Goal: Task Accomplishment & Management: Use online tool/utility

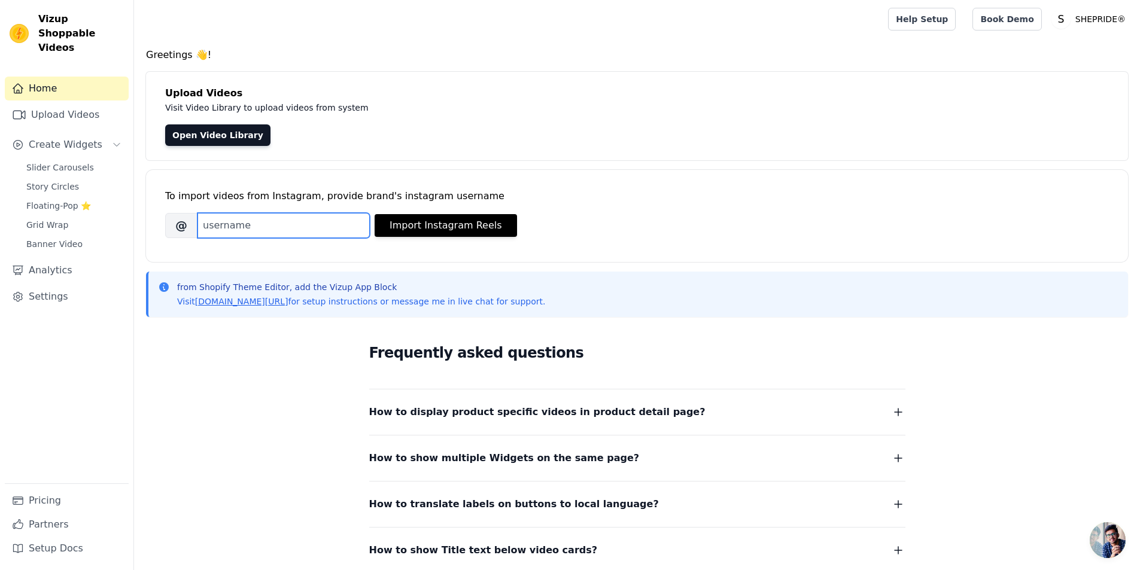
click at [293, 227] on input "Brand's Instagram Username" at bounding box center [284, 225] width 172 height 25
click at [72, 138] on span "Create Widgets" at bounding box center [66, 145] width 74 height 14
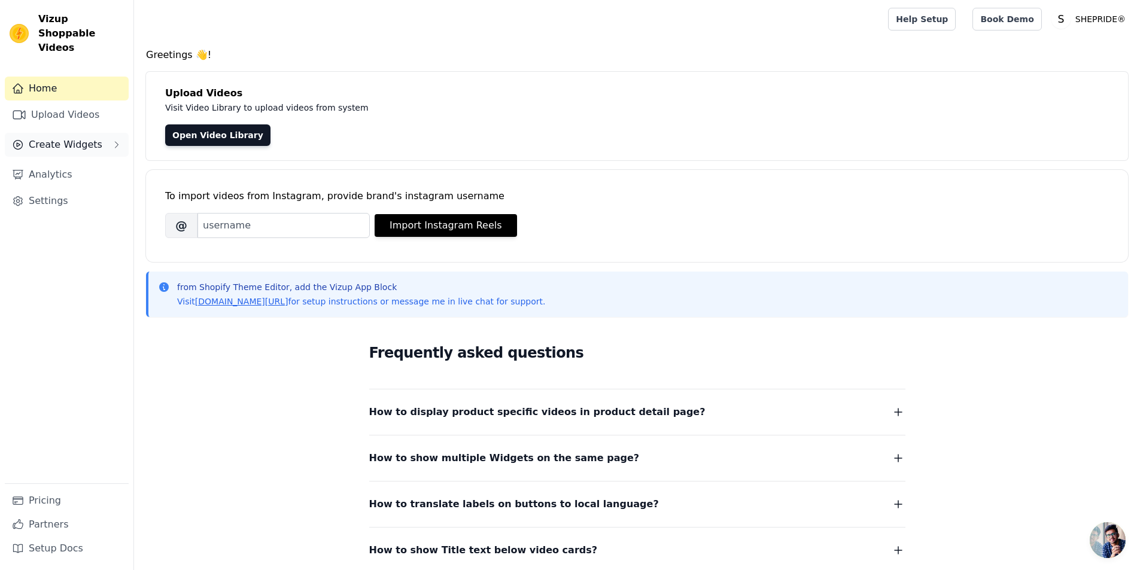
click at [72, 138] on button "Create Widgets" at bounding box center [67, 145] width 124 height 24
click at [79, 162] on span "Slider Carousels" at bounding box center [60, 168] width 68 height 12
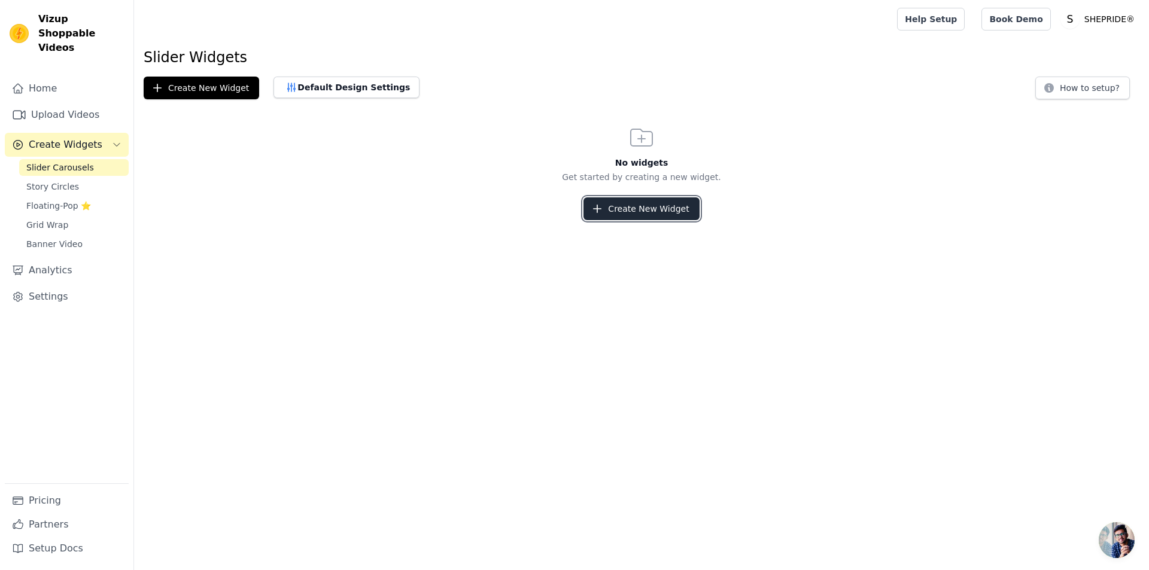
click at [616, 209] on button "Create New Widget" at bounding box center [642, 209] width 116 height 23
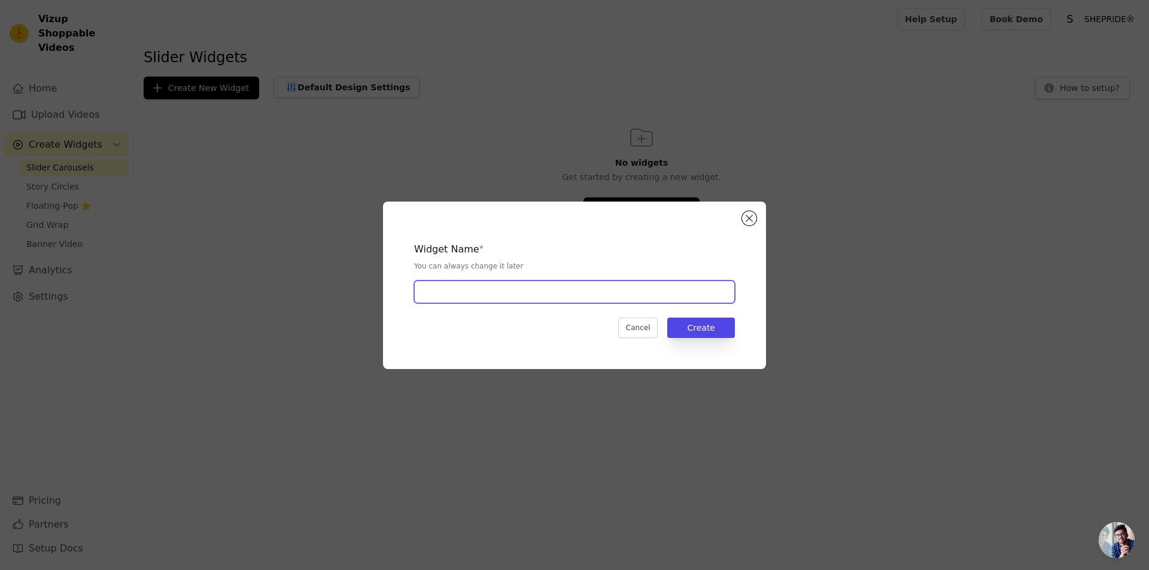
click at [491, 292] on input "text" at bounding box center [574, 292] width 321 height 23
type input "S"
click at [758, 215] on div "Widget Name * You can always change it later S Cancel Create" at bounding box center [574, 286] width 383 height 168
click at [754, 218] on button "Close modal" at bounding box center [749, 218] width 14 height 14
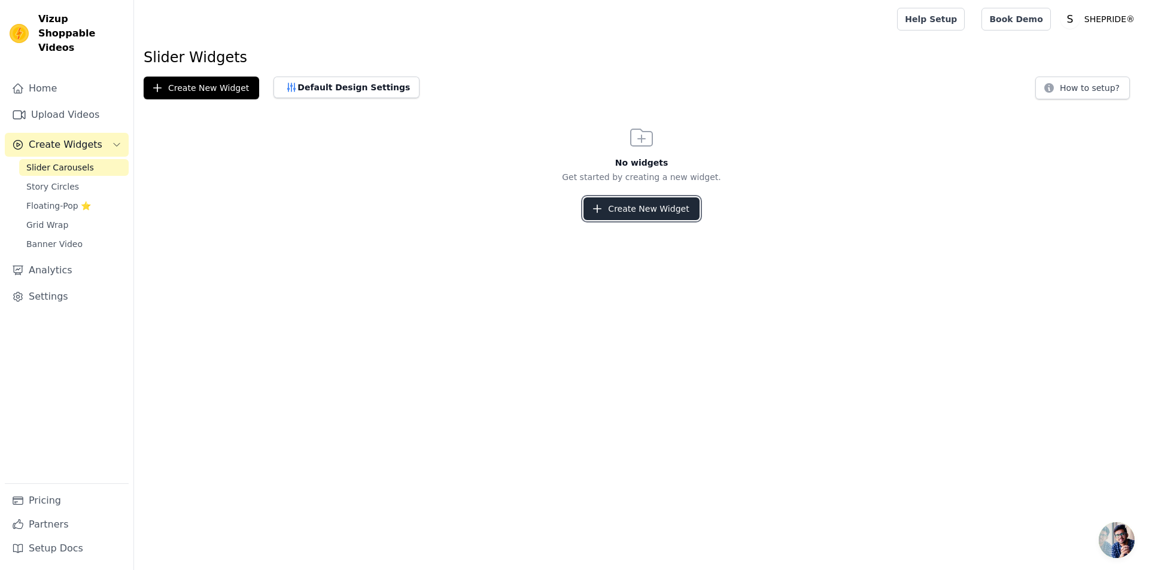
click at [643, 215] on button "Create New Widget" at bounding box center [642, 209] width 116 height 23
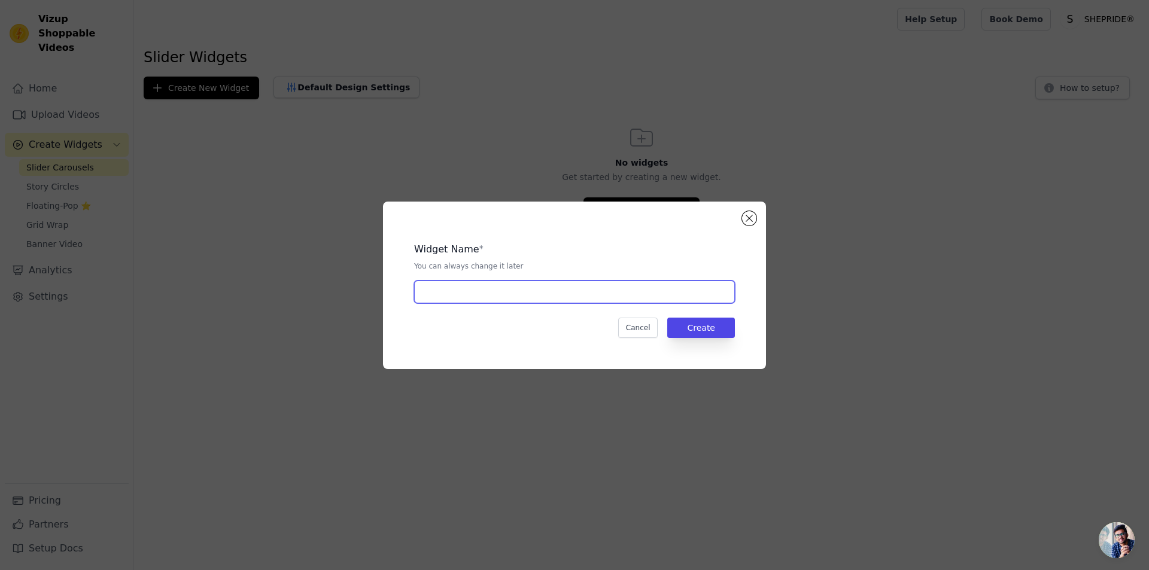
click at [556, 298] on input "text" at bounding box center [574, 292] width 321 height 23
type input "Video Shopping"
drag, startPoint x: 719, startPoint y: 321, endPoint x: 745, endPoint y: 333, distance: 28.1
click at [719, 321] on button "Create" at bounding box center [701, 328] width 68 height 20
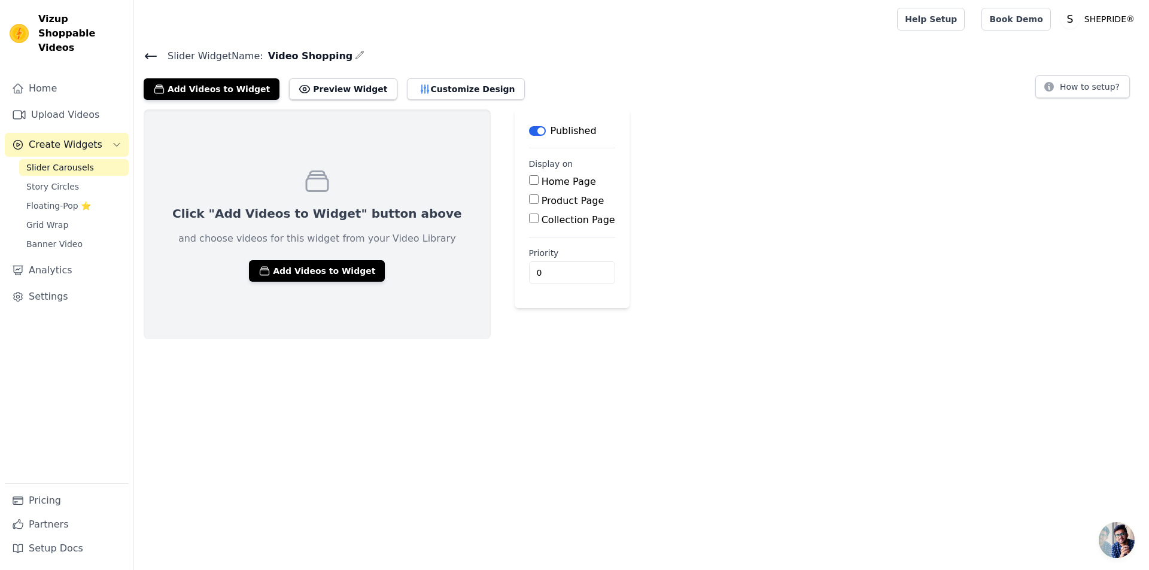
click at [529, 183] on input "Home Page" at bounding box center [534, 180] width 10 height 10
checkbox input "true"
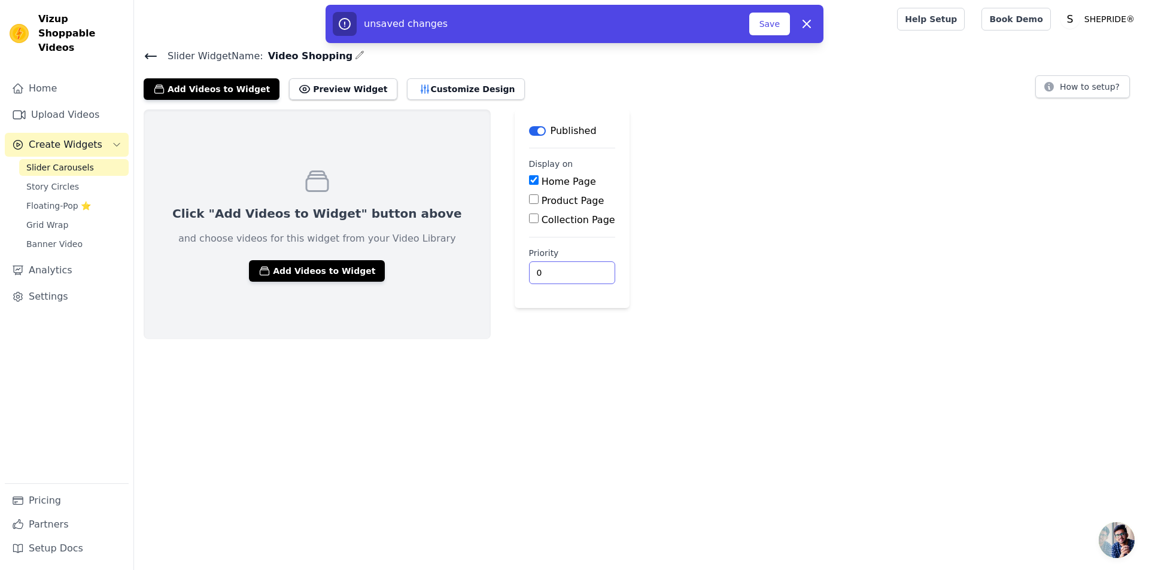
click at [529, 276] on input "0" at bounding box center [572, 273] width 86 height 23
click at [531, 272] on input "0" at bounding box center [572, 273] width 86 height 23
click at [534, 273] on input "0" at bounding box center [572, 273] width 86 height 23
click at [534, 274] on input "0" at bounding box center [572, 273] width 86 height 23
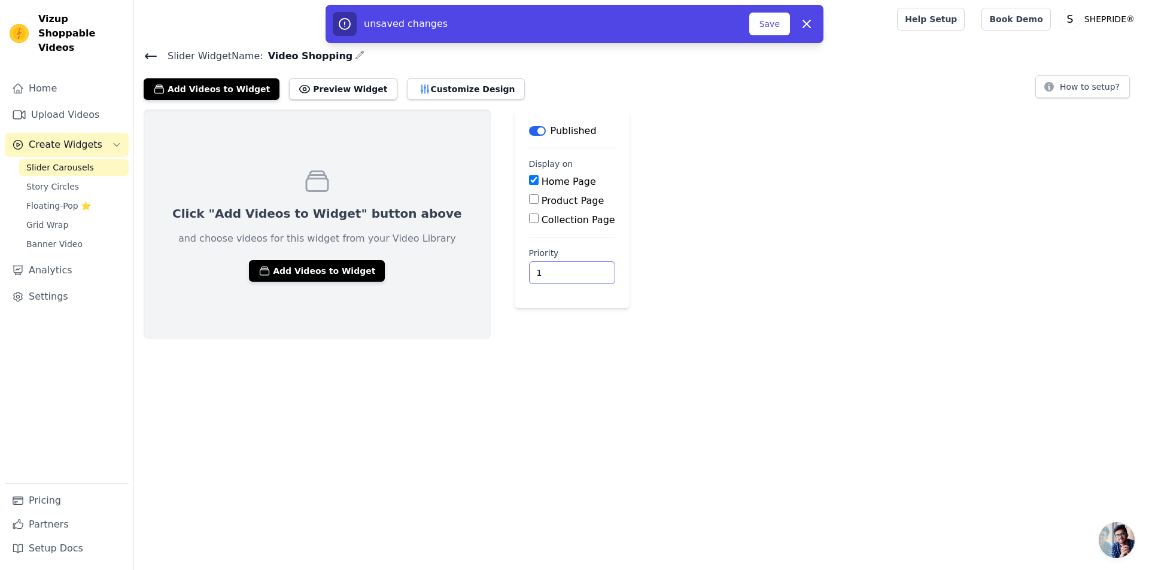
click at [535, 270] on input "1" at bounding box center [572, 273] width 86 height 23
click at [535, 269] on input "2" at bounding box center [572, 273] width 86 height 23
click at [535, 269] on input "3" at bounding box center [572, 273] width 86 height 23
click at [535, 269] on input "4" at bounding box center [572, 273] width 86 height 23
click at [535, 269] on input "5" at bounding box center [572, 273] width 86 height 23
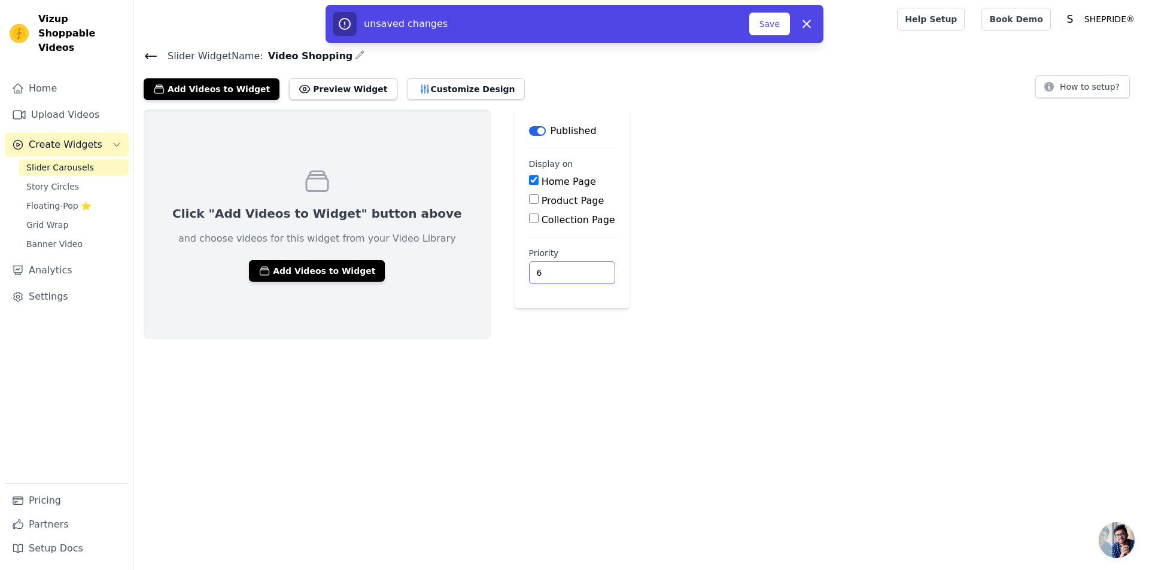
click at [535, 269] on input "6" at bounding box center [572, 273] width 86 height 23
click at [535, 269] on input "7" at bounding box center [572, 273] width 86 height 23
click at [535, 269] on input "8" at bounding box center [572, 273] width 86 height 23
click at [532, 269] on input "20" at bounding box center [572, 273] width 86 height 23
click at [533, 268] on input "27" at bounding box center [572, 273] width 86 height 23
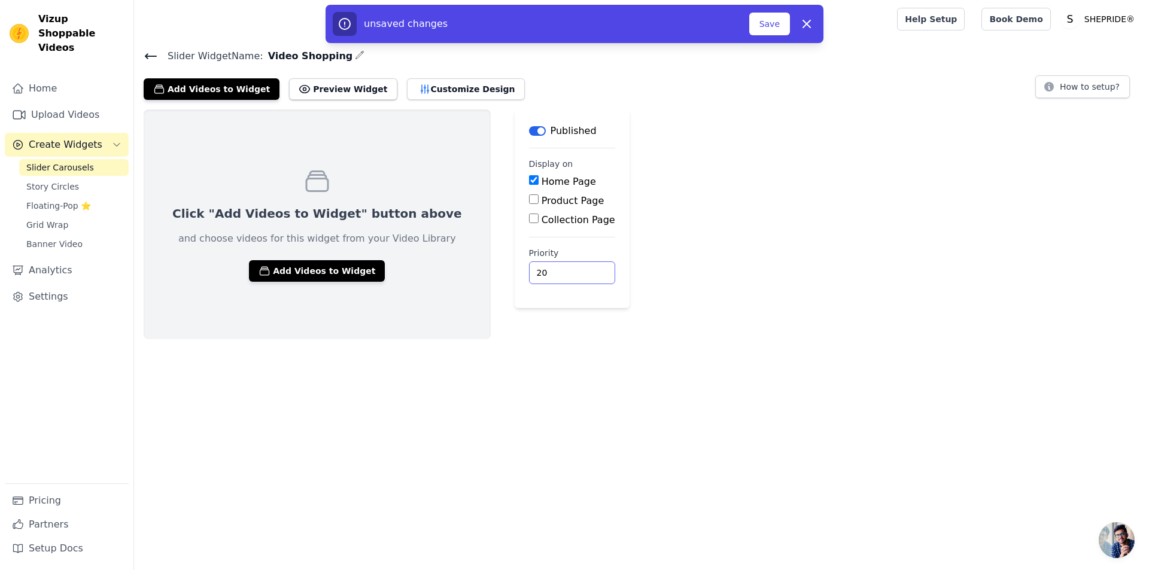
click at [533, 277] on input "20" at bounding box center [572, 273] width 86 height 23
click at [533, 277] on input "19" at bounding box center [572, 273] width 86 height 23
click at [533, 277] on input "18" at bounding box center [572, 273] width 86 height 23
click at [533, 269] on input "19" at bounding box center [572, 273] width 86 height 23
click at [533, 269] on input "20" at bounding box center [572, 273] width 86 height 23
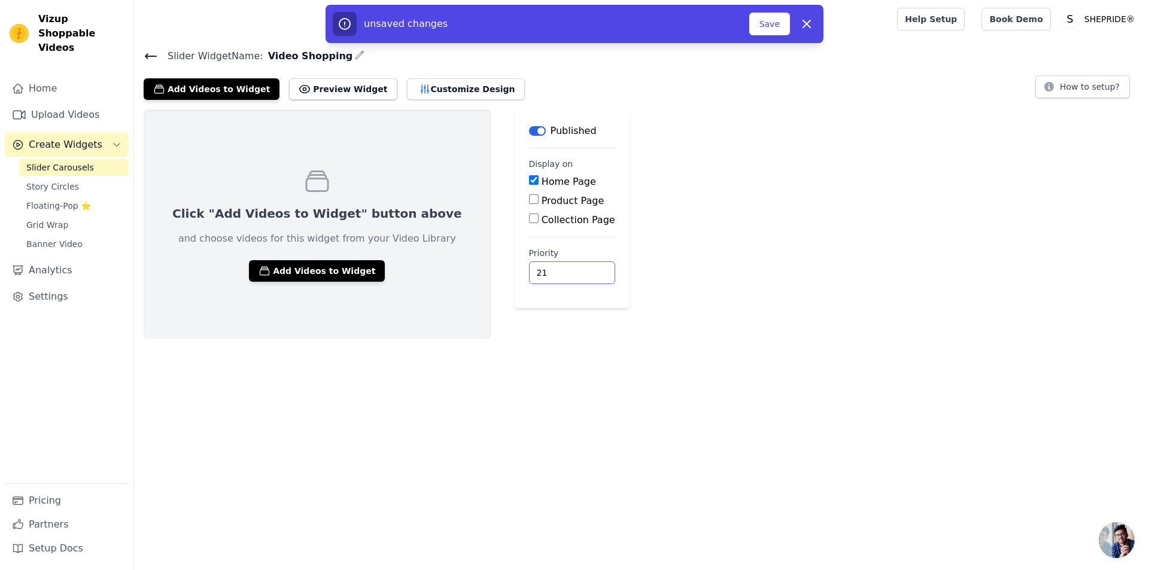
click at [533, 269] on input "21" at bounding box center [572, 273] width 86 height 23
type input "20"
click at [531, 275] on input "20" at bounding box center [572, 273] width 86 height 23
click at [318, 273] on button "Add Videos to Widget" at bounding box center [317, 271] width 136 height 22
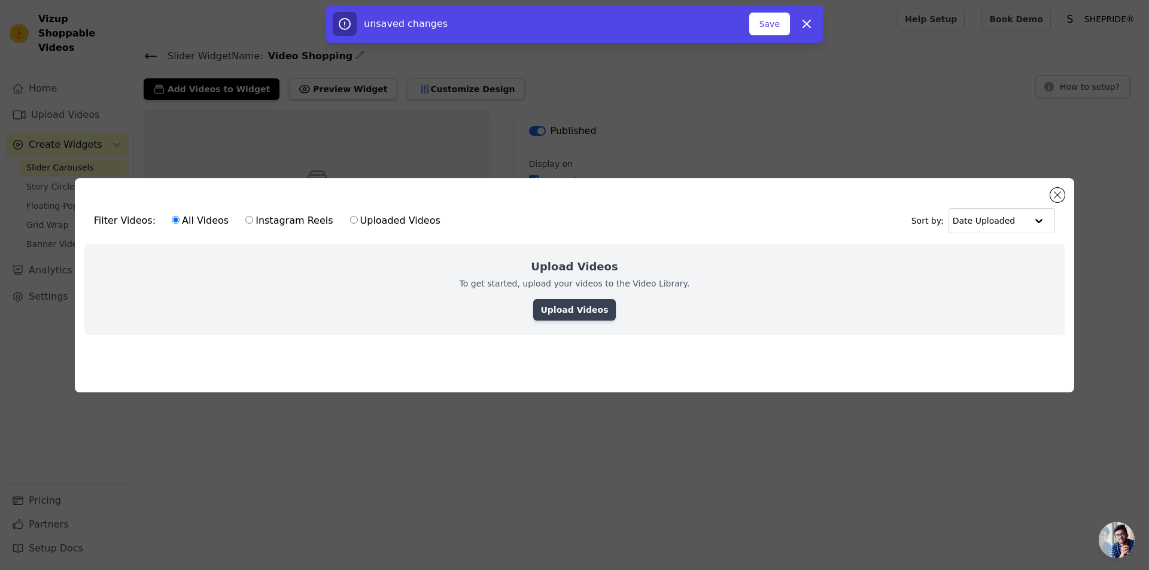
click at [572, 310] on link "Upload Videos" at bounding box center [574, 310] width 82 height 22
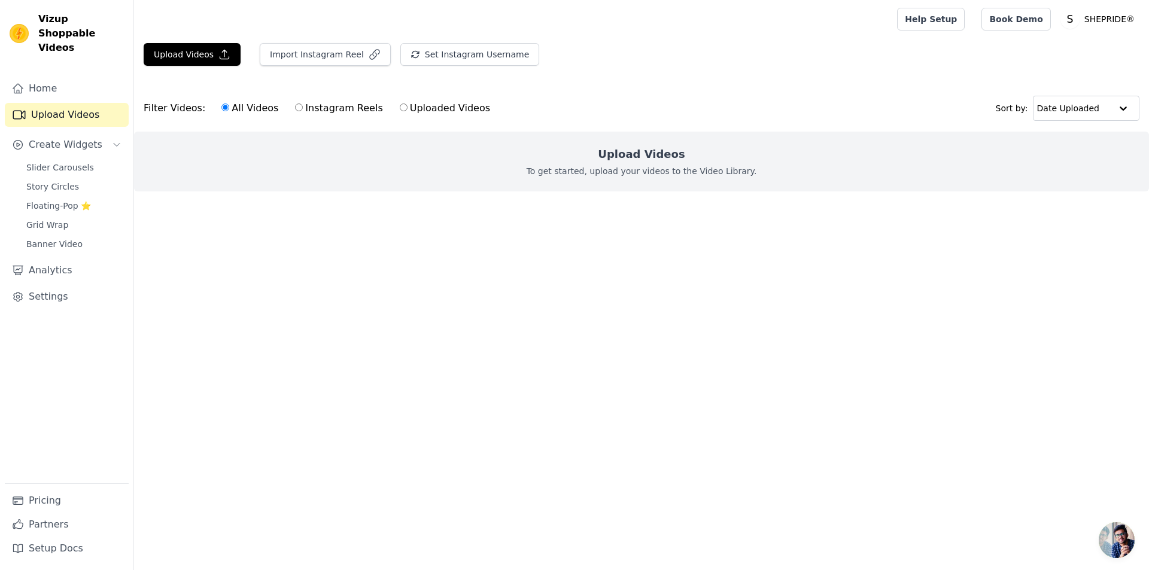
click at [399, 113] on label "Uploaded Videos" at bounding box center [445, 109] width 92 height 16
click at [400, 111] on input "Uploaded Videos" at bounding box center [404, 108] width 8 height 8
radio input "true"
click at [221, 102] on label "All Videos" at bounding box center [250, 109] width 58 height 16
click at [221, 104] on input "All Videos" at bounding box center [225, 108] width 8 height 8
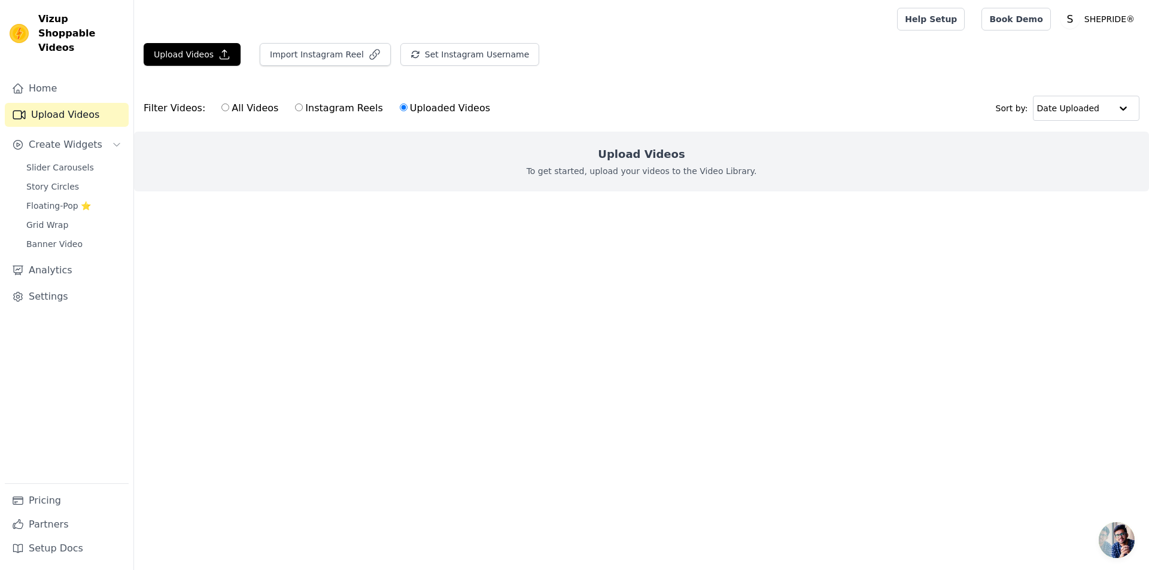
radio input "true"
click at [221, 111] on input "All Videos" at bounding box center [225, 108] width 8 height 8
click at [171, 62] on button "Upload Videos" at bounding box center [192, 54] width 97 height 23
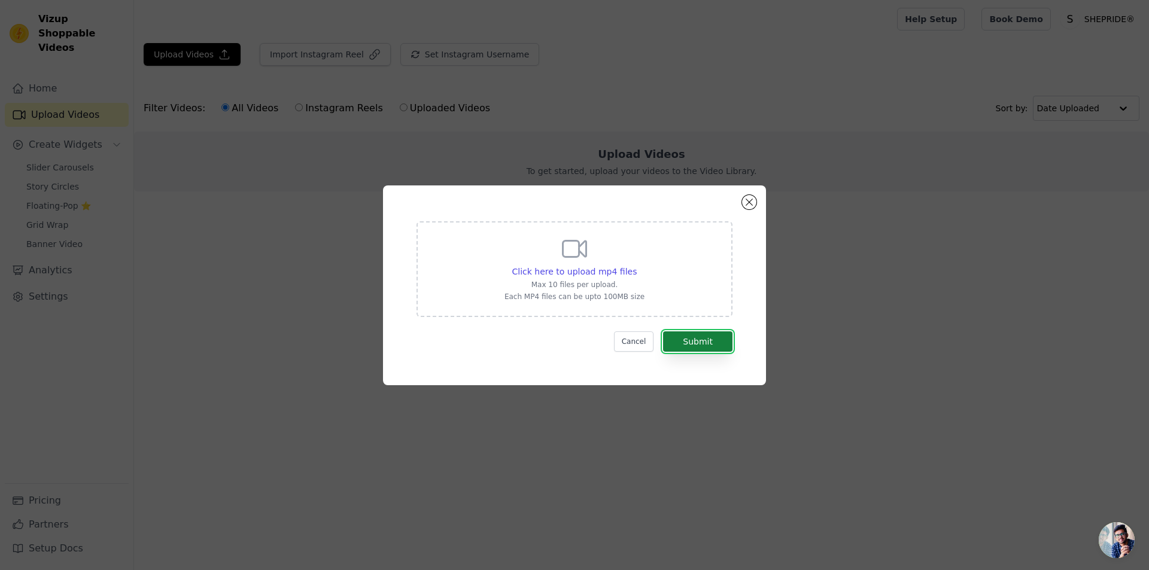
click at [703, 344] on button "Submit" at bounding box center [697, 342] width 69 height 20
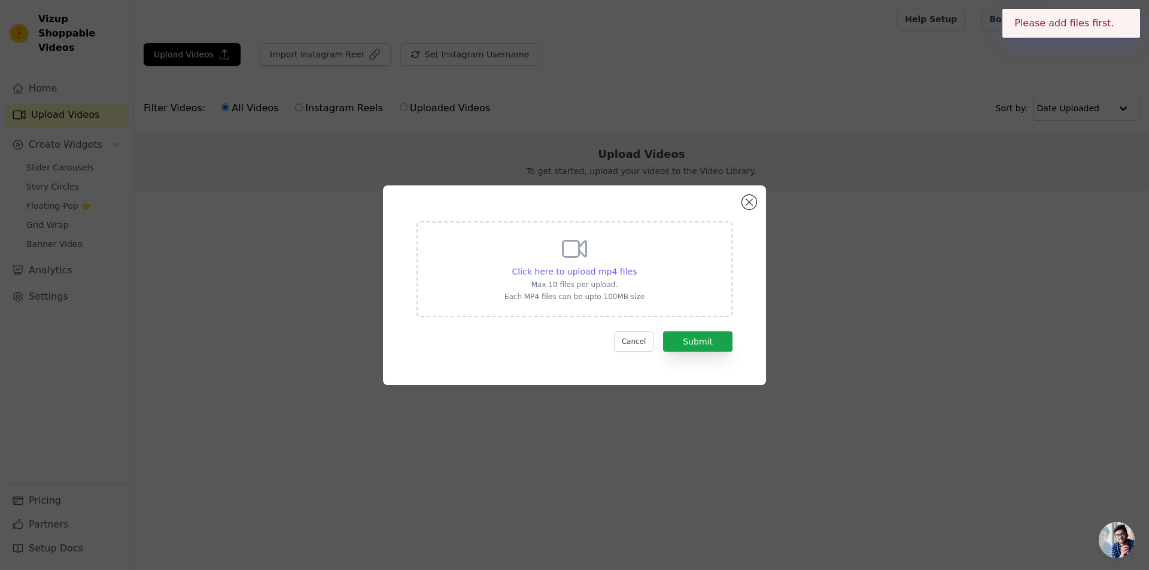
click at [596, 275] on span "Click here to upload mp4 files" at bounding box center [574, 272] width 125 height 10
click at [636, 266] on input "Click here to upload mp4 files Max 10 files per upload. Each MP4 files can be u…" at bounding box center [636, 265] width 1 height 1
click at [748, 209] on div "Click here to upload mp4 files Max 10 files per upload. Each MP4 files can be u…" at bounding box center [574, 286] width 383 height 200
click at [569, 247] on icon at bounding box center [574, 249] width 29 height 29
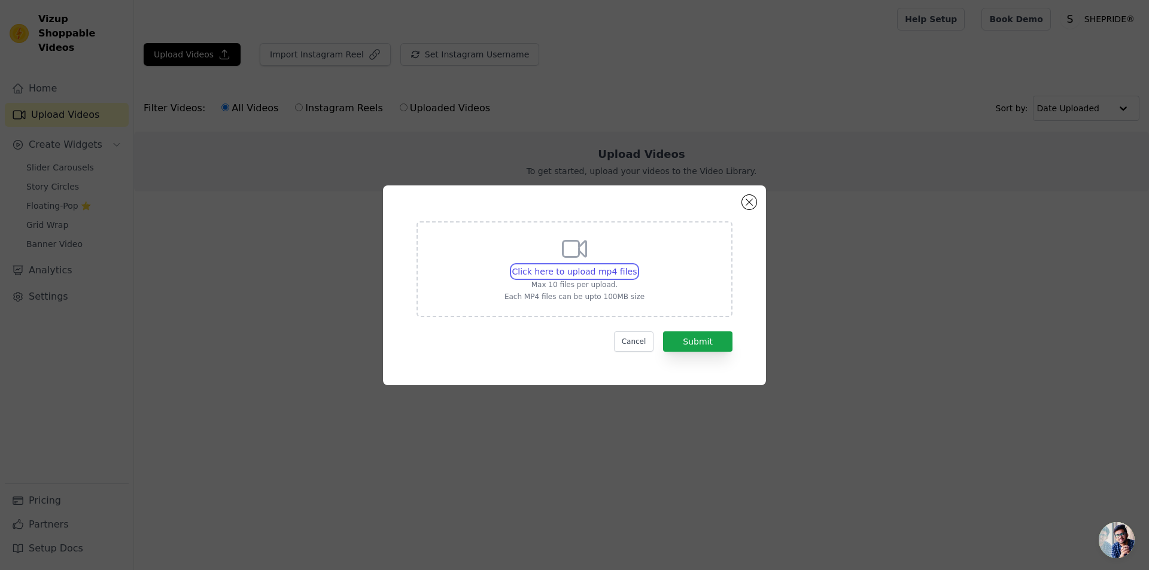
click at [636, 265] on input "Click here to upload mp4 files Max 10 files per upload. Each MP4 files can be u…" at bounding box center [636, 265] width 1 height 1
click at [748, 206] on button "Close modal" at bounding box center [749, 202] width 14 height 14
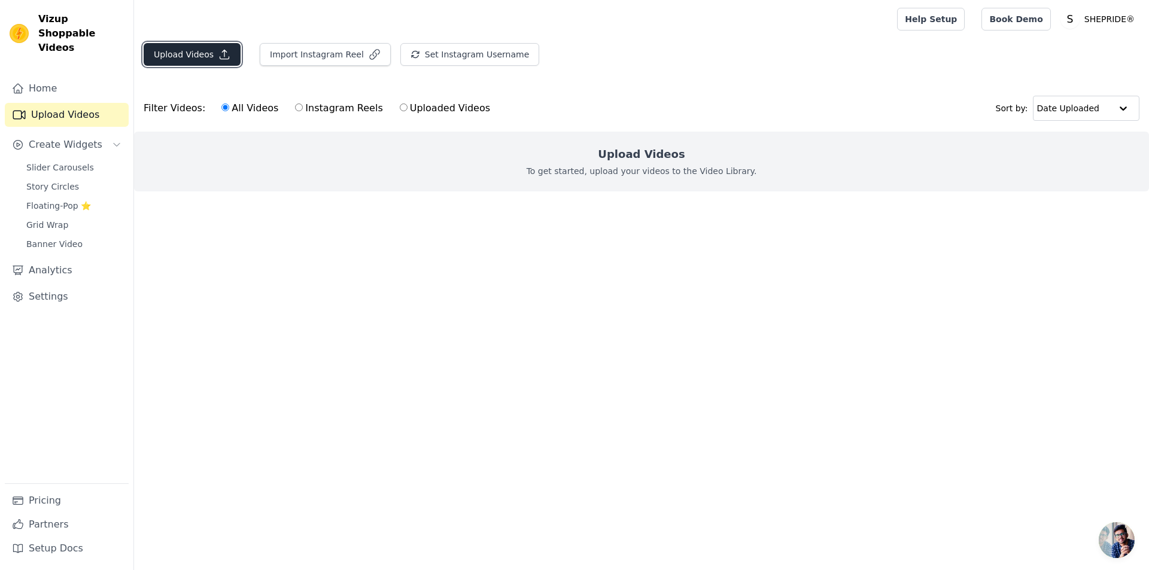
click at [200, 45] on button "Upload Videos" at bounding box center [192, 54] width 97 height 23
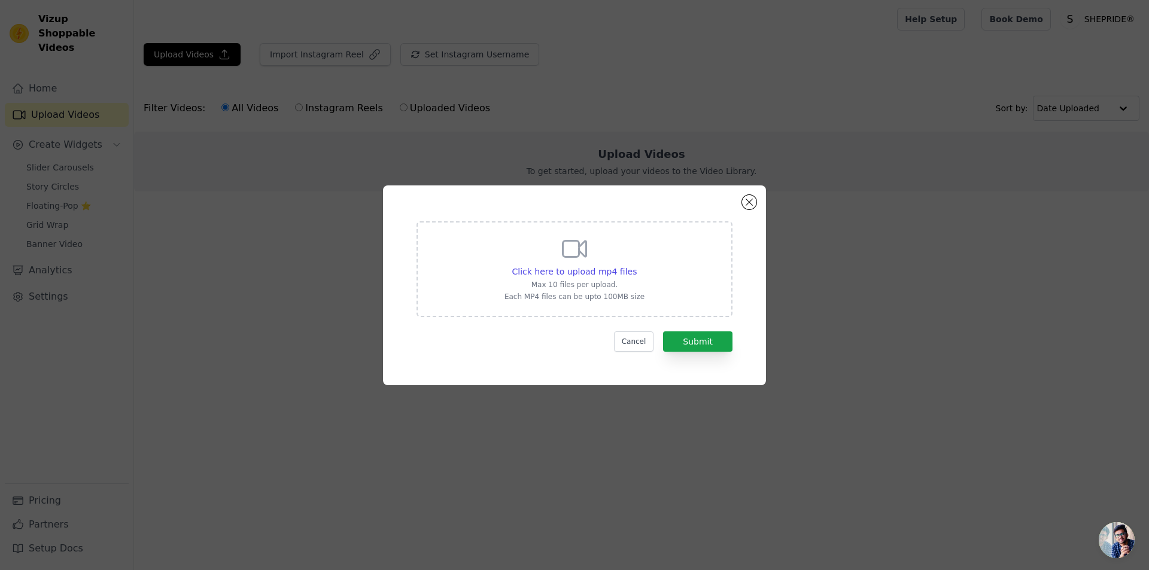
click at [572, 239] on icon at bounding box center [574, 249] width 29 height 29
click at [636, 265] on input "Click here to upload mp4 files Max 10 files per upload. Each MP4 files can be u…" at bounding box center [636, 265] width 1 height 1
click at [757, 205] on div "Click here to upload mp4 files Max 10 files per upload. Each MP4 files can be u…" at bounding box center [574, 286] width 383 height 200
click at [755, 205] on button "Close modal" at bounding box center [749, 202] width 14 height 14
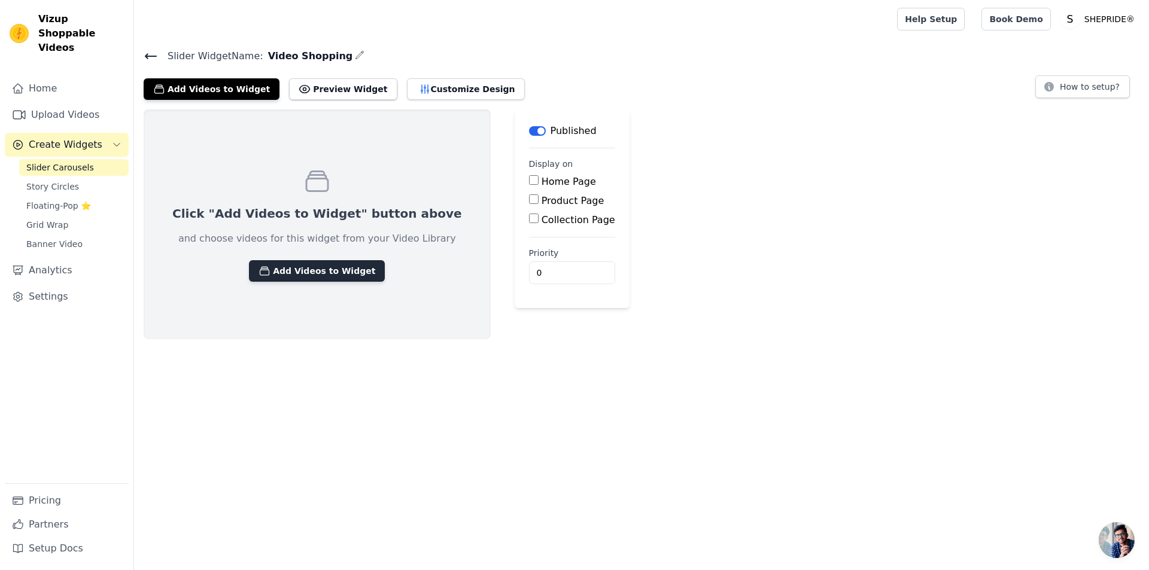
click at [323, 273] on button "Add Videos to Widget" at bounding box center [317, 271] width 136 height 22
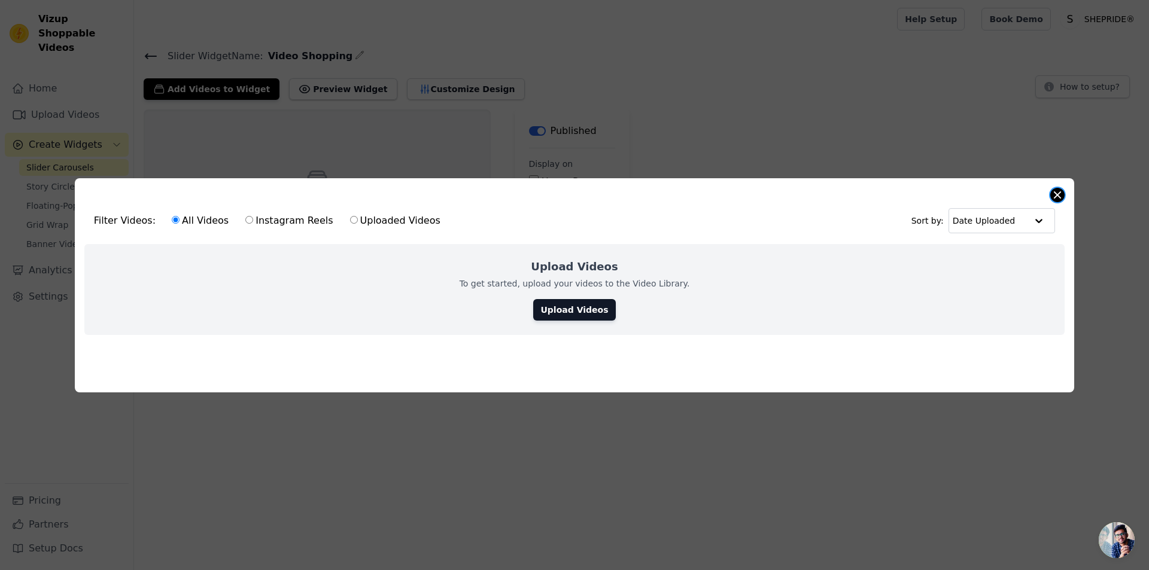
click at [1061, 196] on button "Close modal" at bounding box center [1057, 195] width 14 height 14
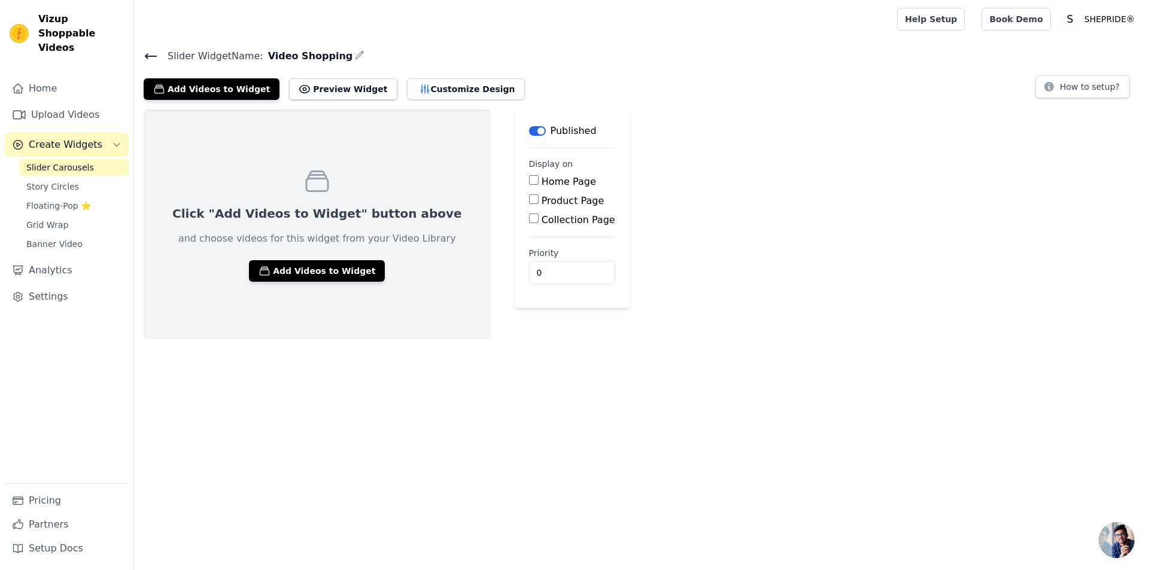
click at [542, 176] on label "Home Page" at bounding box center [569, 181] width 54 height 11
click at [529, 176] on input "Home Page" at bounding box center [534, 180] width 10 height 10
checkbox input "true"
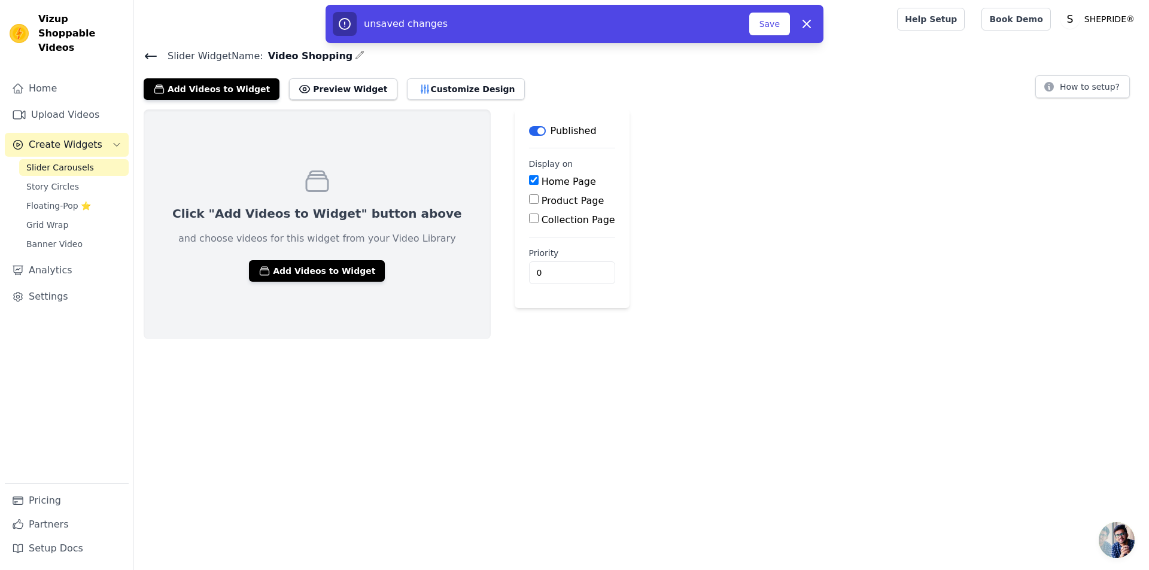
click at [749, 31] on div "unsaved changes" at bounding box center [541, 24] width 417 height 24
drag, startPoint x: 761, startPoint y: 29, endPoint x: 760, endPoint y: 40, distance: 10.3
click at [761, 32] on button "Save" at bounding box center [769, 24] width 41 height 23
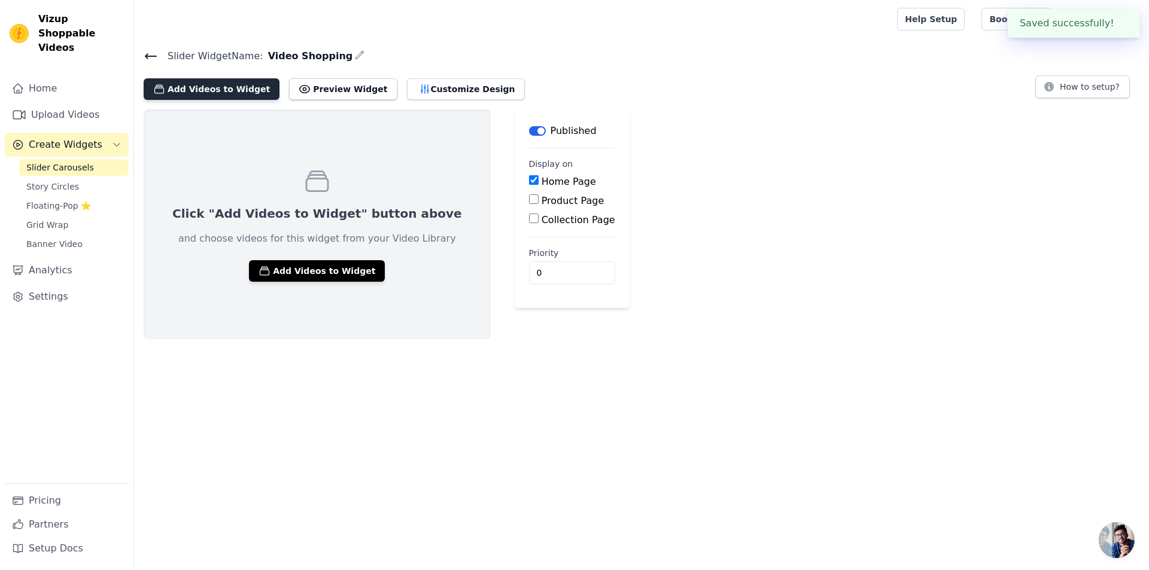
click at [183, 82] on button "Add Videos to Widget" at bounding box center [212, 89] width 136 height 22
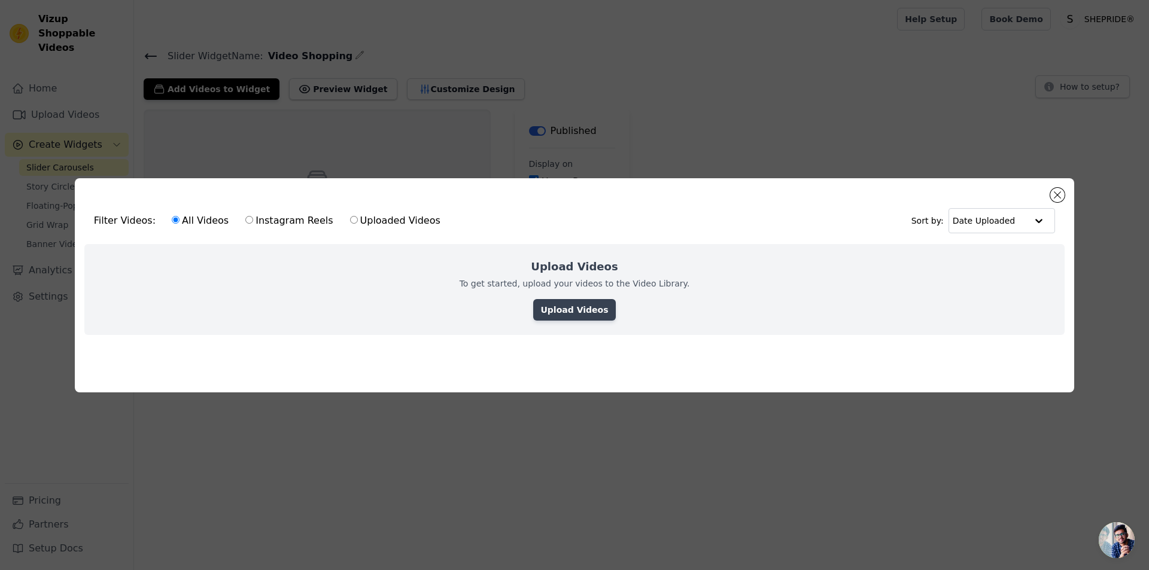
click at [577, 305] on link "Upload Videos" at bounding box center [574, 310] width 82 height 22
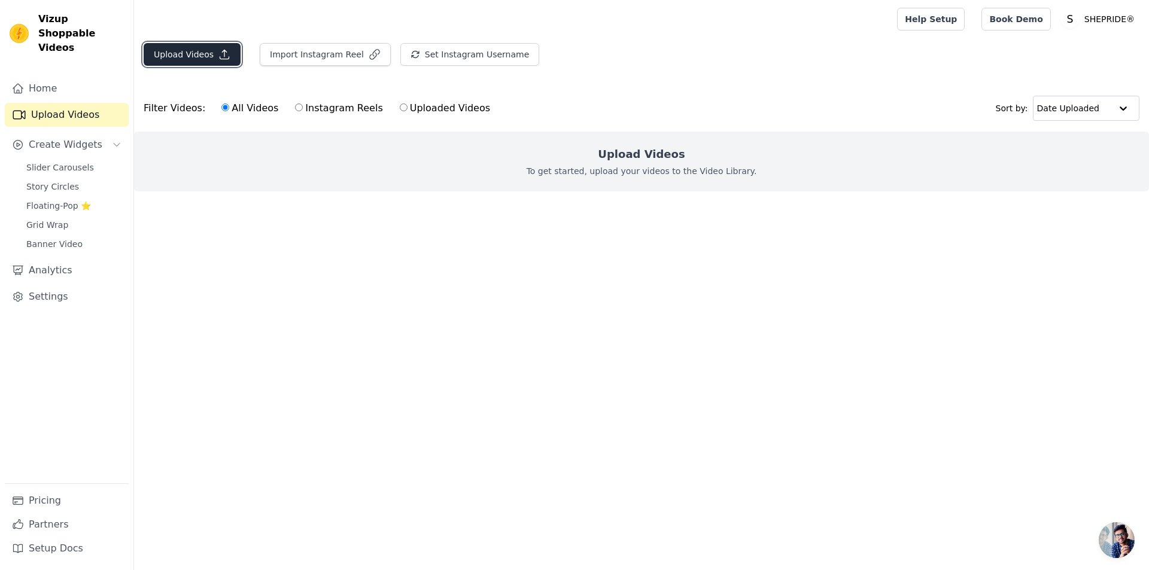
click at [198, 59] on button "Upload Videos" at bounding box center [192, 54] width 97 height 23
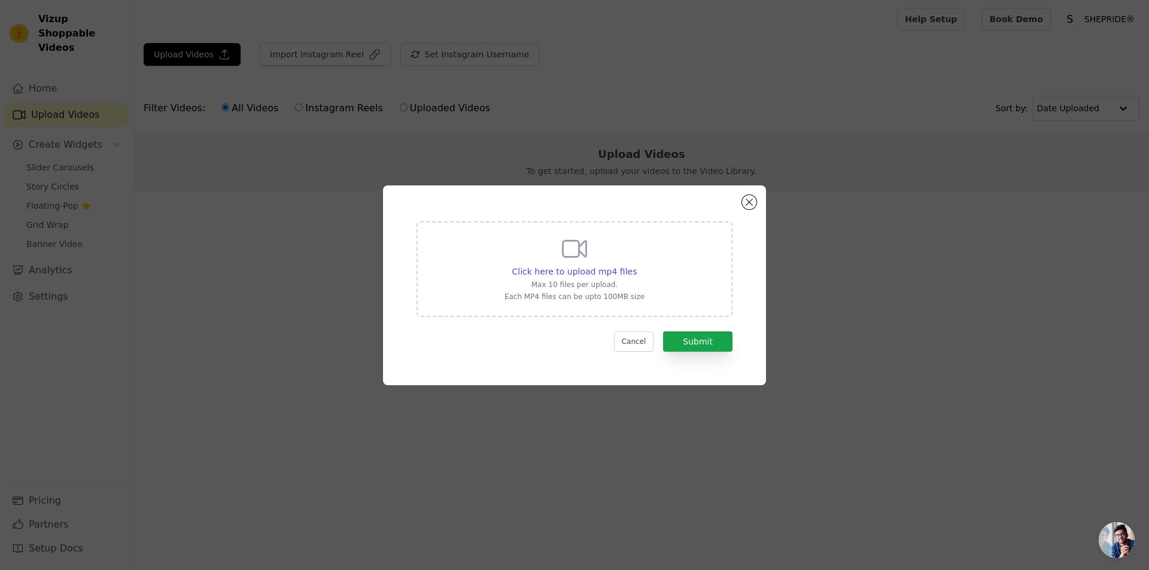
click at [593, 246] on div "Click here to upload mp4 files Max 10 files per upload. Each MP4 files can be u…" at bounding box center [575, 268] width 140 height 67
click at [636, 265] on input "Click here to upload mp4 files Max 10 files per upload. Each MP4 files can be u…" at bounding box center [636, 265] width 1 height 1
type input "C:\fakepath\IMG_8649.mp4"
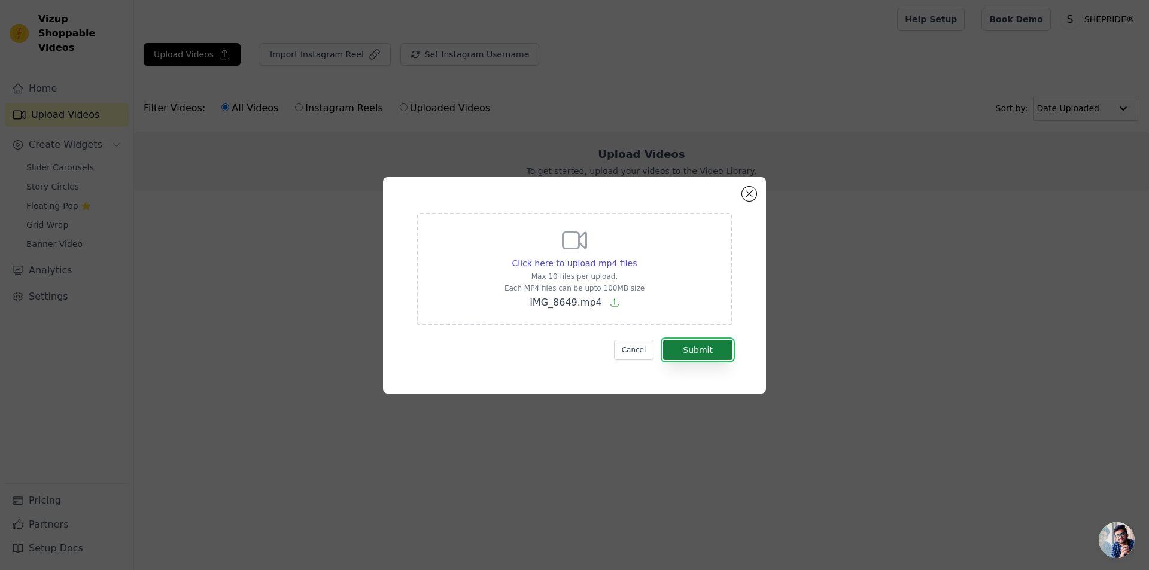
click at [704, 348] on button "Submit" at bounding box center [697, 350] width 69 height 20
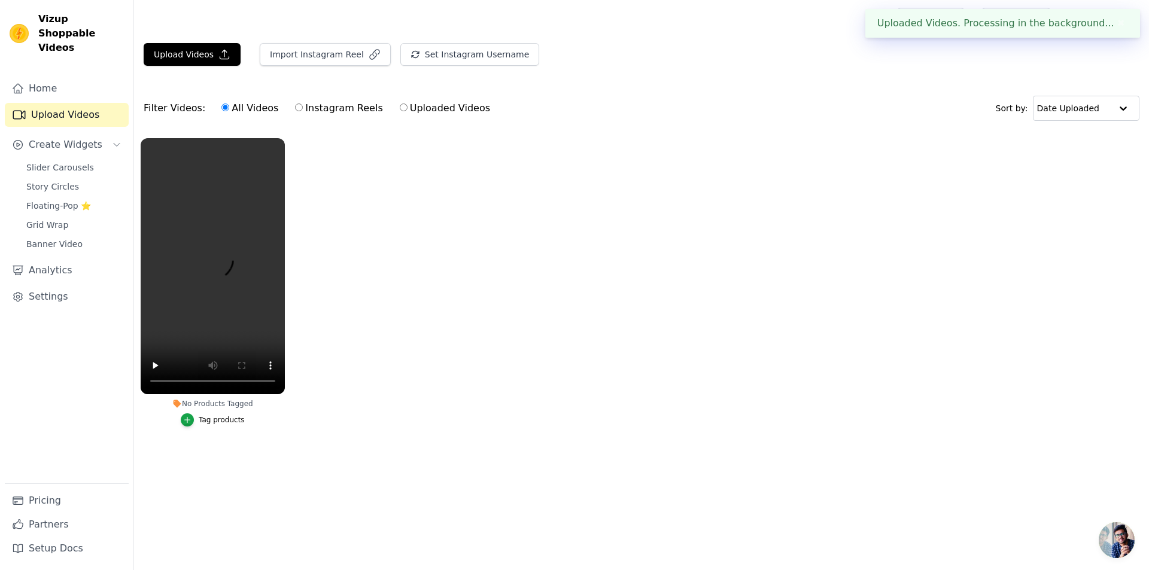
click at [204, 421] on div "Tag products" at bounding box center [222, 420] width 46 height 10
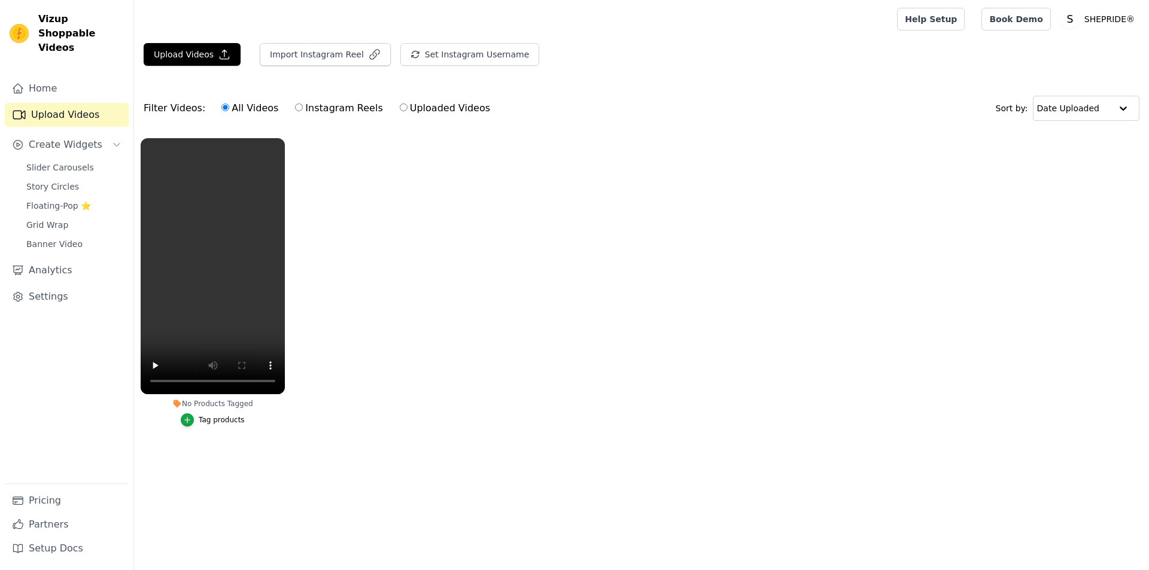
click at [218, 423] on div "Tag products" at bounding box center [222, 420] width 46 height 10
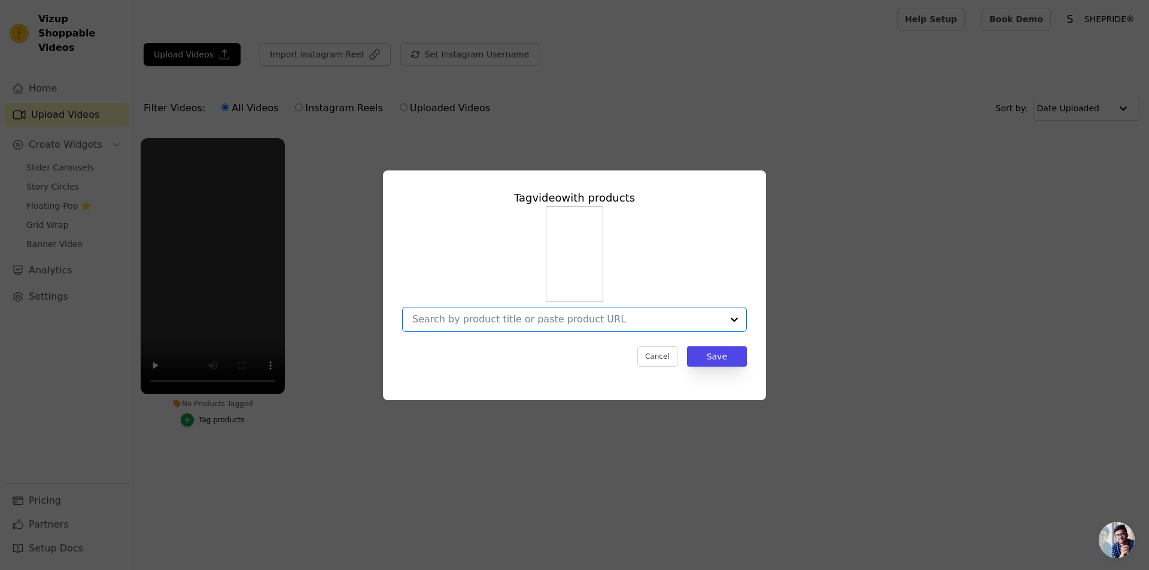
click at [646, 315] on input "No Products Tagged Tag video with products Option undefined, selected. Select i…" at bounding box center [567, 319] width 310 height 11
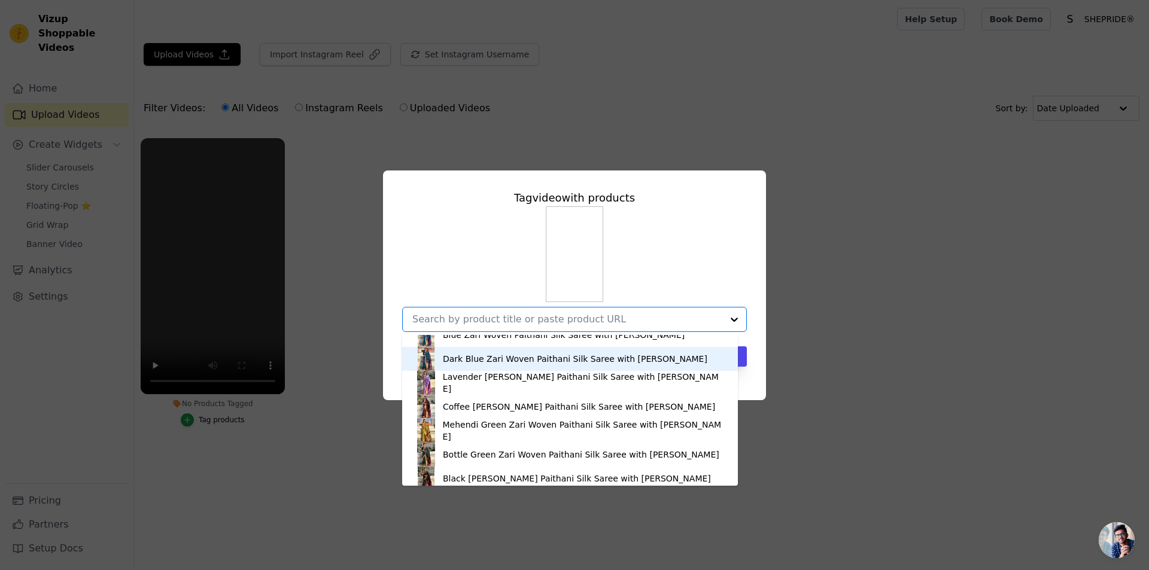
scroll to position [2243, 0]
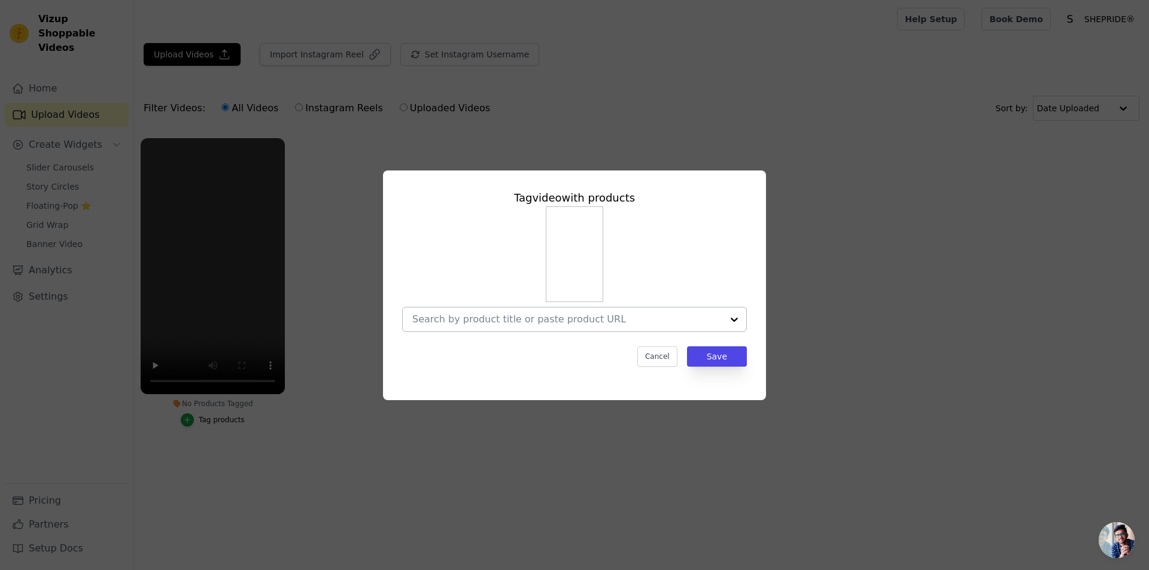
click at [481, 305] on div at bounding box center [574, 270] width 345 height 126
click at [489, 320] on input "No Products Tagged Tag video with products Cancel Save Tag products" at bounding box center [567, 319] width 310 height 11
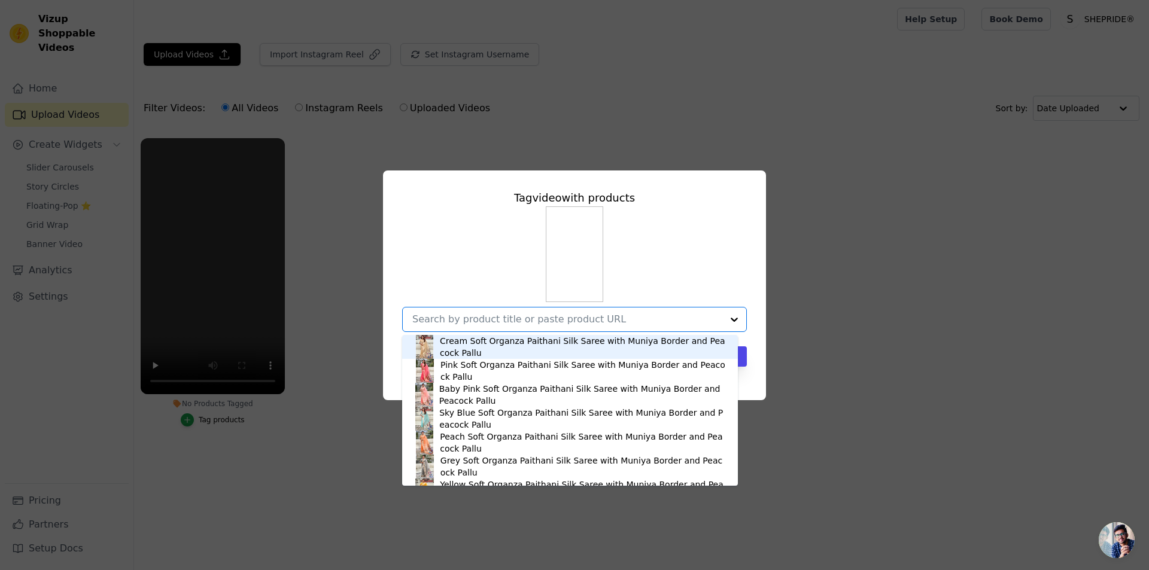
paste input "https://shepride.in/products/black-soft-silk-dual-zari-woven-saree-with-birds-b…"
type input "https://shepride.in/products/black-soft-silk-dual-zari-woven-saree-with-birds-b…"
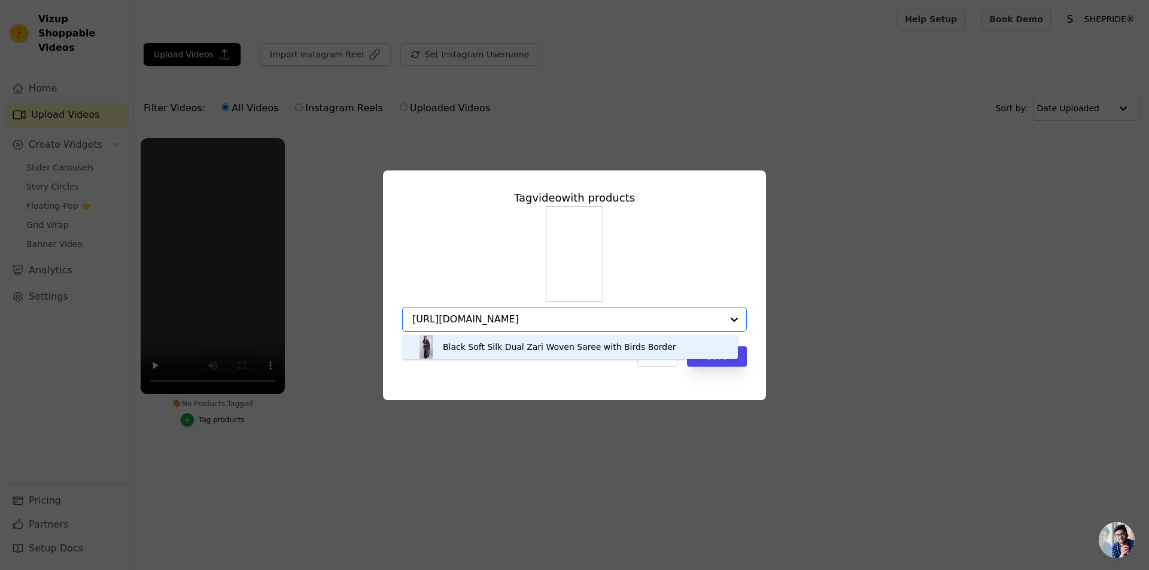
click at [588, 349] on div "Black Soft Silk Dual Zari Woven Saree with Birds Border" at bounding box center [559, 347] width 233 height 12
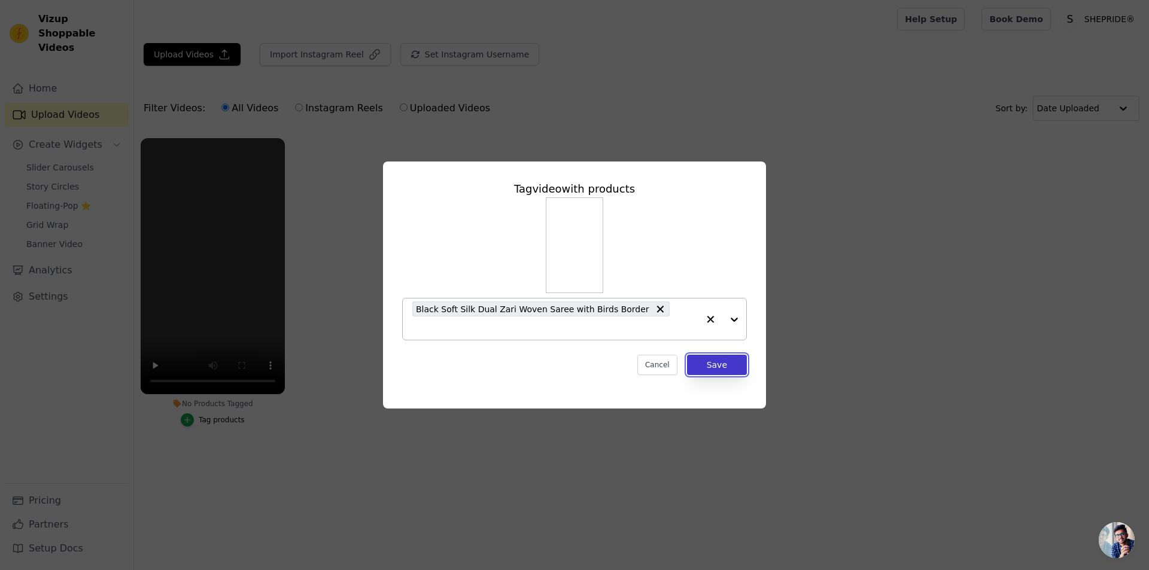
click at [725, 358] on button "Save" at bounding box center [717, 365] width 60 height 20
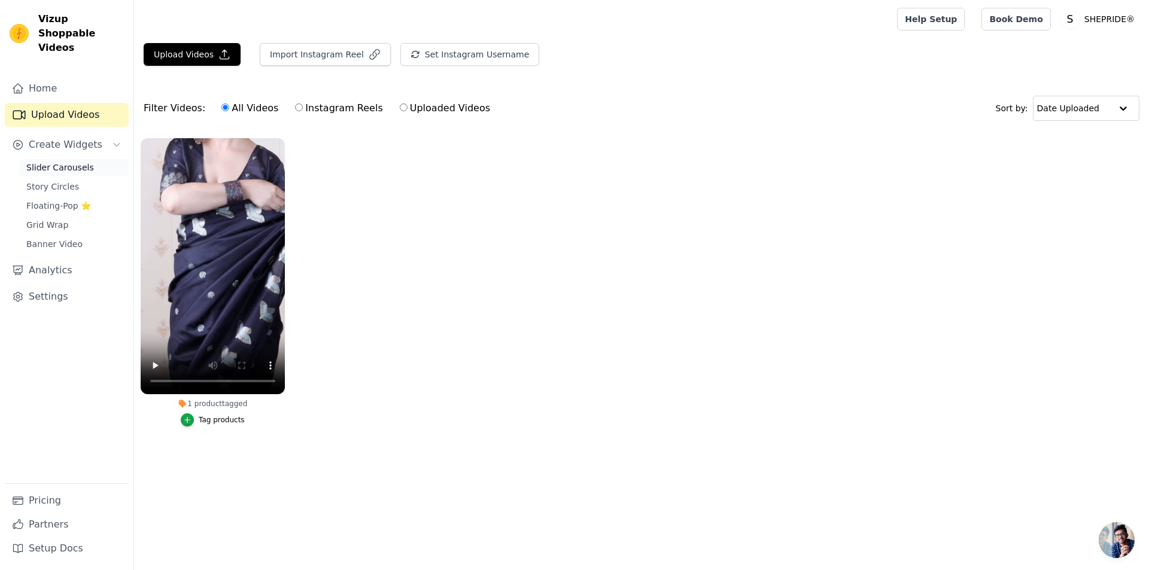
click at [92, 159] on link "Slider Carousels" at bounding box center [74, 167] width 110 height 17
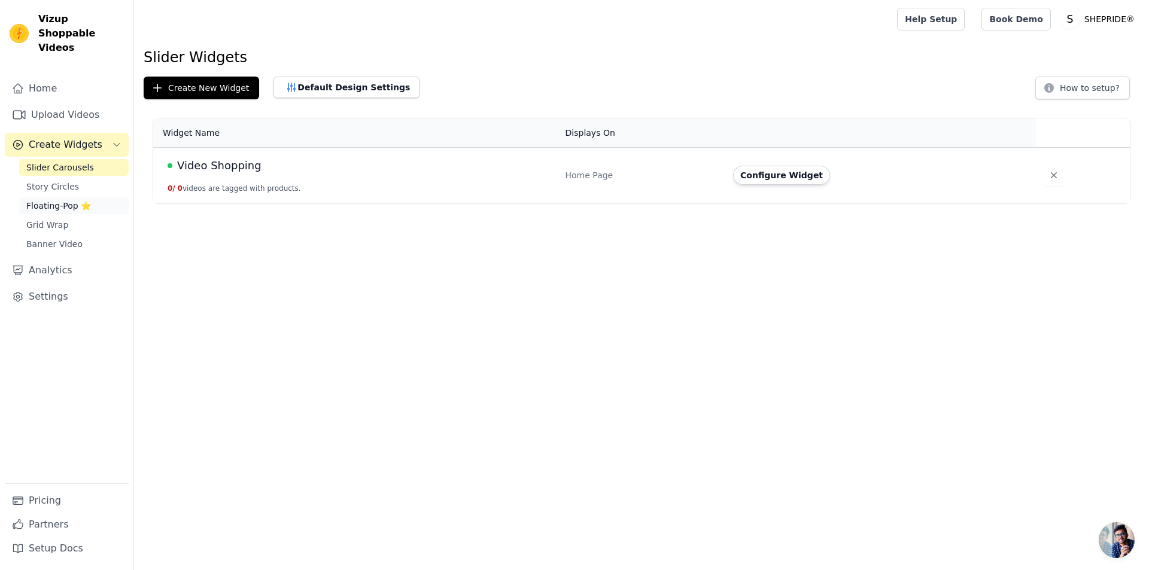
click at [80, 198] on link "Floating-Pop ⭐" at bounding box center [74, 206] width 110 height 17
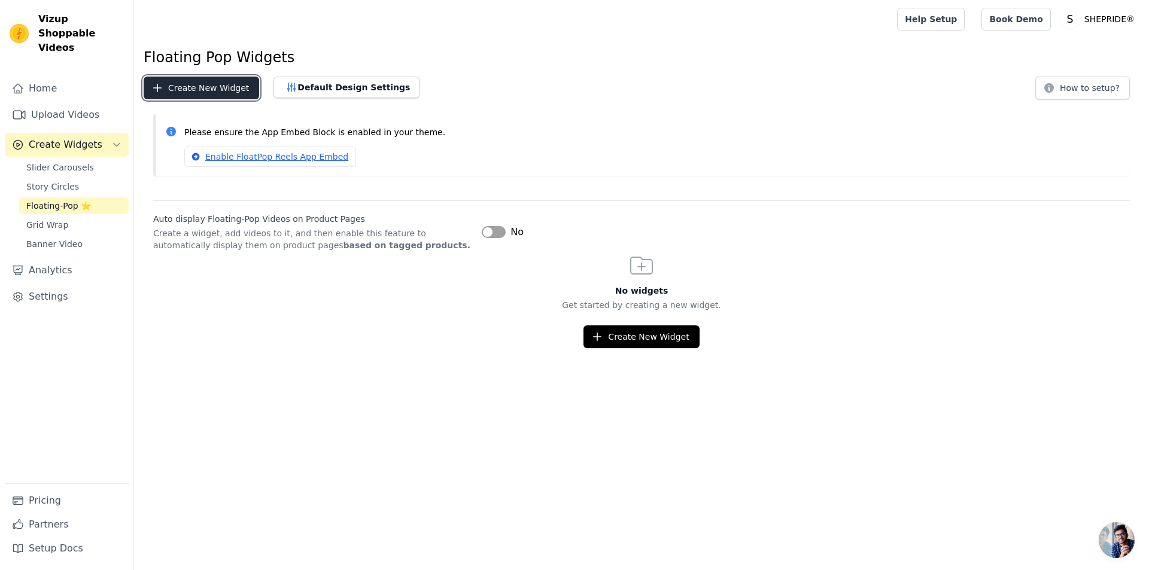
click at [220, 89] on button "Create New Widget" at bounding box center [202, 88] width 116 height 23
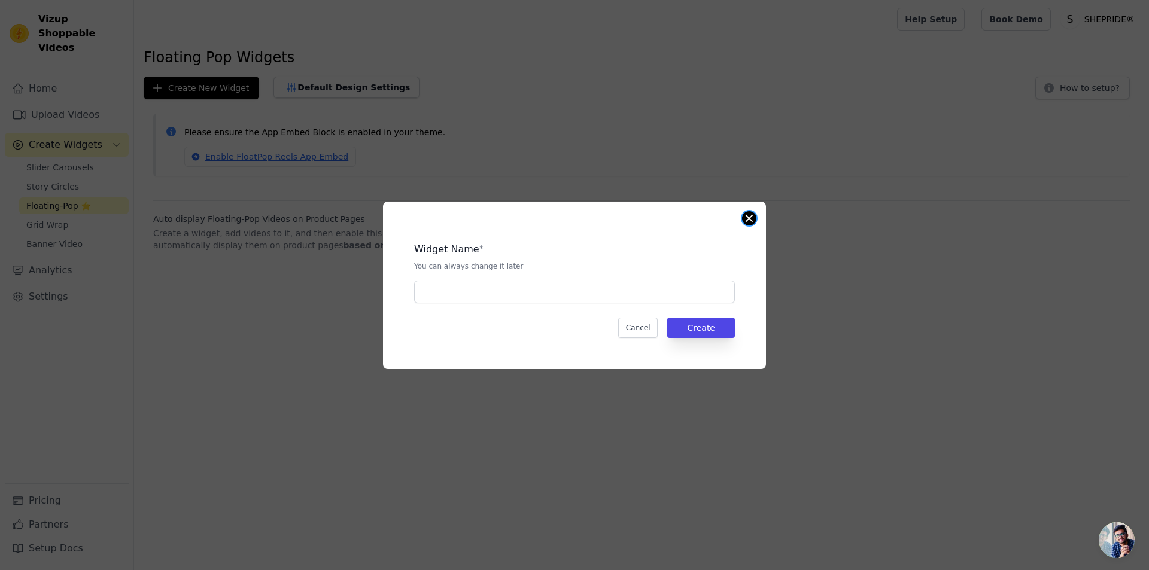
click at [746, 212] on button "Close modal" at bounding box center [749, 218] width 14 height 14
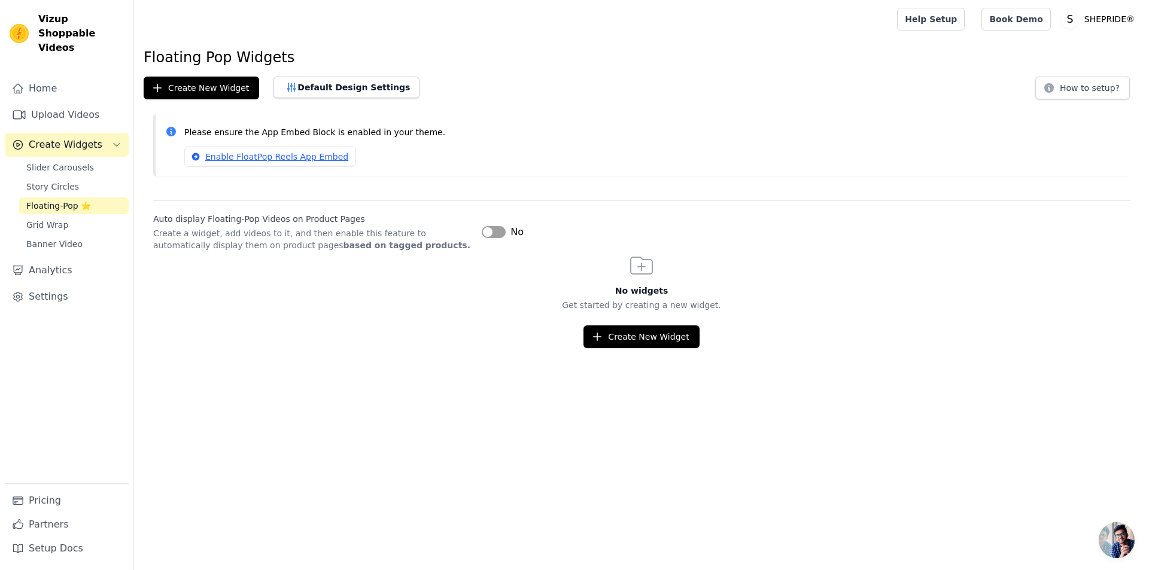
click at [1118, 543] on span "Open chat" at bounding box center [1117, 541] width 36 height 36
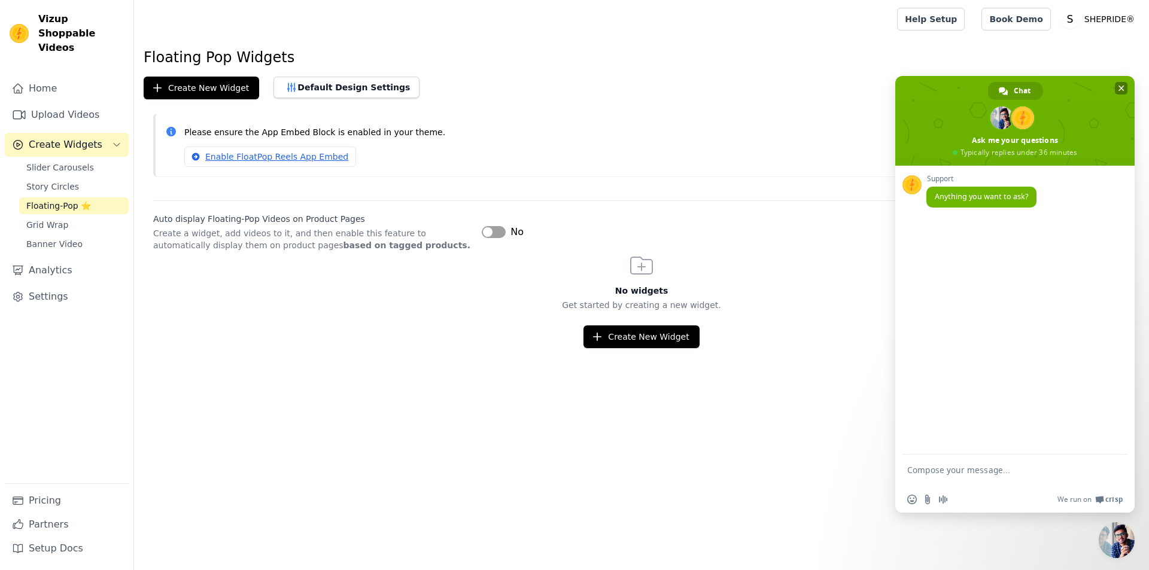
click at [1121, 86] on span "Close chat" at bounding box center [1122, 89] width 6 height 6
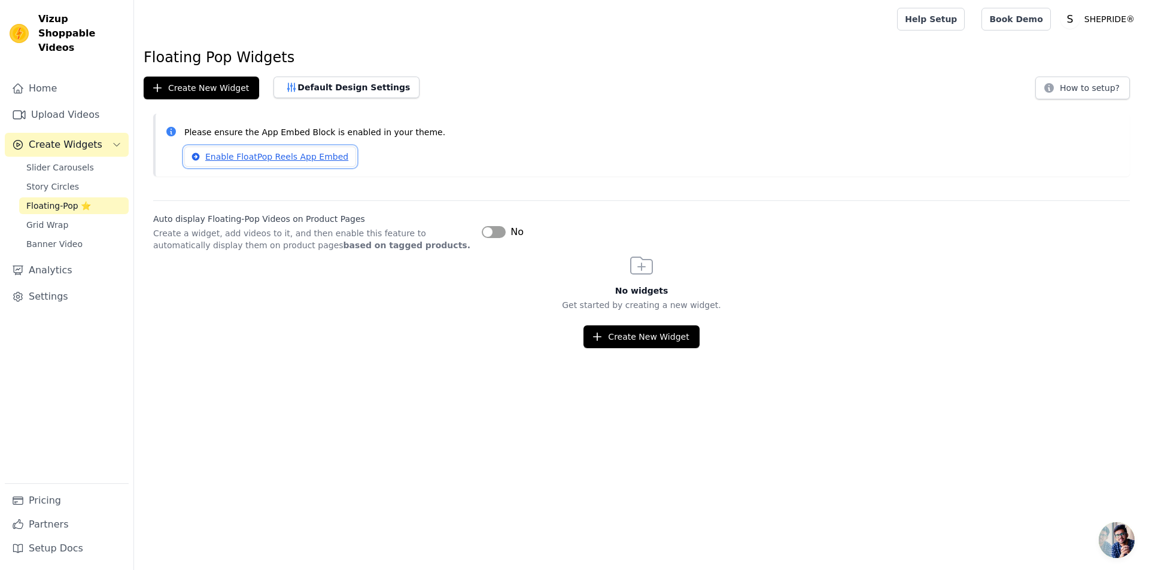
click at [290, 162] on link "Enable FloatPop Reels App Embed" at bounding box center [270, 157] width 172 height 20
click at [493, 233] on button "Label" at bounding box center [494, 232] width 24 height 12
click at [639, 337] on button "Create New Widget" at bounding box center [642, 337] width 116 height 23
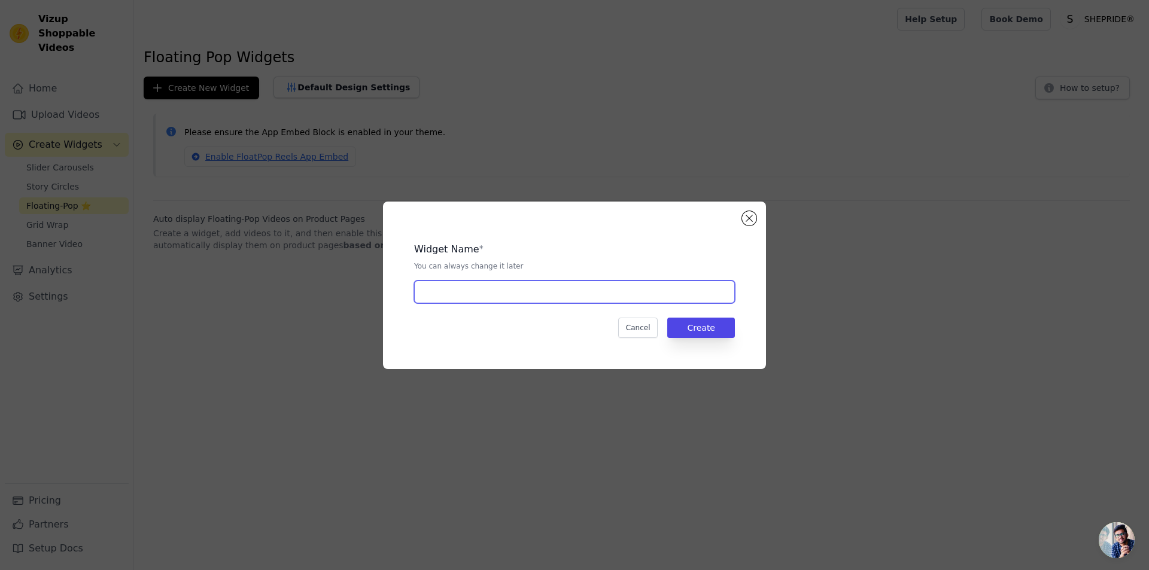
click at [480, 285] on input "text" at bounding box center [574, 292] width 321 height 23
click at [454, 295] on input "text" at bounding box center [574, 292] width 321 height 23
click at [432, 318] on div "Cancel Create" at bounding box center [574, 328] width 321 height 20
click at [495, 290] on input "text" at bounding box center [574, 292] width 321 height 23
type input "Shepride"
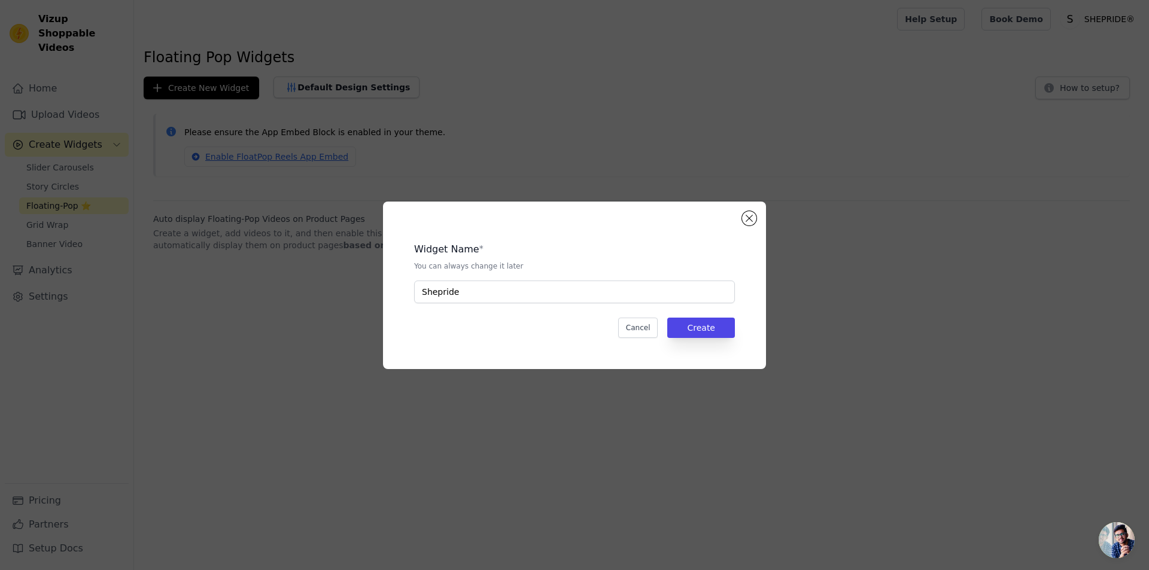
click at [709, 339] on div "Widget Name * You can always change it later Shepride Cancel Create" at bounding box center [574, 285] width 345 height 129
click at [706, 320] on button "Create" at bounding box center [701, 328] width 68 height 20
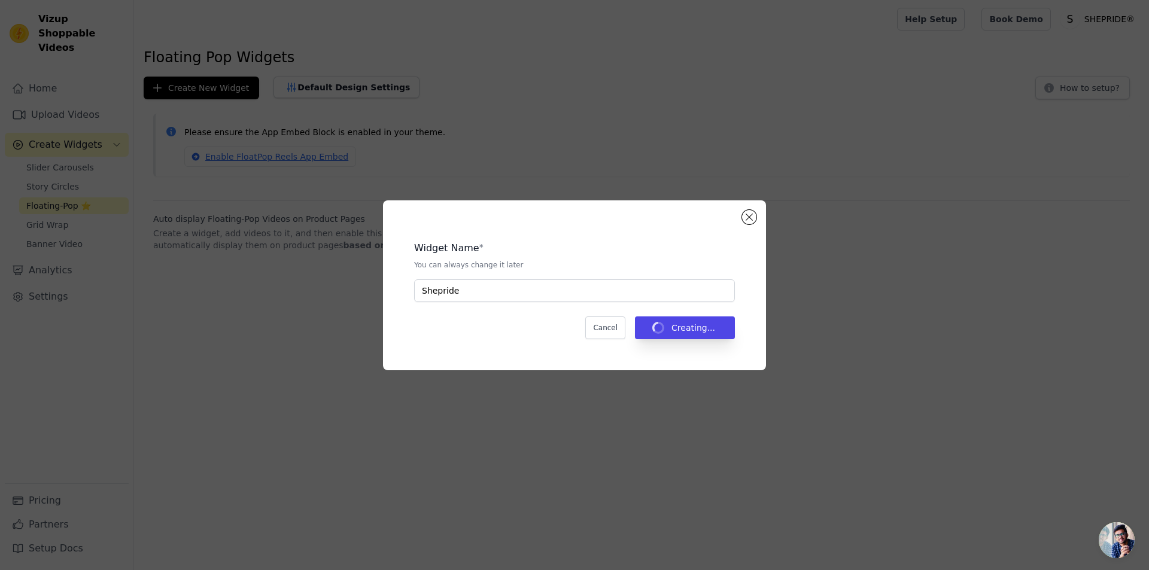
click at [705, 343] on div "Widget Name * You can always change it later Shepride Cancel Creating..." at bounding box center [574, 286] width 345 height 132
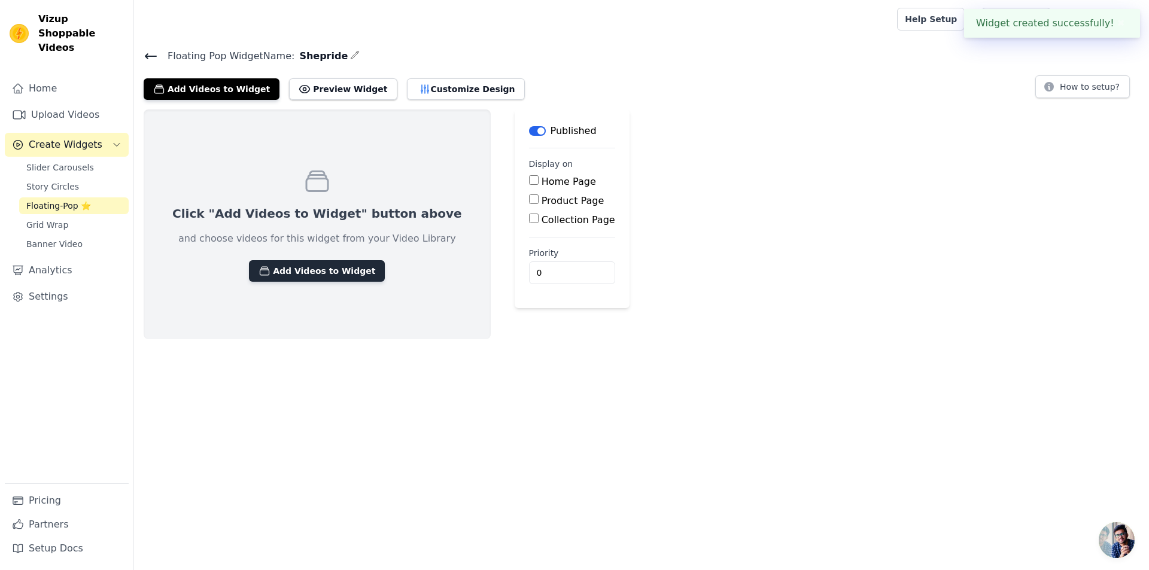
click at [321, 270] on button "Add Videos to Widget" at bounding box center [317, 271] width 136 height 22
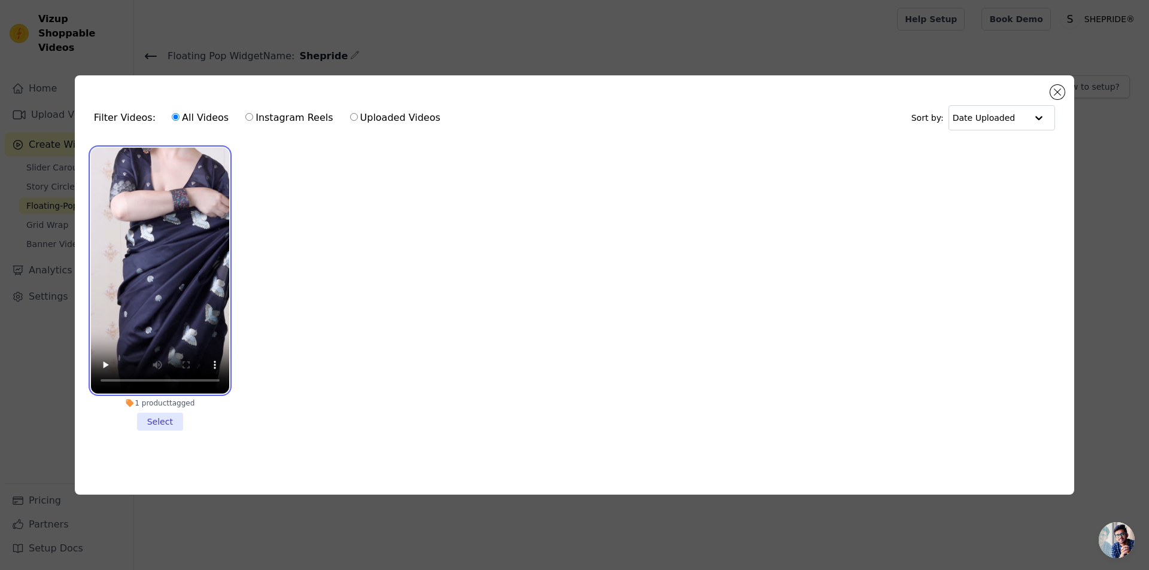
click at [185, 241] on video at bounding box center [160, 271] width 138 height 246
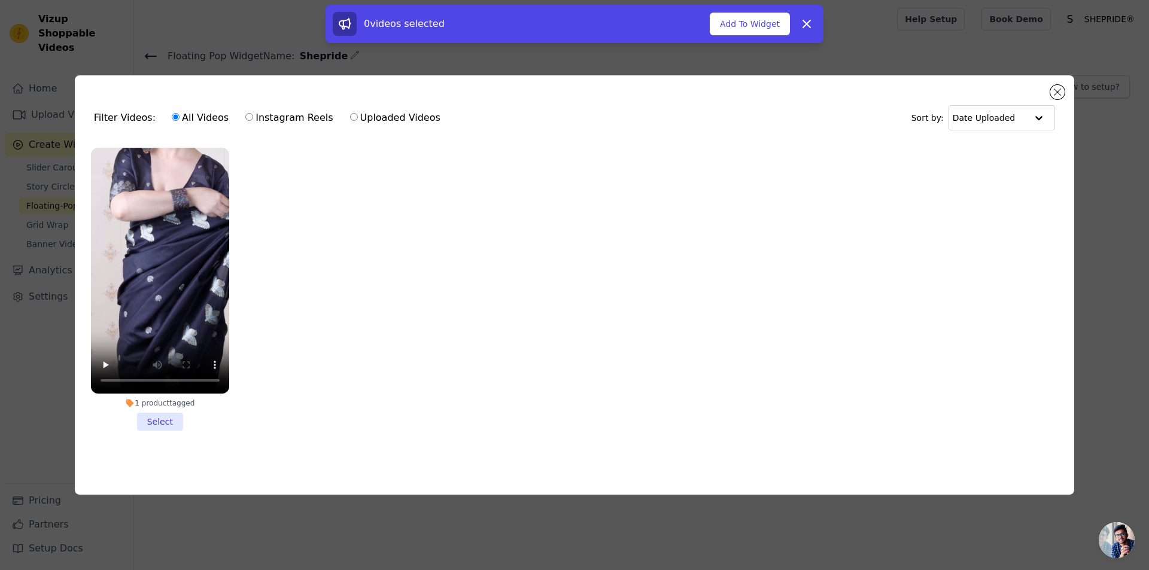
click at [158, 425] on li "1 product tagged Select" at bounding box center [160, 289] width 138 height 283
click at [0, 0] on input "1 product tagged Select" at bounding box center [0, 0] width 0 height 0
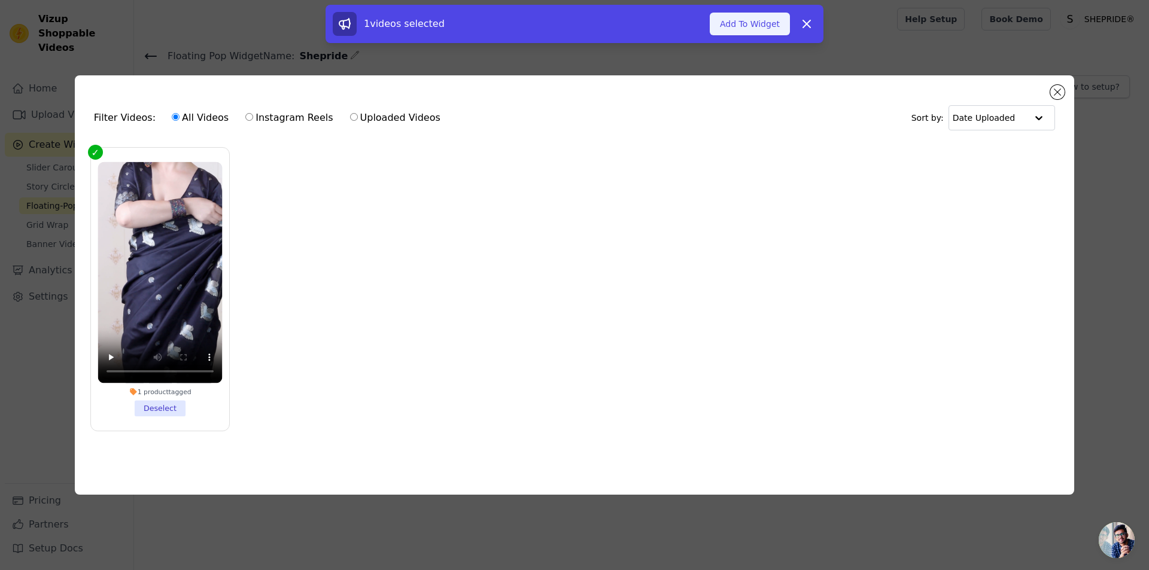
click at [758, 26] on button "Add To Widget" at bounding box center [750, 24] width 80 height 23
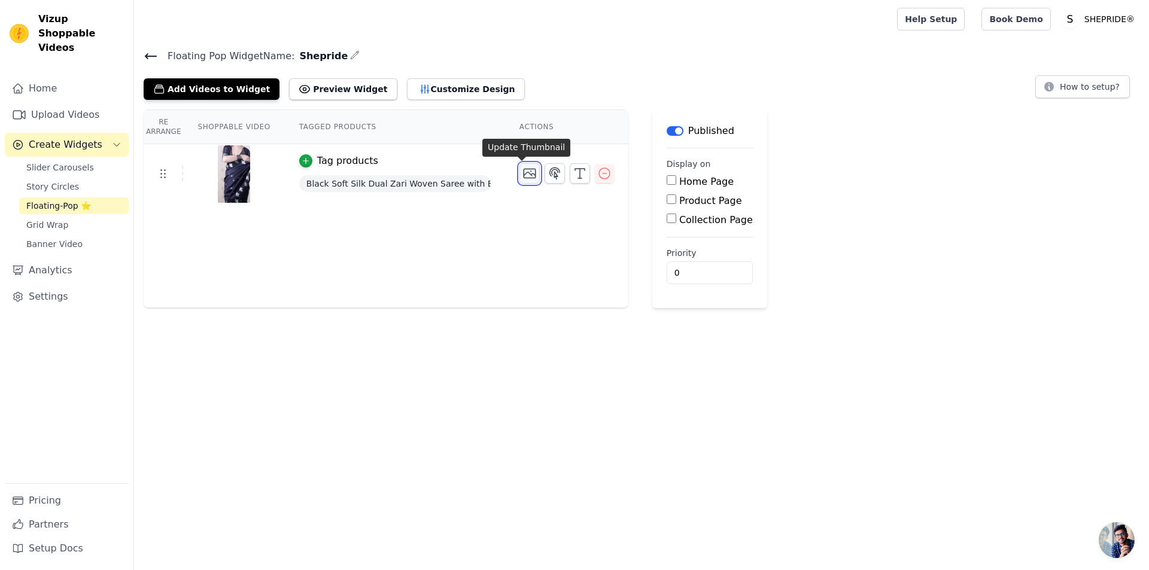
click at [524, 174] on icon "button" at bounding box center [530, 173] width 12 height 9
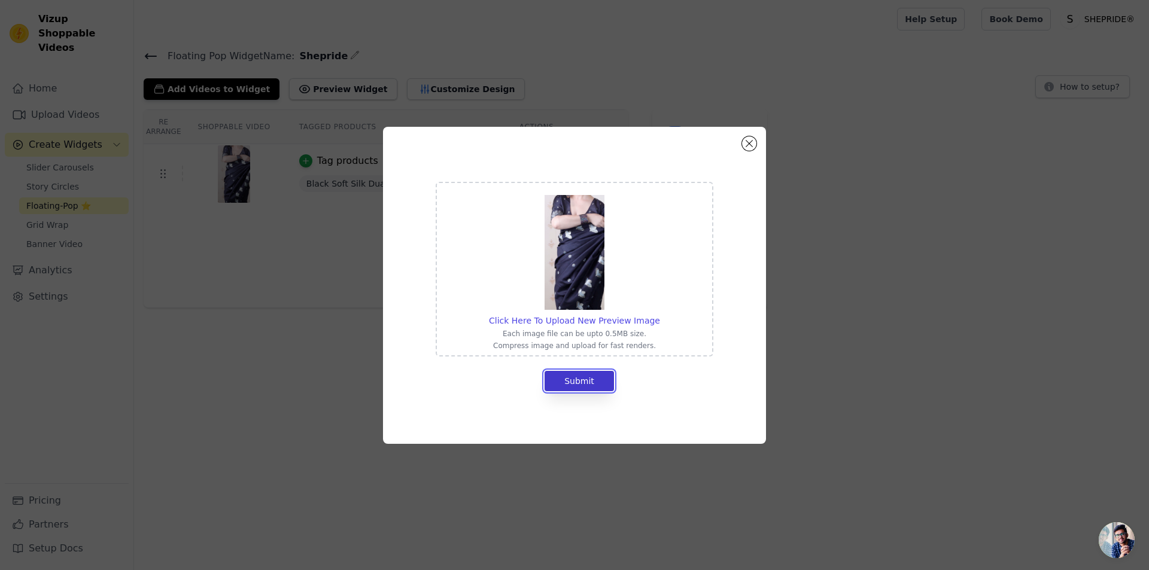
click at [579, 385] on button "Submit" at bounding box center [579, 381] width 69 height 20
click at [583, 391] on button "Submit" at bounding box center [579, 381] width 69 height 20
click at [579, 268] on img at bounding box center [575, 252] width 60 height 115
click at [660, 314] on input "Click Here To Upload New Preview Image Each image file can be upto 0.5MB size. …" at bounding box center [660, 314] width 1 height 1
type input "C:\fakepath\IMG_8422.JPG"
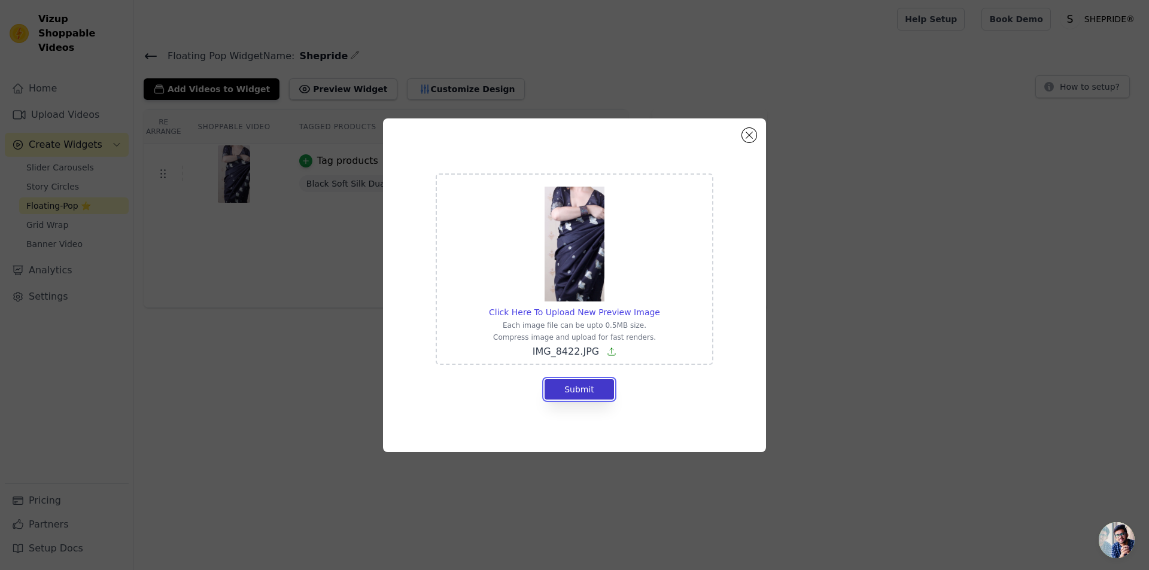
click at [587, 392] on button "Submit" at bounding box center [579, 389] width 69 height 20
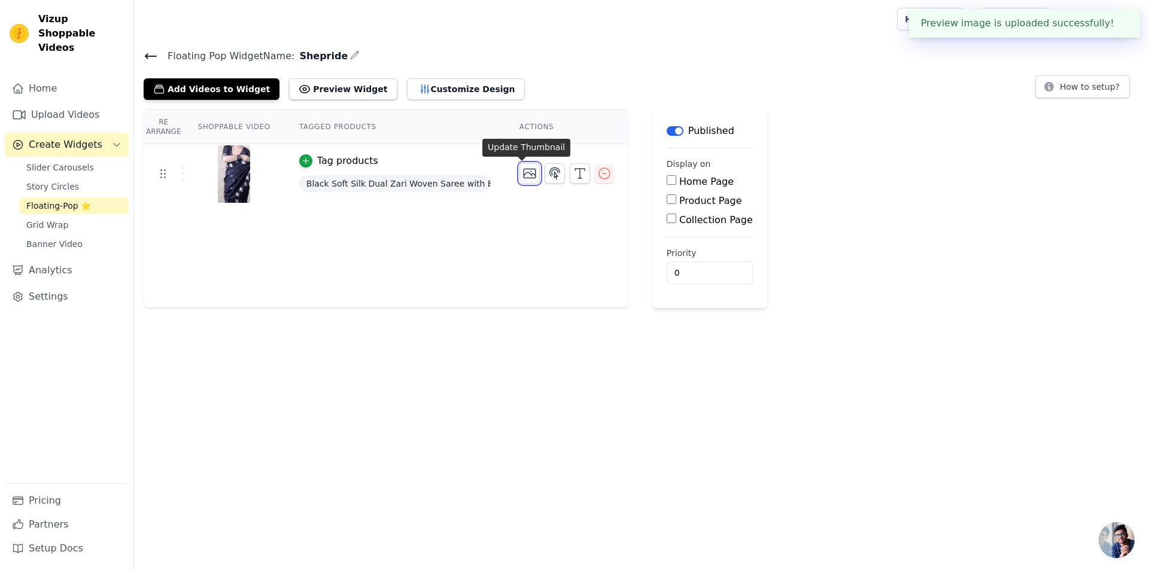
click at [524, 172] on icon "button" at bounding box center [530, 173] width 12 height 9
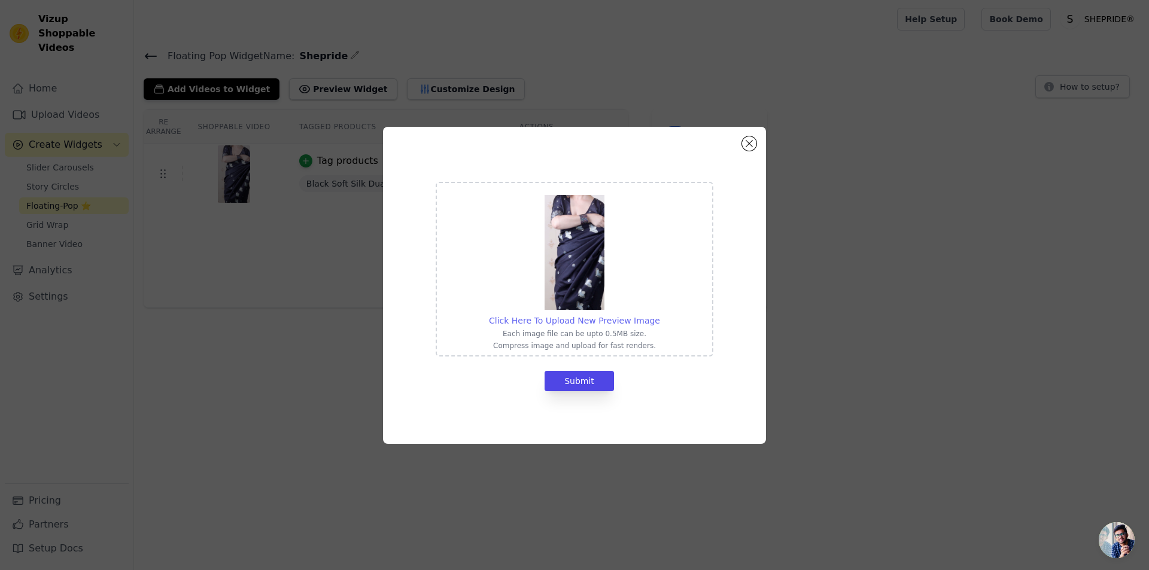
click at [595, 321] on span "Click Here To Upload New Preview Image" at bounding box center [574, 321] width 171 height 10
click at [660, 315] on input "Click Here To Upload New Preview Image Each image file can be upto 0.5MB size. …" at bounding box center [660, 314] width 1 height 1
type input "C:\fakepath\IMG_8422.JPG"
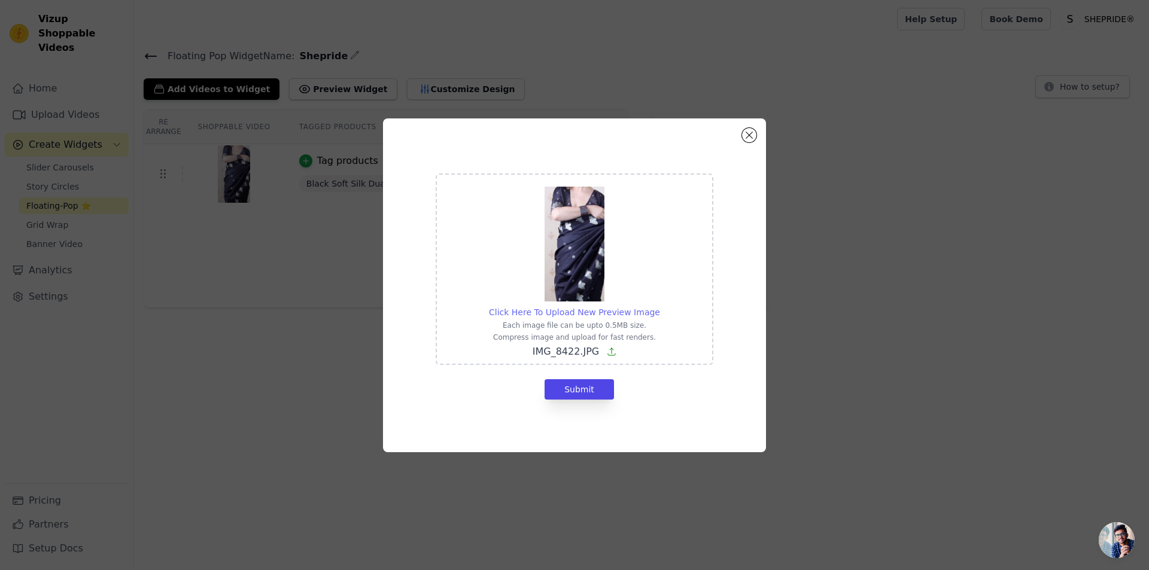
click at [606, 310] on span "Click Here To Upload New Preview Image" at bounding box center [574, 313] width 171 height 10
click at [660, 306] on input "Click Here To Upload New Preview Image Each image file can be upto 0.5MB size. …" at bounding box center [660, 306] width 1 height 1
click at [582, 388] on button "Submit" at bounding box center [579, 389] width 69 height 20
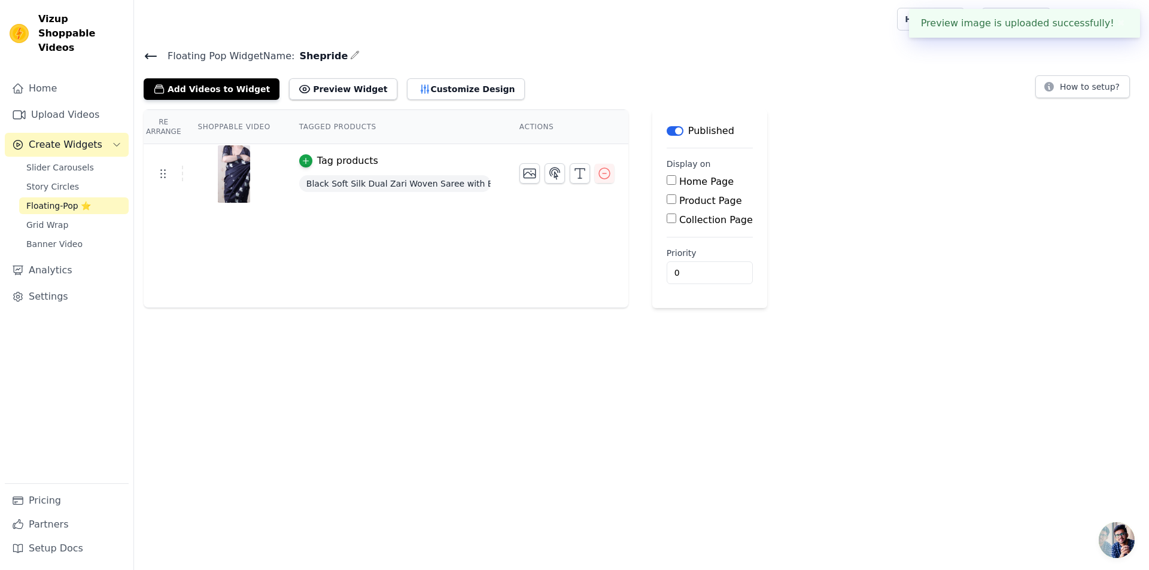
click at [692, 178] on label "Home Page" at bounding box center [706, 181] width 54 height 11
click at [676, 178] on input "Home Page" at bounding box center [672, 180] width 10 height 10
checkbox input "true"
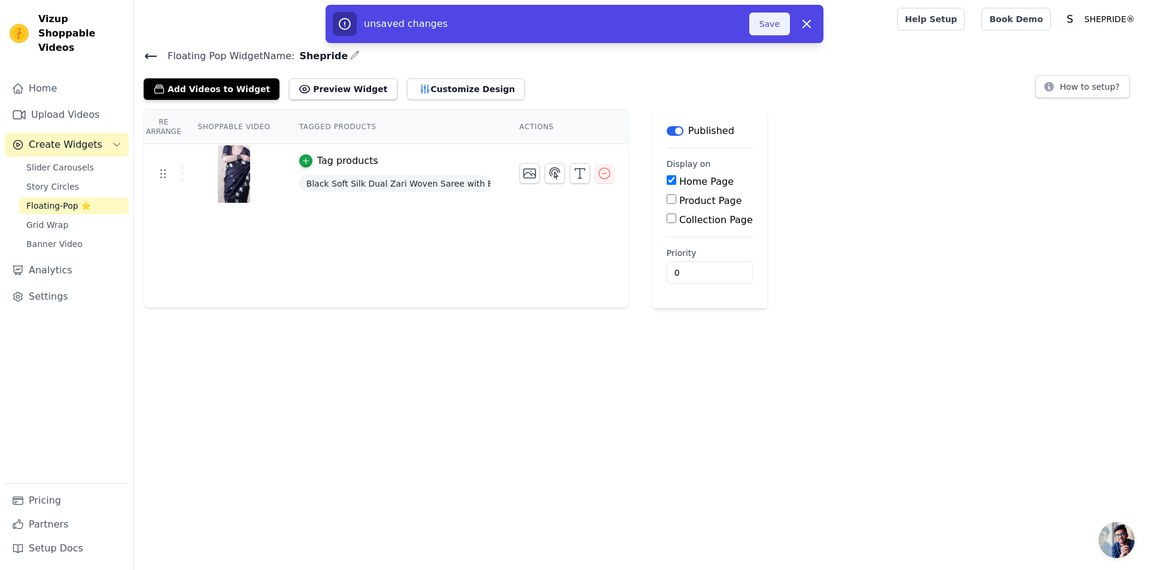
click at [773, 19] on button "Save" at bounding box center [769, 24] width 41 height 23
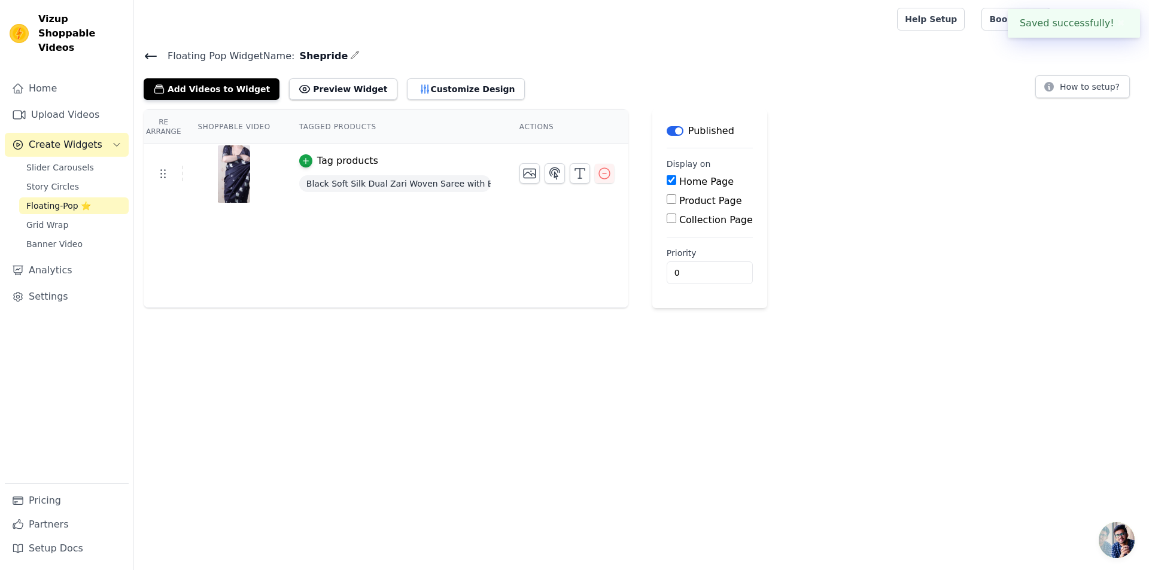
click at [712, 206] on label "Product Page" at bounding box center [710, 200] width 63 height 11
click at [676, 204] on input "Product Page" at bounding box center [672, 200] width 10 height 10
checkbox input "true"
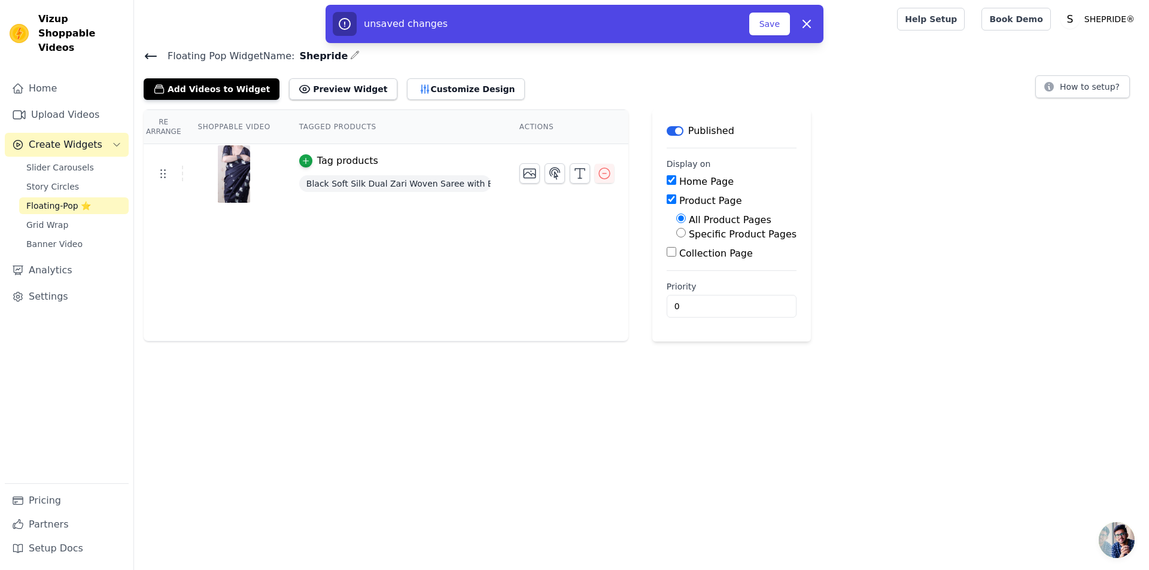
click at [703, 251] on label "Collection Page" at bounding box center [716, 253] width 74 height 11
click at [676, 251] on input "Collection Page" at bounding box center [672, 252] width 10 height 10
checkbox input "true"
click at [706, 290] on label "Specific Collection Pages" at bounding box center [748, 286] width 119 height 11
click at [686, 290] on input "Specific Collection Pages" at bounding box center [681, 286] width 10 height 10
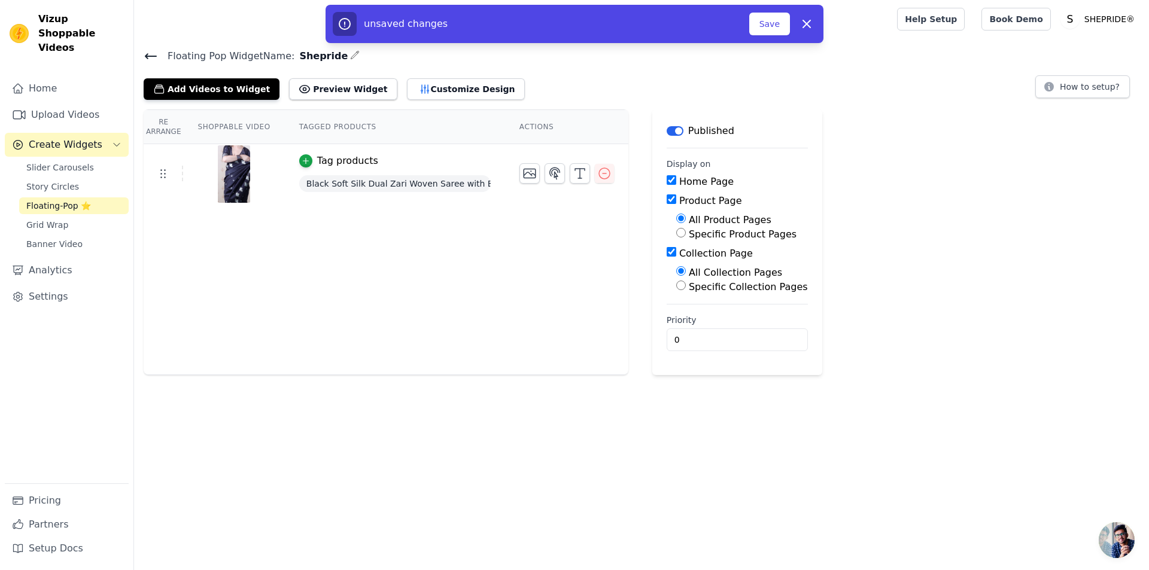
radio input "true"
click at [706, 290] on label "Specific Collection Pages" at bounding box center [748, 286] width 119 height 11
click at [686, 290] on input "Specific Collection Pages" at bounding box center [681, 286] width 10 height 10
click at [689, 272] on label "All Collection Pages" at bounding box center [735, 272] width 93 height 11
click at [686, 272] on input "All Collection Pages" at bounding box center [681, 271] width 10 height 10
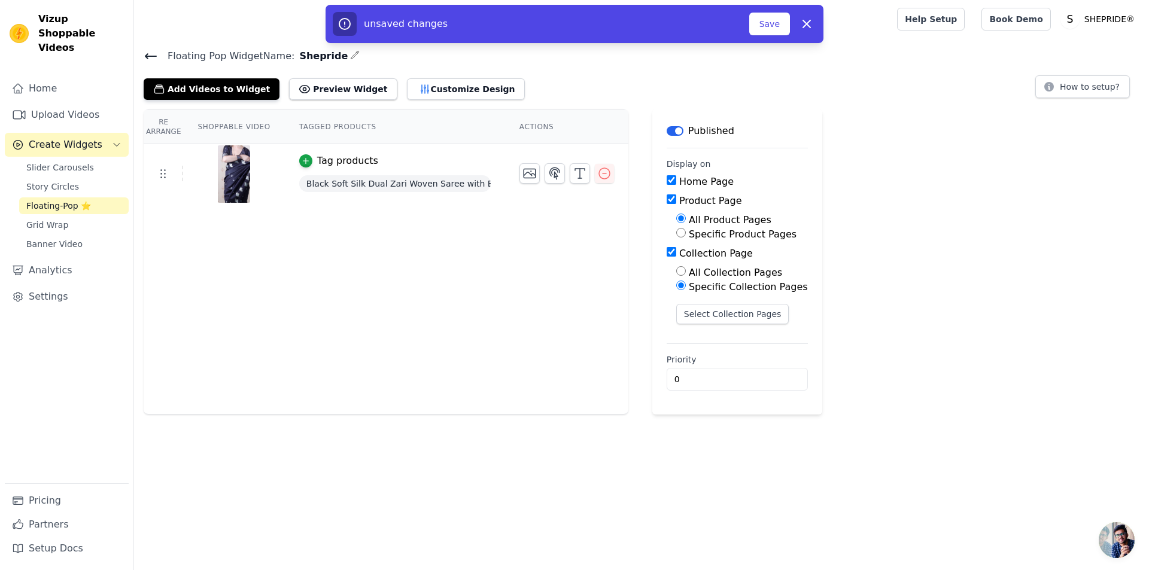
radio input "true"
click at [690, 336] on input "0" at bounding box center [737, 340] width 141 height 23
click at [918, 318] on div "Re Arrange Shoppable Video Tagged Products Actions Tag products Black Soft Silk…" at bounding box center [641, 243] width 1015 height 266
click at [690, 195] on label "Product Page" at bounding box center [710, 200] width 63 height 11
click at [676, 195] on input "Product Page" at bounding box center [672, 200] width 10 height 10
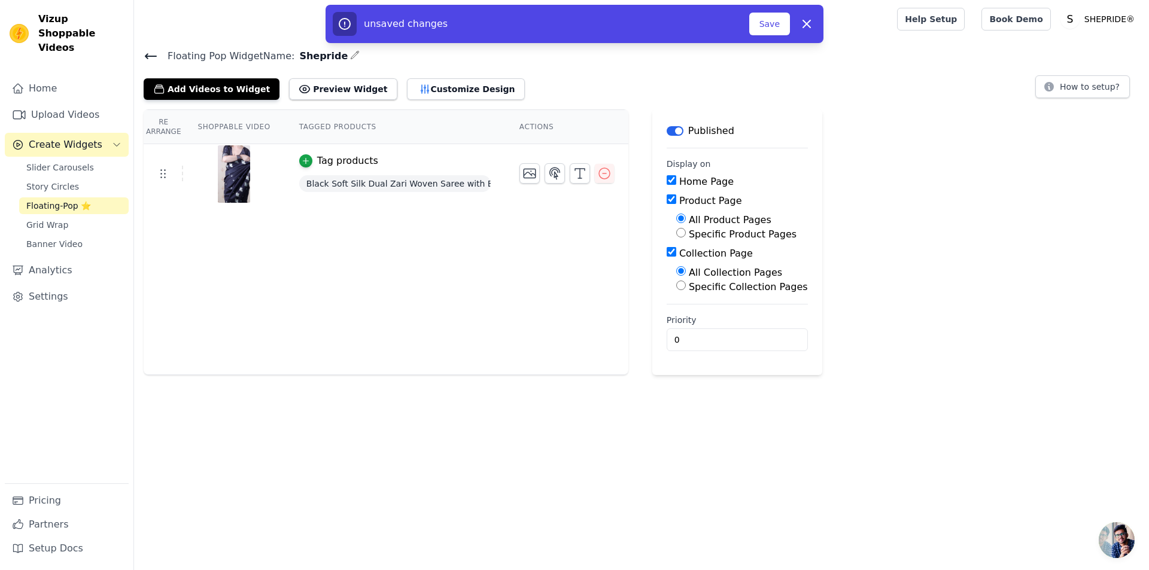
checkbox input "false"
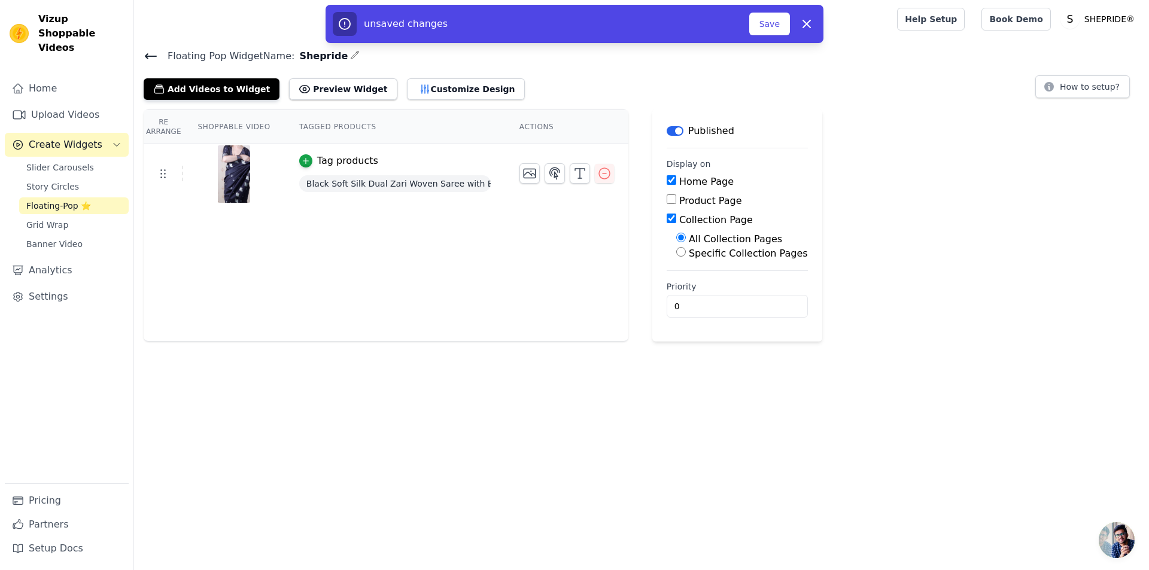
click at [706, 223] on label "Collection Page" at bounding box center [716, 219] width 74 height 11
click at [676, 223] on input "Collection Page" at bounding box center [672, 219] width 10 height 10
checkbox input "false"
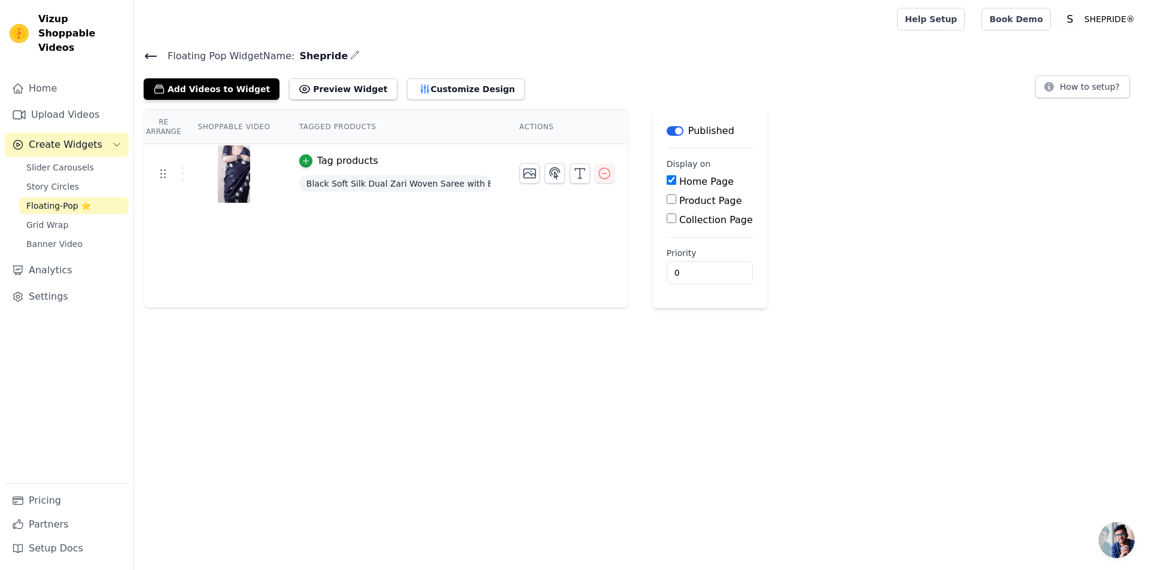
click at [869, 148] on div "Re Arrange Shoppable Video Tagged Products Actions Tag products Black Soft Silk…" at bounding box center [641, 209] width 1015 height 199
click at [330, 163] on div "Tag products" at bounding box center [347, 161] width 61 height 14
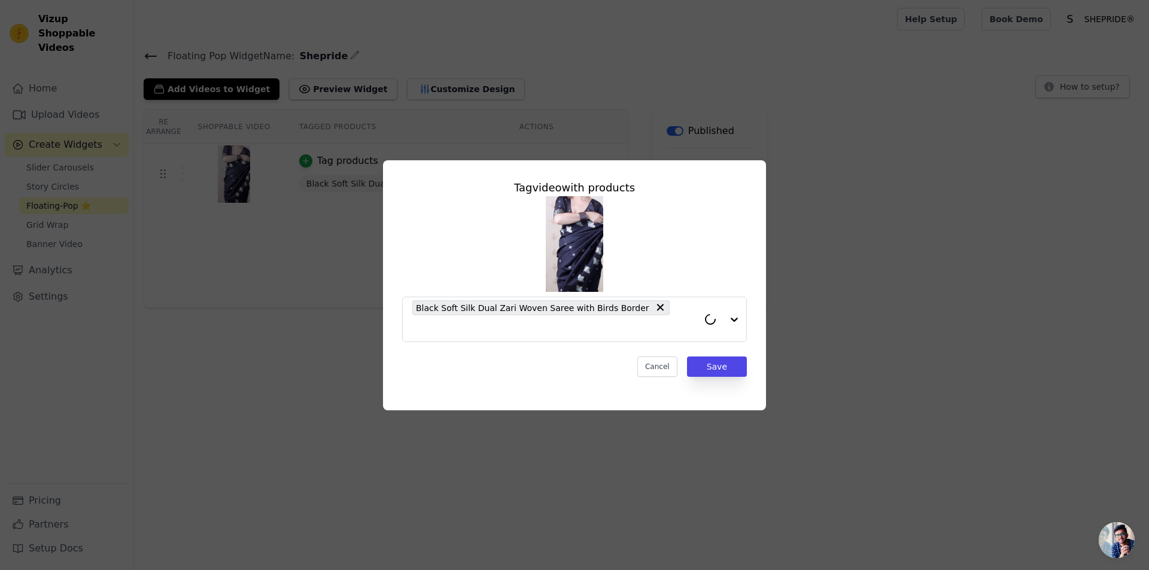
click at [310, 341] on div "Tag video with products Black Soft Silk Dual Zari Woven Saree with Birds Border…" at bounding box center [574, 285] width 1111 height 289
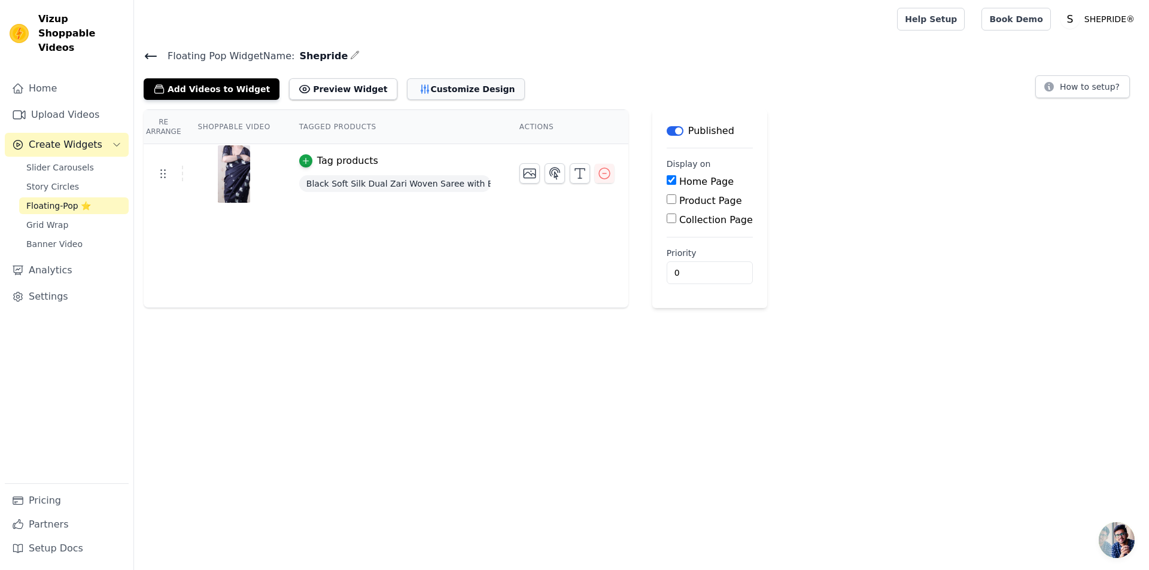
click at [421, 95] on button "Customize Design" at bounding box center [466, 89] width 118 height 22
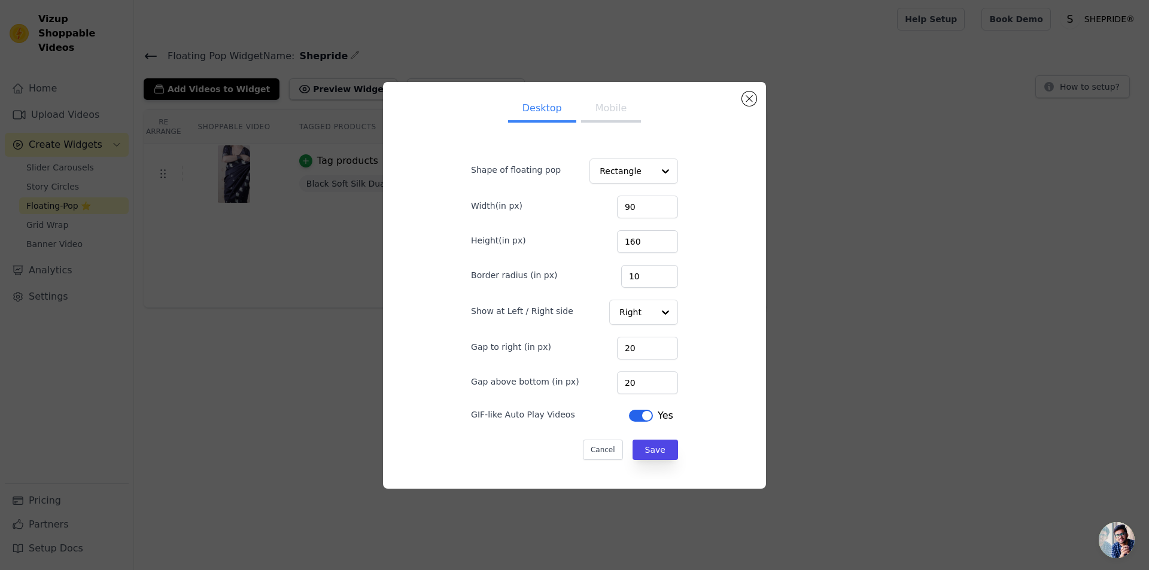
click at [611, 108] on button "Mobile" at bounding box center [611, 109] width 60 height 26
click at [541, 107] on button "Desktop" at bounding box center [542, 109] width 68 height 26
click at [655, 172] on div at bounding box center [666, 171] width 24 height 24
click at [654, 174] on div at bounding box center [666, 171] width 24 height 24
click at [656, 171] on div at bounding box center [666, 171] width 24 height 24
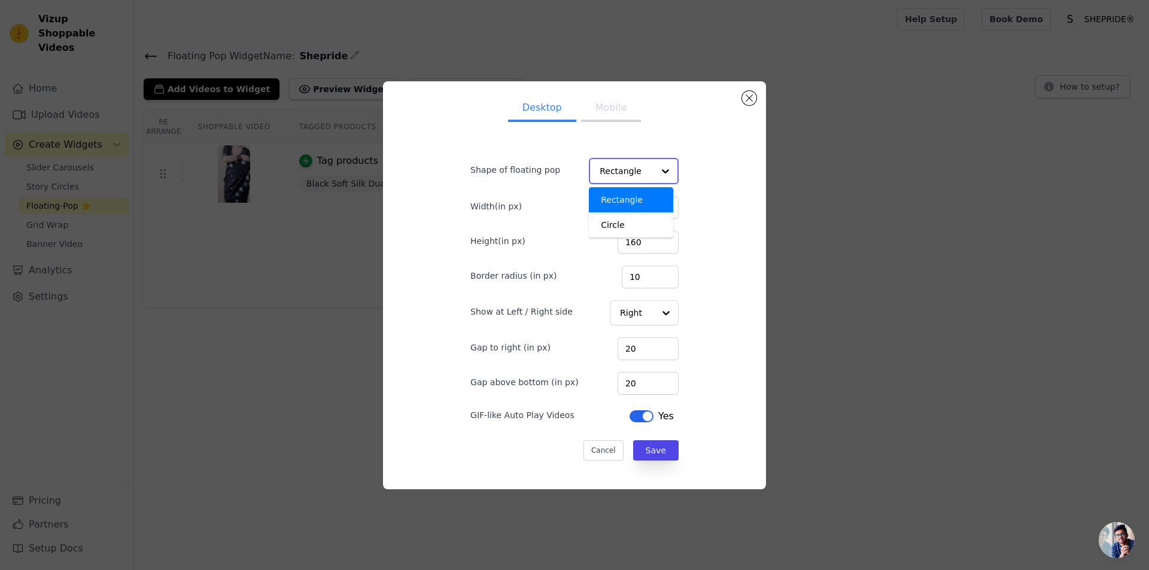
click at [656, 171] on div at bounding box center [666, 171] width 24 height 24
click at [716, 203] on div "Desktop Mobile Shape of floating pop Rectangle Circle Option Rectangle, selecte…" at bounding box center [575, 286] width 364 height 388
click at [752, 103] on button "Close modal" at bounding box center [749, 99] width 14 height 14
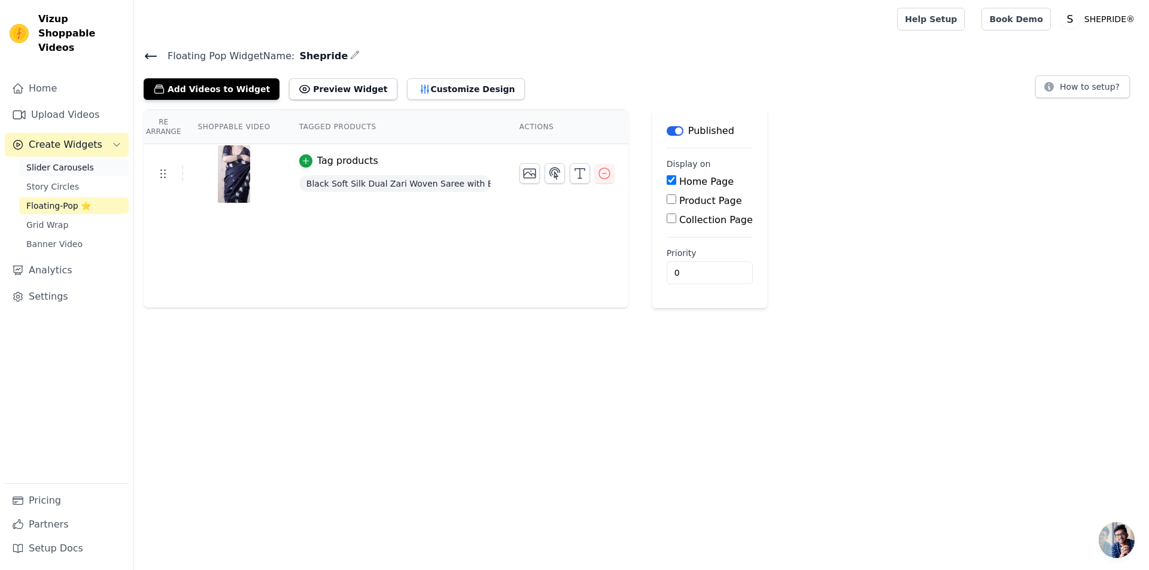
click at [71, 162] on span "Slider Carousels" at bounding box center [60, 168] width 68 height 12
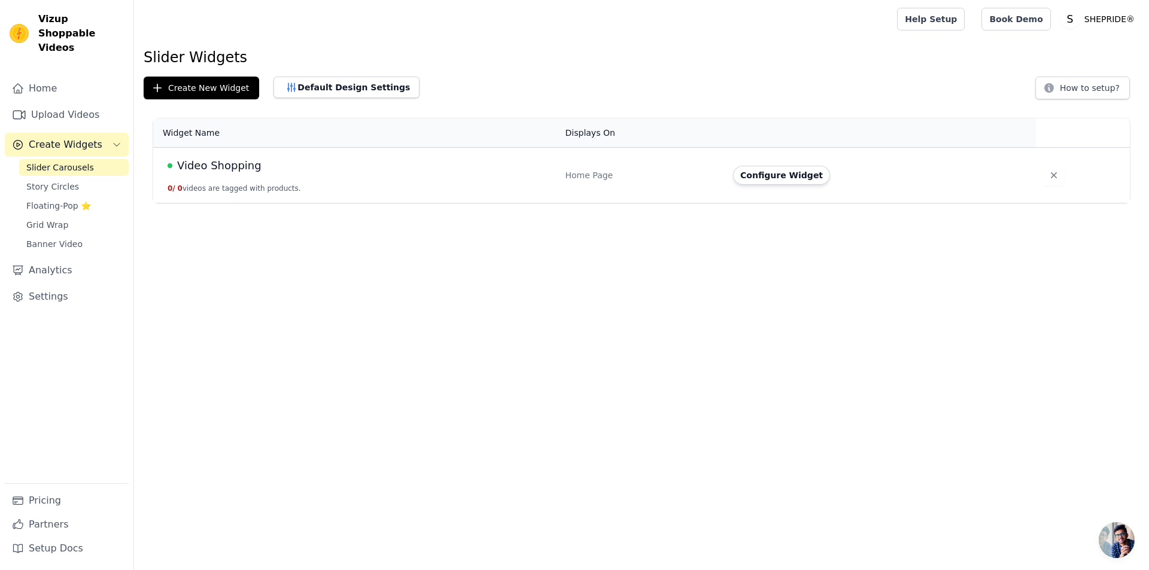
click at [345, 183] on td "Video Shopping 0 / 0 videos are tagged with products." at bounding box center [355, 176] width 405 height 56
click at [791, 177] on button "Configure Widget" at bounding box center [781, 175] width 97 height 19
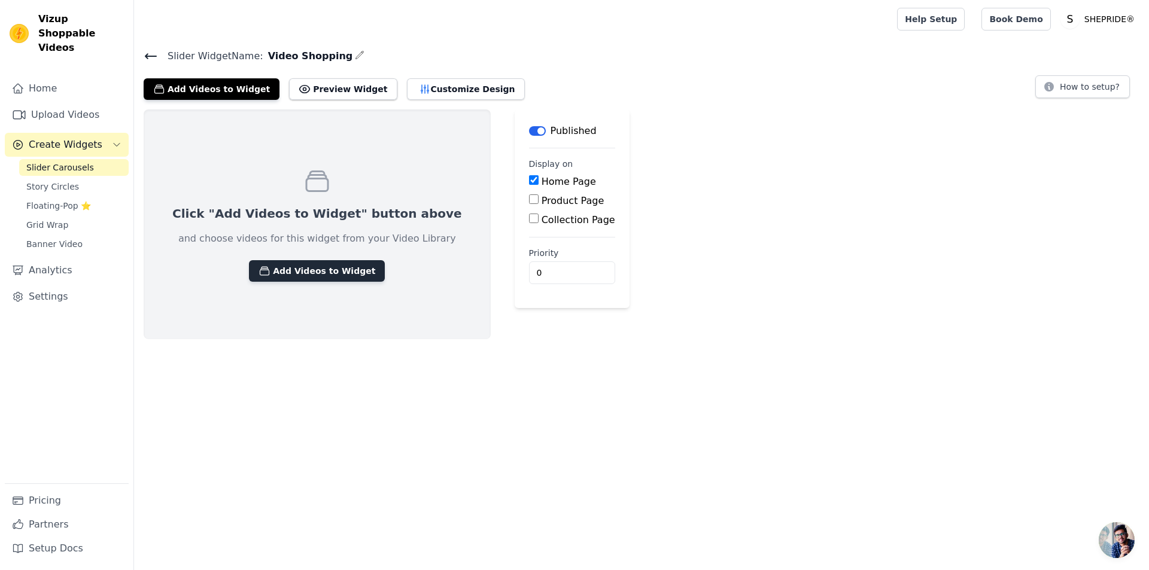
click at [308, 271] on button "Add Videos to Widget" at bounding box center [317, 271] width 136 height 22
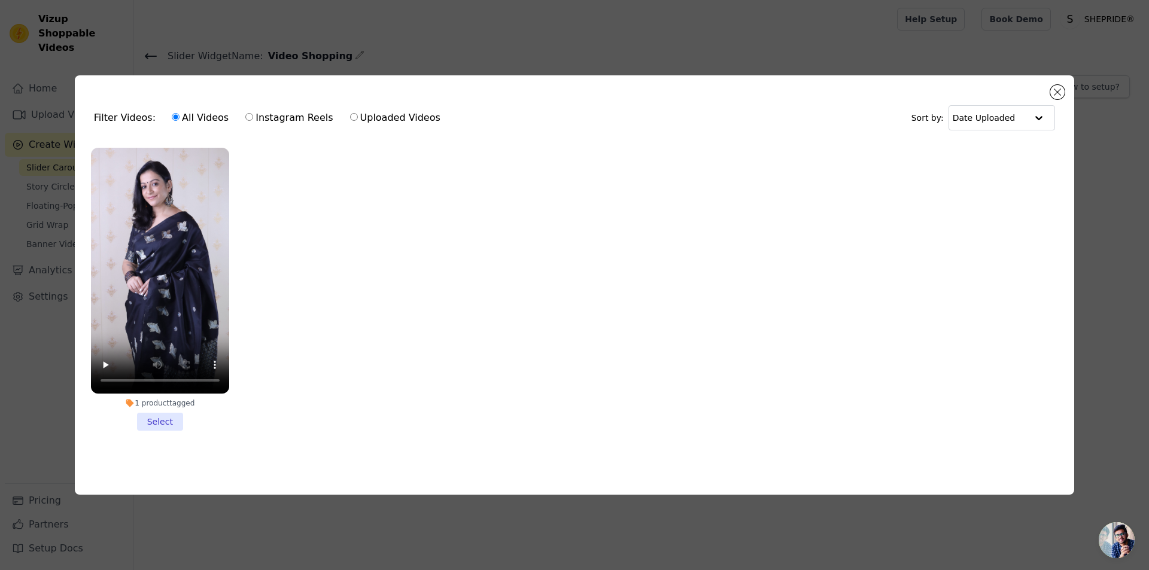
click at [169, 424] on li "1 product tagged Select" at bounding box center [160, 289] width 138 height 283
click at [0, 0] on input "1 product tagged Select" at bounding box center [0, 0] width 0 height 0
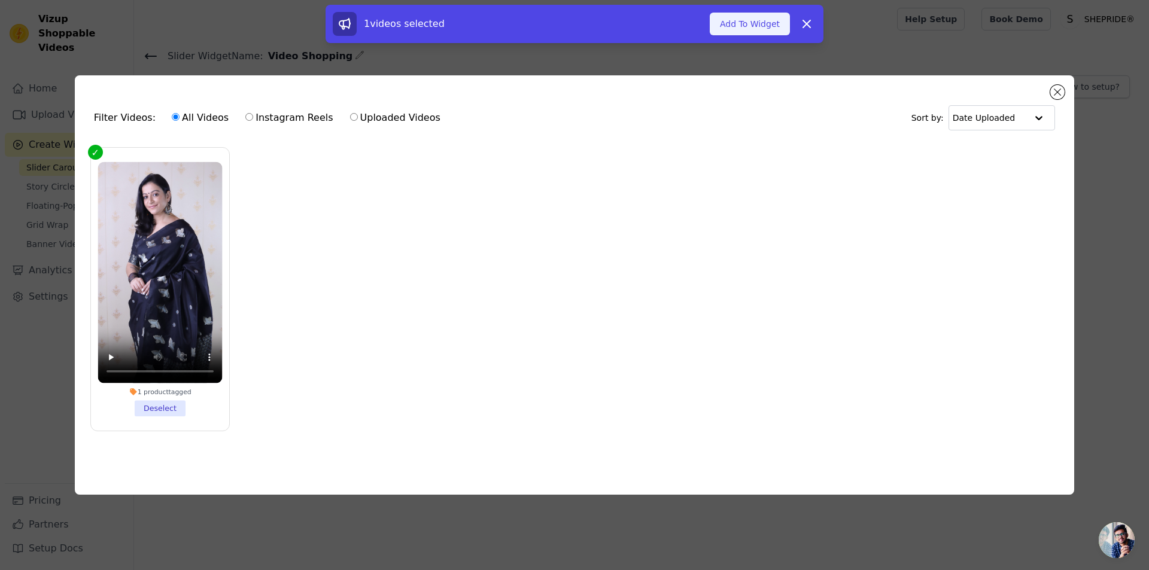
click at [767, 28] on button "Add To Widget" at bounding box center [750, 24] width 80 height 23
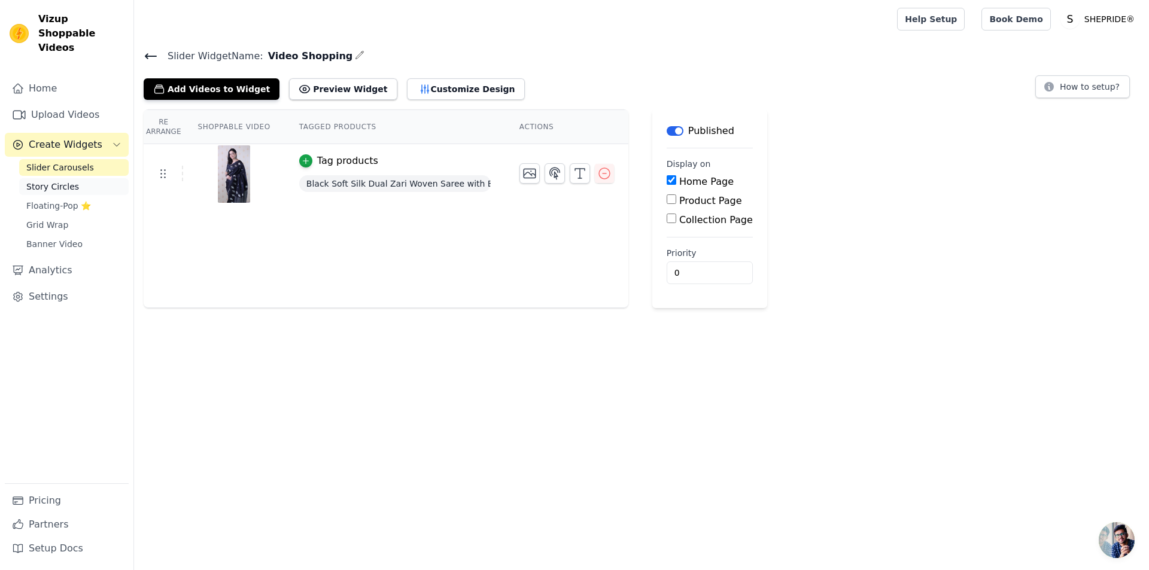
drag, startPoint x: 338, startPoint y: 286, endPoint x: 111, endPoint y: 175, distance: 252.4
click at [338, 286] on div "Re Arrange Shoppable Video Tagged Products Actions Tag products Black Soft Silk…" at bounding box center [386, 209] width 485 height 199
click at [90, 159] on link "Slider Carousels" at bounding box center [74, 167] width 110 height 17
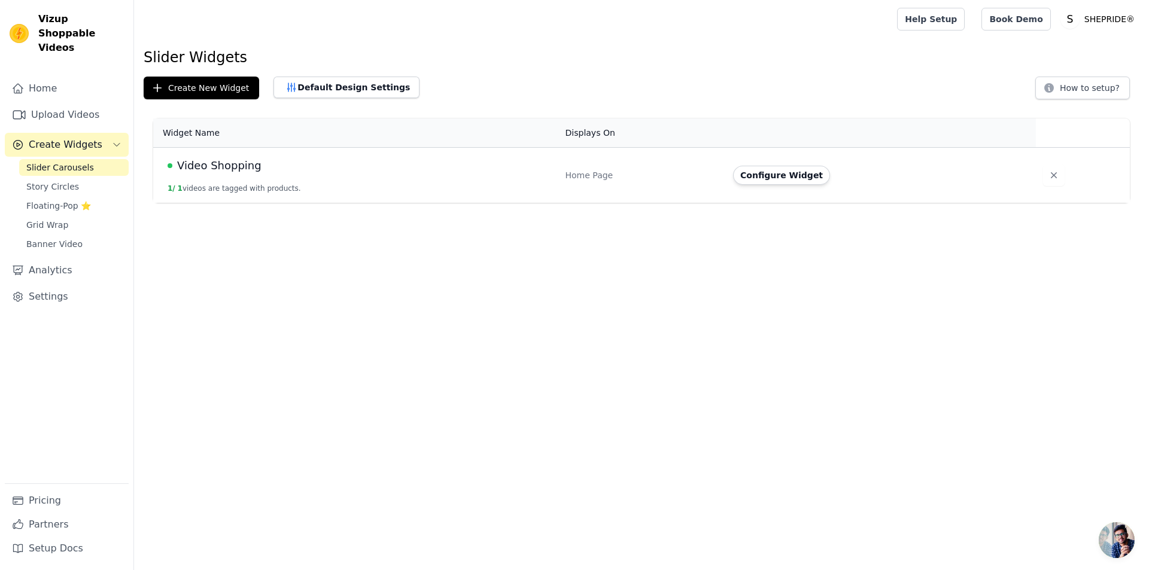
click at [272, 165] on div "Video Shopping" at bounding box center [360, 165] width 384 height 17
click at [200, 169] on span "Video Shopping" at bounding box center [219, 165] width 84 height 17
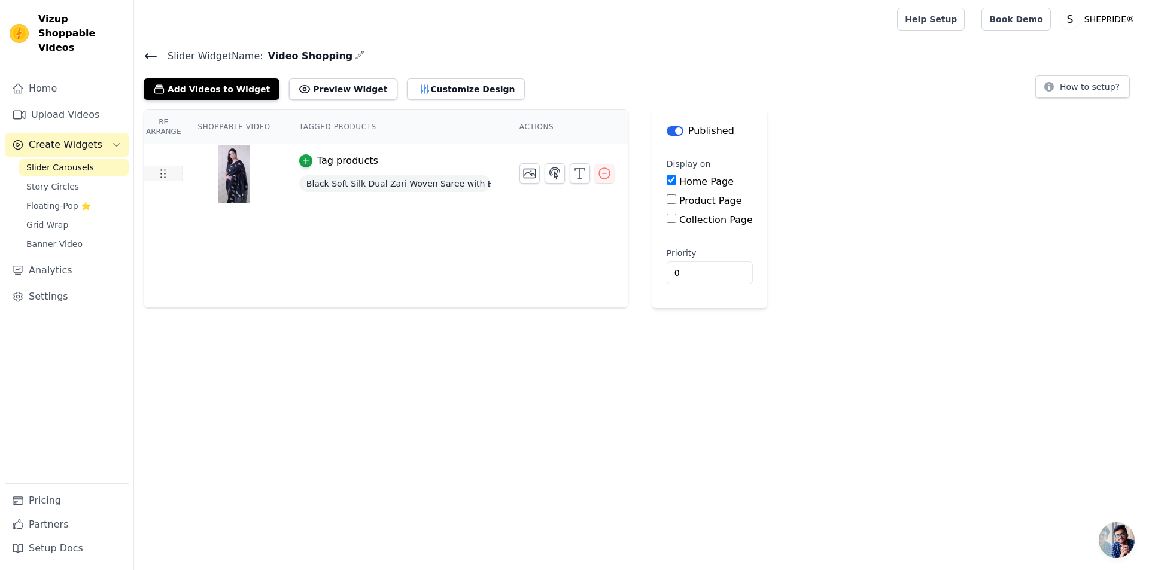
click at [159, 172] on icon at bounding box center [163, 173] width 14 height 14
click at [318, 88] on button "Preview Widget" at bounding box center [343, 89] width 108 height 22
click at [151, 53] on icon at bounding box center [151, 56] width 14 height 14
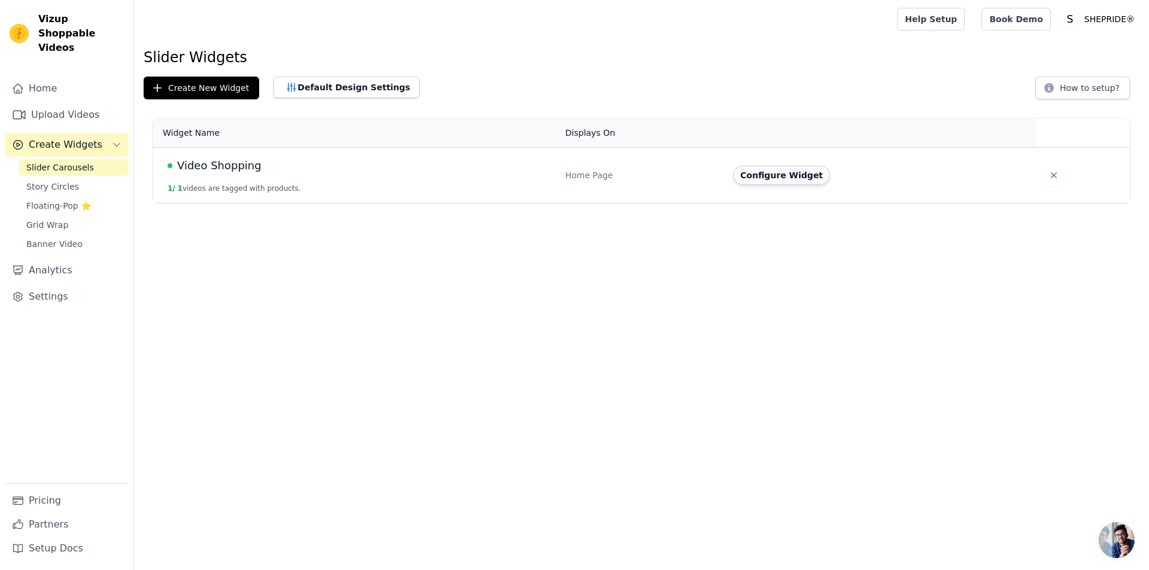
click at [763, 180] on button "Configure Widget" at bounding box center [781, 175] width 97 height 19
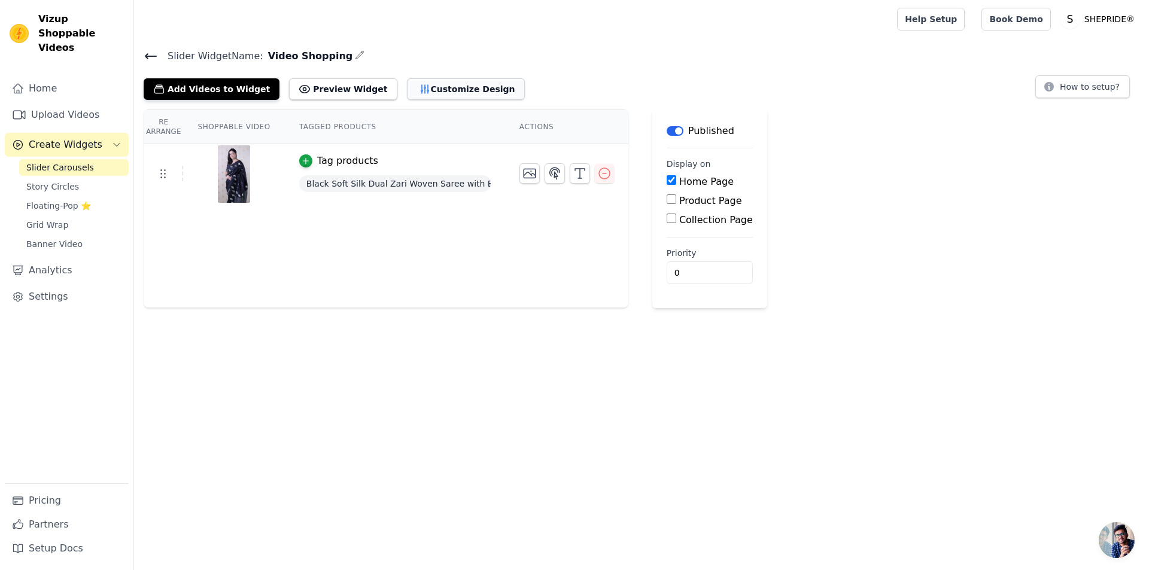
click at [426, 90] on button "Customize Design" at bounding box center [466, 89] width 118 height 22
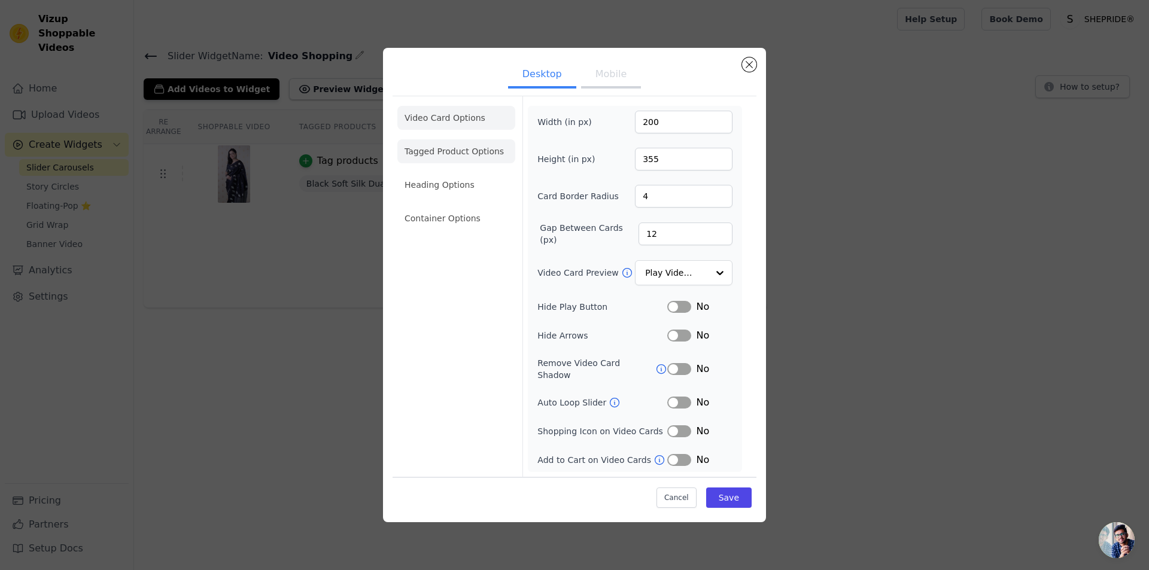
click at [474, 162] on li "Tagged Product Options" at bounding box center [456, 151] width 118 height 24
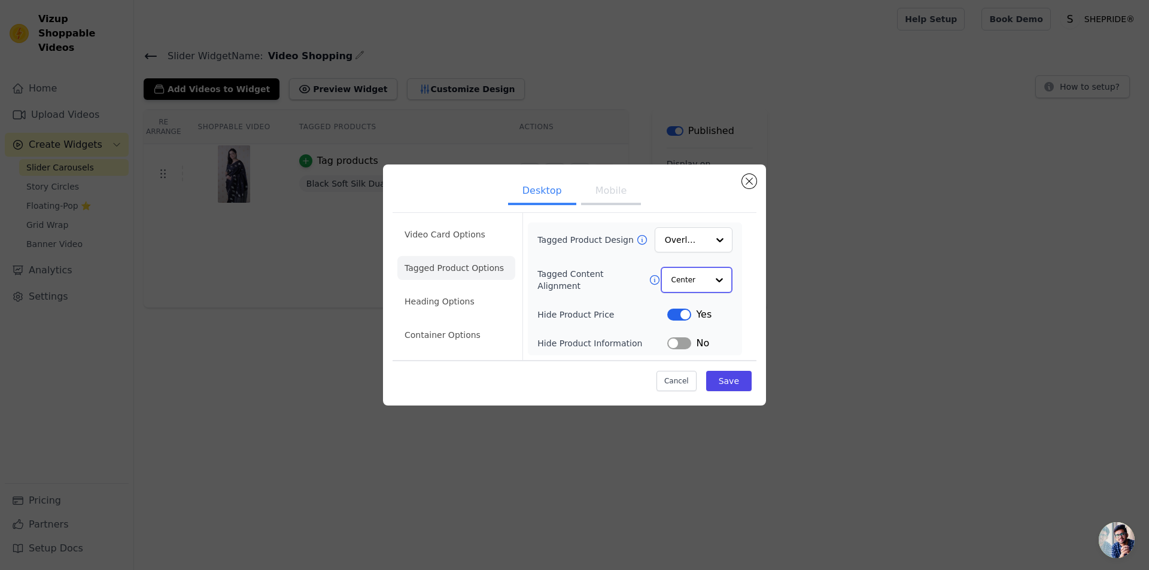
click at [714, 287] on div at bounding box center [720, 280] width 24 height 24
click at [439, 244] on li "Video Card Options" at bounding box center [456, 235] width 118 height 24
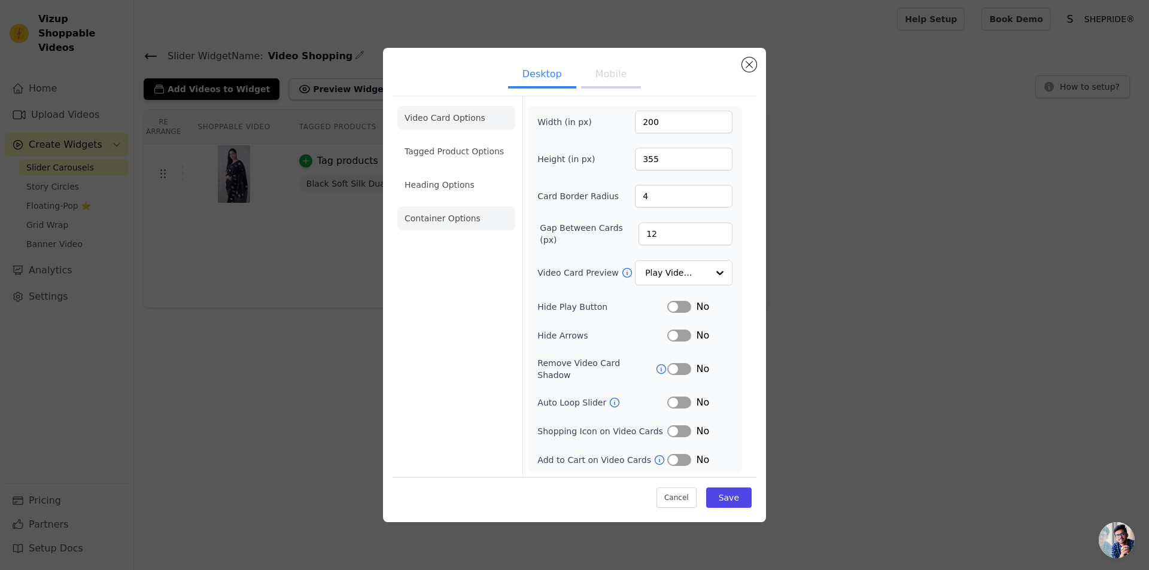
click at [463, 227] on li "Container Options" at bounding box center [456, 219] width 118 height 24
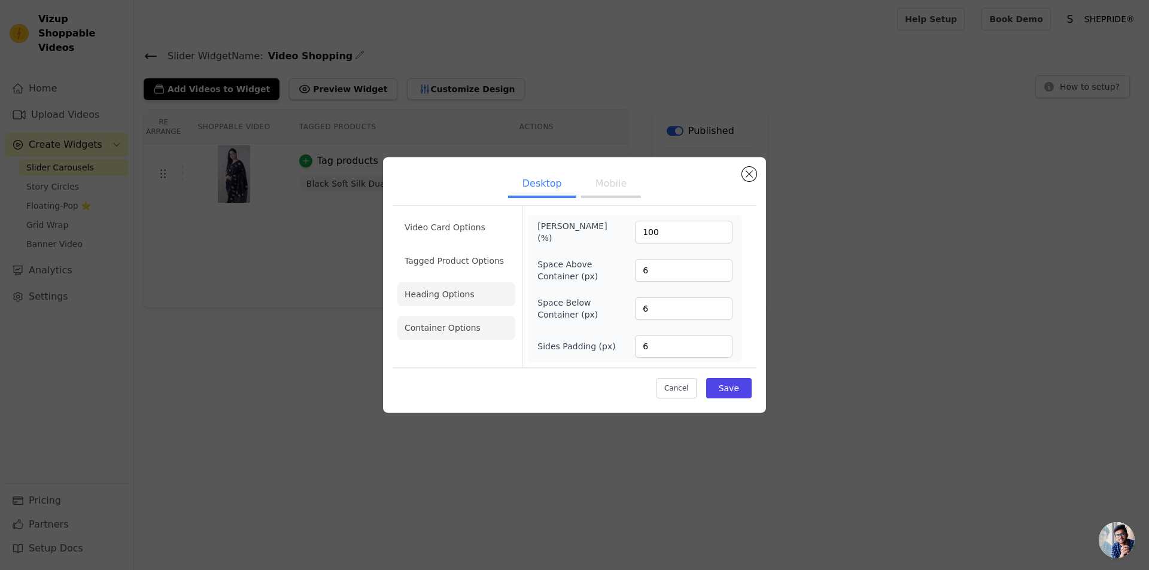
click at [476, 298] on li "Heading Options" at bounding box center [456, 295] width 118 height 24
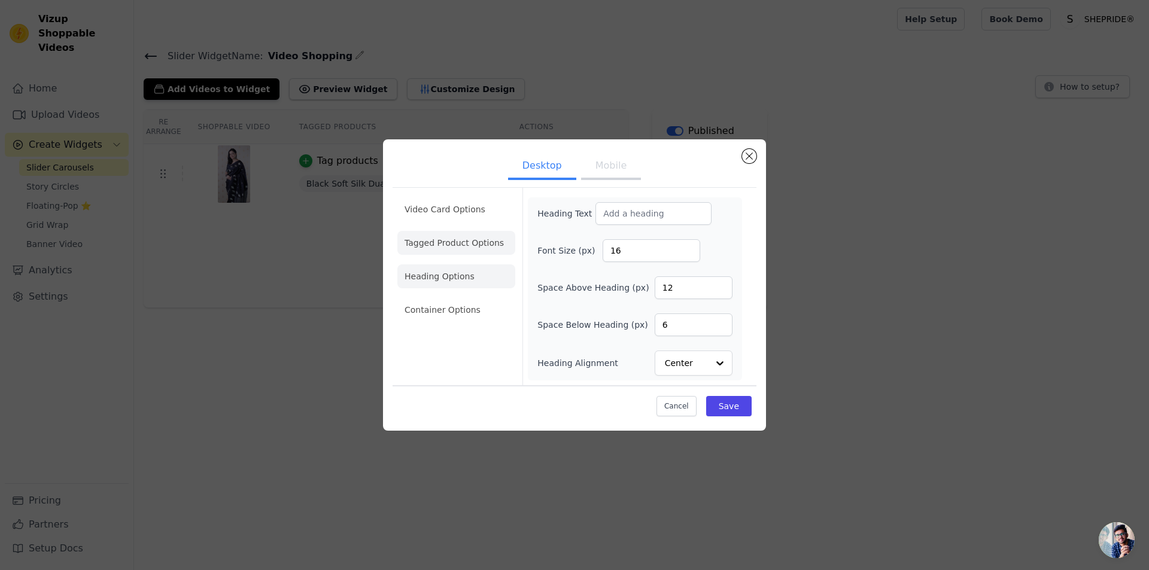
click at [469, 239] on li "Tagged Product Options" at bounding box center [456, 243] width 118 height 24
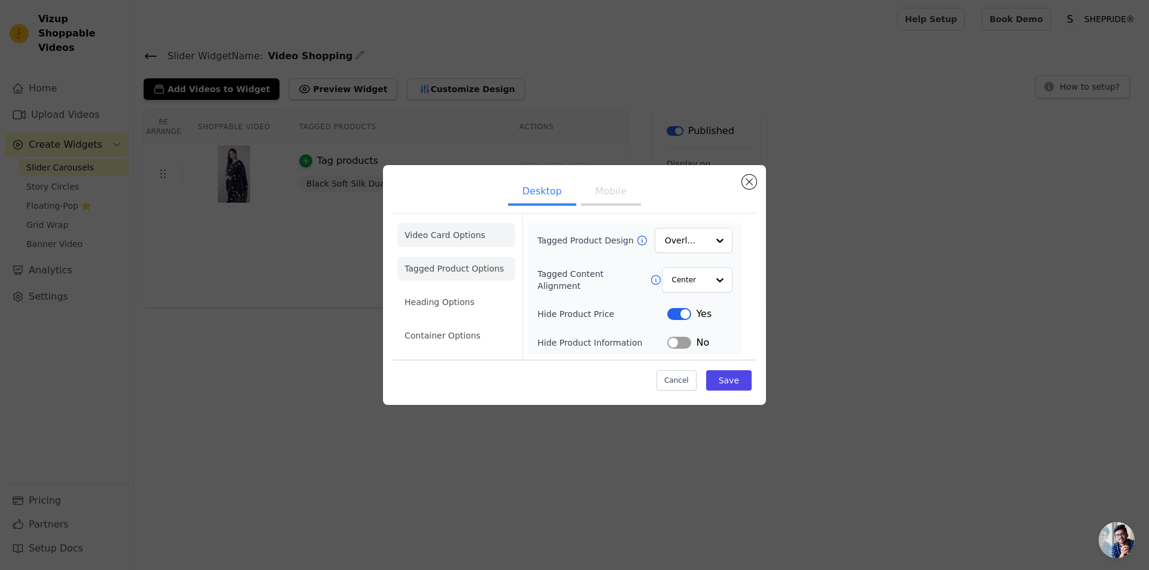
click at [469, 238] on li "Video Card Options" at bounding box center [456, 235] width 118 height 24
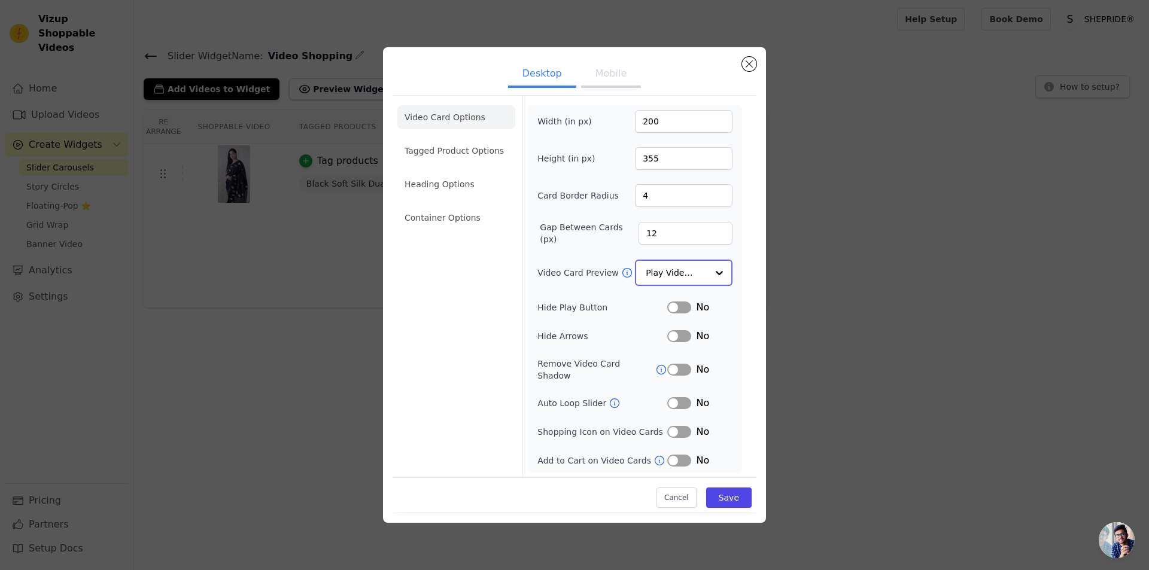
click at [715, 280] on div at bounding box center [720, 273] width 24 height 24
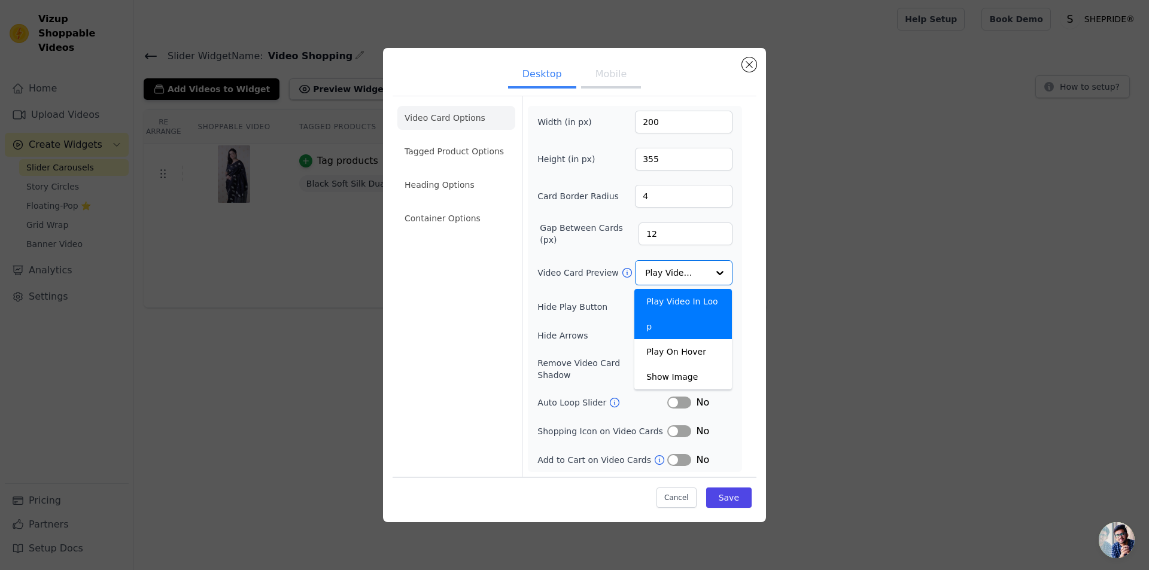
click at [984, 324] on div "Desktop Mobile Video Card Options Tagged Product Options Heading Options Contai…" at bounding box center [574, 285] width 1111 height 513
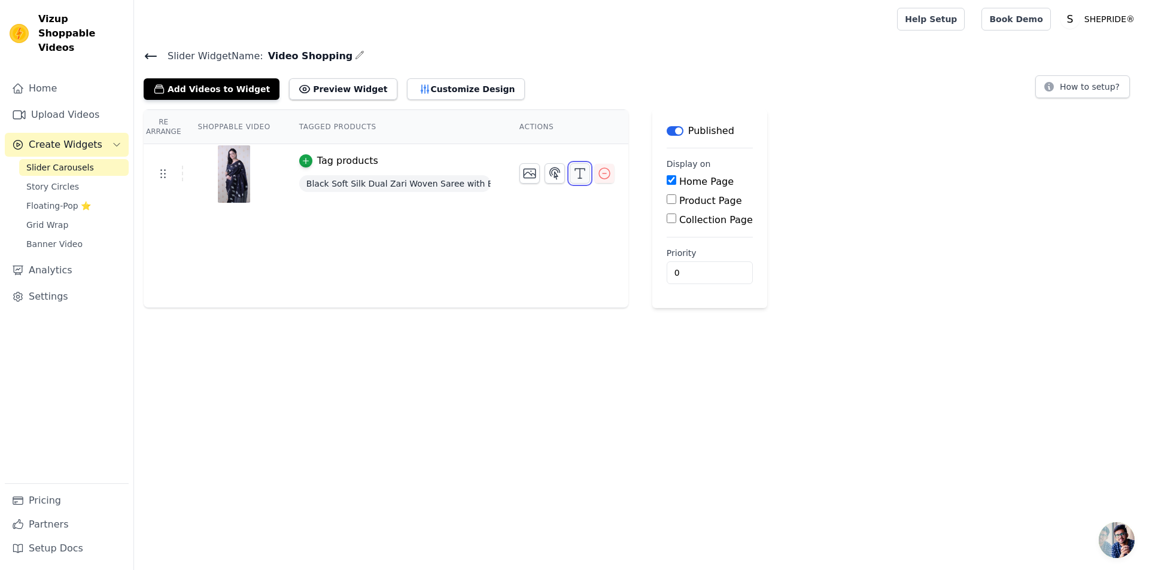
click at [573, 180] on icon "button" at bounding box center [580, 173] width 14 height 14
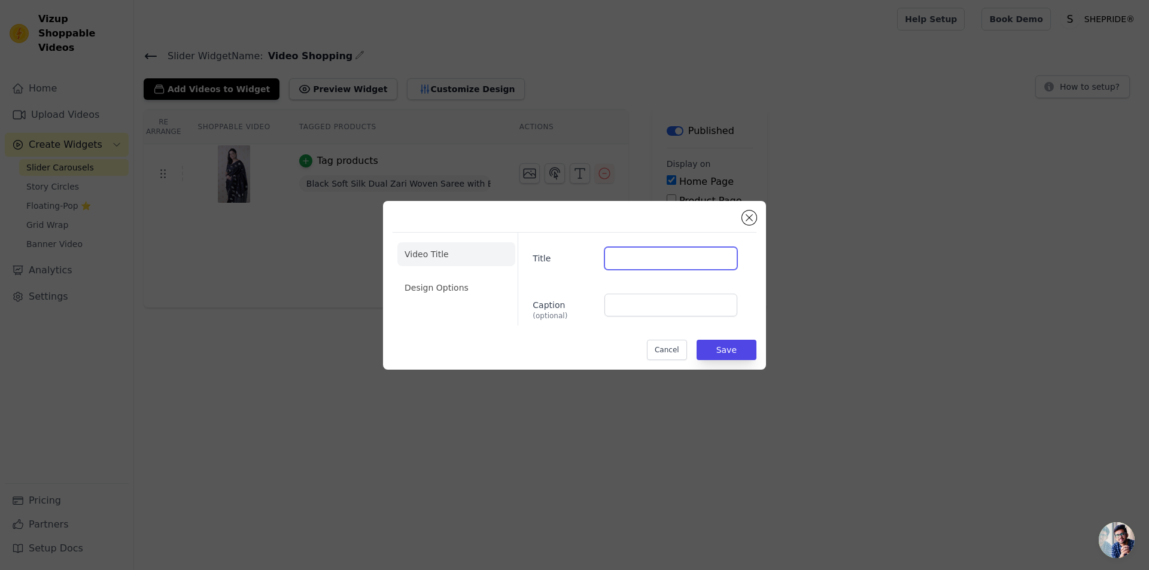
drag, startPoint x: 684, startPoint y: 257, endPoint x: 688, endPoint y: 252, distance: 6.8
click at [684, 259] on input "Title" at bounding box center [671, 258] width 133 height 23
click at [467, 290] on li "Design Options" at bounding box center [456, 288] width 118 height 24
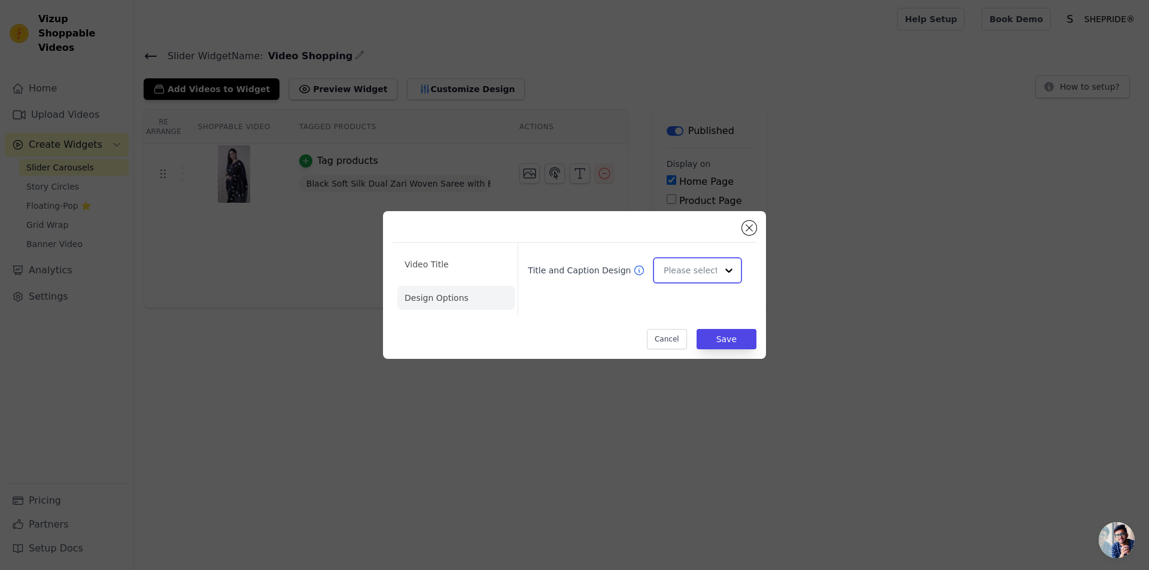
click at [702, 271] on input "Title and Caption Design" at bounding box center [690, 271] width 53 height 24
click at [414, 268] on li "Video Title" at bounding box center [456, 265] width 118 height 24
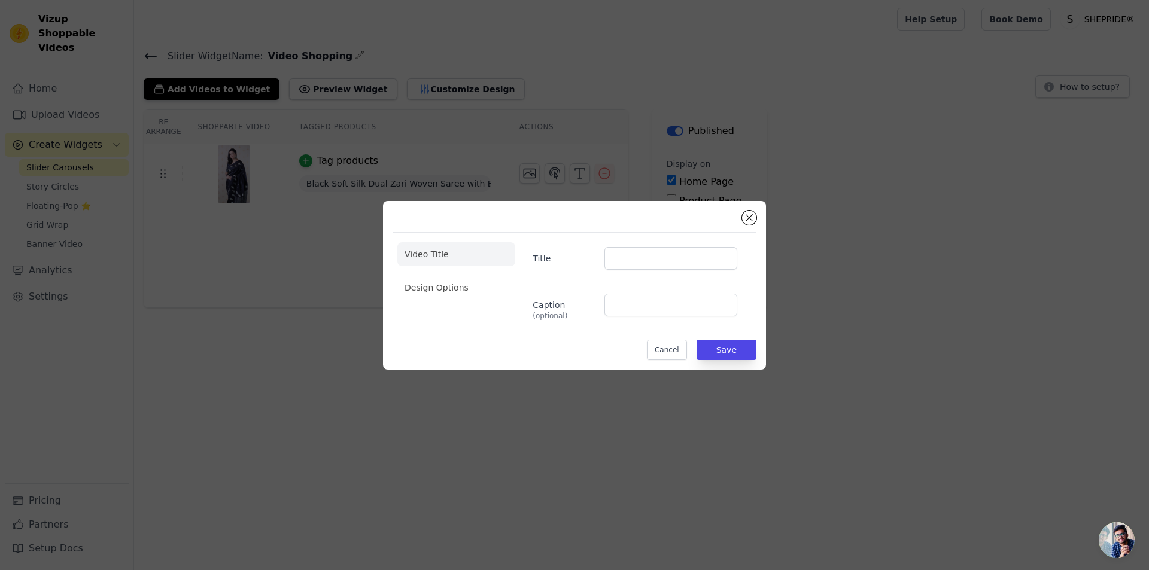
drag, startPoint x: 445, startPoint y: 283, endPoint x: 456, endPoint y: 277, distance: 12.0
click at [445, 283] on li "Design Options" at bounding box center [456, 288] width 118 height 24
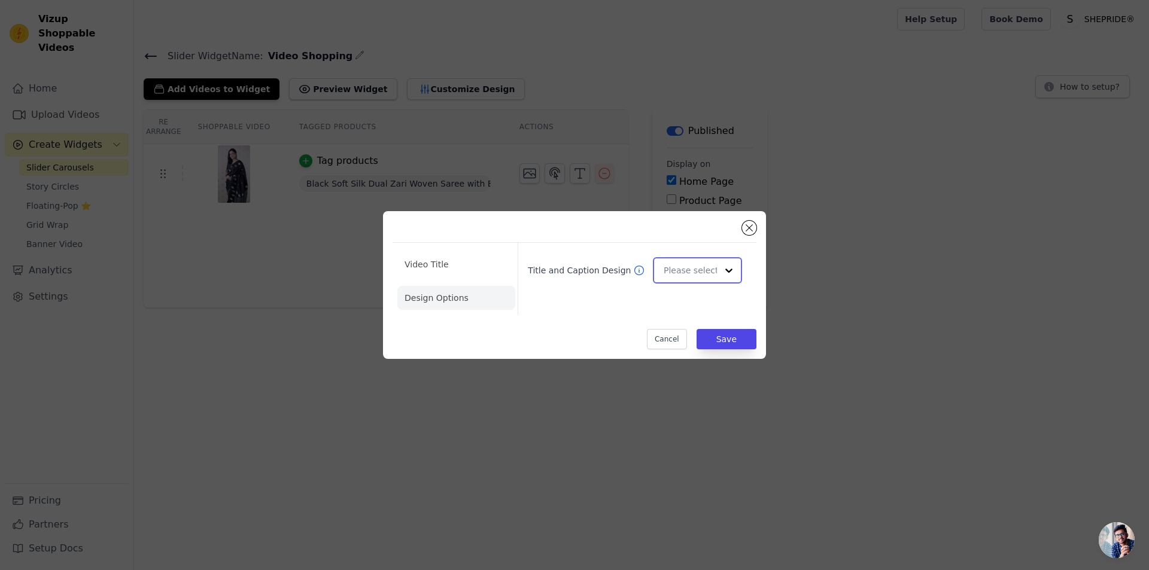
click at [708, 272] on input "Title and Caption Design" at bounding box center [690, 271] width 53 height 24
click at [430, 262] on li "Video Title" at bounding box center [456, 265] width 118 height 24
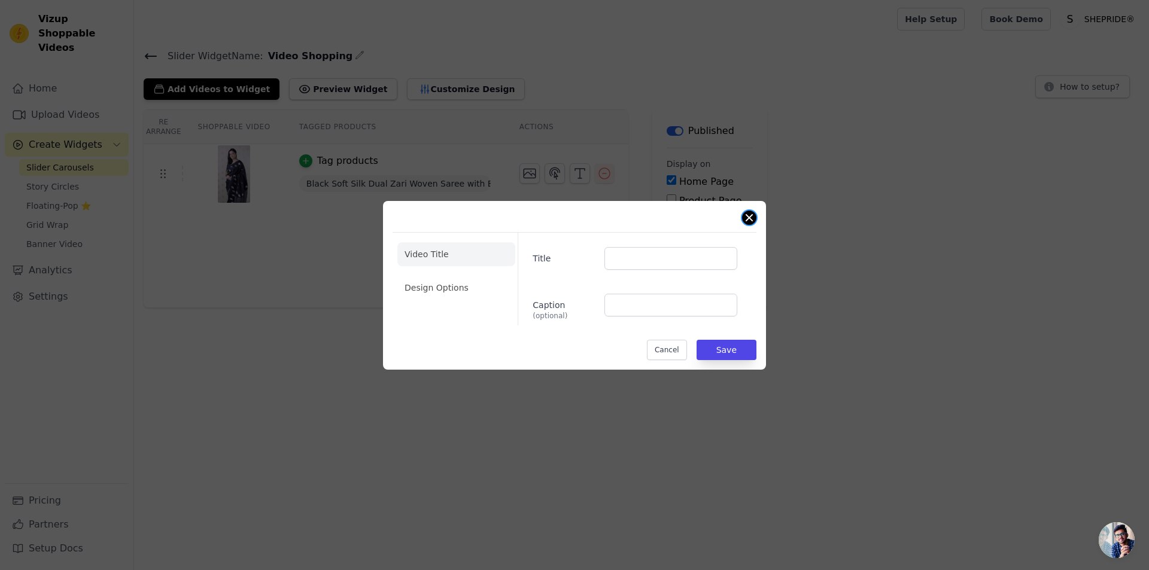
click at [749, 221] on button "Close modal" at bounding box center [749, 218] width 14 height 14
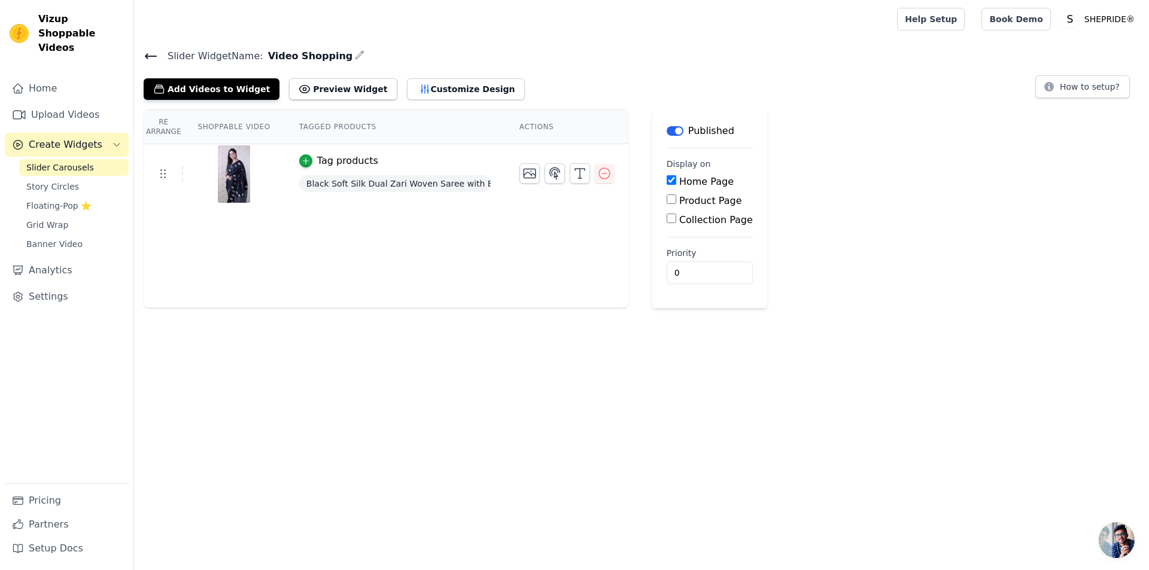
click at [144, 49] on icon at bounding box center [151, 56] width 14 height 14
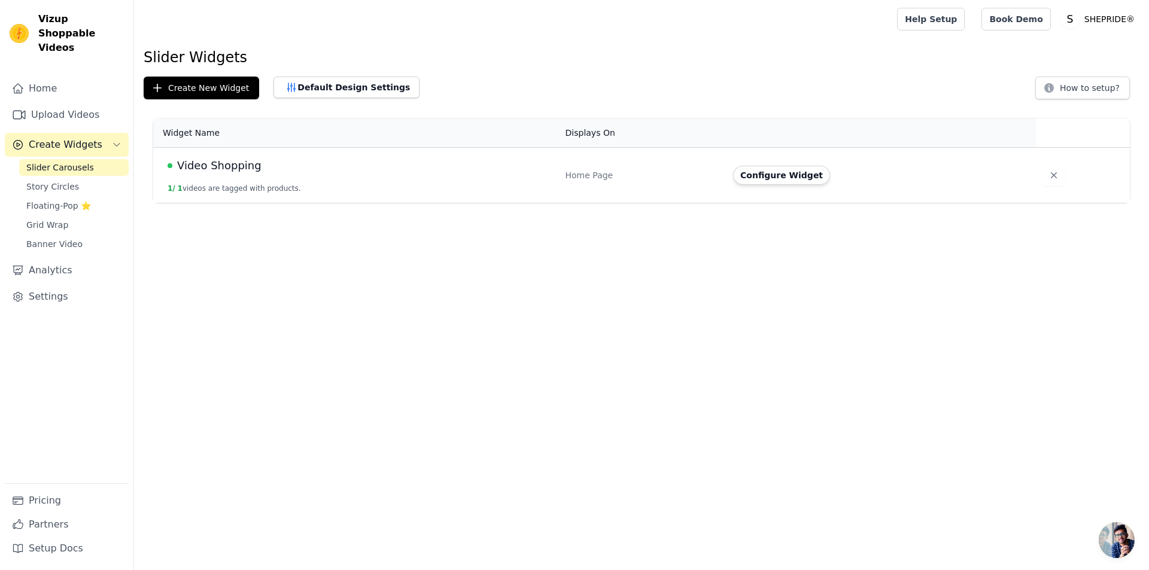
click at [359, 180] on td "Video Shopping 1 / 1 videos are tagged with products." at bounding box center [355, 176] width 405 height 56
click at [582, 181] on div "Home Page" at bounding box center [643, 175] width 154 height 12
click at [892, 178] on div "Configure Widget" at bounding box center [877, 175] width 289 height 19
drag, startPoint x: 254, startPoint y: 181, endPoint x: 227, endPoint y: 160, distance: 34.5
click at [245, 174] on td "Video Shopping 1 / 1 videos are tagged with products." at bounding box center [355, 176] width 405 height 56
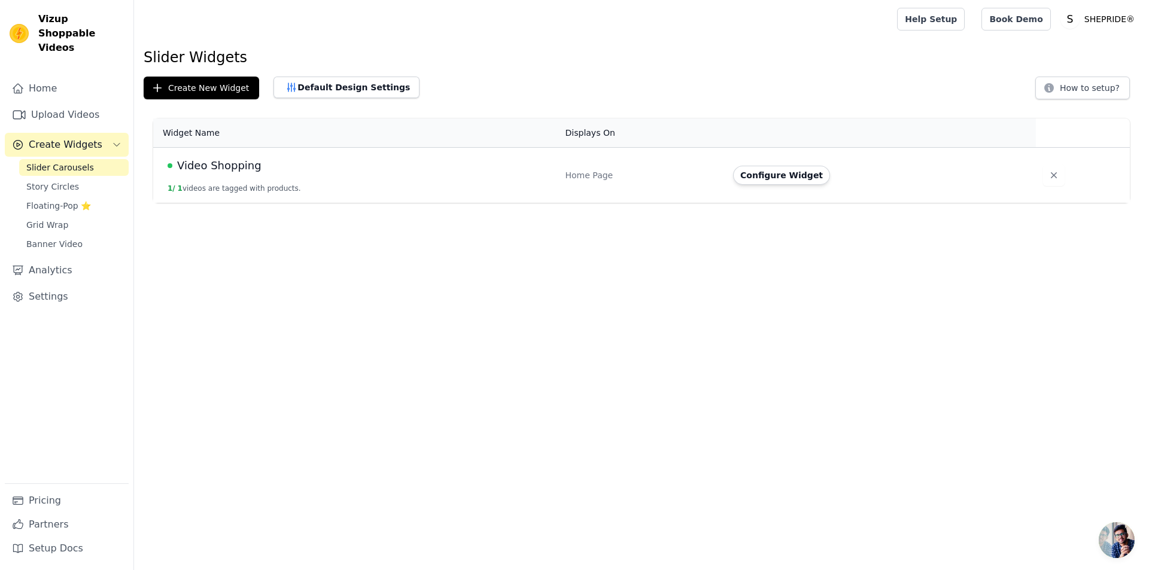
click at [227, 163] on span "Video Shopping" at bounding box center [219, 165] width 84 height 17
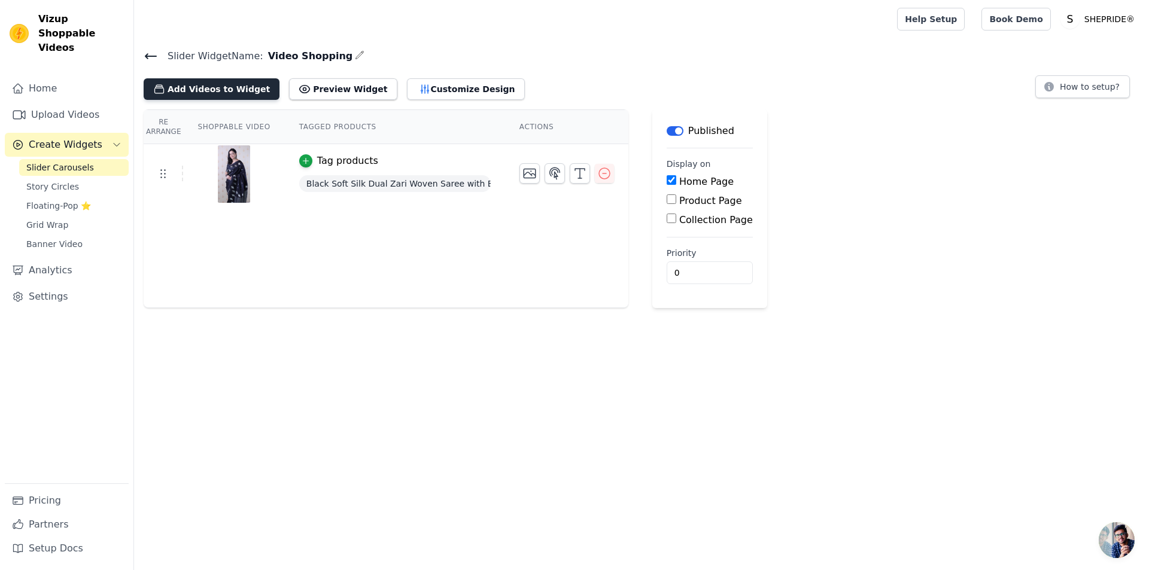
click at [226, 83] on button "Add Videos to Widget" at bounding box center [212, 89] width 136 height 22
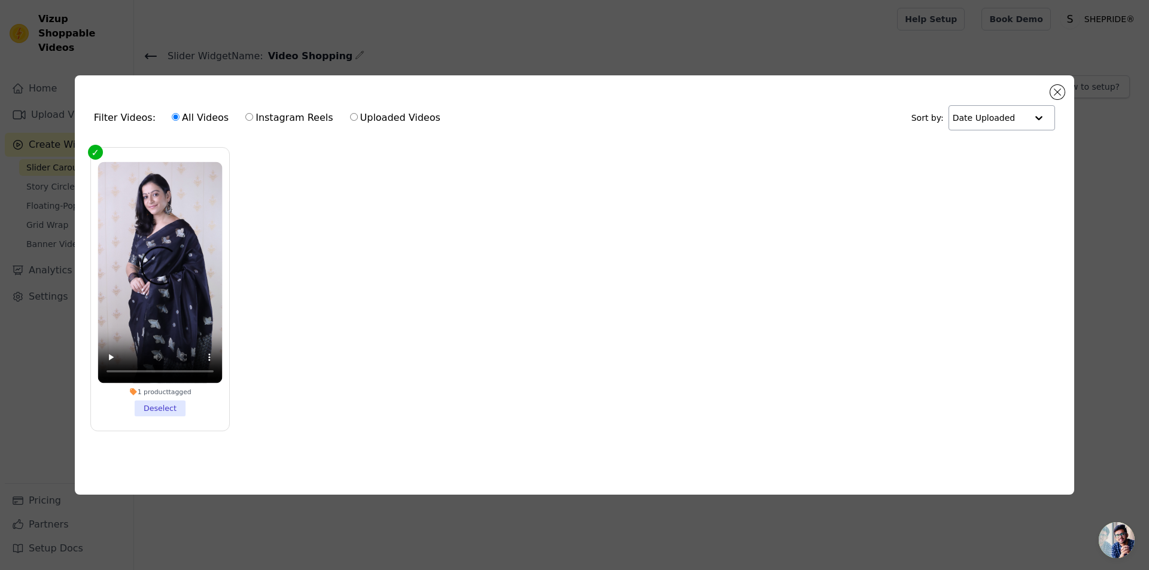
drag, startPoint x: 1024, startPoint y: 116, endPoint x: 1021, endPoint y: 124, distance: 8.1
click at [1021, 124] on input "text" at bounding box center [990, 118] width 74 height 24
click at [1052, 89] on button "Close modal" at bounding box center [1057, 92] width 14 height 14
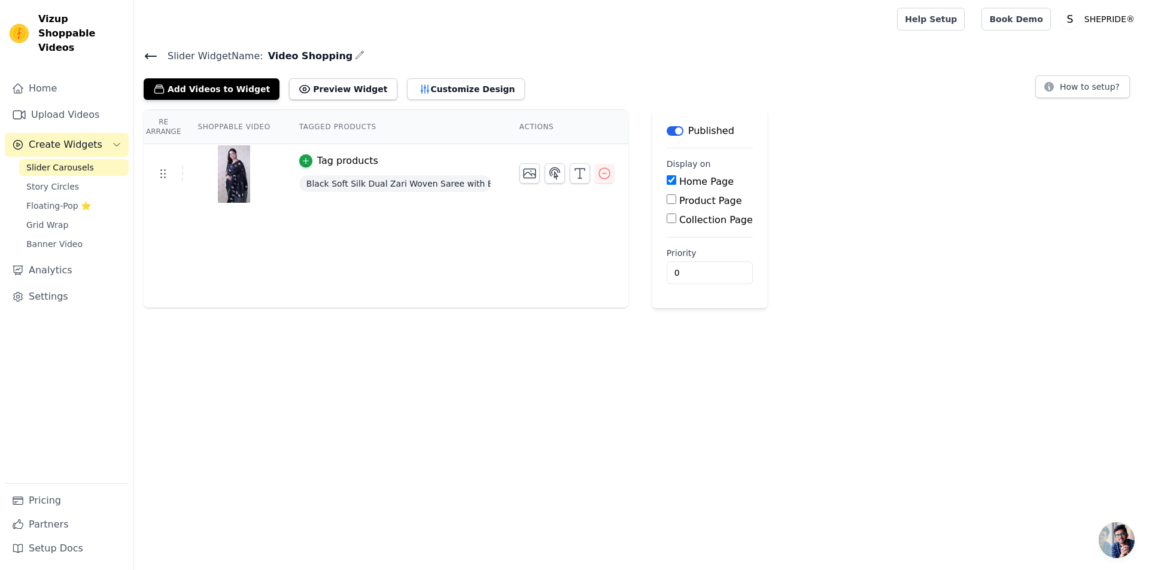
click at [232, 99] on div "Slider Widget Name: Video Shopping Add Videos to Widget Preview Widget Customiz…" at bounding box center [641, 178] width 1015 height 260
click at [155, 89] on icon "button" at bounding box center [159, 89] width 9 height 8
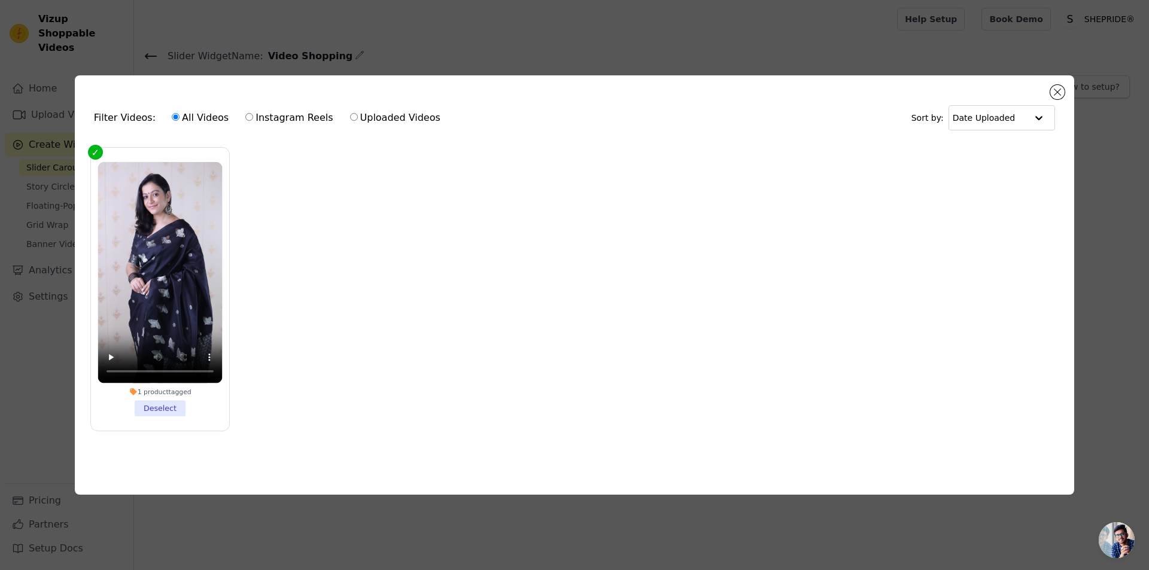
click at [382, 116] on label "Uploaded Videos" at bounding box center [396, 118] width 92 height 16
click at [358, 116] on input "Uploaded Videos" at bounding box center [354, 117] width 8 height 8
radio input "true"
click at [184, 123] on label "All Videos" at bounding box center [200, 118] width 58 height 16
click at [180, 121] on input "All Videos" at bounding box center [176, 117] width 8 height 8
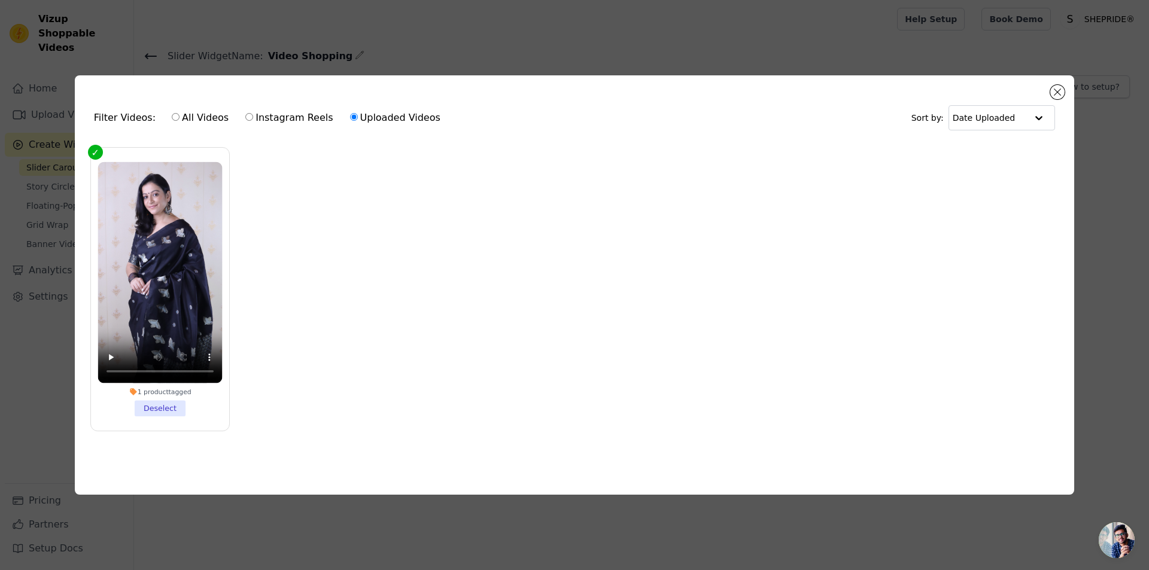
radio input "true"
click at [191, 113] on label "All Videos" at bounding box center [200, 118] width 58 height 16
click at [180, 113] on input "All Videos" at bounding box center [176, 117] width 8 height 8
click at [1055, 85] on button "Close modal" at bounding box center [1057, 92] width 14 height 14
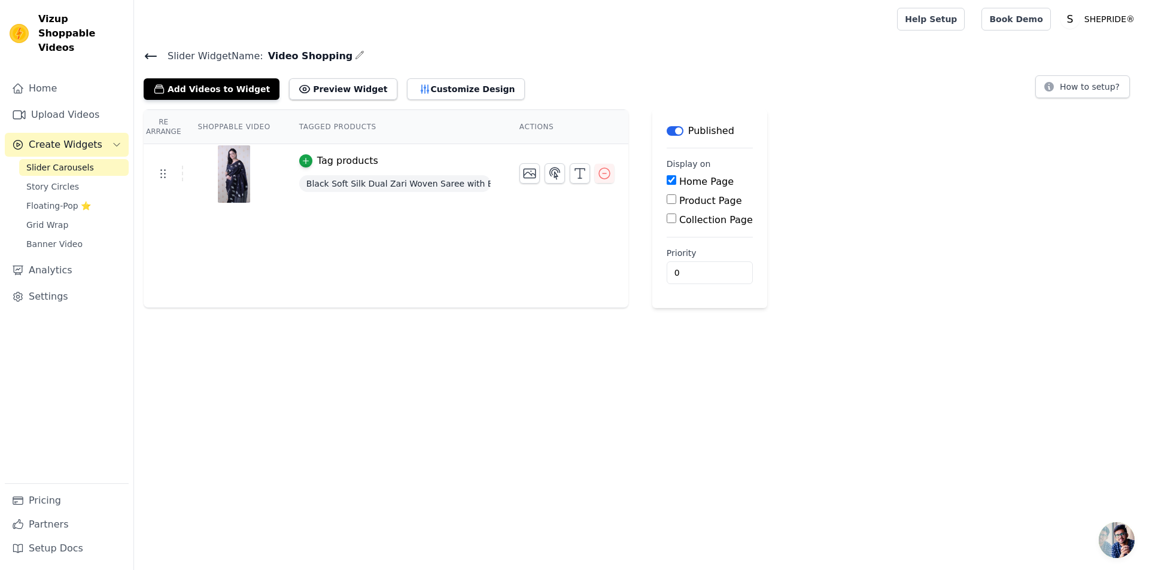
click at [153, 53] on icon at bounding box center [151, 56] width 14 height 14
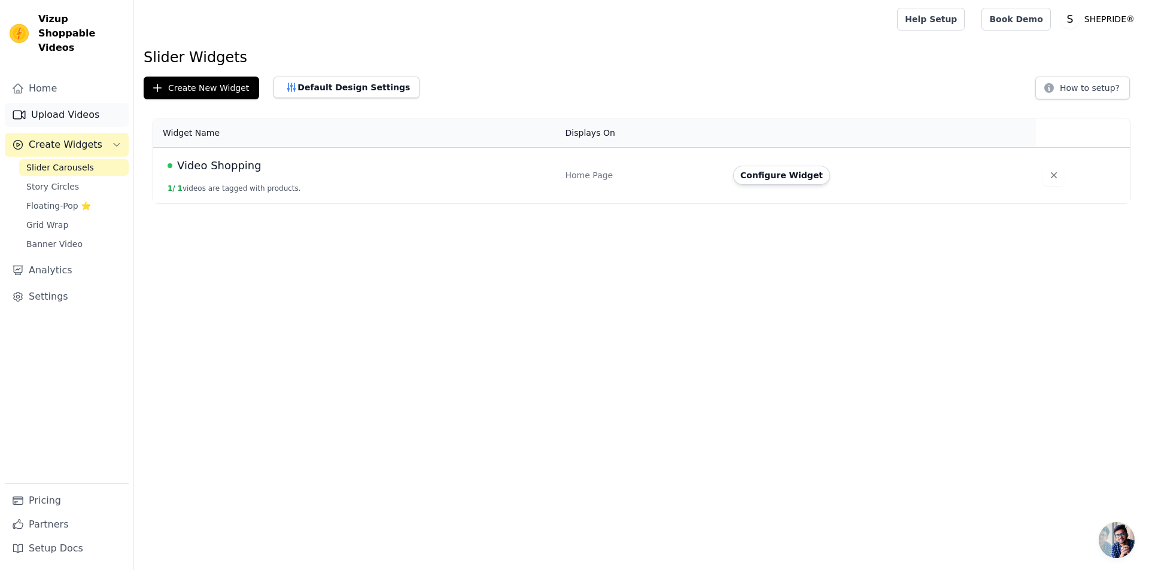
click at [77, 103] on link "Upload Videos" at bounding box center [67, 115] width 124 height 24
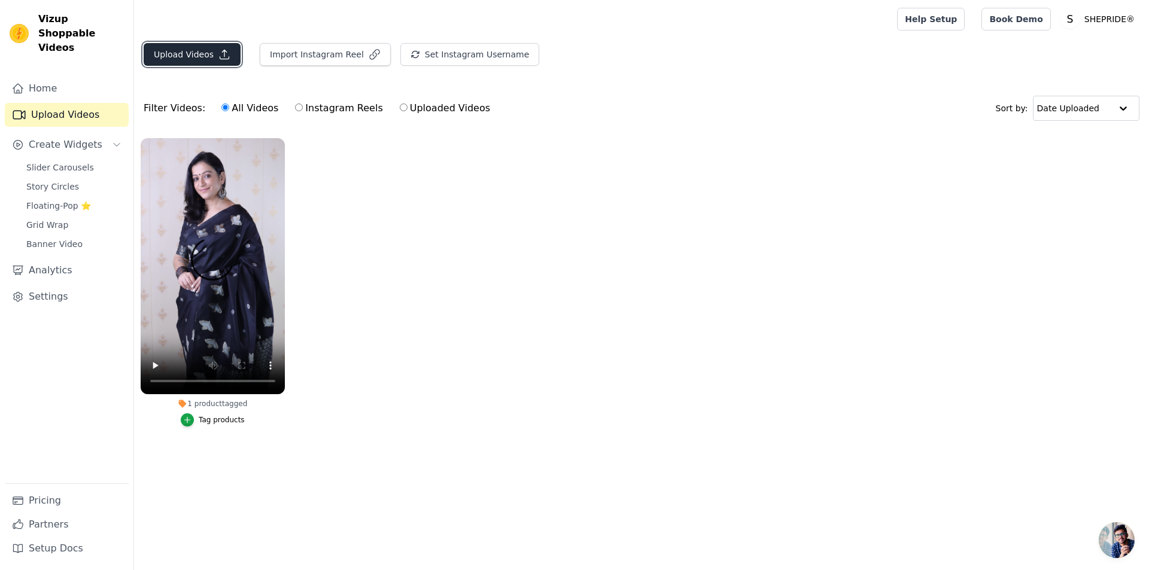
click at [206, 60] on button "Upload Videos" at bounding box center [192, 54] width 97 height 23
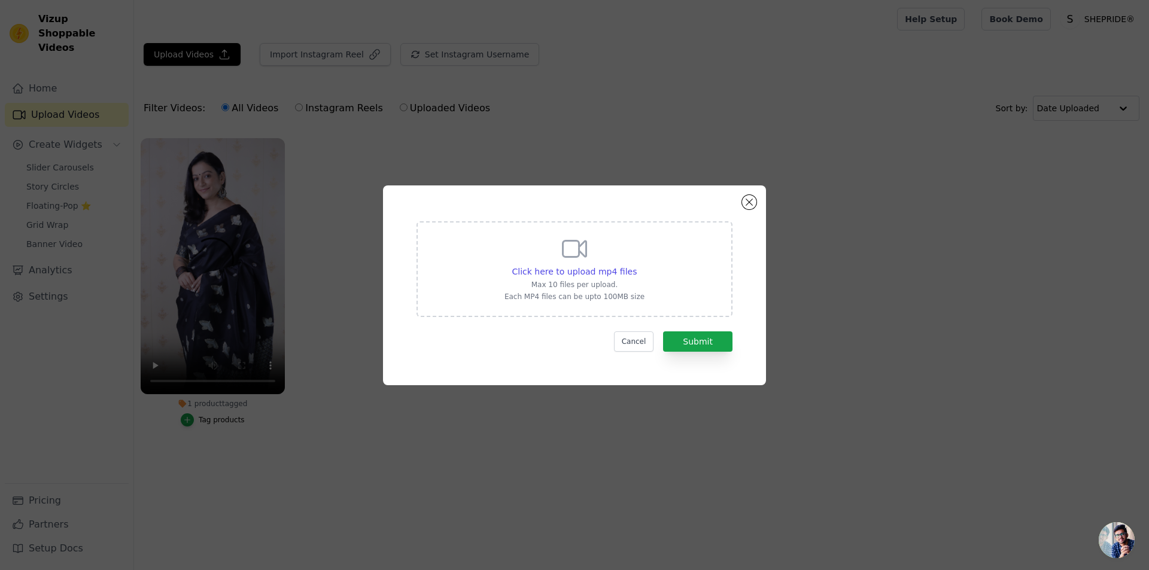
click at [606, 240] on div "Click here to upload mp4 files Max 10 files per upload. Each MP4 files can be u…" at bounding box center [575, 268] width 140 height 67
click at [636, 265] on input "Click here to upload mp4 files Max 10 files per upload. Each MP4 files can be u…" at bounding box center [636, 265] width 1 height 1
click at [751, 206] on button "Close modal" at bounding box center [749, 202] width 14 height 14
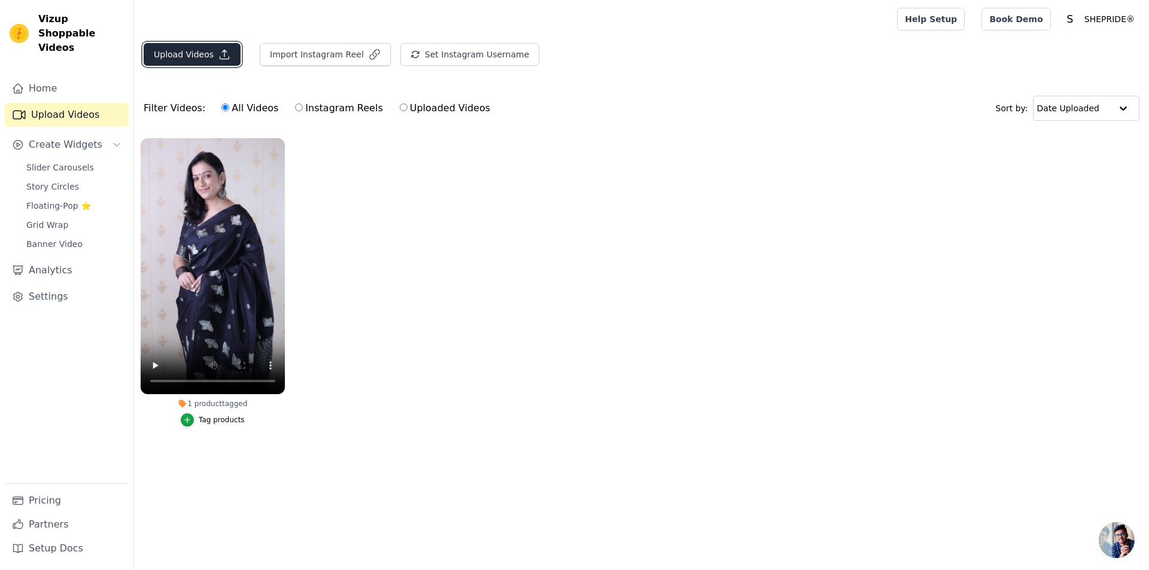
click at [161, 44] on button "Upload Videos" at bounding box center [192, 54] width 97 height 23
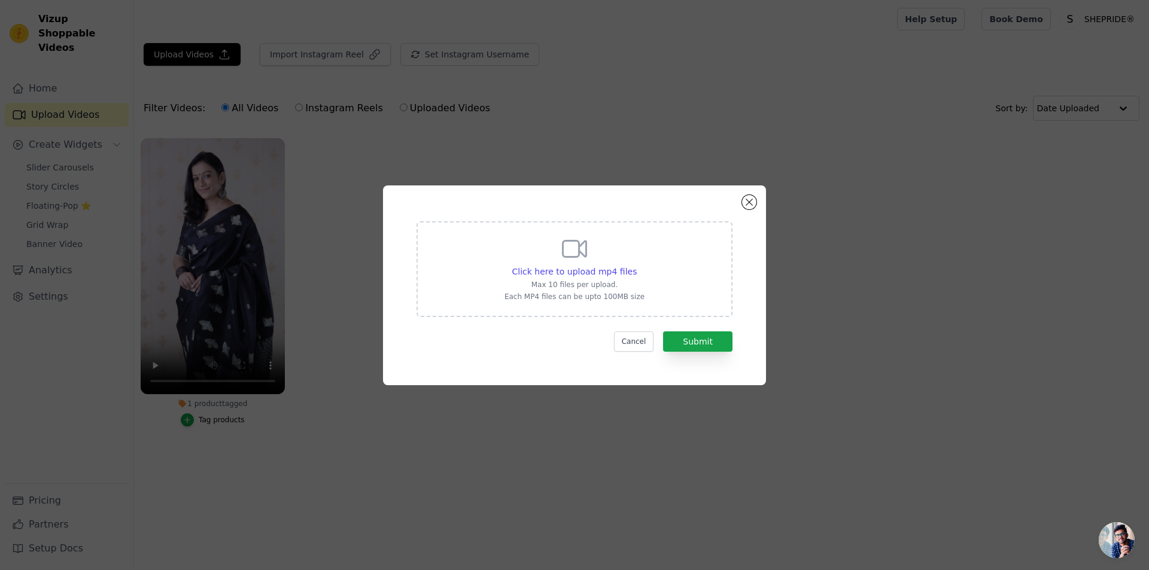
click at [560, 254] on icon at bounding box center [574, 249] width 29 height 29
click at [636, 265] on input "Click here to upload mp4 files Max 10 files per upload. Each MP4 files can be u…" at bounding box center [636, 265] width 1 height 1
type input "C:\fakepath\IMG_9830.mp4"
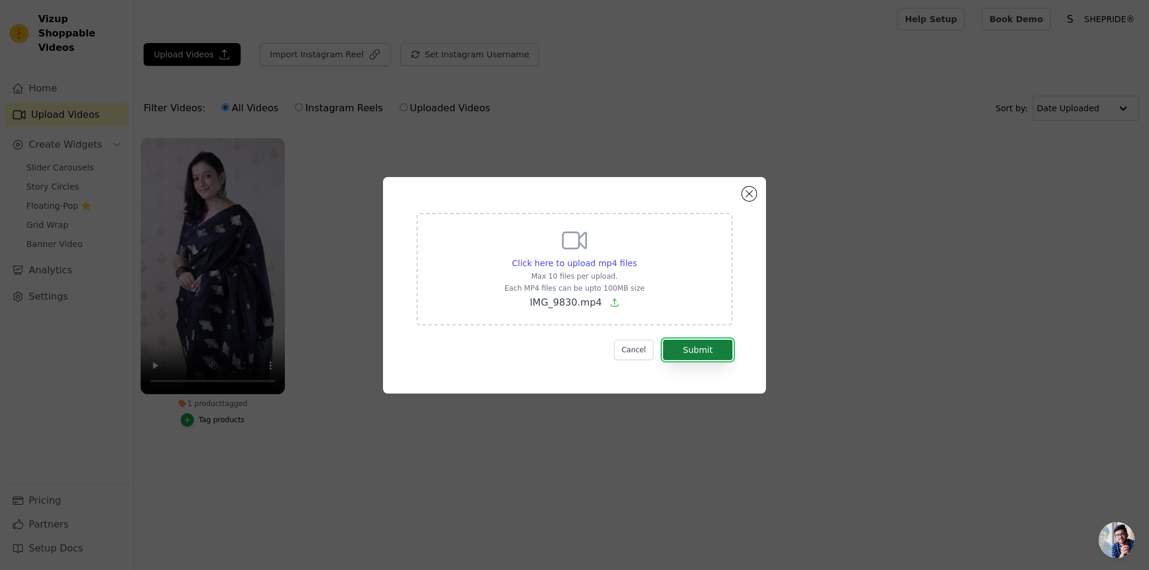
click at [691, 350] on button "Submit" at bounding box center [697, 350] width 69 height 20
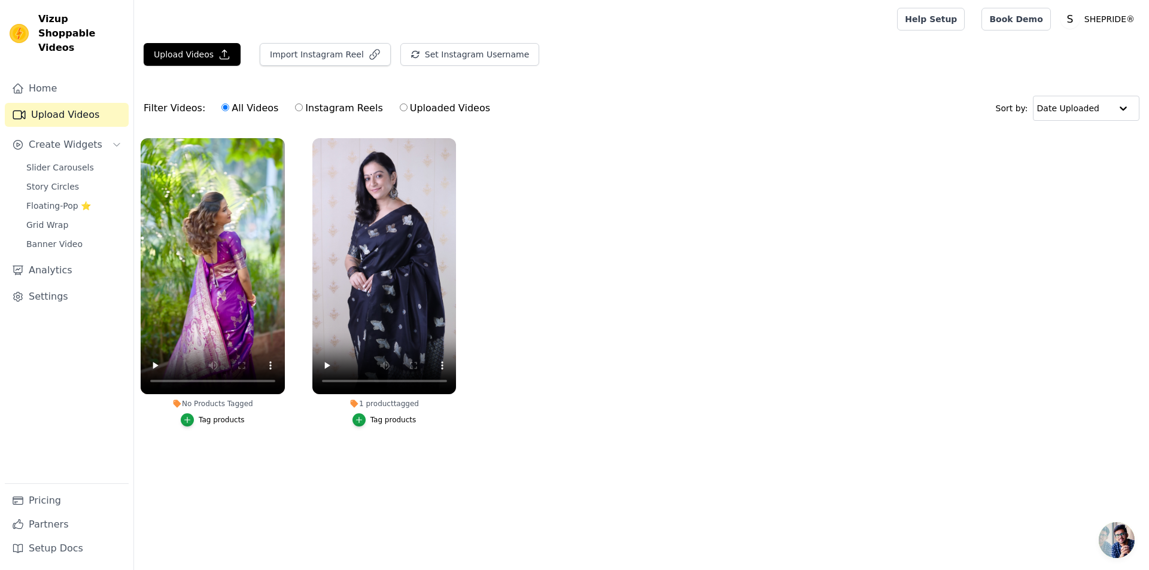
click at [214, 420] on div "Tag products" at bounding box center [222, 420] width 46 height 10
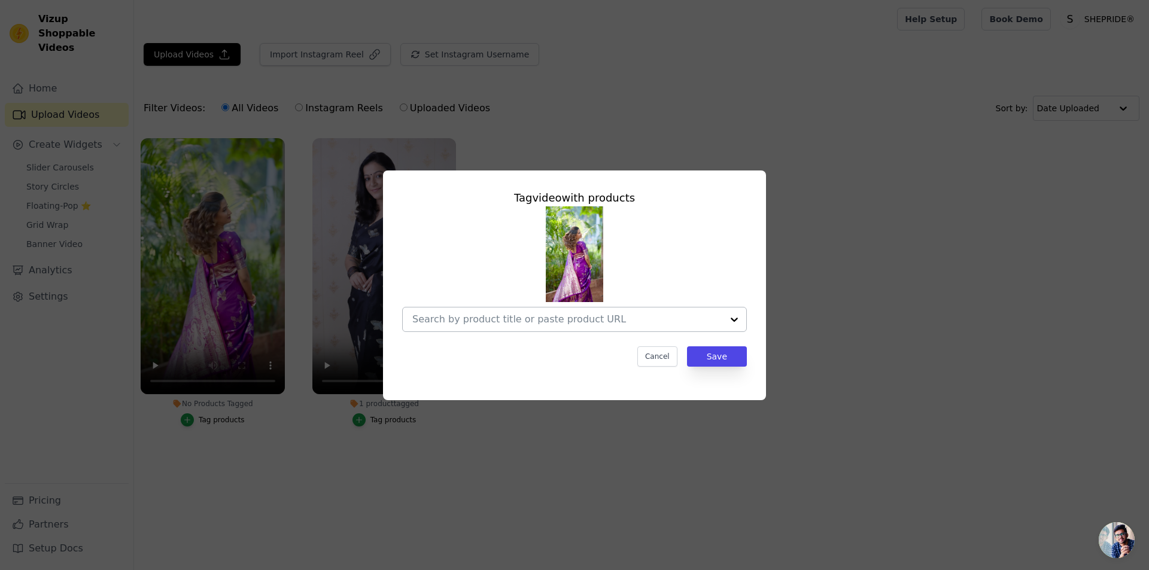
click at [503, 314] on input "No Products Tagged Tag video with products Cancel Save Tag products" at bounding box center [567, 319] width 310 height 11
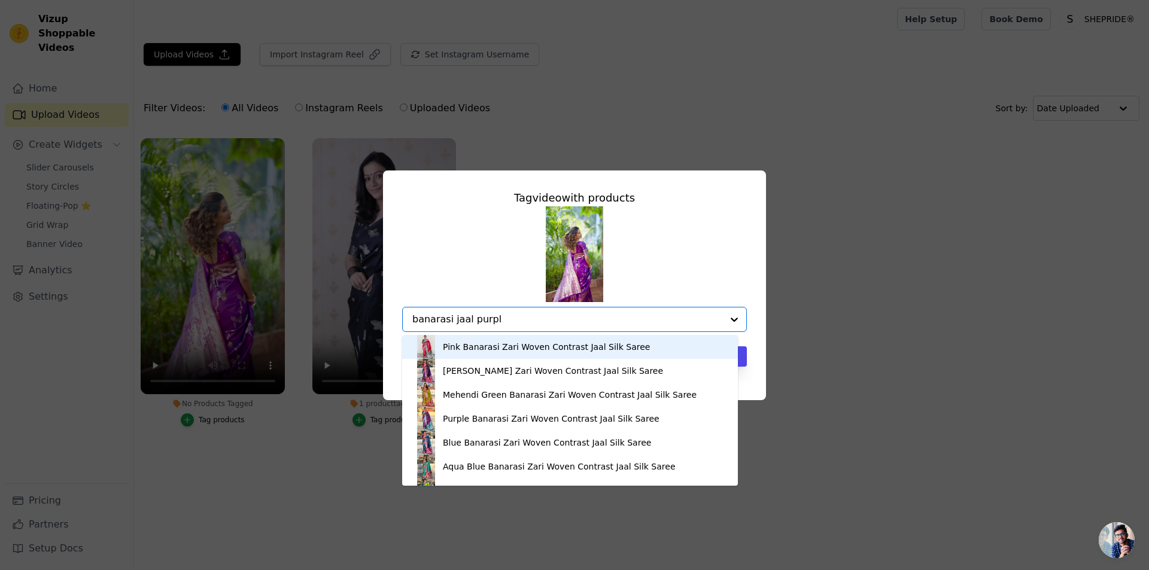
type input "banarasi jaal purple"
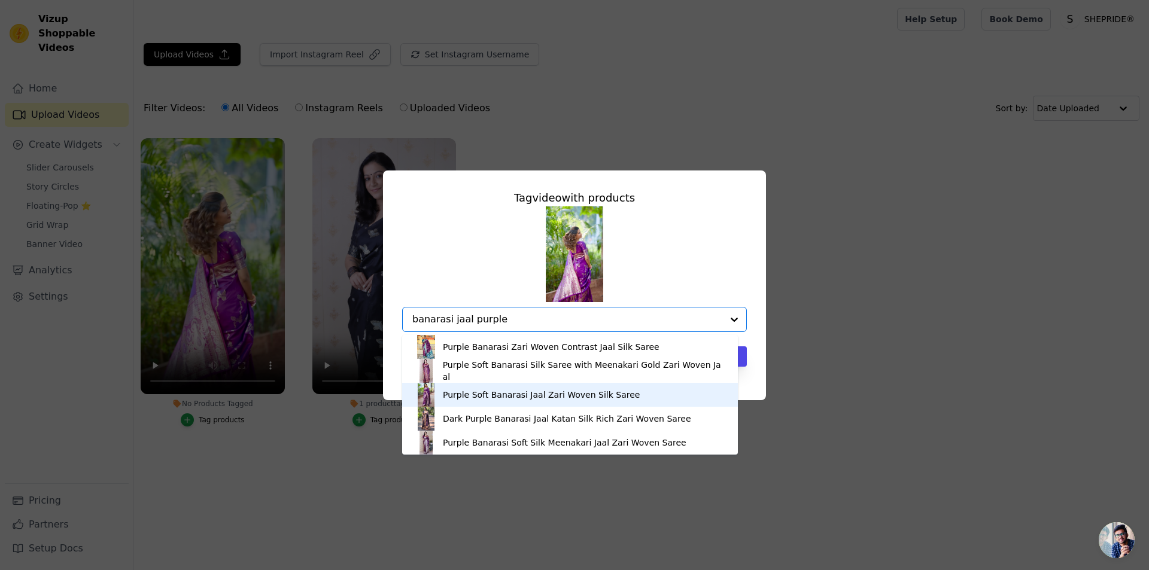
click at [497, 399] on div "Purple Soft Banarasi Jaal Zari Woven Silk Saree" at bounding box center [541, 395] width 197 height 12
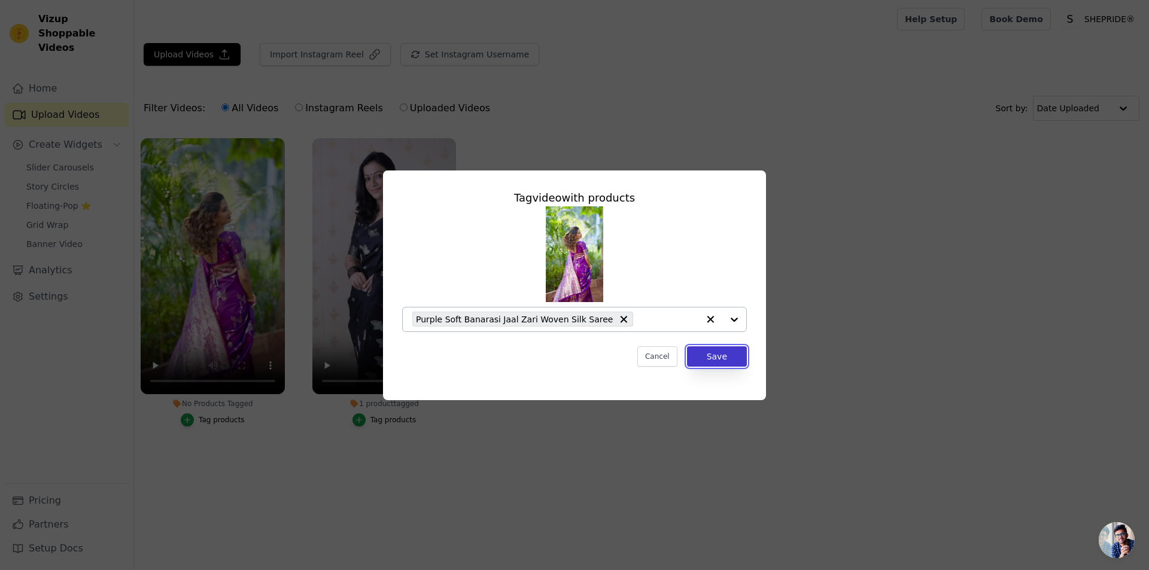
click at [736, 360] on button "Save" at bounding box center [717, 357] width 60 height 20
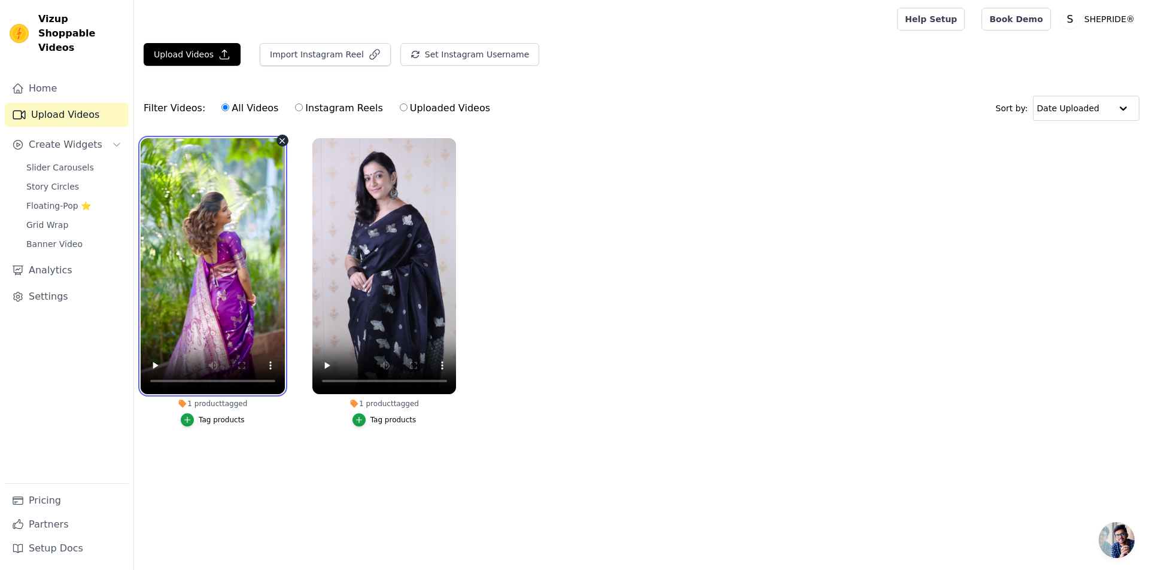
click at [207, 201] on video at bounding box center [213, 266] width 144 height 256
click at [207, 205] on video at bounding box center [213, 266] width 144 height 256
click at [207, 206] on video at bounding box center [213, 266] width 144 height 256
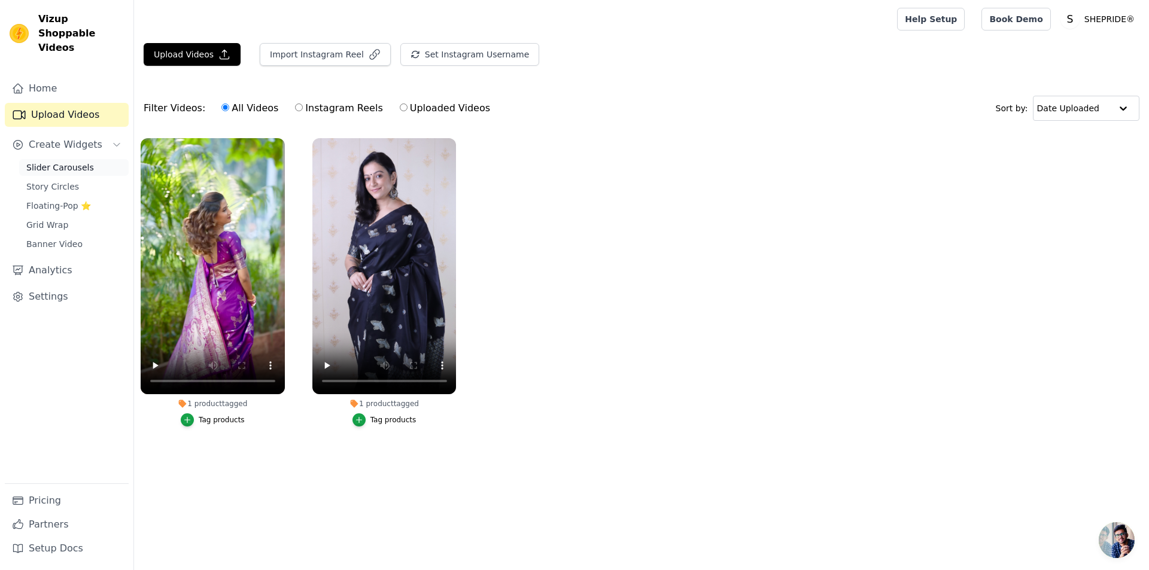
click at [48, 162] on span "Slider Carousels" at bounding box center [60, 168] width 68 height 12
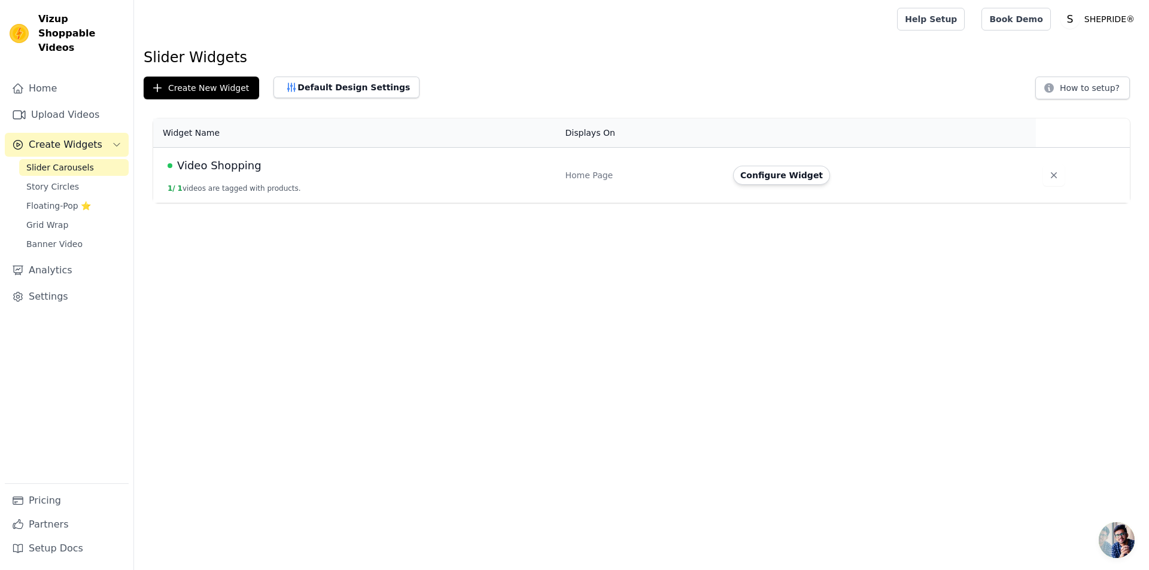
click at [312, 165] on div "Video Shopping" at bounding box center [360, 165] width 384 height 17
click at [209, 171] on span "Video Shopping" at bounding box center [219, 165] width 84 height 17
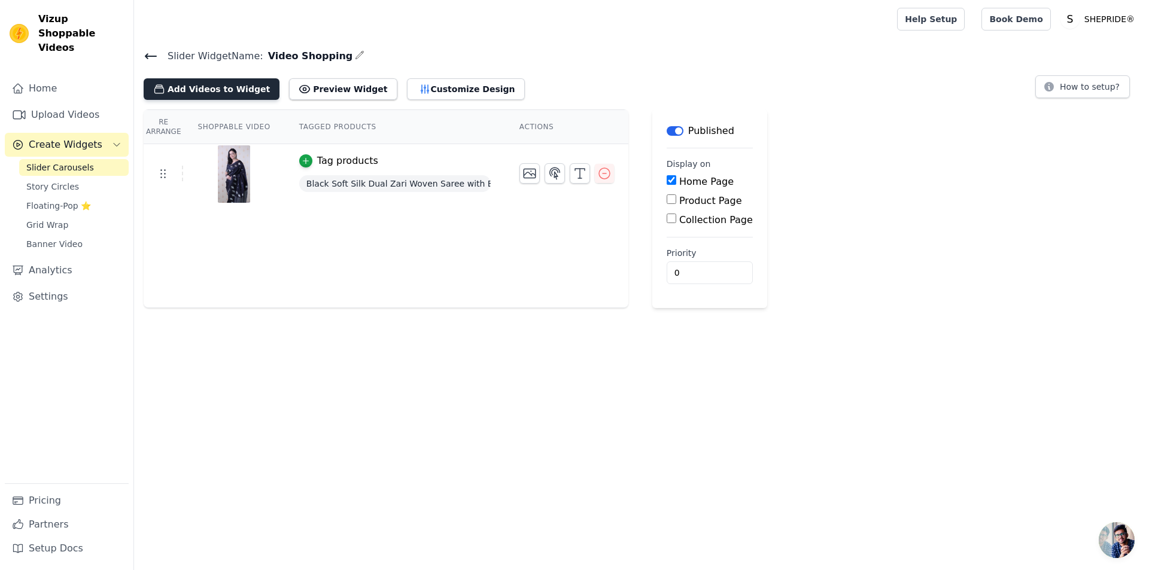
click at [212, 89] on button "Add Videos to Widget" at bounding box center [212, 89] width 136 height 22
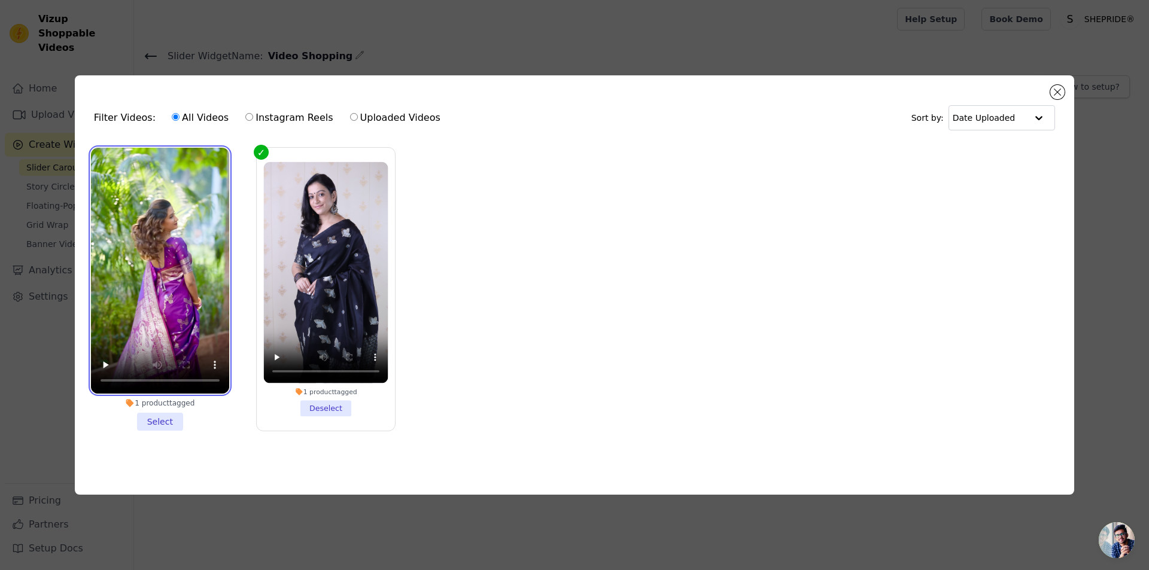
click at [163, 300] on video at bounding box center [160, 271] width 138 height 246
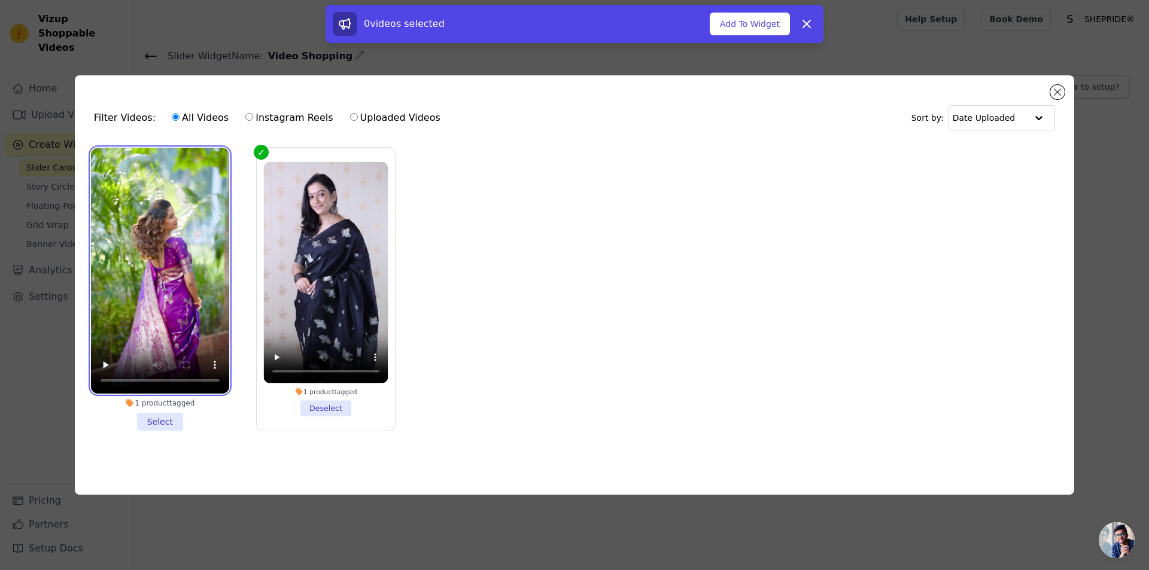
click at [163, 300] on video at bounding box center [160, 271] width 138 height 246
click at [162, 428] on div "1 product tagged Select" at bounding box center [159, 289] width 151 height 296
click at [162, 424] on li "1 product tagged Select" at bounding box center [160, 289] width 138 height 283
click at [0, 0] on input "1 product tagged Select" at bounding box center [0, 0] width 0 height 0
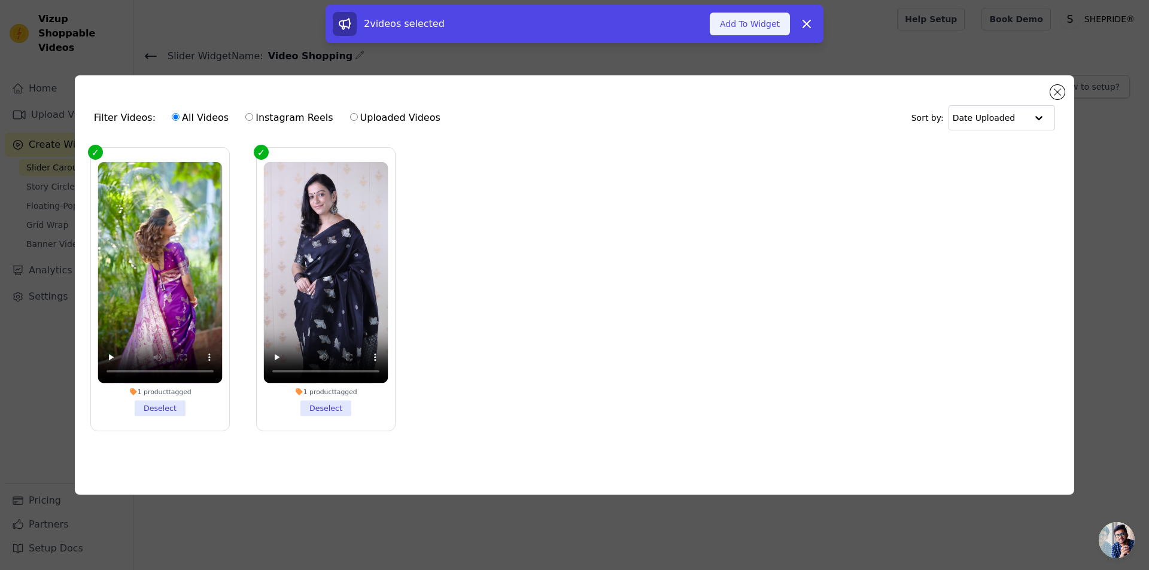
click at [749, 28] on button "Add To Widget" at bounding box center [750, 24] width 80 height 23
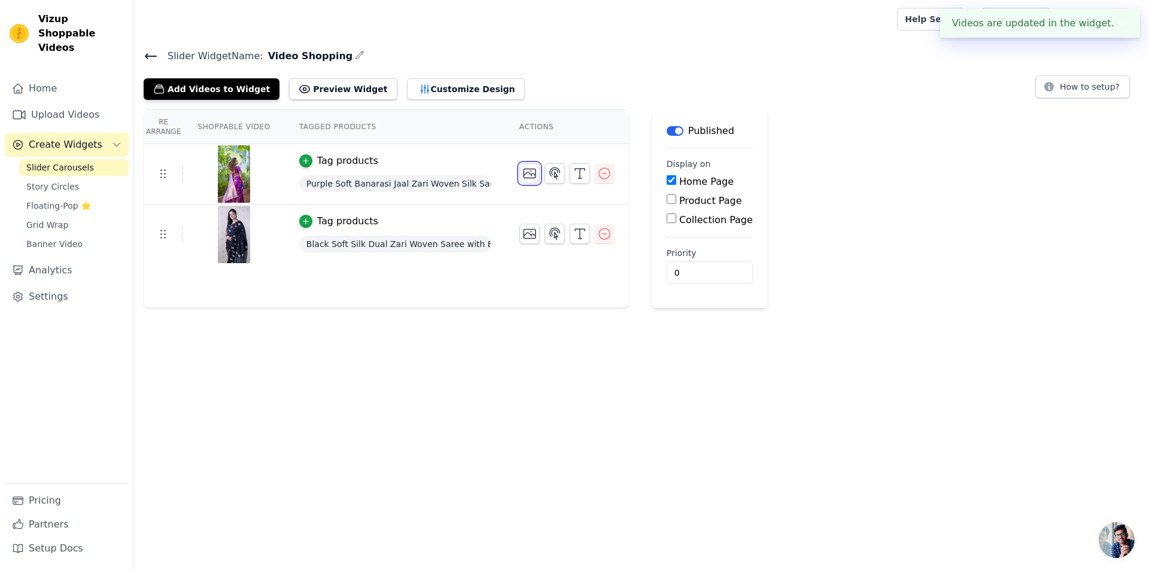
click at [529, 178] on icon "button" at bounding box center [530, 173] width 14 height 14
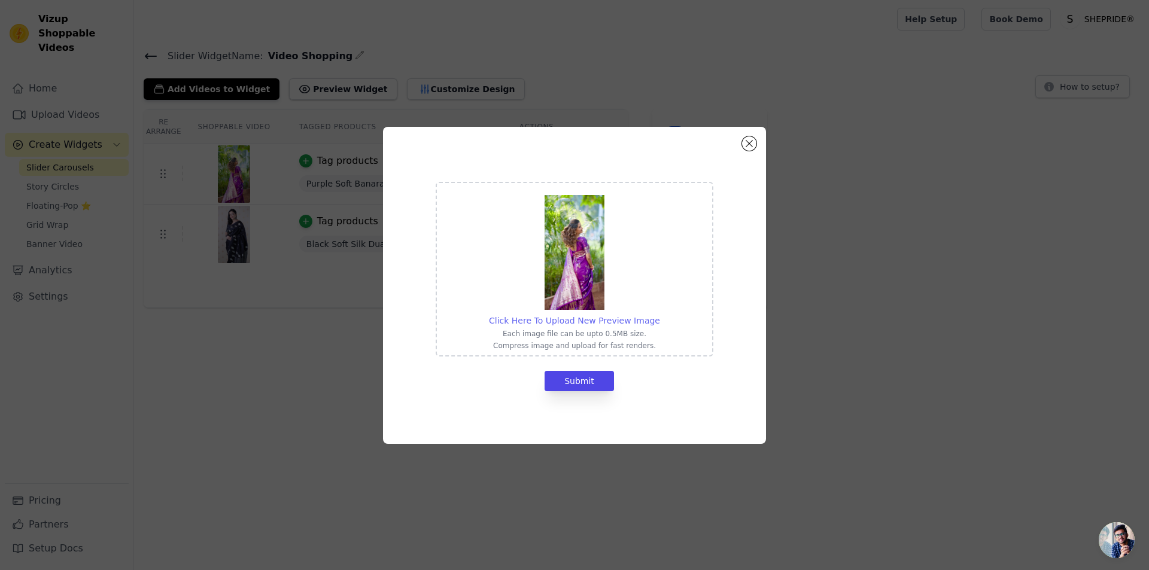
click at [583, 326] on span "Click Here To Upload New Preview Image" at bounding box center [574, 321] width 171 height 10
click at [660, 315] on input "Click Here To Upload New Preview Image Each image file can be upto 0.5MB size. …" at bounding box center [660, 314] width 1 height 1
type input "C:\fakepath\IMG_9821.JPG"
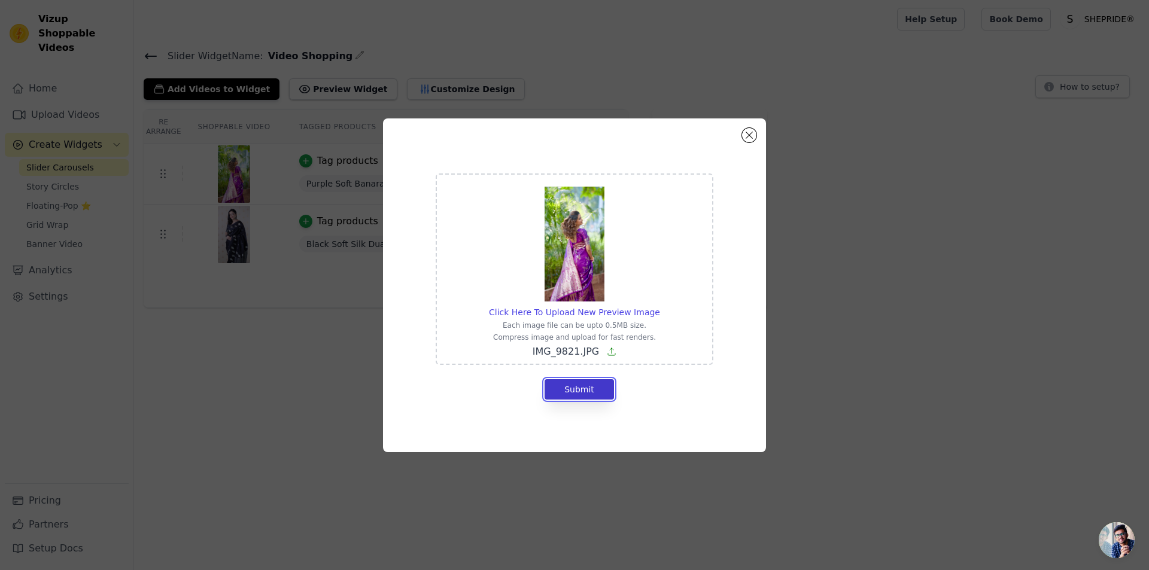
click at [589, 390] on button "Submit" at bounding box center [579, 389] width 69 height 20
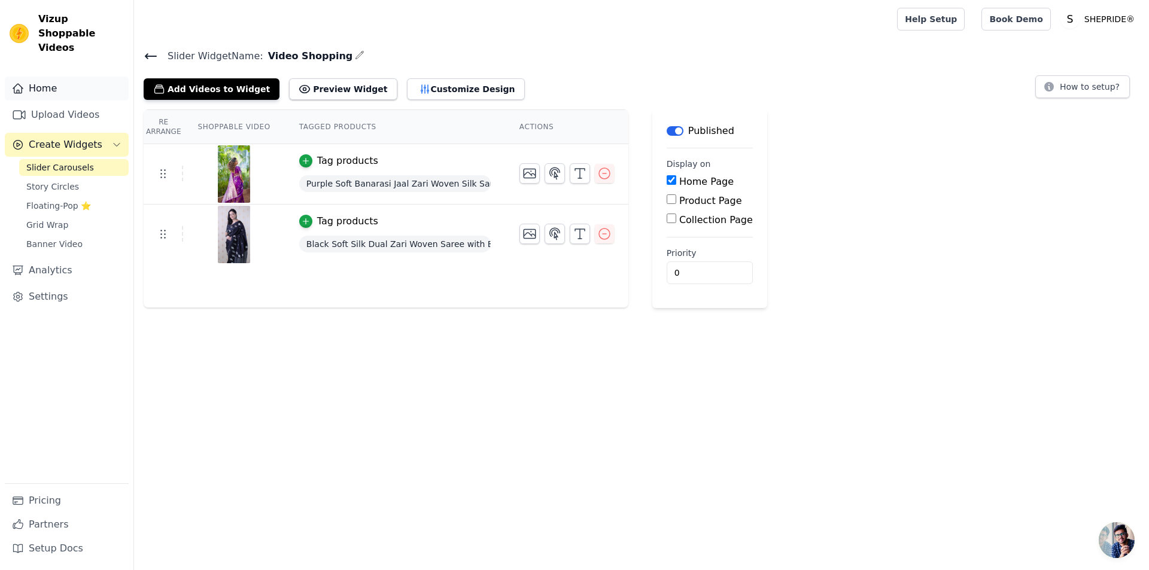
click at [72, 77] on link "Home" at bounding box center [67, 89] width 124 height 24
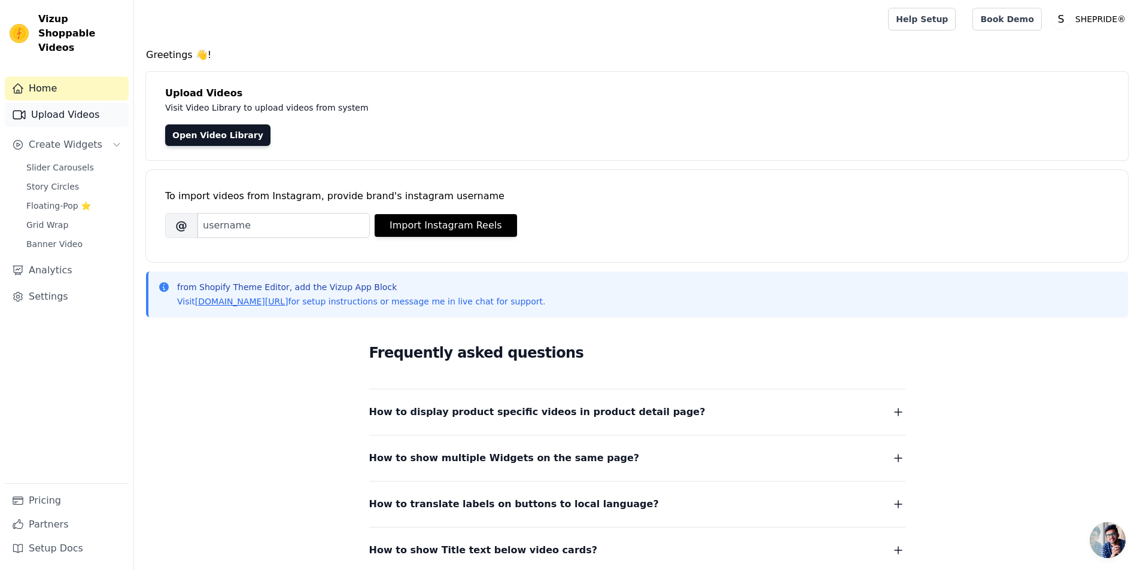
click at [74, 103] on link "Upload Videos" at bounding box center [67, 115] width 124 height 24
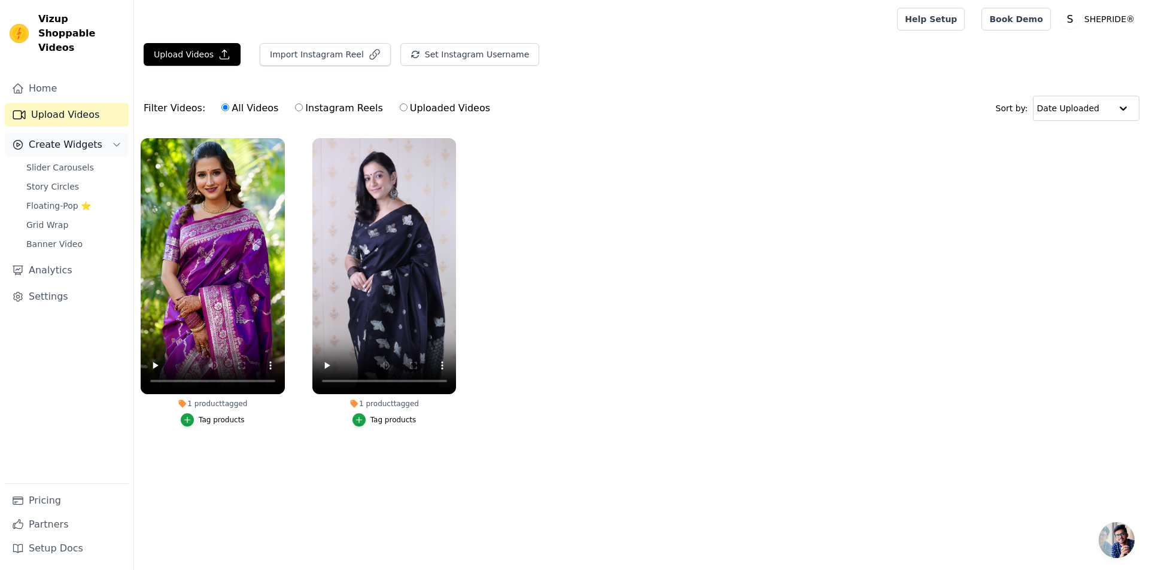
click at [66, 138] on span "Create Widgets" at bounding box center [66, 145] width 74 height 14
click at [59, 138] on span "Create Widgets" at bounding box center [66, 145] width 74 height 14
click at [75, 162] on span "Slider Carousels" at bounding box center [60, 168] width 68 height 12
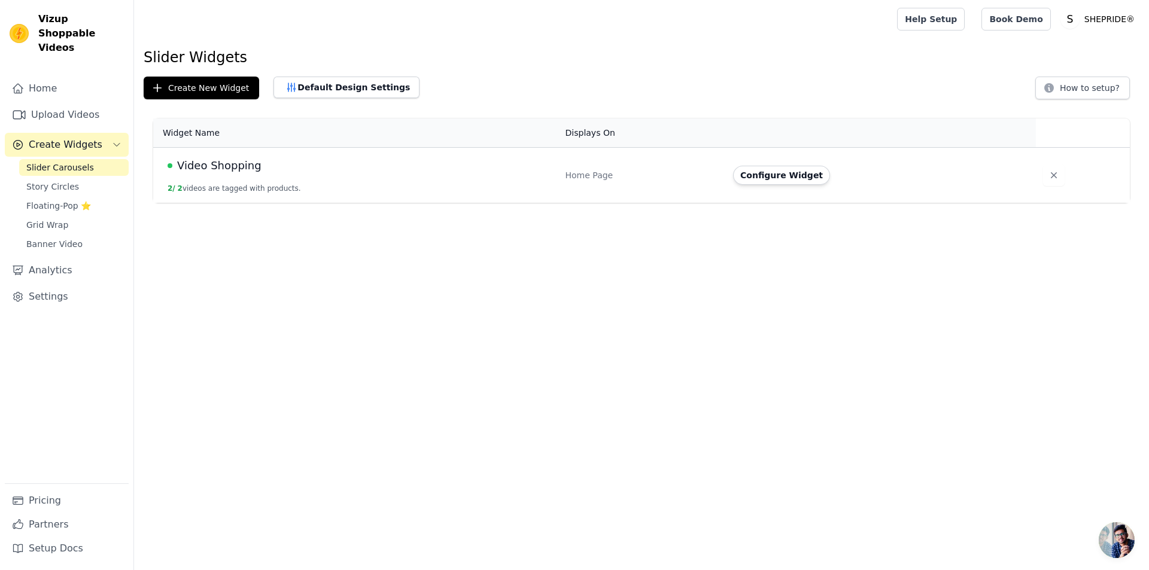
click at [233, 165] on span "Video Shopping" at bounding box center [219, 165] width 84 height 17
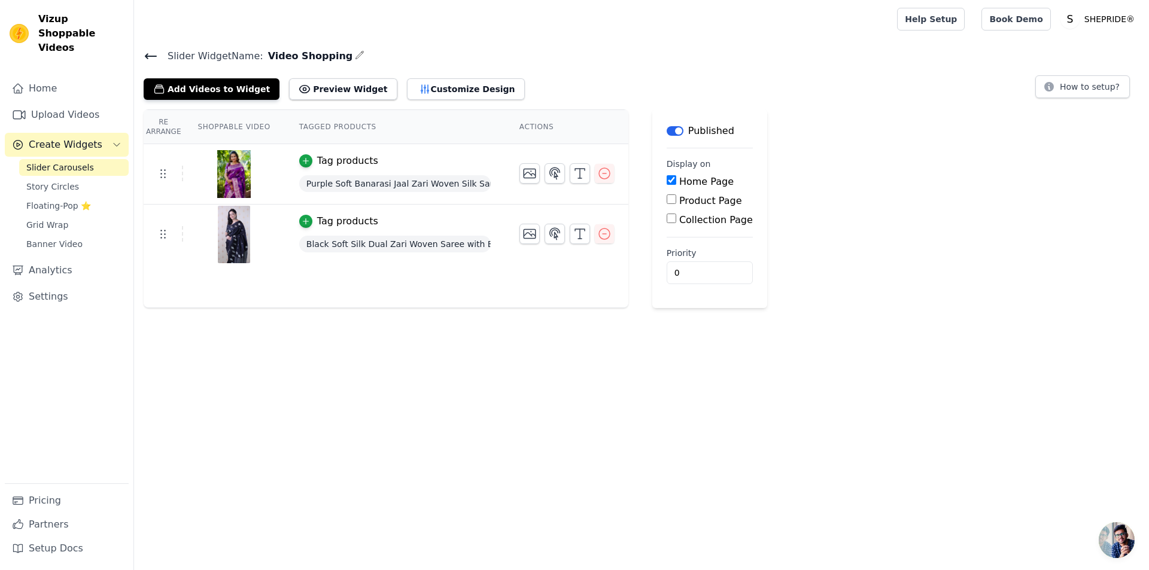
click at [692, 308] on html "Vizup Shoppable Videos Home Upload Videos Create Widgets Slider Carousels Story…" at bounding box center [574, 154] width 1149 height 308
click at [669, 134] on button "Label" at bounding box center [675, 131] width 17 height 10
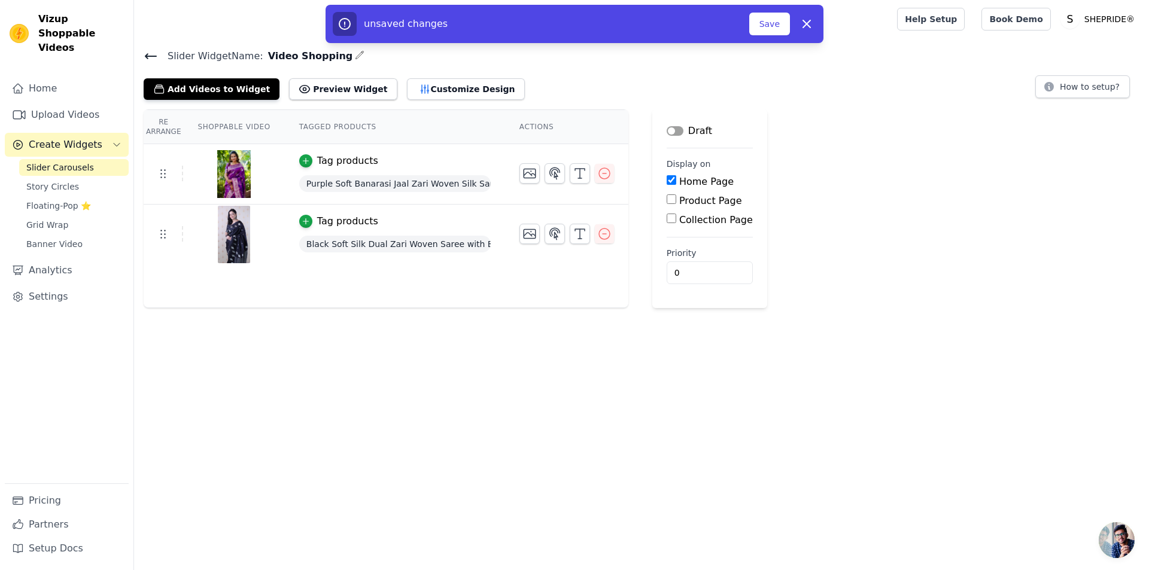
click at [670, 132] on button "Label" at bounding box center [675, 131] width 17 height 10
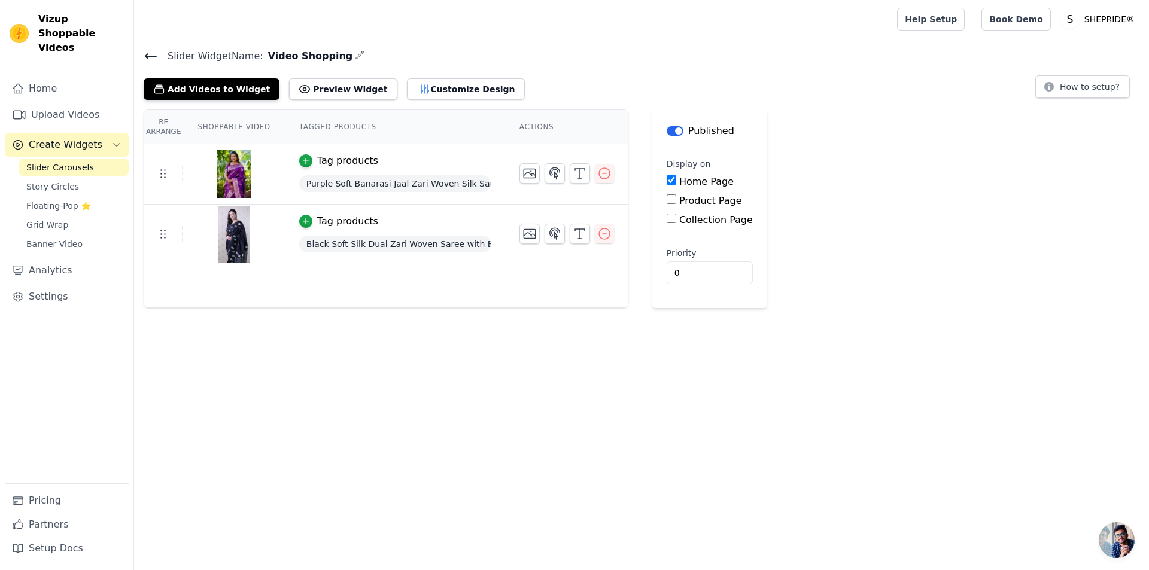
click at [671, 132] on button "Label" at bounding box center [675, 131] width 17 height 10
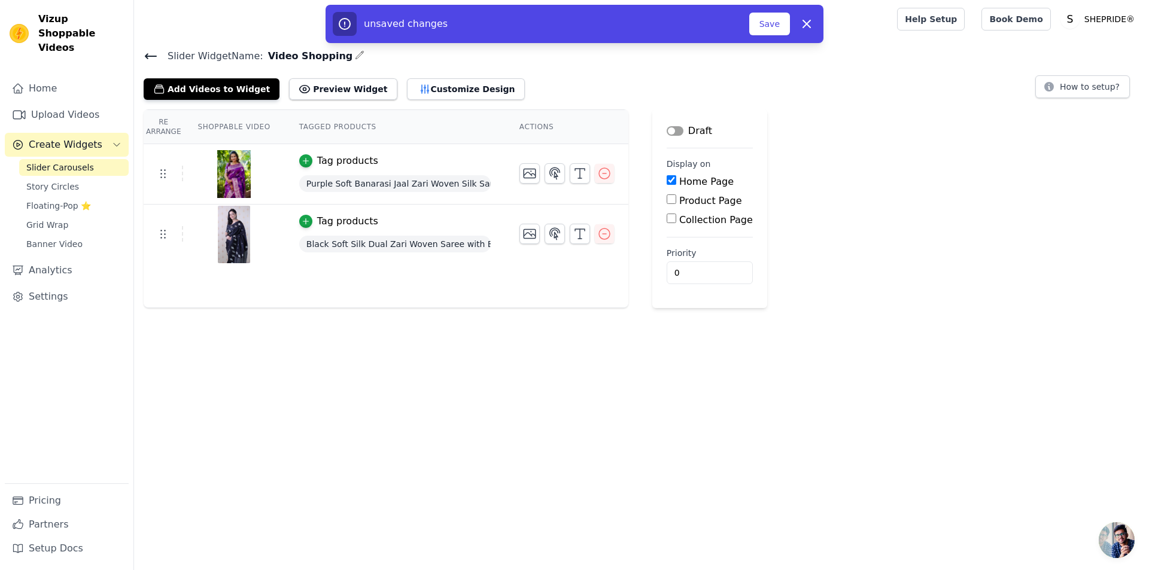
click at [667, 126] on button "Label" at bounding box center [675, 131] width 17 height 10
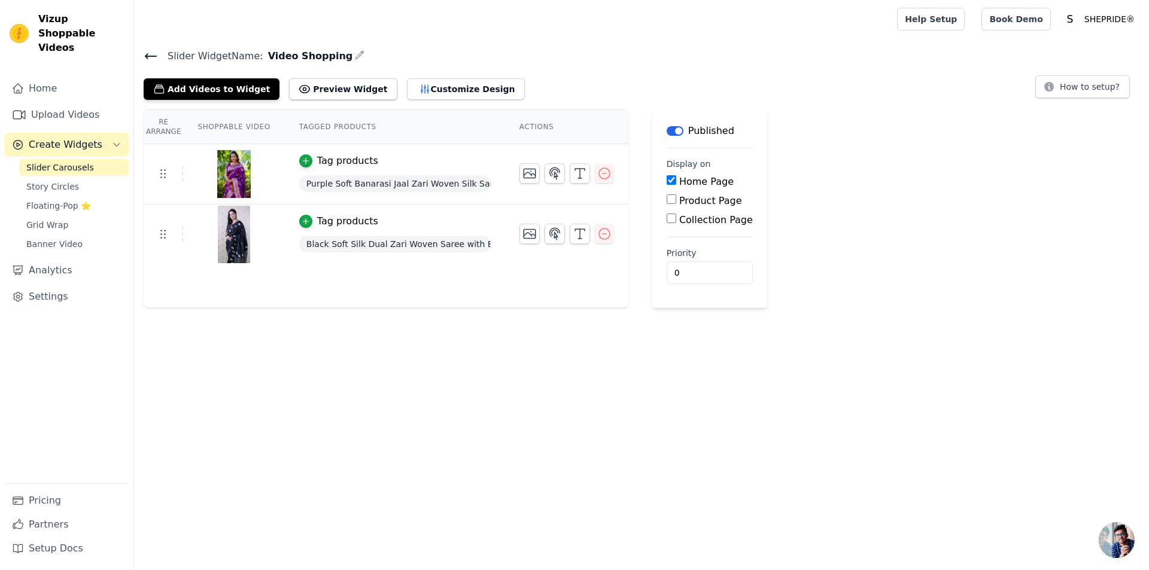
click at [667, 126] on button "Label" at bounding box center [675, 131] width 17 height 10
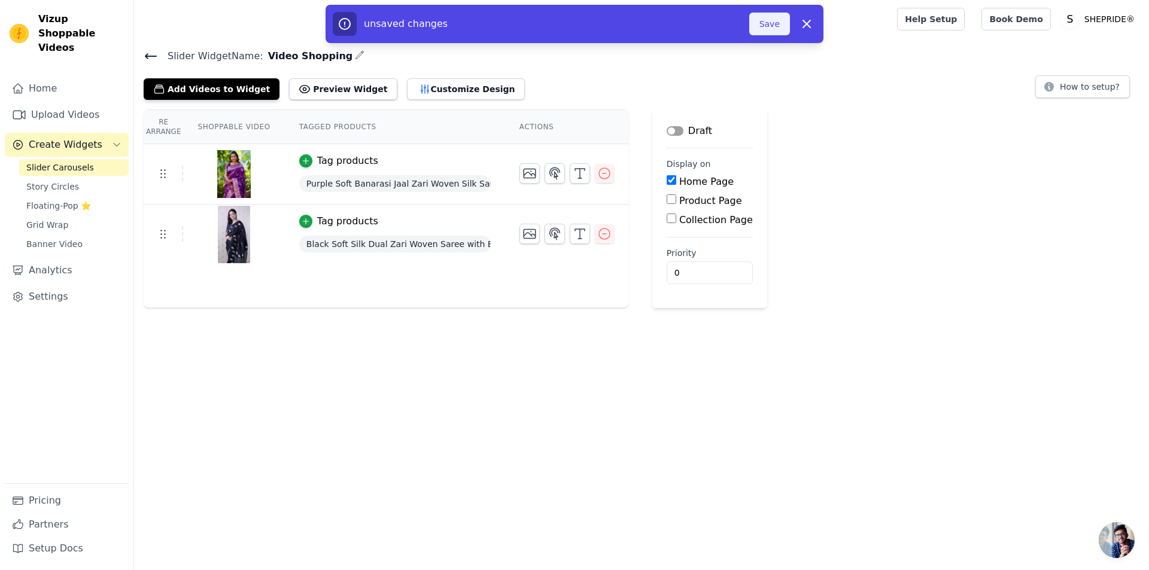
click at [759, 28] on button "Save" at bounding box center [769, 24] width 41 height 23
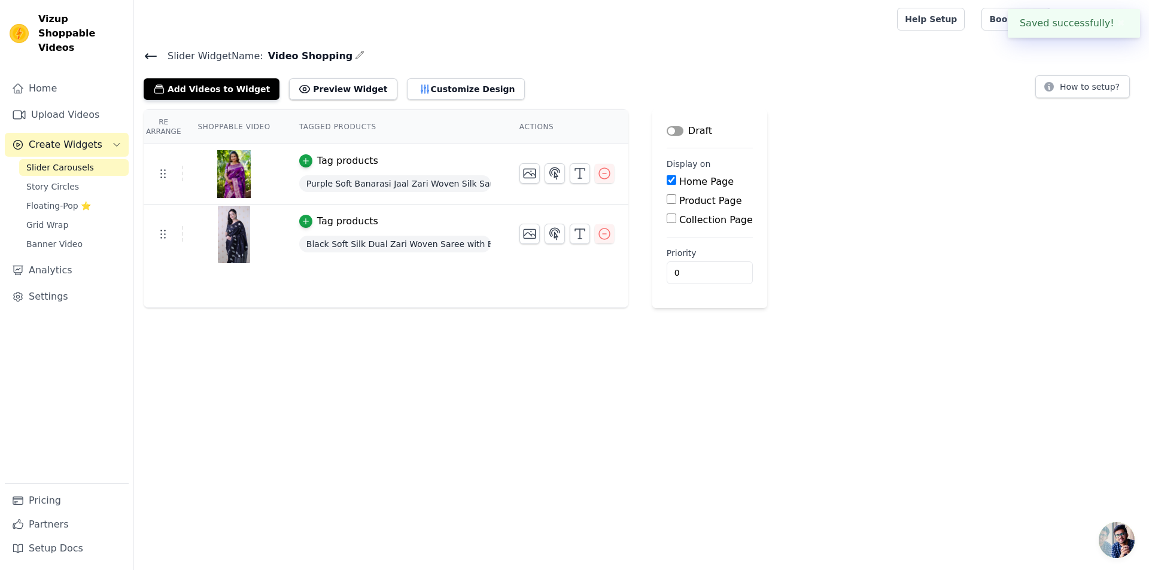
click at [669, 132] on button "Label" at bounding box center [675, 131] width 17 height 10
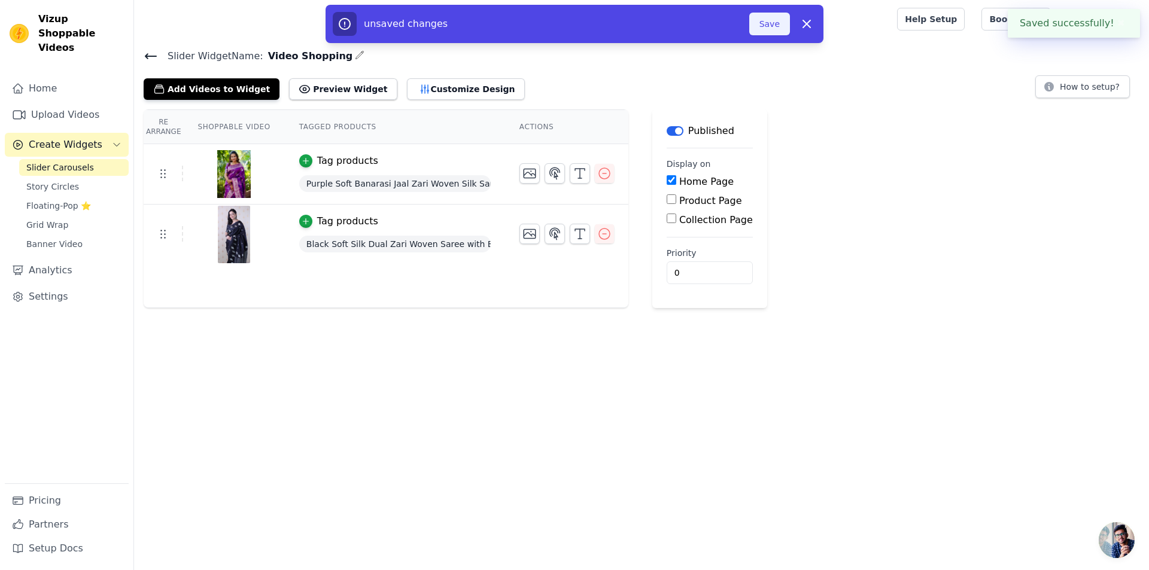
click at [778, 25] on button "Save" at bounding box center [769, 24] width 41 height 23
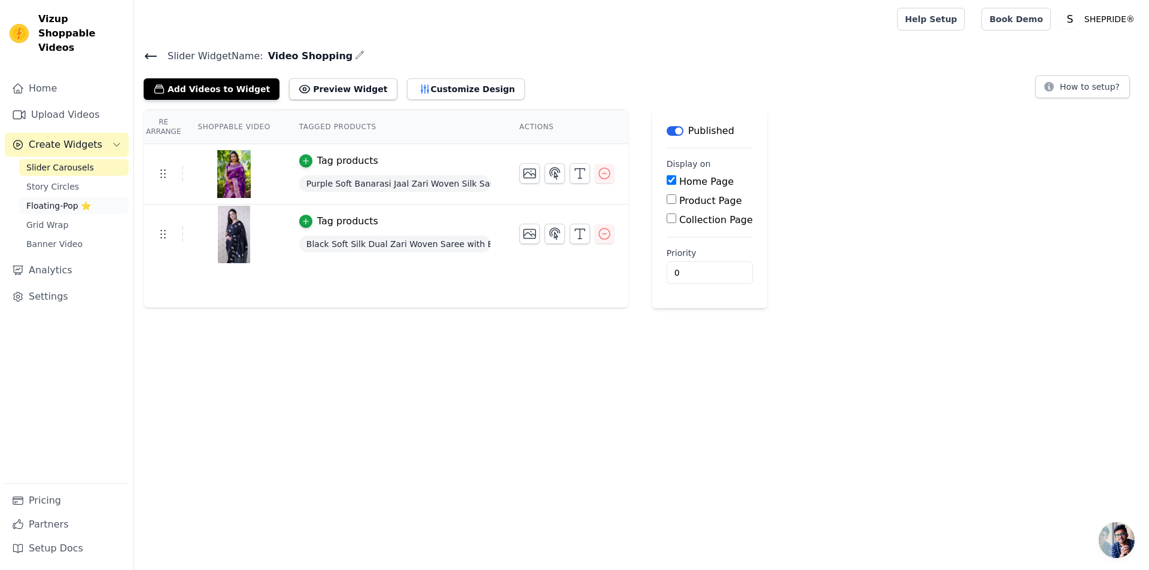
click at [69, 200] on span "Floating-Pop ⭐" at bounding box center [58, 206] width 65 height 12
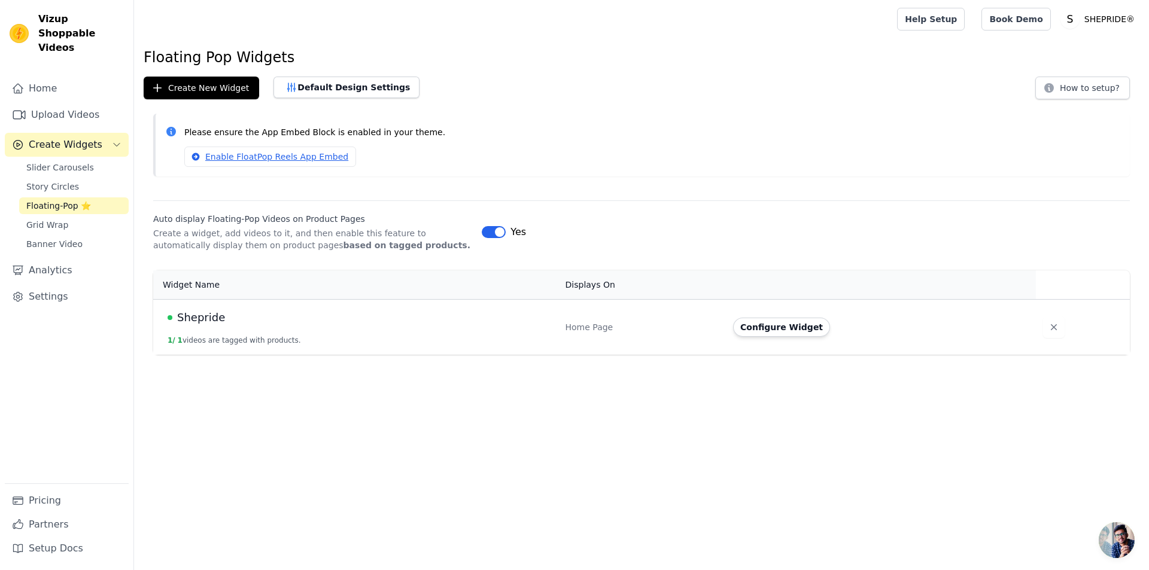
click at [491, 233] on button "Label" at bounding box center [494, 232] width 24 height 12
click at [97, 198] on link "Floating-Pop ⭐" at bounding box center [74, 206] width 110 height 17
click at [59, 162] on span "Slider Carousels" at bounding box center [60, 168] width 68 height 12
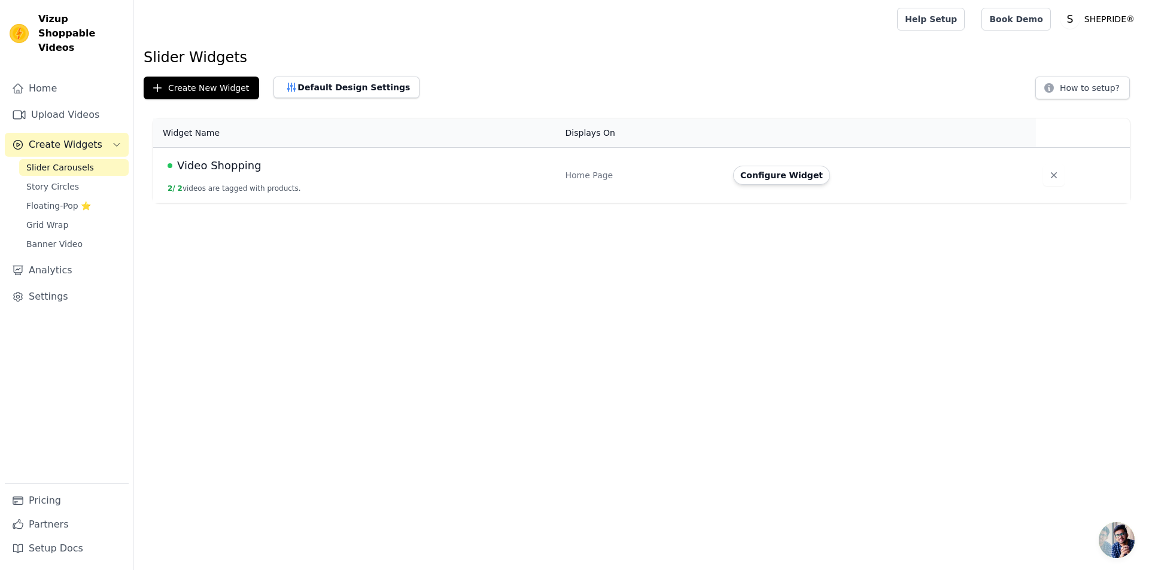
click at [412, 190] on td "Video Shopping 2 / 2 videos are tagged with products." at bounding box center [355, 176] width 405 height 56
click at [554, 186] on td "Video Shopping 2 / 2 videos are tagged with products." at bounding box center [355, 176] width 405 height 56
click at [621, 175] on div "Home Page" at bounding box center [643, 175] width 154 height 12
click at [551, 176] on td "Video Shopping 2 / 2 videos are tagged with products." at bounding box center [355, 176] width 405 height 56
click at [191, 168] on span "Video Shopping" at bounding box center [219, 165] width 84 height 17
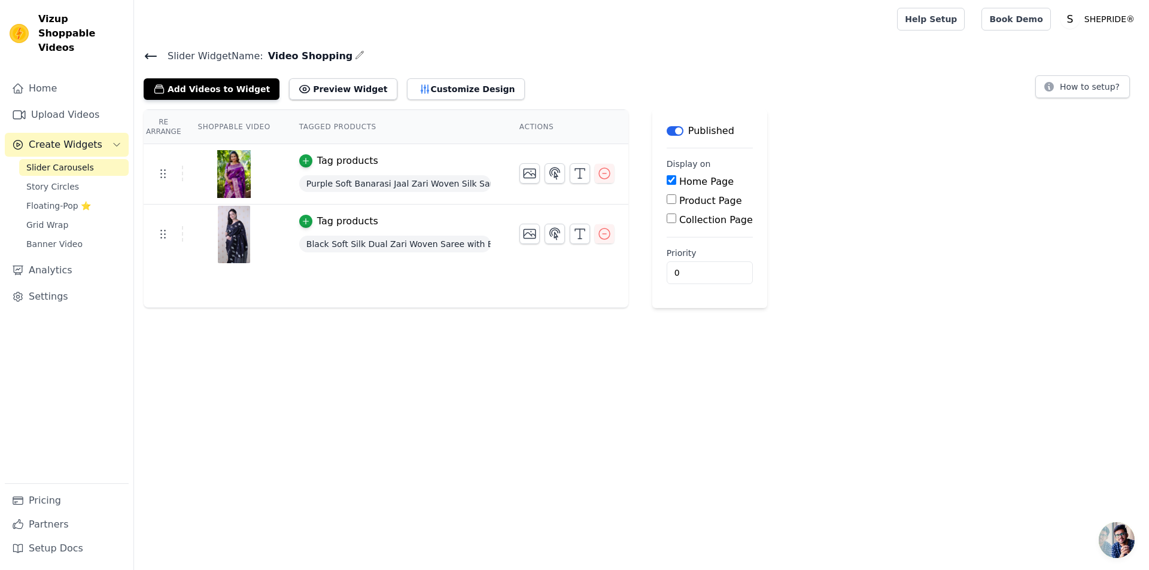
click at [1122, 541] on span "Open chat" at bounding box center [1117, 541] width 36 height 36
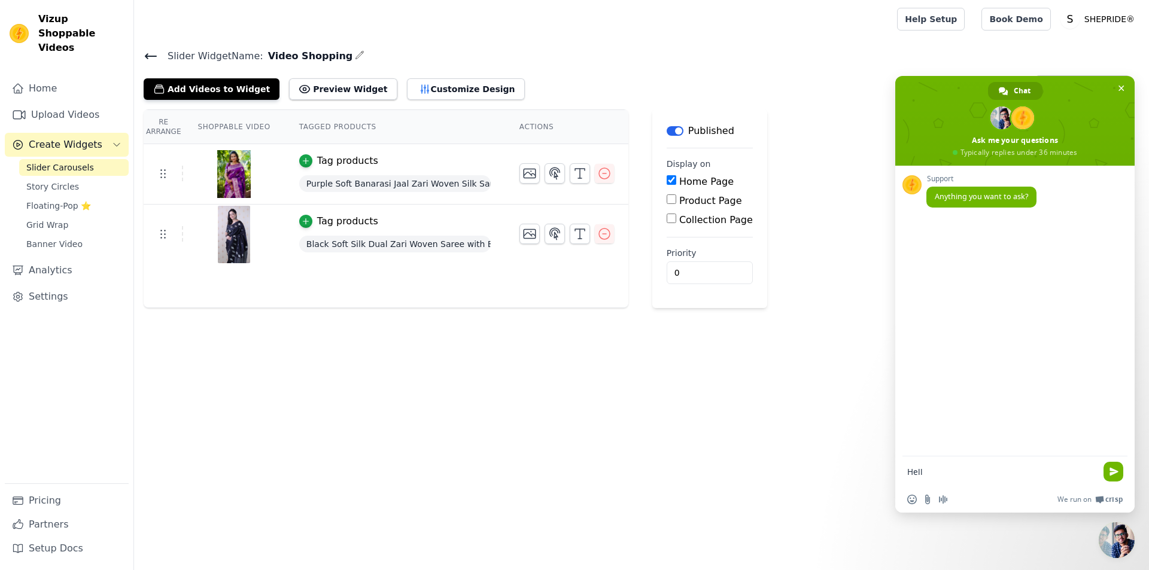
type textarea "Hello"
click at [156, 62] on icon at bounding box center [151, 56] width 14 height 14
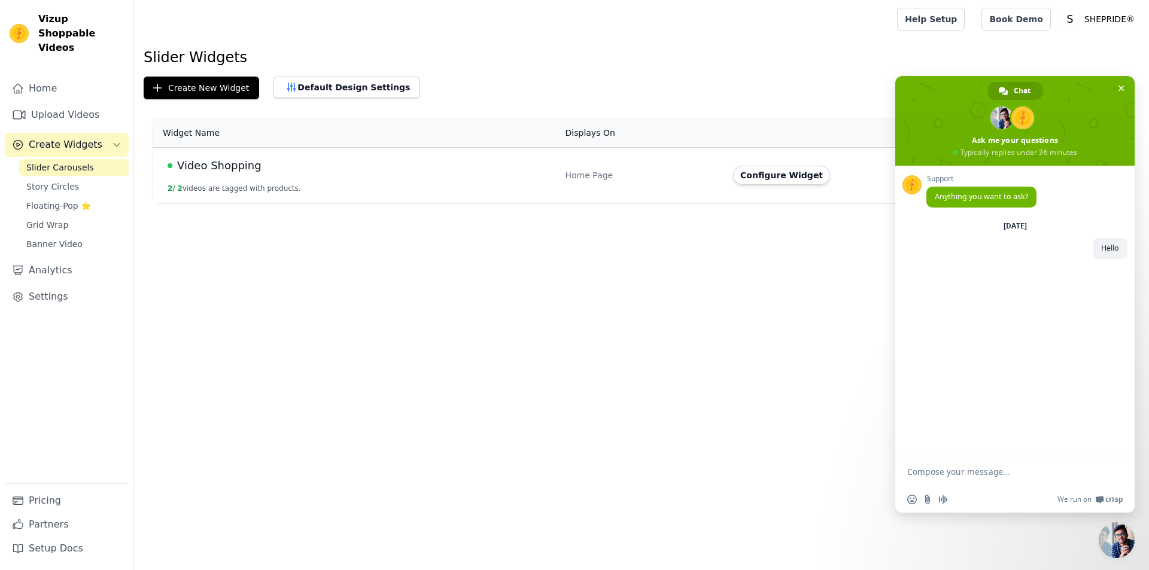
click at [303, 161] on div "Video Shopping" at bounding box center [360, 165] width 384 height 17
click at [568, 194] on td "Home Page" at bounding box center [642, 176] width 168 height 56
click at [588, 177] on div "Home Page" at bounding box center [643, 175] width 154 height 12
click at [206, 159] on span "Video Shopping" at bounding box center [219, 165] width 84 height 17
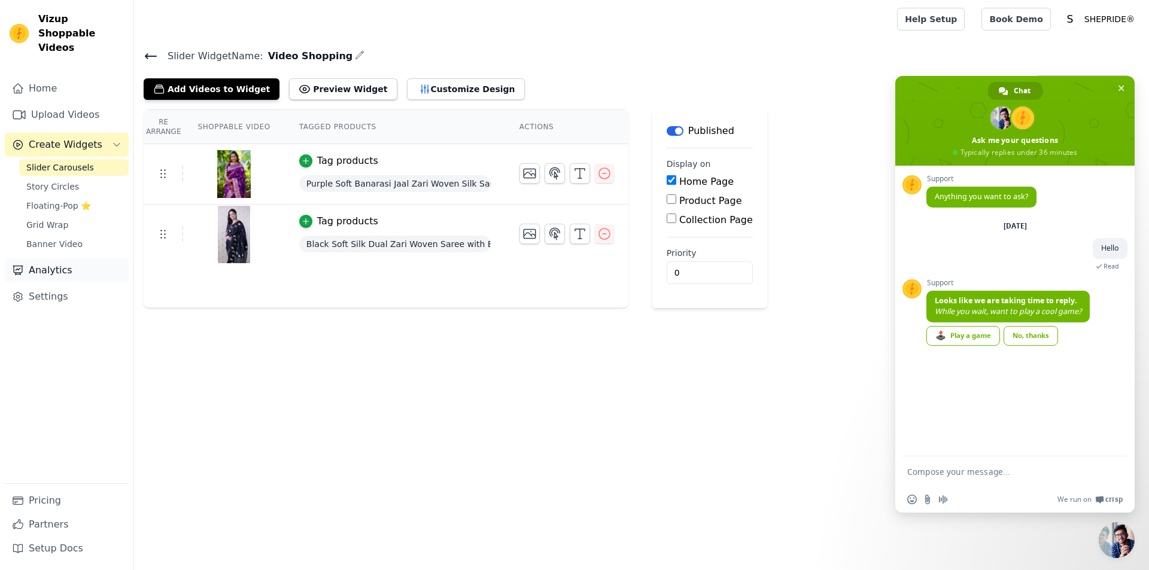
click at [81, 259] on link "Analytics" at bounding box center [67, 271] width 124 height 24
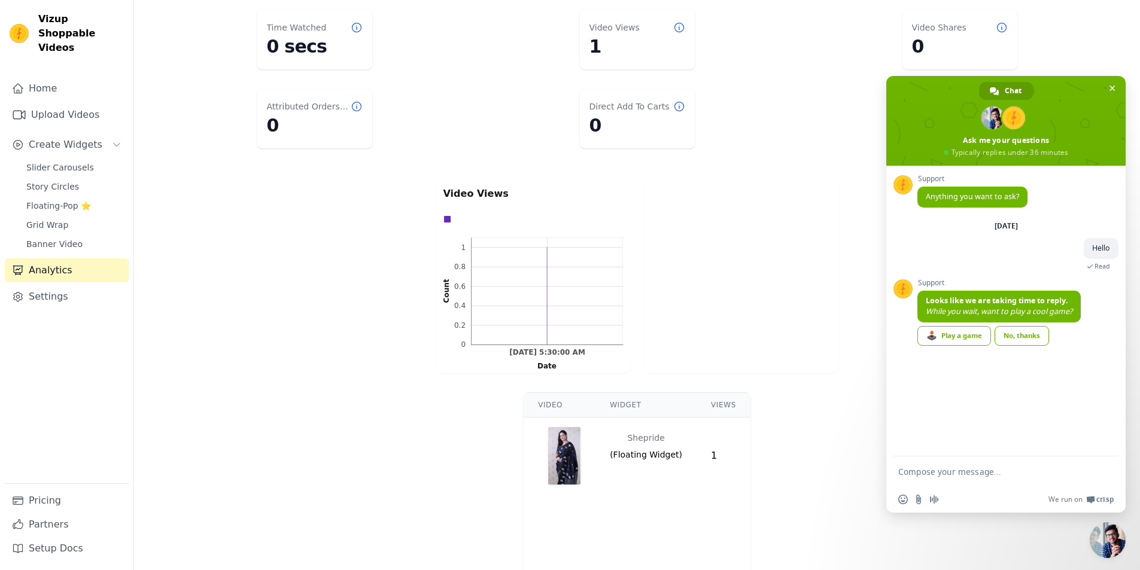
scroll to position [180, 0]
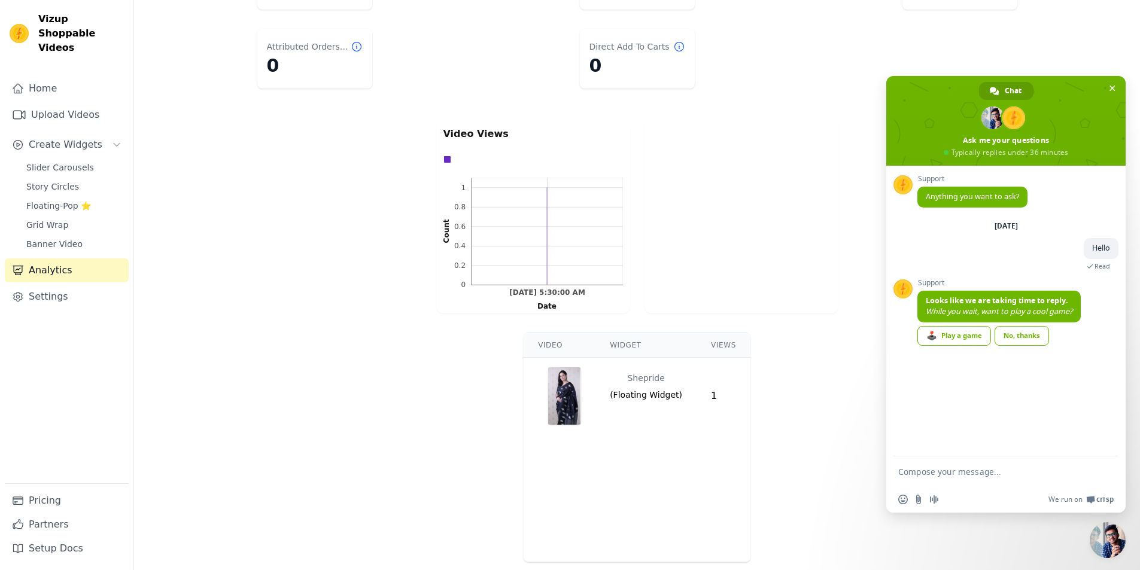
click at [556, 401] on img "button" at bounding box center [565, 396] width 34 height 57
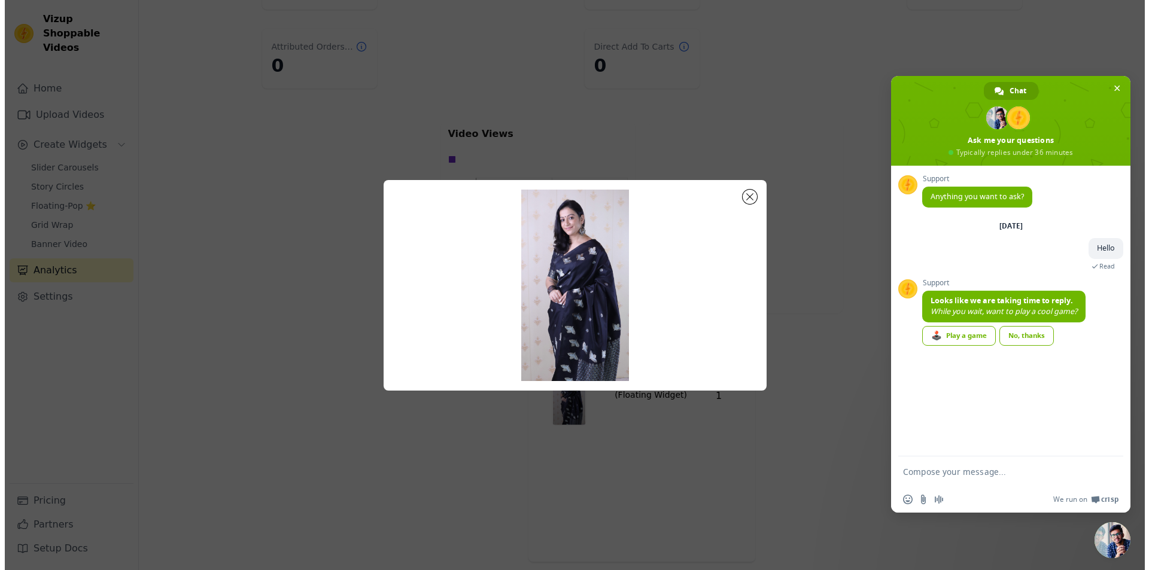
scroll to position [0, 0]
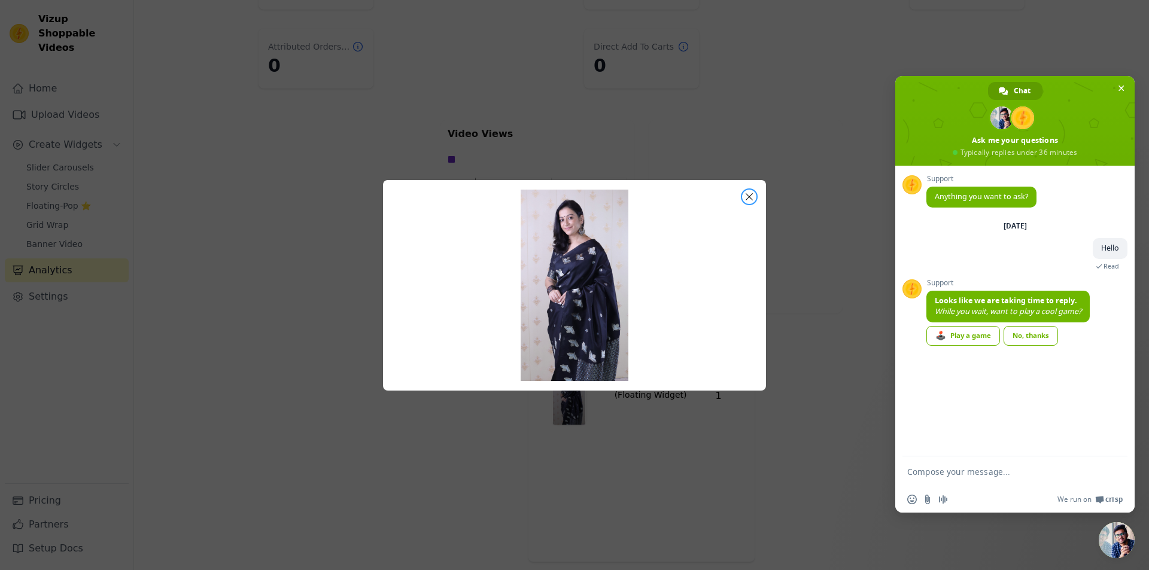
click at [745, 204] on div at bounding box center [574, 285] width 383 height 211
click at [745, 191] on div at bounding box center [574, 285] width 383 height 211
click at [1021, 337] on div "No, thanks" at bounding box center [1031, 336] width 54 height 20
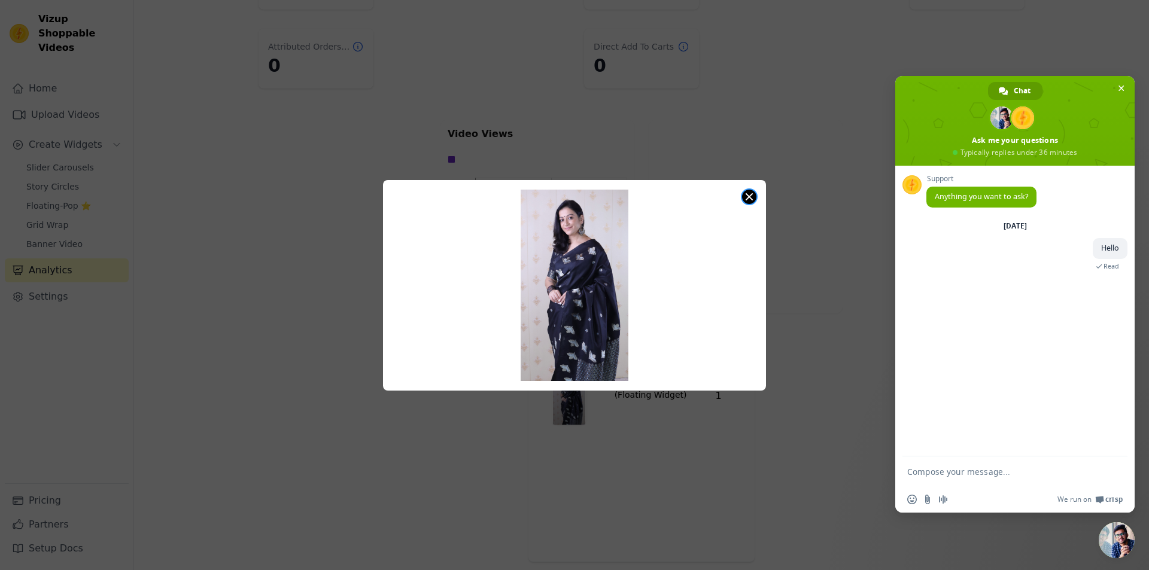
click at [750, 203] on button "Close modal" at bounding box center [749, 197] width 14 height 14
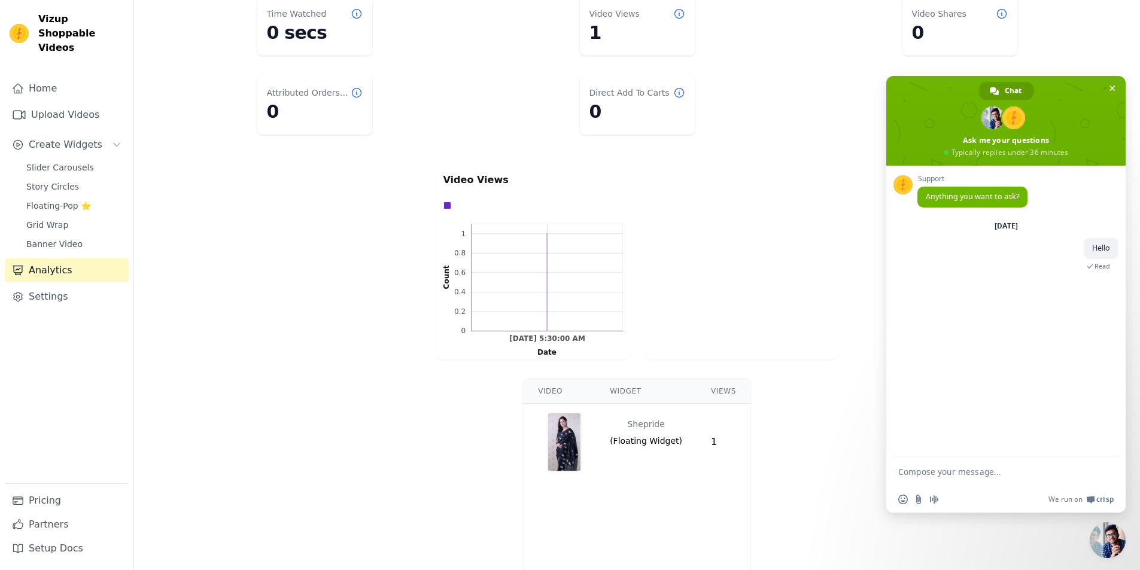
scroll to position [60, 0]
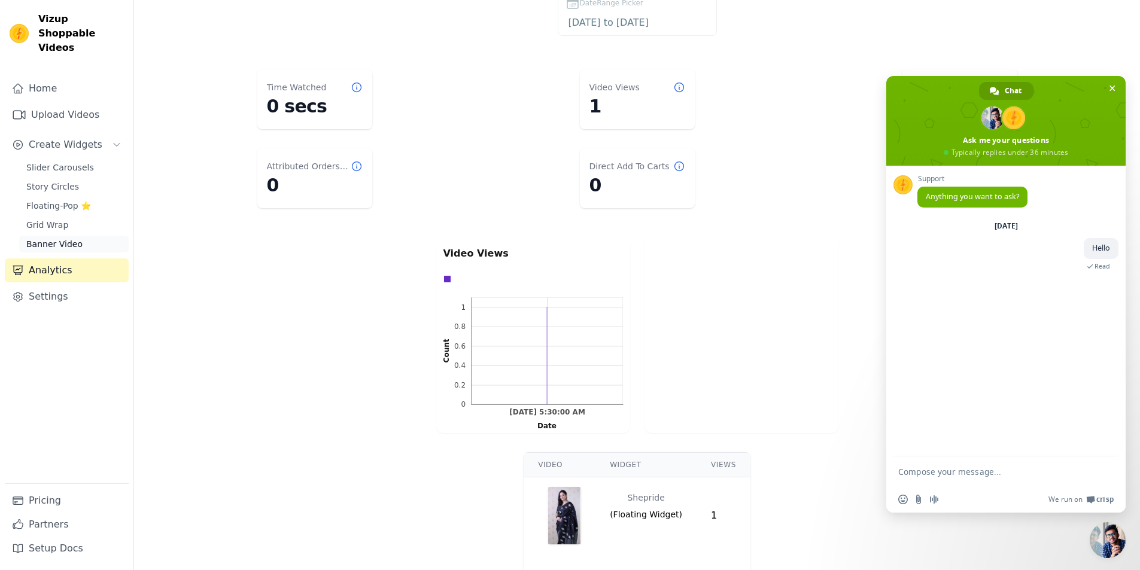
click at [80, 236] on link "Banner Video" at bounding box center [74, 244] width 110 height 17
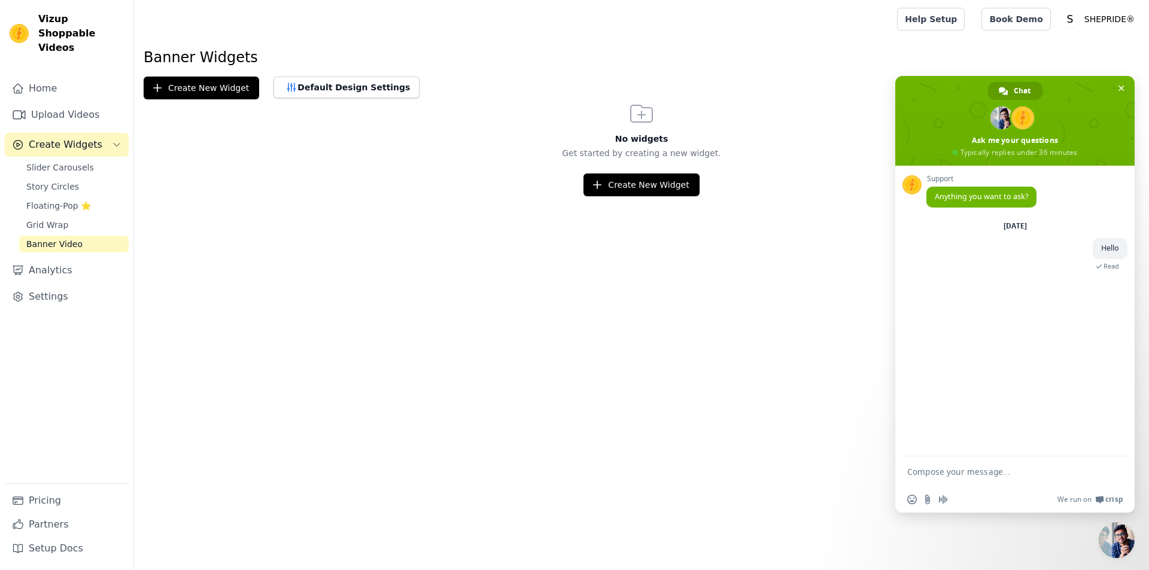
click at [74, 201] on div "Slider Carousels Story Circles Floating-Pop ⭐ Grid Wrap Banner Video" at bounding box center [74, 205] width 110 height 93
click at [77, 200] on span "Floating-Pop ⭐" at bounding box center [58, 206] width 65 height 12
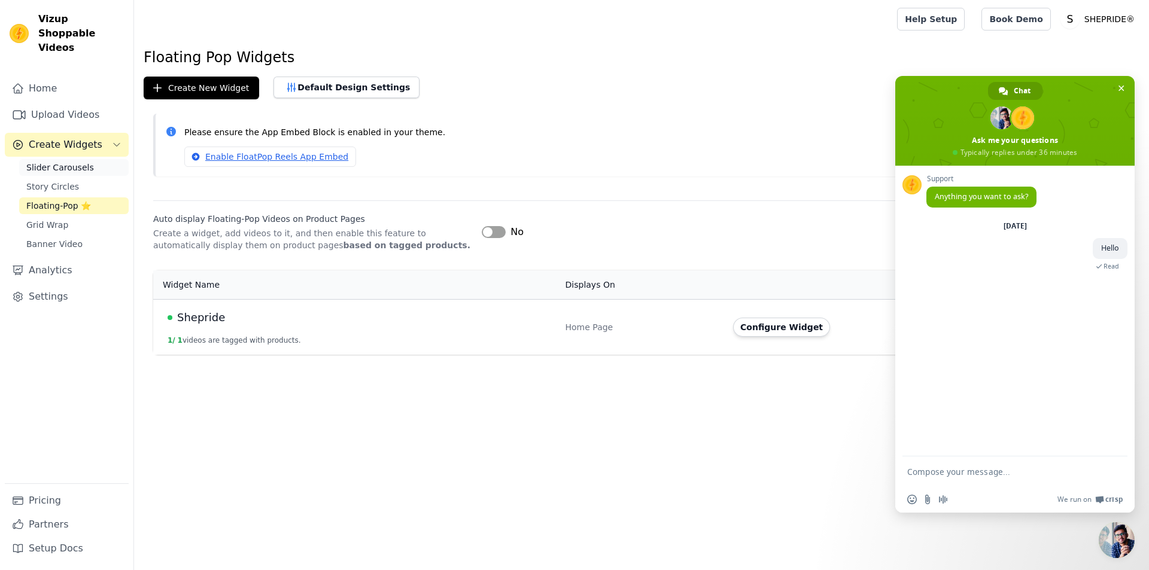
click at [111, 159] on link "Slider Carousels" at bounding box center [74, 167] width 110 height 17
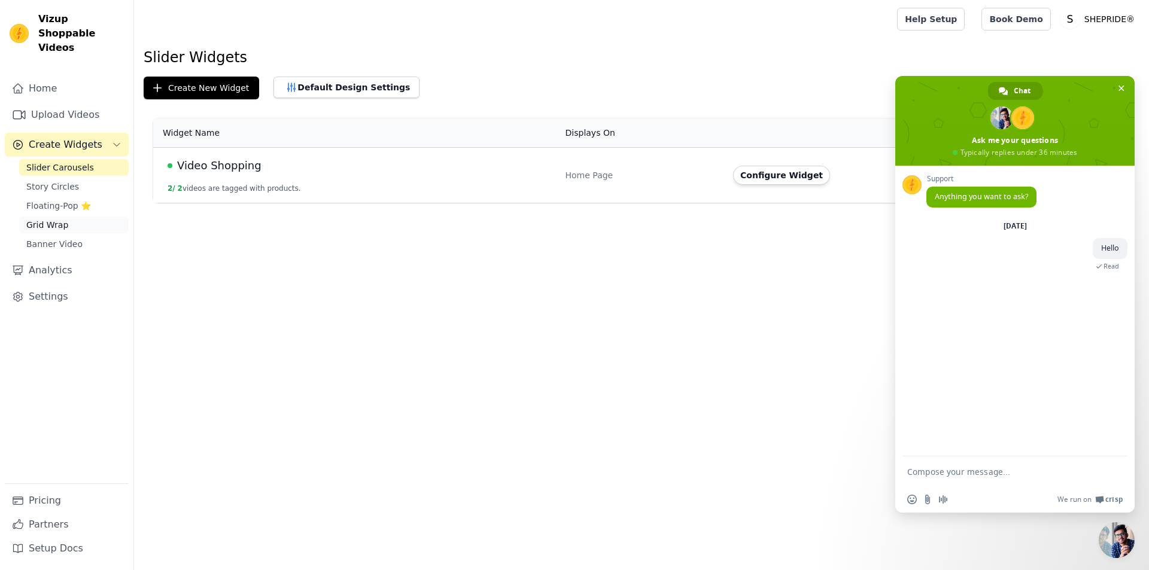
click at [90, 217] on link "Grid Wrap" at bounding box center [74, 225] width 110 height 17
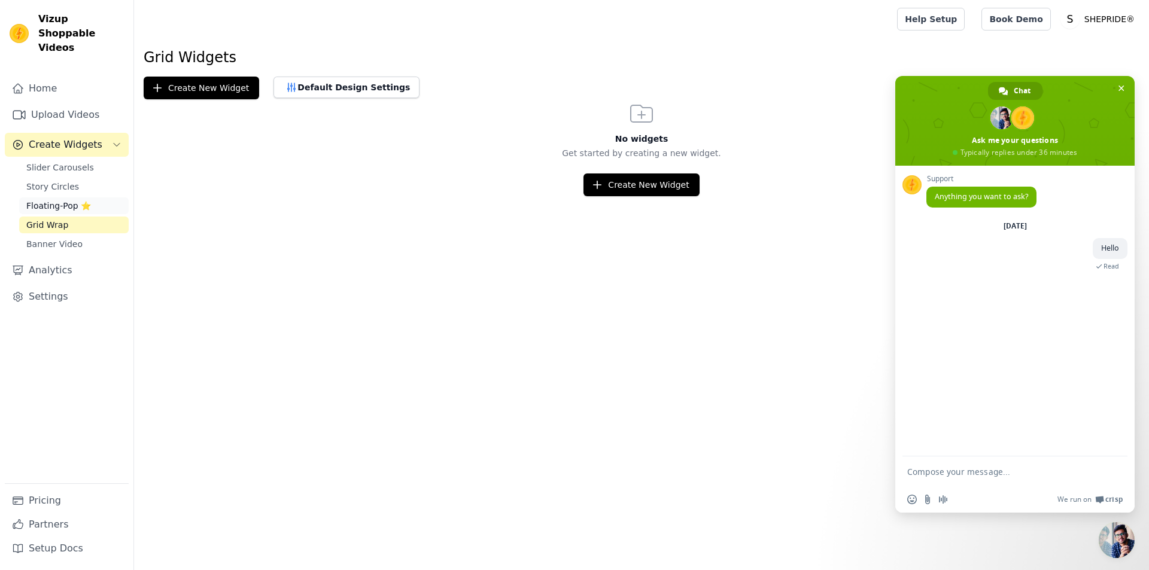
click at [89, 198] on link "Floating-Pop ⭐" at bounding box center [74, 206] width 110 height 17
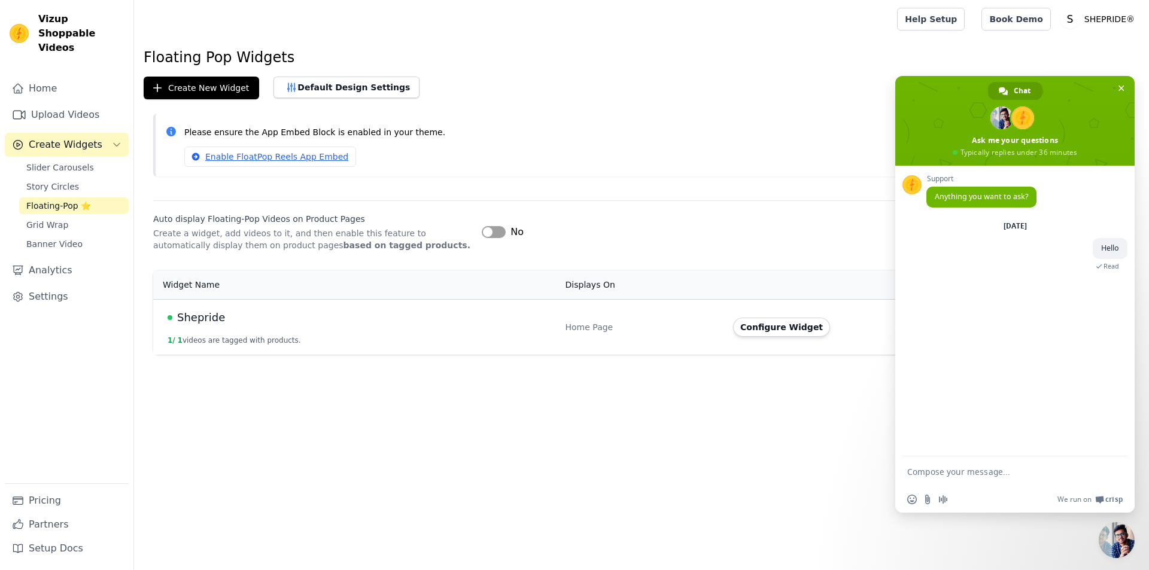
click at [188, 315] on span "Shepride" at bounding box center [201, 317] width 48 height 17
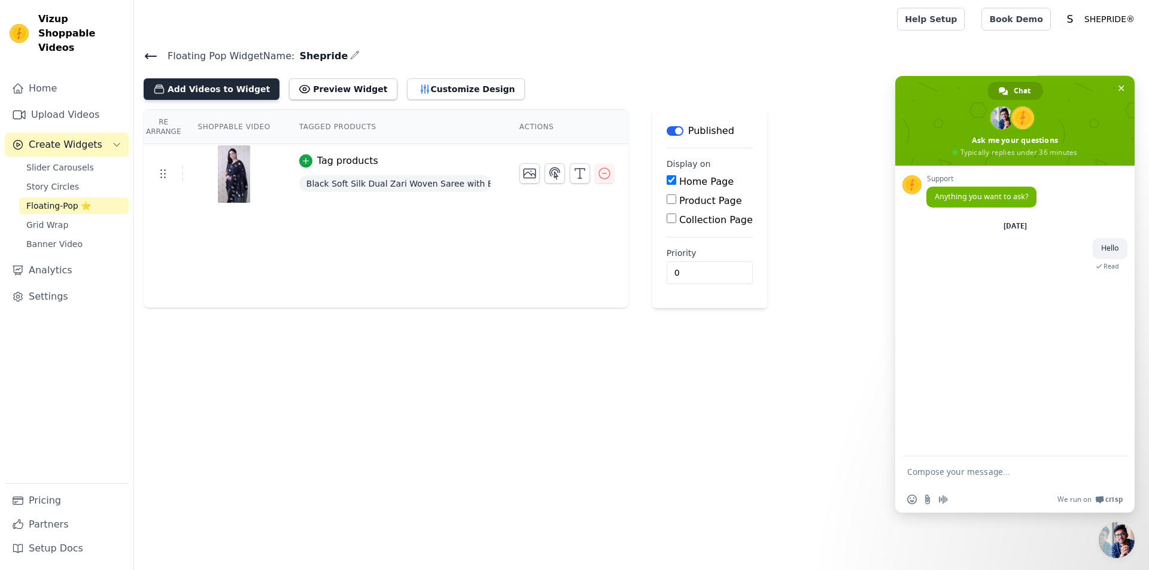
click at [214, 96] on button "Add Videos to Widget" at bounding box center [212, 89] width 136 height 22
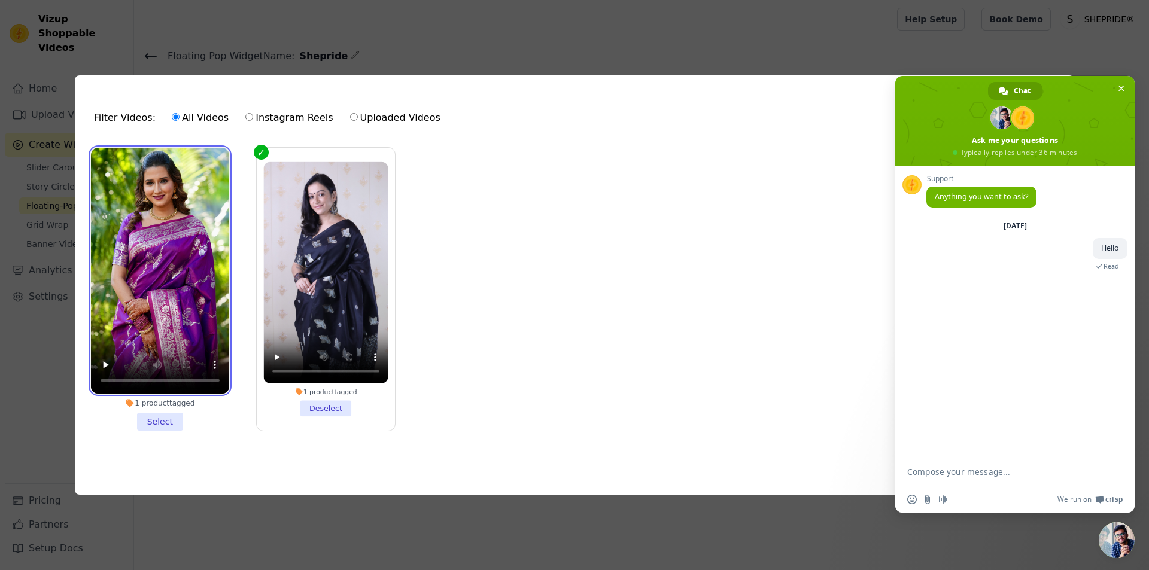
click at [160, 338] on video at bounding box center [160, 271] width 138 height 246
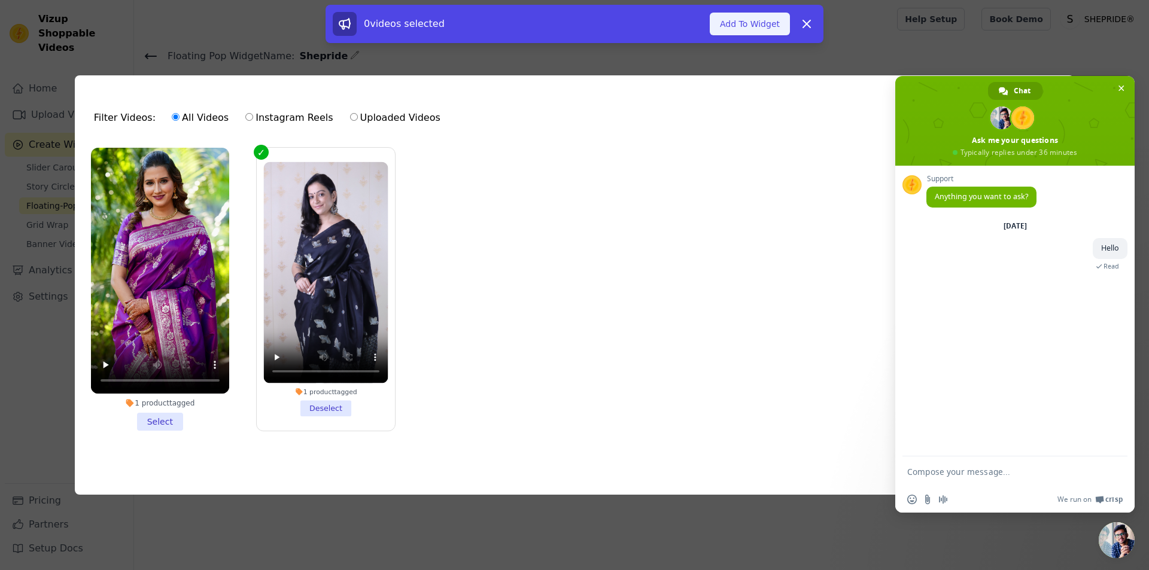
click at [751, 26] on button "Add To Widget" at bounding box center [750, 24] width 80 height 23
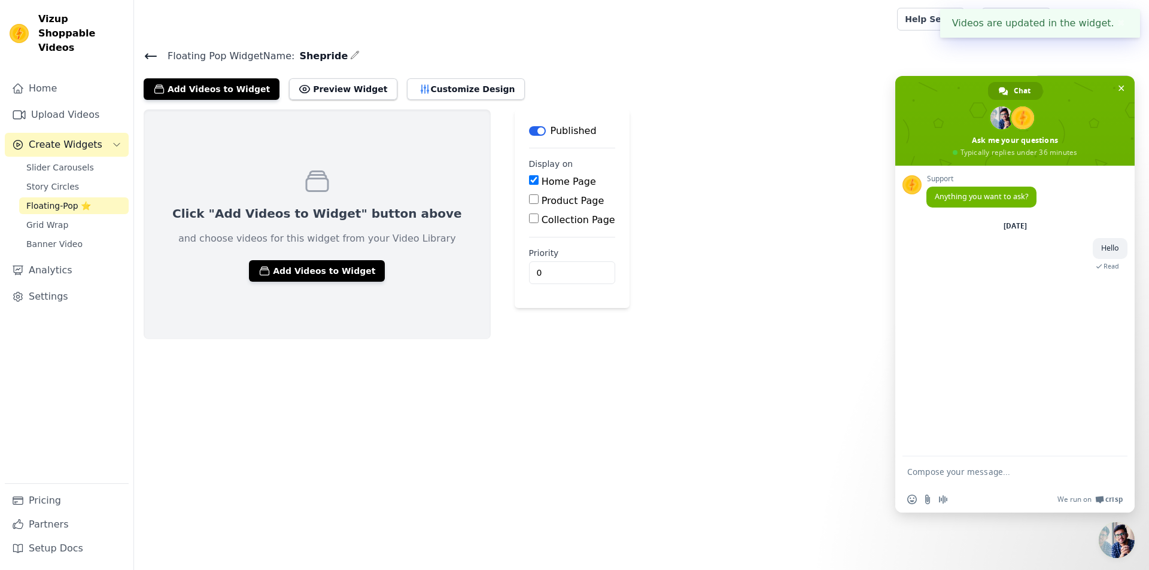
click at [143, 56] on div "Floating Pop Widget Name: Shepride Add Videos to Widget Preview Widget Customiz…" at bounding box center [641, 74] width 1015 height 52
click at [147, 56] on icon at bounding box center [150, 56] width 11 height 5
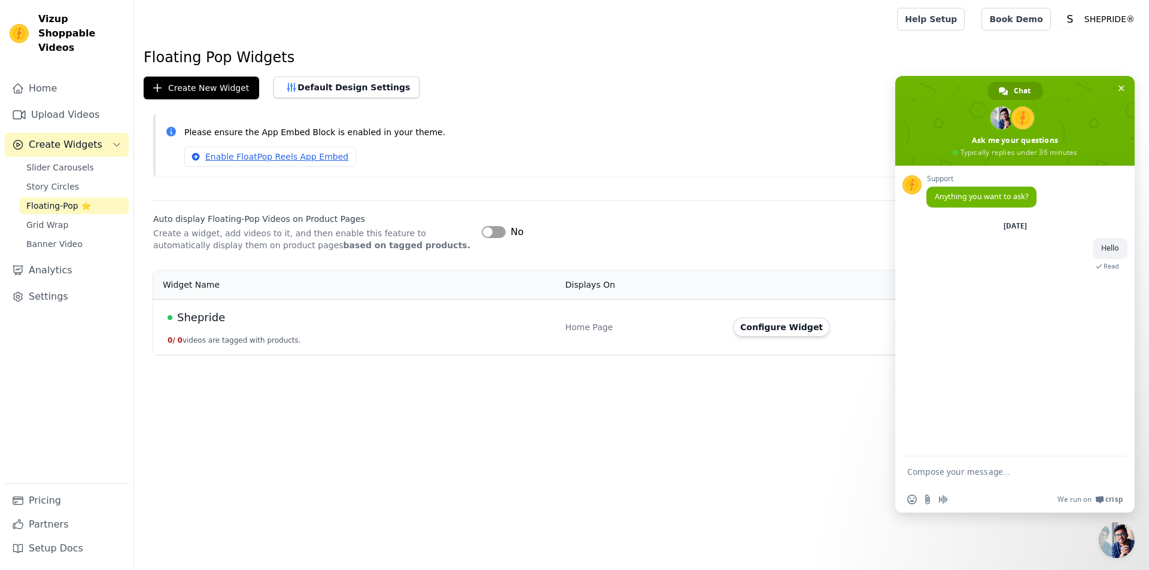
click at [205, 315] on span "Shepride" at bounding box center [201, 317] width 48 height 17
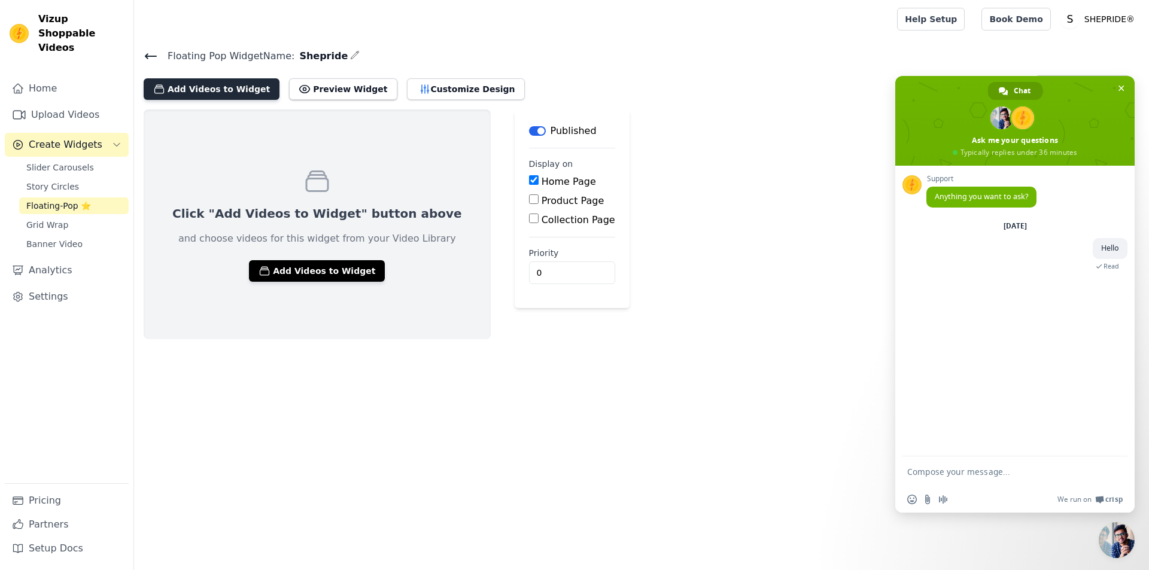
click at [185, 90] on button "Add Videos to Widget" at bounding box center [212, 89] width 136 height 22
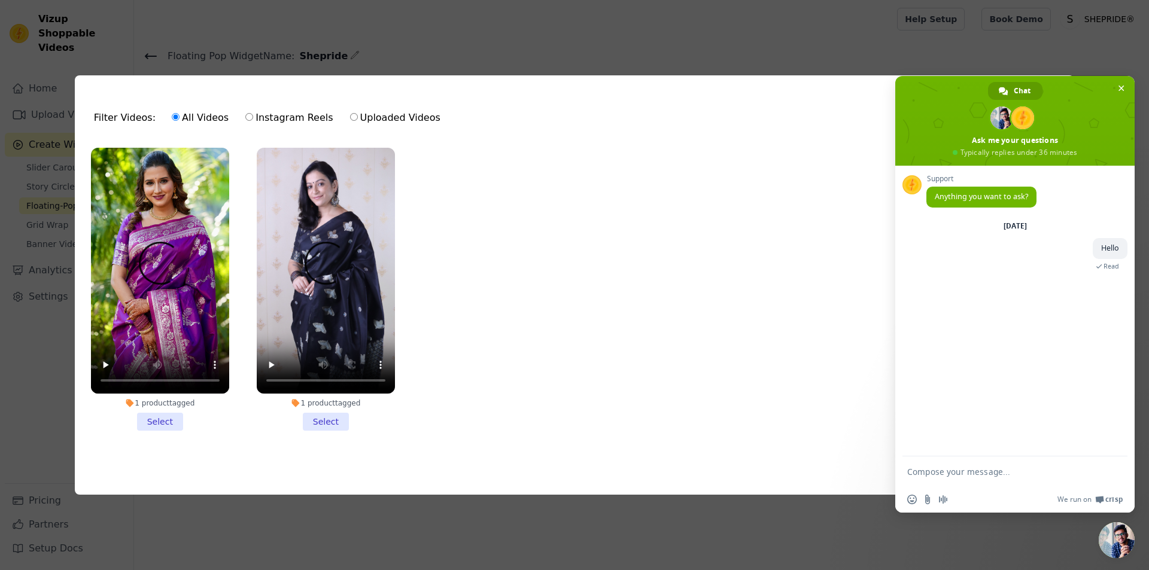
click at [160, 421] on li "1 product tagged Select" at bounding box center [160, 289] width 138 height 283
click at [0, 0] on input "1 product tagged Select" at bounding box center [0, 0] width 0 height 0
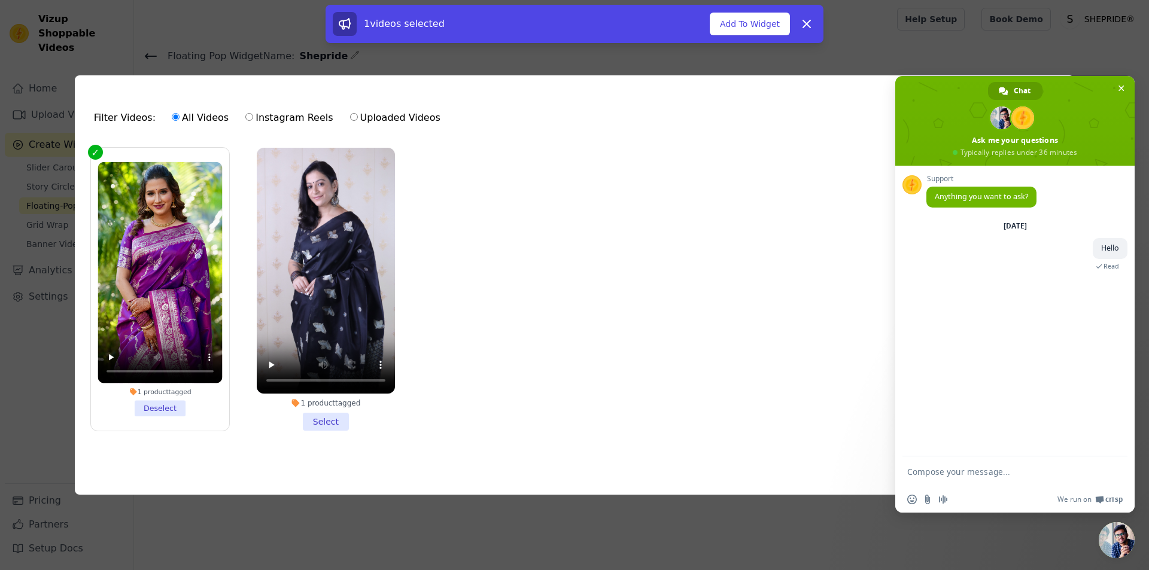
click at [306, 425] on li "1 product tagged Select" at bounding box center [326, 289] width 138 height 283
click at [0, 0] on input "1 product tagged Select" at bounding box center [0, 0] width 0 height 0
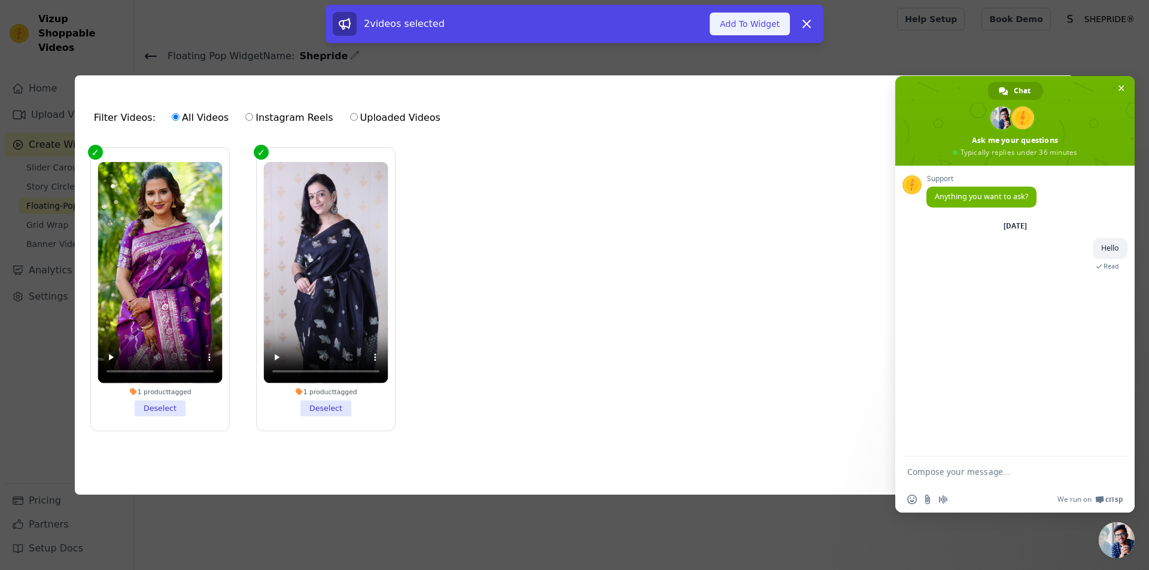
click at [737, 27] on button "Add To Widget" at bounding box center [750, 24] width 80 height 23
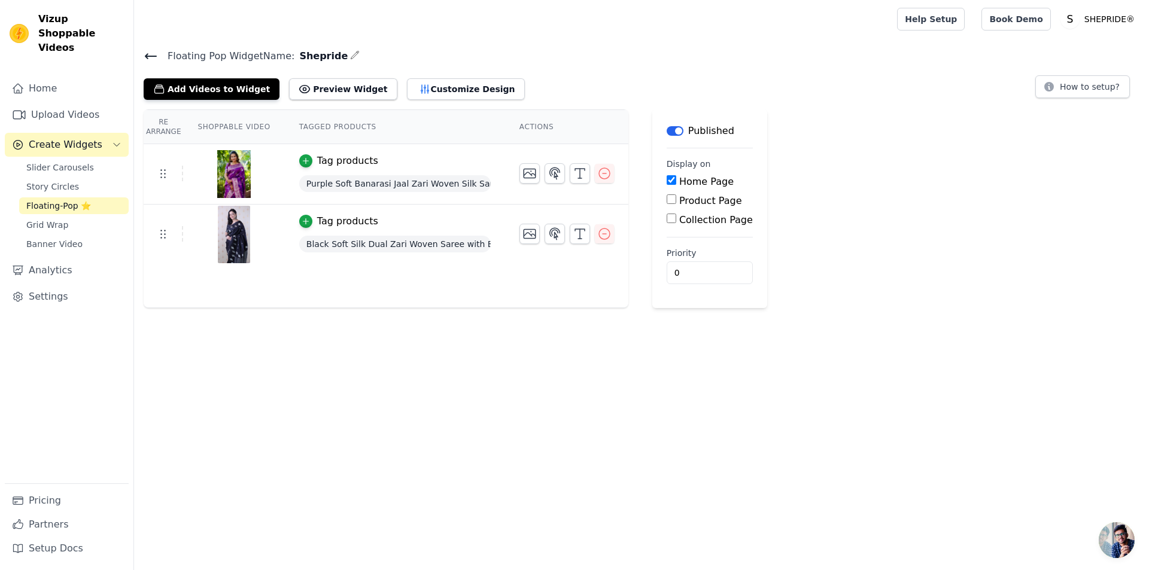
click at [146, 53] on icon at bounding box center [151, 56] width 14 height 14
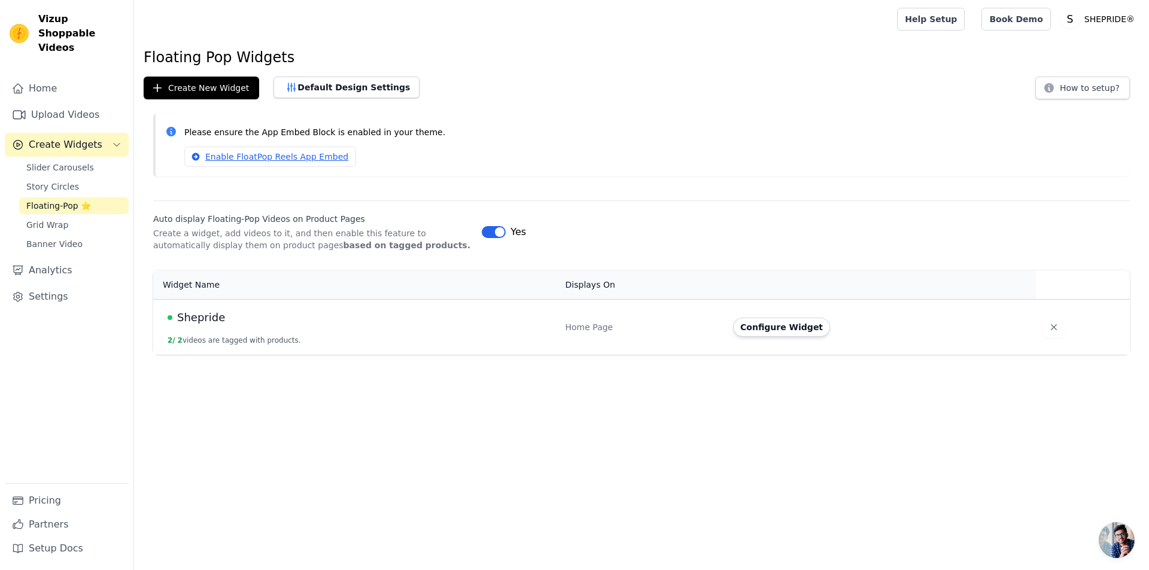
click at [667, 328] on div "Home Page" at bounding box center [643, 327] width 154 height 12
click at [612, 326] on div "Home Page" at bounding box center [643, 327] width 154 height 12
drag, startPoint x: 572, startPoint y: 329, endPoint x: 535, endPoint y: 333, distance: 37.9
click at [567, 330] on div "Home Page" at bounding box center [643, 327] width 154 height 12
click at [212, 319] on span "Shepride" at bounding box center [201, 317] width 48 height 17
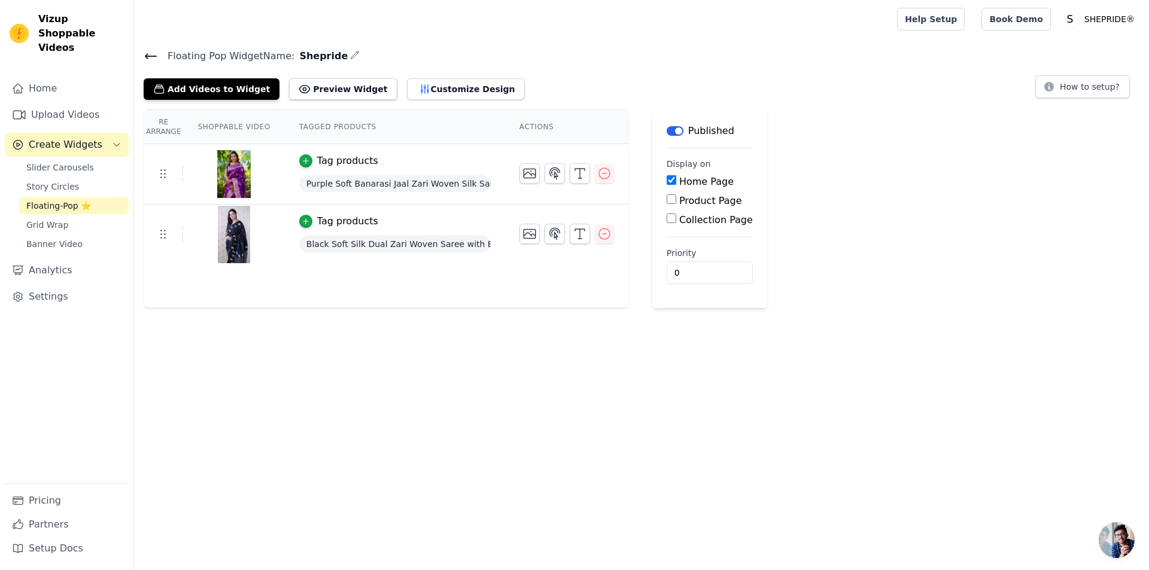
drag, startPoint x: 548, startPoint y: 135, endPoint x: 540, endPoint y: 135, distance: 7.8
click at [542, 135] on th "Actions" at bounding box center [566, 127] width 123 height 34
click at [524, 142] on th "Actions" at bounding box center [566, 127] width 123 height 34
click at [524, 130] on th "Actions" at bounding box center [566, 127] width 123 height 34
click at [494, 132] on tr "Re Arrange Shoppable Video Tagged Products Actions" at bounding box center [386, 127] width 485 height 34
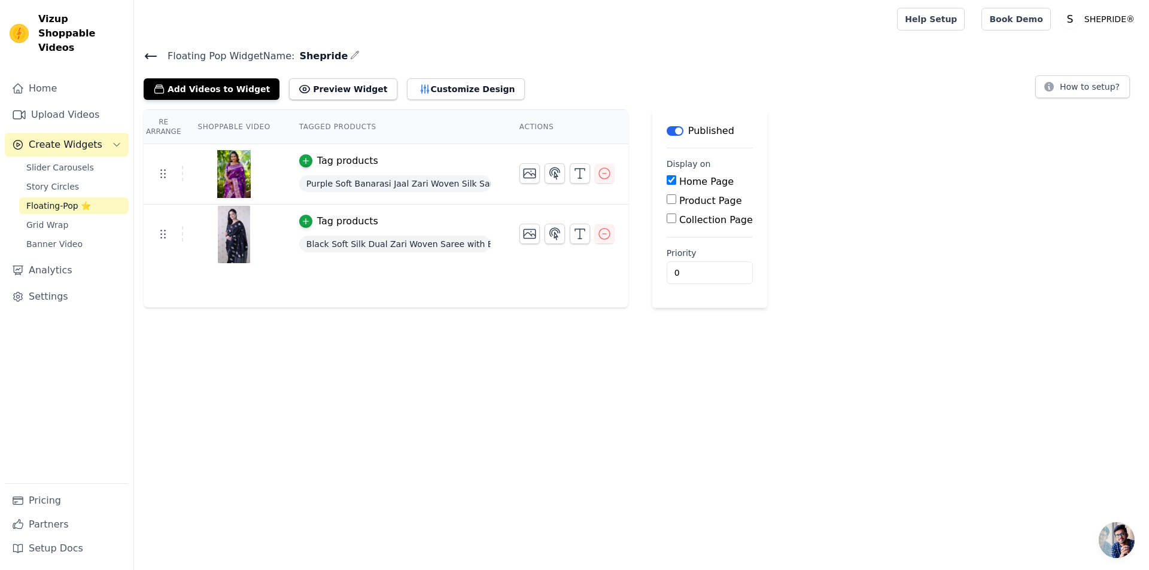
click at [494, 131] on th "Tagged Products" at bounding box center [395, 127] width 220 height 34
click at [321, 83] on button "Preview Widget" at bounding box center [343, 89] width 108 height 22
click at [70, 200] on span "Floating-Pop ⭐" at bounding box center [58, 206] width 65 height 12
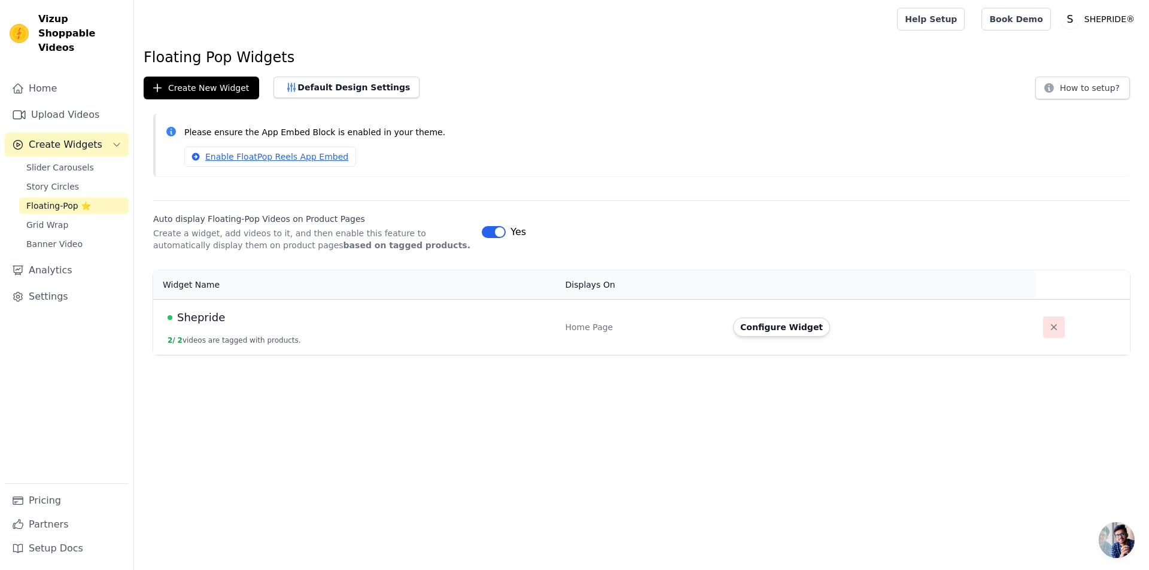
click at [1048, 328] on icon "button" at bounding box center [1054, 327] width 12 height 12
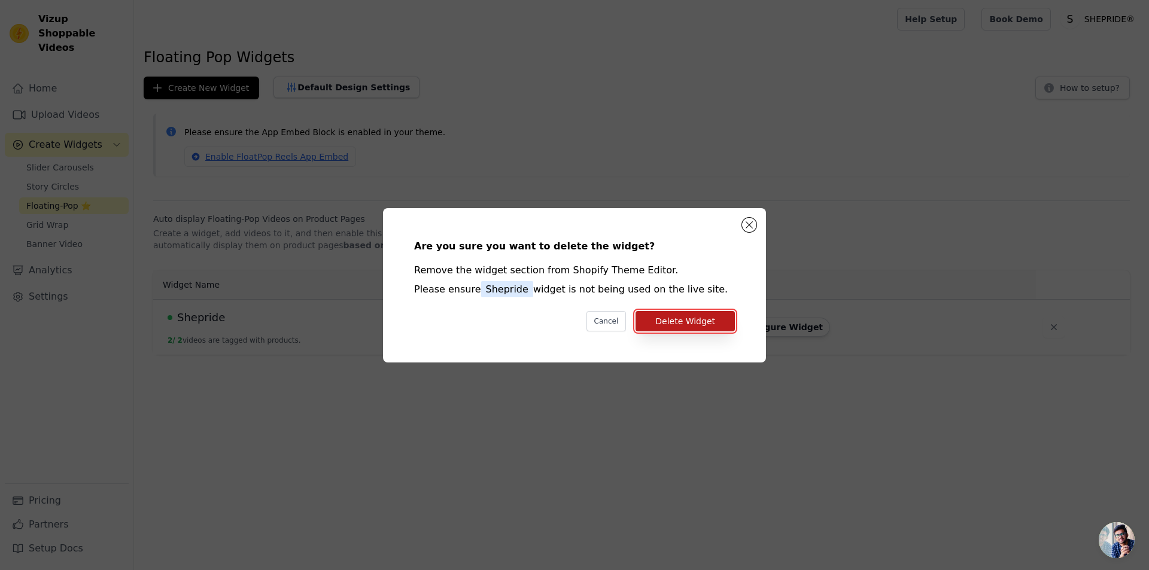
click at [709, 325] on button "Delete Widget" at bounding box center [685, 321] width 99 height 20
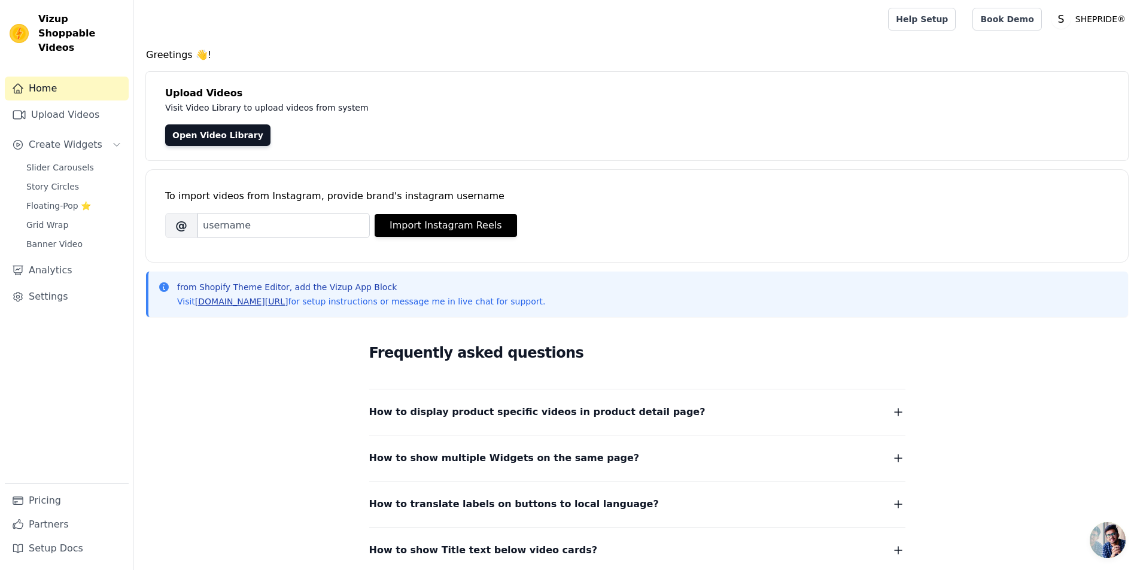
click at [245, 300] on link "[DOMAIN_NAME][URL]" at bounding box center [241, 302] width 93 height 10
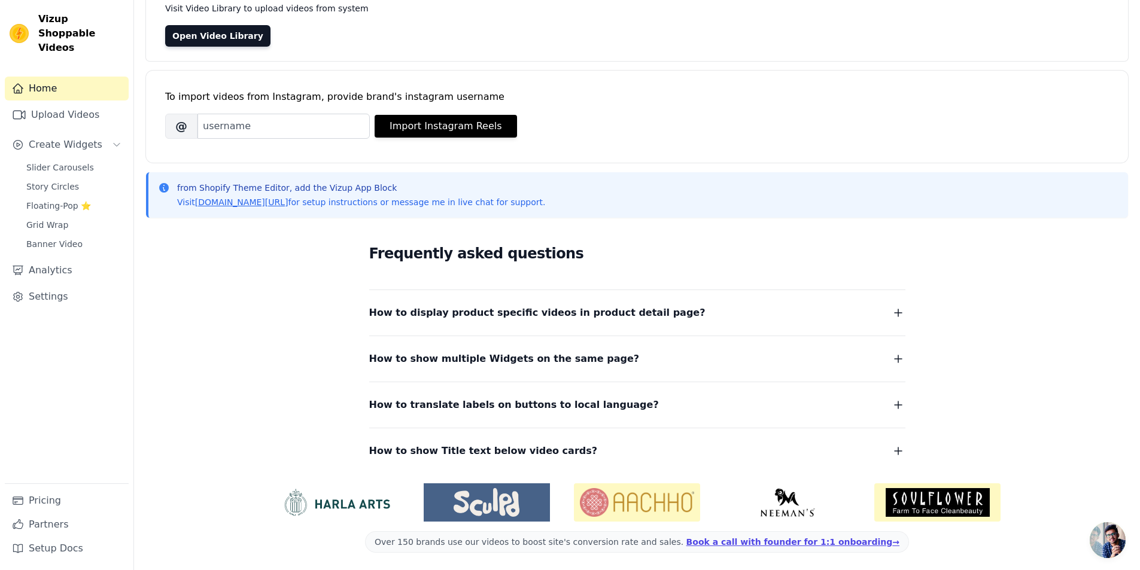
scroll to position [101, 0]
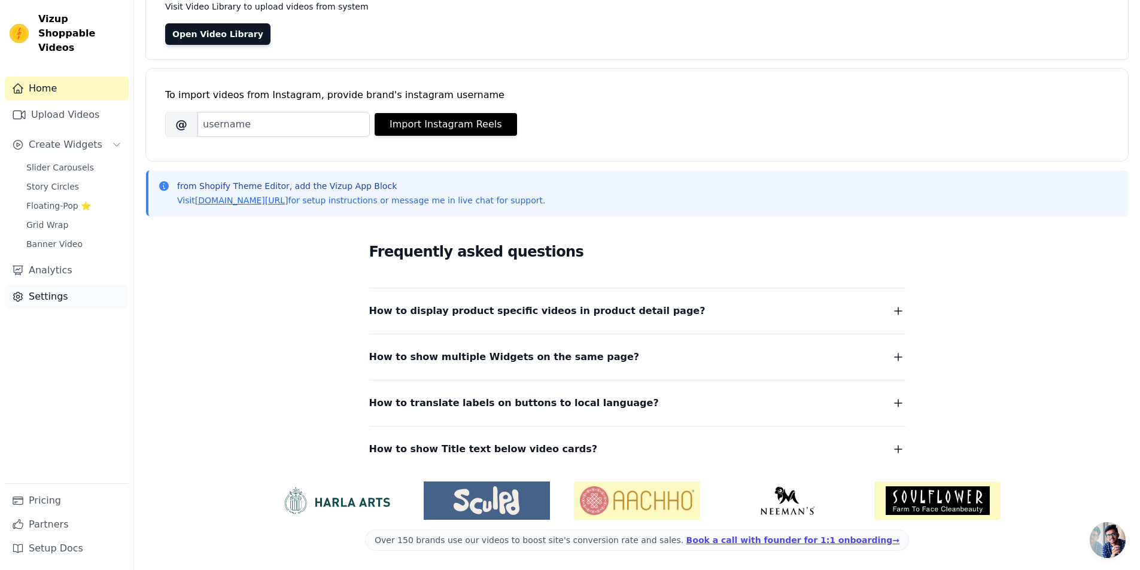
click at [44, 288] on link "Settings" at bounding box center [67, 297] width 124 height 24
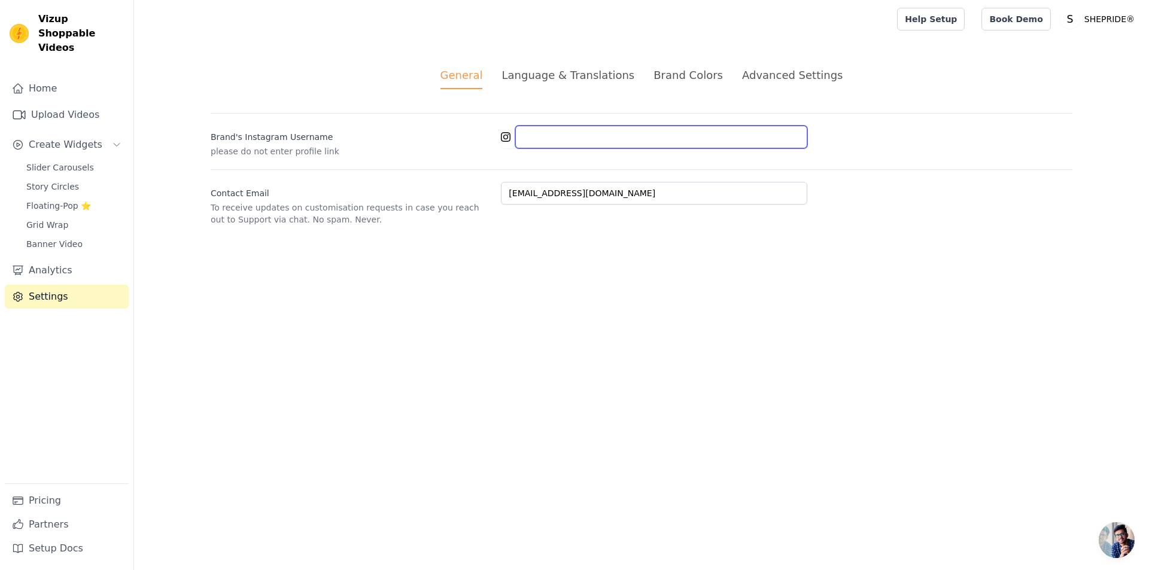
click at [569, 139] on input "Brand's Instagram Username" at bounding box center [661, 137] width 292 height 23
click at [582, 238] on div "General Language & Translations Brand Colors Advanced Settings unsaved changes …" at bounding box center [641, 146] width 919 height 216
click at [665, 75] on div "Brand Colors" at bounding box center [688, 75] width 69 height 16
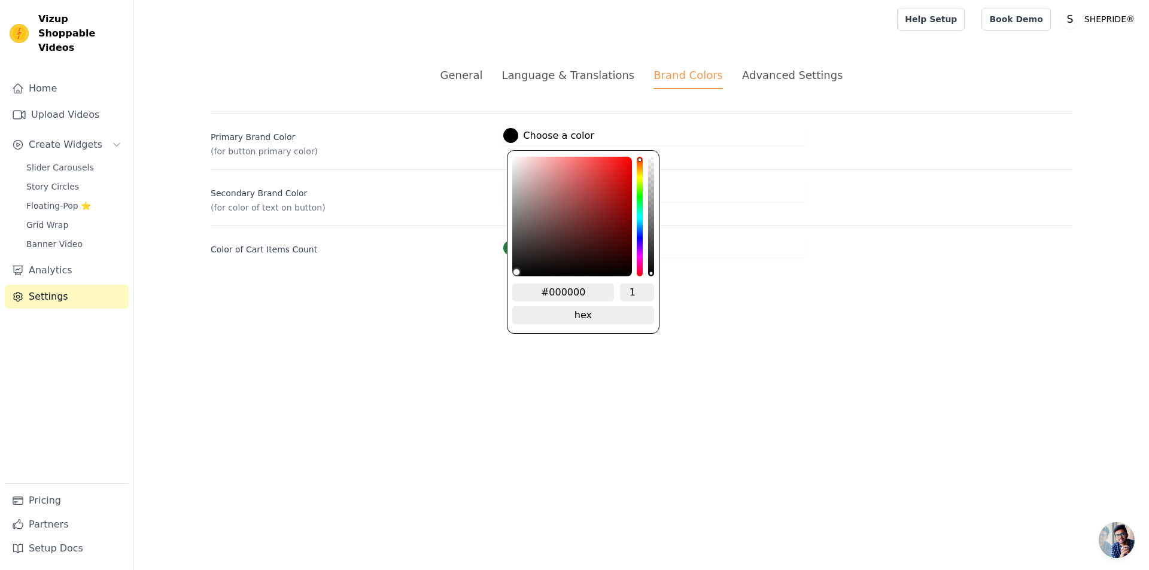
click at [539, 136] on label "#000000 Choose a color" at bounding box center [548, 135] width 90 height 15
click at [341, 272] on div "General Language & Translations Brand Colors Advanced Settings unsaved changes …" at bounding box center [641, 162] width 919 height 248
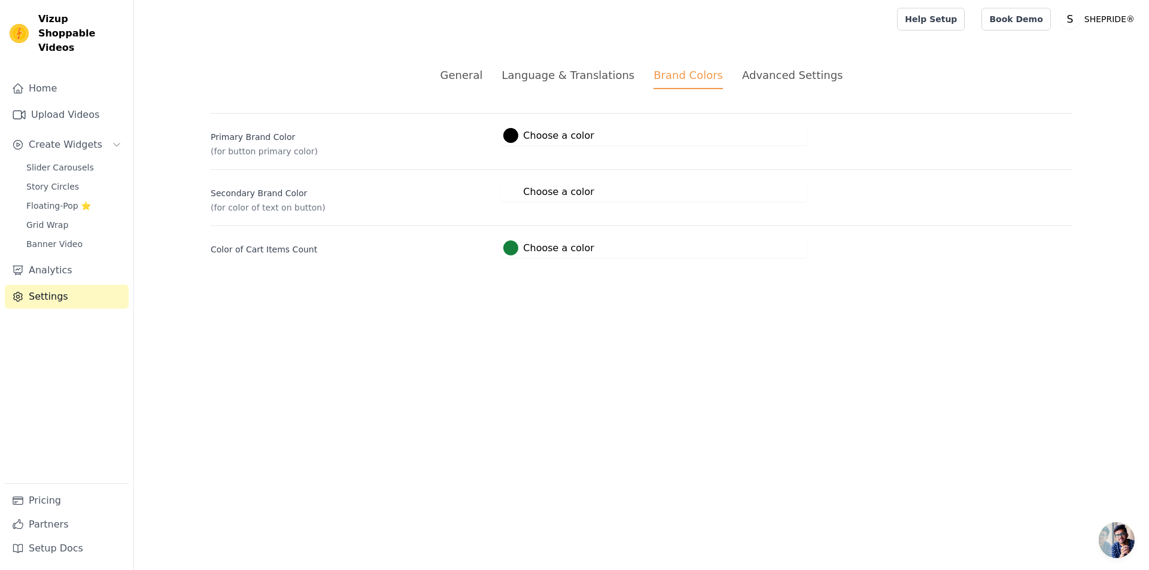
click at [523, 248] on label "#15803c Choose a color" at bounding box center [548, 248] width 90 height 15
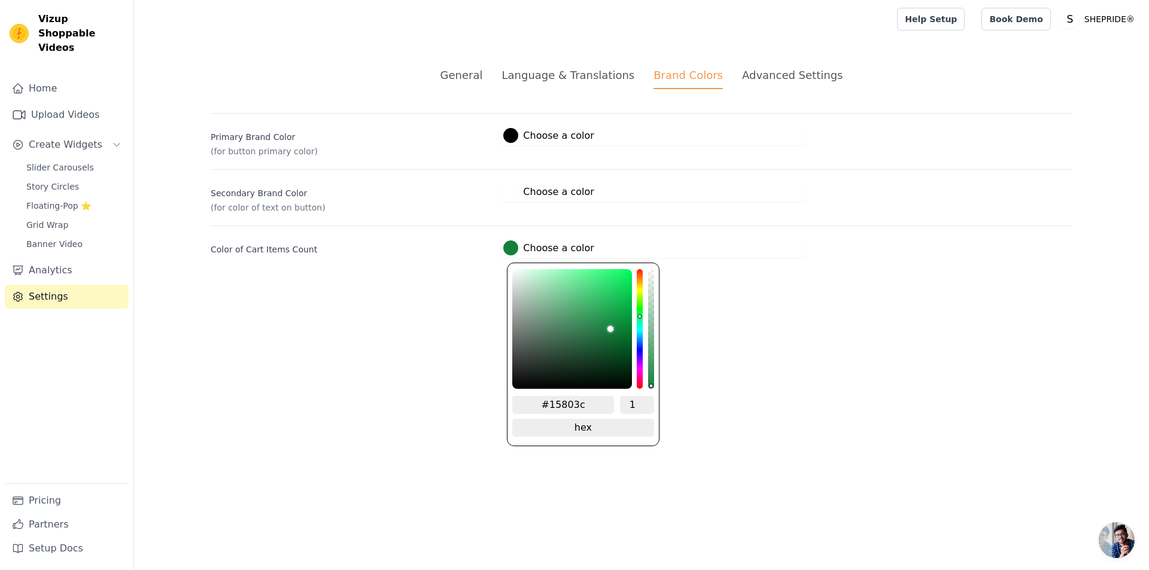
click at [734, 287] on html "Vizup Shoppable Videos Home Upload Videos Create Widgets Slider Carousels Story…" at bounding box center [574, 143] width 1149 height 287
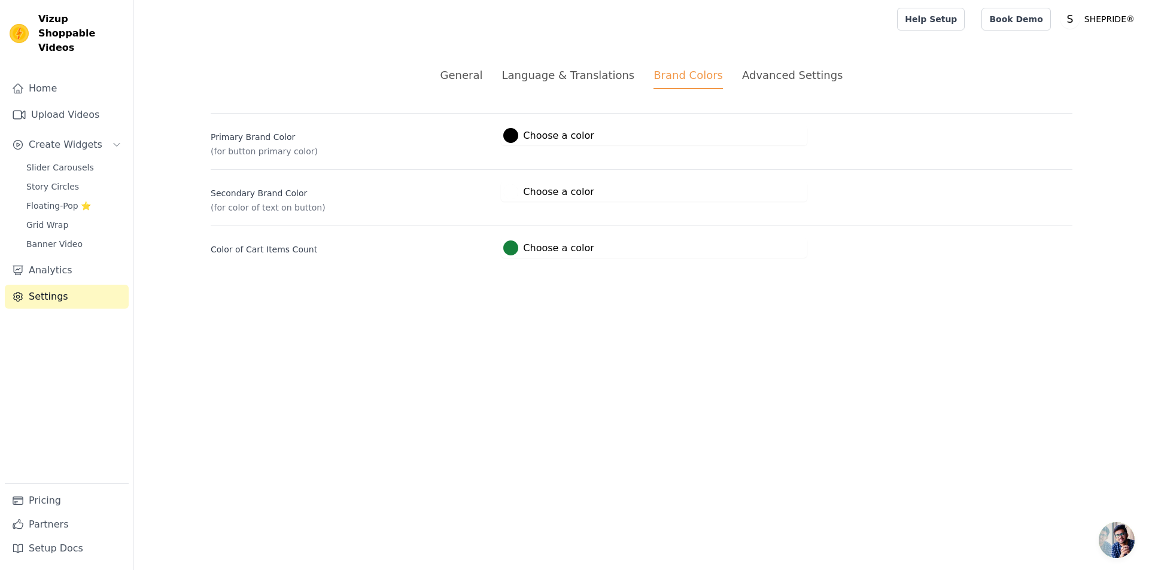
click at [766, 72] on div "Advanced Settings" at bounding box center [792, 75] width 101 height 16
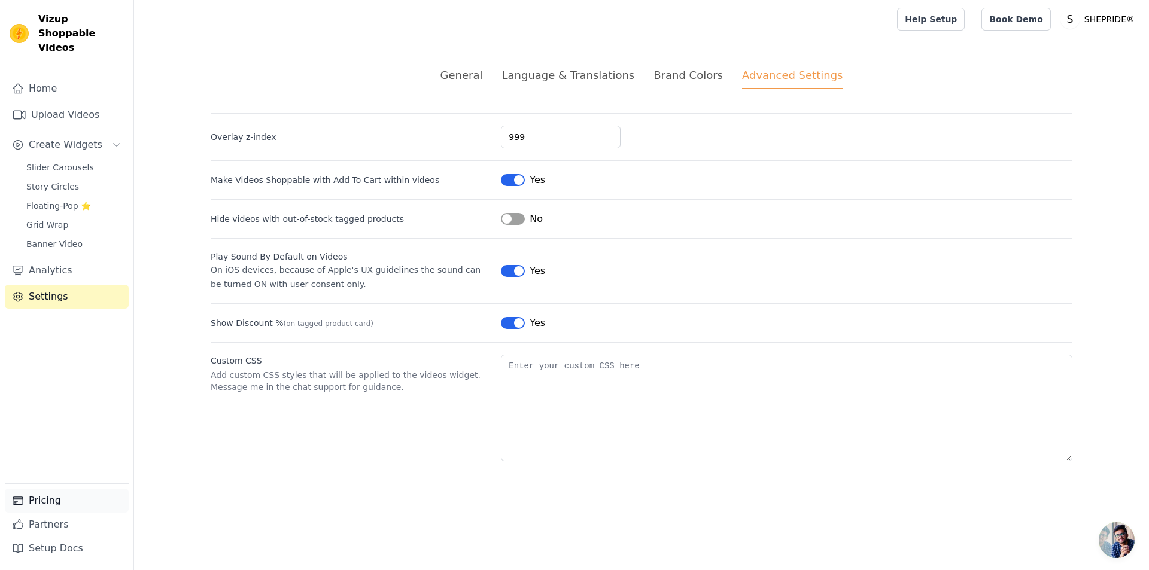
click at [24, 503] on link "Pricing" at bounding box center [67, 501] width 124 height 24
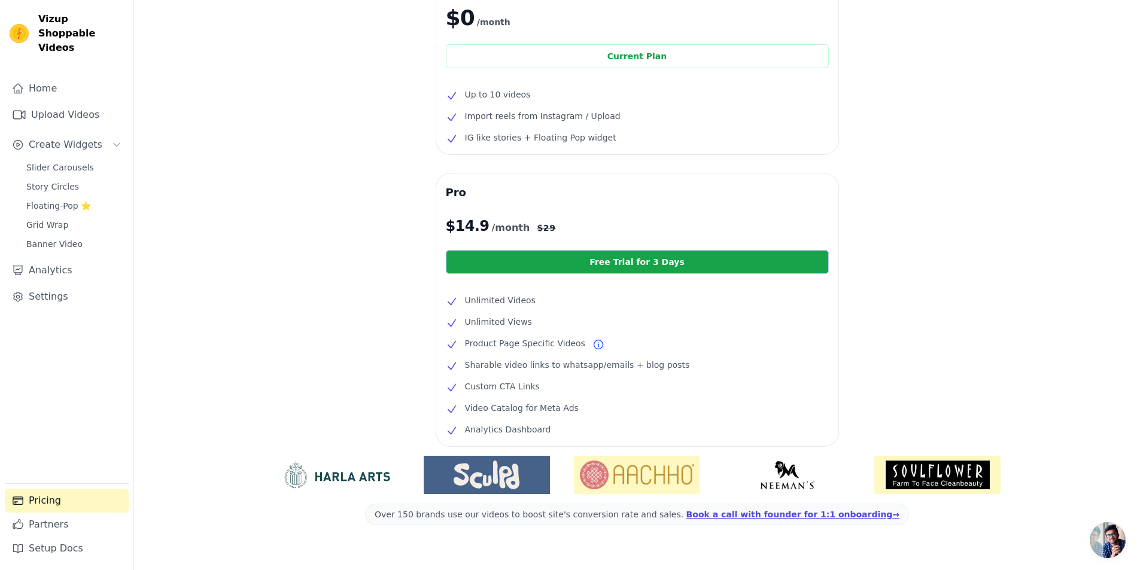
scroll to position [113, 0]
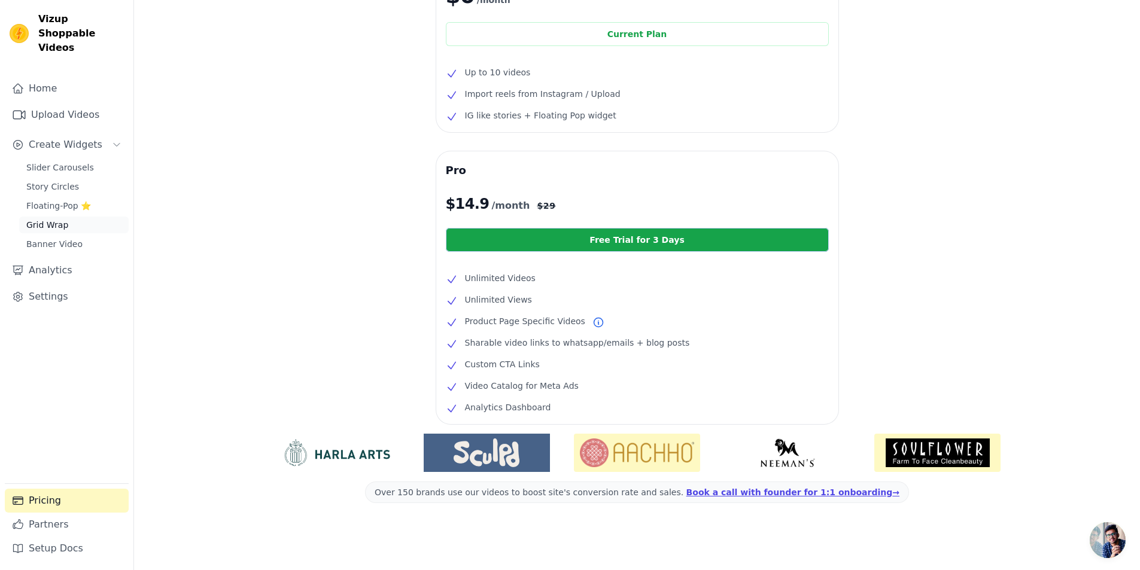
click at [53, 219] on span "Grid Wrap" at bounding box center [47, 225] width 42 height 12
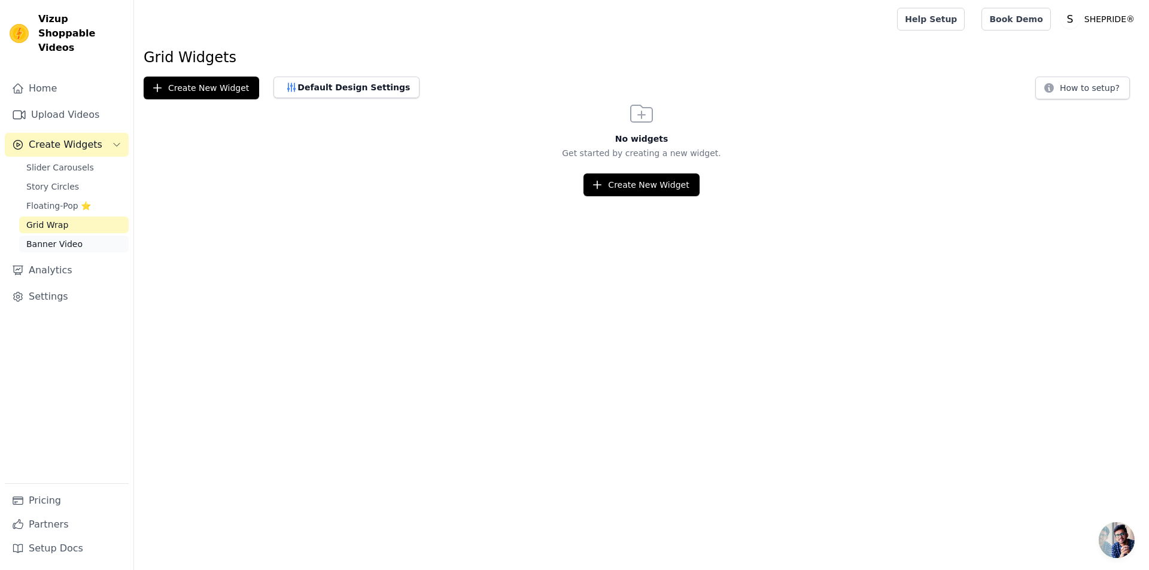
click at [87, 236] on link "Banner Video" at bounding box center [74, 244] width 110 height 17
click at [60, 162] on span "Slider Carousels" at bounding box center [60, 168] width 68 height 12
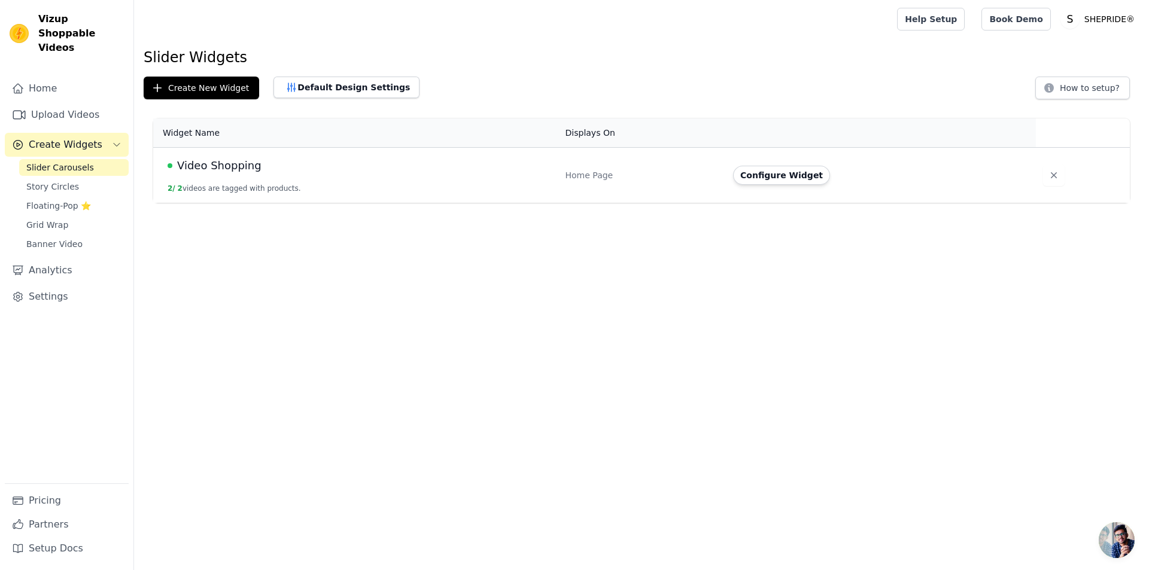
click at [207, 165] on span "Video Shopping" at bounding box center [219, 165] width 84 height 17
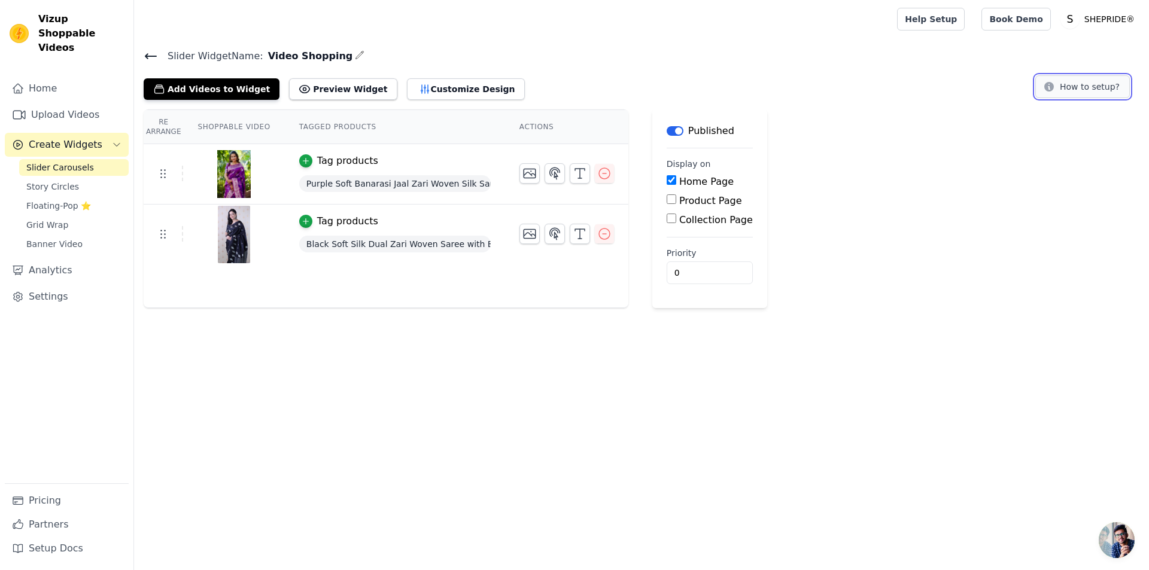
click at [1090, 91] on button "How to setup?" at bounding box center [1083, 86] width 95 height 23
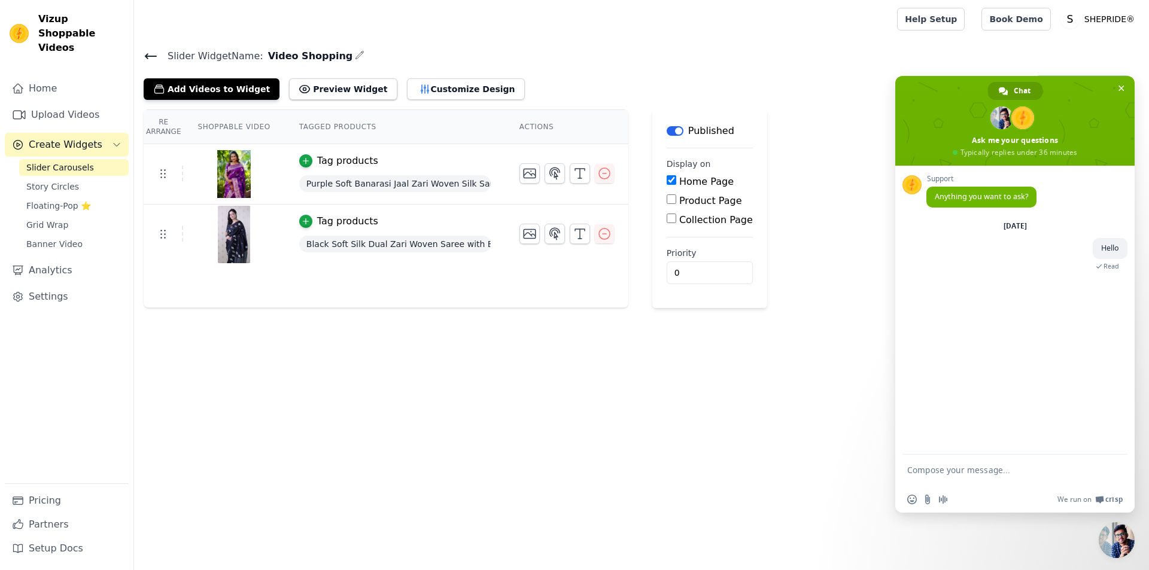
click at [109, 183] on div "Slider Carousels Story Circles Floating-Pop ⭐ Grid Wrap Banner Video" at bounding box center [74, 205] width 110 height 93
click at [111, 198] on link "Floating-Pop ⭐" at bounding box center [74, 206] width 110 height 17
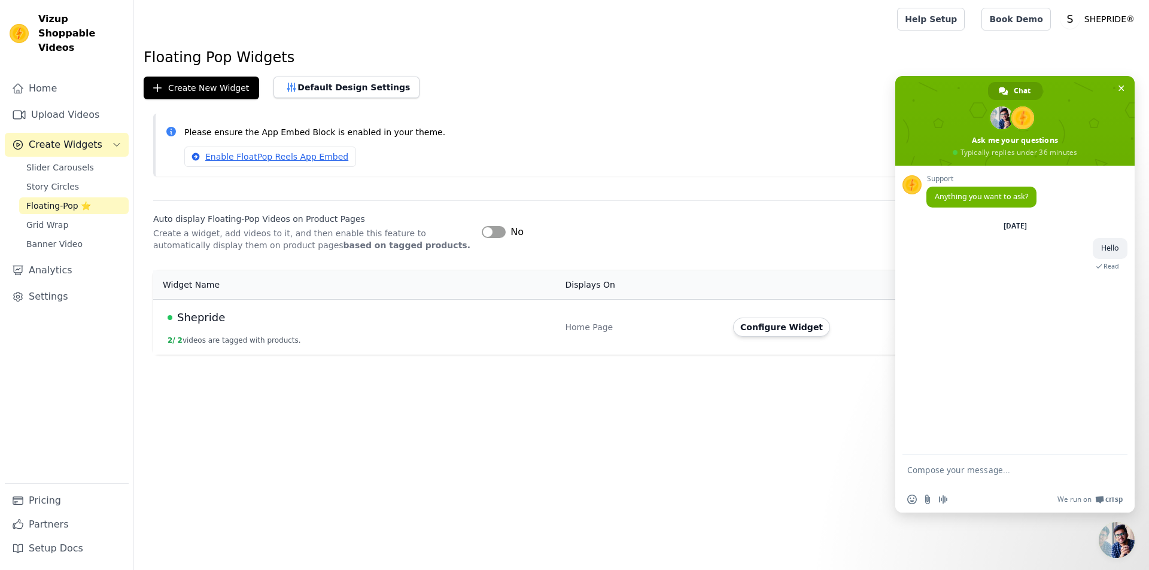
click at [391, 332] on td "Shepride 2 / 2 videos are tagged with products." at bounding box center [355, 327] width 405 height 56
click at [199, 318] on span "Shepride" at bounding box center [201, 317] width 48 height 17
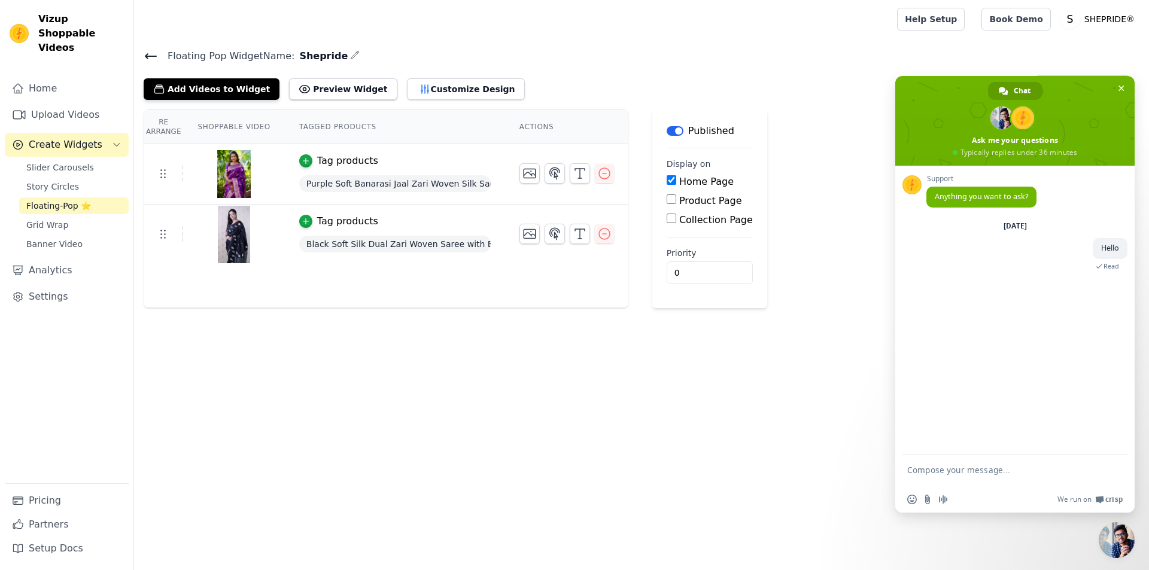
click at [148, 51] on icon at bounding box center [151, 56] width 14 height 14
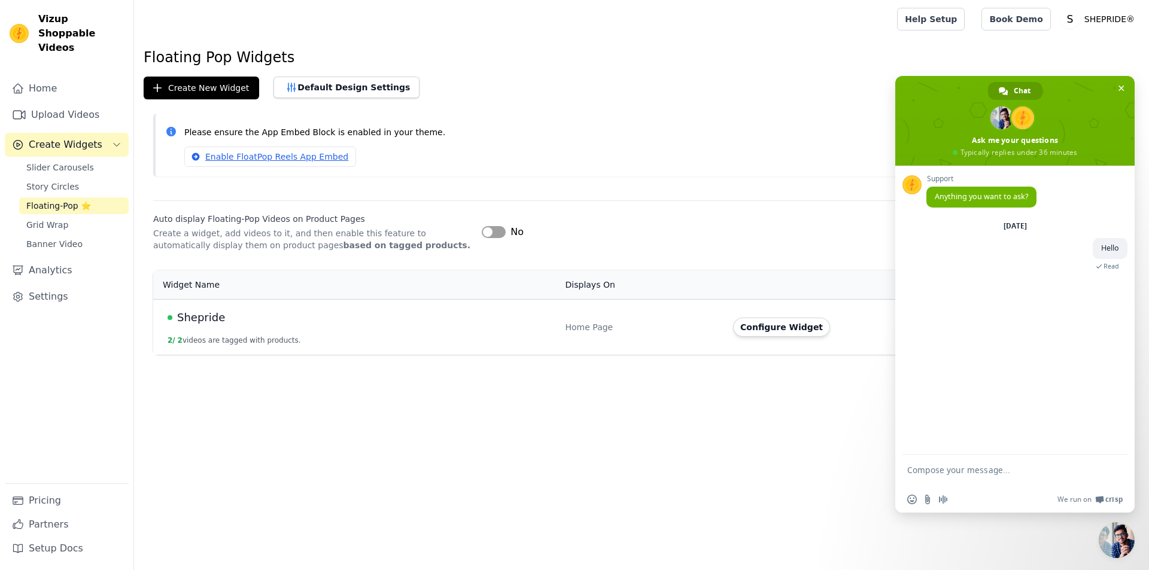
click at [499, 231] on button "Label" at bounding box center [494, 232] width 24 height 12
click at [81, 145] on div "Home Upload Videos Create Widgets Slider Carousels Story Circles Floating-Pop ⭐…" at bounding box center [67, 280] width 124 height 407
click at [81, 162] on span "Slider Carousels" at bounding box center [60, 168] width 68 height 12
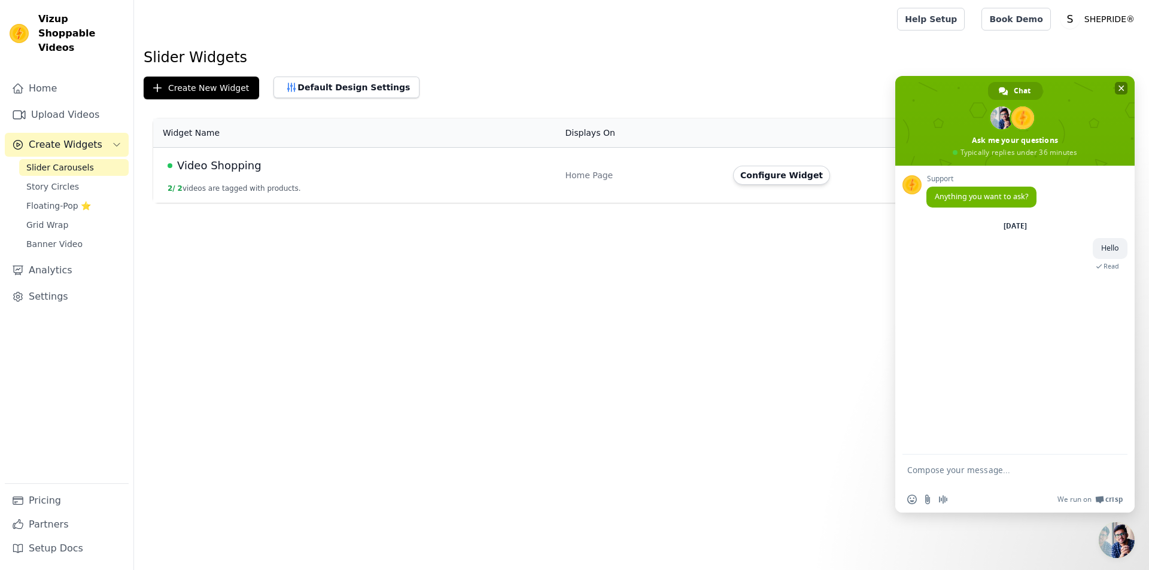
click at [1123, 82] on span "Close chat" at bounding box center [1121, 88] width 13 height 13
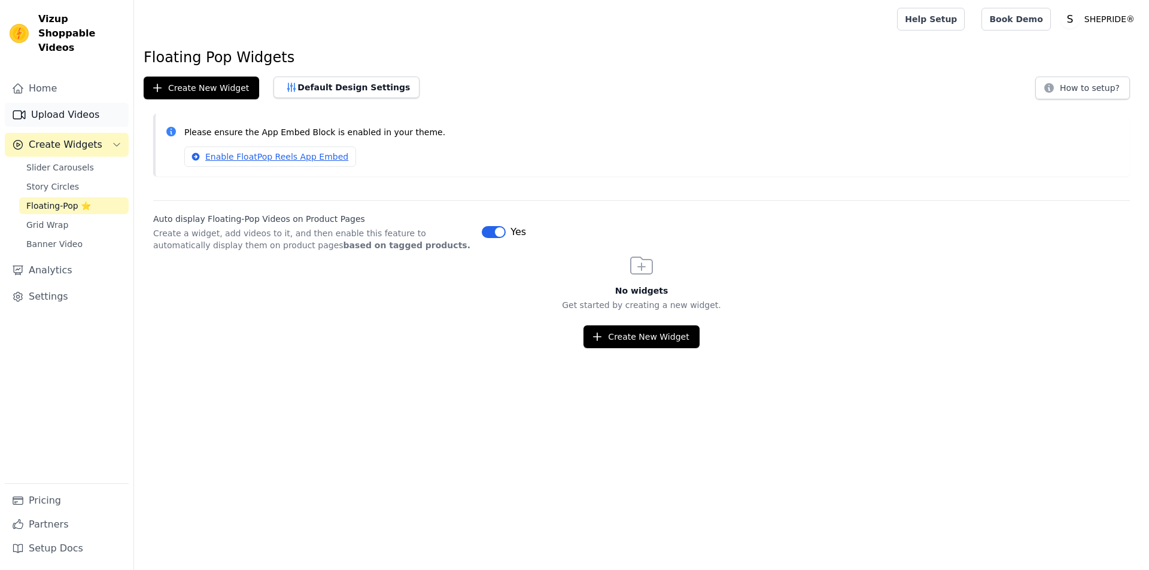
click at [75, 104] on link "Upload Videos" at bounding box center [67, 115] width 124 height 24
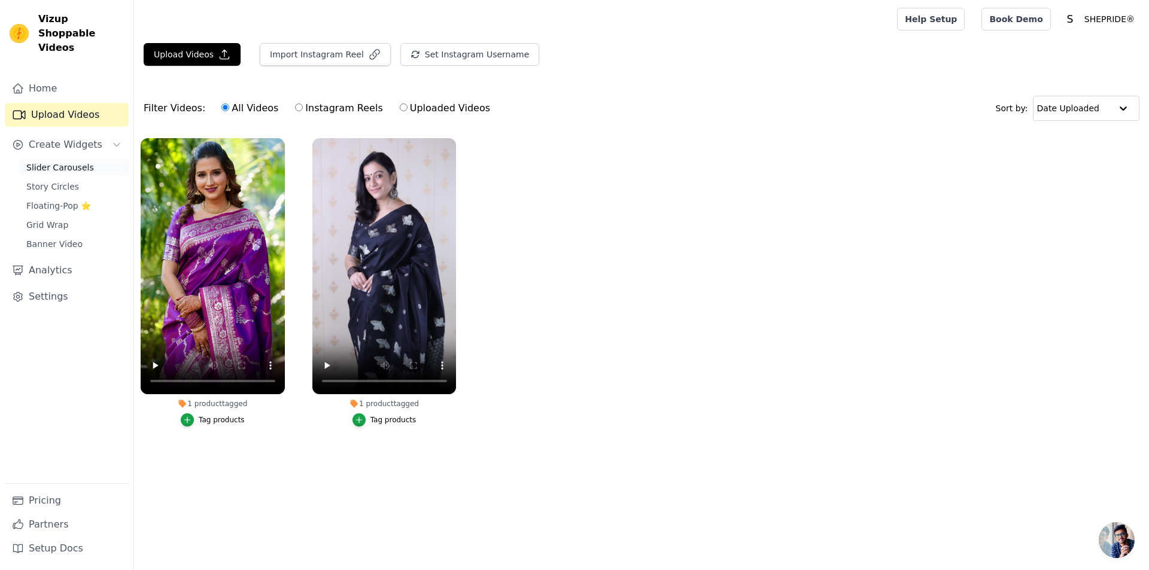
click at [69, 162] on span "Slider Carousels" at bounding box center [60, 168] width 68 height 12
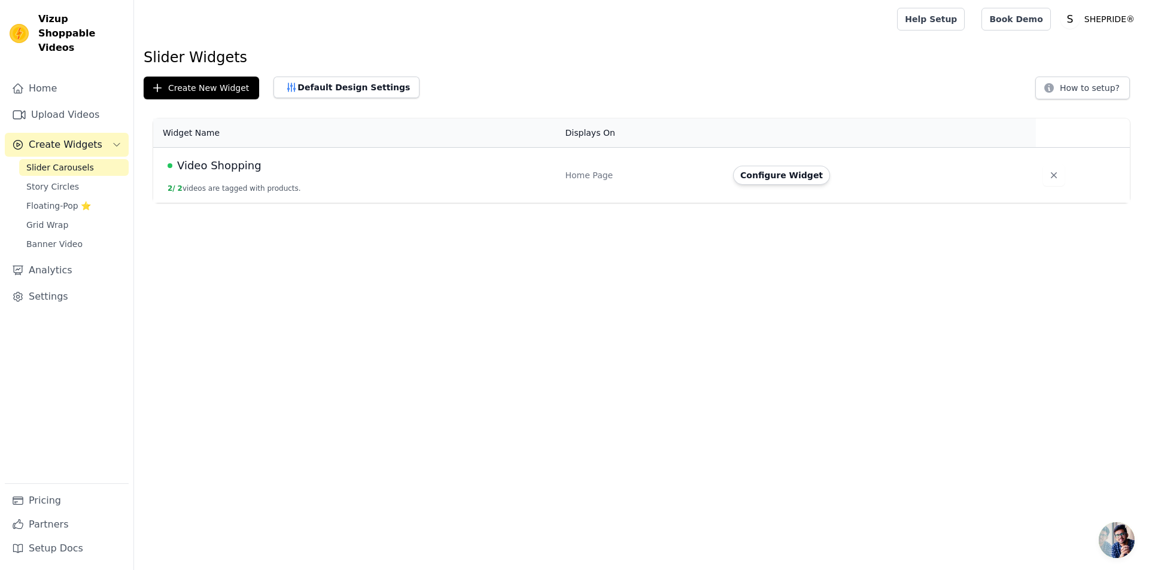
click at [1108, 543] on span "Open chat" at bounding box center [1117, 541] width 36 height 36
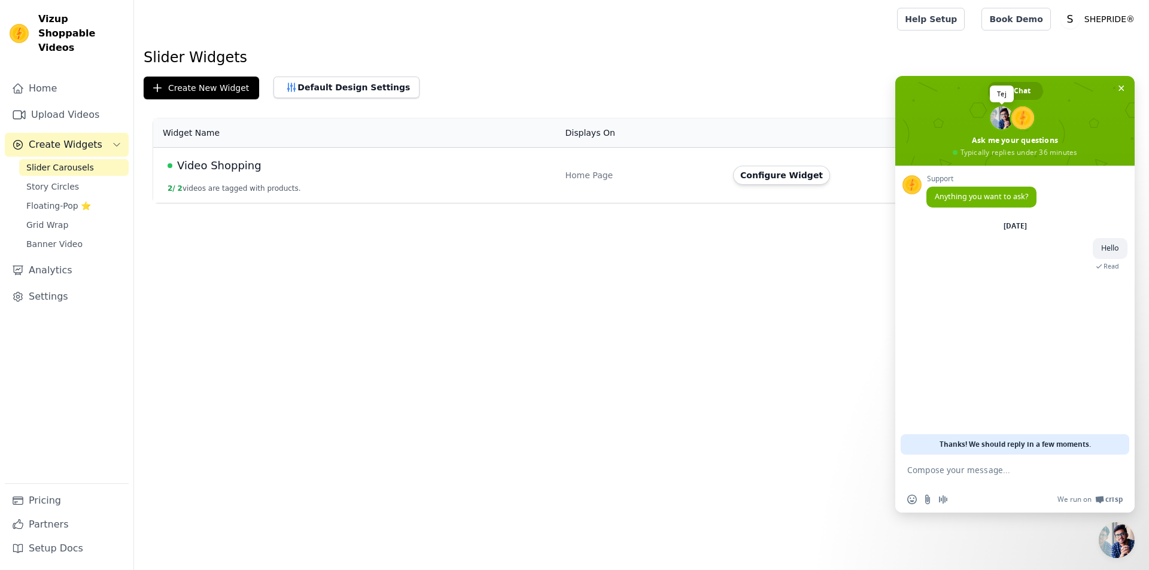
click at [1000, 115] on span at bounding box center [1002, 118] width 23 height 23
click at [816, 203] on html "Vizup Shoppable Videos Home Upload Videos Create Widgets Slider Carousels Story…" at bounding box center [574, 101] width 1149 height 203
click at [243, 203] on html "Vizup Shoppable Videos Home Upload Videos Create Widgets Slider Carousels Story…" at bounding box center [574, 101] width 1149 height 203
click at [462, 203] on html "Vizup Shoppable Videos Home Upload Videos Create Widgets Slider Carousels Story…" at bounding box center [574, 101] width 1149 height 203
click at [954, 23] on link "Help Setup" at bounding box center [931, 19] width 68 height 23
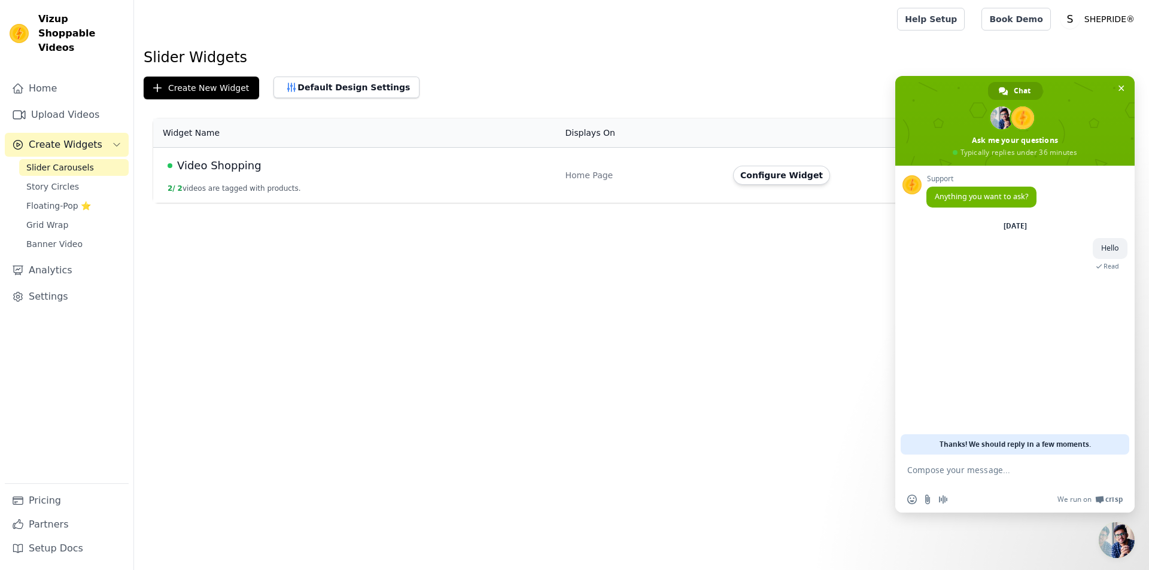
click at [208, 164] on span "Video Shopping" at bounding box center [219, 165] width 84 height 17
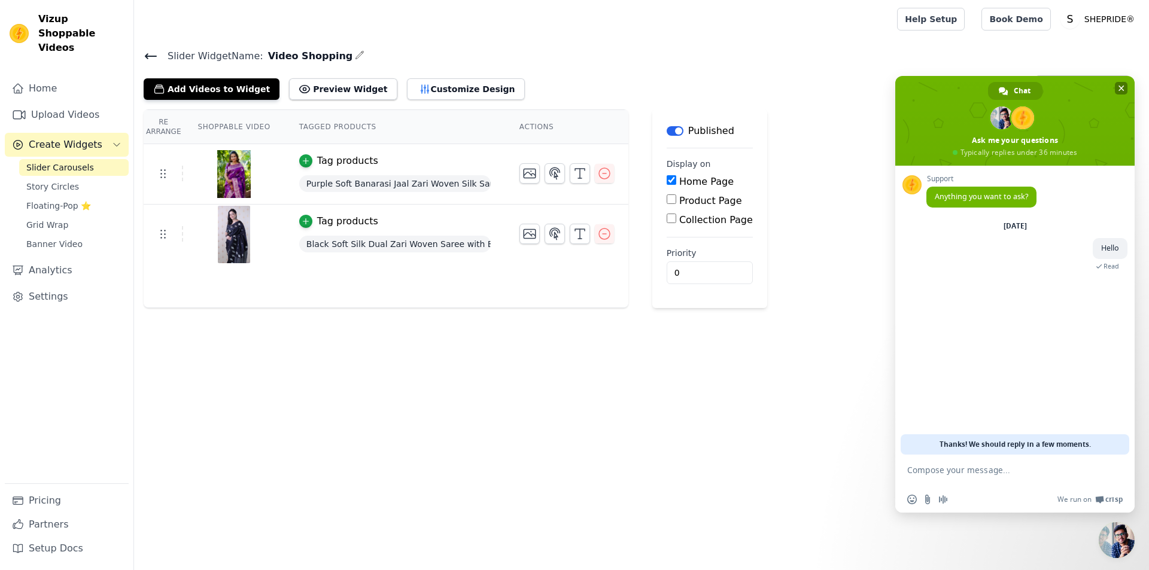
click at [1121, 87] on span "Close chat" at bounding box center [1122, 89] width 6 height 6
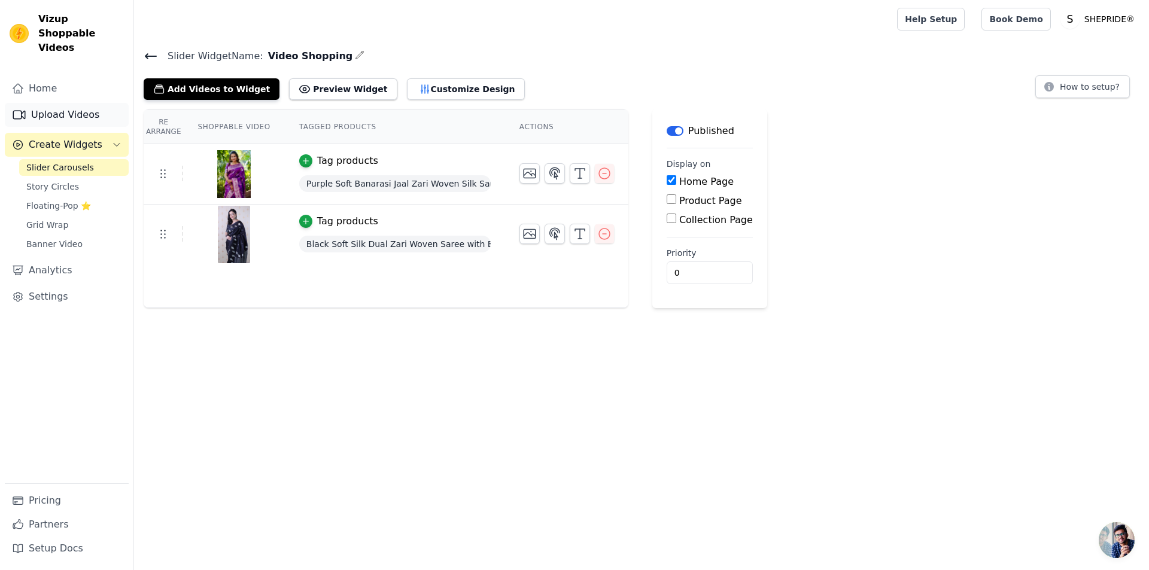
click at [57, 103] on link "Upload Videos" at bounding box center [67, 115] width 124 height 24
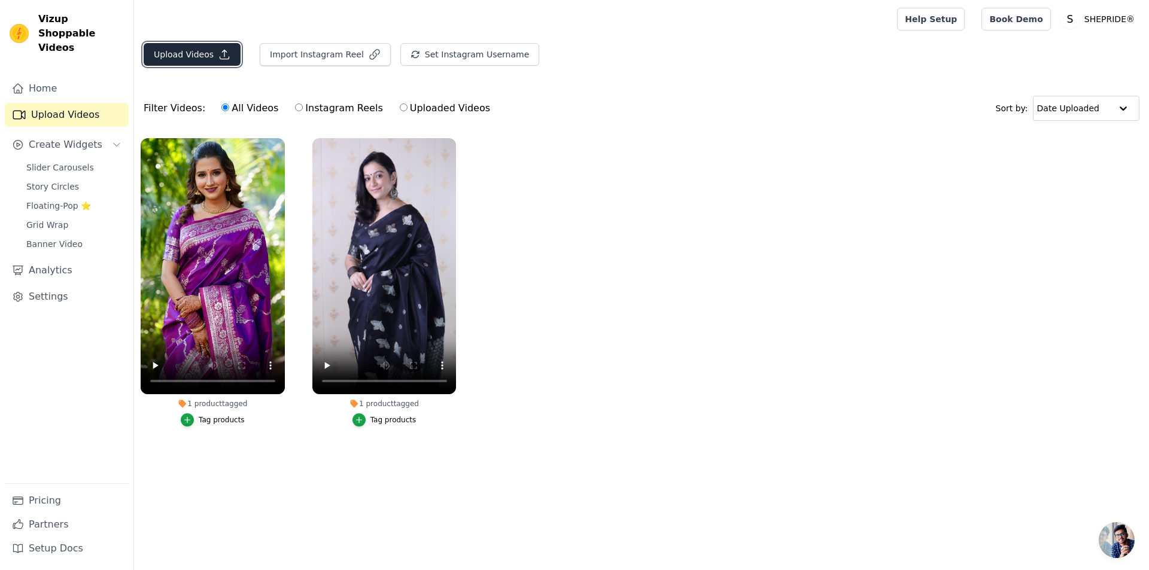
click at [168, 55] on button "Upload Videos" at bounding box center [192, 54] width 97 height 23
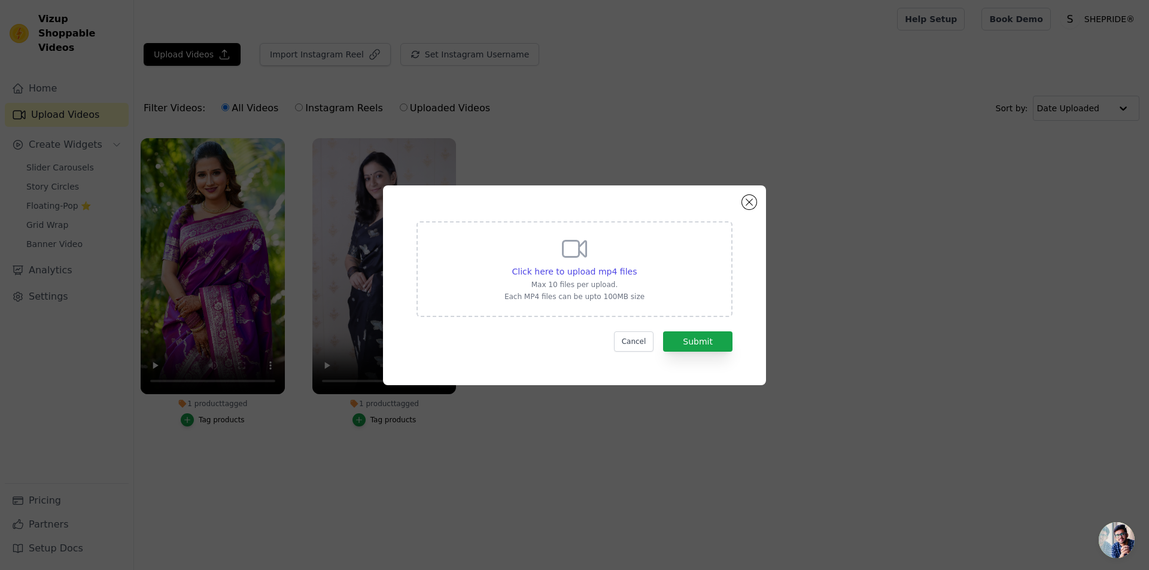
click at [540, 242] on div "Click here to upload mp4 files Max 10 files per upload. Each MP4 files can be u…" at bounding box center [575, 268] width 140 height 67
click at [636, 265] on input "Click here to upload mp4 files Max 10 files per upload. Each MP4 files can be u…" at bounding box center [636, 265] width 1 height 1
type input "C:\fakepath\IMG_5403.mp4"
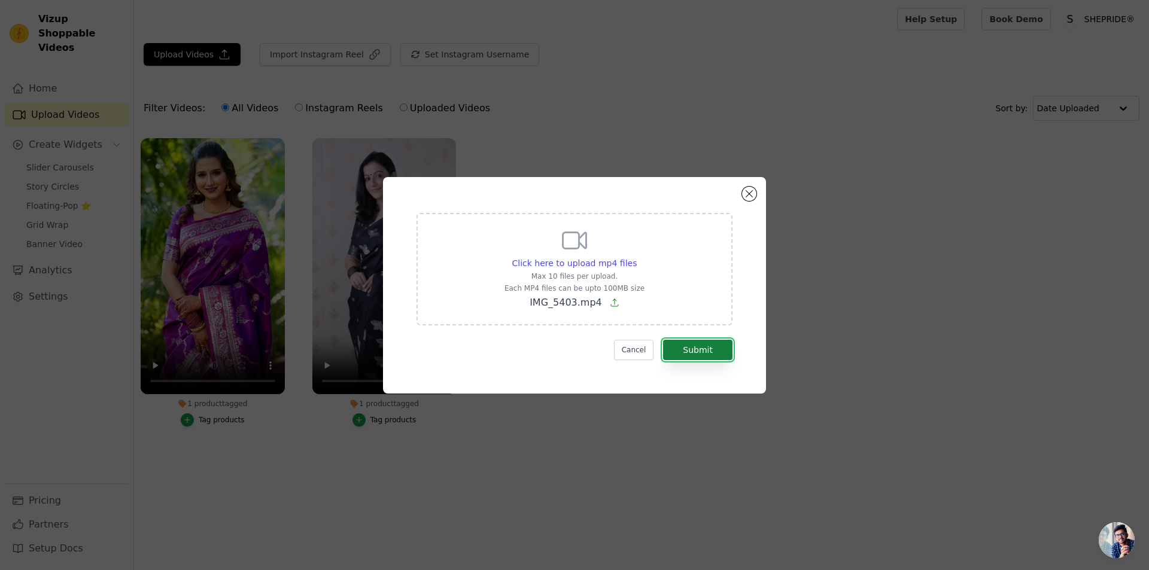
click at [679, 341] on button "Submit" at bounding box center [697, 350] width 69 height 20
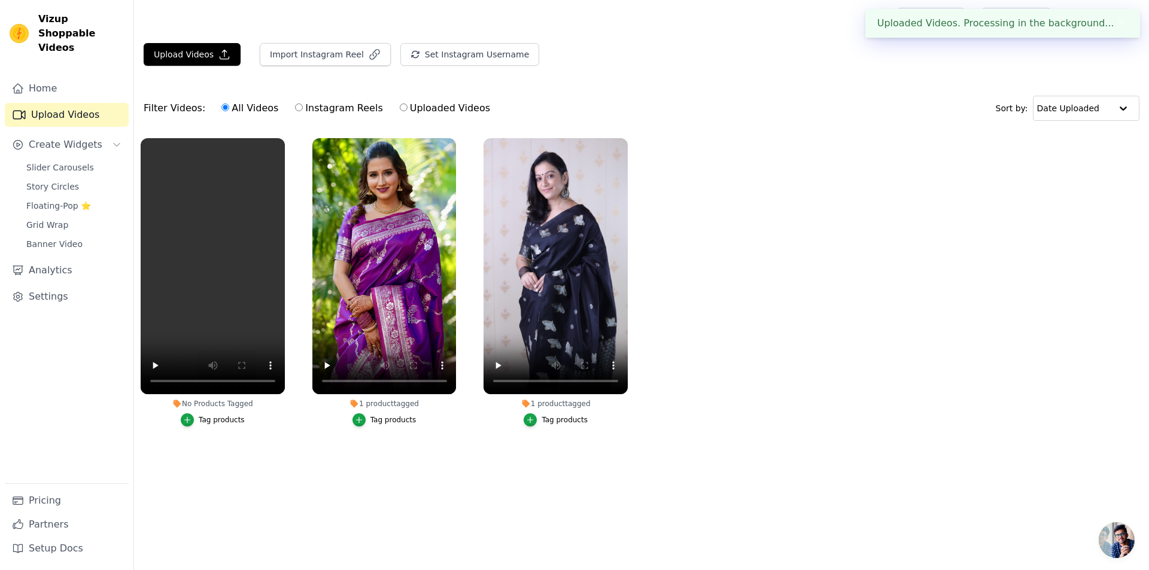
click at [225, 422] on div "Tag products" at bounding box center [222, 420] width 46 height 10
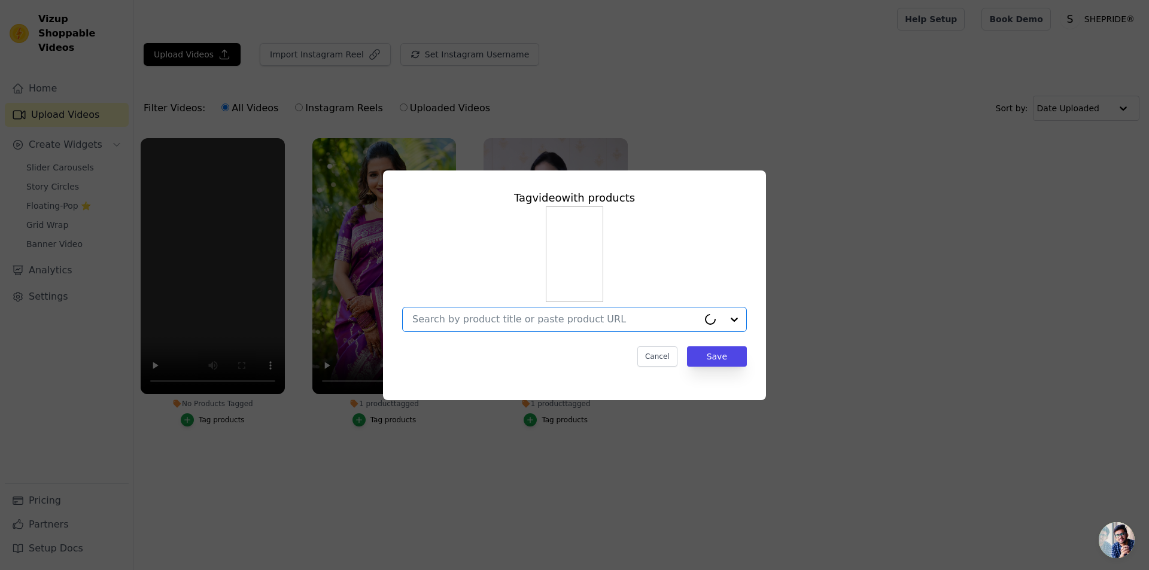
click at [499, 315] on input "No Products Tagged Tag video with products Option undefined, selected. Select i…" at bounding box center [555, 319] width 286 height 11
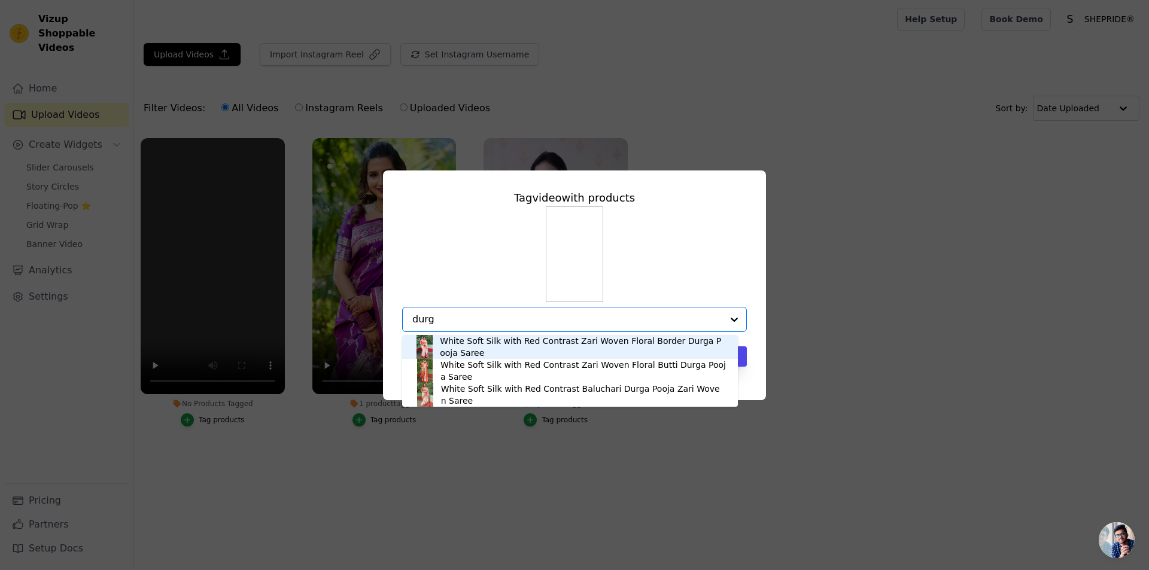
type input "durga"
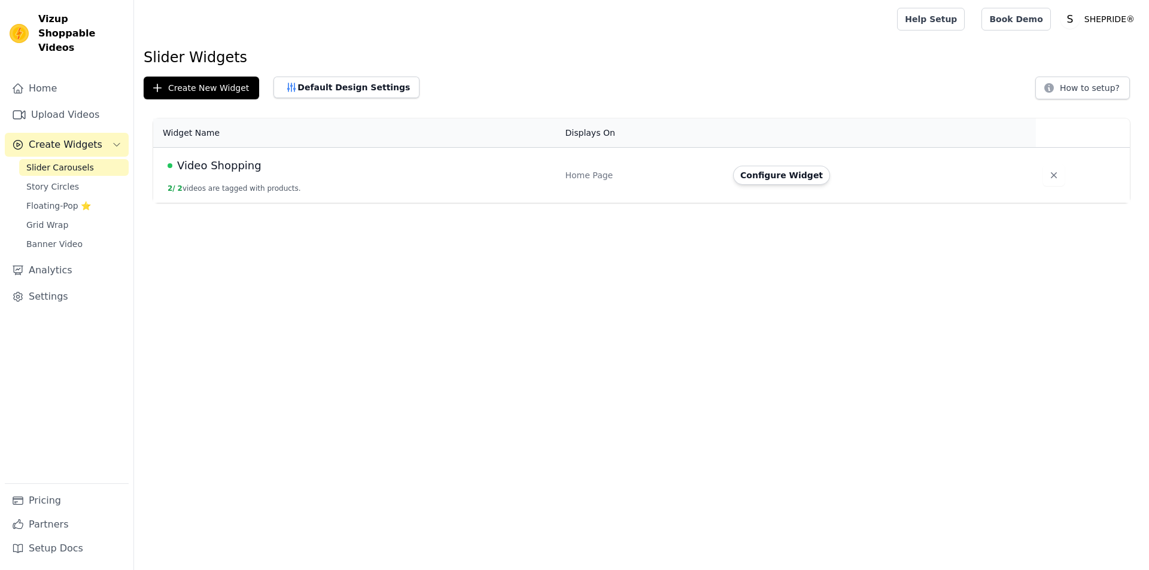
click at [89, 159] on link "Slider Carousels" at bounding box center [74, 167] width 110 height 17
click at [302, 184] on td "Video Shopping 2 / 2 videos are tagged with products." at bounding box center [355, 176] width 405 height 56
click at [252, 163] on span "Video Shopping" at bounding box center [219, 165] width 84 height 17
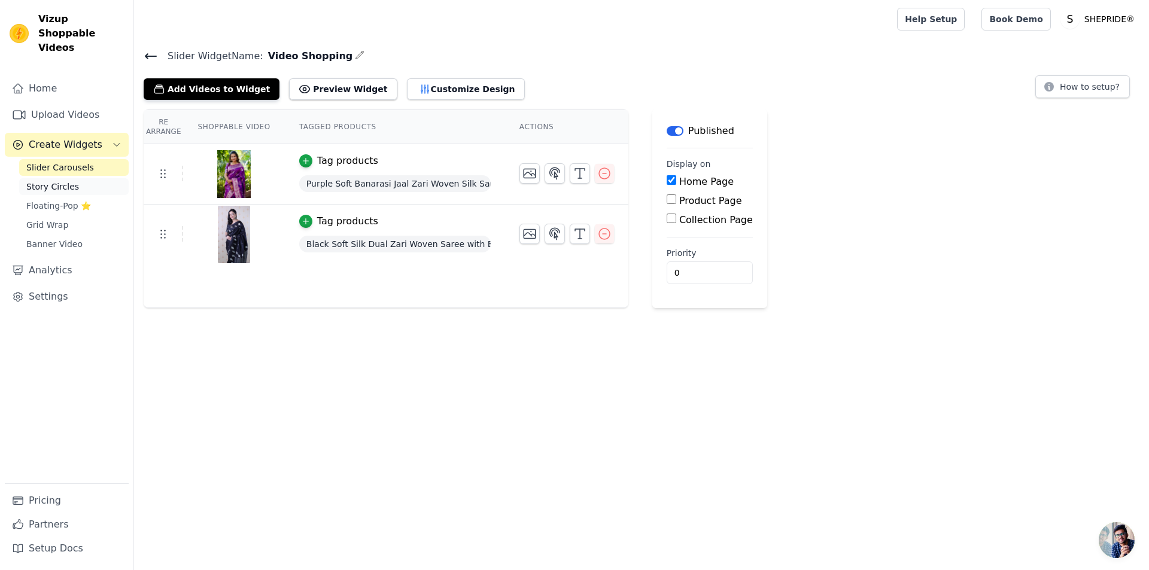
click at [72, 178] on link "Story Circles" at bounding box center [74, 186] width 110 height 17
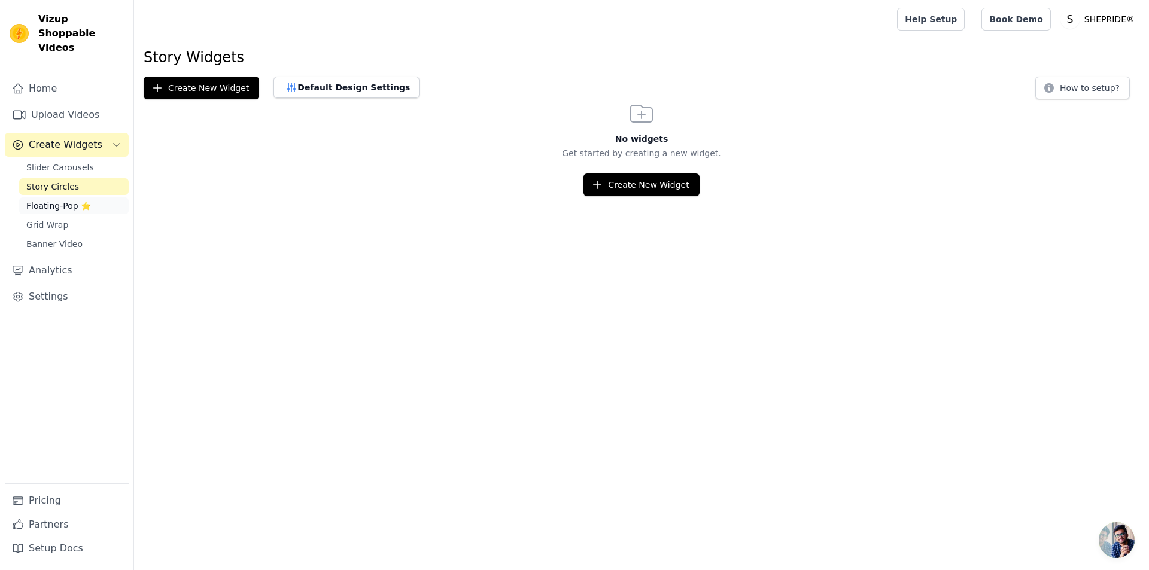
click at [78, 200] on span "Floating-Pop ⭐" at bounding box center [58, 206] width 65 height 12
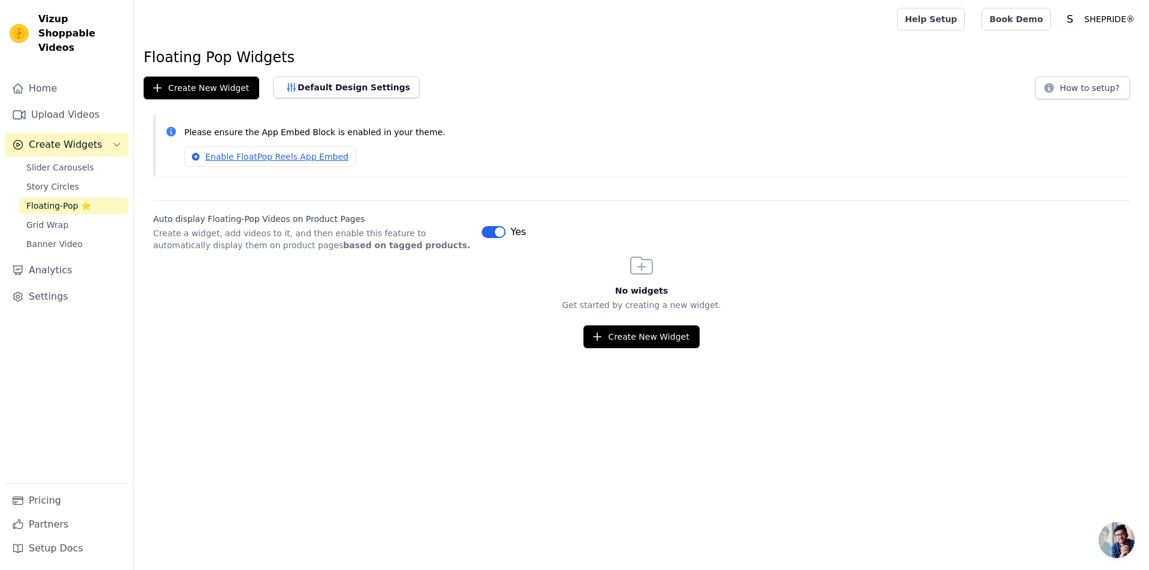
click at [84, 269] on div "Home Upload Videos Create Widgets Slider Carousels Story Circles Floating-Pop ⭐…" at bounding box center [67, 280] width 124 height 407
click at [83, 243] on div "Home Upload Videos Create Widgets Slider Carousels Story Circles Floating-Pop ⭐…" at bounding box center [67, 280] width 124 height 407
click at [83, 259] on link "Analytics" at bounding box center [67, 271] width 124 height 24
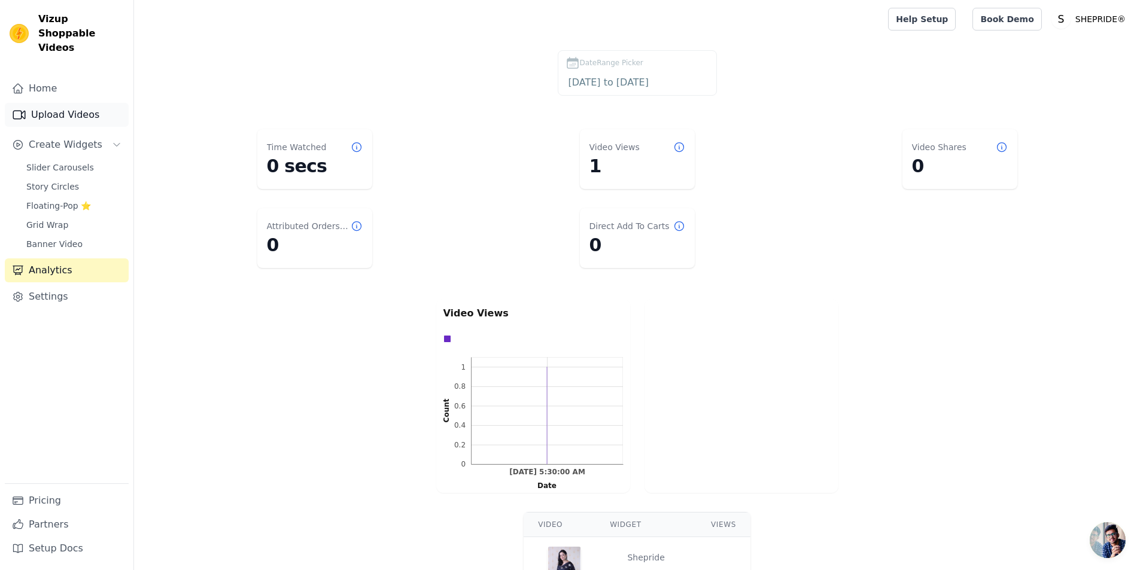
click at [56, 103] on link "Upload Videos" at bounding box center [67, 115] width 124 height 24
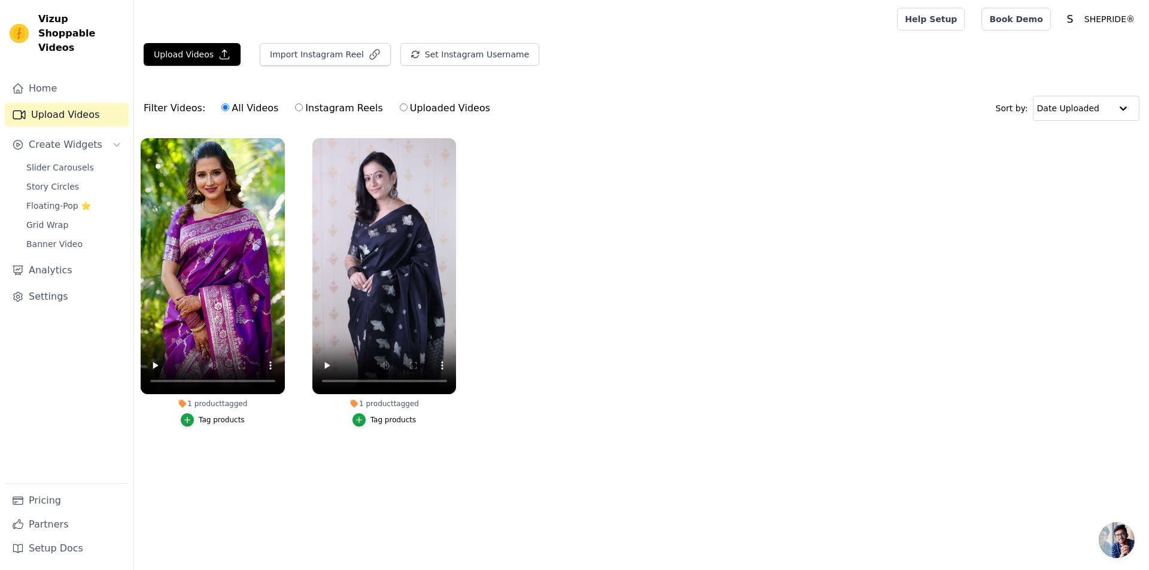
click at [442, 111] on label "Uploaded Videos" at bounding box center [445, 109] width 92 height 16
click at [408, 111] on input "Uploaded Videos" at bounding box center [404, 108] width 8 height 8
radio input "true"
click at [356, 117] on div "All Videos Instagram Reels Uploaded Videos" at bounding box center [356, 109] width 282 height 28
click at [303, 113] on label "Instagram Reels" at bounding box center [338, 109] width 89 height 16
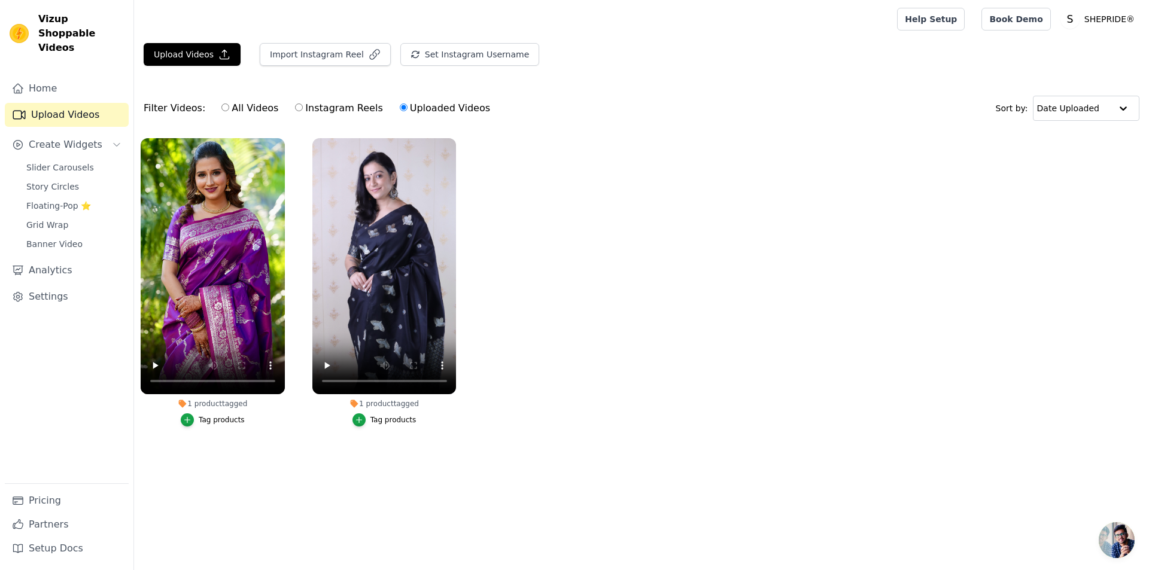
click at [303, 111] on input "Instagram Reels" at bounding box center [299, 108] width 8 height 8
radio input "true"
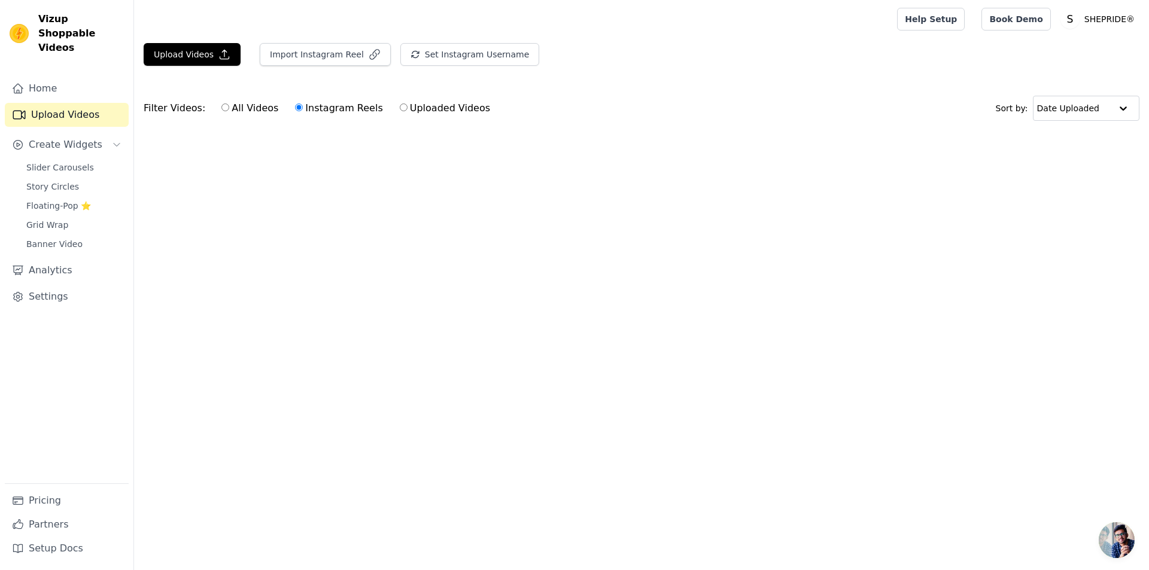
click at [247, 111] on label "All Videos" at bounding box center [250, 109] width 58 height 16
click at [229, 111] on input "All Videos" at bounding box center [225, 108] width 8 height 8
radio input "true"
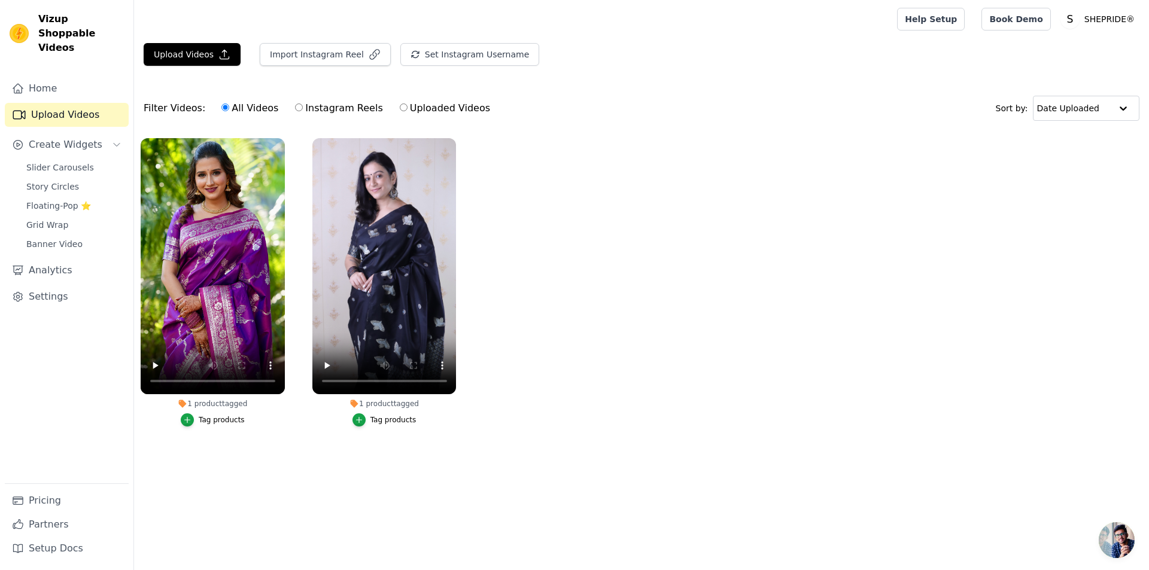
click at [435, 104] on label "Uploaded Videos" at bounding box center [445, 109] width 92 height 16
click at [408, 104] on input "Uploaded Videos" at bounding box center [404, 108] width 8 height 8
radio input "true"
click at [434, 108] on label "Uploaded Videos" at bounding box center [445, 109] width 92 height 16
click at [408, 108] on input "Uploaded Videos" at bounding box center [404, 108] width 8 height 8
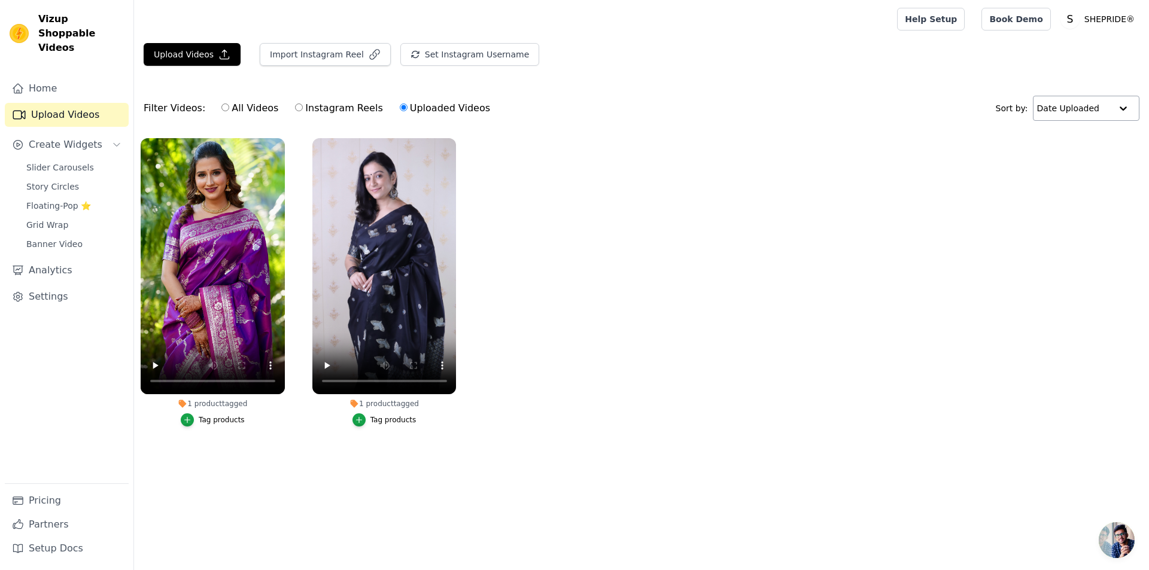
click at [1127, 106] on div at bounding box center [1124, 108] width 24 height 24
click at [925, 199] on ul "1 product tagged Tag products 1 product tagged Tag products" at bounding box center [641, 295] width 1015 height 326
click at [1098, 17] on p "SHEPRIDE®" at bounding box center [1110, 19] width 60 height 22
click at [1099, 16] on p "SHEPRIDE®" at bounding box center [1110, 19] width 60 height 22
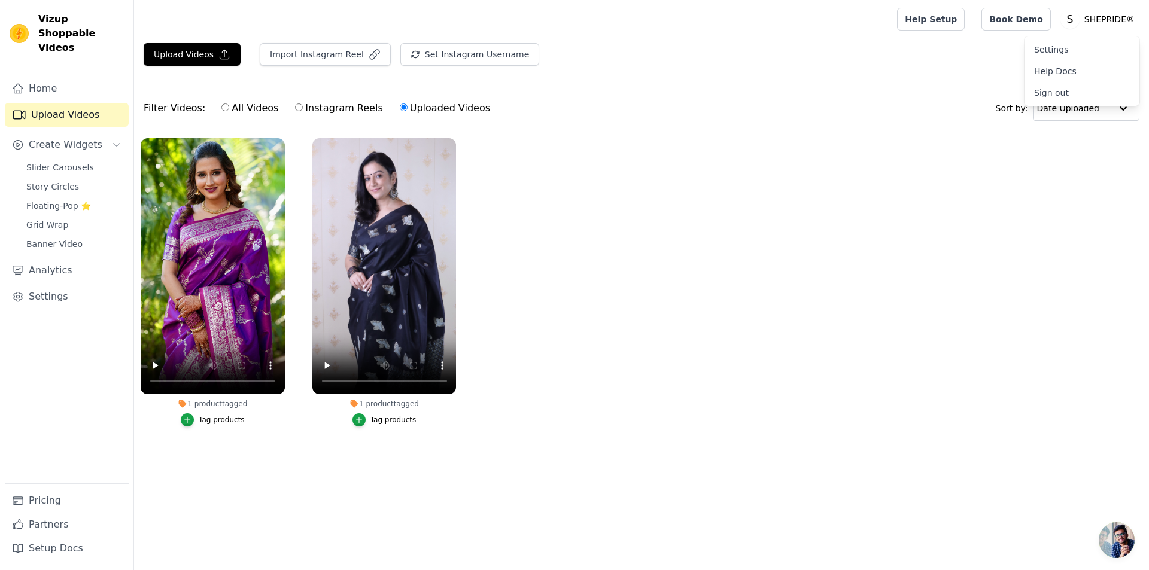
click at [1047, 52] on link "Settings" at bounding box center [1082, 50] width 115 height 22
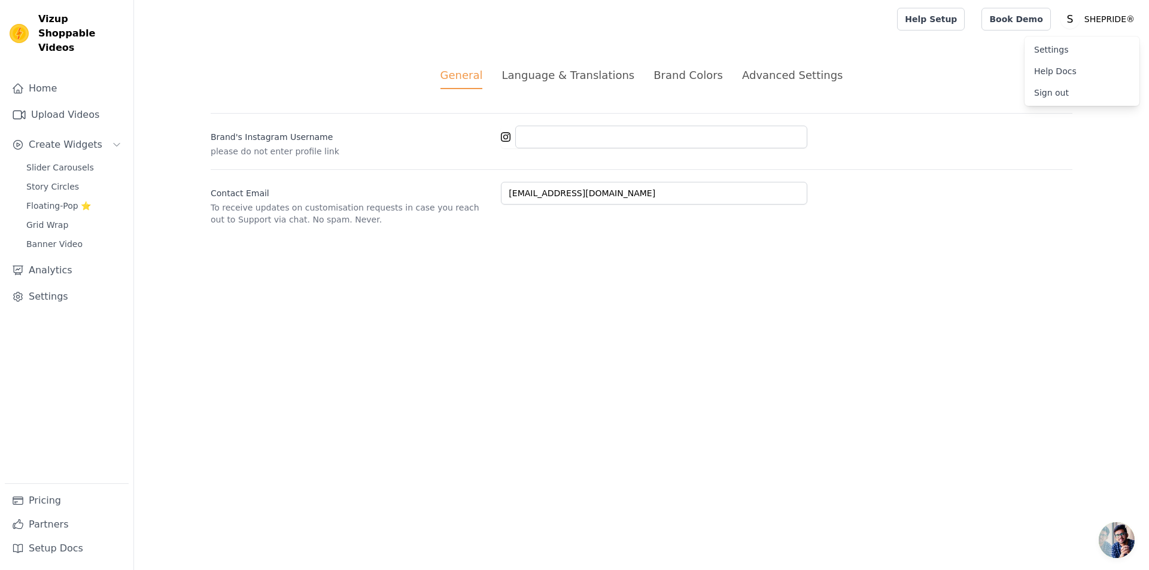
click at [563, 73] on div "Language & Translations" at bounding box center [568, 75] width 133 height 16
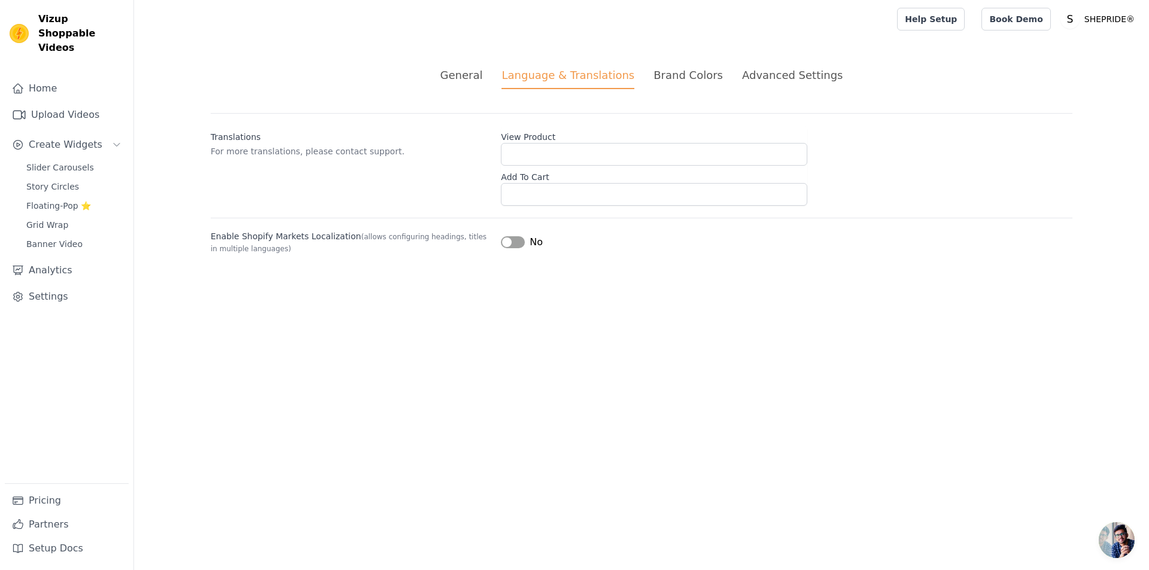
drag, startPoint x: 710, startPoint y: 80, endPoint x: 748, endPoint y: 80, distance: 37.7
click at [710, 80] on div "Brand Colors" at bounding box center [688, 75] width 69 height 16
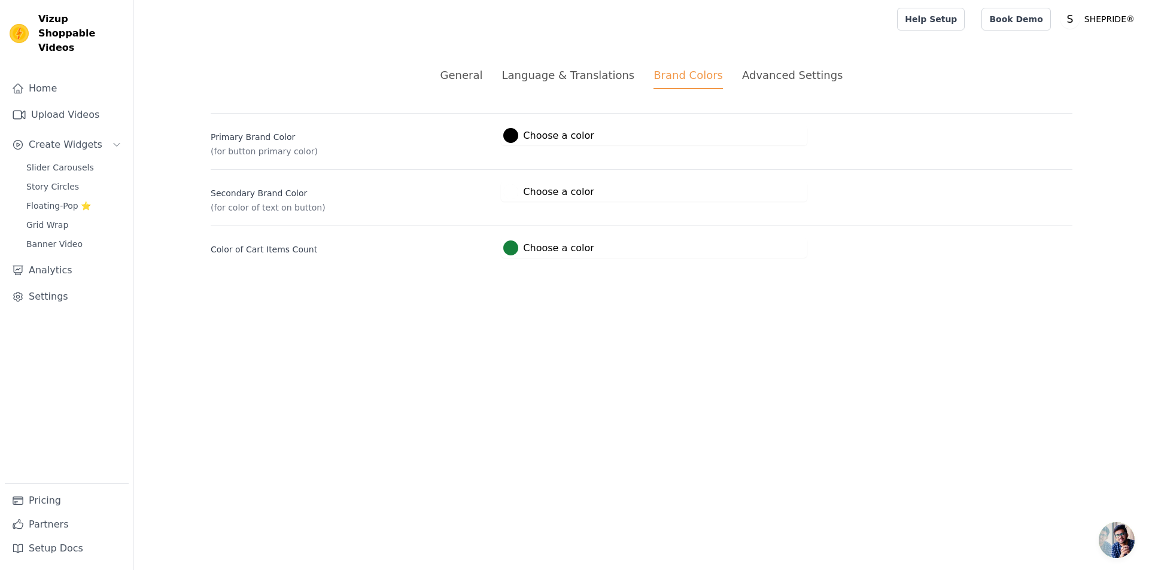
click at [792, 80] on div "Advanced Settings" at bounding box center [792, 75] width 101 height 16
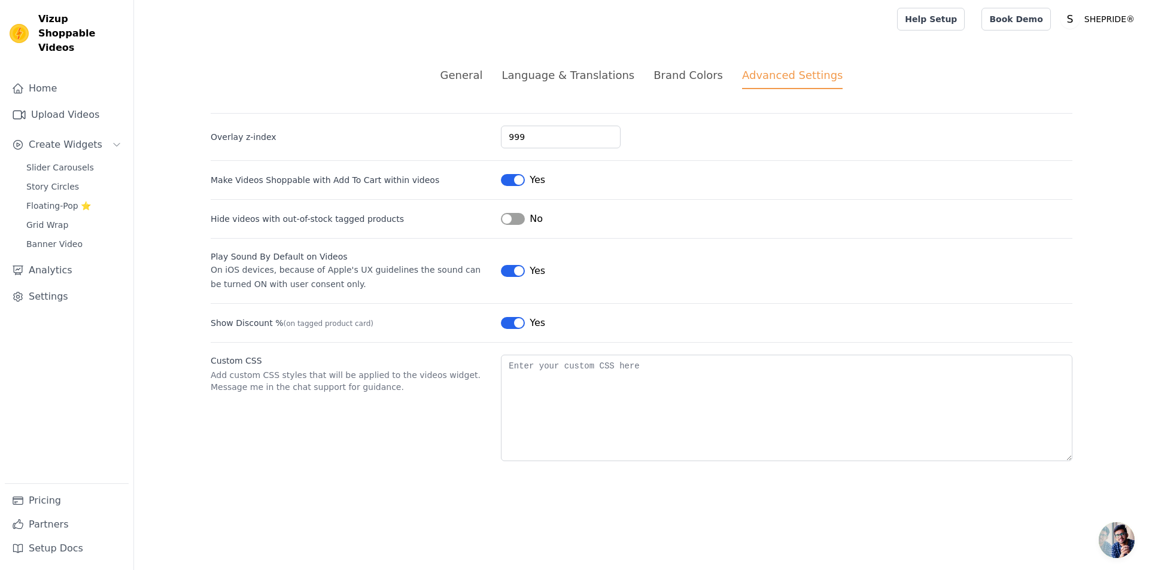
click at [684, 71] on div "Brand Colors" at bounding box center [688, 75] width 69 height 16
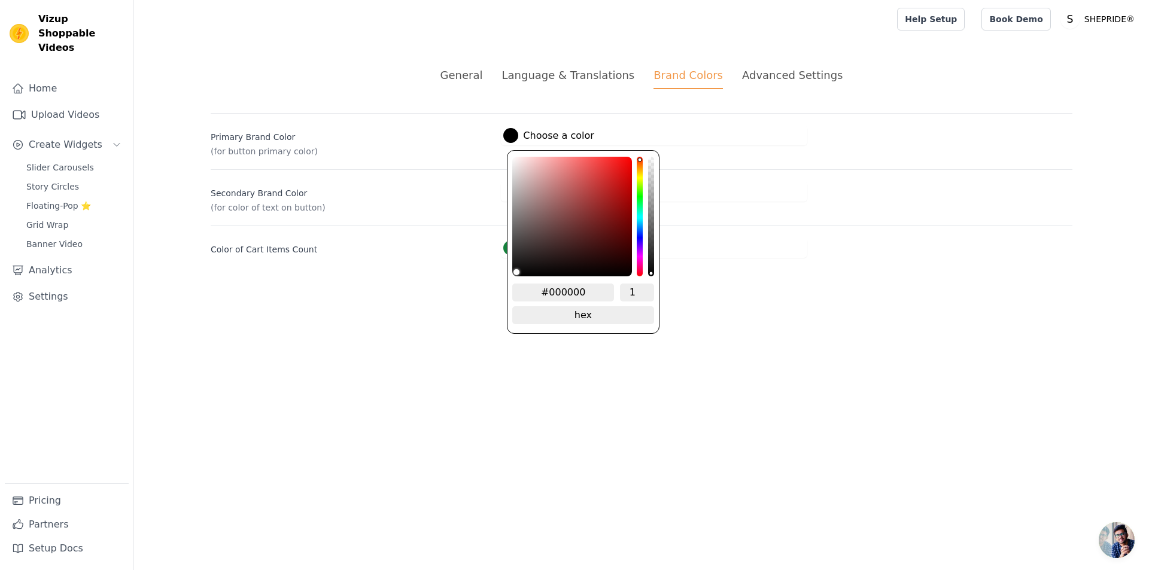
click at [572, 142] on label "#000000 Choose a color" at bounding box center [548, 135] width 90 height 15
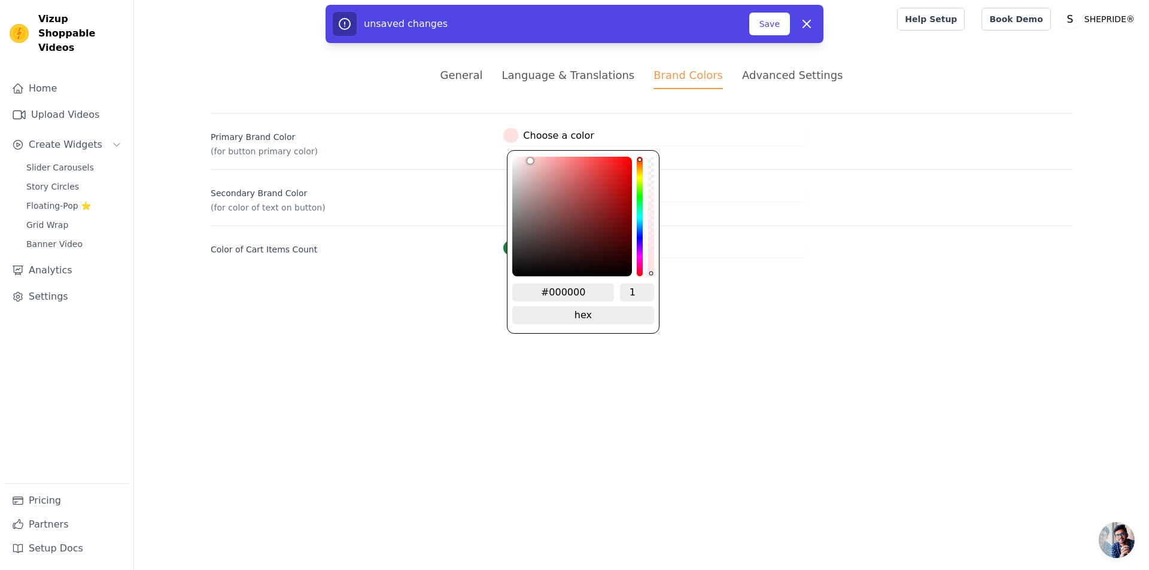
drag, startPoint x: 540, startPoint y: 236, endPoint x: 527, endPoint y: 148, distance: 88.3
click at [527, 150] on div "#000000 1 hex change to rgb" at bounding box center [583, 242] width 152 height 184
drag, startPoint x: 534, startPoint y: 212, endPoint x: 531, endPoint y: 152, distance: 60.5
click at [531, 152] on div "#000000 1 hex change to rgb" at bounding box center [583, 242] width 152 height 184
click at [529, 150] on div "#000000 1 hex change to rgb" at bounding box center [583, 242] width 152 height 184
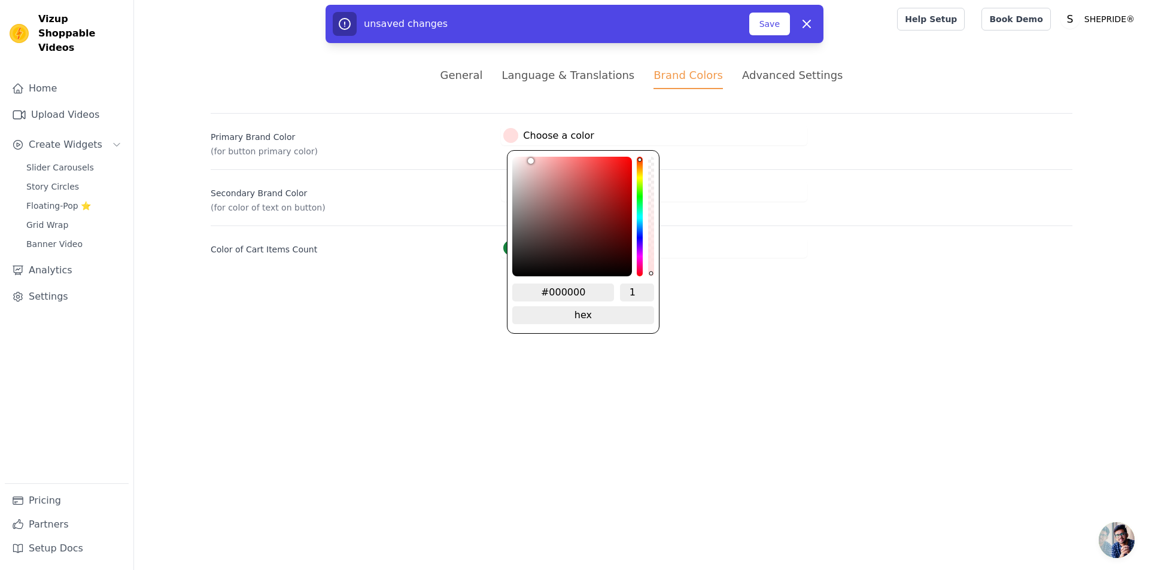
drag, startPoint x: 535, startPoint y: 161, endPoint x: 528, endPoint y: 153, distance: 10.2
click at [528, 153] on div "#000000 1 hex change to rgb" at bounding box center [583, 242] width 152 height 184
click at [735, 281] on div "General Language & Translations Brand Colors Advanced Settings unsaved changes …" at bounding box center [641, 162] width 919 height 248
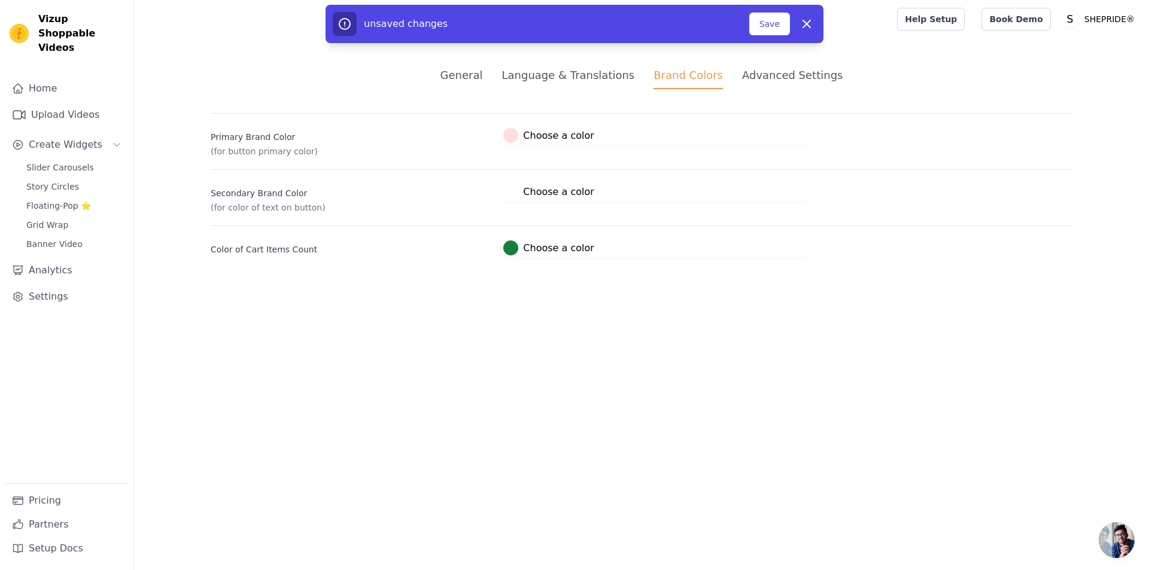
click at [561, 138] on label "#000000 Choose a color" at bounding box center [548, 135] width 90 height 15
drag, startPoint x: 795, startPoint y: 299, endPoint x: 547, endPoint y: 221, distance: 259.6
click at [794, 287] on html "Vizup Shoppable Videos Home Upload Videos Create Widgets Slider Carousels Story…" at bounding box center [574, 143] width 1149 height 287
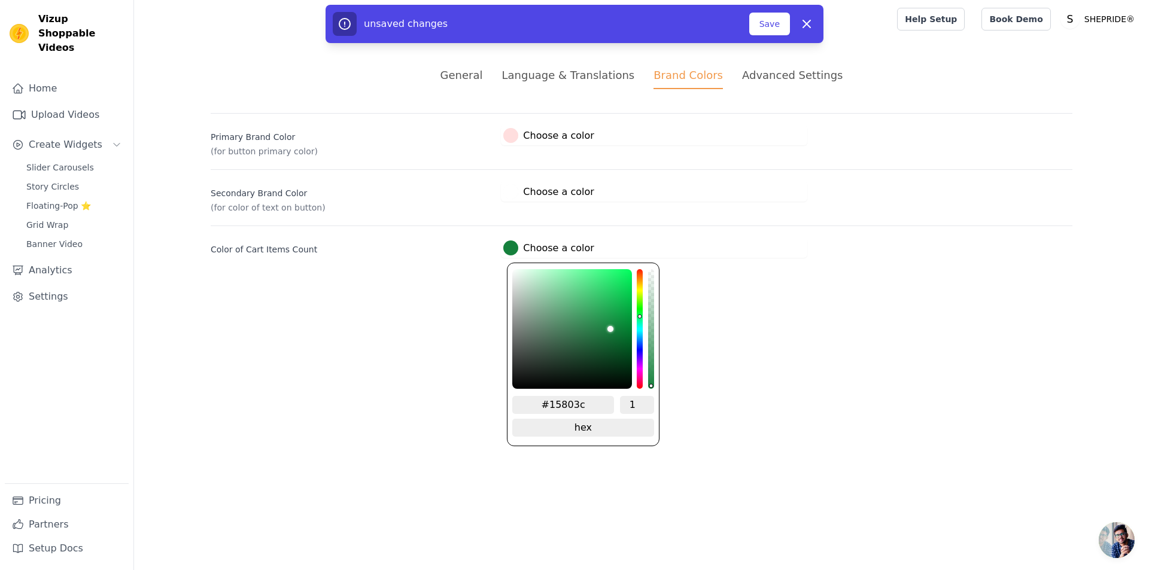
click at [536, 251] on label "#15803c Choose a color" at bounding box center [548, 248] width 90 height 15
click at [621, 333] on div "color picker" at bounding box center [572, 329] width 120 height 120
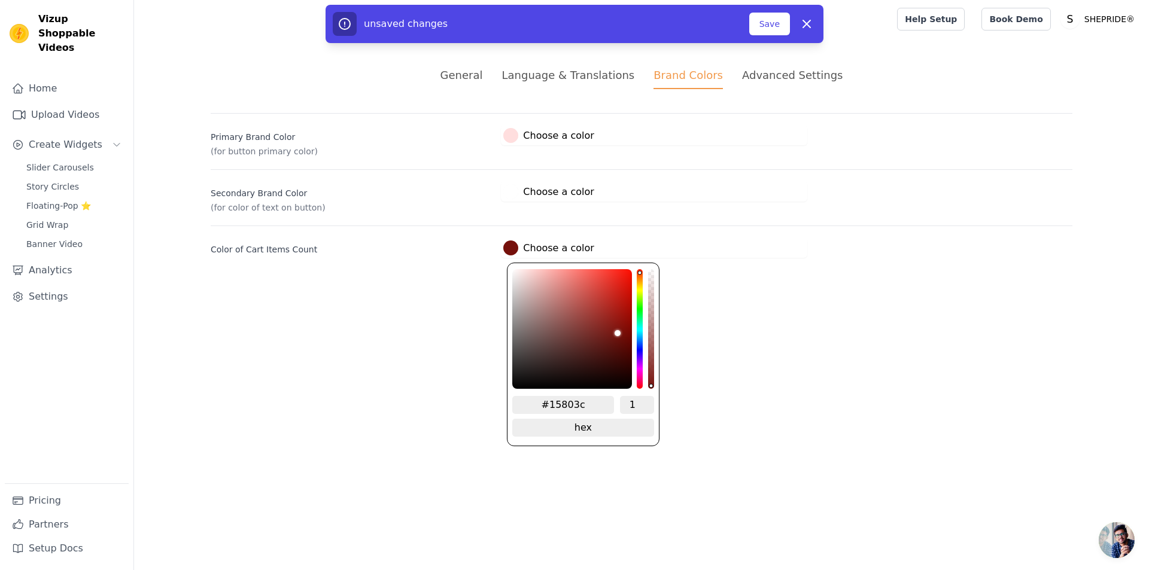
drag, startPoint x: 639, startPoint y: 306, endPoint x: 640, endPoint y: 269, distance: 37.8
click at [640, 269] on div "hue channel" at bounding box center [640, 329] width 6 height 120
drag, startPoint x: 618, startPoint y: 329, endPoint x: 650, endPoint y: 235, distance: 99.9
click at [650, 235] on div "Color of Cart Items Count #15803c Choose a color #15803c 1 hex change to rgb" at bounding box center [642, 242] width 862 height 32
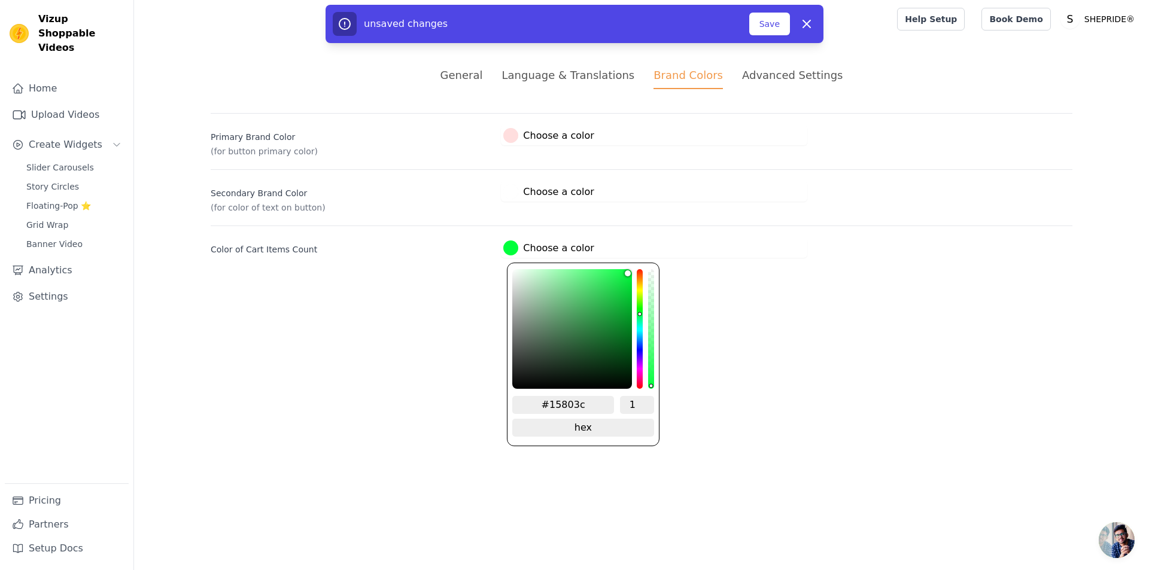
drag, startPoint x: 640, startPoint y: 275, endPoint x: 609, endPoint y: 293, distance: 36.2
click at [612, 302] on div "#15803c 1 hex change to rgb" at bounding box center [583, 355] width 152 height 184
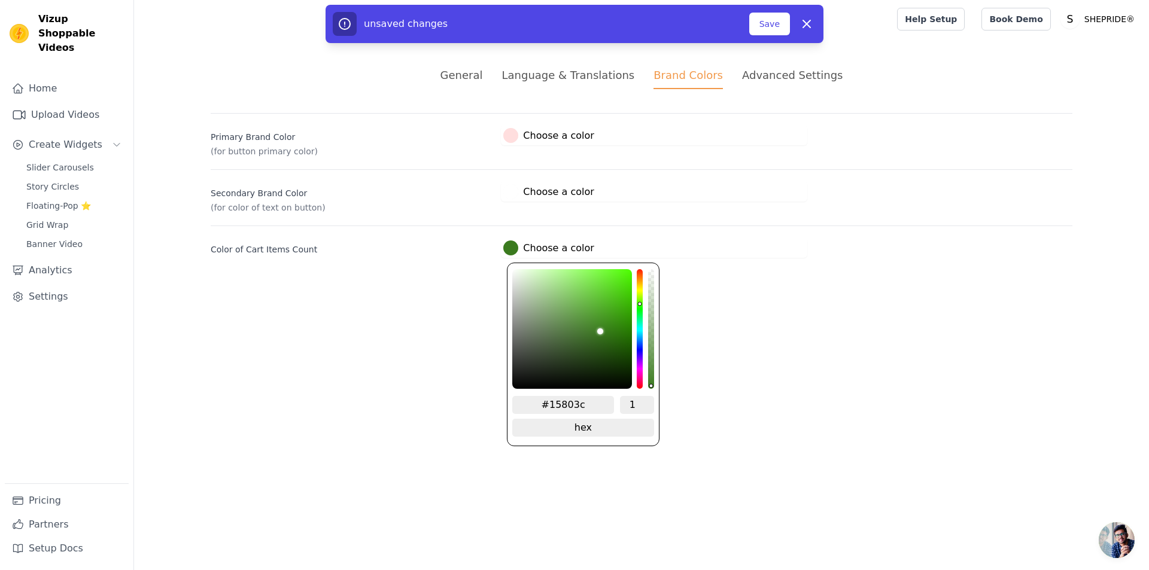
drag, startPoint x: 609, startPoint y: 292, endPoint x: 603, endPoint y: 330, distance: 38.8
click at [603, 330] on div "color picker" at bounding box center [572, 329] width 120 height 120
drag, startPoint x: 609, startPoint y: 319, endPoint x: 619, endPoint y: 338, distance: 21.2
click at [615, 332] on div "color picker" at bounding box center [572, 329] width 120 height 120
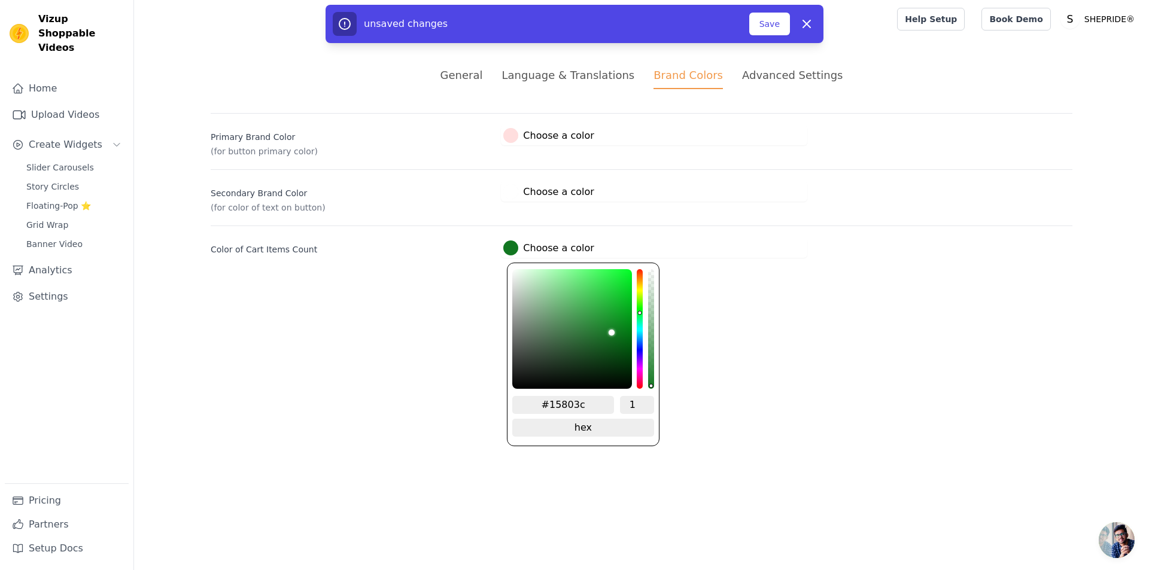
drag, startPoint x: 642, startPoint y: 327, endPoint x: 645, endPoint y: 311, distance: 17.0
click at [645, 311] on div "#15803c 1 hex change to rgb" at bounding box center [583, 355] width 152 height 184
drag, startPoint x: 585, startPoint y: 302, endPoint x: 596, endPoint y: 289, distance: 17.0
click at [587, 297] on div "color picker" at bounding box center [572, 329] width 120 height 120
click at [597, 288] on div "color picker" at bounding box center [572, 329] width 120 height 120
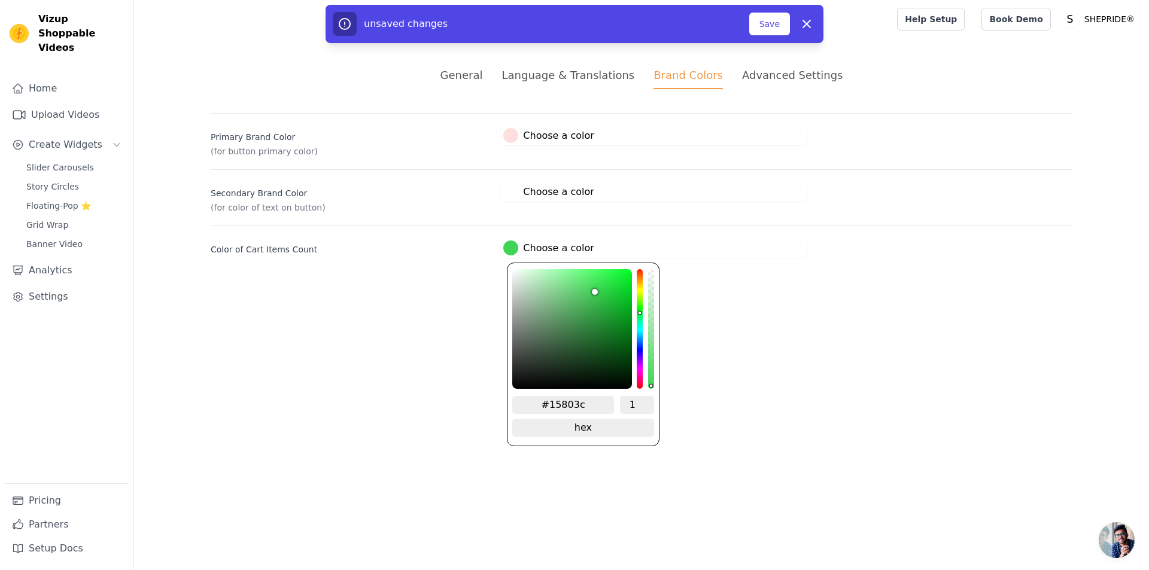
click at [589, 306] on div "color picker" at bounding box center [572, 329] width 120 height 120
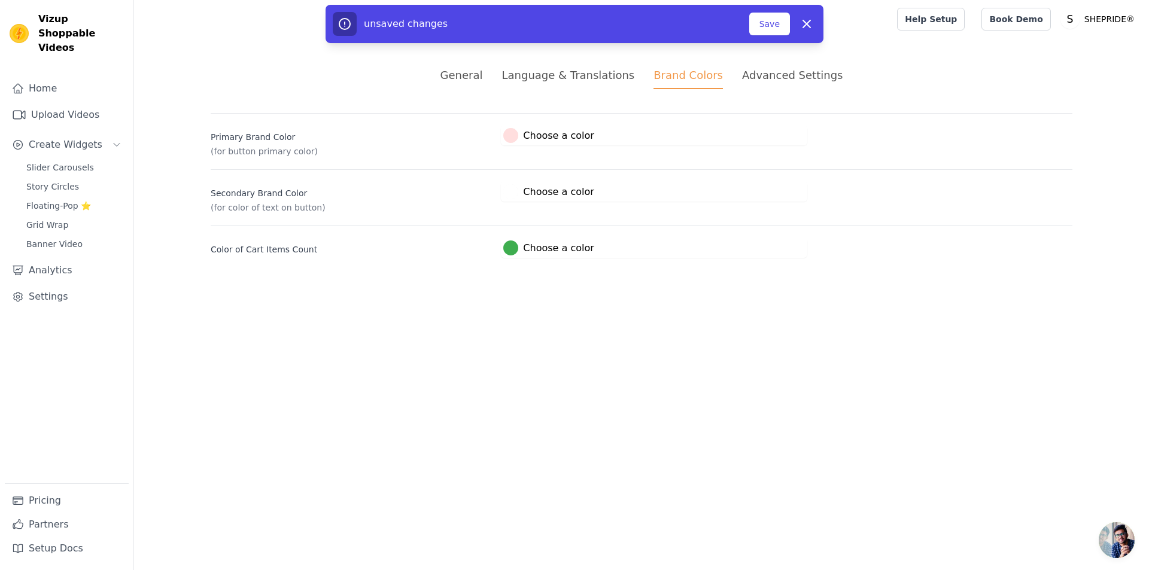
click at [753, 287] on html "Vizup Shoppable Videos Home Upload Videos Create Widgets Slider Carousels Story…" at bounding box center [574, 143] width 1149 height 287
click at [532, 198] on button "#ffffff Choose a color #ffffff 1 hex change to rgb" at bounding box center [548, 192] width 95 height 20
click at [515, 192] on div at bounding box center [510, 191] width 15 height 15
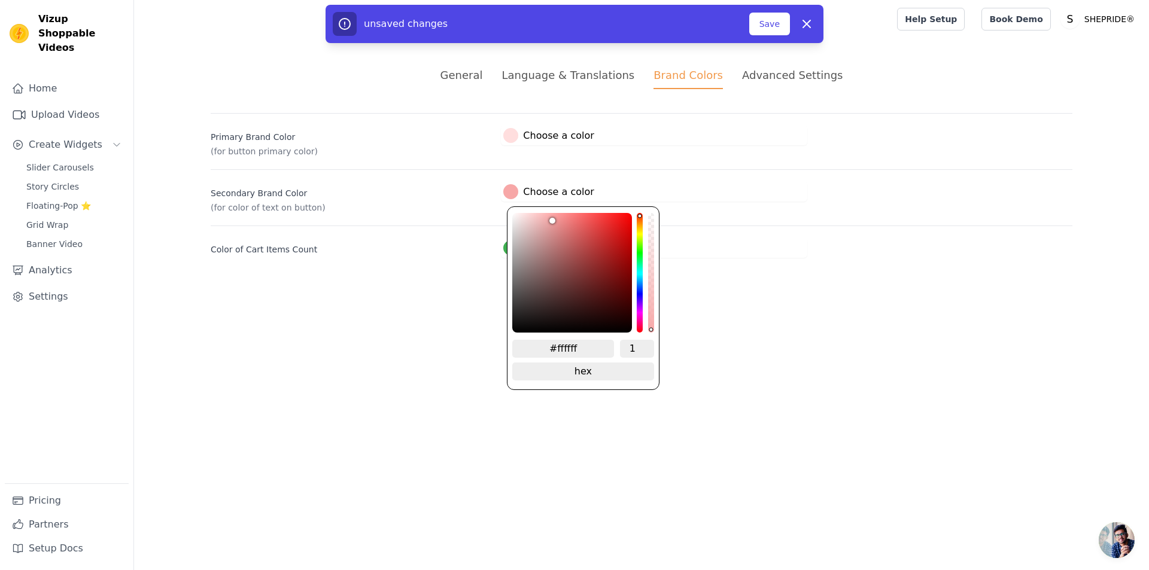
drag, startPoint x: 541, startPoint y: 229, endPoint x: 551, endPoint y: 215, distance: 17.0
click at [551, 215] on div "color picker" at bounding box center [572, 273] width 120 height 120
click at [793, 287] on html "Vizup Shoppable Videos Home Upload Videos Create Widgets Slider Carousels Story…" at bounding box center [574, 143] width 1149 height 287
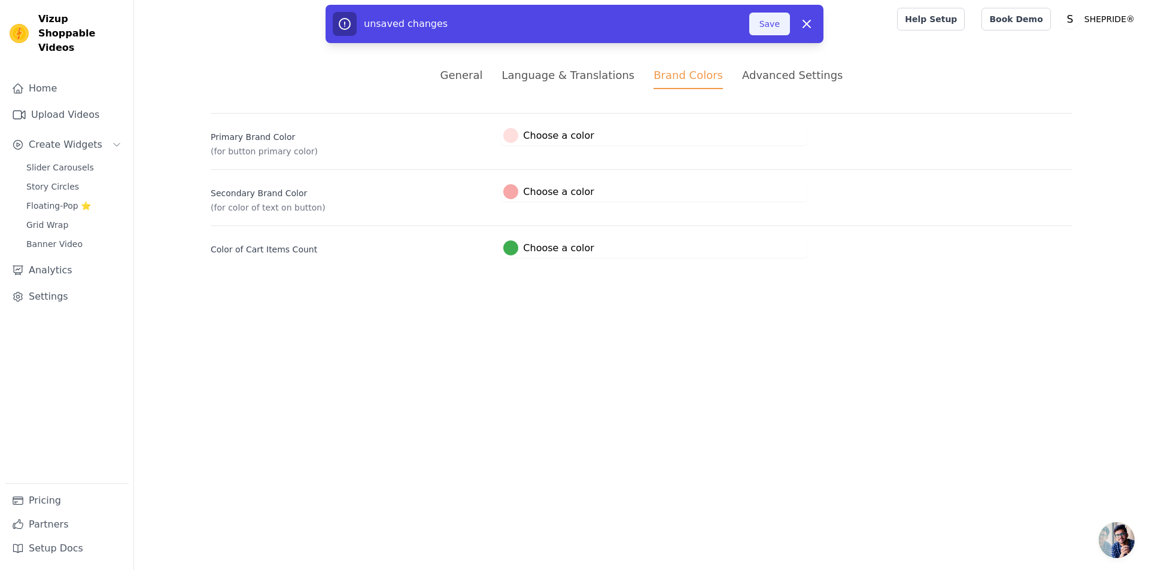
click at [775, 26] on button "Save" at bounding box center [769, 24] width 41 height 23
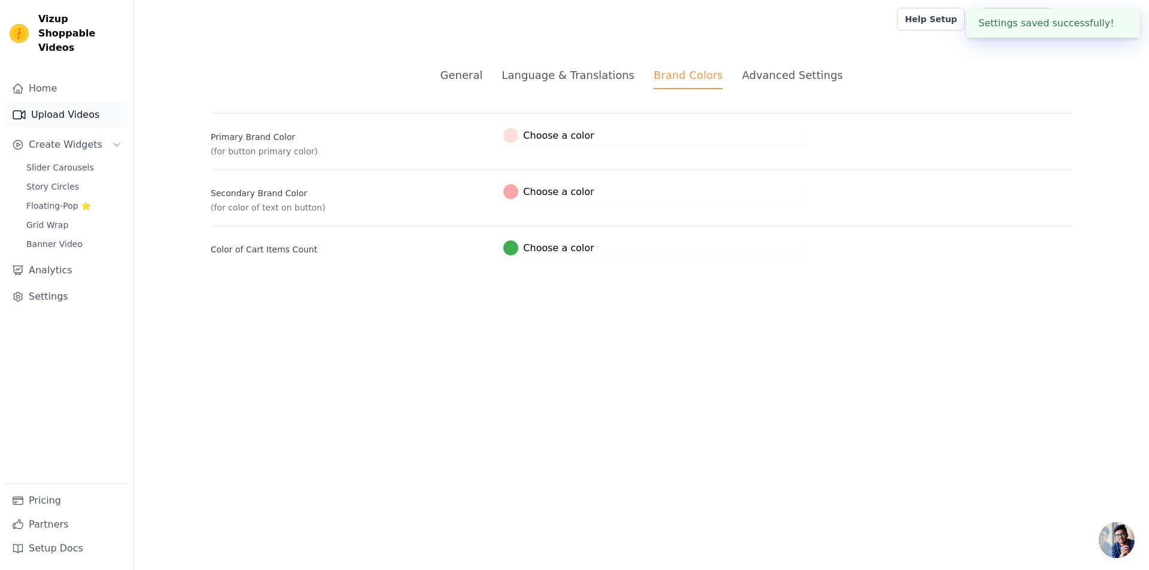
click at [90, 103] on link "Upload Videos" at bounding box center [67, 115] width 124 height 24
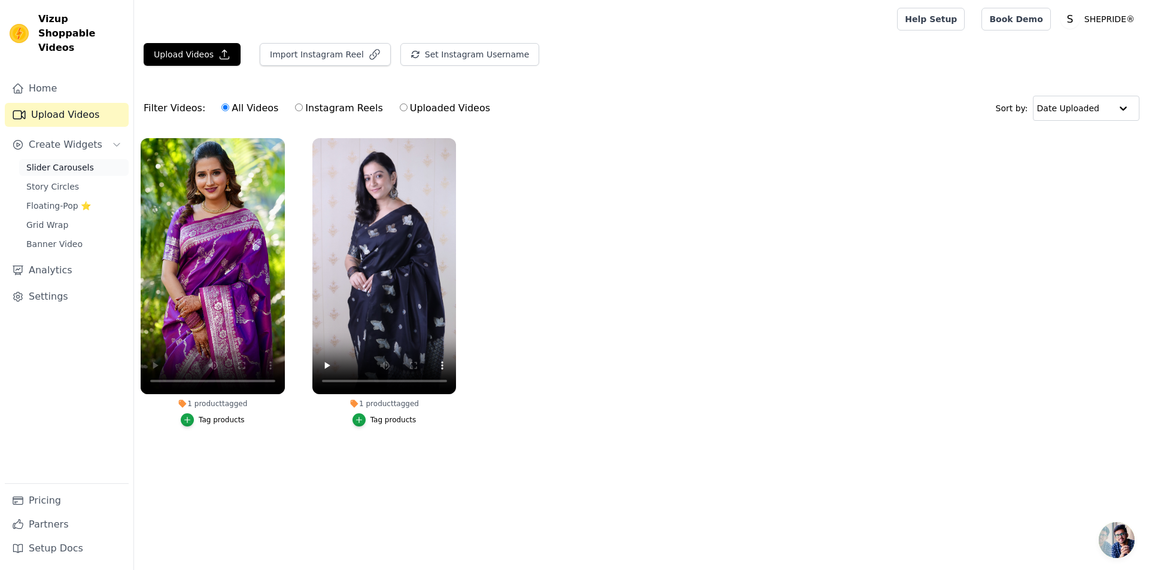
click at [84, 162] on span "Slider Carousels" at bounding box center [60, 168] width 68 height 12
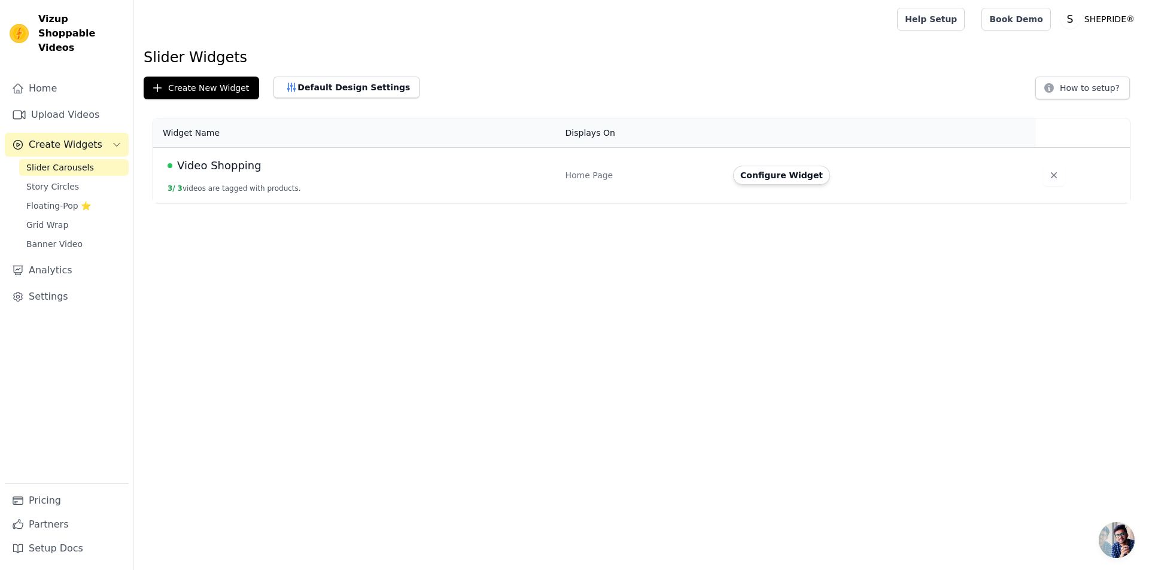
drag, startPoint x: 303, startPoint y: 199, endPoint x: 211, endPoint y: 155, distance: 102.8
click at [299, 194] on td "Video Shopping 3 / 3 videos are tagged with products." at bounding box center [355, 176] width 405 height 56
click at [217, 159] on span "Video Shopping" at bounding box center [219, 165] width 84 height 17
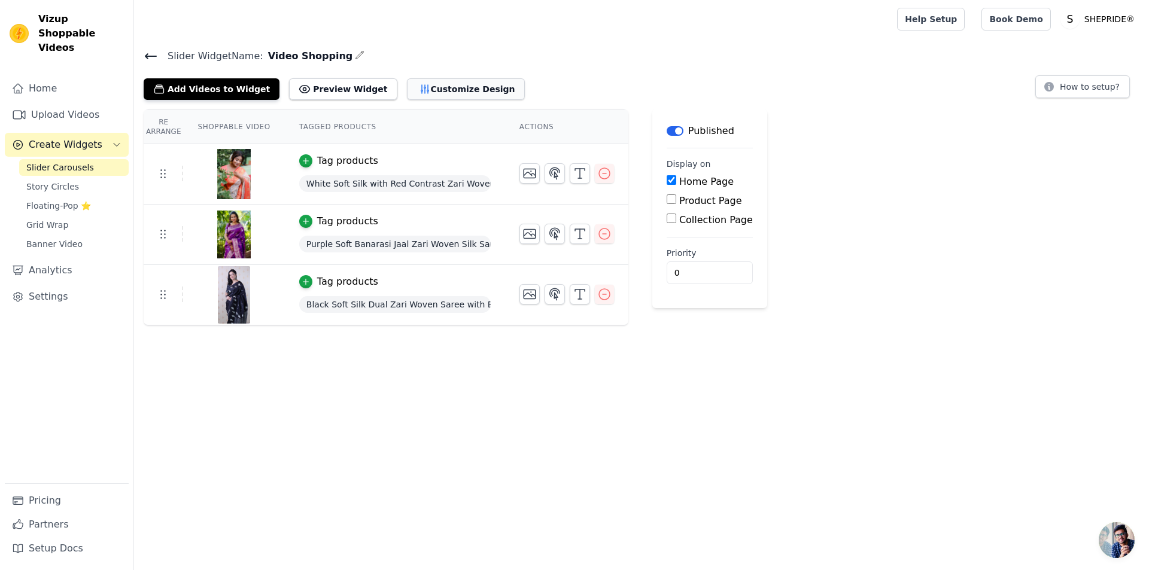
click at [407, 94] on button "Customize Design" at bounding box center [466, 89] width 118 height 22
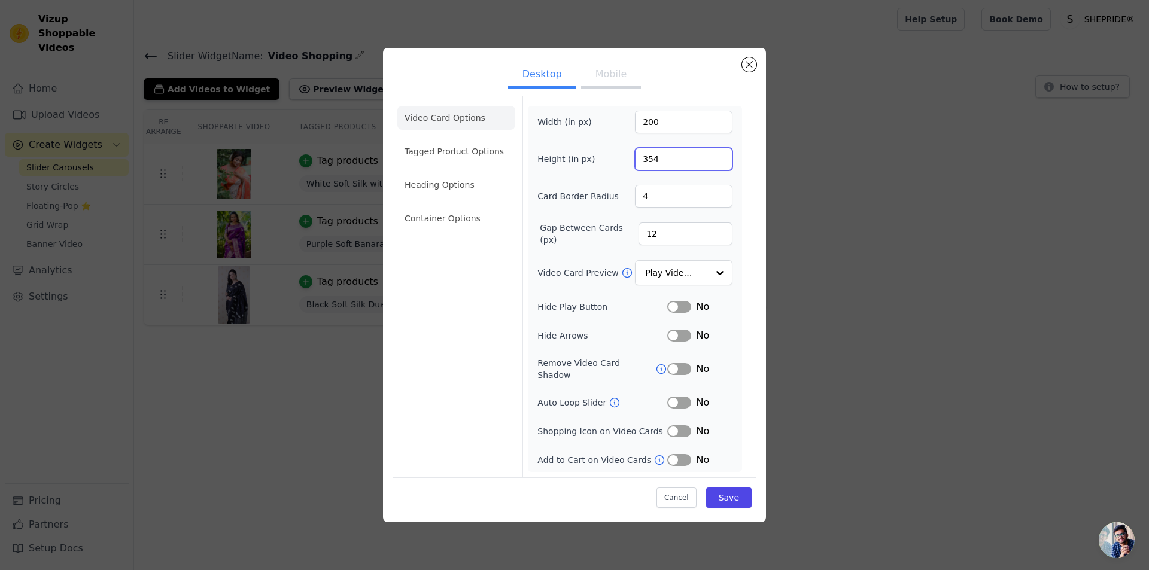
click at [721, 168] on input "354" at bounding box center [684, 159] width 98 height 23
click at [721, 162] on input "509" at bounding box center [684, 159] width 98 height 23
click at [716, 165] on input "508" at bounding box center [684, 159] width 98 height 23
click at [716, 165] on input "507" at bounding box center [684, 159] width 98 height 23
click at [716, 165] on input "506" at bounding box center [684, 159] width 98 height 23
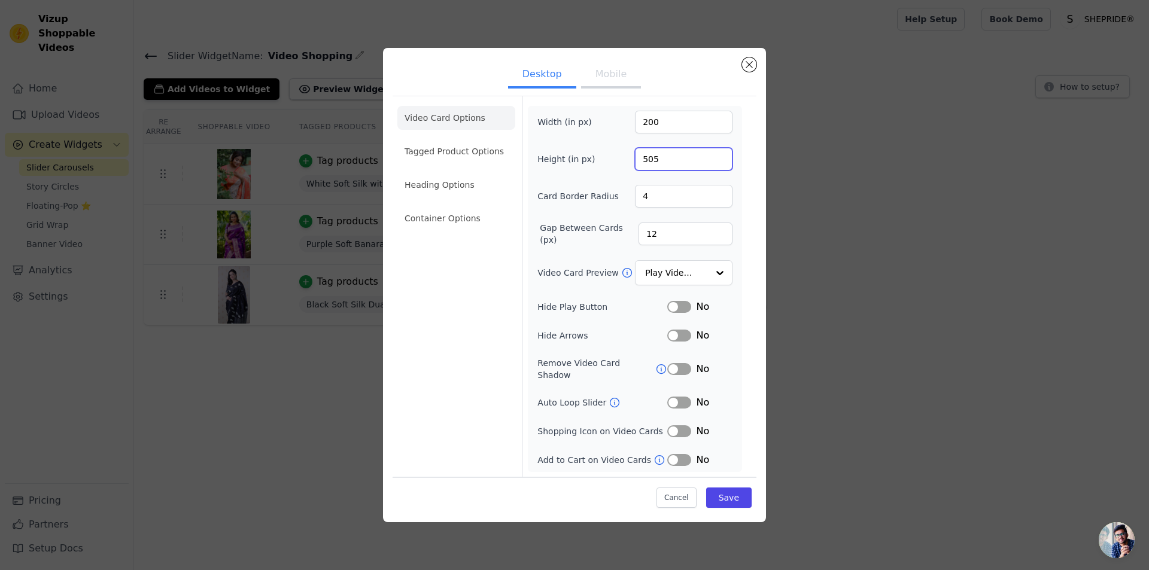
click at [716, 165] on input "505" at bounding box center [684, 159] width 98 height 23
click at [716, 165] on input "504" at bounding box center [684, 159] width 98 height 23
click at [716, 165] on input "503" at bounding box center [684, 159] width 98 height 23
click at [716, 165] on input "502" at bounding box center [684, 159] width 98 height 23
click at [716, 165] on input "501" at bounding box center [684, 159] width 98 height 23
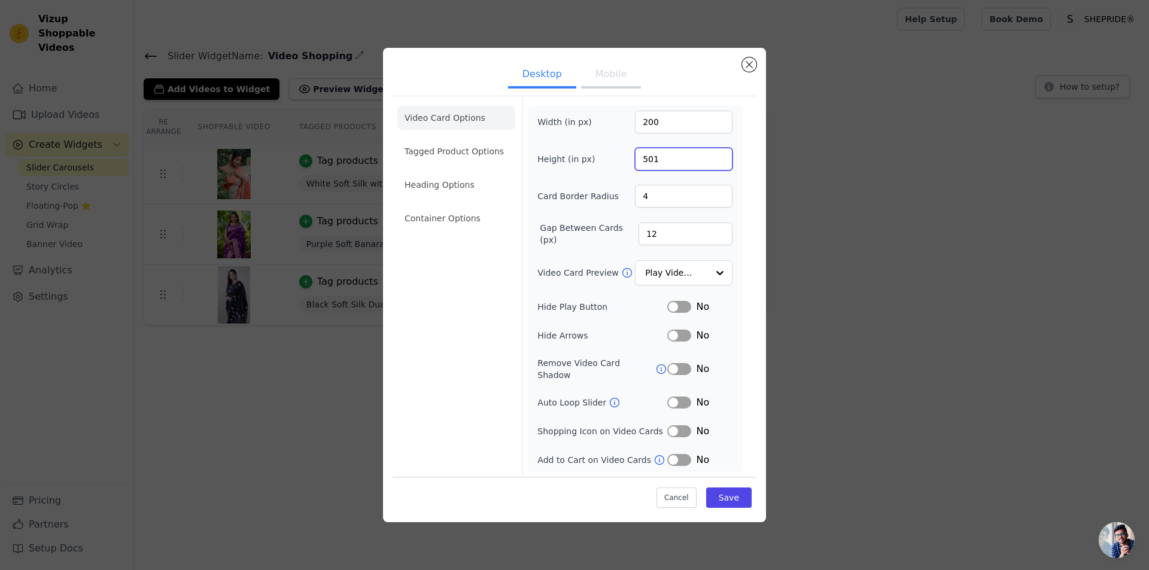
click at [715, 165] on input "501" at bounding box center [684, 159] width 98 height 23
type input "500"
click at [717, 169] on input "500" at bounding box center [684, 159] width 98 height 23
click at [722, 125] on input "209" at bounding box center [684, 122] width 98 height 23
click at [722, 125] on input "210" at bounding box center [684, 122] width 98 height 23
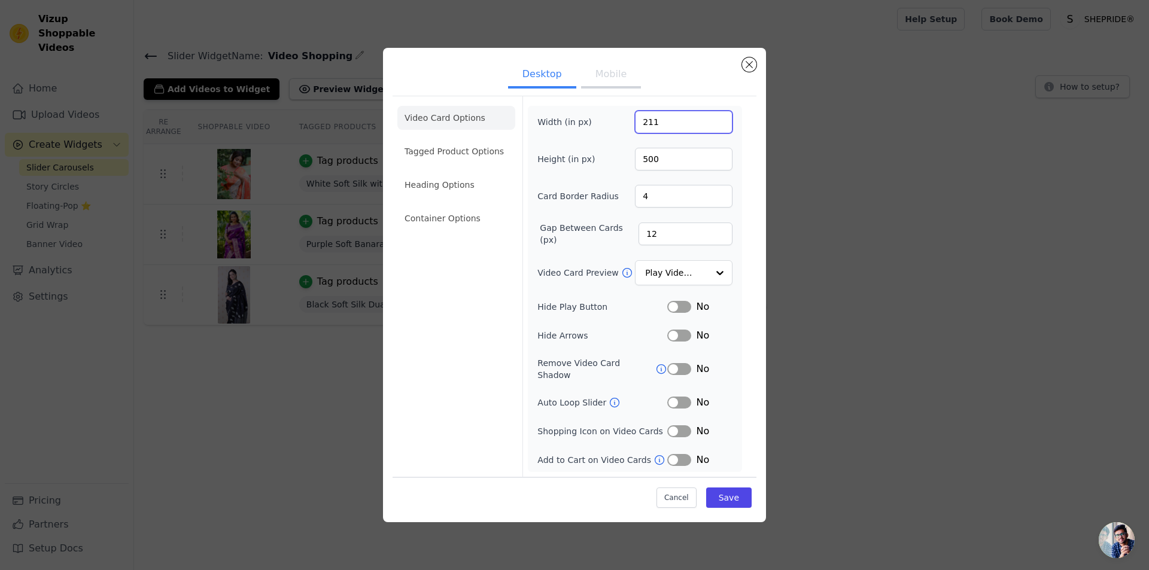
click at [722, 125] on input "211" at bounding box center [684, 122] width 98 height 23
click at [722, 125] on input "212" at bounding box center [684, 122] width 98 height 23
click at [722, 125] on input "213" at bounding box center [684, 122] width 98 height 23
click at [722, 125] on input "227" at bounding box center [684, 122] width 98 height 23
click at [717, 125] on input "228" at bounding box center [684, 122] width 98 height 23
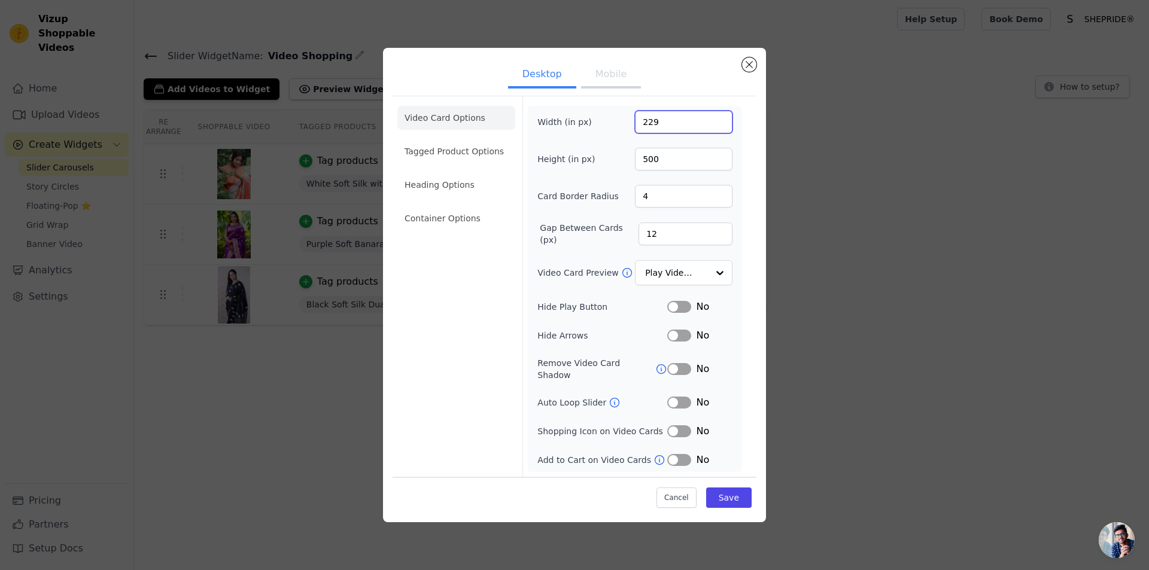
click at [717, 125] on input "229" at bounding box center [684, 122] width 98 height 23
click at [717, 125] on input "230" at bounding box center [684, 122] width 98 height 23
click at [717, 125] on input "231" at bounding box center [684, 122] width 98 height 23
click at [717, 125] on input "232" at bounding box center [684, 122] width 98 height 23
click at [717, 125] on input "233" at bounding box center [684, 122] width 98 height 23
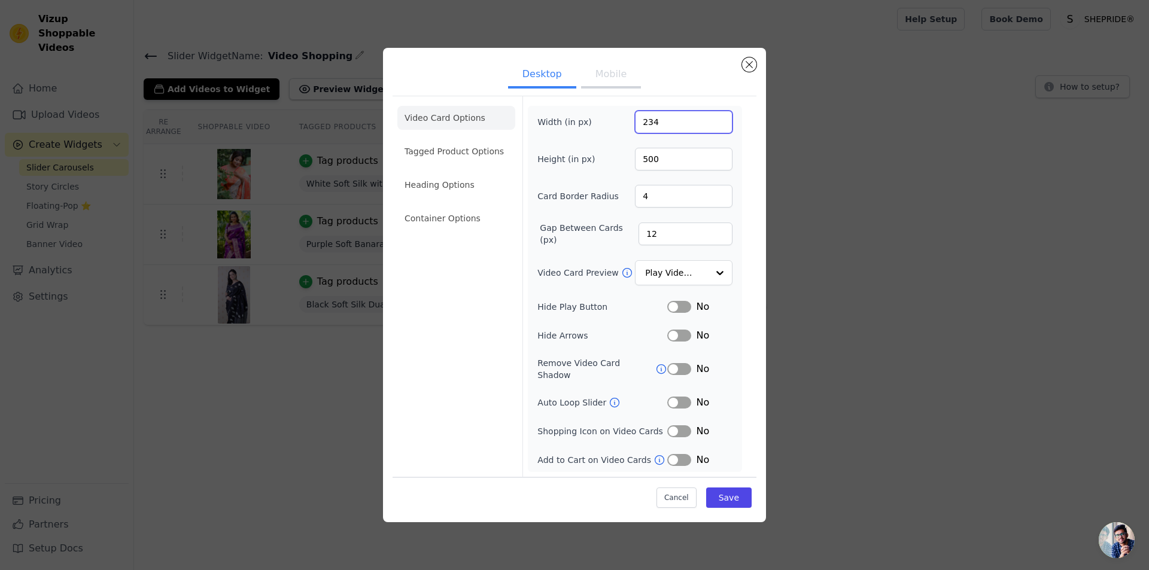
click at [717, 125] on input "234" at bounding box center [684, 122] width 98 height 23
click at [717, 125] on input "235" at bounding box center [684, 122] width 98 height 23
click at [717, 125] on input "236" at bounding box center [684, 122] width 98 height 23
click at [717, 125] on input "239" at bounding box center [684, 122] width 98 height 23
click at [717, 125] on input "240" at bounding box center [684, 122] width 98 height 23
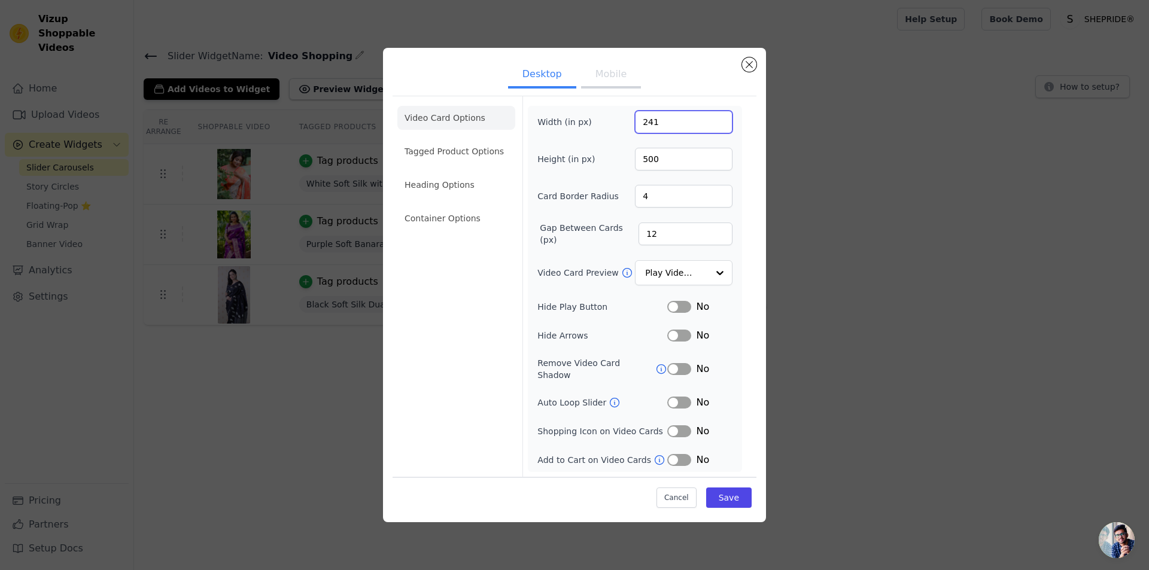
click at [717, 125] on input "241" at bounding box center [684, 122] width 98 height 23
click at [717, 125] on input "242" at bounding box center [684, 122] width 98 height 23
click at [717, 125] on input "243" at bounding box center [684, 122] width 98 height 23
click at [717, 125] on input "244" at bounding box center [684, 122] width 98 height 23
type input "245"
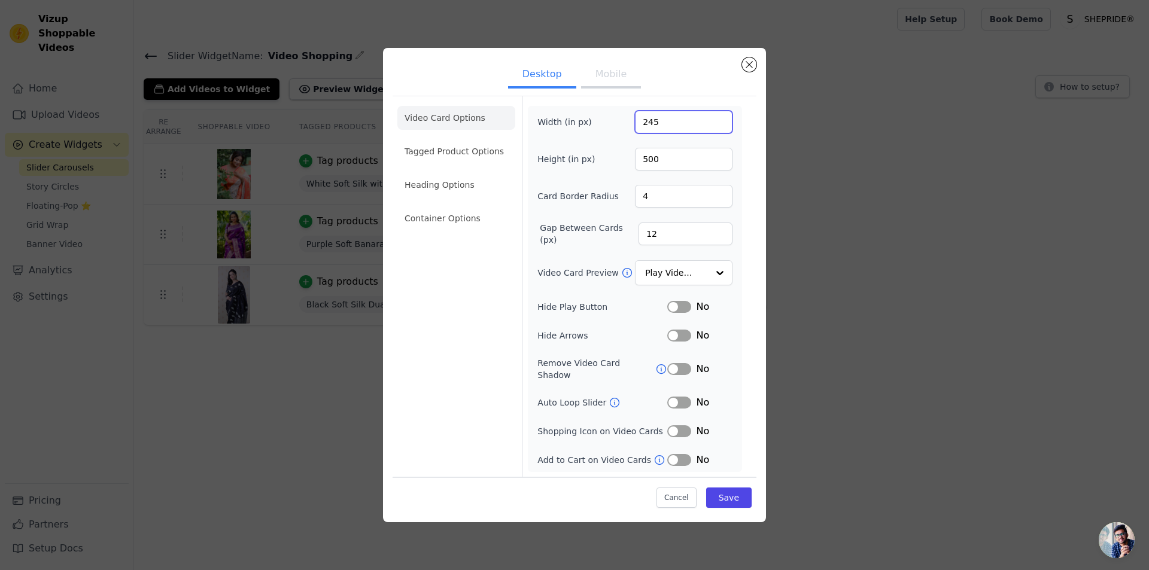
click at [718, 125] on input "245" at bounding box center [684, 122] width 98 height 23
click at [746, 72] on button "Close modal" at bounding box center [749, 64] width 14 height 14
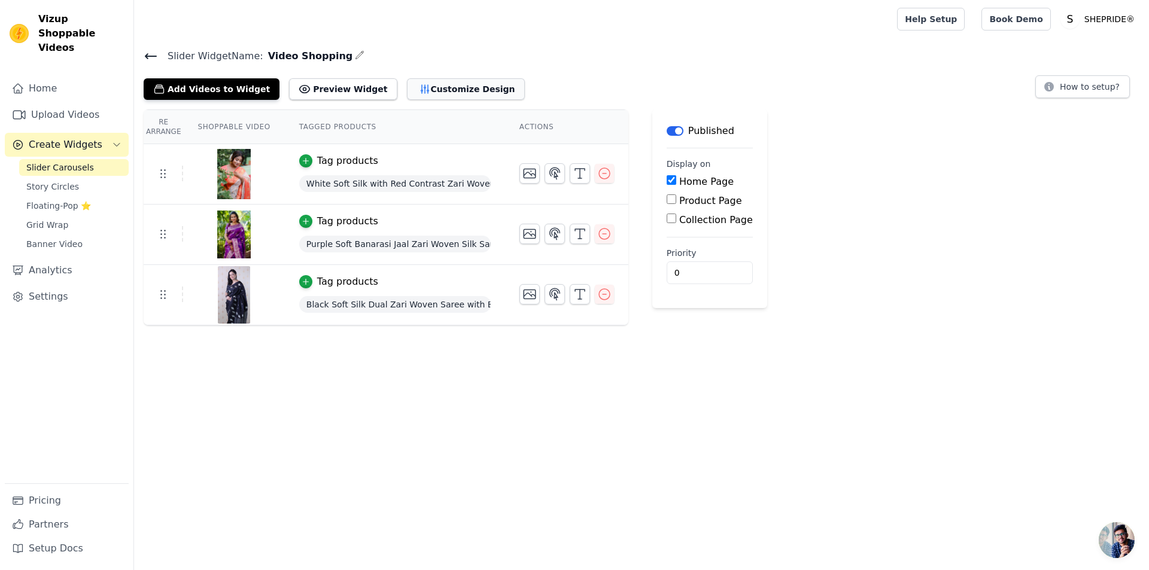
click at [435, 92] on button "Customize Design" at bounding box center [466, 89] width 118 height 22
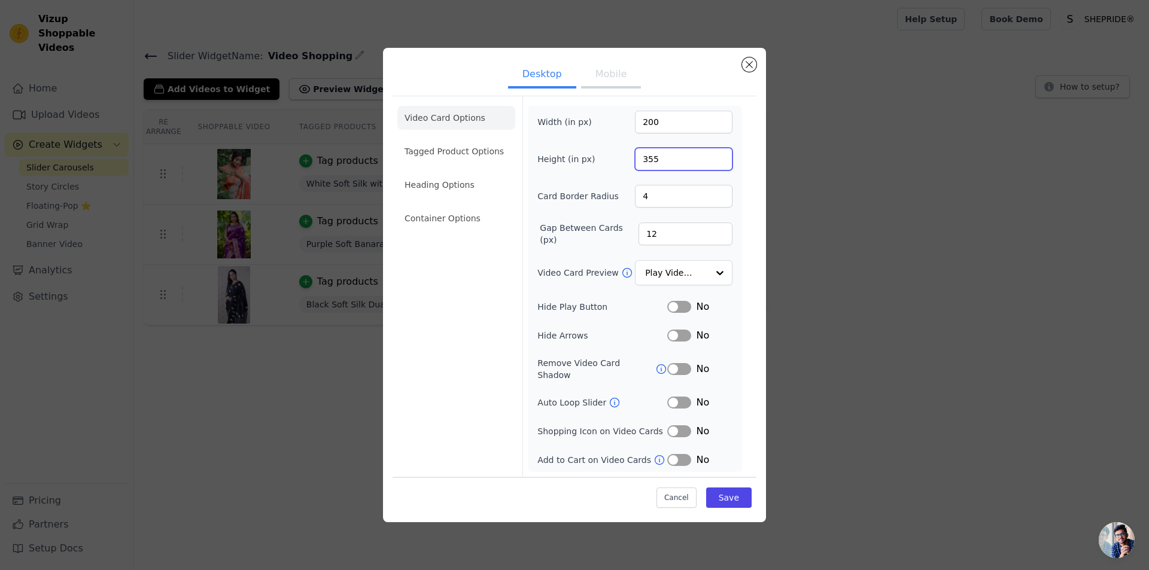
click at [646, 164] on input "355" at bounding box center [684, 159] width 98 height 23
type input "555"
click at [675, 204] on input "4" at bounding box center [684, 196] width 98 height 23
click at [645, 125] on input "200" at bounding box center [684, 122] width 98 height 23
type input "2704"
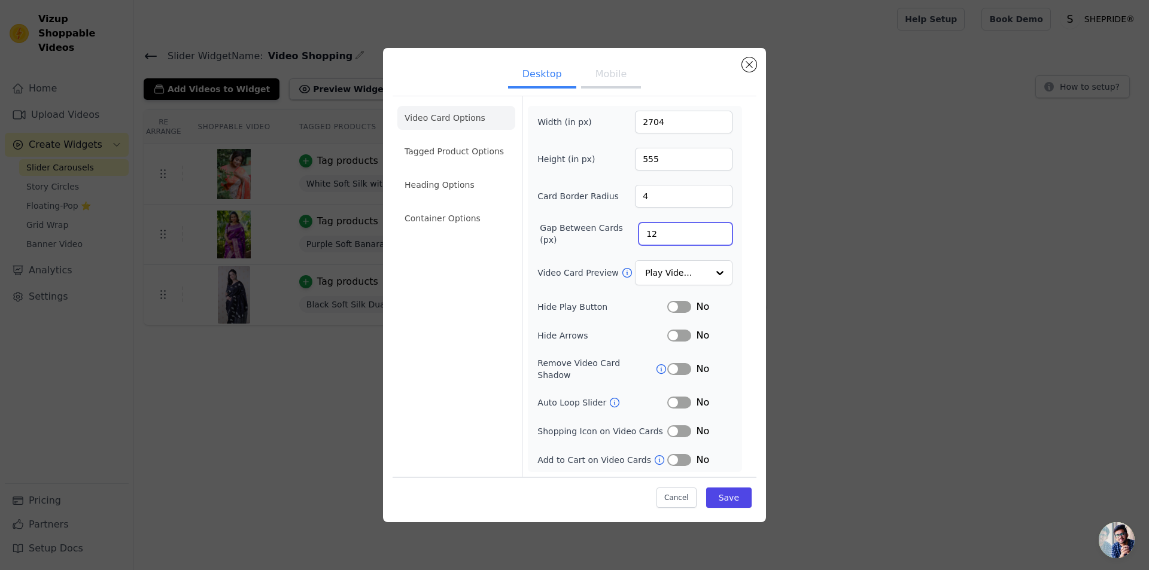
click at [699, 236] on input "12" at bounding box center [686, 234] width 94 height 23
click at [670, 204] on input "4" at bounding box center [684, 196] width 98 height 23
click at [722, 198] on input "5" at bounding box center [684, 196] width 98 height 23
click at [722, 198] on input "6" at bounding box center [684, 196] width 98 height 23
click at [722, 198] on input "7" at bounding box center [684, 196] width 98 height 23
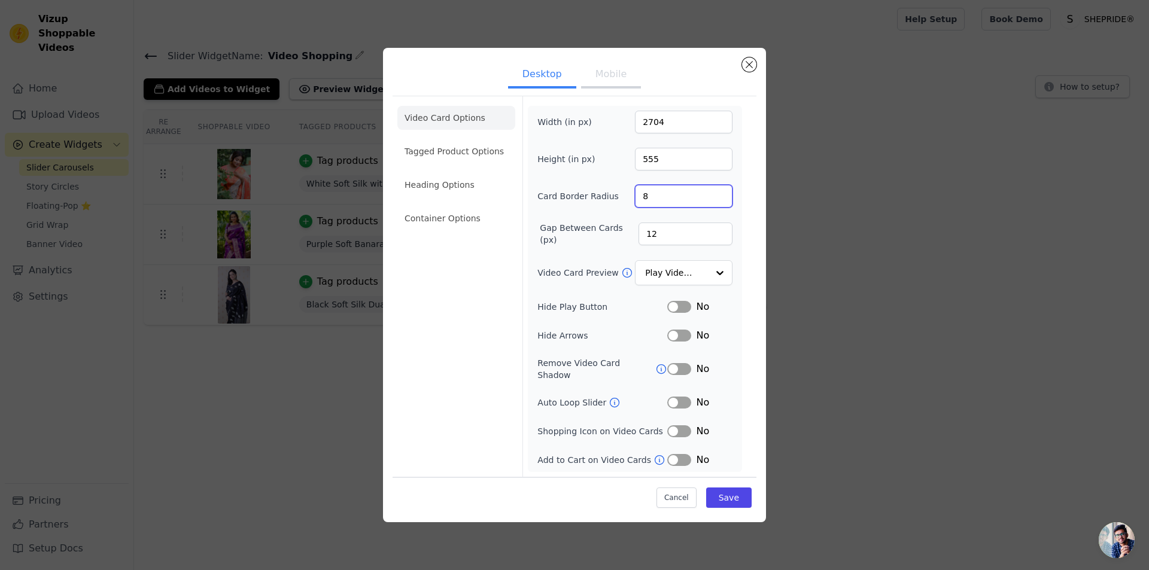
type input "8"
click at [721, 198] on input "8" at bounding box center [684, 196] width 98 height 23
click at [654, 458] on icon at bounding box center [660, 460] width 12 height 12
click at [614, 398] on icon at bounding box center [615, 403] width 12 height 12
click at [655, 366] on icon at bounding box center [661, 369] width 12 height 12
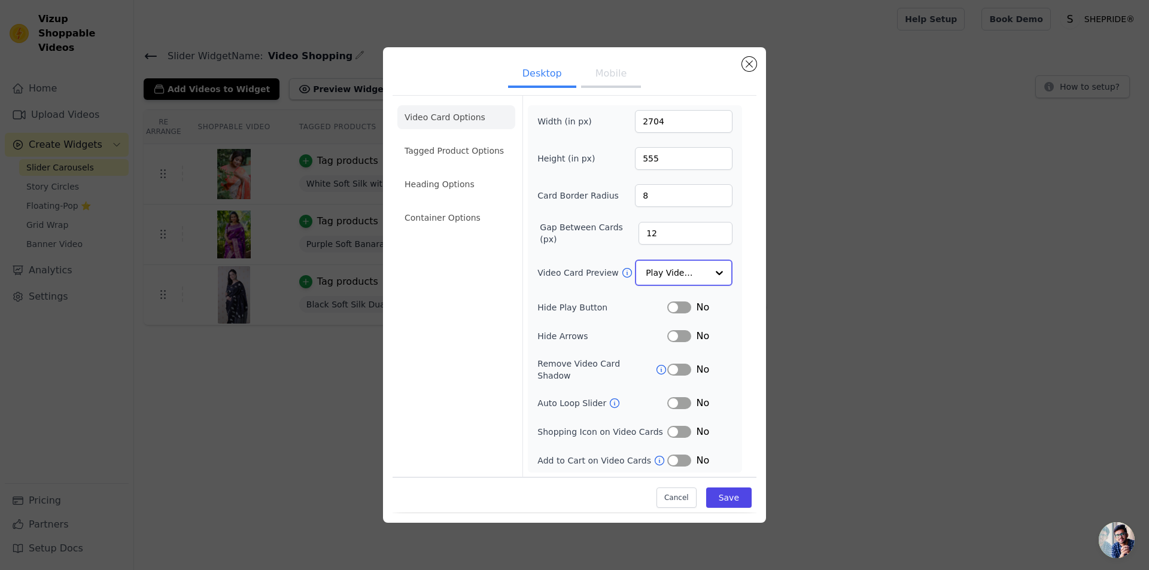
click at [695, 278] on input "Video Card Preview" at bounding box center [677, 273] width 62 height 24
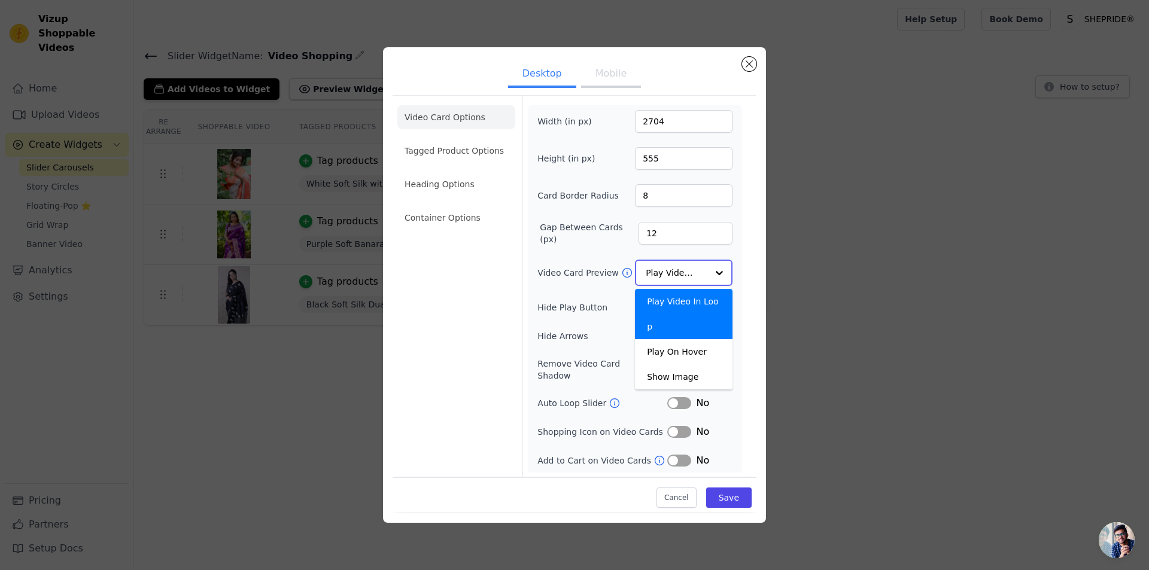
click at [694, 278] on input "Video Card Preview" at bounding box center [677, 273] width 62 height 24
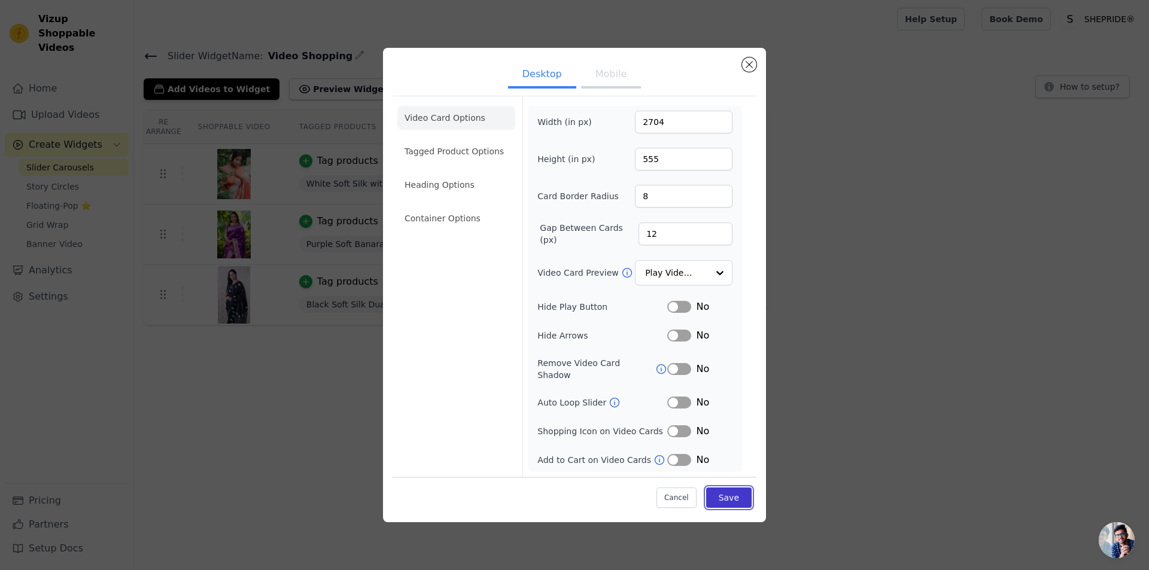
click at [732, 492] on button "Save" at bounding box center [728, 498] width 45 height 20
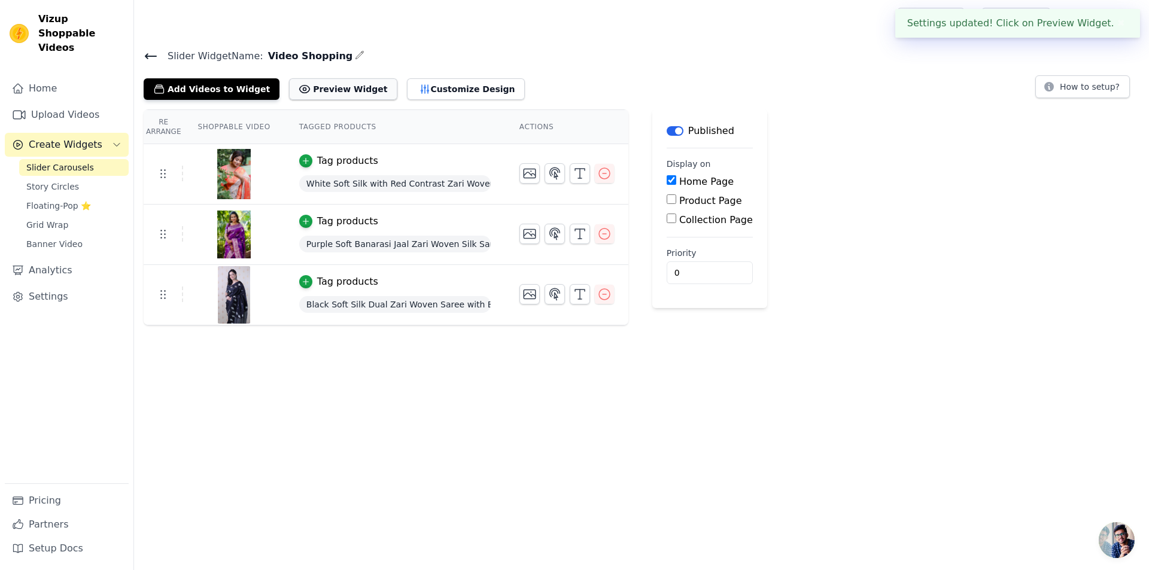
click at [337, 94] on button "Preview Widget" at bounding box center [343, 89] width 108 height 22
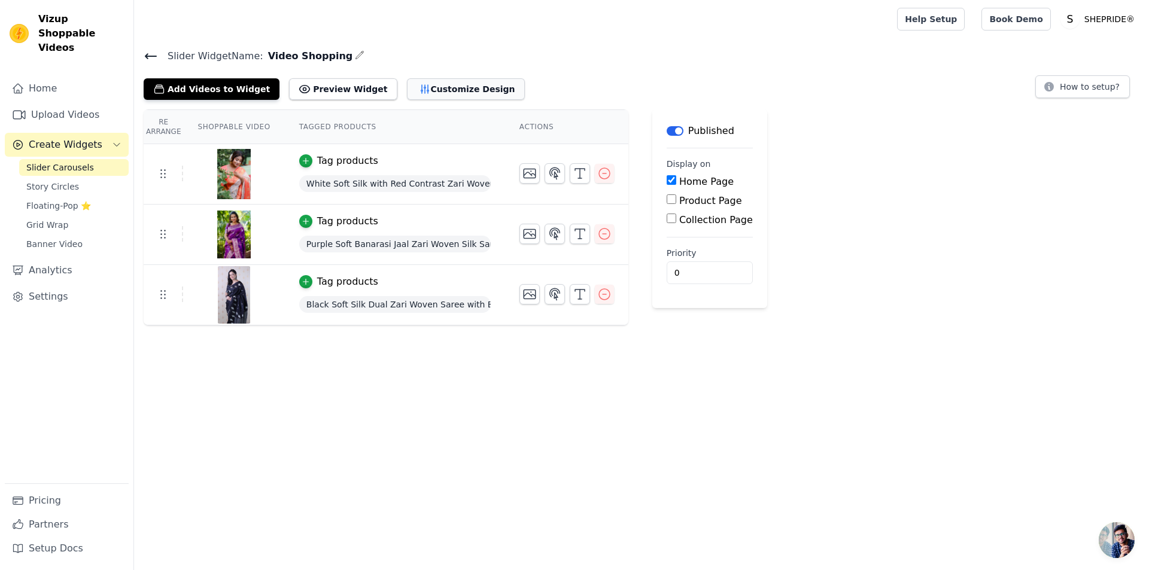
click at [428, 86] on button "Customize Design" at bounding box center [466, 89] width 118 height 22
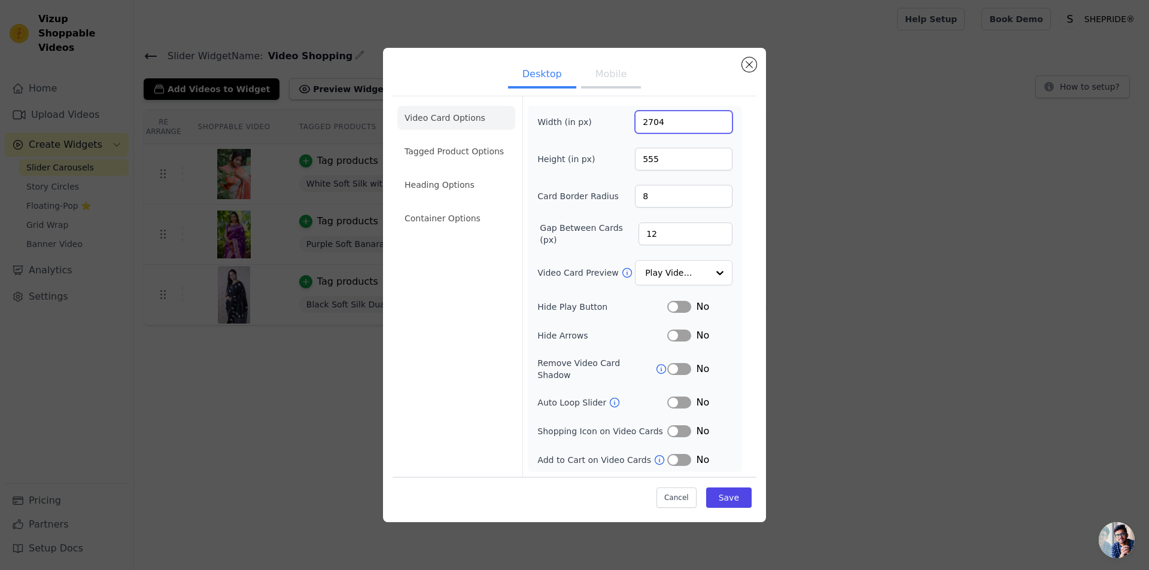
click at [664, 130] on input "2704" at bounding box center [684, 122] width 98 height 23
click at [719, 122] on input "405" at bounding box center [684, 122] width 98 height 23
click at [720, 132] on input "404" at bounding box center [684, 122] width 98 height 23
click at [720, 132] on input "403" at bounding box center [684, 122] width 98 height 23
click at [720, 132] on input "400" at bounding box center [684, 122] width 98 height 23
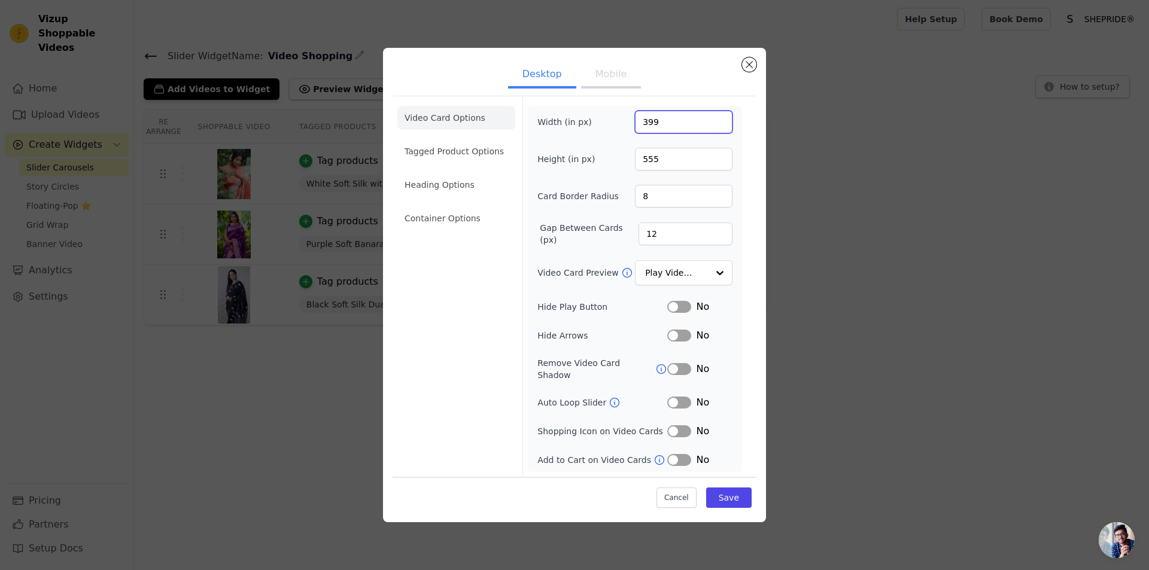
click at [720, 132] on input "399" at bounding box center [684, 122] width 98 height 23
type input "400"
click at [719, 123] on input "400" at bounding box center [684, 122] width 98 height 23
click at [743, 488] on button "Save" at bounding box center [728, 498] width 45 height 20
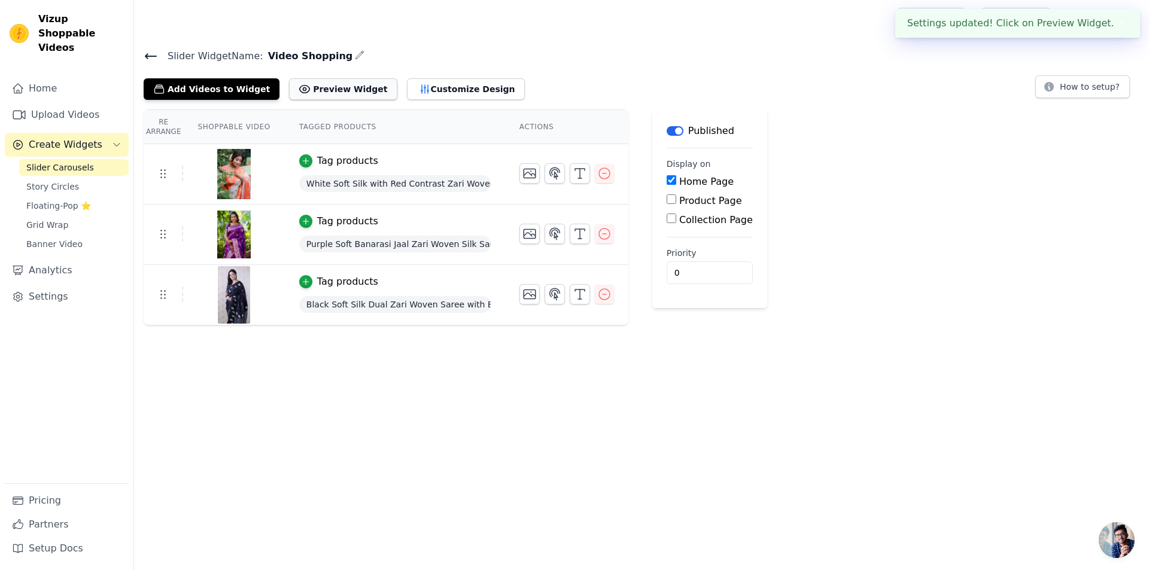
click at [335, 98] on button "Preview Widget" at bounding box center [343, 89] width 108 height 22
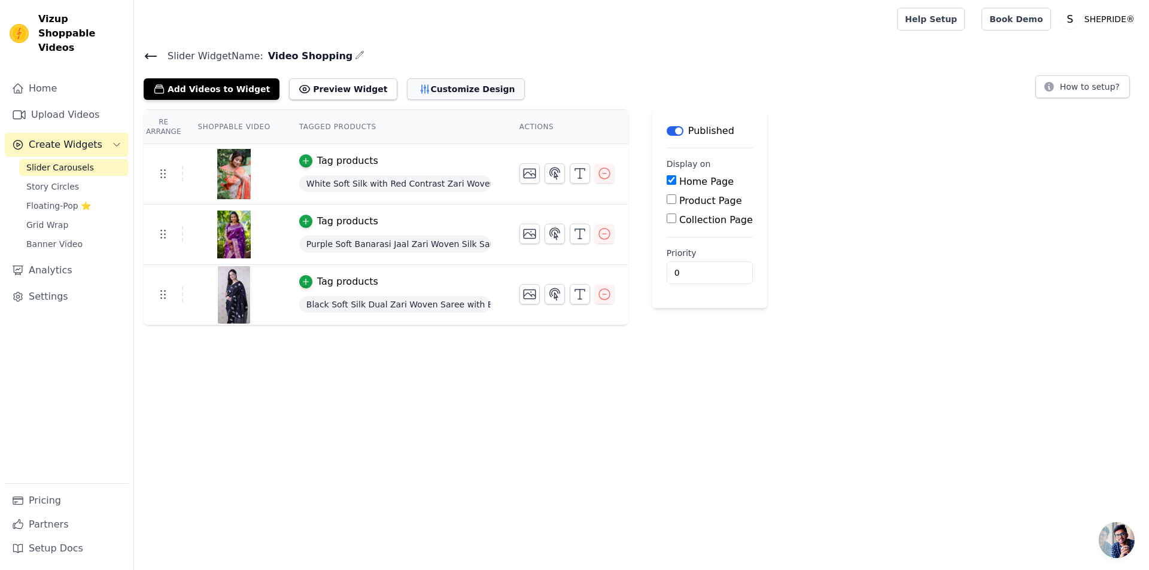
click at [420, 88] on button "Customize Design" at bounding box center [466, 89] width 118 height 22
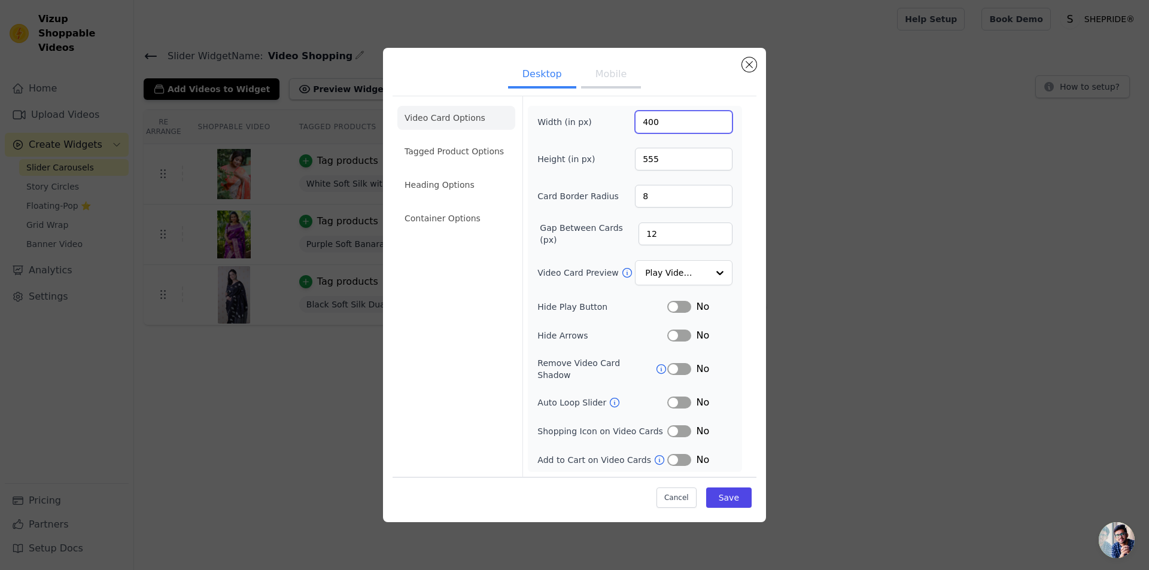
click at [647, 129] on input "400" at bounding box center [684, 122] width 98 height 23
type input "270"
click at [724, 490] on button "Save" at bounding box center [728, 498] width 45 height 20
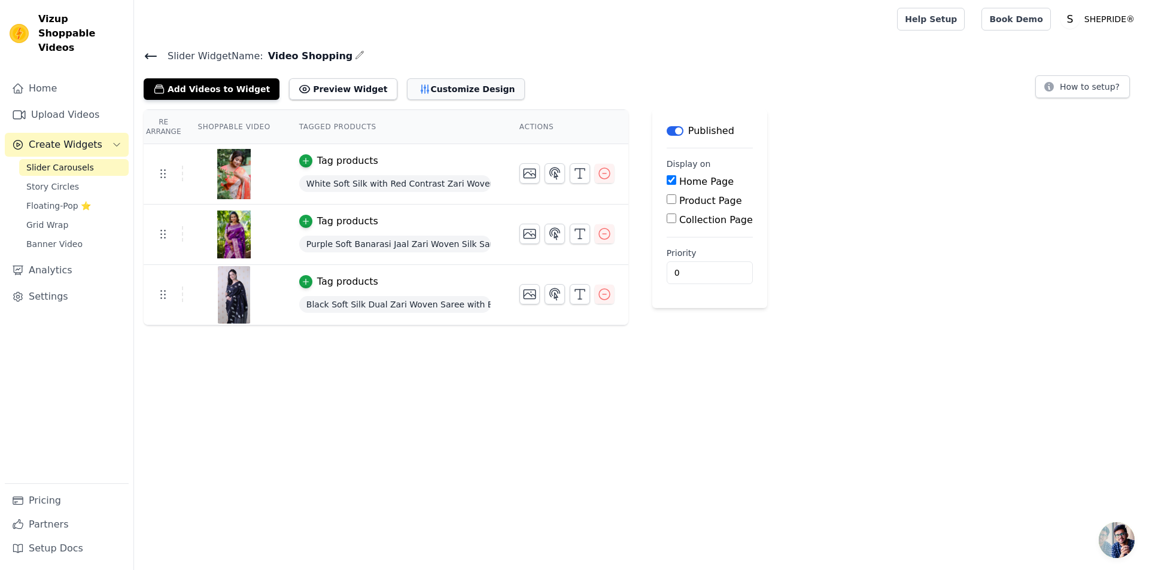
click at [417, 95] on button "Customize Design" at bounding box center [466, 89] width 118 height 22
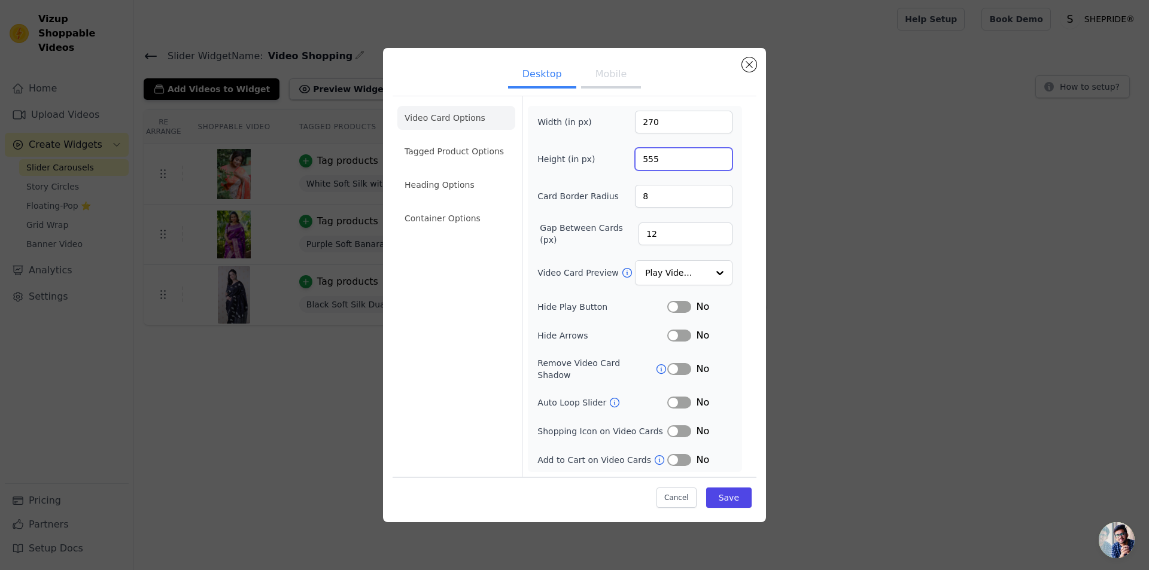
click at [658, 165] on input "555" at bounding box center [684, 159] width 98 height 23
type input "500"
click at [746, 495] on button "Save" at bounding box center [728, 498] width 45 height 20
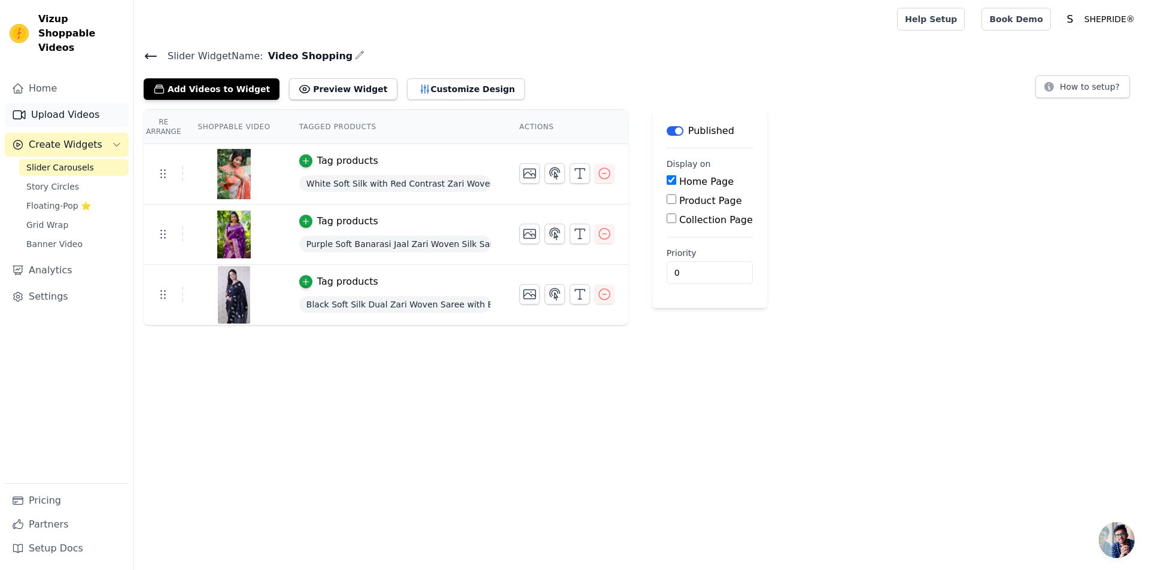
click at [11, 103] on link "Upload Videos" at bounding box center [67, 115] width 124 height 24
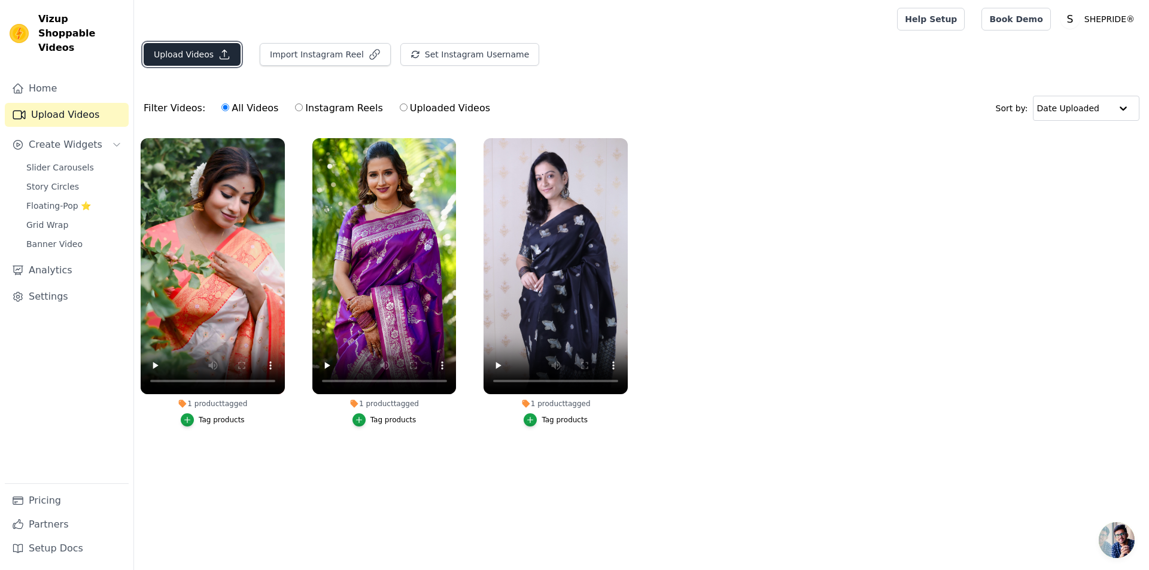
click at [178, 47] on button "Upload Videos" at bounding box center [192, 54] width 97 height 23
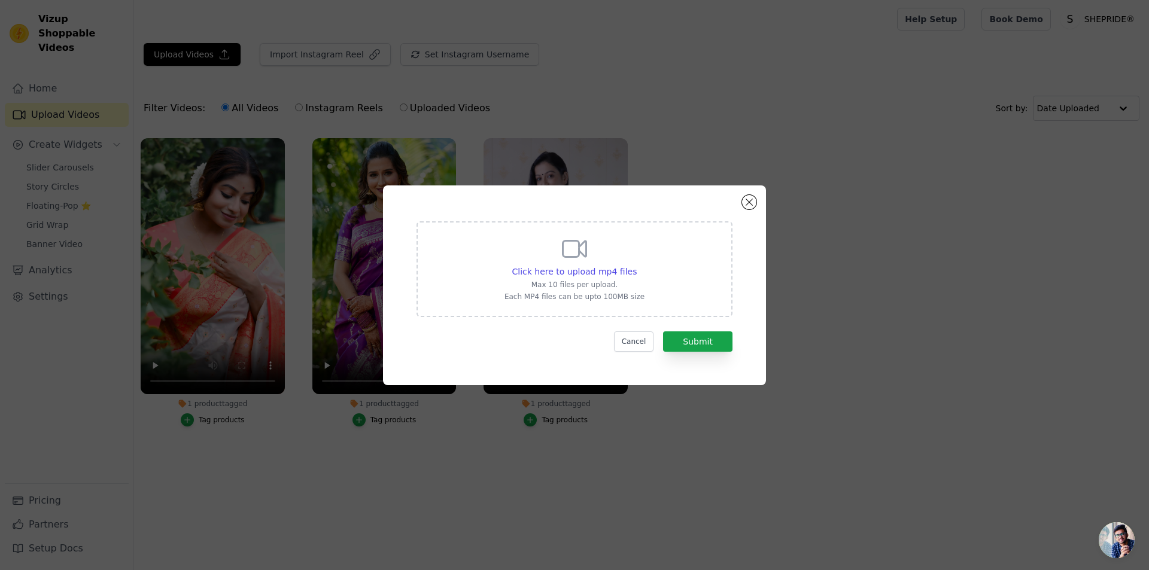
click at [566, 253] on icon at bounding box center [574, 249] width 29 height 29
click at [636, 265] on input "Click here to upload mp4 files Max 10 files per upload. Each MP4 files can be u…" at bounding box center [636, 265] width 1 height 1
type input "C:\fakepath\VID-20250402-WA0025.mp4"
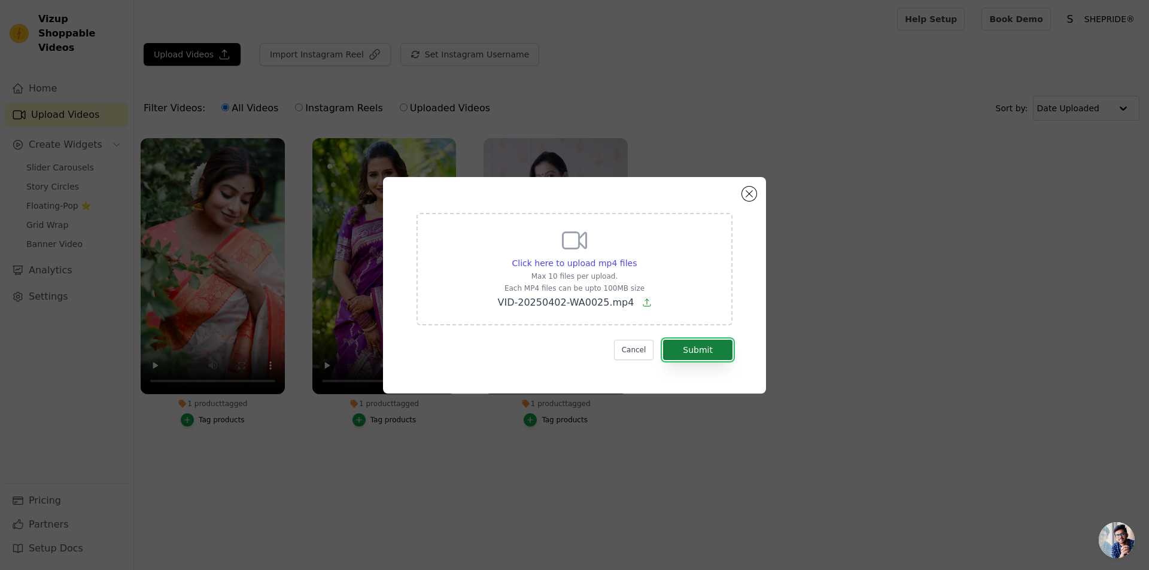
click at [688, 356] on button "Submit" at bounding box center [697, 350] width 69 height 20
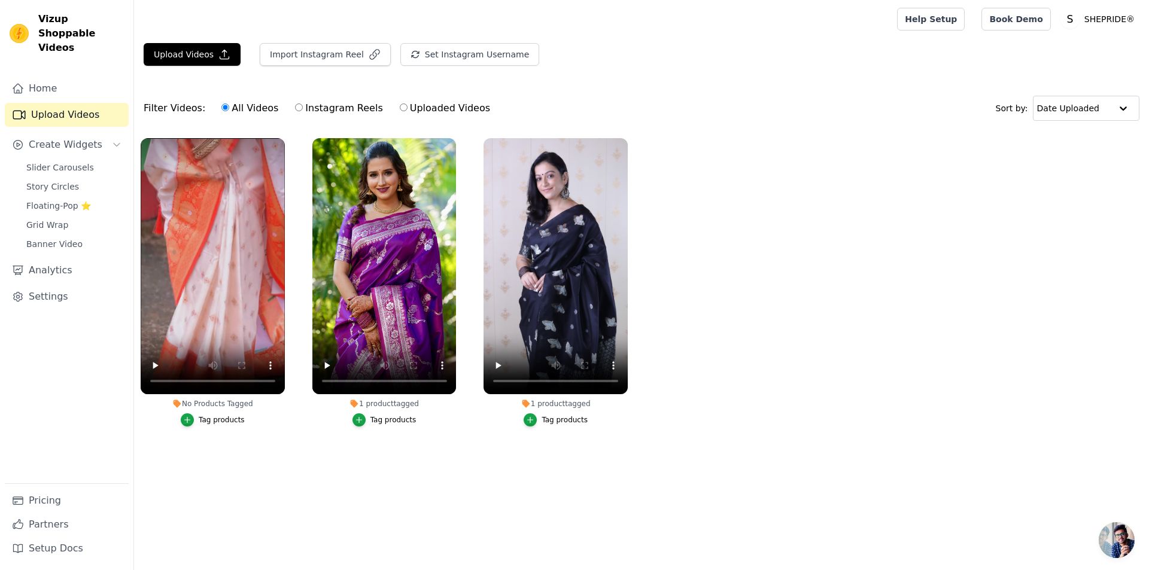
click at [230, 420] on div "Tag products" at bounding box center [222, 420] width 46 height 10
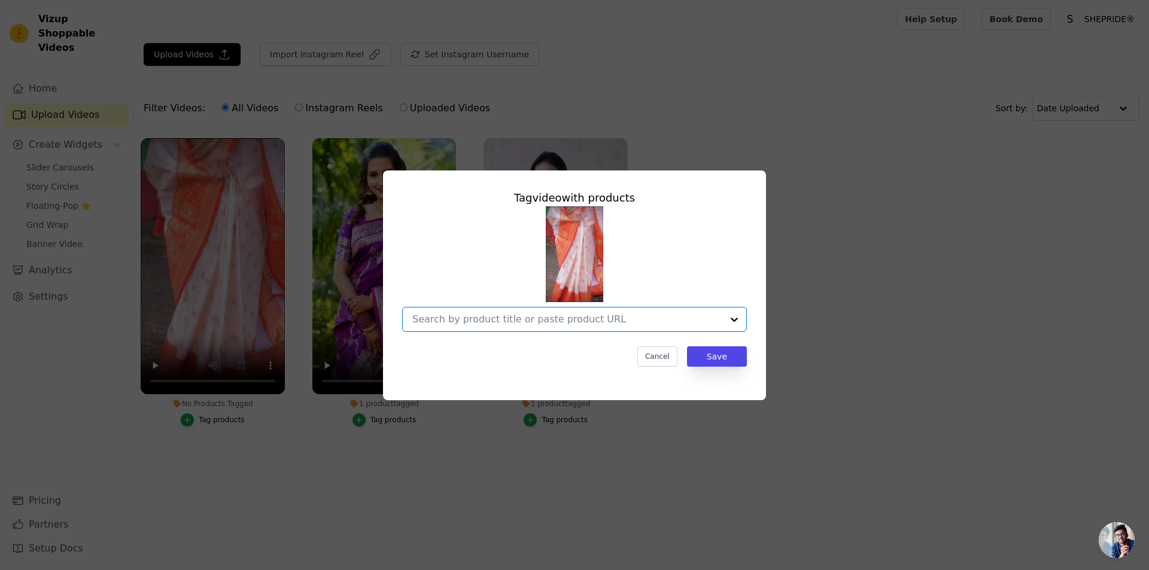
click at [552, 318] on input "No Products Tagged Tag video with products Option undefined, selected. Select i…" at bounding box center [567, 319] width 310 height 11
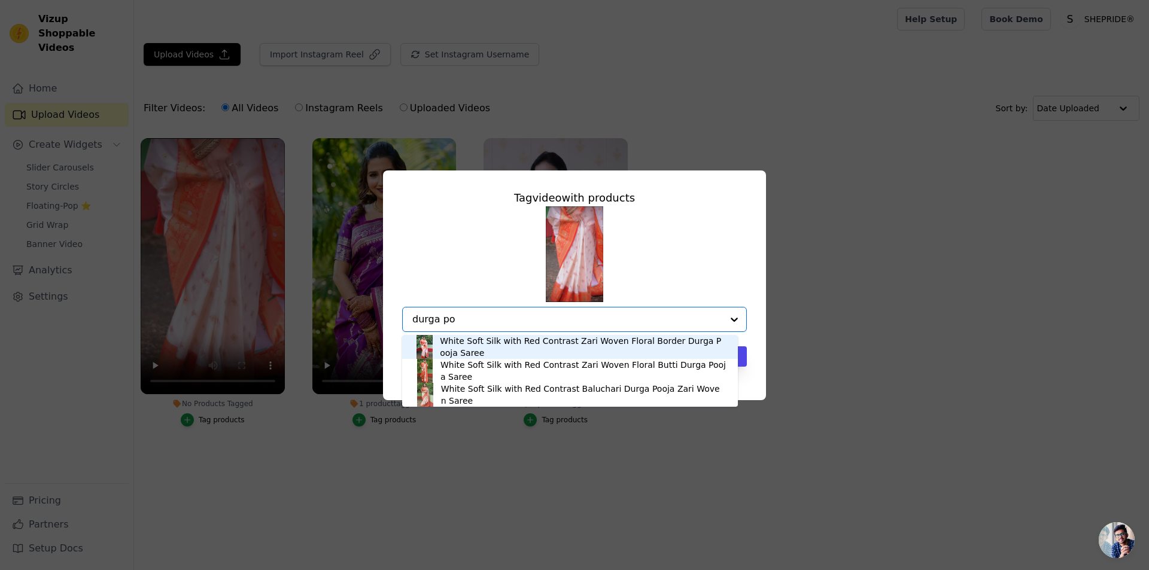
type input "durga poo"
click at [583, 346] on div "White Soft Silk with Red Contrast Zari Woven Floral Border Durga Pooja Saree" at bounding box center [583, 347] width 286 height 24
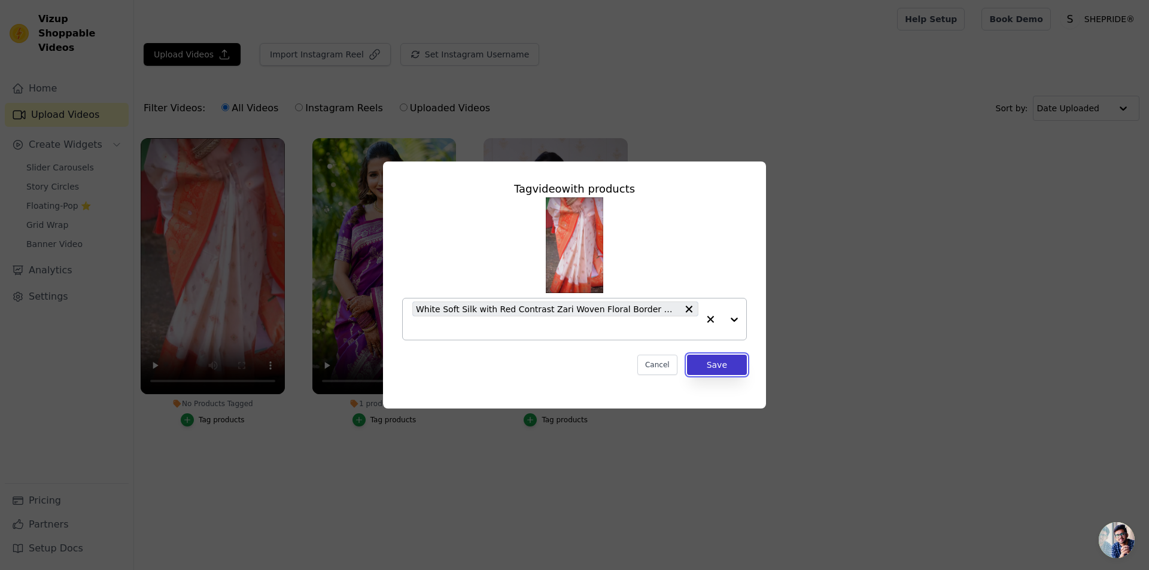
click at [709, 365] on button "Save" at bounding box center [717, 365] width 60 height 20
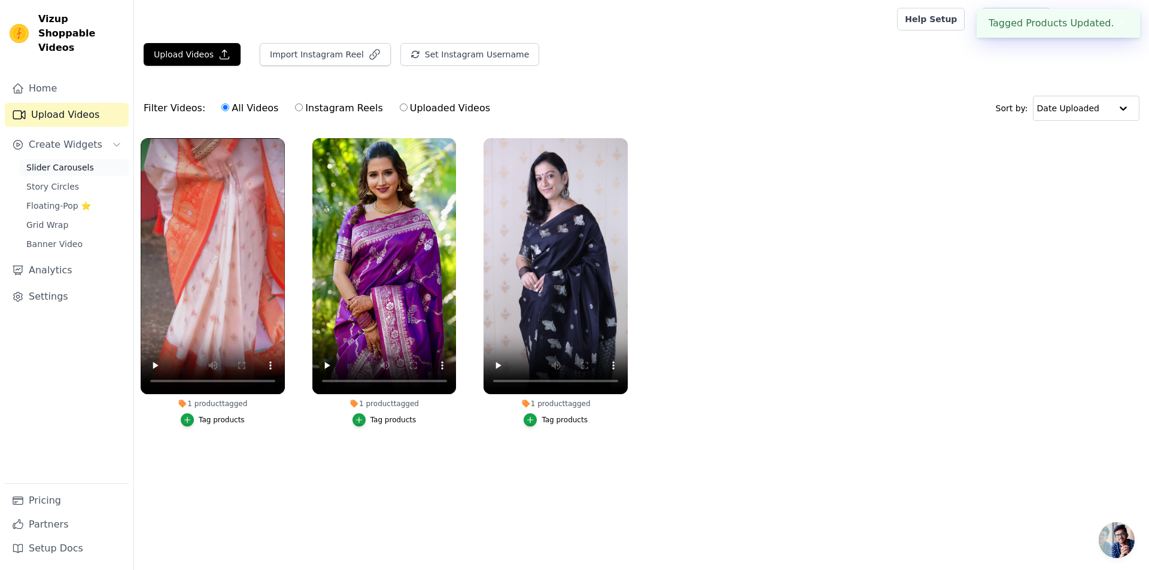
click at [82, 162] on span "Slider Carousels" at bounding box center [60, 168] width 68 height 12
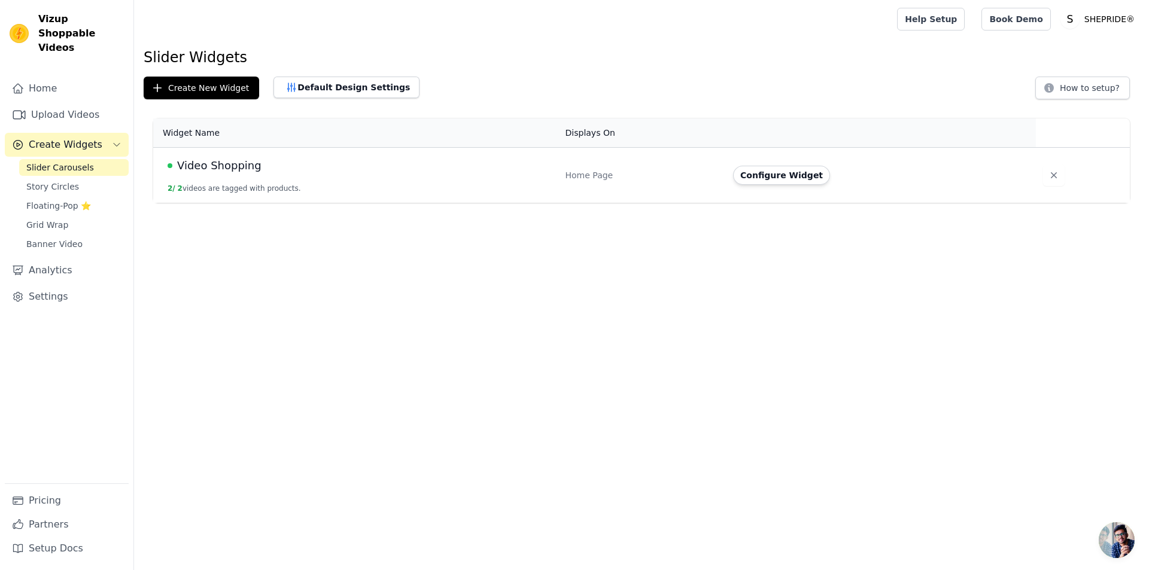
click at [231, 171] on span "Video Shopping" at bounding box center [219, 165] width 84 height 17
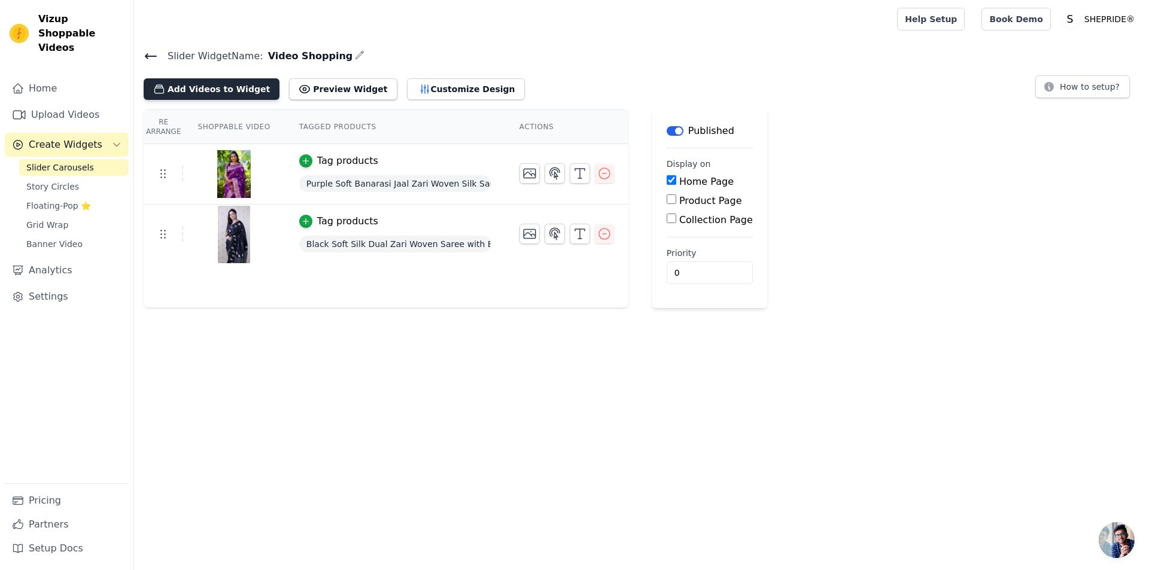
click at [190, 83] on button "Add Videos to Widget" at bounding box center [212, 89] width 136 height 22
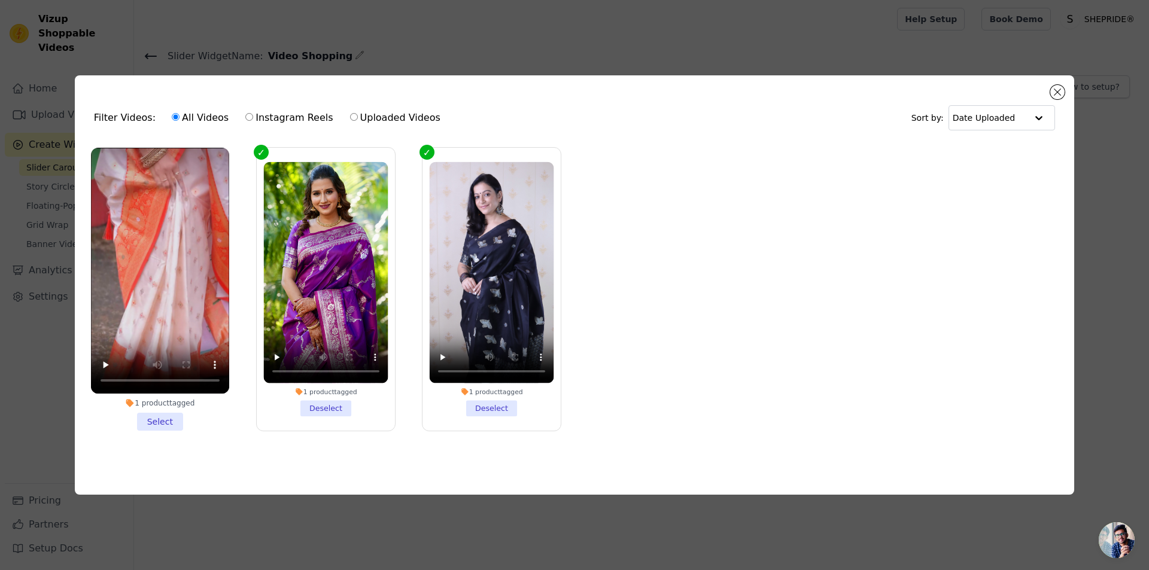
click at [150, 420] on li "1 product tagged Select" at bounding box center [160, 289] width 138 height 283
click at [0, 0] on input "1 product tagged Select" at bounding box center [0, 0] width 0 height 0
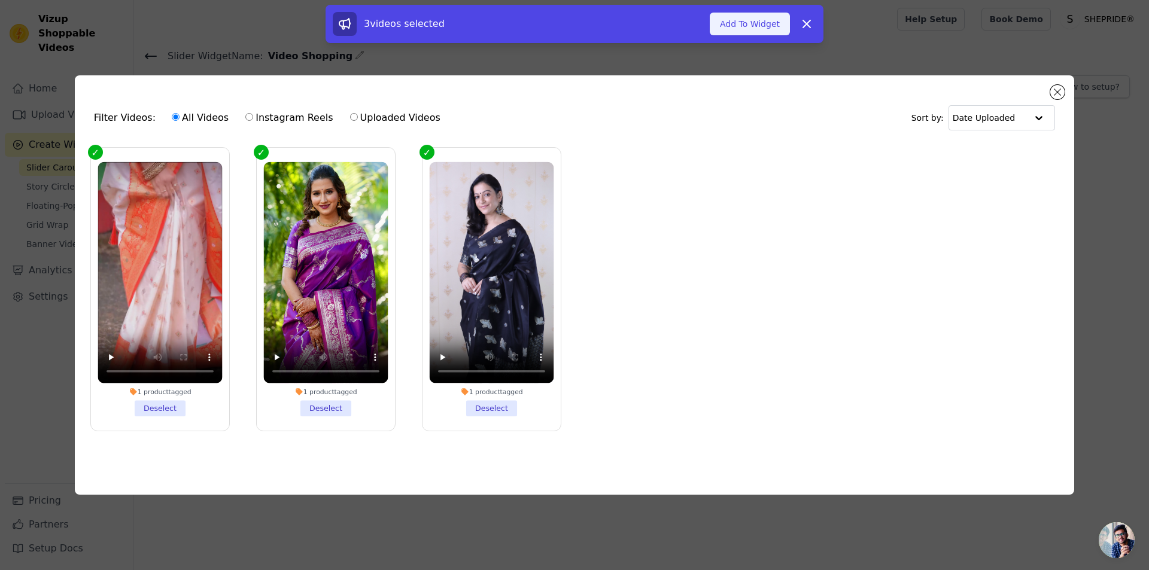
click at [750, 23] on button "Add To Widget" at bounding box center [750, 24] width 80 height 23
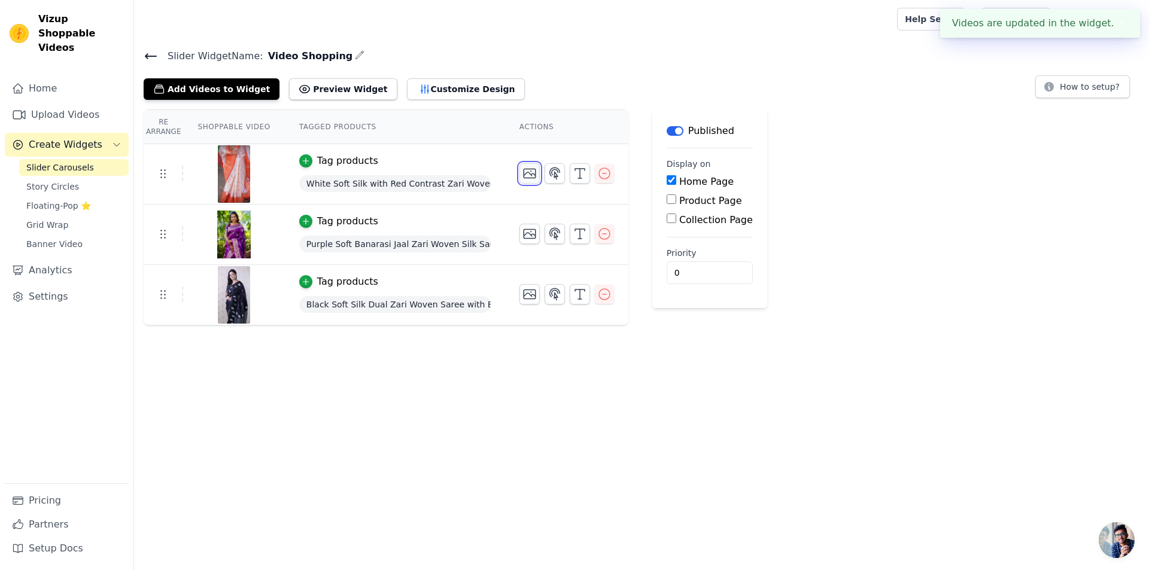
click at [528, 177] on icon "button" at bounding box center [530, 173] width 12 height 9
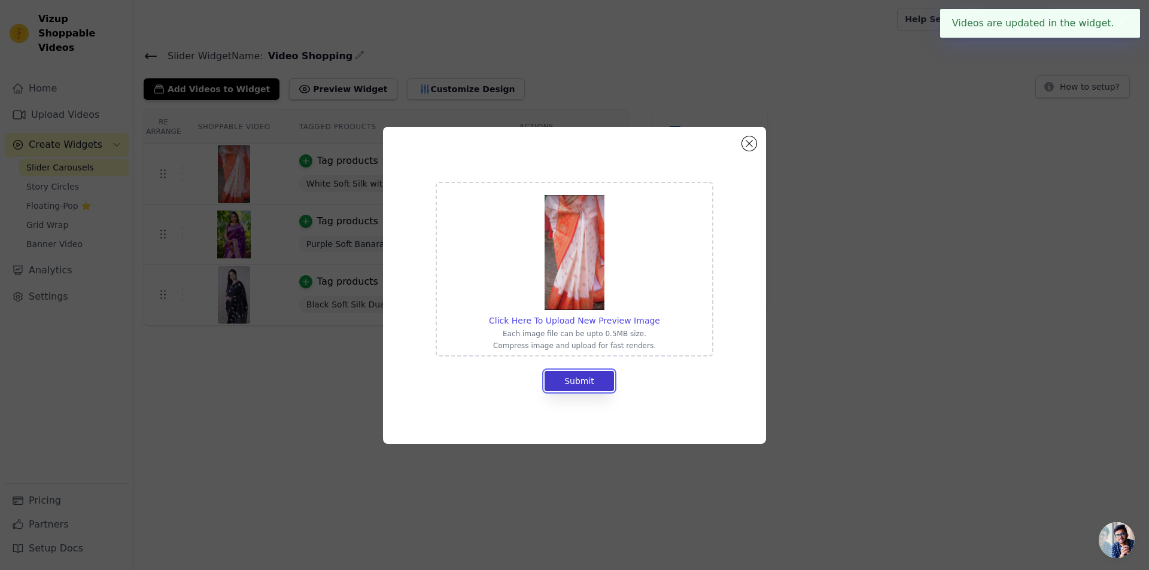
click at [589, 381] on button "Submit" at bounding box center [579, 381] width 69 height 20
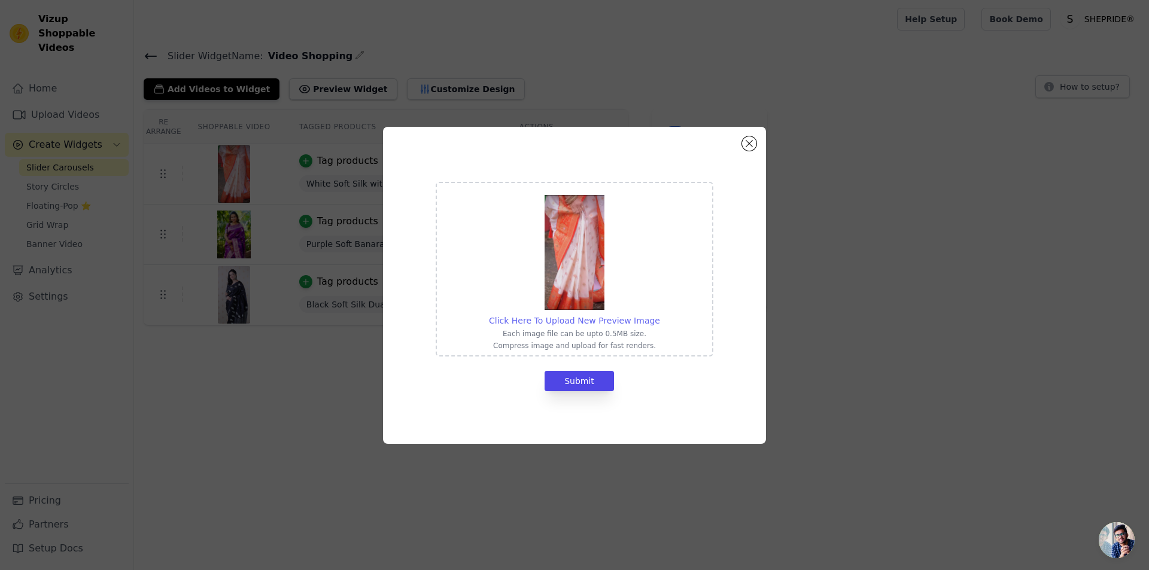
click at [550, 321] on span "Click Here To Upload New Preview Image" at bounding box center [574, 321] width 171 height 10
click at [660, 315] on input "Click Here To Upload New Preview Image Each image file can be upto 0.5MB size. …" at bounding box center [660, 314] width 1 height 1
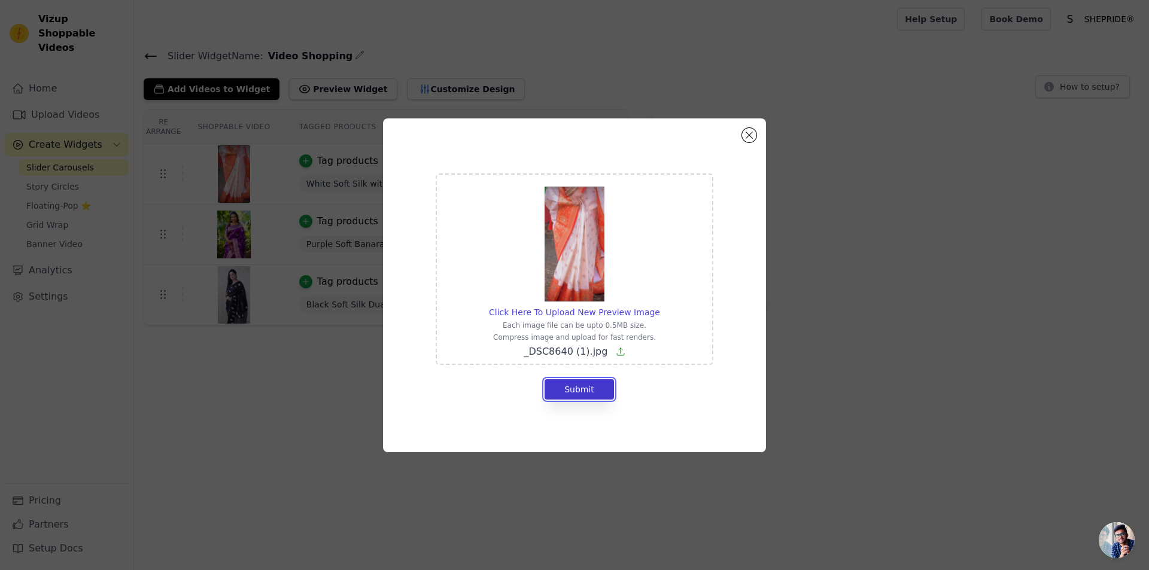
click at [579, 391] on button "Submit" at bounding box center [579, 389] width 69 height 20
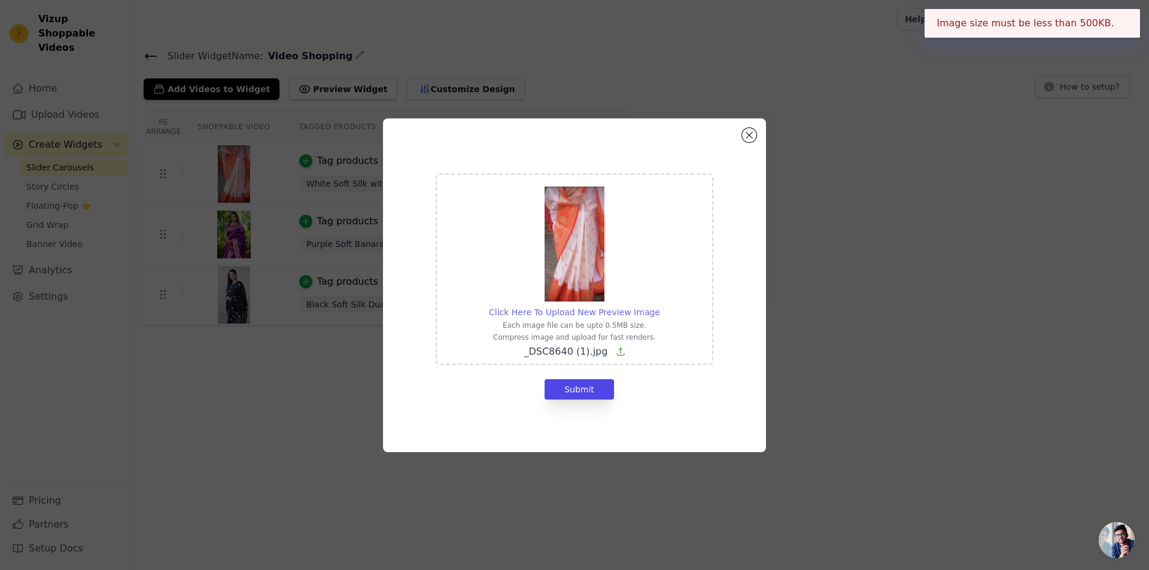
click at [581, 308] on span "Click Here To Upload New Preview Image" at bounding box center [574, 313] width 171 height 10
click at [660, 306] on input "Click Here To Upload New Preview Image Each image file can be upto 0.5MB size. …" at bounding box center [660, 306] width 1 height 1
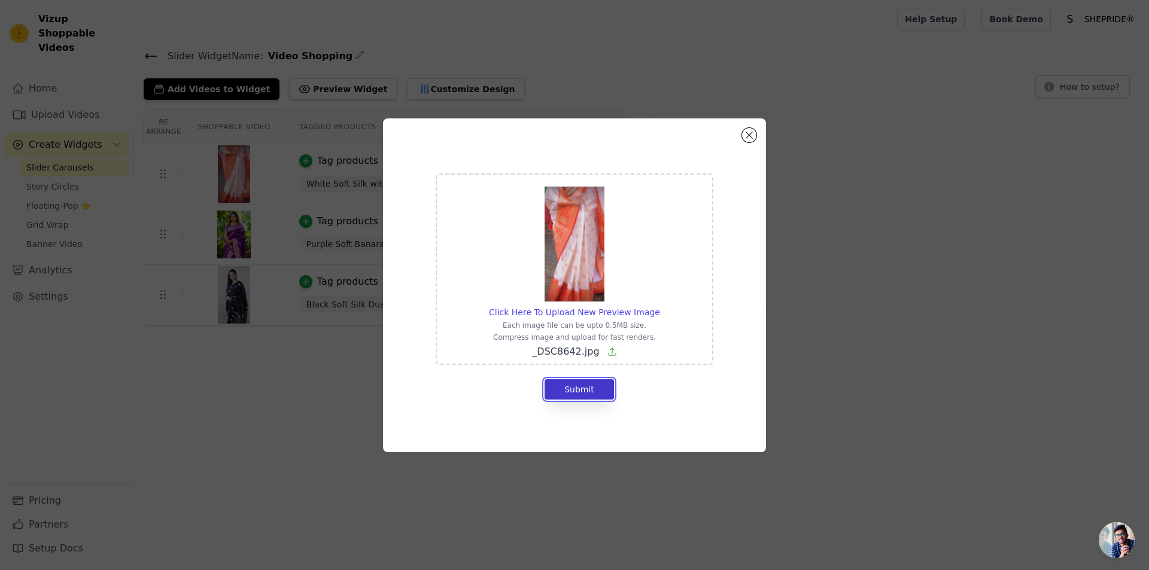
click at [564, 381] on button "Submit" at bounding box center [579, 389] width 69 height 20
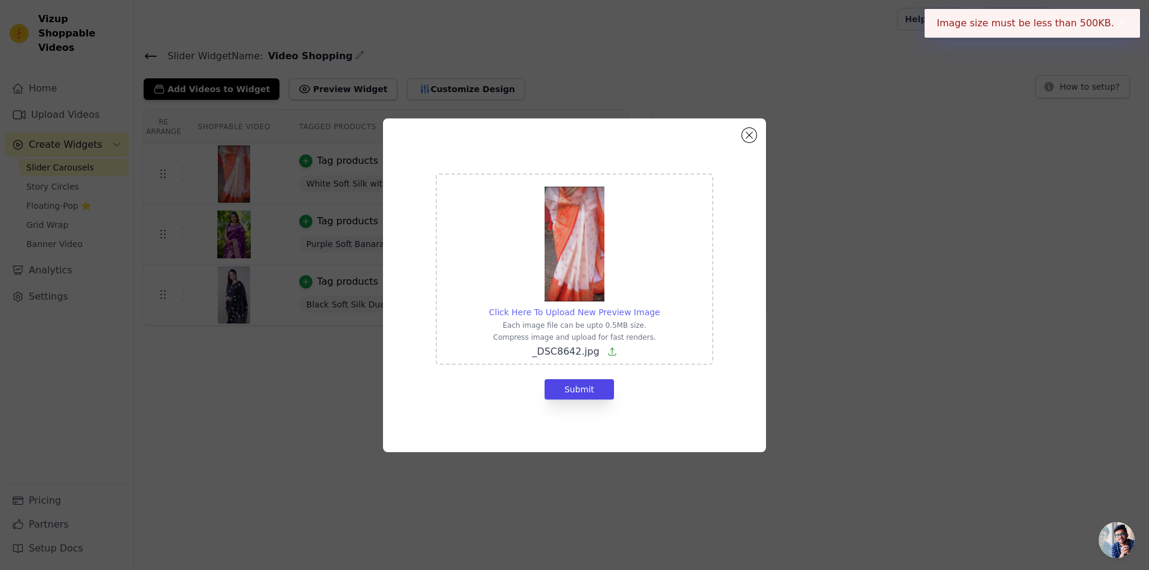
click at [593, 309] on span "Click Here To Upload New Preview Image" at bounding box center [574, 313] width 171 height 10
click at [660, 306] on input "Click Here To Upload New Preview Image Each image file can be upto 0.5MB size. …" at bounding box center [660, 306] width 1 height 1
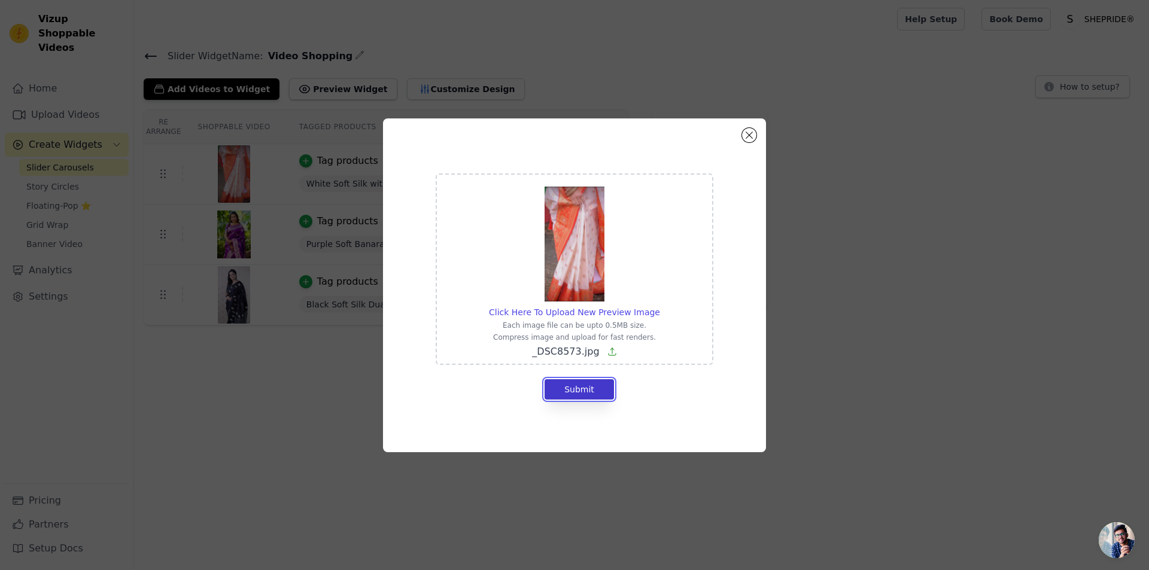
click at [576, 393] on button "Submit" at bounding box center [579, 389] width 69 height 20
click at [581, 317] on span "Click Here To Upload New Preview Image" at bounding box center [574, 313] width 171 height 10
click at [660, 306] on input "Click Here To Upload New Preview Image Each image file can be upto 0.5MB size. …" at bounding box center [660, 306] width 1 height 1
type input "C:\fakepath\_DSC8642.jpg"
click at [581, 390] on button "Submit" at bounding box center [579, 389] width 69 height 20
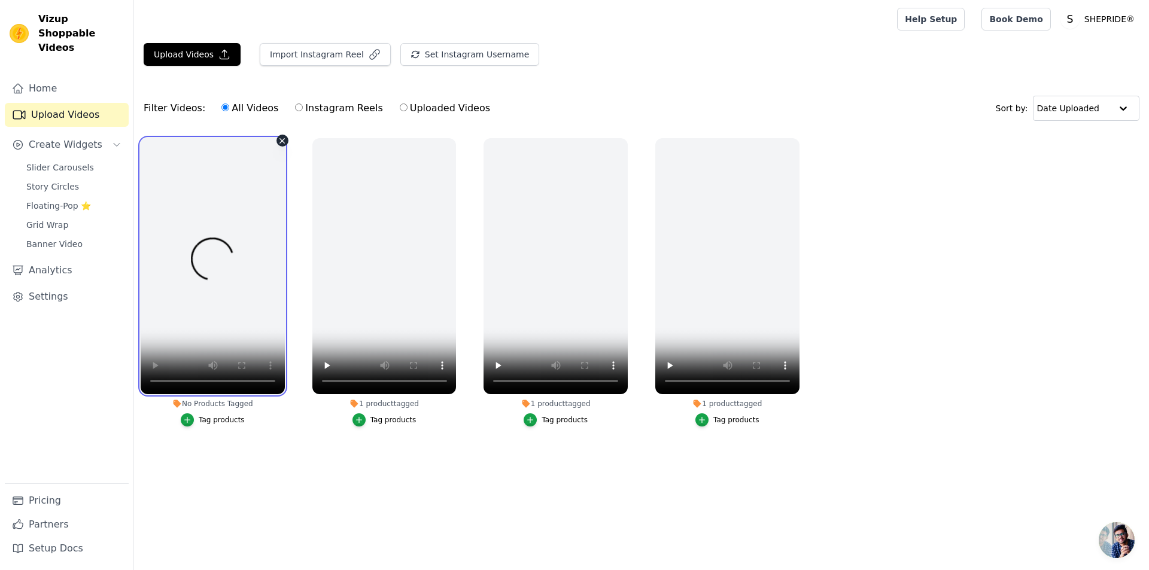
click at [223, 380] on video at bounding box center [213, 266] width 144 height 256
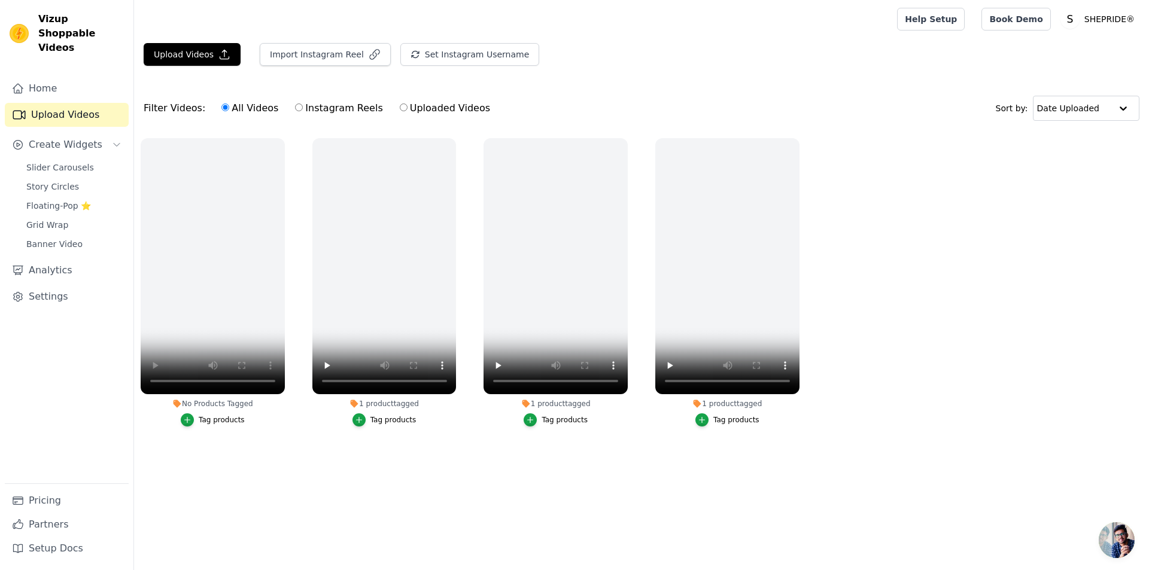
click at [332, 486] on html "Vizup Shoppable Videos Home Upload Videos Create Widgets Slider Carousels Story…" at bounding box center [574, 243] width 1149 height 486
click at [277, 138] on button "No Products Tagged Tag products" at bounding box center [283, 141] width 12 height 12
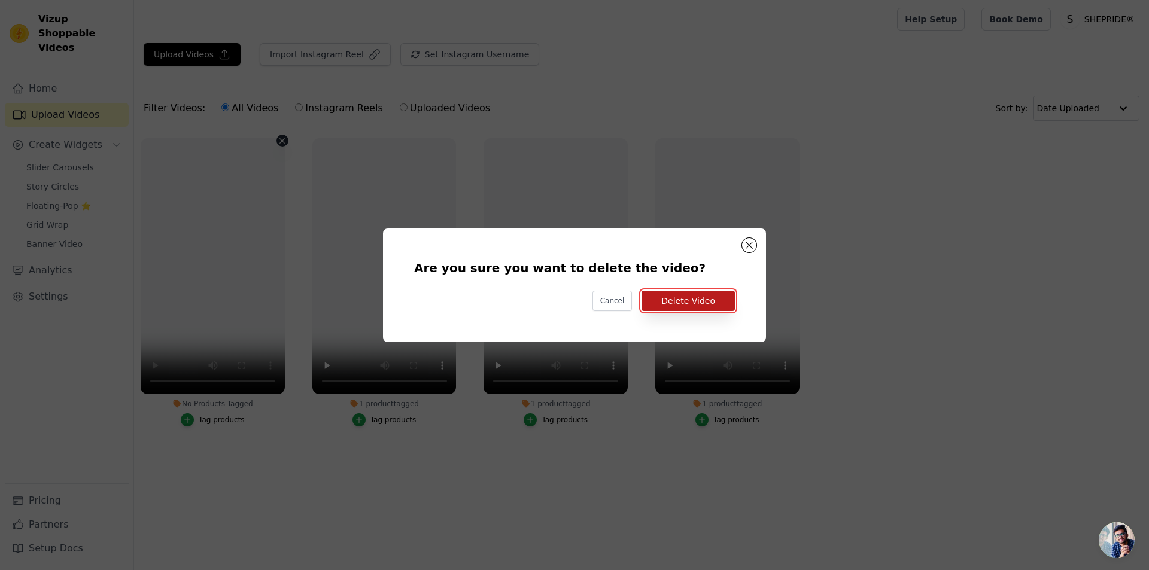
click at [681, 305] on button "Delete Video" at bounding box center [688, 301] width 93 height 20
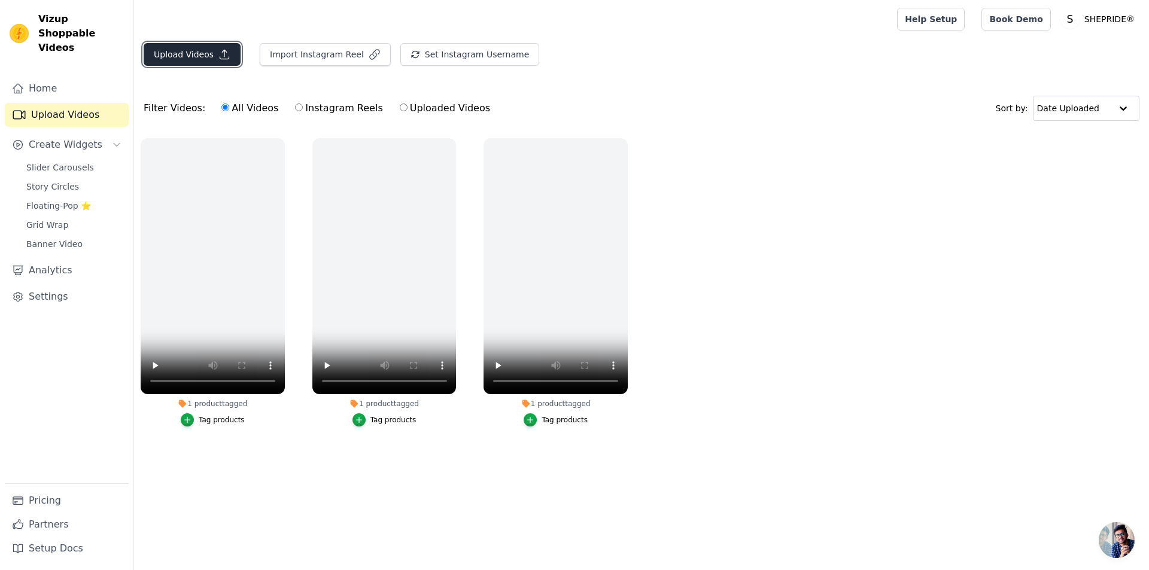
click at [191, 62] on button "Upload Videos" at bounding box center [192, 54] width 97 height 23
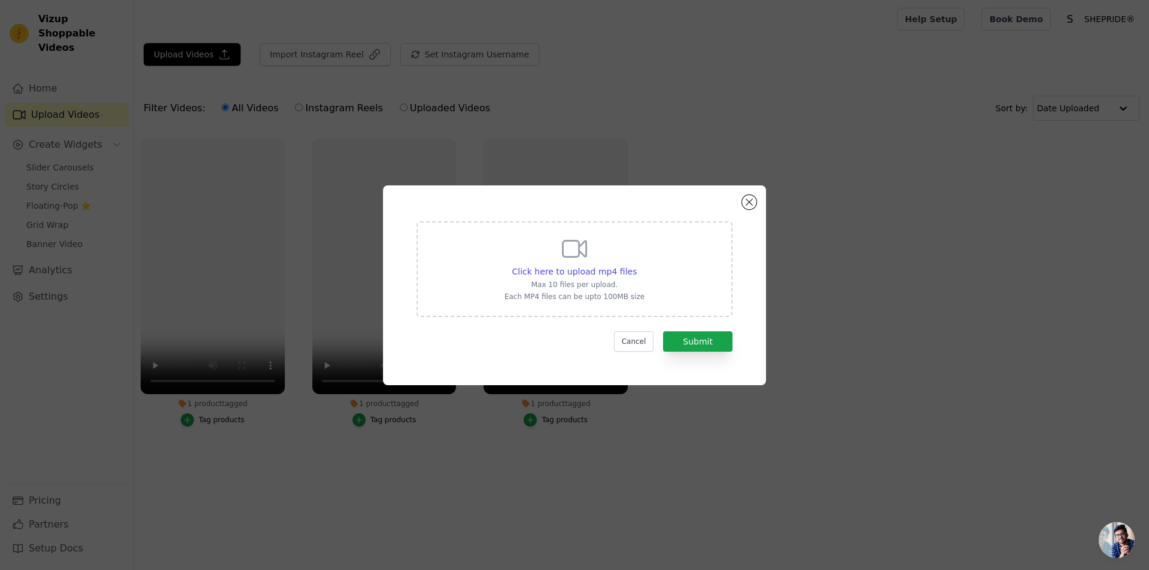
click at [585, 246] on icon at bounding box center [574, 249] width 29 height 29
click at [636, 265] on input "Click here to upload mp4 files Max 10 files per upload. Each MP4 files can be u…" at bounding box center [636, 265] width 1 height 1
click at [751, 203] on button "Close modal" at bounding box center [749, 202] width 14 height 14
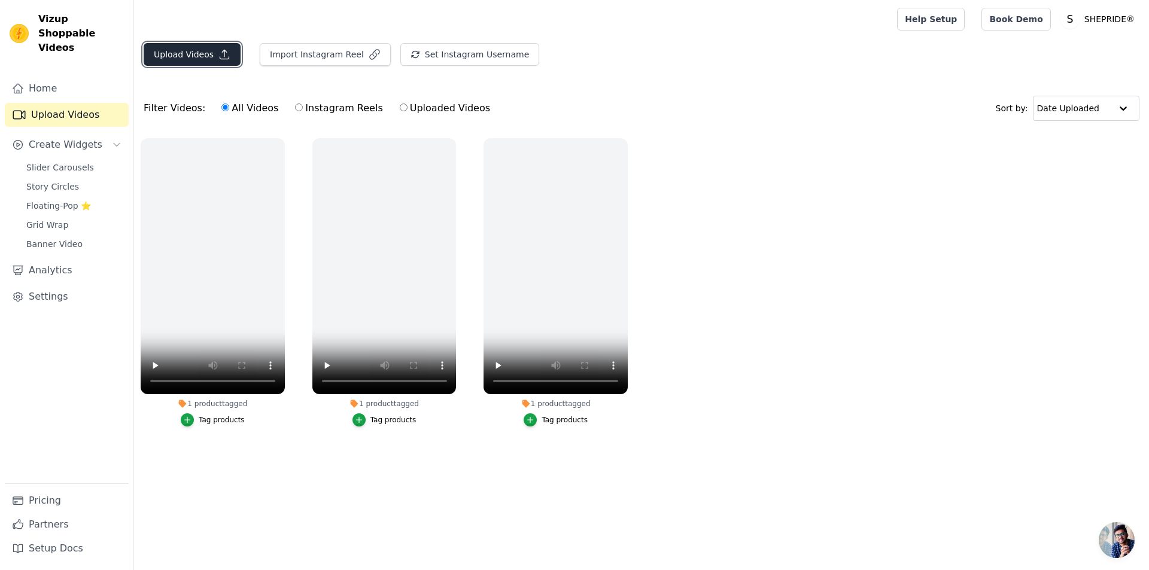
click at [199, 52] on button "Upload Videos" at bounding box center [192, 54] width 97 height 23
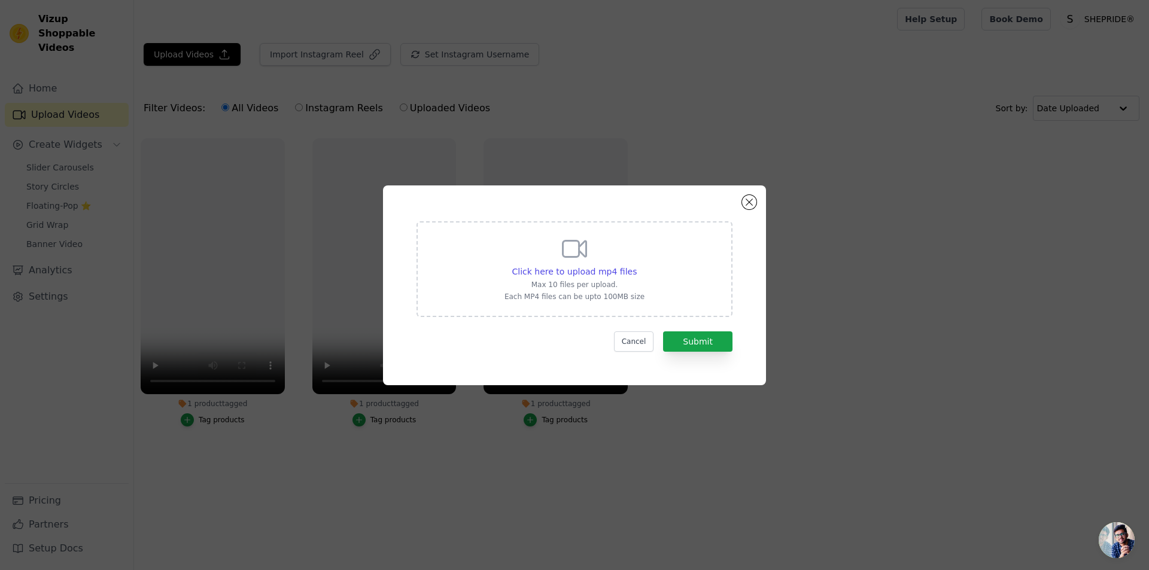
click at [571, 251] on icon at bounding box center [574, 249] width 29 height 29
click at [636, 265] on input "Click here to upload mp4 files Max 10 files per upload. Each MP4 files can be u…" at bounding box center [636, 265] width 1 height 1
click at [587, 259] on icon at bounding box center [574, 249] width 29 height 29
click at [636, 265] on input "Click here to upload mp4 files Max 10 files per upload. Each MP4 files can be u…" at bounding box center [636, 265] width 1 height 1
type input "C:\fakepath\IMG_4625.mp4"
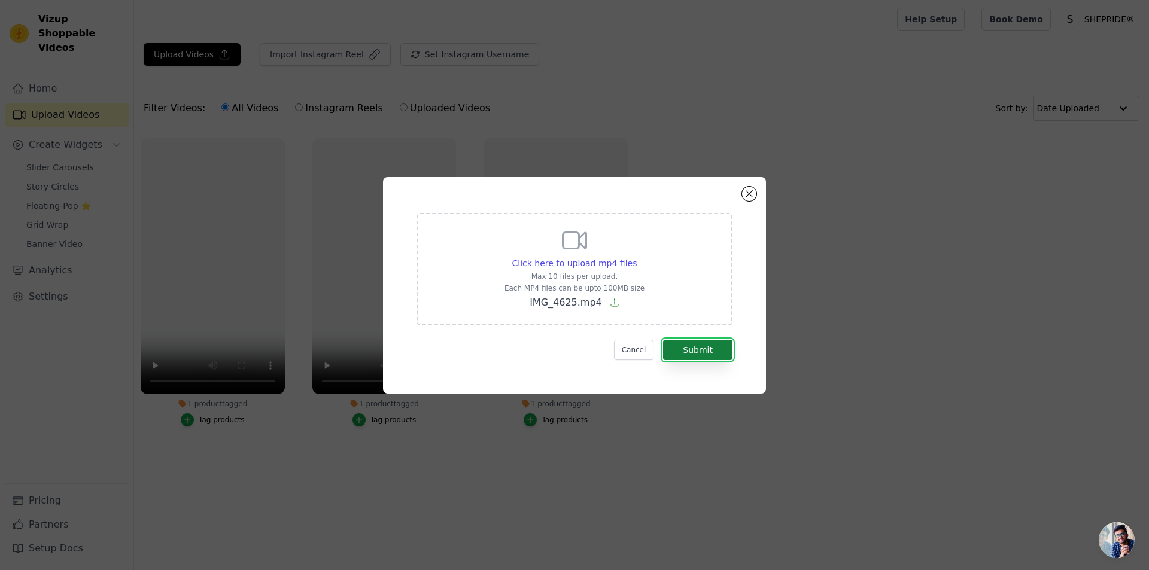
click at [695, 353] on button "Submit" at bounding box center [697, 350] width 69 height 20
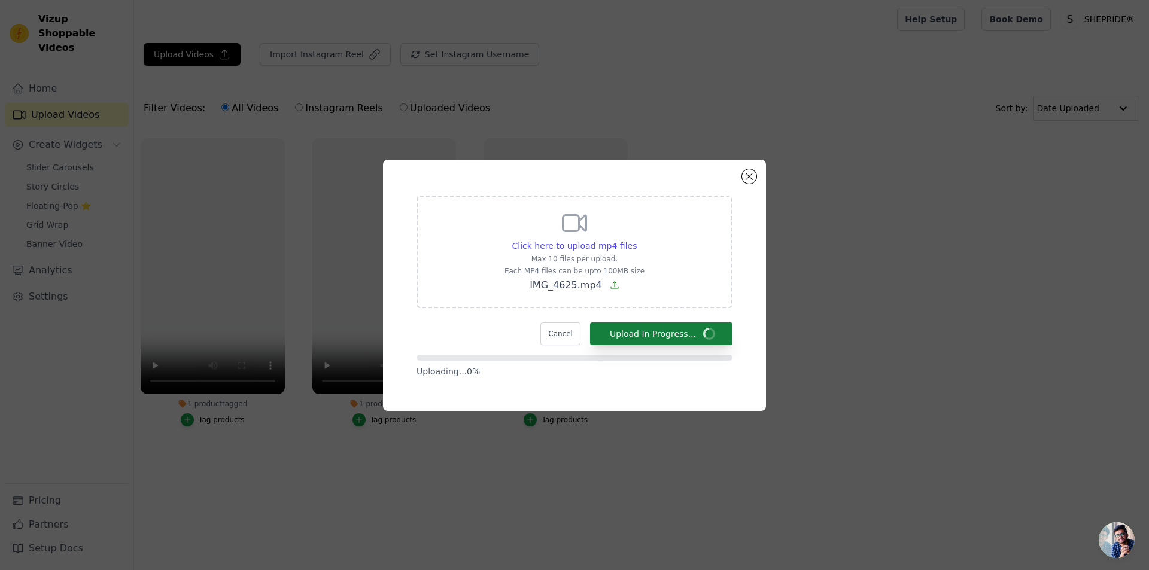
click at [691, 350] on form "Click here to upload mp4 files Max 10 files per upload. Each MP4 files can be u…" at bounding box center [575, 287] width 316 height 182
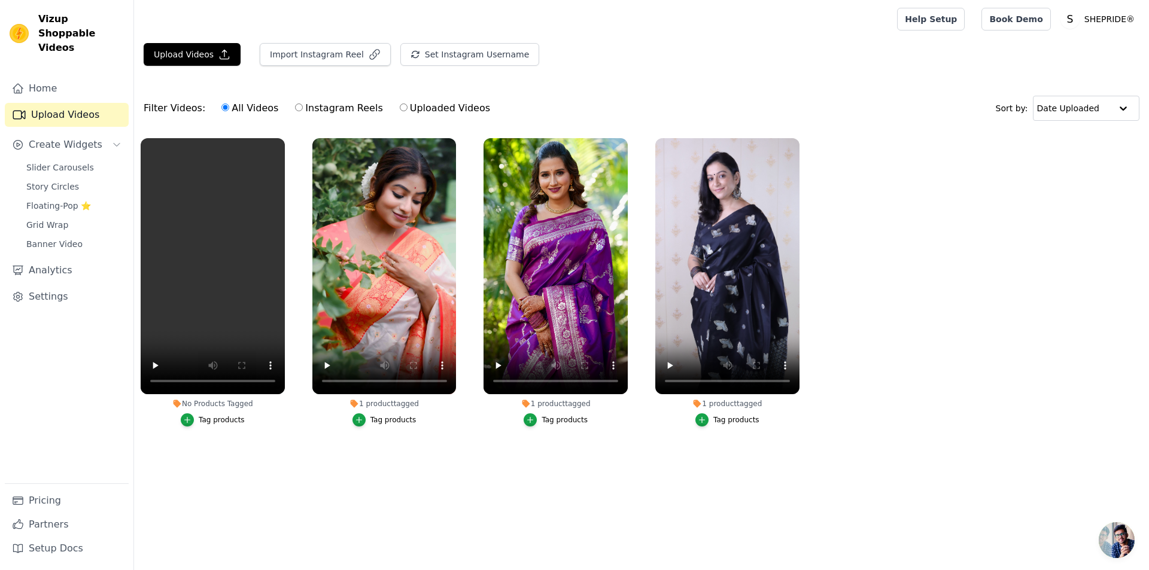
click at [230, 420] on div "Tag products" at bounding box center [222, 420] width 46 height 10
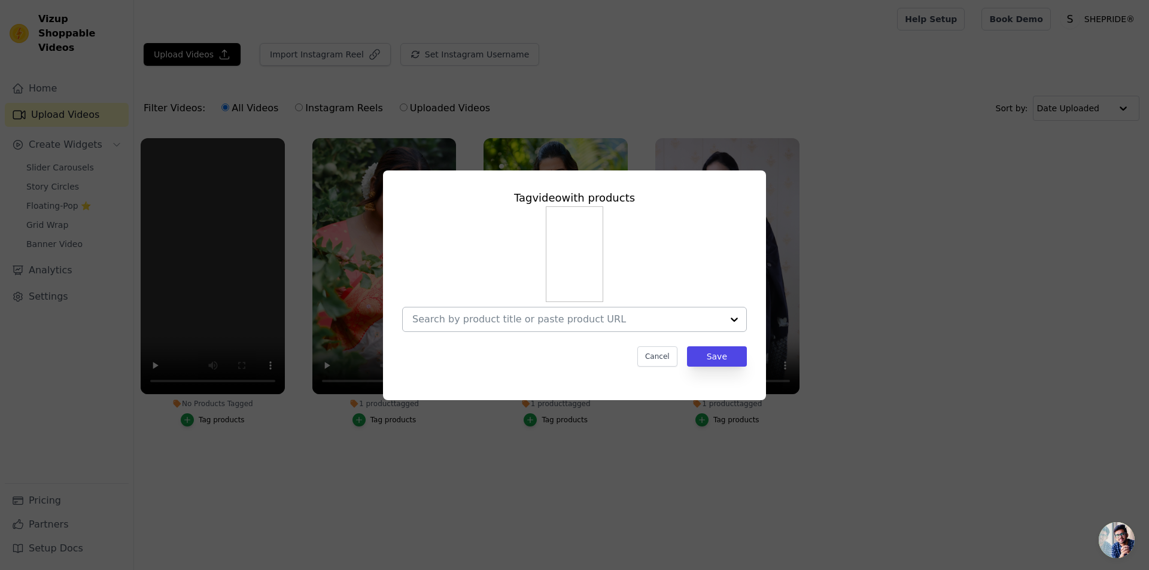
click at [500, 322] on input "No Products Tagged Tag video with products Cancel Save Tag products" at bounding box center [567, 319] width 310 height 11
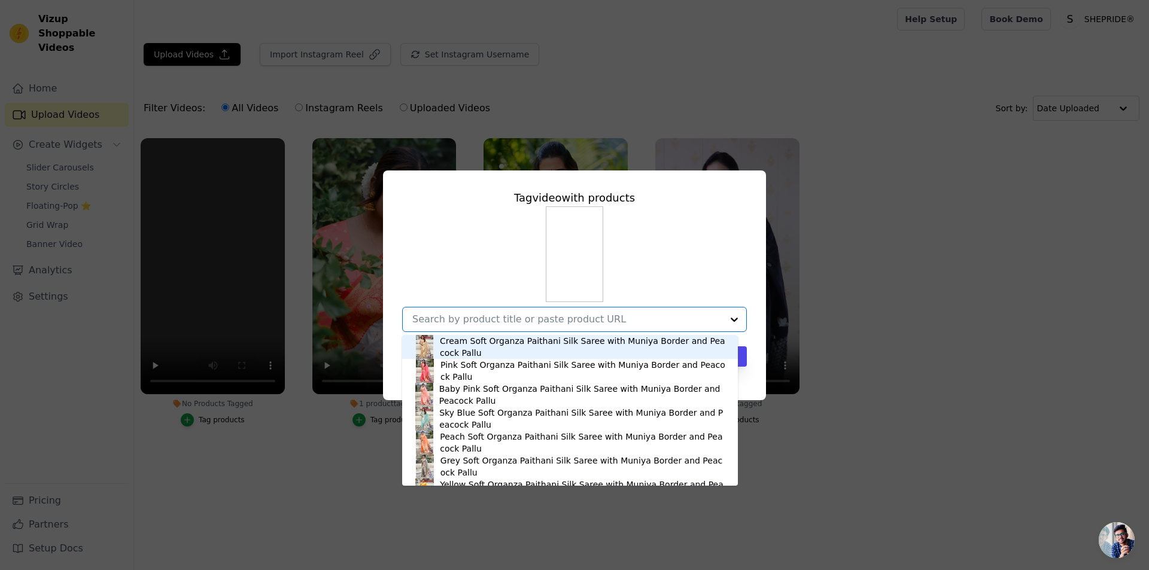
click at [522, 350] on div "Cream Soft Organza Paithani Silk Saree with Muniya Border and Peacock Pallu" at bounding box center [583, 347] width 286 height 24
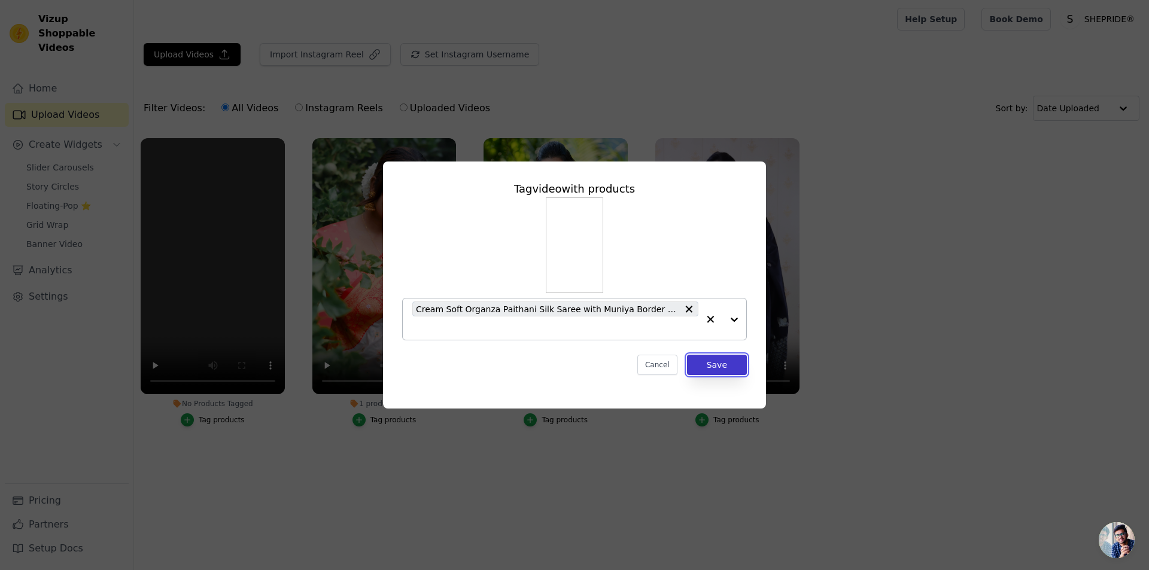
click at [714, 369] on button "Save" at bounding box center [717, 365] width 60 height 20
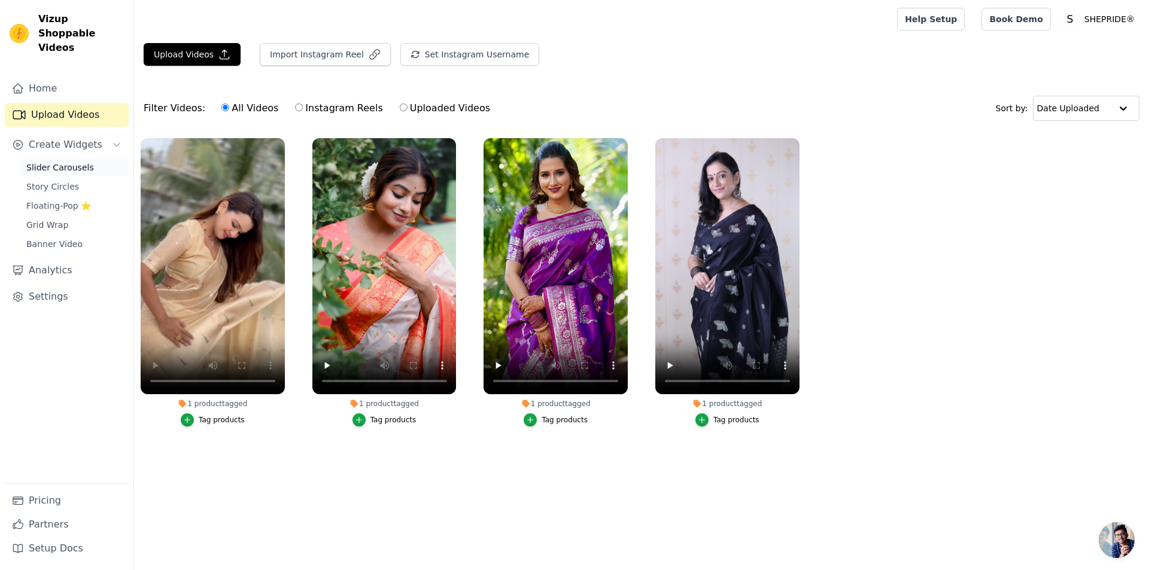
click at [66, 162] on span "Slider Carousels" at bounding box center [60, 168] width 68 height 12
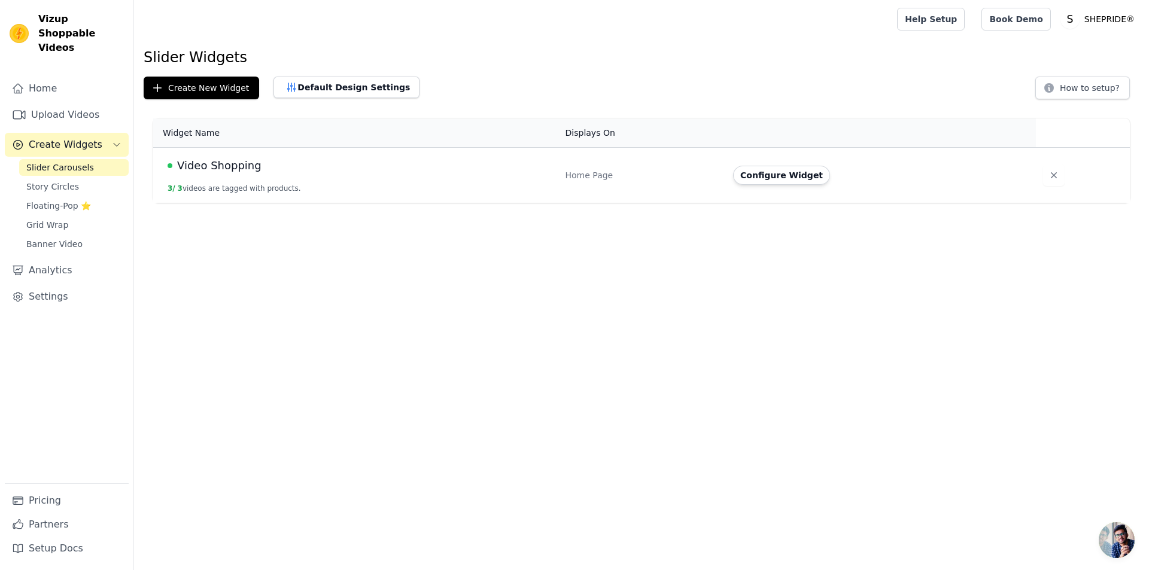
click at [195, 172] on span "Video Shopping" at bounding box center [219, 165] width 84 height 17
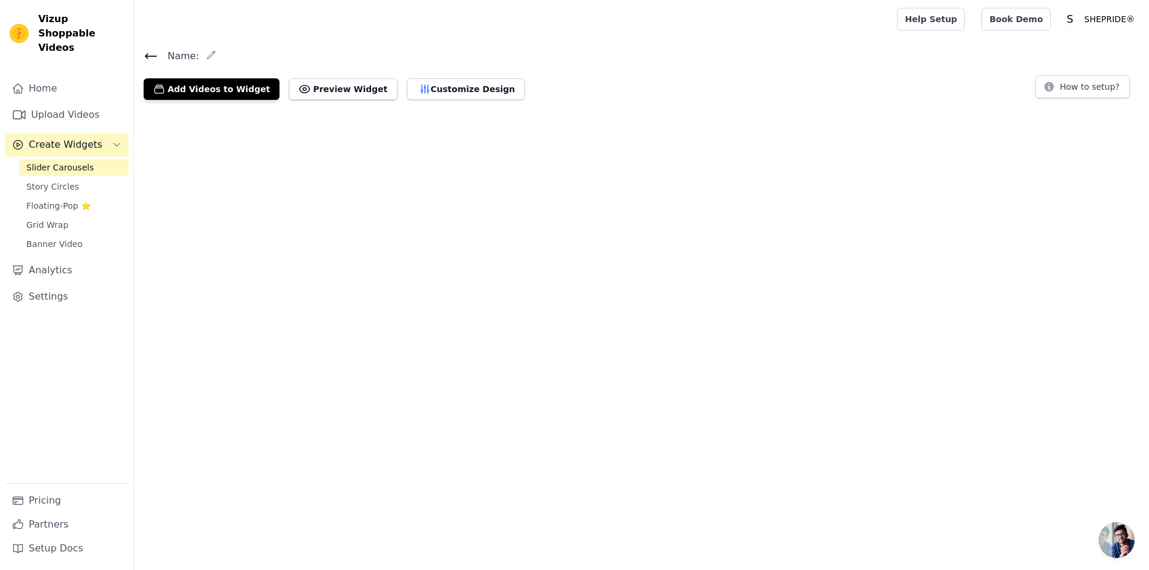
click at [196, 110] on html "Vizup Shoppable Videos Home Upload Videos Create Widgets Slider Carousels Story…" at bounding box center [574, 55] width 1149 height 110
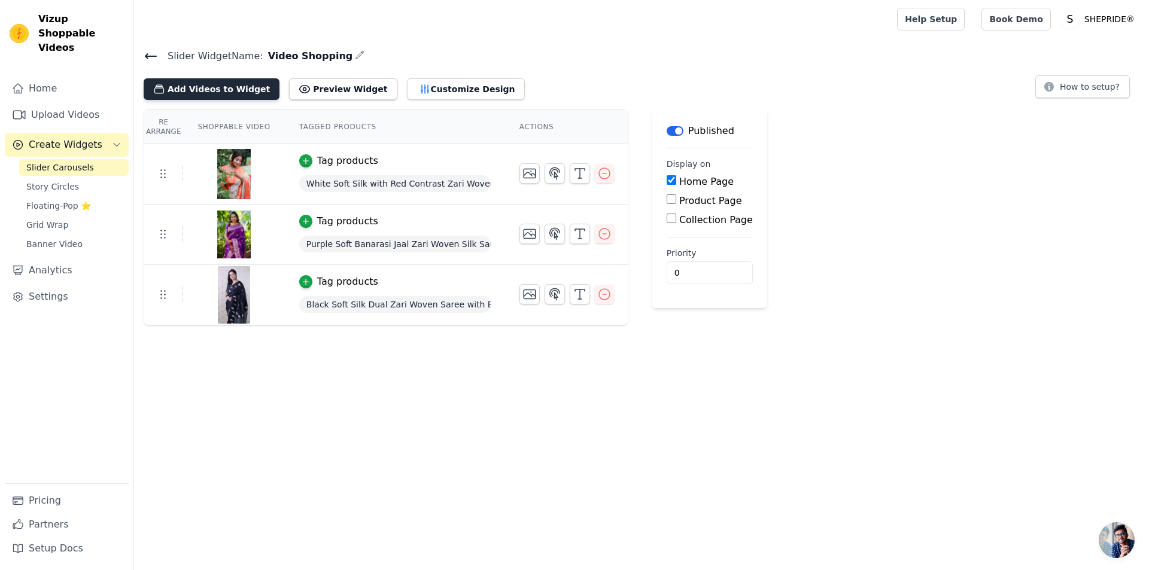
click at [210, 83] on button "Add Videos to Widget" at bounding box center [212, 89] width 136 height 22
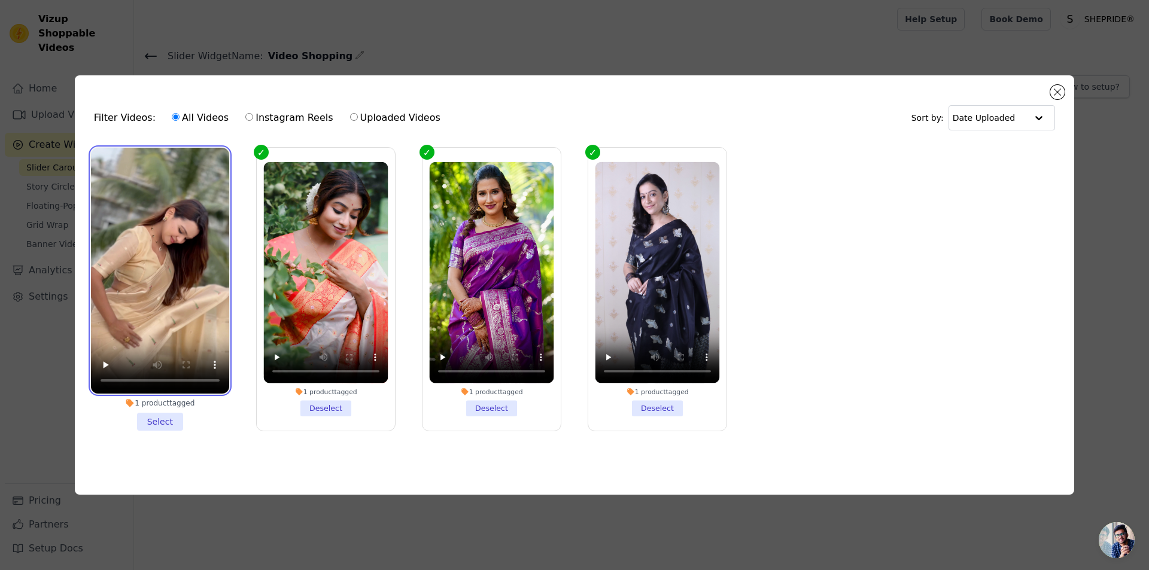
click at [153, 271] on video at bounding box center [160, 271] width 138 height 246
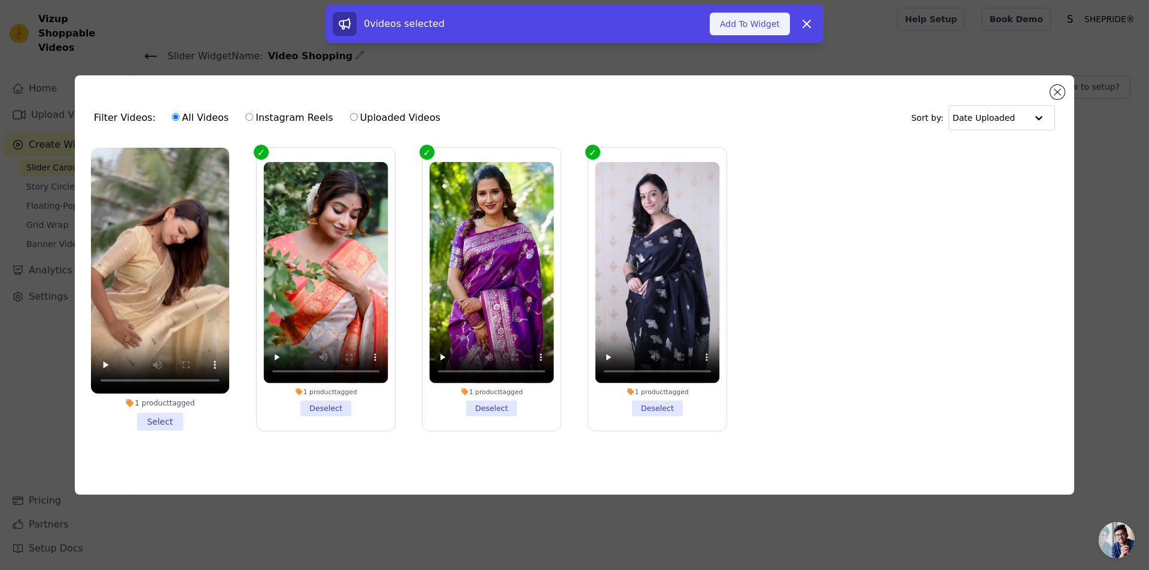
click at [761, 20] on button "Add To Widget" at bounding box center [750, 24] width 80 height 23
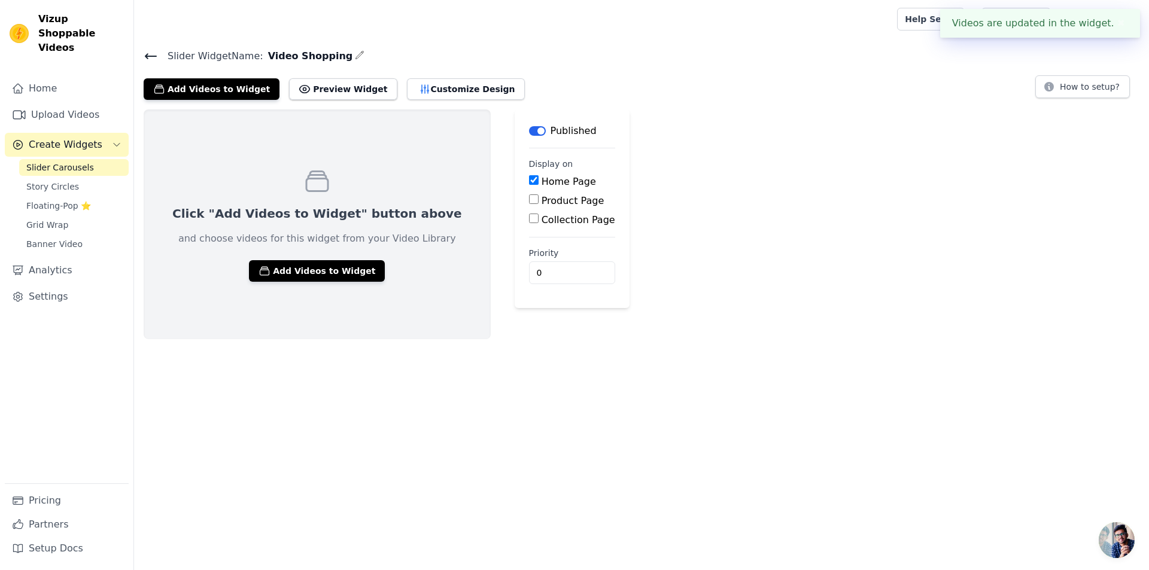
click at [92, 159] on link "Slider Carousels" at bounding box center [74, 167] width 110 height 17
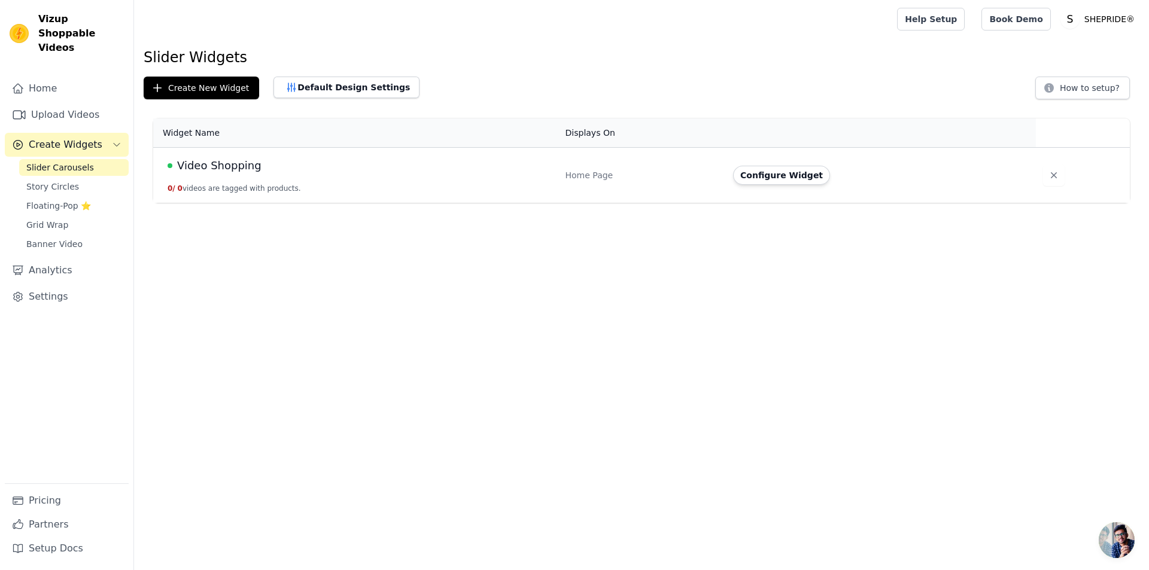
click at [251, 165] on span "Video Shopping" at bounding box center [219, 165] width 84 height 17
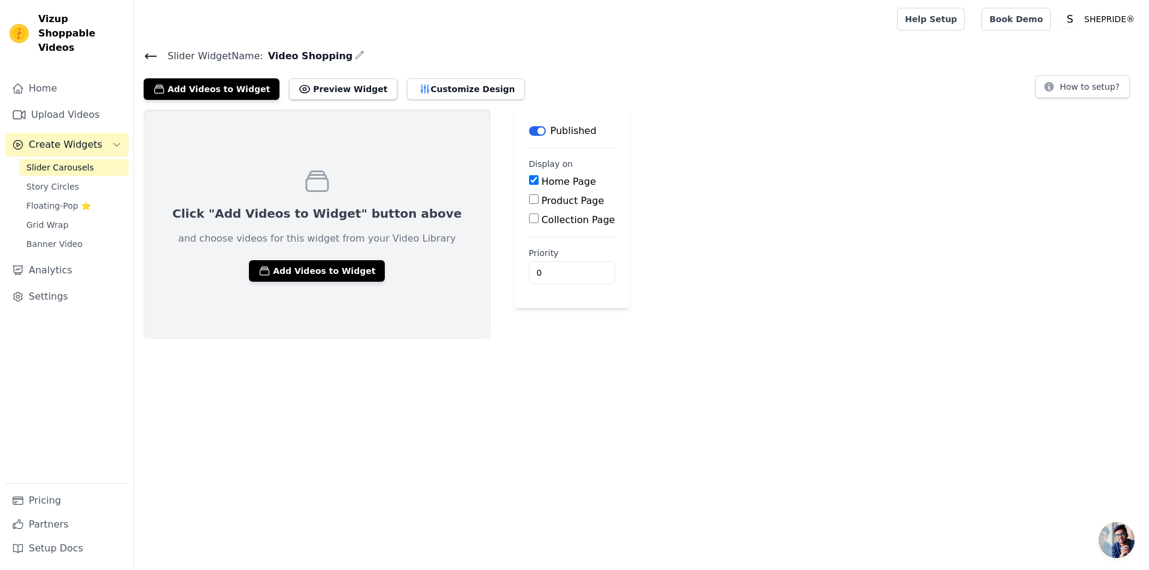
click at [89, 159] on link "Slider Carousels" at bounding box center [74, 167] width 110 height 17
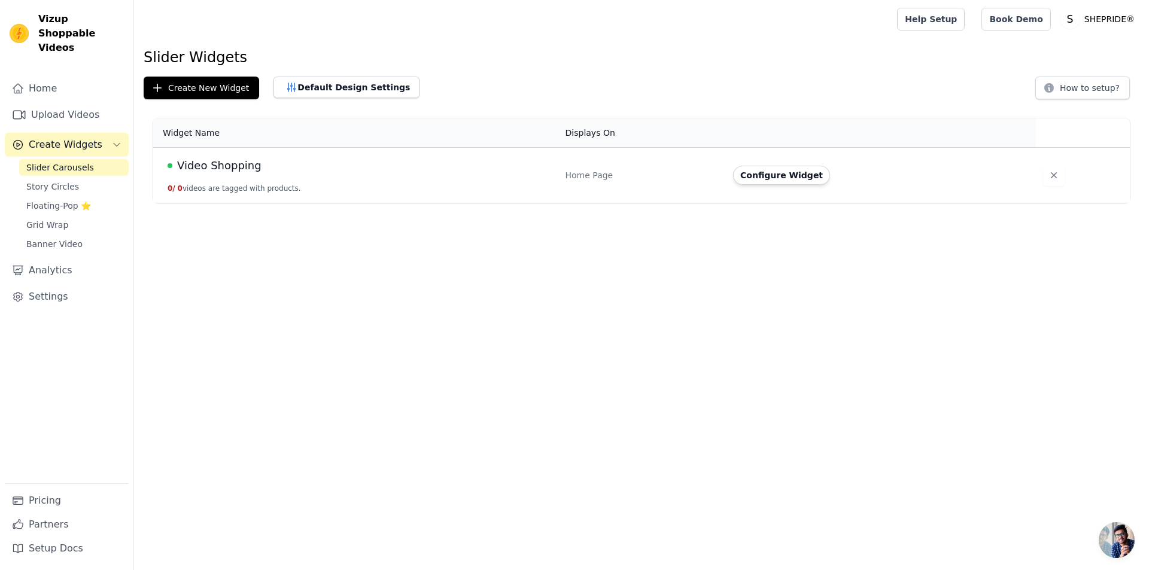
click at [56, 138] on span "Create Widgets" at bounding box center [66, 145] width 74 height 14
click at [86, 138] on span "Create Widgets" at bounding box center [66, 145] width 74 height 14
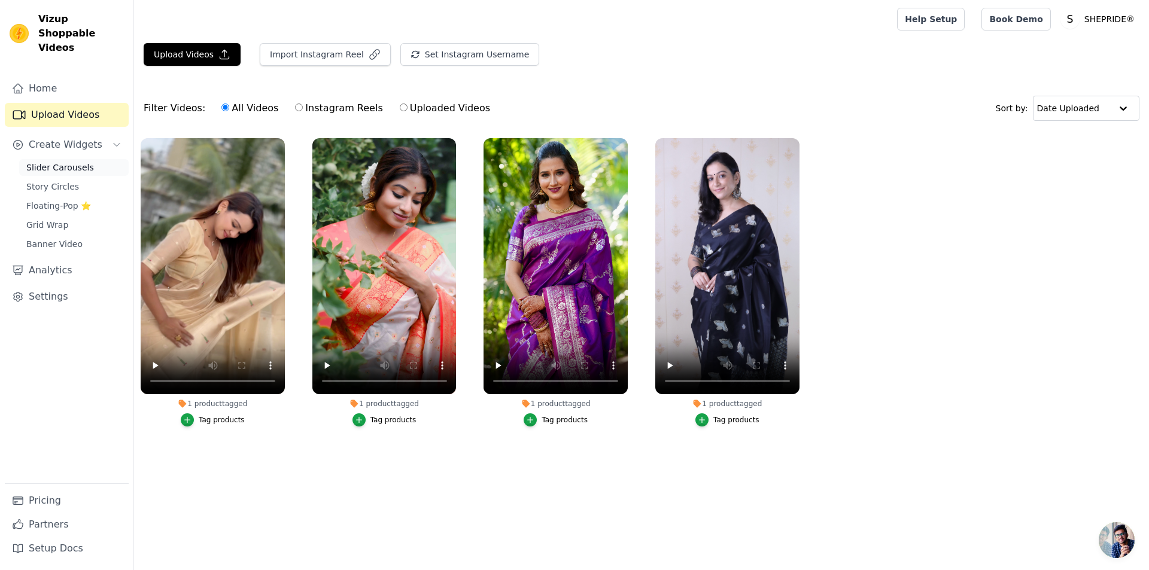
click at [75, 162] on span "Slider Carousels" at bounding box center [60, 168] width 68 height 12
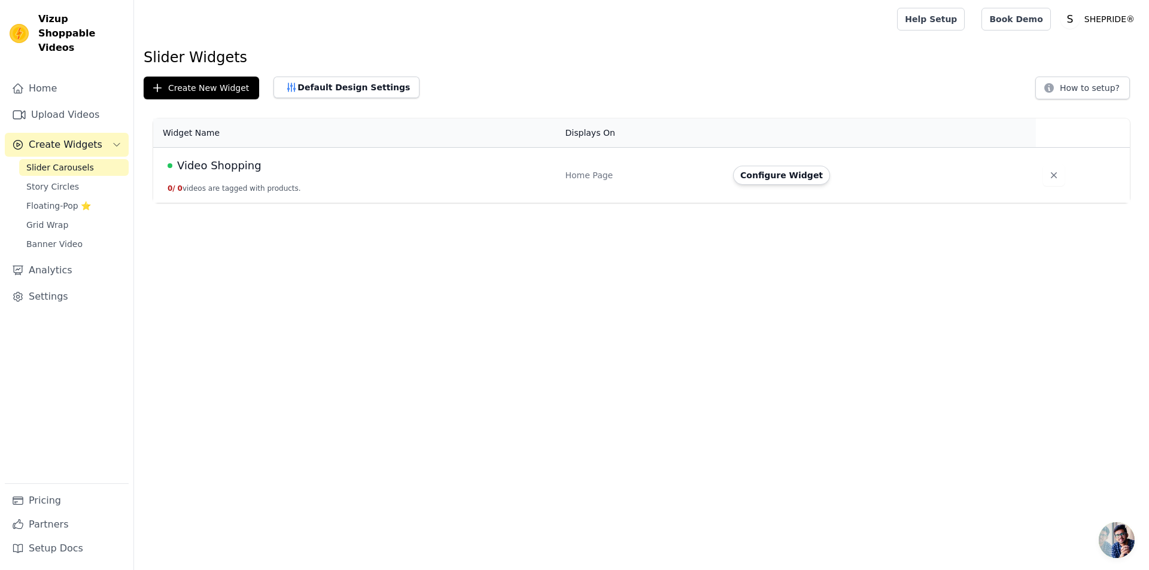
click at [196, 195] on td "Video Shopping 0 / 0 videos are tagged with products." at bounding box center [355, 176] width 405 height 56
click at [212, 167] on span "Video Shopping" at bounding box center [219, 165] width 84 height 17
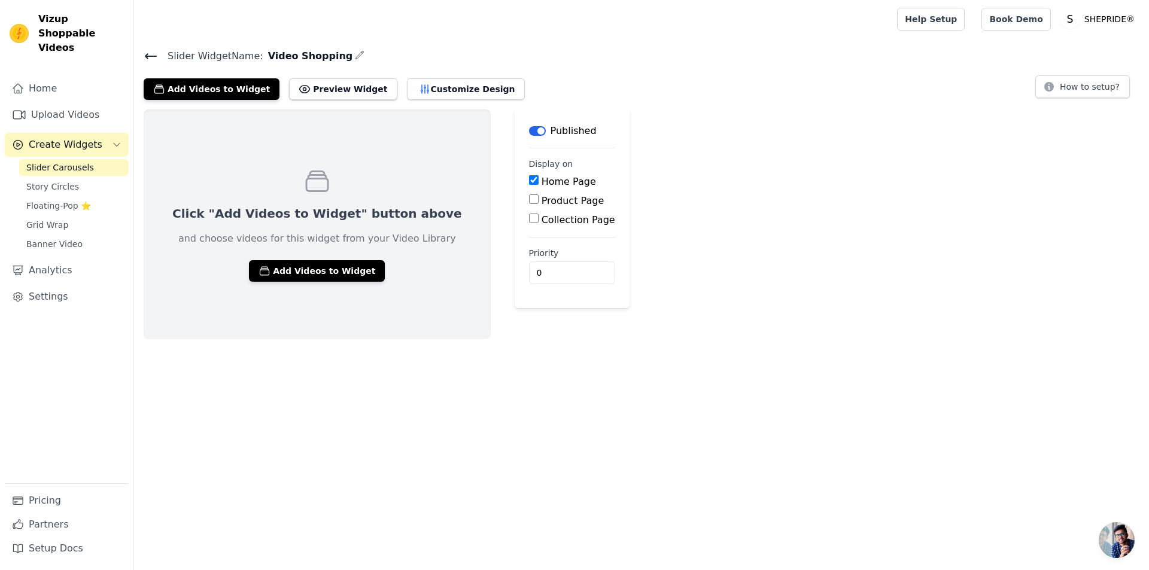
click at [148, 54] on icon at bounding box center [151, 56] width 14 height 14
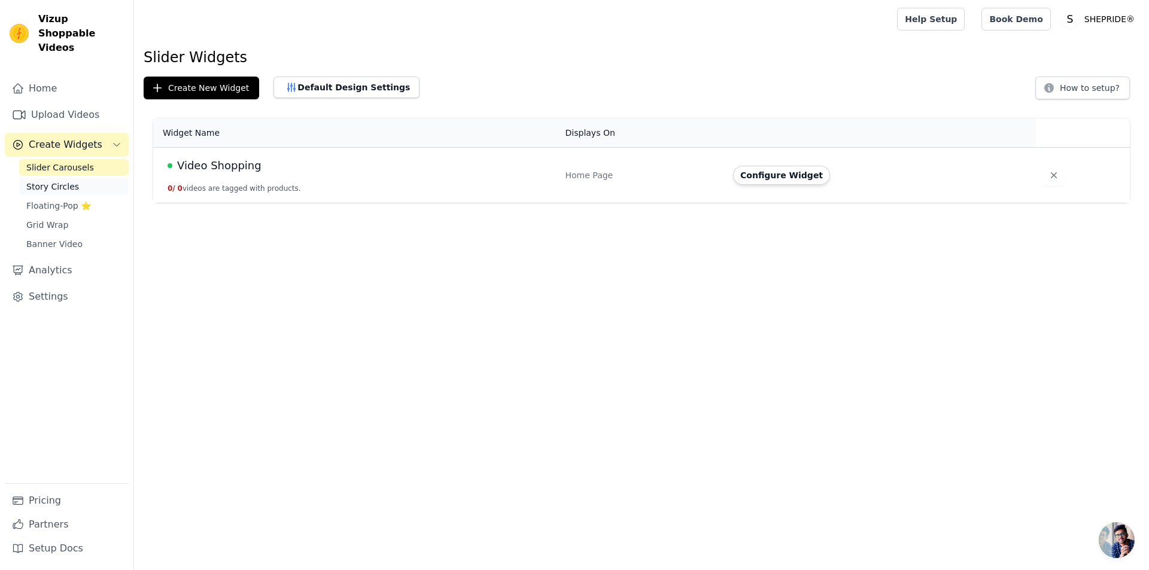
click at [81, 178] on link "Story Circles" at bounding box center [74, 186] width 110 height 17
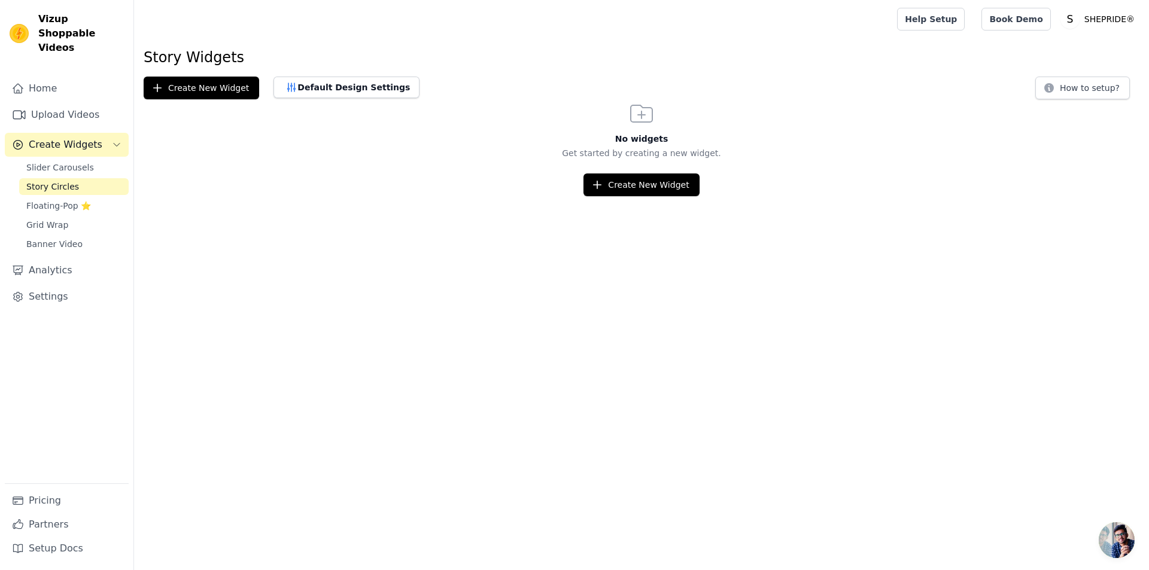
click at [93, 163] on div "Slider Carousels Story Circles Floating-Pop ⭐ Grid Wrap Banner Video" at bounding box center [74, 205] width 110 height 93
click at [97, 142] on div "Home Upload Videos Create Widgets Slider Carousels Story Circles Floating-Pop ⭐…" at bounding box center [67, 280] width 124 height 407
click at [97, 159] on link "Slider Carousels" at bounding box center [74, 167] width 110 height 17
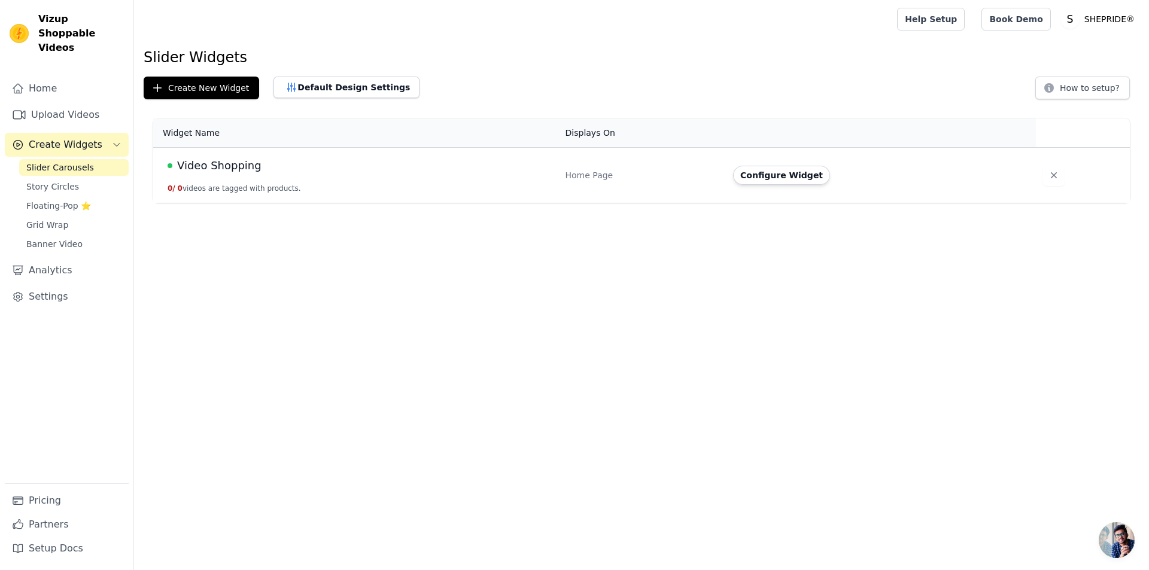
click at [238, 170] on span "Video Shopping" at bounding box center [219, 165] width 84 height 17
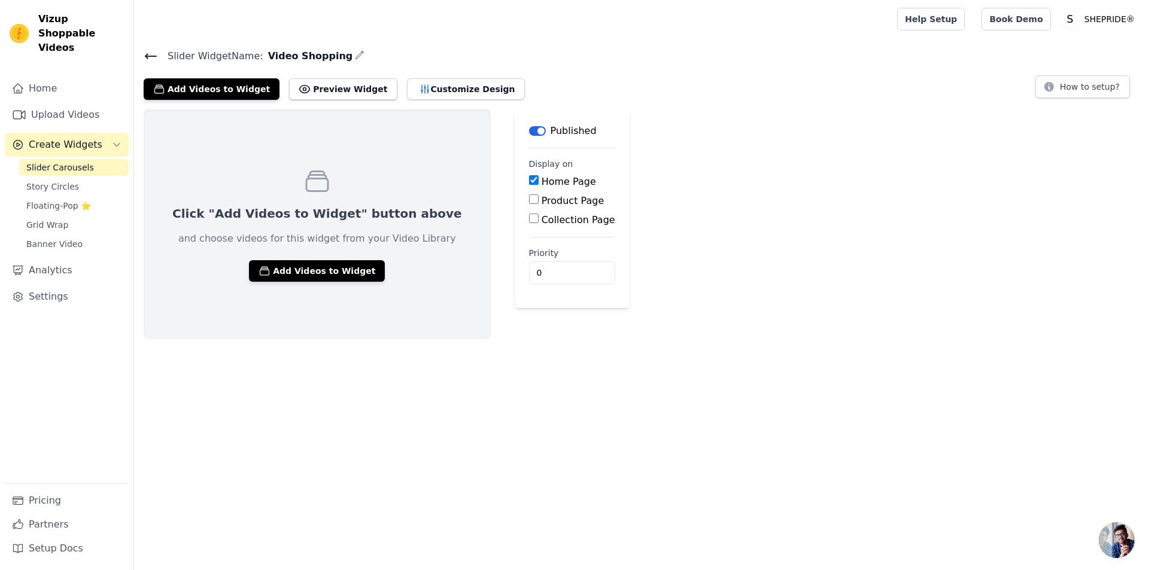
click at [321, 281] on div "Click "Add Videos to Widget" button above and choose videos for this widget fro…" at bounding box center [317, 225] width 347 height 230
click at [321, 275] on button "Add Videos to Widget" at bounding box center [317, 271] width 136 height 22
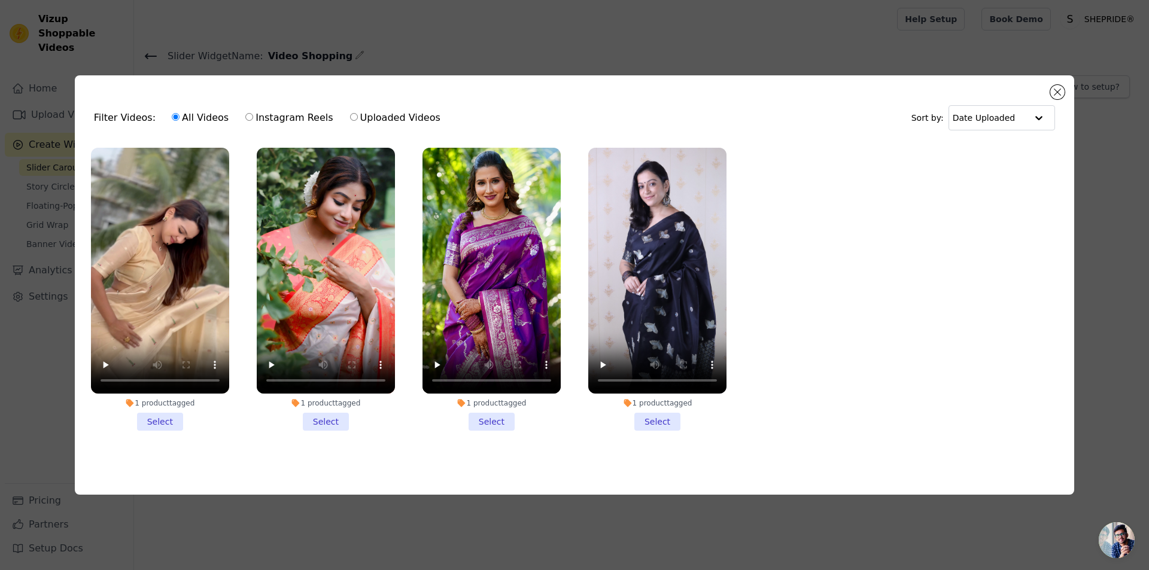
click at [661, 411] on li "1 product tagged Select" at bounding box center [657, 289] width 138 height 283
click at [0, 0] on input "1 product tagged Select" at bounding box center [0, 0] width 0 height 0
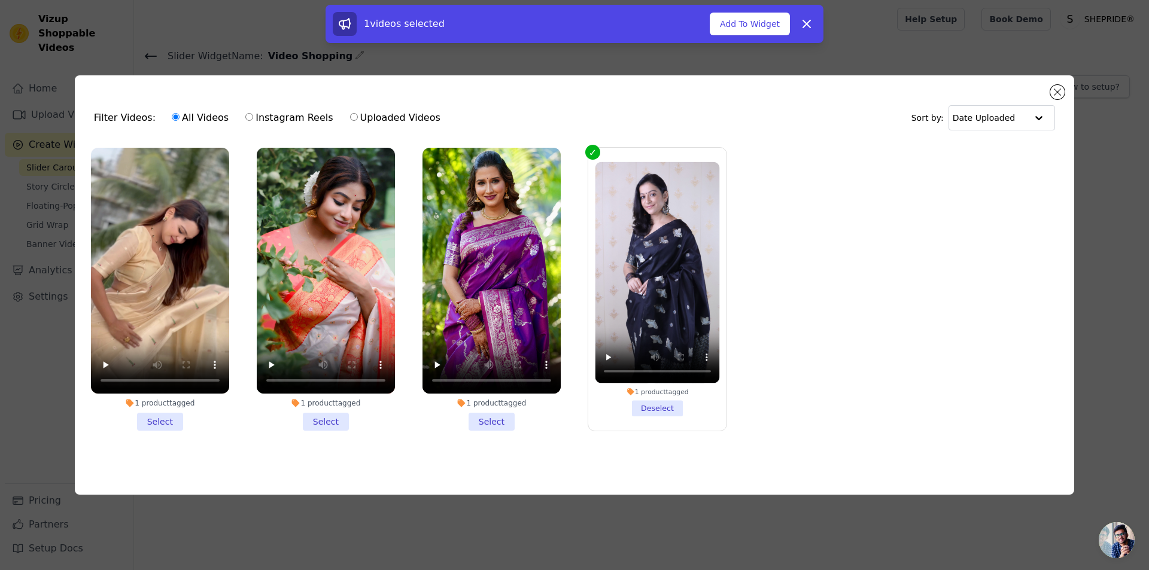
drag, startPoint x: 514, startPoint y: 420, endPoint x: 478, endPoint y: 424, distance: 35.6
click at [511, 420] on li "1 product tagged Select" at bounding box center [492, 289] width 138 height 283
click at [0, 0] on input "1 product tagged Select" at bounding box center [0, 0] width 0 height 0
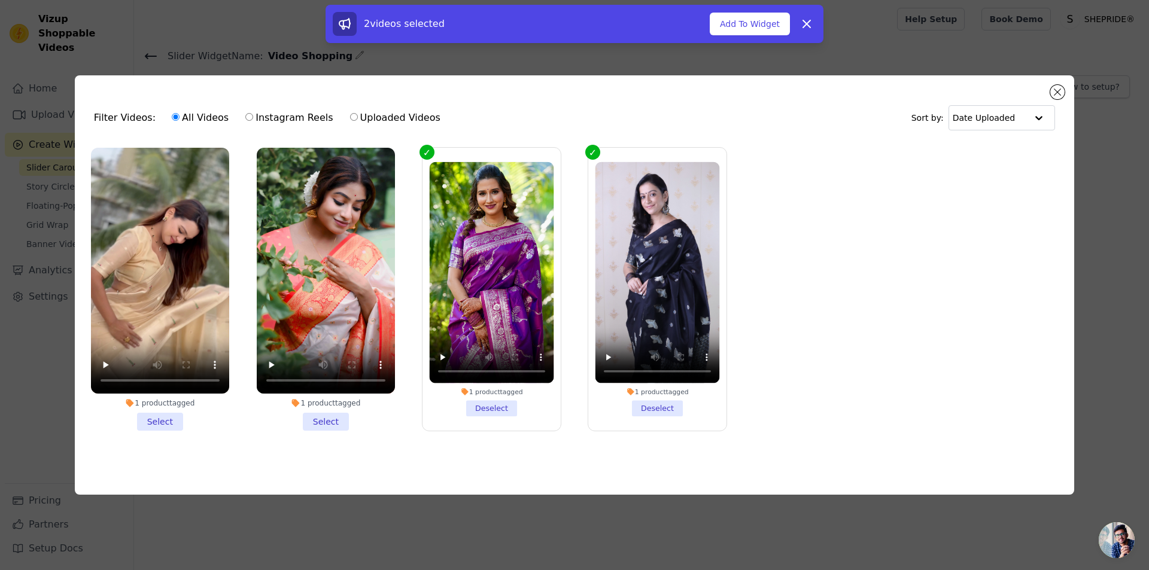
drag, startPoint x: 351, startPoint y: 423, endPoint x: 259, endPoint y: 432, distance: 92.0
click at [342, 422] on li "1 product tagged Select" at bounding box center [326, 289] width 138 height 283
click at [0, 0] on input "1 product tagged Select" at bounding box center [0, 0] width 0 height 0
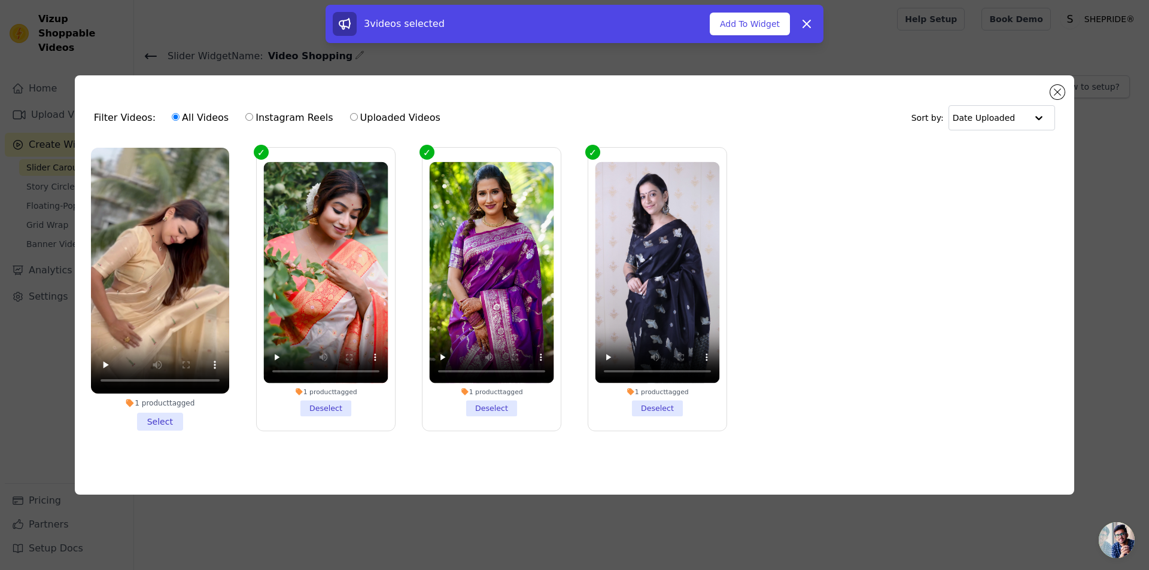
click at [177, 425] on li "1 product tagged Select" at bounding box center [160, 289] width 138 height 283
click at [0, 0] on input "1 product tagged Select" at bounding box center [0, 0] width 0 height 0
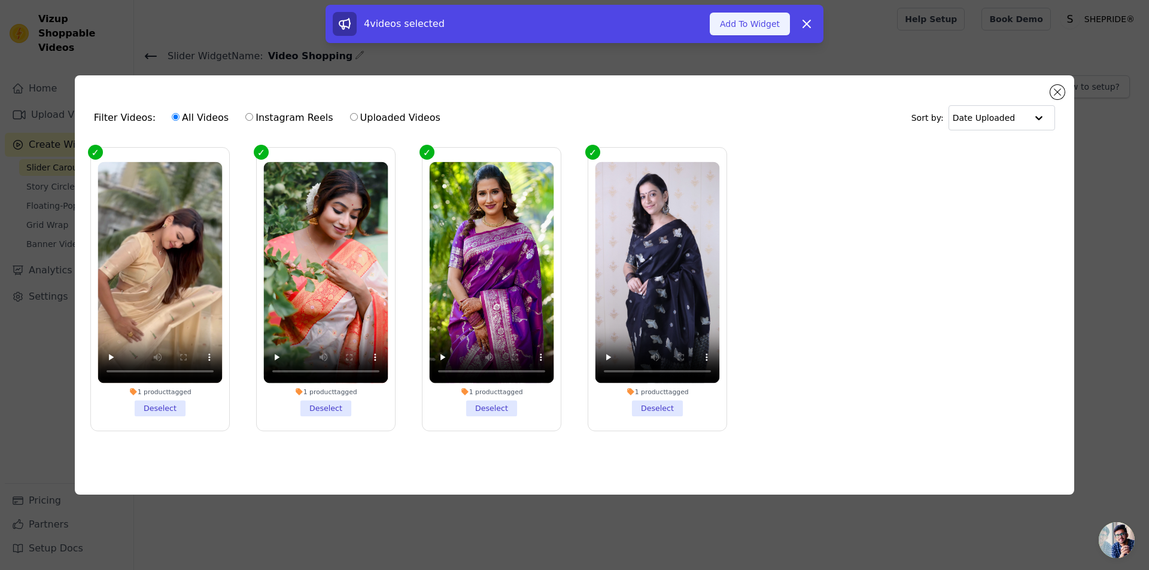
click at [732, 32] on button "Add To Widget" at bounding box center [750, 24] width 80 height 23
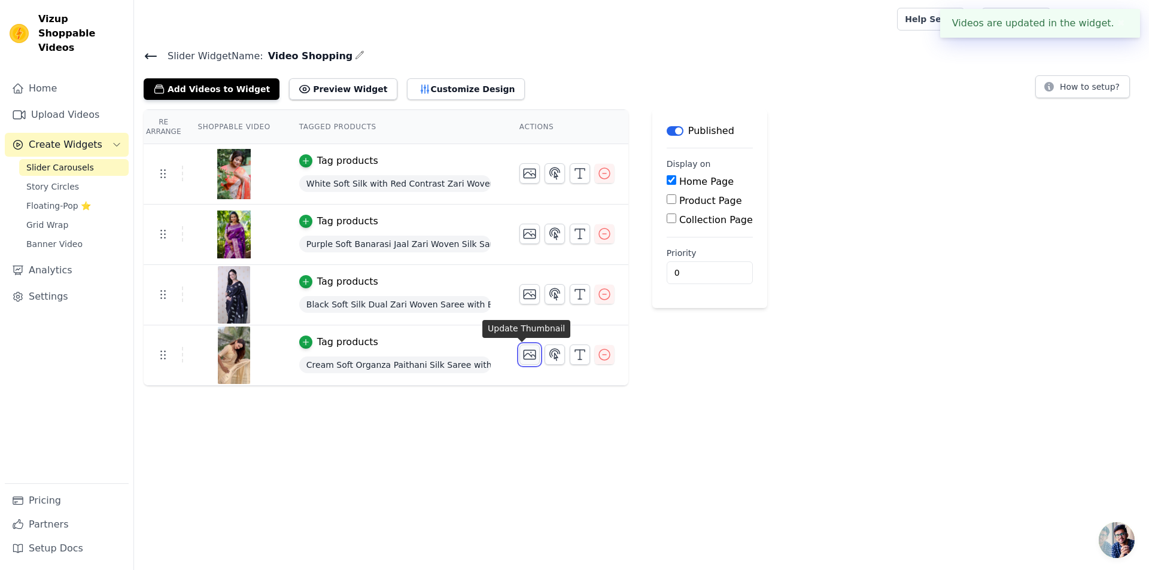
click at [523, 353] on icon "button" at bounding box center [530, 355] width 14 height 14
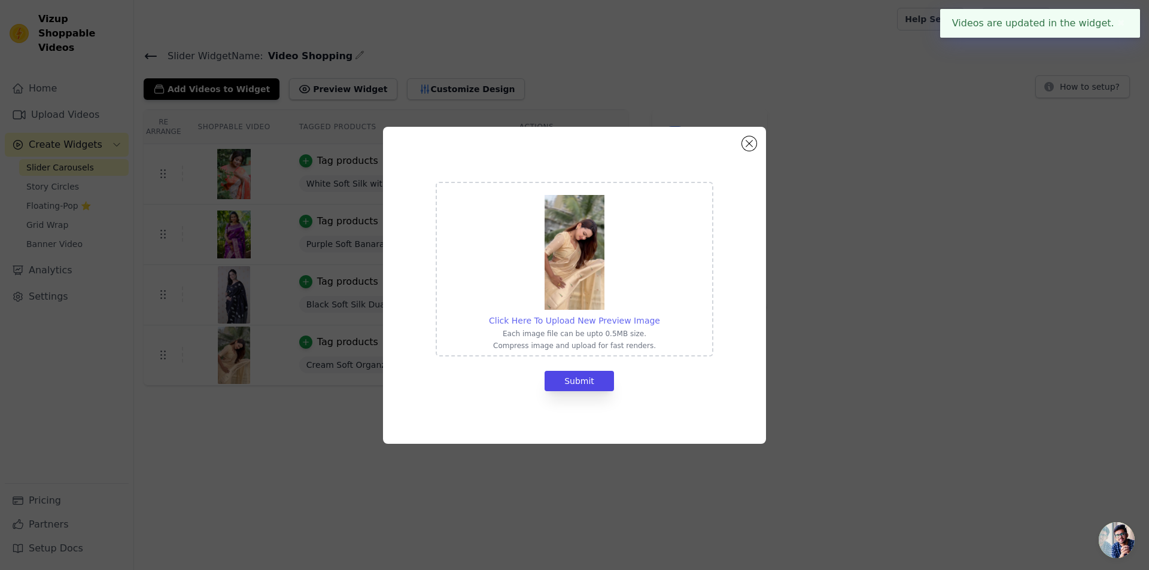
click at [600, 323] on span "Click Here To Upload New Preview Image" at bounding box center [574, 321] width 171 height 10
click at [660, 315] on input "Click Here To Upload New Preview Image Each image file can be upto 0.5MB size. …" at bounding box center [660, 314] width 1 height 1
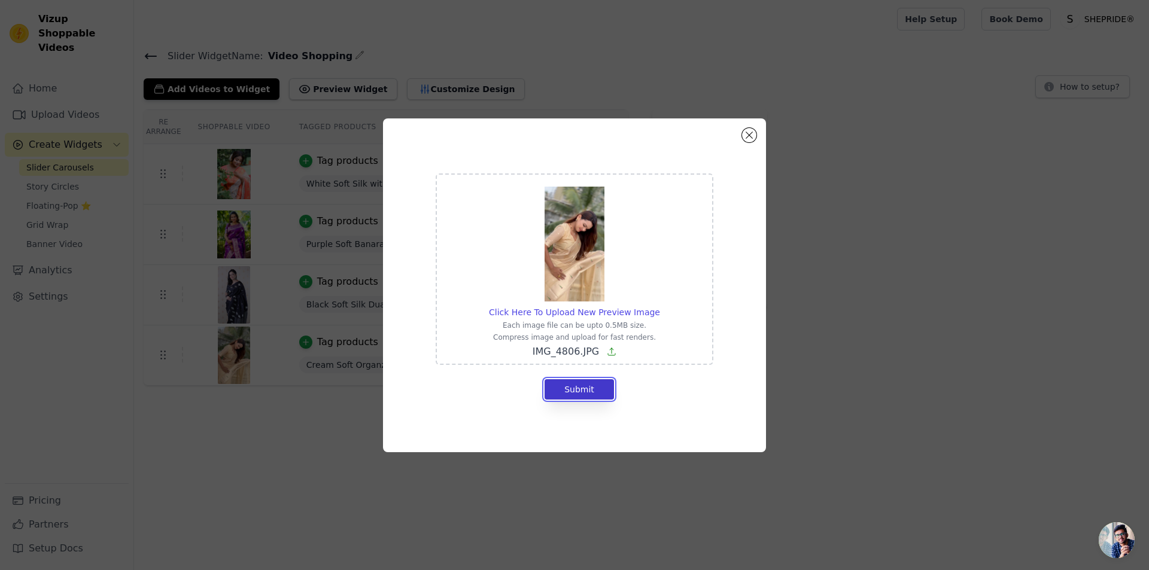
click at [583, 390] on button "Submit" at bounding box center [579, 389] width 69 height 20
click at [593, 311] on span "Click Here To Upload New Preview Image" at bounding box center [574, 313] width 171 height 10
click at [660, 306] on input "Click Here To Upload New Preview Image Each image file can be upto 0.5MB size. …" at bounding box center [660, 306] width 1 height 1
type input "C:\fakepath\IMG_4802.jpg"
click at [594, 393] on button "Submit" at bounding box center [579, 389] width 69 height 20
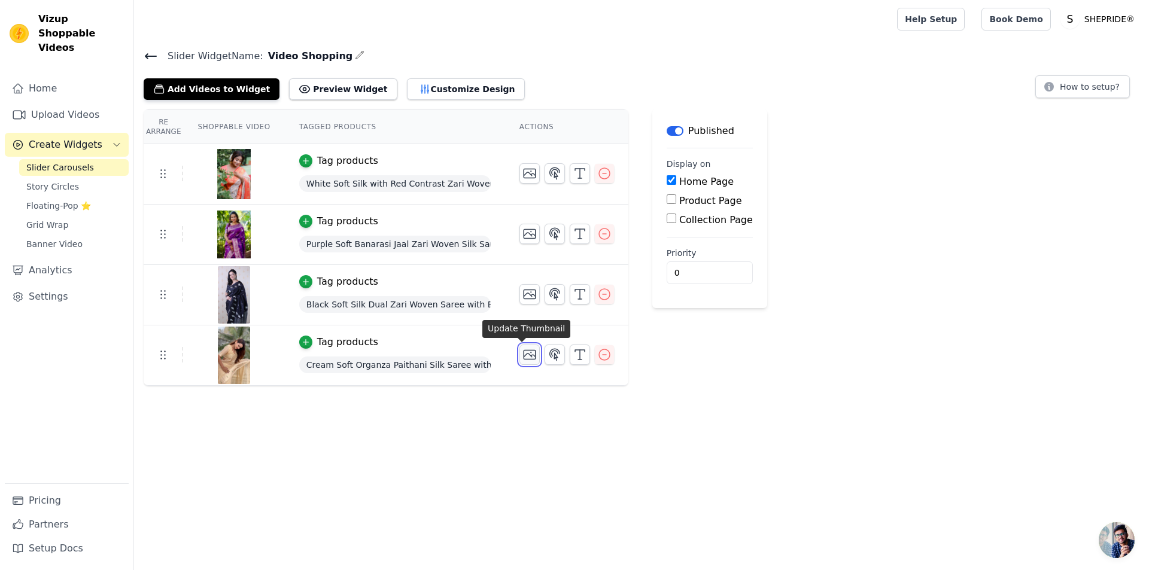
click at [530, 356] on button "button" at bounding box center [530, 355] width 20 height 20
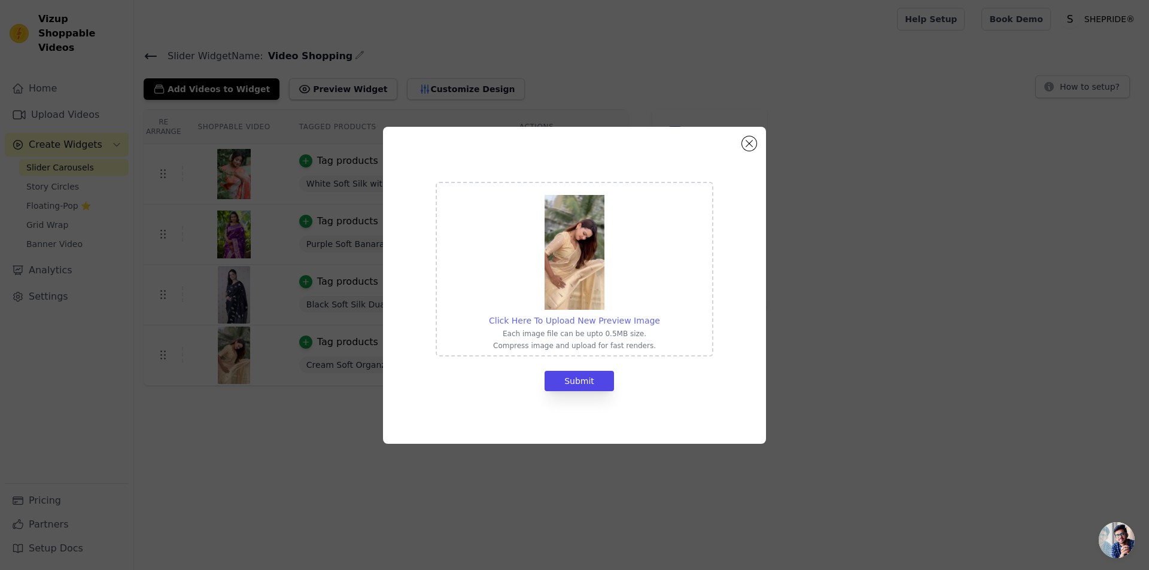
click at [560, 316] on span "Click Here To Upload New Preview Image" at bounding box center [574, 321] width 171 height 10
click at [660, 315] on input "Click Here To Upload New Preview Image Each image file can be upto 0.5MB size. …" at bounding box center [660, 314] width 1 height 1
type input "C:\fakepath\IMG_4806 (1).jpg"
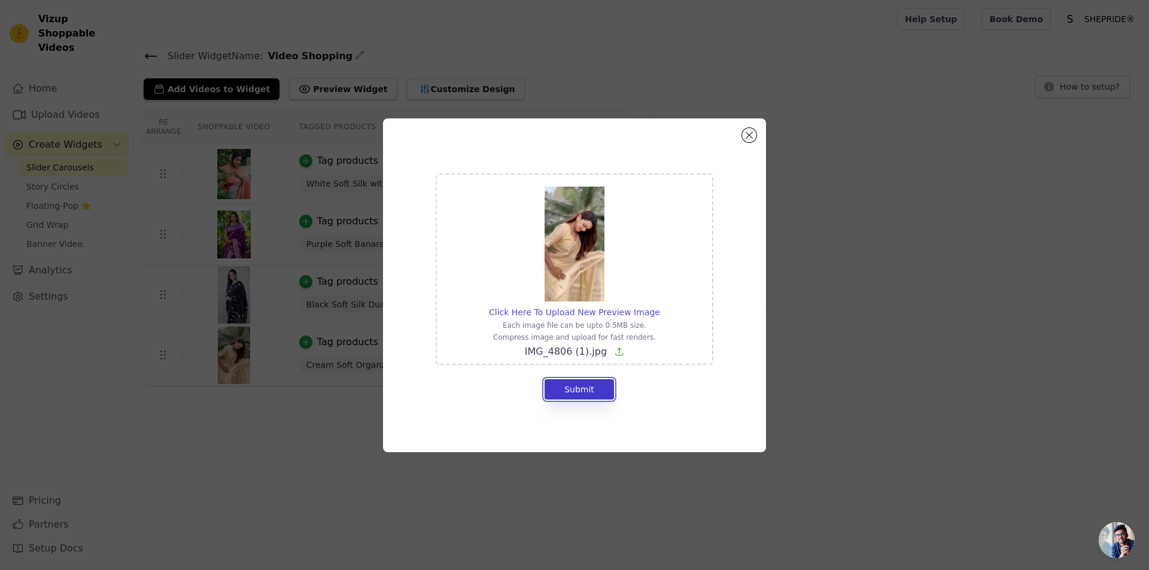
click at [594, 387] on button "Submit" at bounding box center [579, 389] width 69 height 20
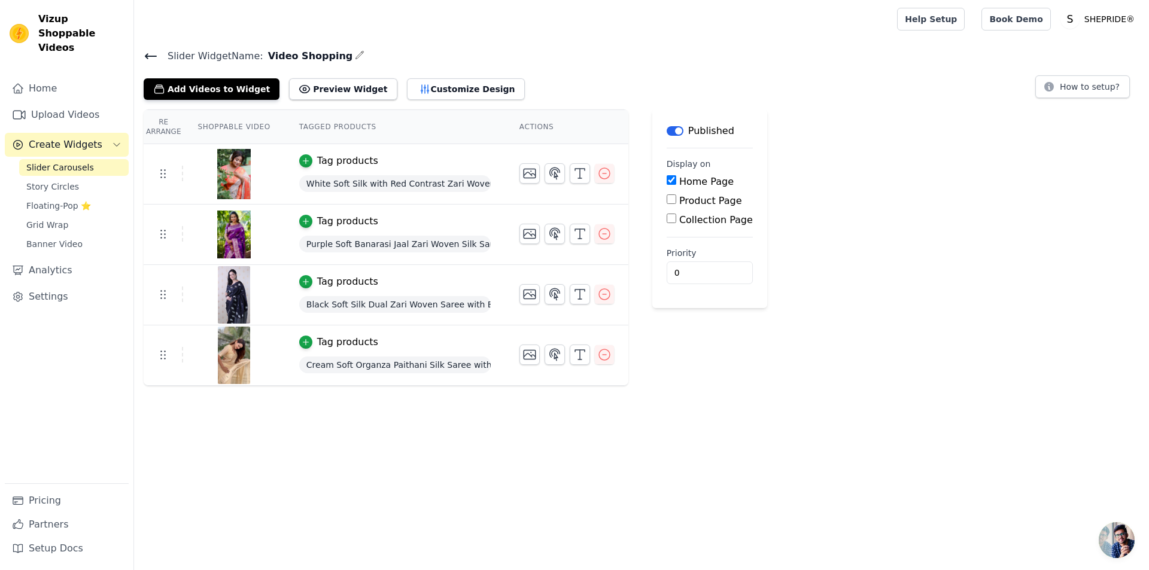
drag, startPoint x: 711, startPoint y: 328, endPoint x: 640, endPoint y: 396, distance: 98.2
drag, startPoint x: 640, startPoint y: 396, endPoint x: 72, endPoint y: 84, distance: 647.7
click at [72, 84] on link "Home" at bounding box center [67, 89] width 124 height 24
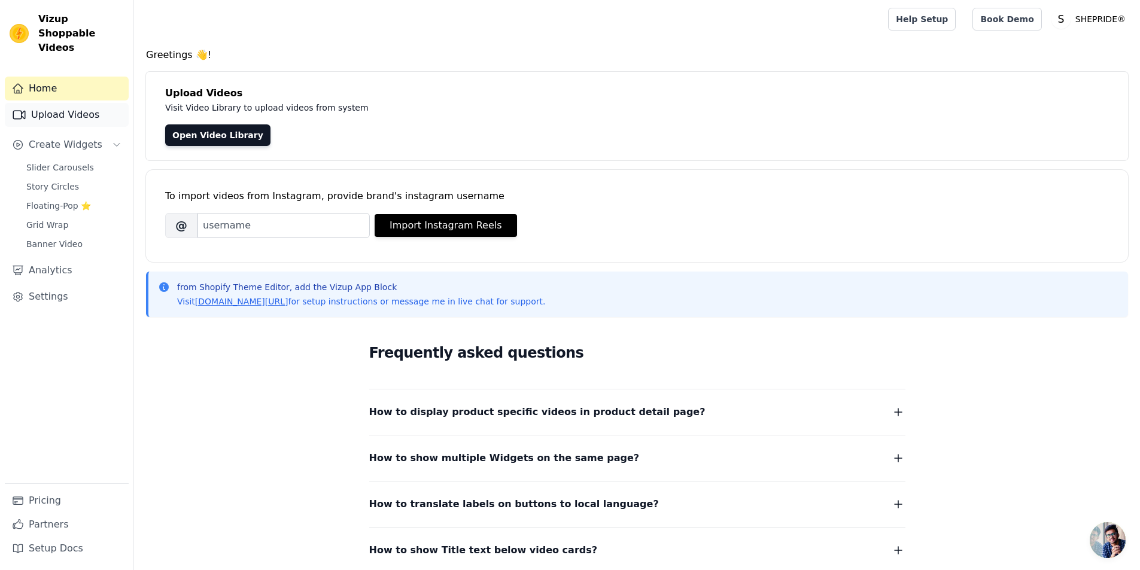
click at [69, 104] on link "Upload Videos" at bounding box center [67, 115] width 124 height 24
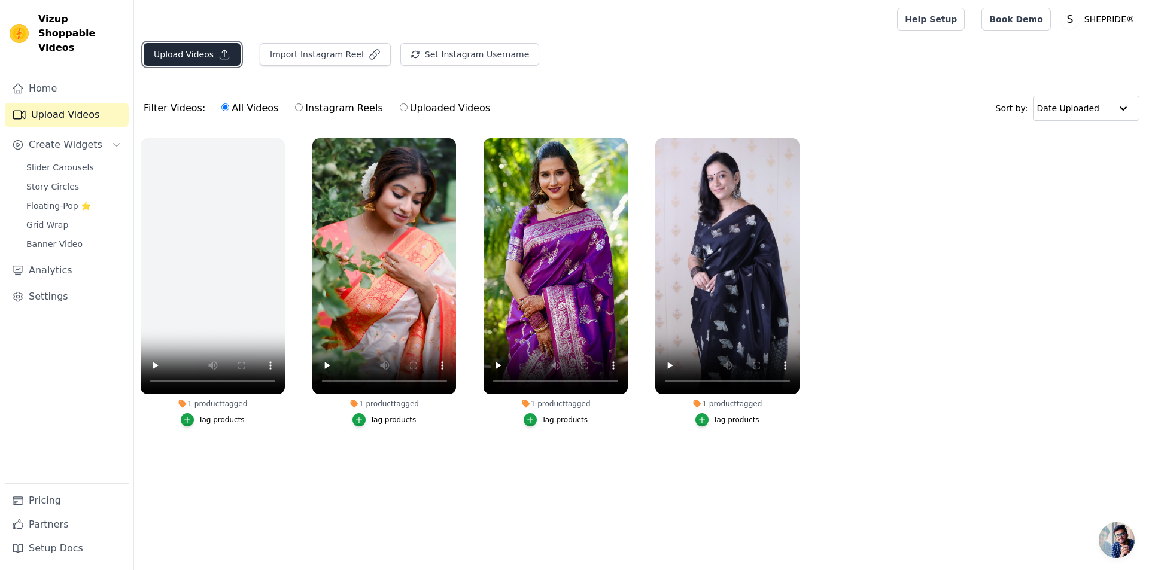
click at [198, 50] on button "Upload Videos" at bounding box center [192, 54] width 97 height 23
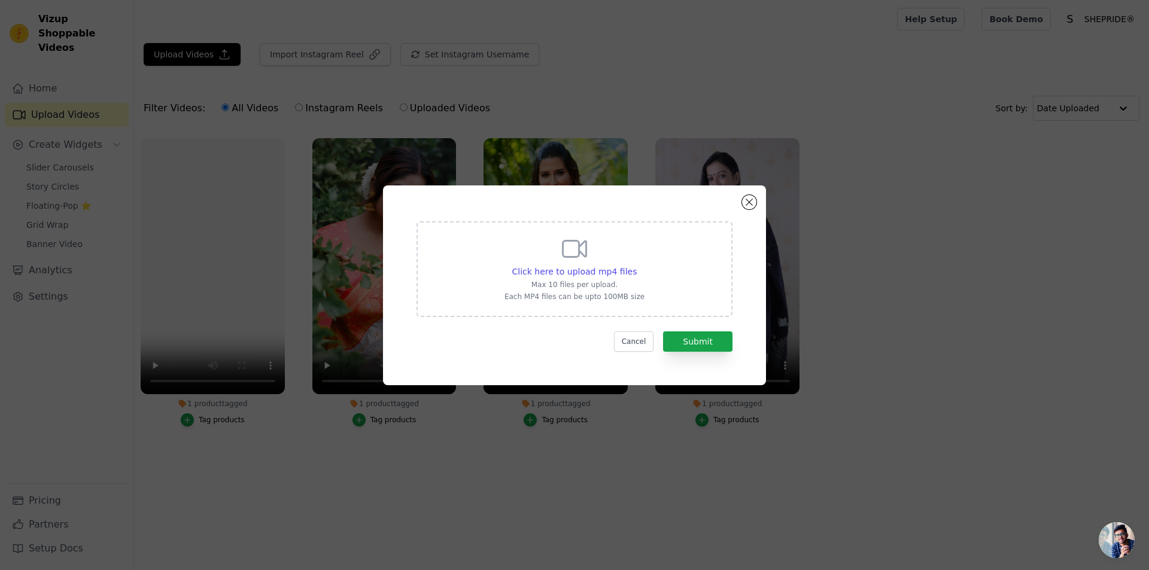
click at [571, 251] on icon at bounding box center [574, 249] width 29 height 29
click at [636, 265] on input "Click here to upload mp4 files Max 10 files per upload. Each MP4 files can be u…" at bounding box center [636, 265] width 1 height 1
click at [752, 197] on button "Close modal" at bounding box center [749, 202] width 14 height 14
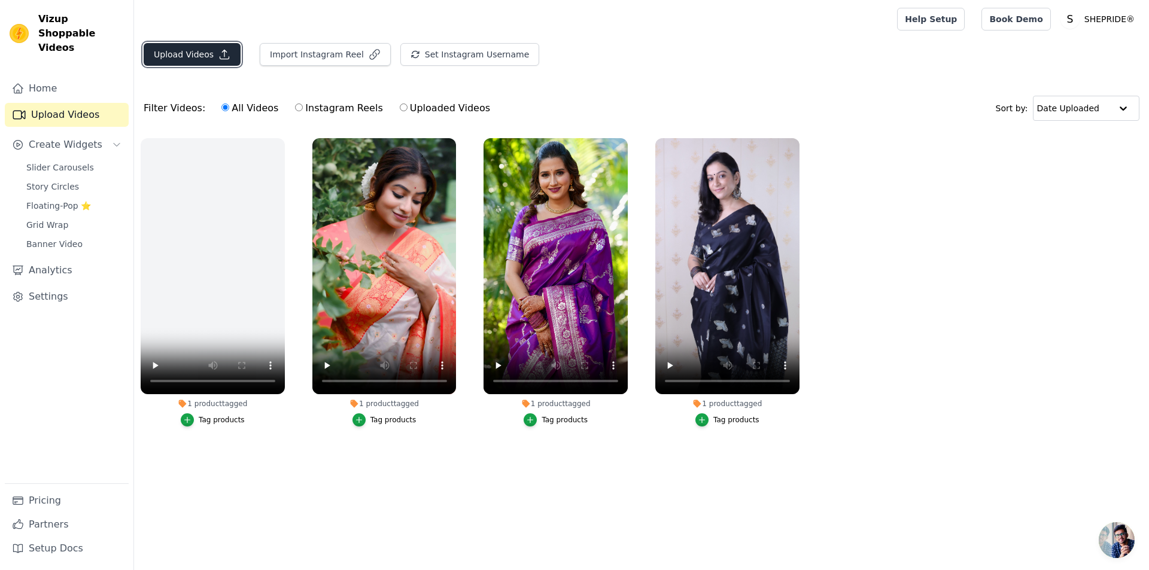
click at [195, 56] on button "Upload Videos" at bounding box center [192, 54] width 97 height 23
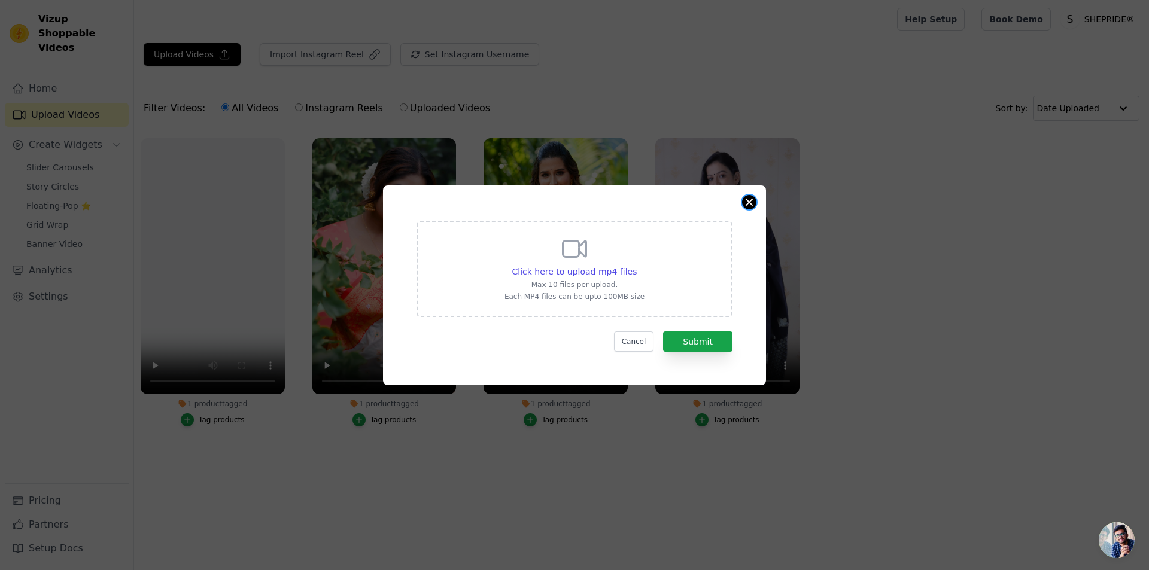
click at [746, 201] on button "Close modal" at bounding box center [749, 202] width 14 height 14
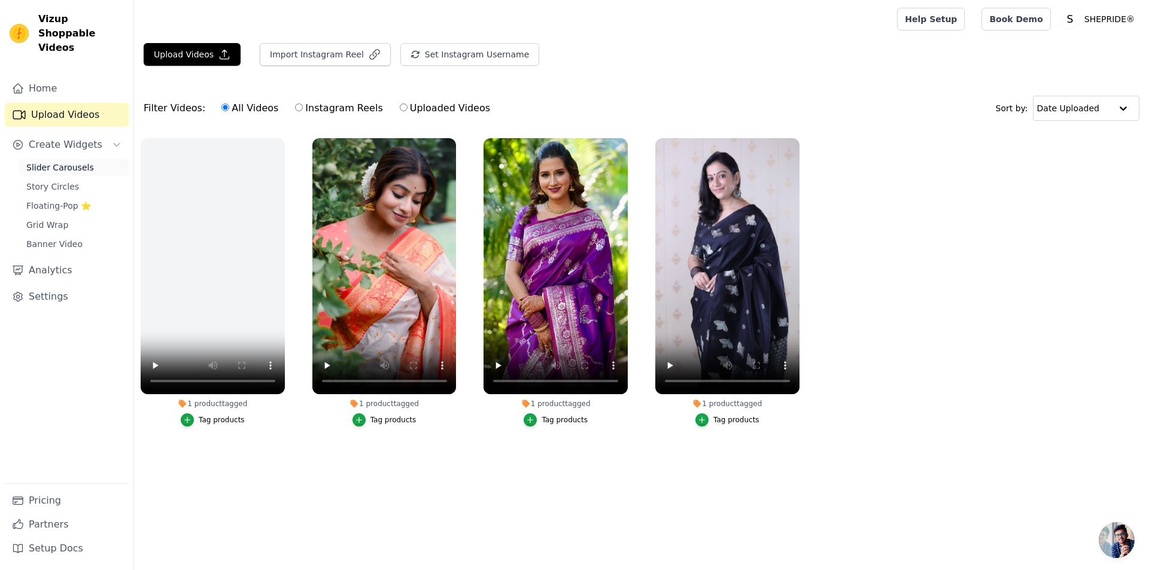
click at [82, 162] on span "Slider Carousels" at bounding box center [60, 168] width 68 height 12
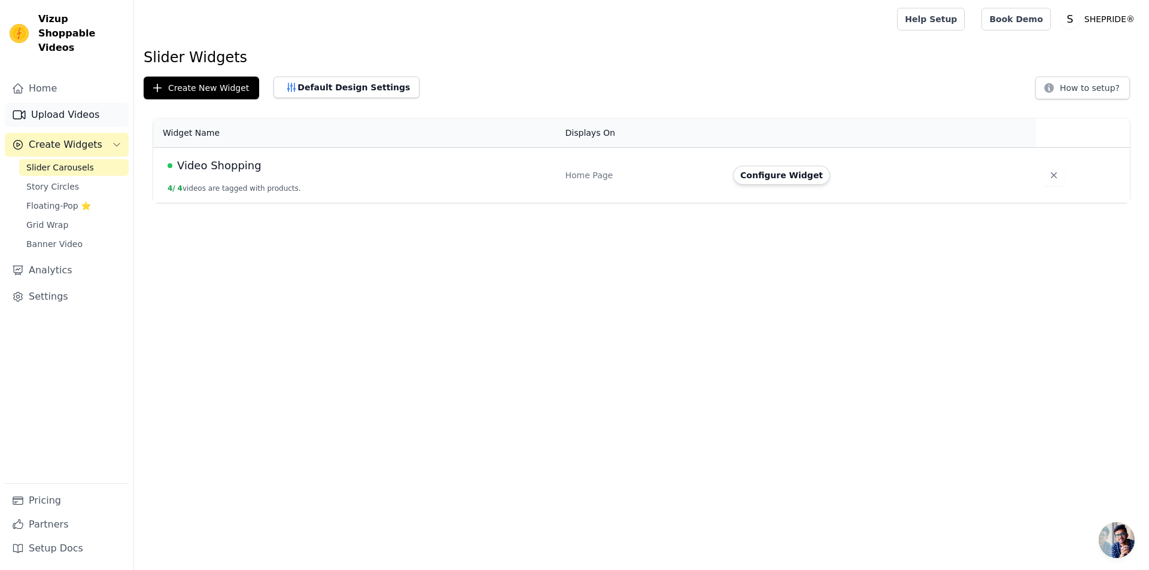
click at [77, 103] on link "Upload Videos" at bounding box center [67, 115] width 124 height 24
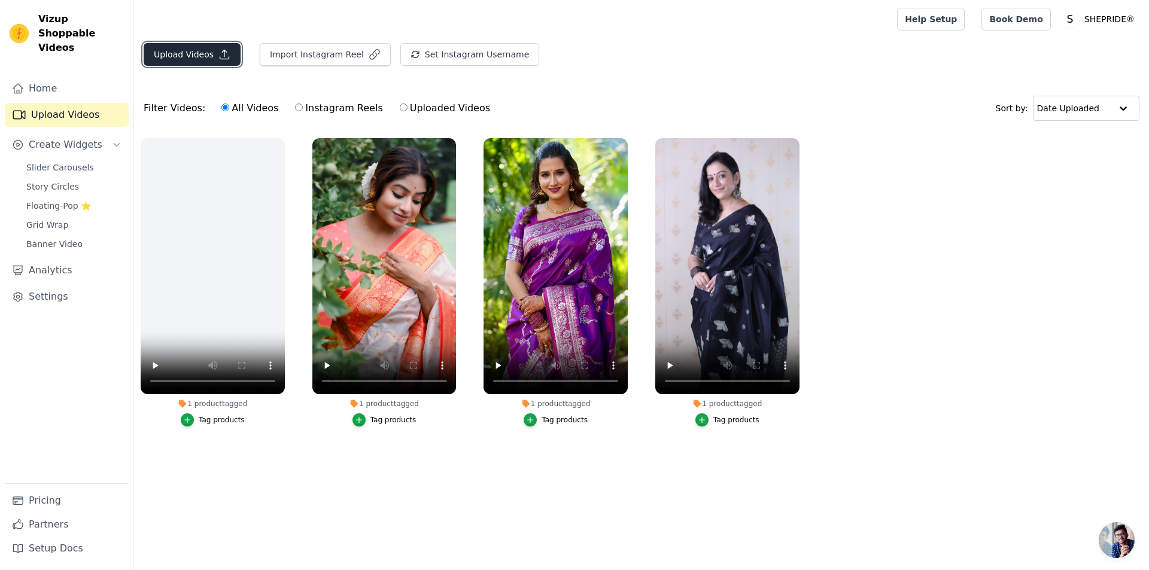
click at [203, 51] on button "Upload Videos" at bounding box center [192, 54] width 97 height 23
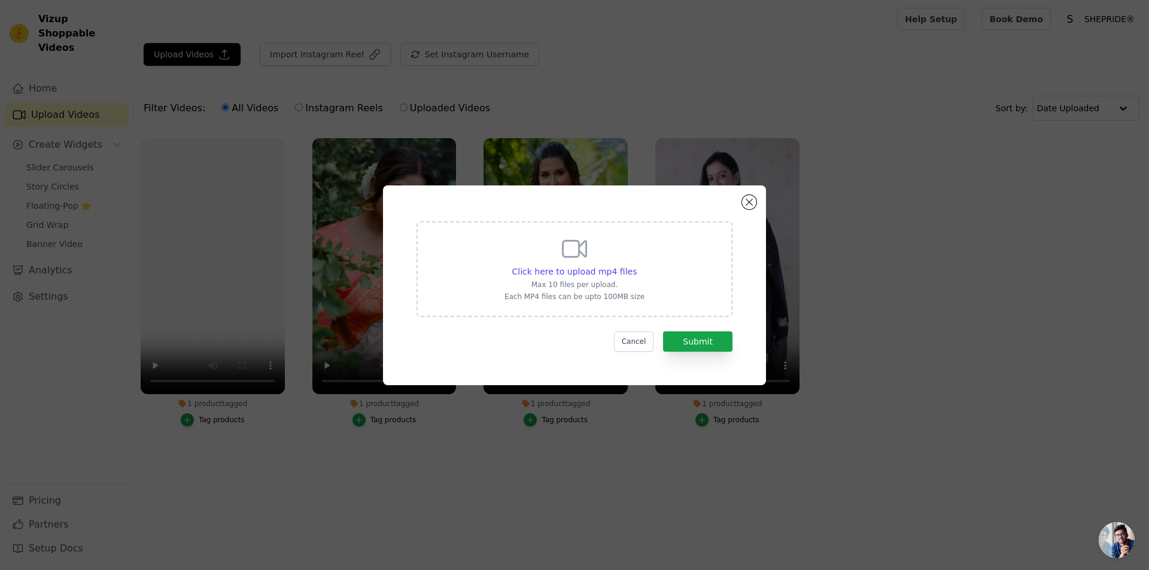
click at [576, 265] on div "Click here to upload mp4 files Max 10 files per upload. Each MP4 files can be u…" at bounding box center [575, 268] width 140 height 67
click at [636, 265] on input "Click here to upload mp4 files Max 10 files per upload. Each MP4 files can be u…" at bounding box center [636, 265] width 1 height 1
type input "C:\fakepath\0409 (2)-copy-copy.mp4"
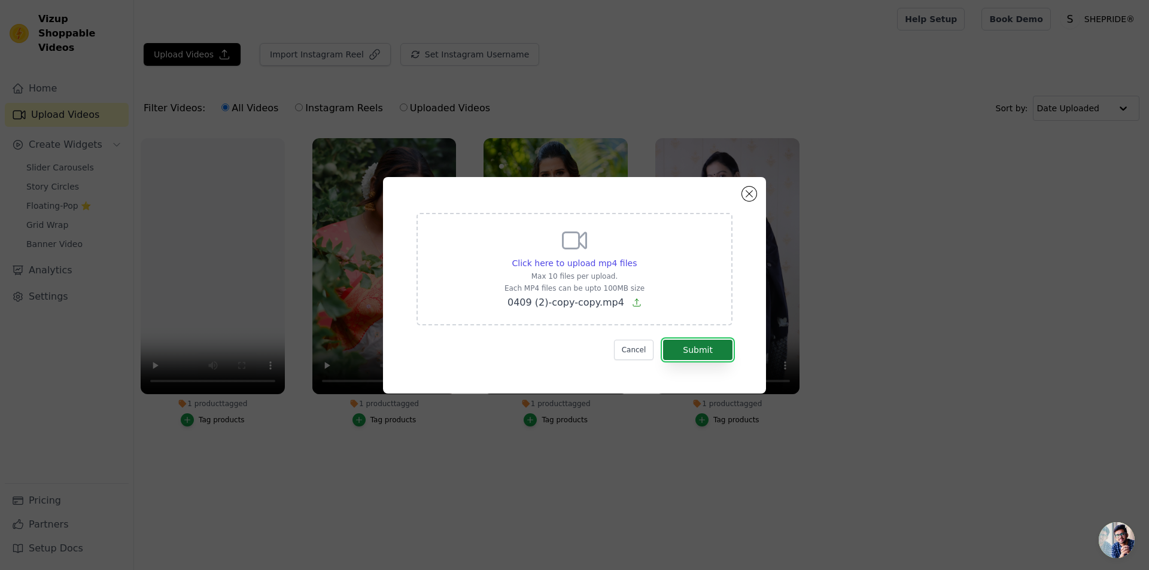
click at [713, 350] on button "Submit" at bounding box center [697, 350] width 69 height 20
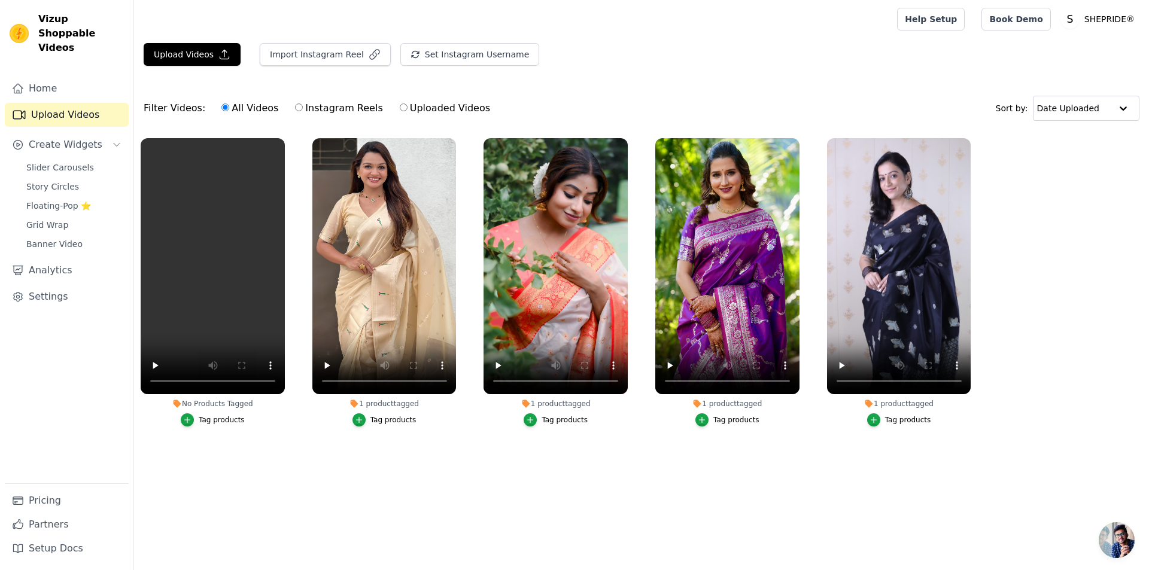
click at [233, 421] on div "Tag products" at bounding box center [222, 420] width 46 height 10
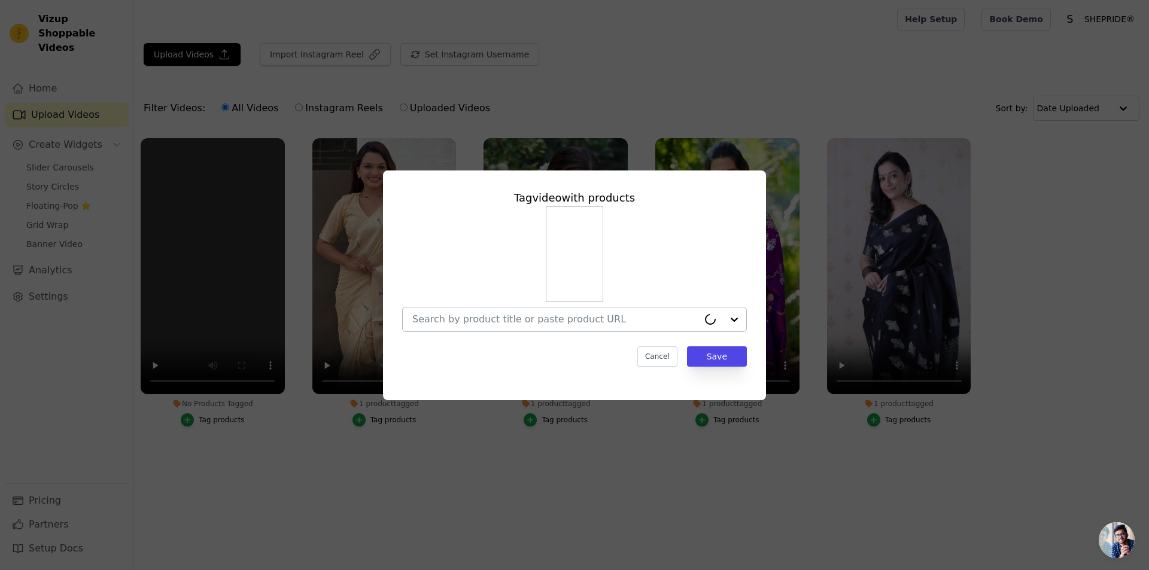
click at [541, 328] on div at bounding box center [555, 320] width 286 height 24
click at [429, 322] on input "kaashmiri" at bounding box center [567, 319] width 310 height 11
click at [427, 321] on input "kaashmiri" at bounding box center [567, 319] width 310 height 11
type input "kashmiri"
click at [482, 318] on input "kashmiri" at bounding box center [555, 319] width 286 height 11
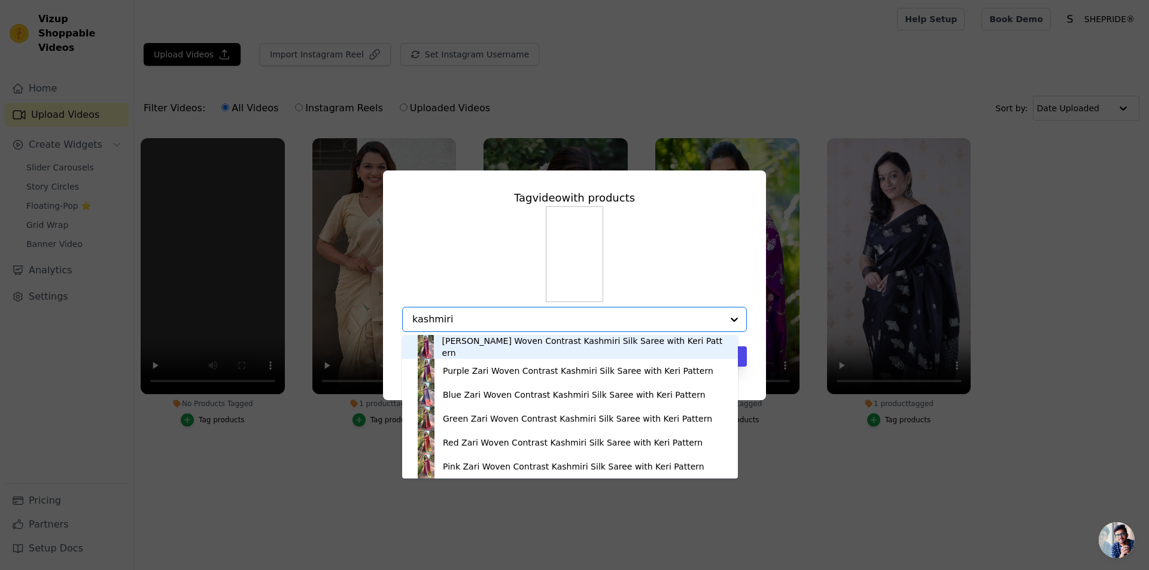
drag, startPoint x: 505, startPoint y: 342, endPoint x: 508, endPoint y: 351, distance: 9.5
click at [506, 351] on div "[PERSON_NAME] Woven Contrast Kashmiri Silk Saree with Keri Pattern" at bounding box center [584, 347] width 284 height 24
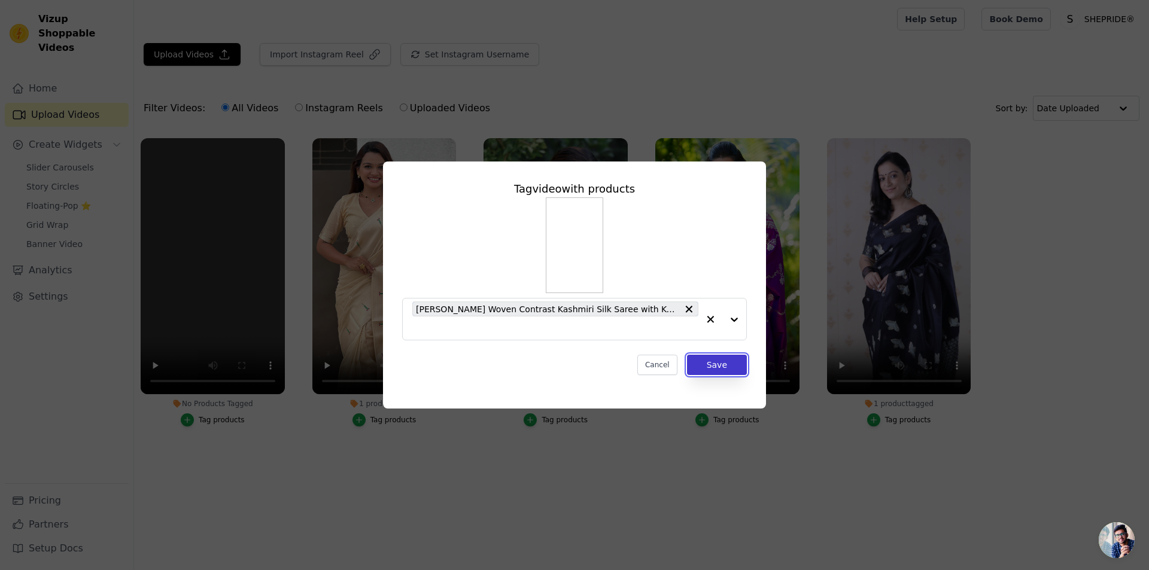
click at [727, 365] on button "Save" at bounding box center [717, 365] width 60 height 20
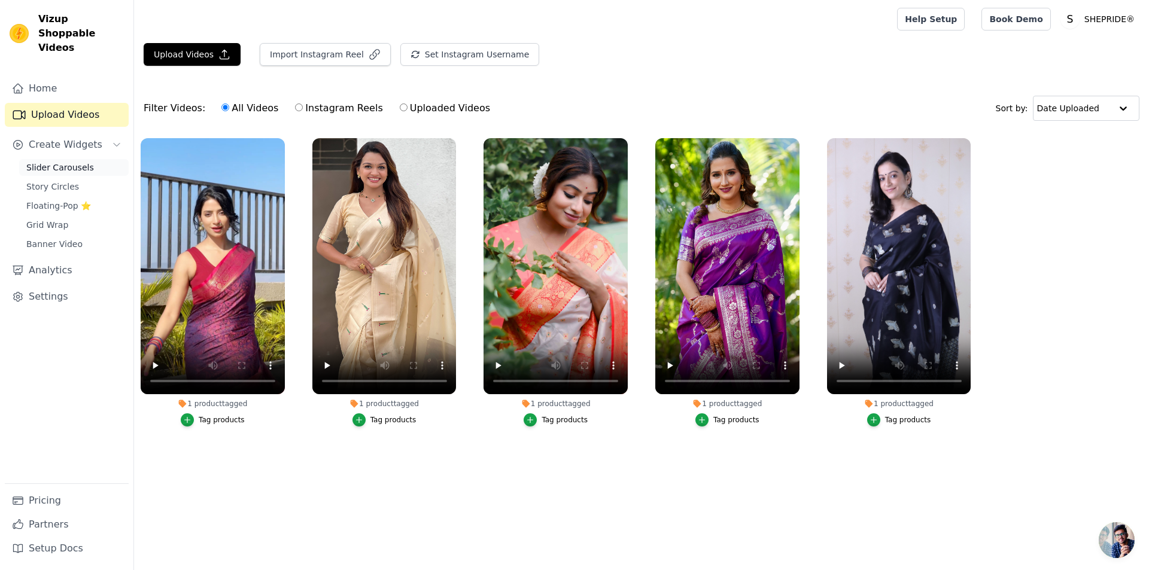
click at [84, 162] on span "Slider Carousels" at bounding box center [60, 168] width 68 height 12
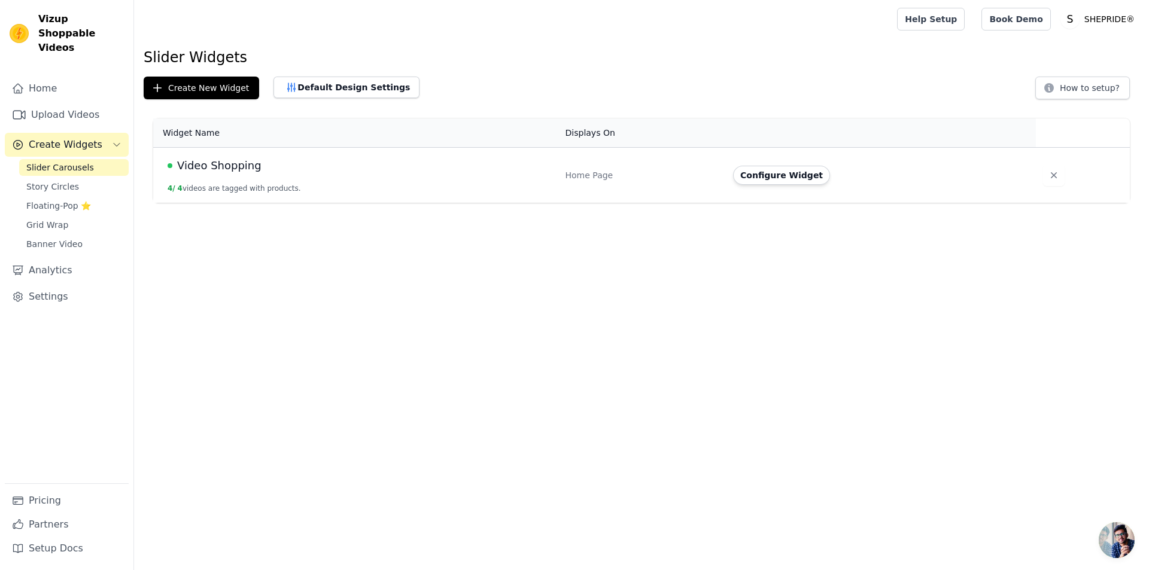
click at [238, 168] on span "Video Shopping" at bounding box center [219, 165] width 84 height 17
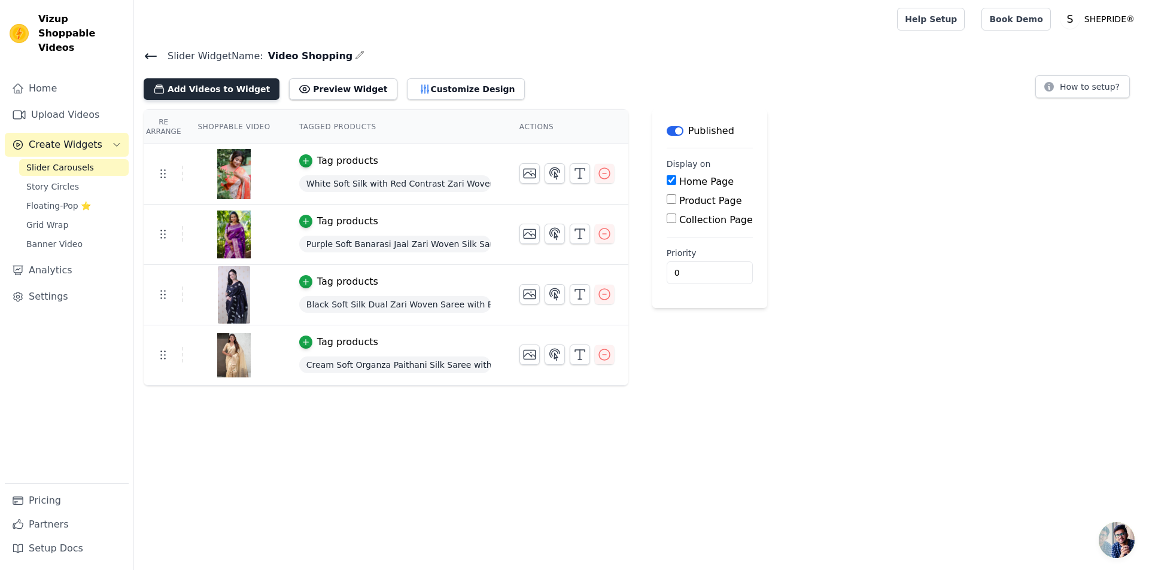
click at [229, 90] on button "Add Videos to Widget" at bounding box center [212, 89] width 136 height 22
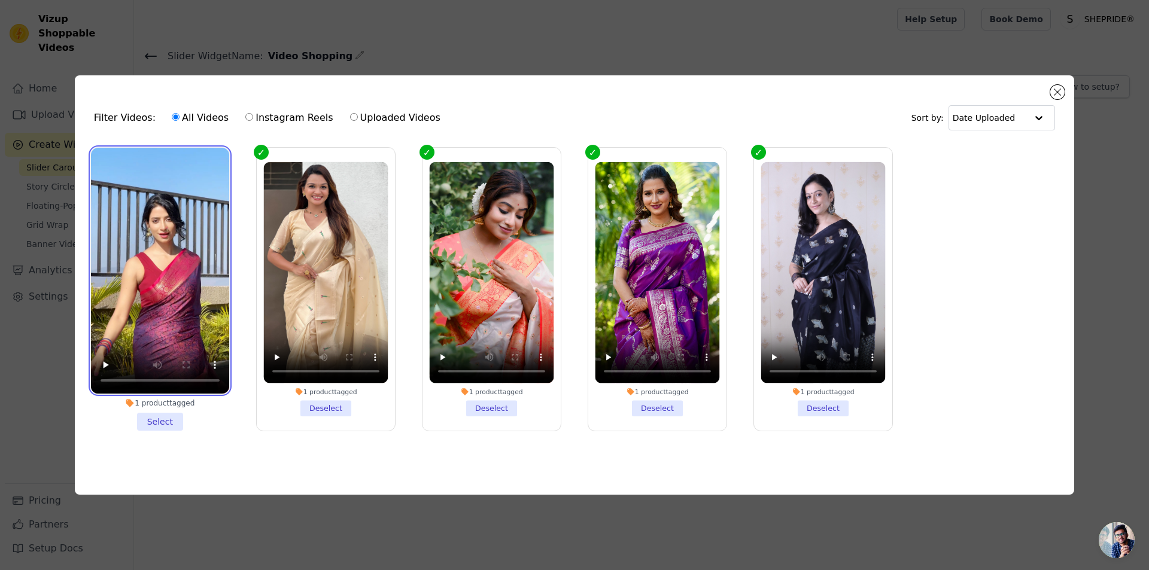
click at [164, 281] on video at bounding box center [160, 271] width 138 height 246
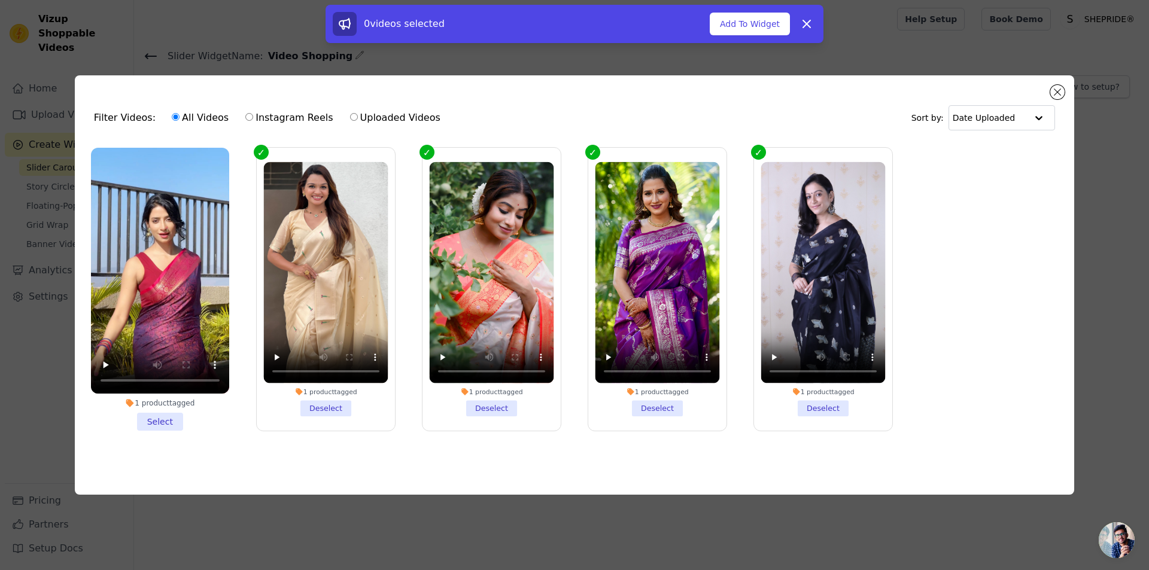
click at [172, 422] on li "1 product tagged Select" at bounding box center [160, 289] width 138 height 283
click at [0, 0] on input "1 product tagged Select" at bounding box center [0, 0] width 0 height 0
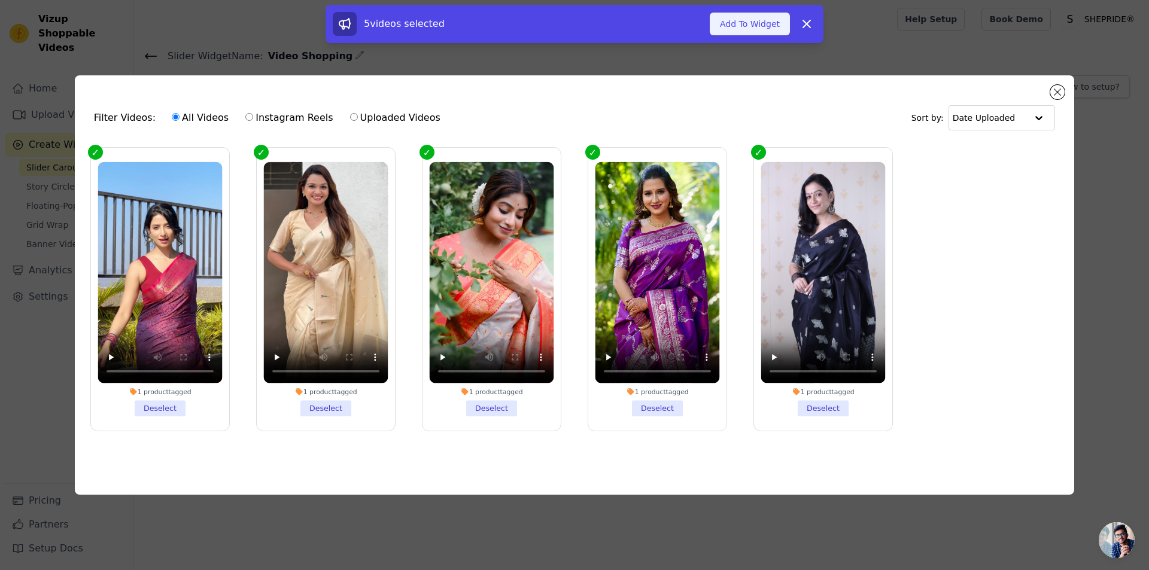
click at [758, 26] on button "Add To Widget" at bounding box center [750, 24] width 80 height 23
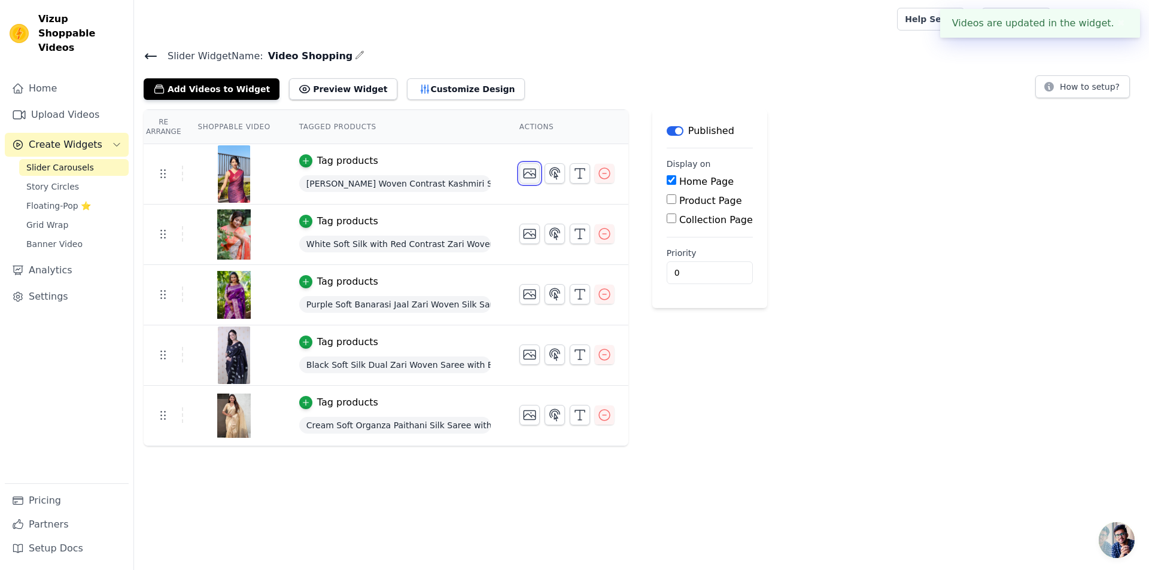
click at [526, 172] on icon "button" at bounding box center [530, 173] width 14 height 14
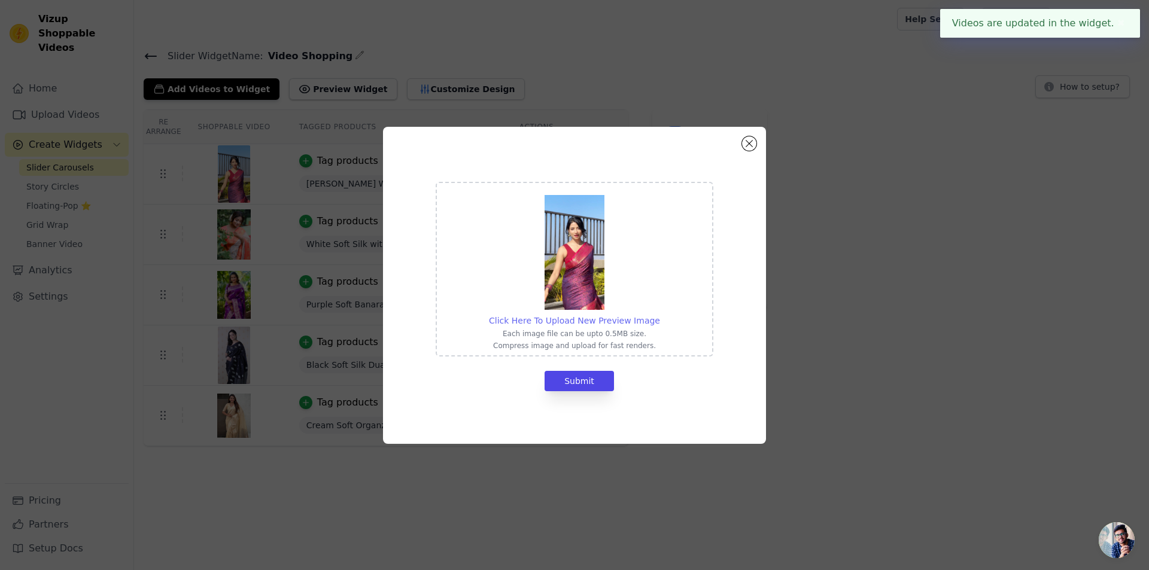
click at [587, 316] on span "Click Here To Upload New Preview Image" at bounding box center [574, 321] width 171 height 10
click at [660, 315] on input "Click Here To Upload New Preview Image Each image file can be upto 0.5MB size. …" at bounding box center [660, 314] width 1 height 1
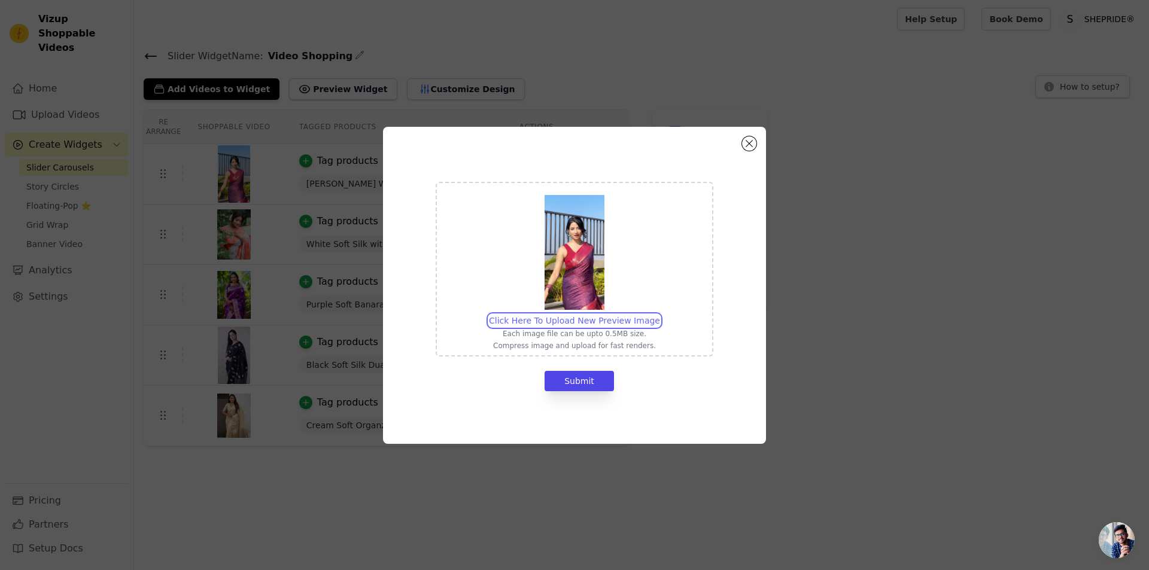
type input "C:\fakepath\WhatsApp Image [DATE] 17.33.38 (1).jpeg"
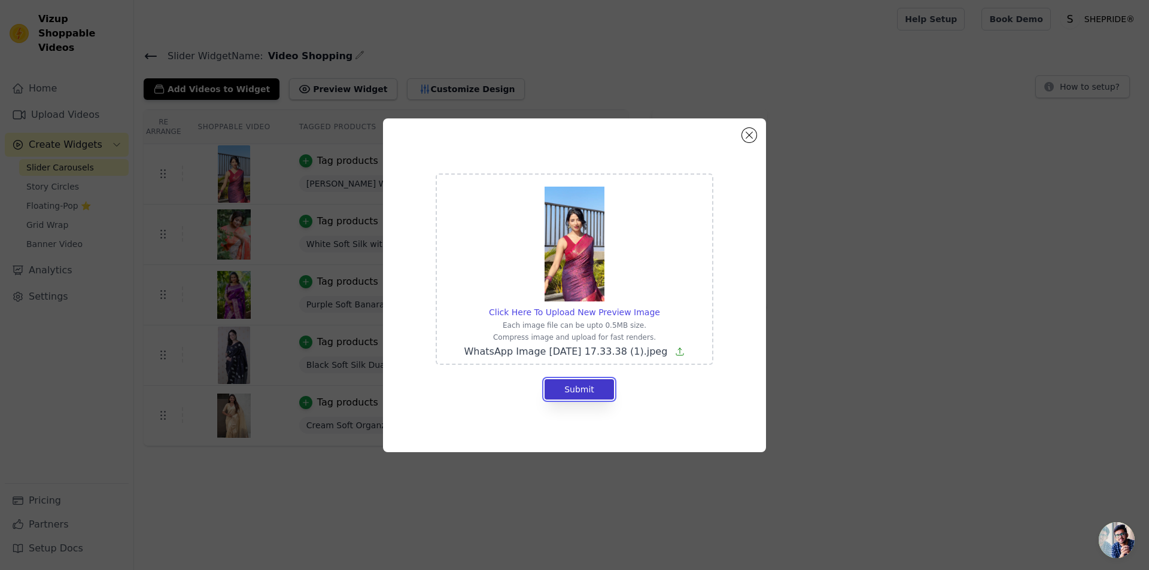
click at [593, 391] on button "Submit" at bounding box center [579, 389] width 69 height 20
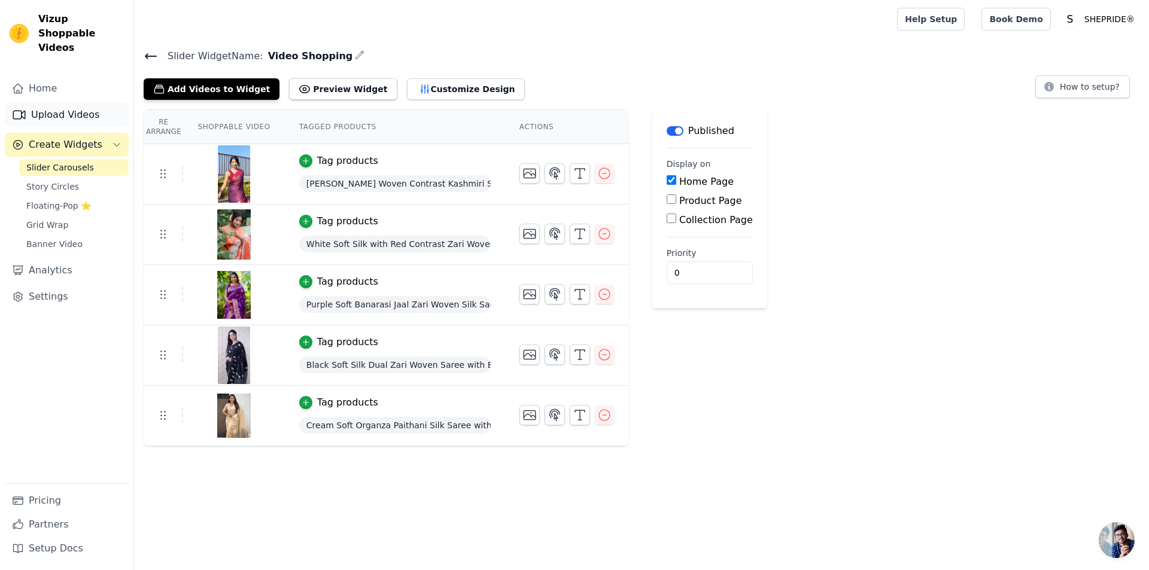
click at [63, 103] on link "Upload Videos" at bounding box center [67, 115] width 124 height 24
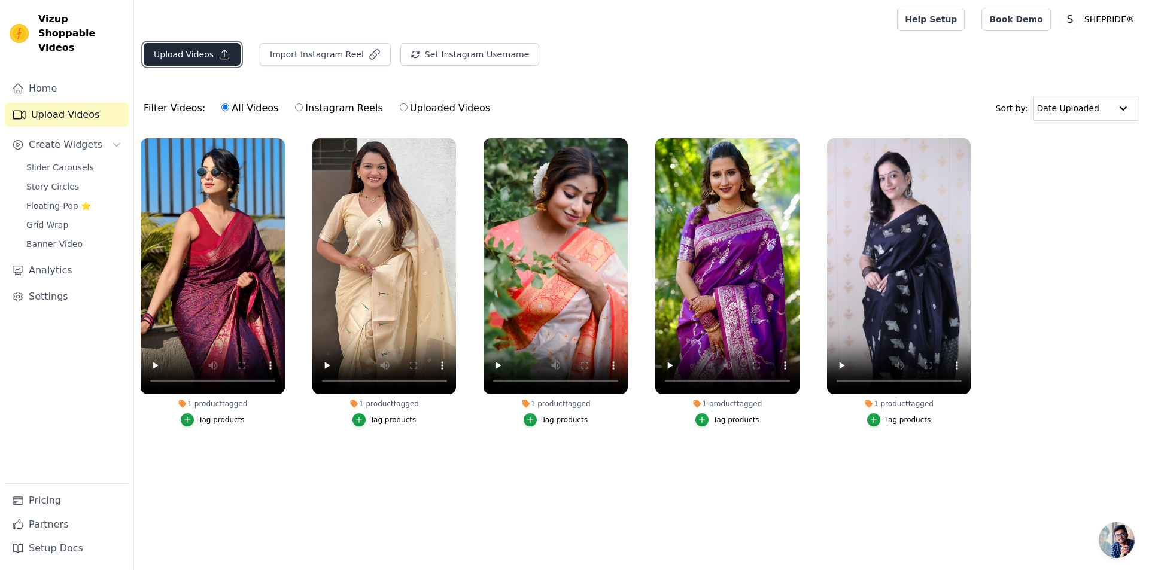
click at [190, 53] on button "Upload Videos" at bounding box center [192, 54] width 97 height 23
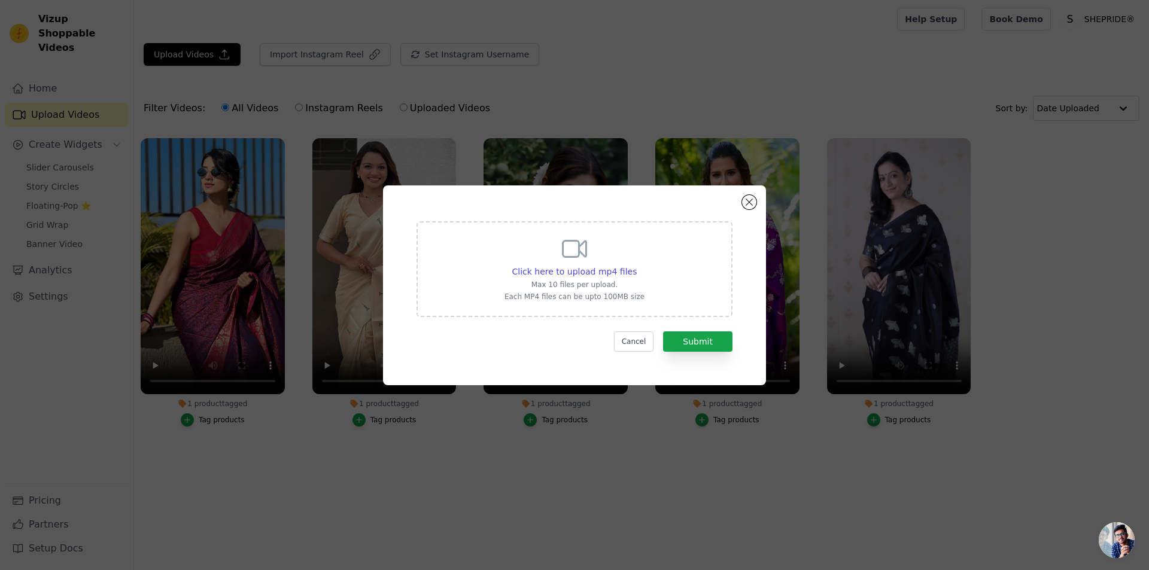
click at [743, 207] on div "Click here to upload mp4 files Max 10 files per upload. Each MP4 files can be u…" at bounding box center [575, 285] width 340 height 157
click at [748, 201] on button "Close modal" at bounding box center [749, 202] width 14 height 14
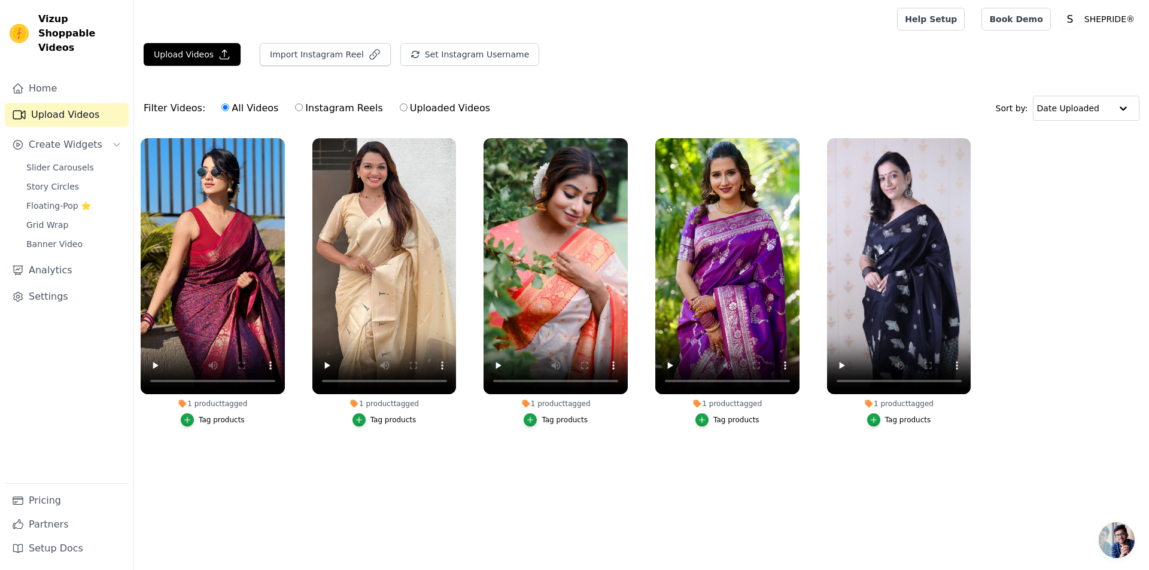
click at [200, 421] on button "Tag products" at bounding box center [213, 420] width 64 height 13
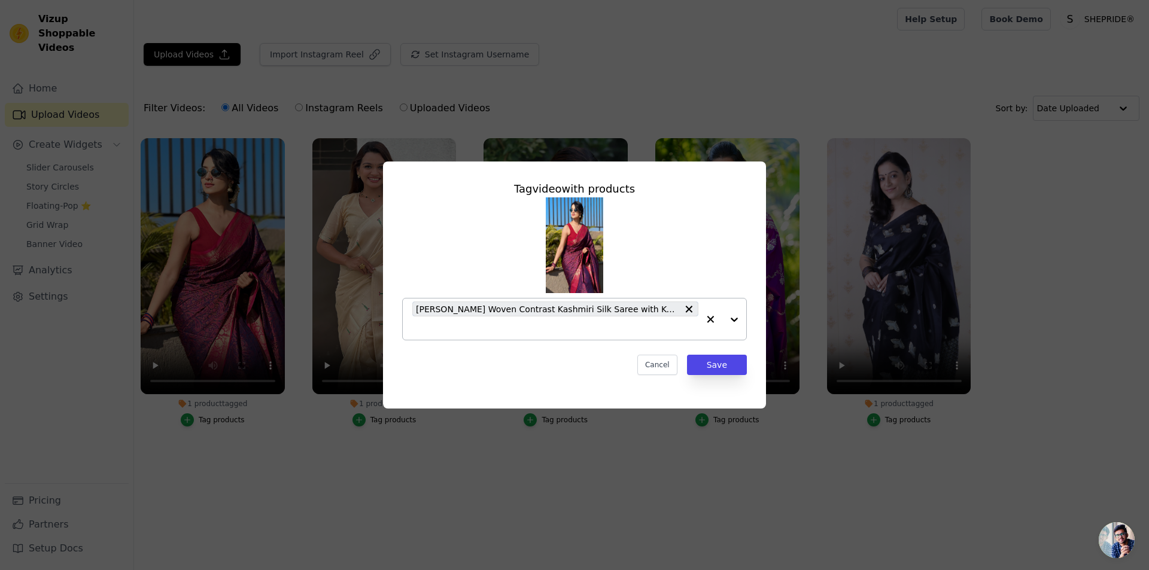
click at [621, 339] on div "[PERSON_NAME] Woven Contrast Kashmiri Silk Saree with Keri Pattern" at bounding box center [555, 319] width 286 height 41
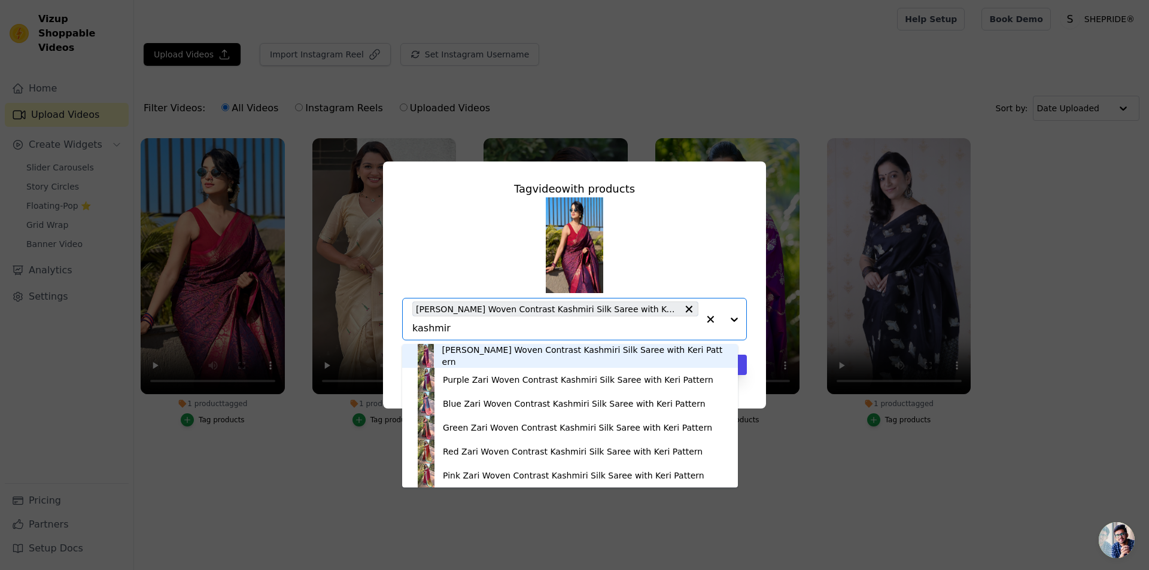
type input "kashmiri"
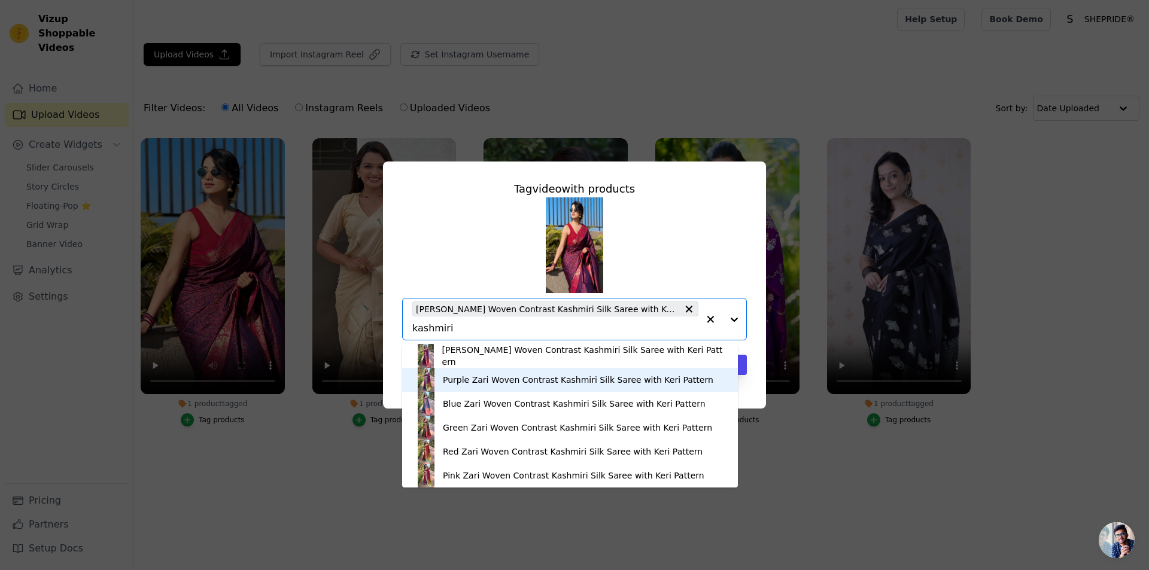
click at [515, 379] on div "Purple Zari Woven Contrast Kashmiri Silk Saree with Keri Pattern" at bounding box center [578, 380] width 271 height 12
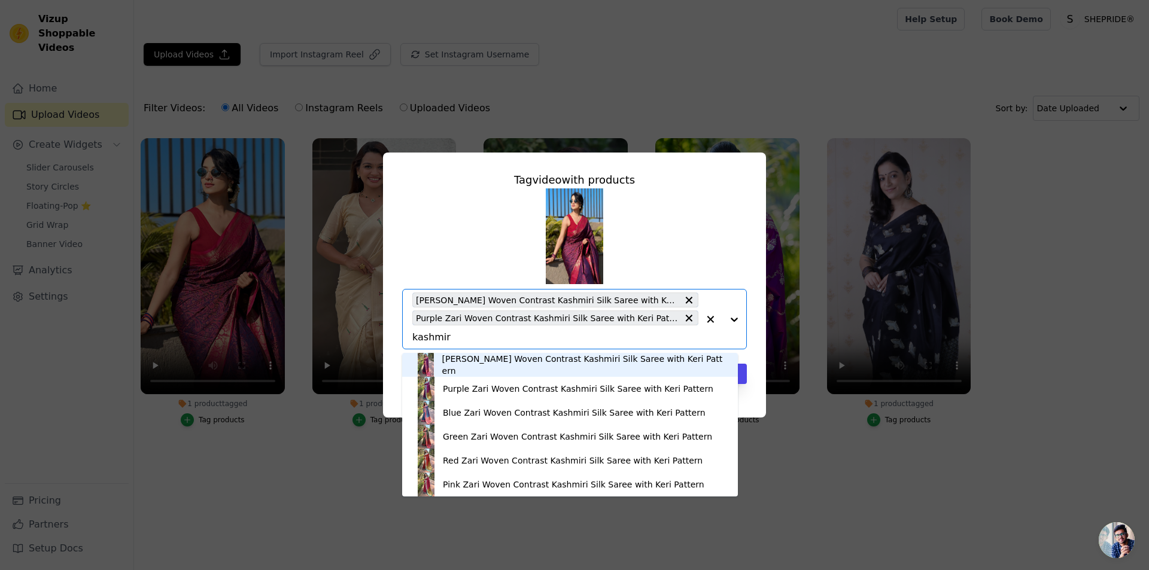
type input "kashmiri"
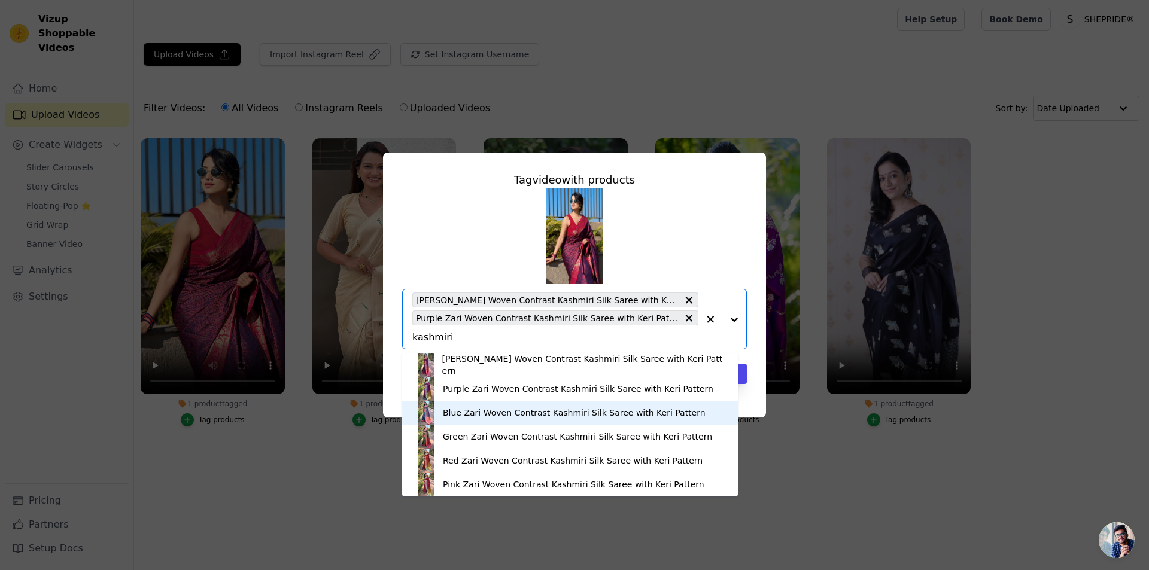
click at [488, 412] on div "Blue Zari Woven Contrast Kashmiri Silk Saree with Keri Pattern" at bounding box center [574, 413] width 263 height 12
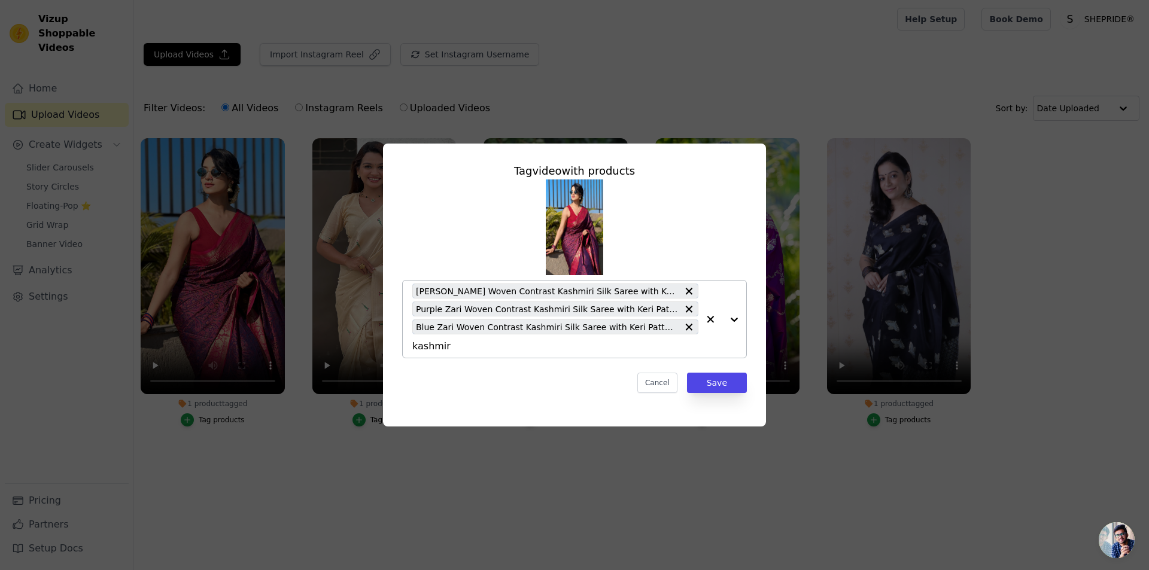
type input "kashmiri"
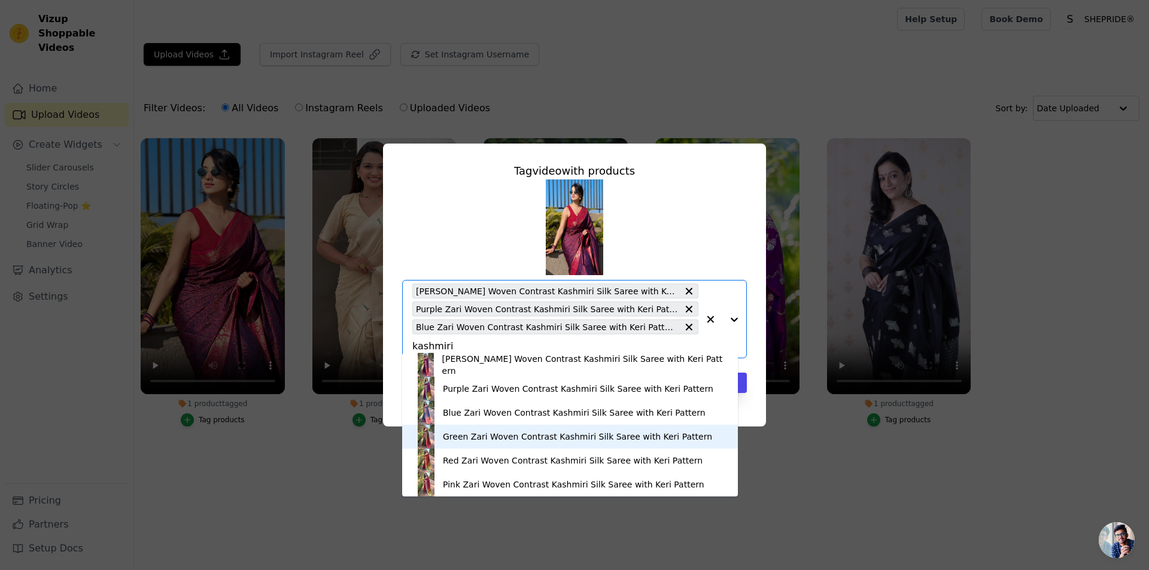
click at [498, 439] on div "Green Zari Woven Contrast Kashmiri Silk Saree with Keri Pattern" at bounding box center [577, 437] width 269 height 12
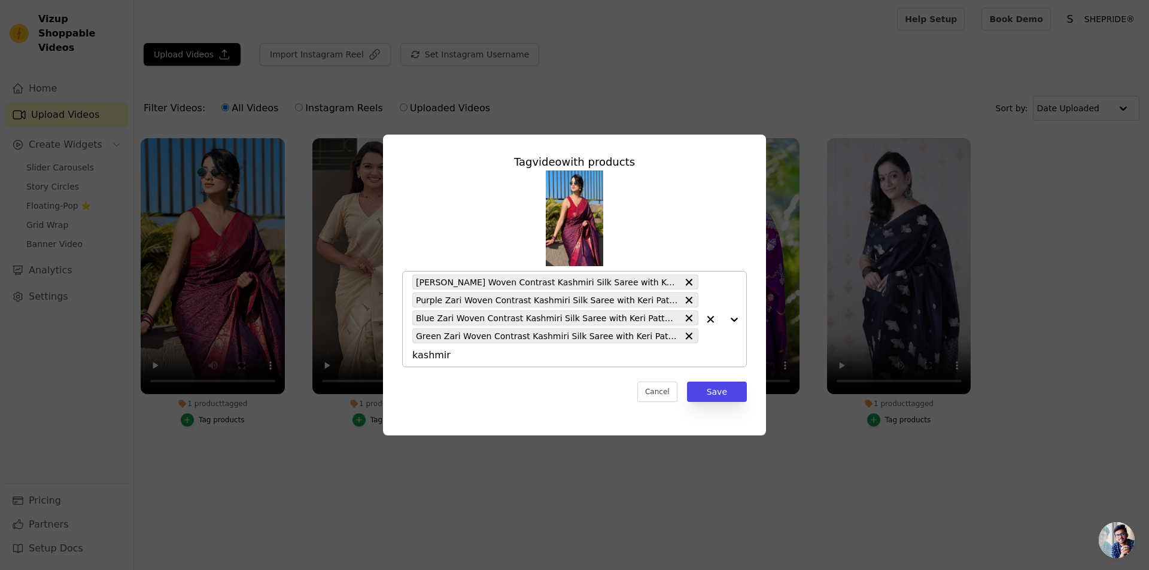
type input "kashmiri"
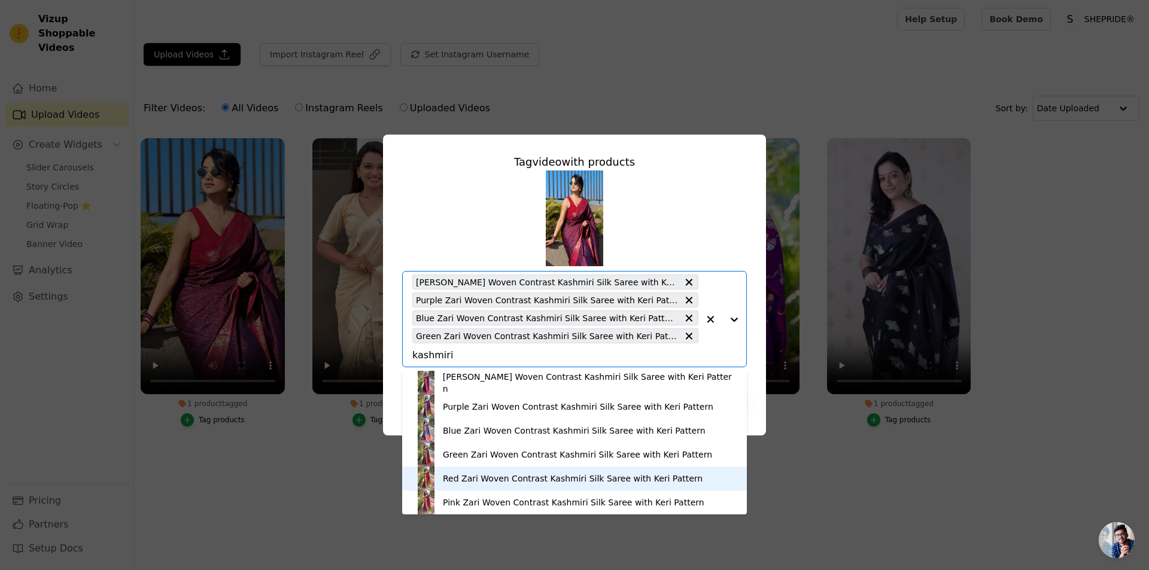
click at [490, 460] on div "[PERSON_NAME] Woven Contrast Kashmiri Silk Saree with Keri Pattern Purple Zari …" at bounding box center [574, 443] width 345 height 144
click at [496, 482] on div "Red Zari Woven Contrast Kashmiri Silk Saree with Keri Pattern" at bounding box center [573, 479] width 260 height 12
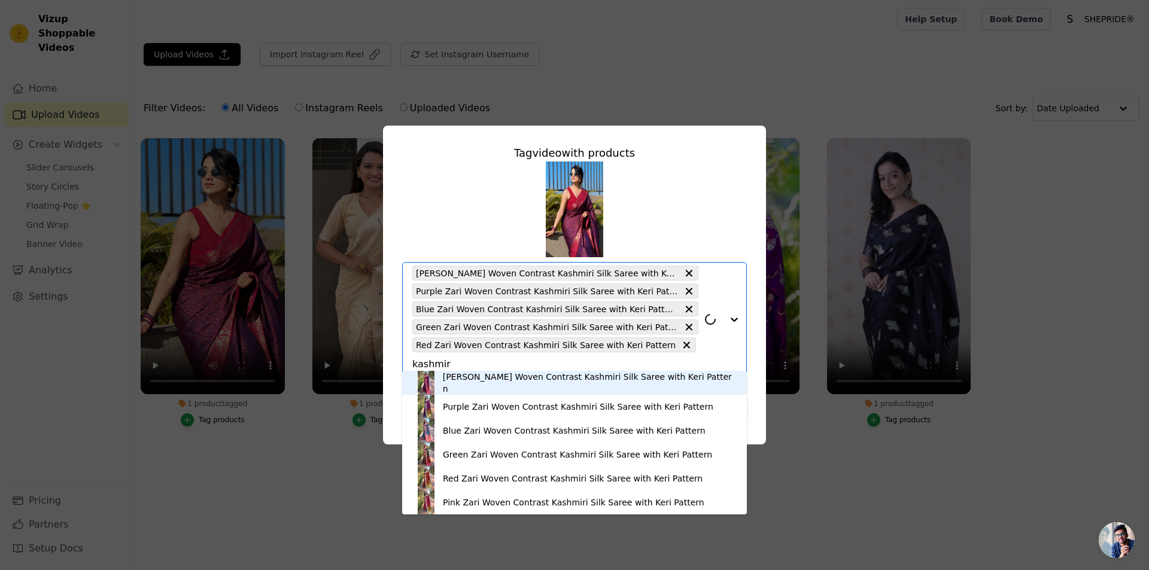
type input "kashmiri"
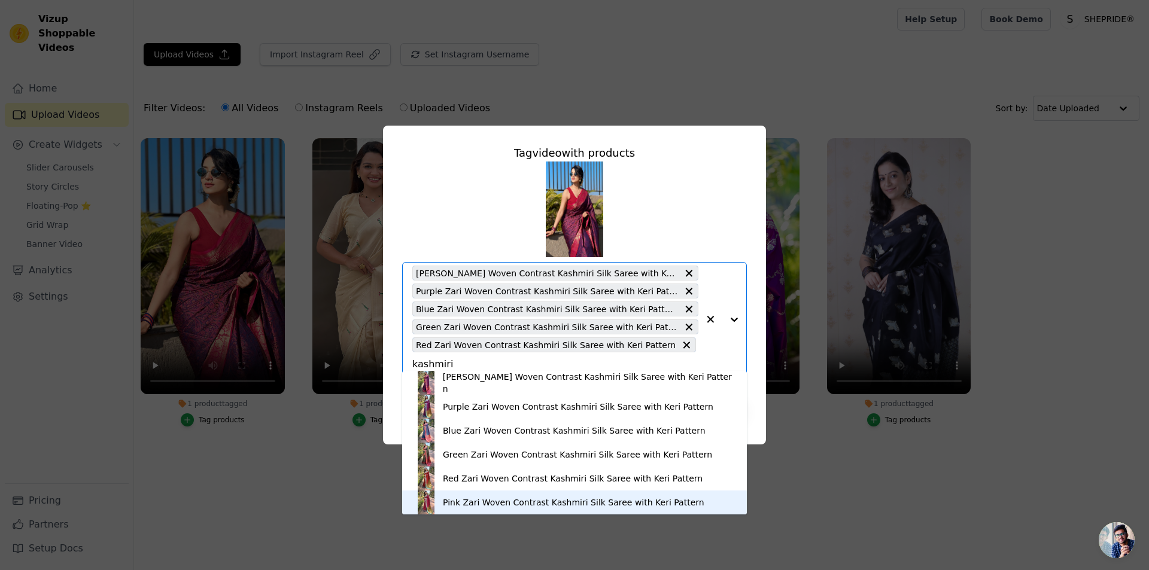
click at [552, 502] on div "Pink Zari Woven Contrast Kashmiri Silk Saree with Keri Pattern" at bounding box center [574, 503] width 262 height 12
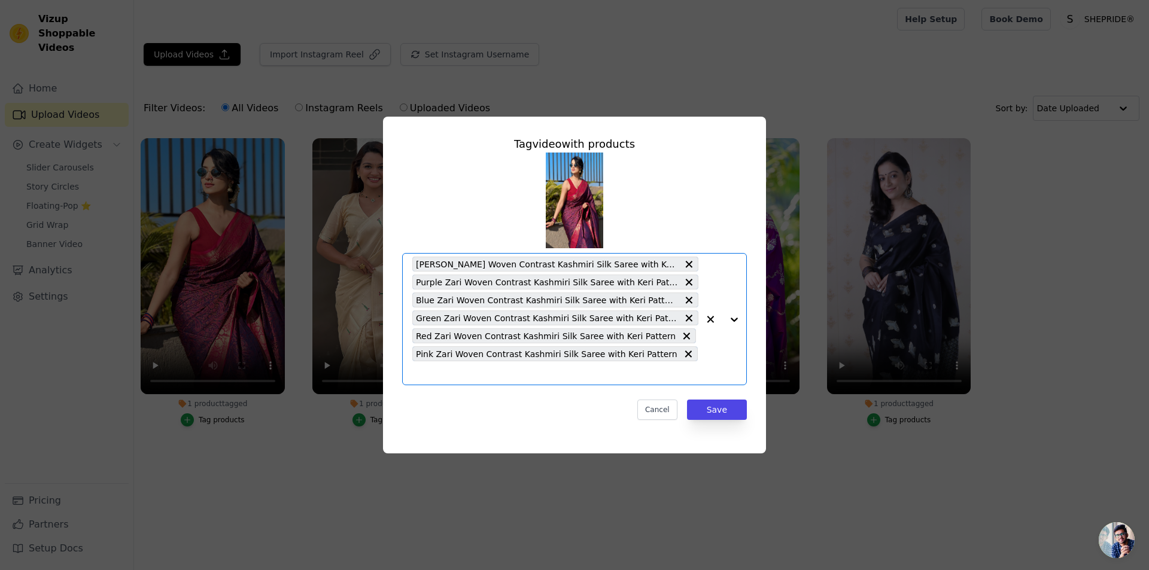
scroll to position [0, 0]
click at [726, 400] on button "Save" at bounding box center [717, 410] width 60 height 20
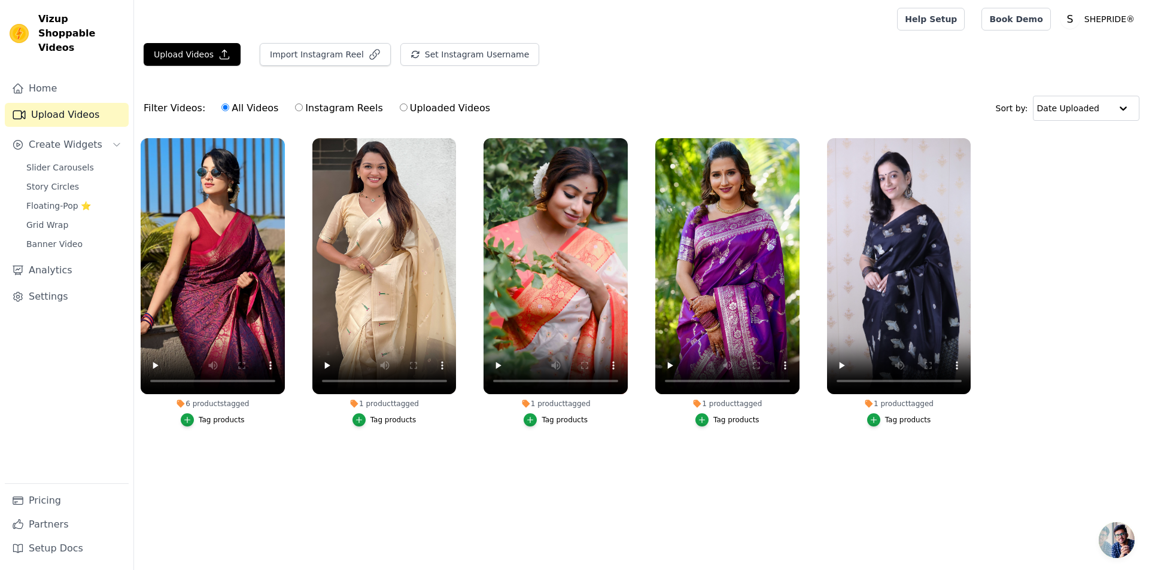
click at [371, 422] on button "Tag products" at bounding box center [385, 420] width 64 height 13
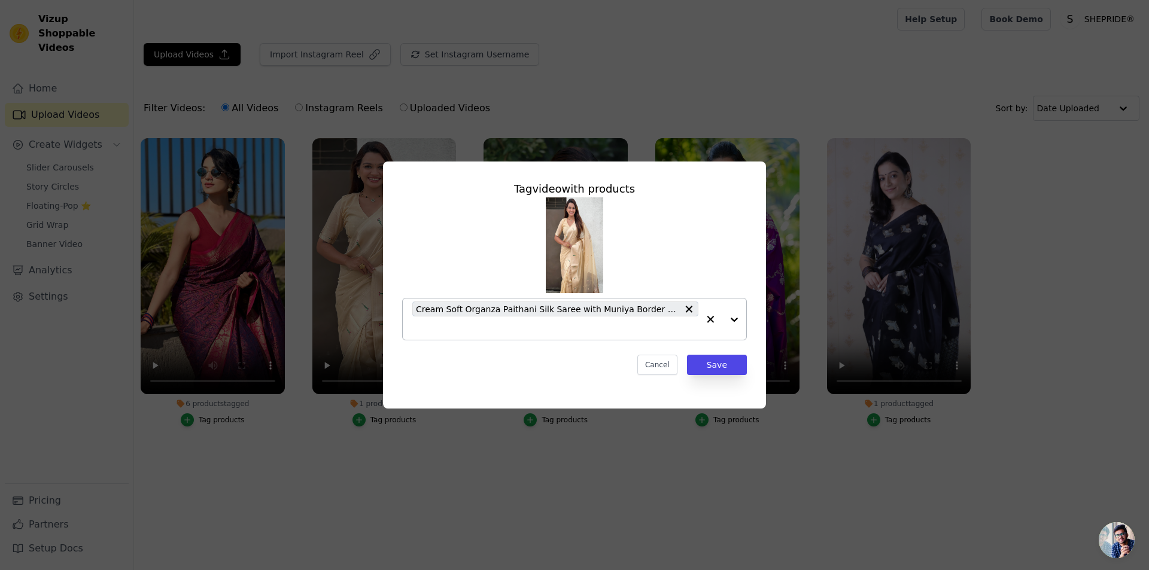
click at [500, 336] on div "Cream Soft Organza Paithani Silk Saree with Muniya Border and Peacock Pallu" at bounding box center [555, 319] width 286 height 41
type input "v"
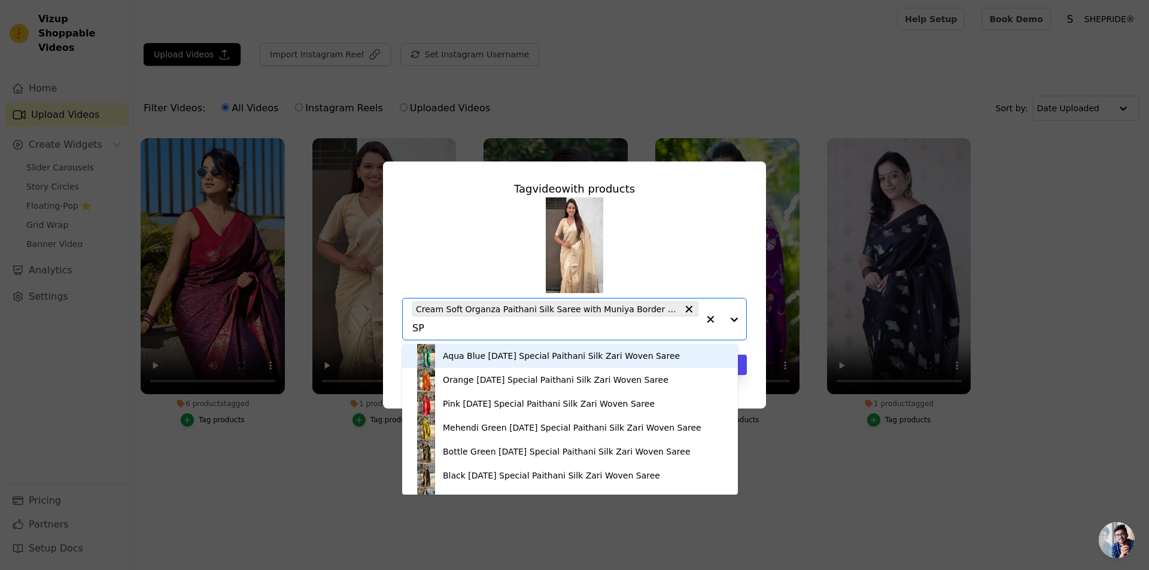
type input "S"
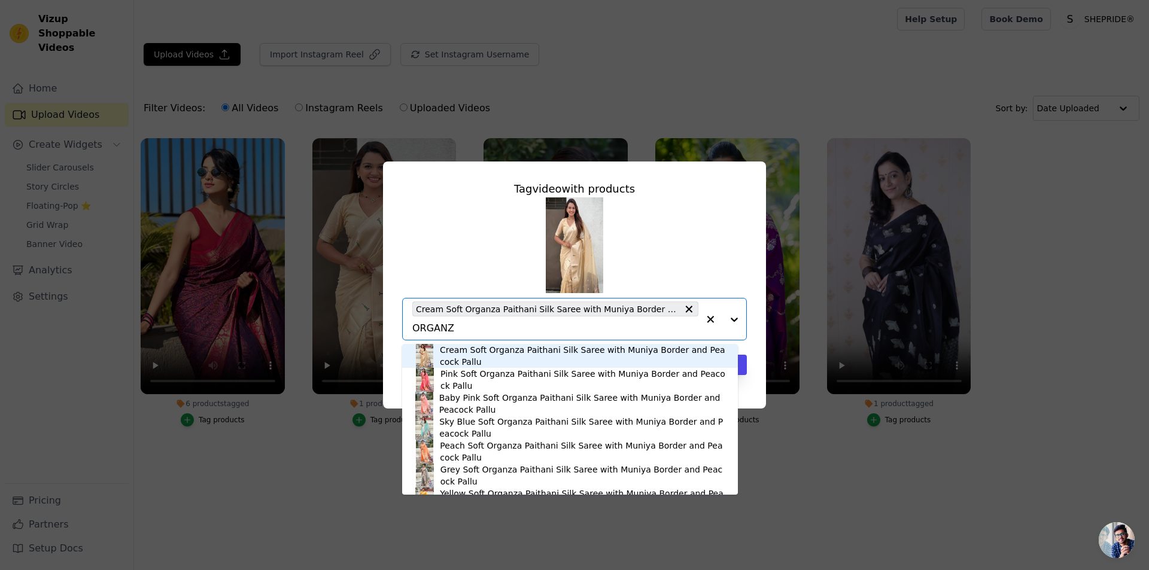
type input "ORGANZA"
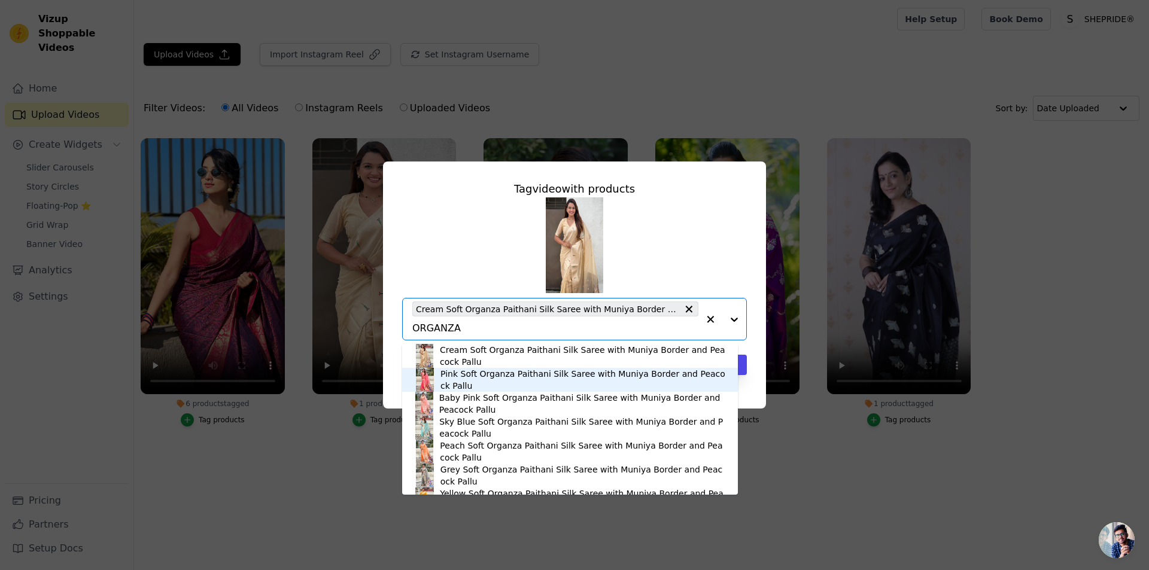
click at [446, 381] on div "Pink Soft Organza Paithani Silk Saree with Muniya Border and Peacock Pallu" at bounding box center [584, 380] width 286 height 24
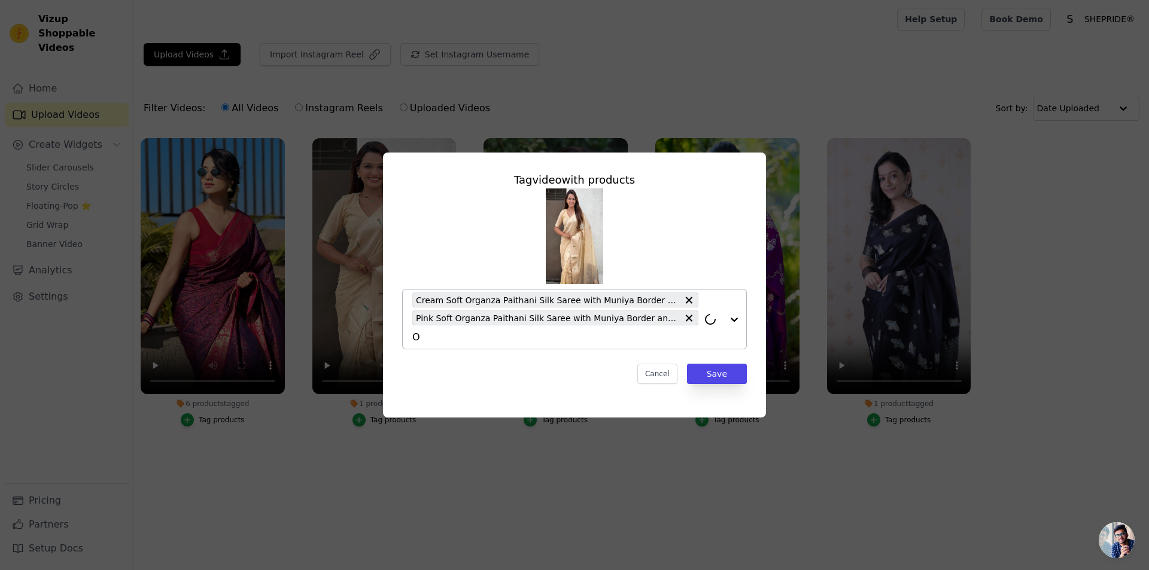
type input "OR"
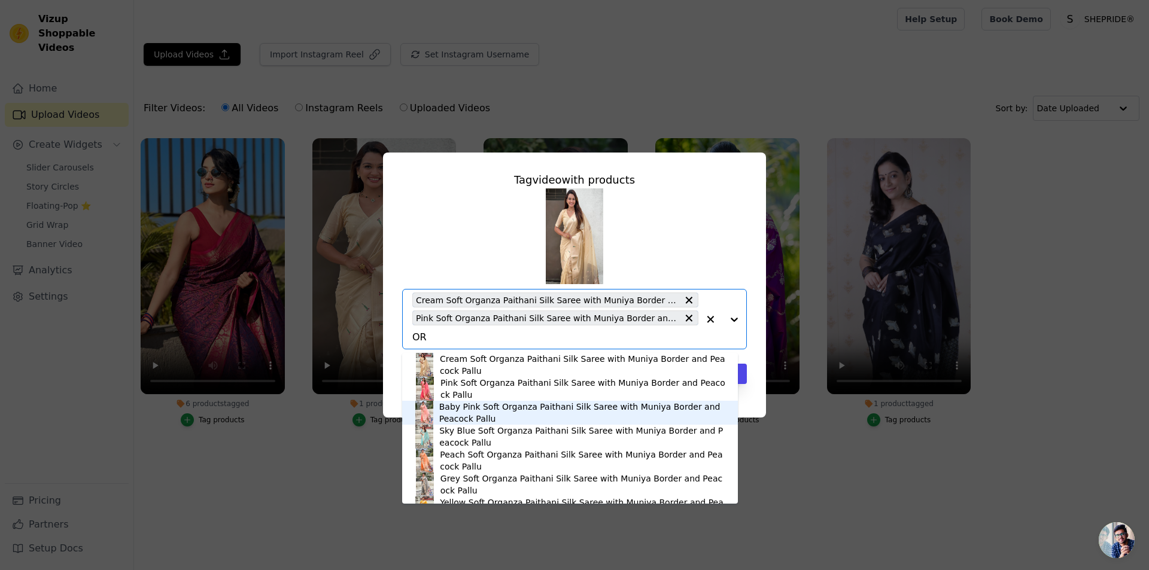
click at [490, 415] on div "Baby Pink Soft Organza Paithani Silk Saree with Muniya Border and Peacock Pallu" at bounding box center [582, 413] width 287 height 24
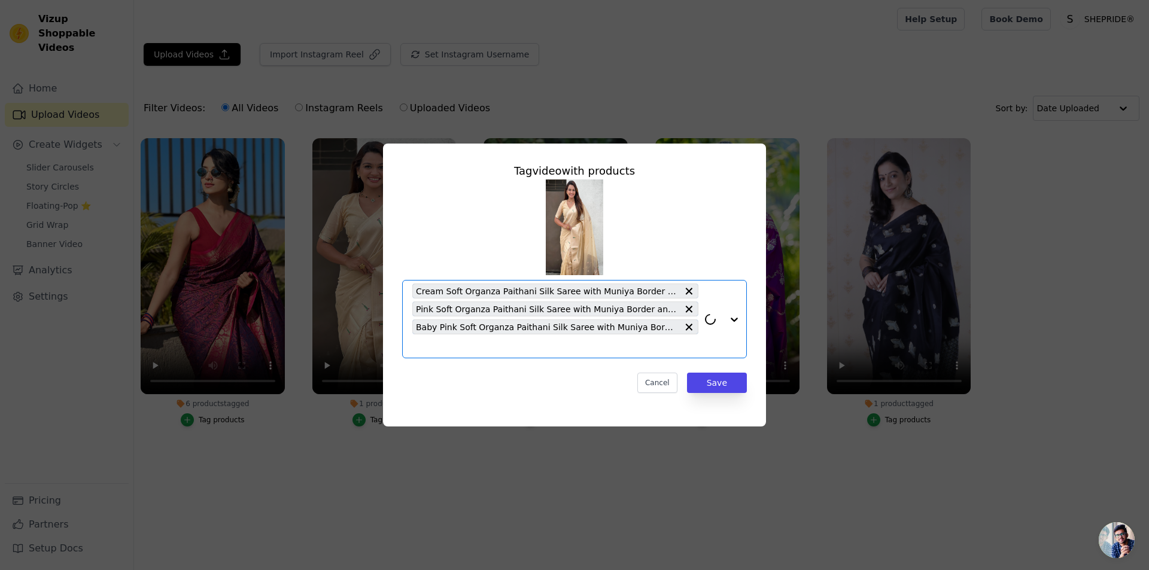
click at [466, 338] on div "Cream Soft Organza Paithani Silk Saree with Muniya Border and Peacock Pallu Pin…" at bounding box center [555, 319] width 286 height 77
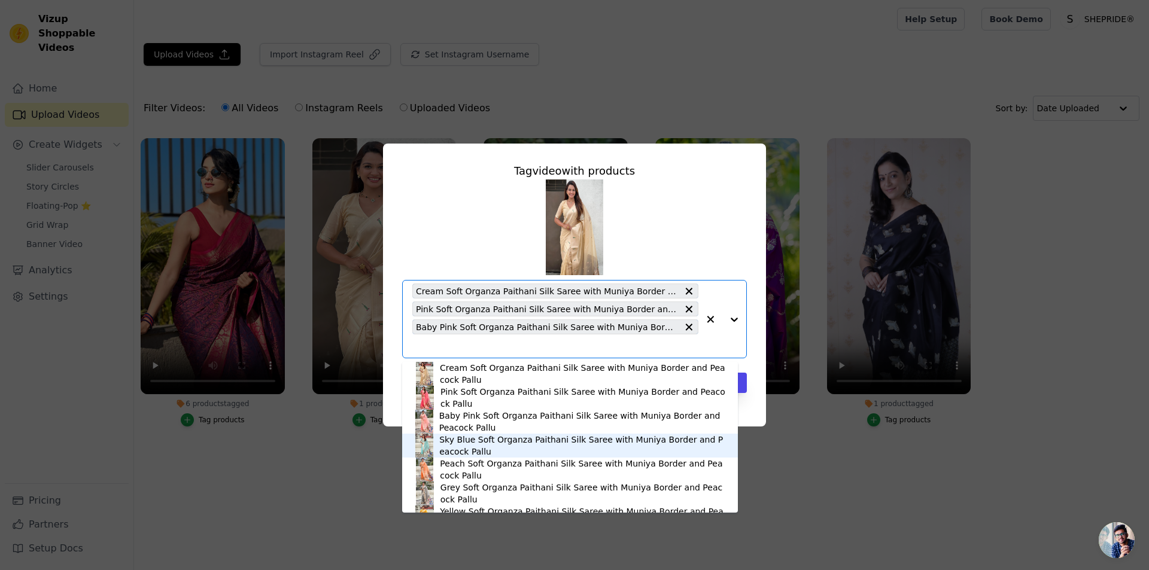
click at [477, 441] on div "Sky Blue Soft Organza Paithani Silk Saree with Muniya Border and Peacock Pallu" at bounding box center [582, 446] width 287 height 24
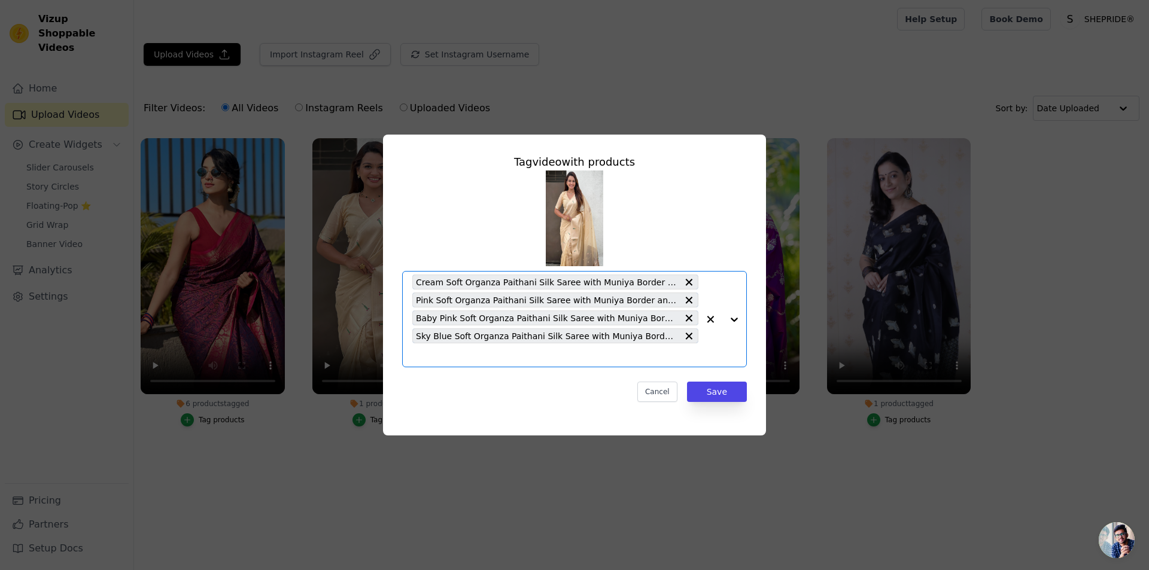
click at [465, 359] on input "1 product tagged Tag video with products Option Cream Soft Organza Paithani Sil…" at bounding box center [555, 355] width 286 height 11
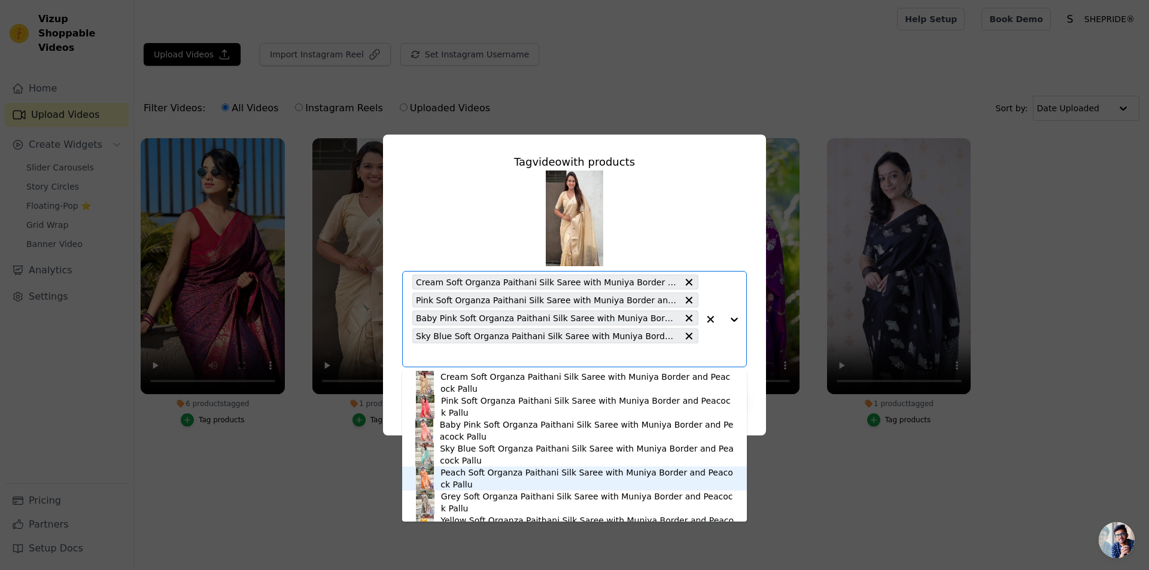
click at [482, 485] on div "Peach Soft Organza Paithani Silk Saree with Muniya Border and Peacock Pallu" at bounding box center [588, 479] width 294 height 24
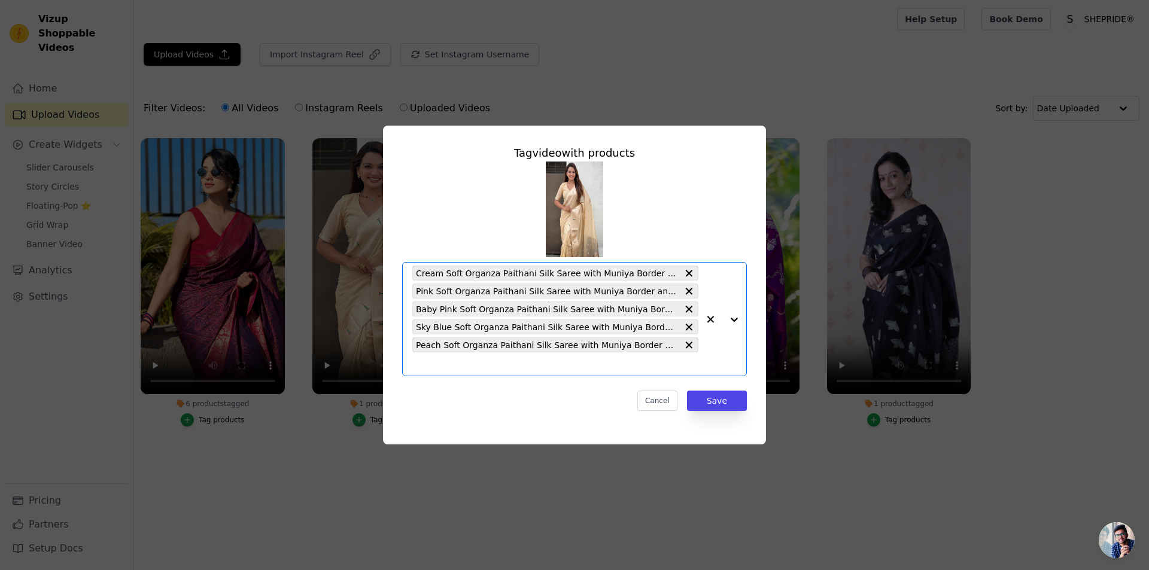
click at [478, 363] on input "1 product tagged Tag video with products Option Cream Soft Organza Paithani Sil…" at bounding box center [555, 364] width 286 height 11
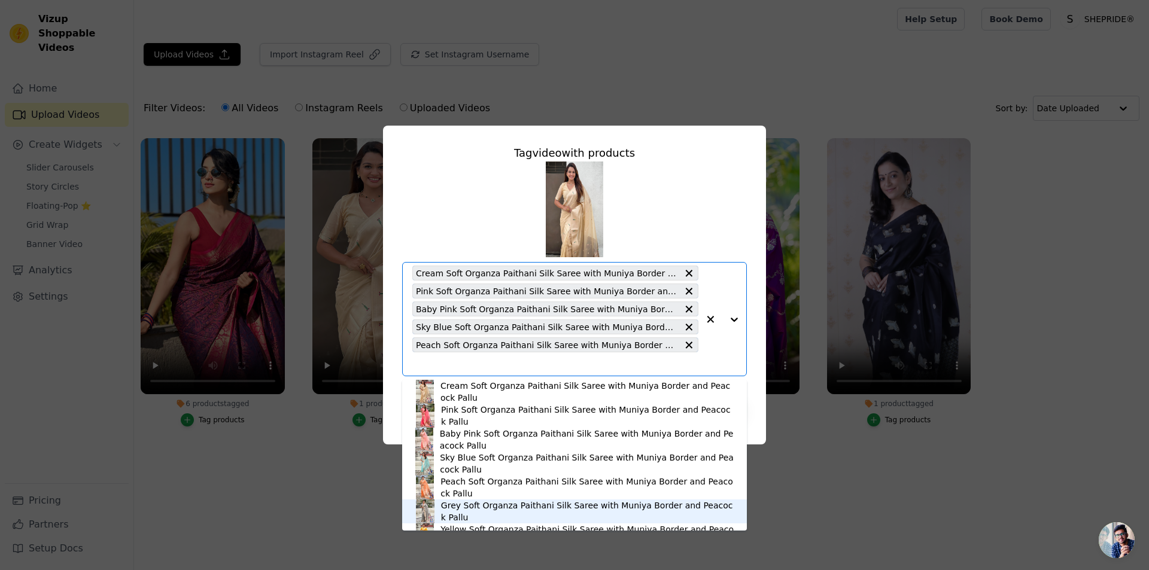
click at [498, 508] on div "Grey Soft Organza Paithani Silk Saree with Muniya Border and Peacock Pallu" at bounding box center [588, 512] width 294 height 24
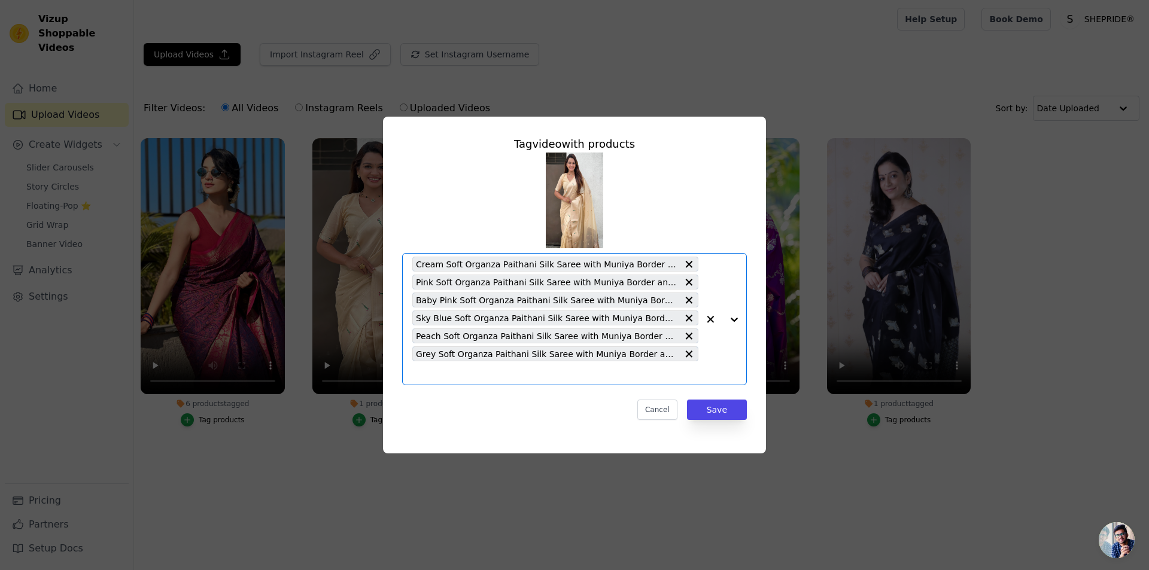
click at [476, 360] on span "Grey Soft Organza Paithani Silk Saree with Muniya Border and Peacock Pallu" at bounding box center [547, 354] width 262 height 14
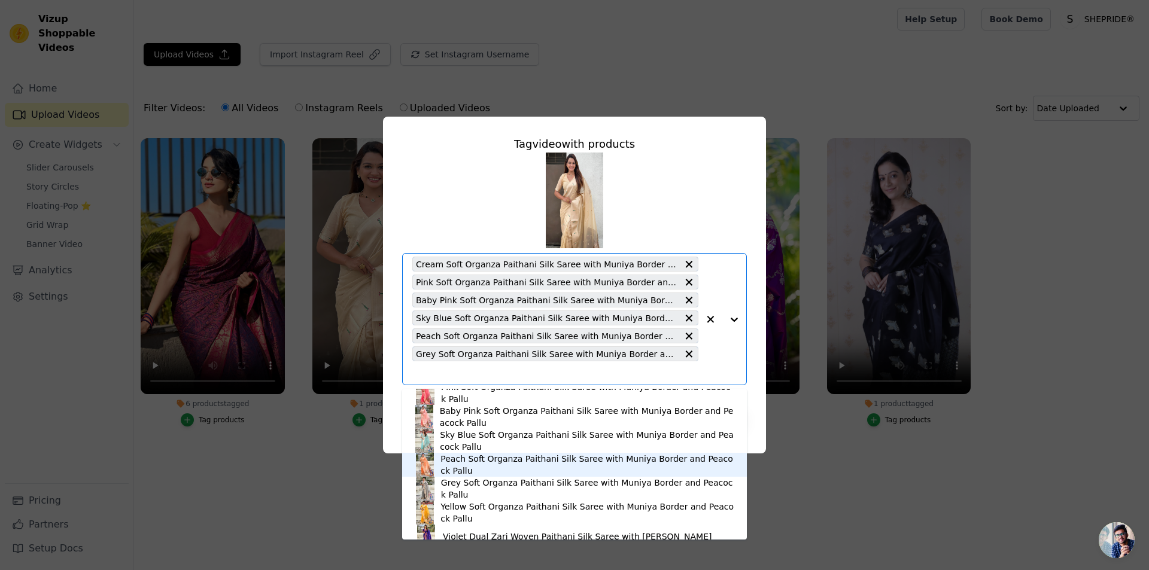
scroll to position [60, 0]
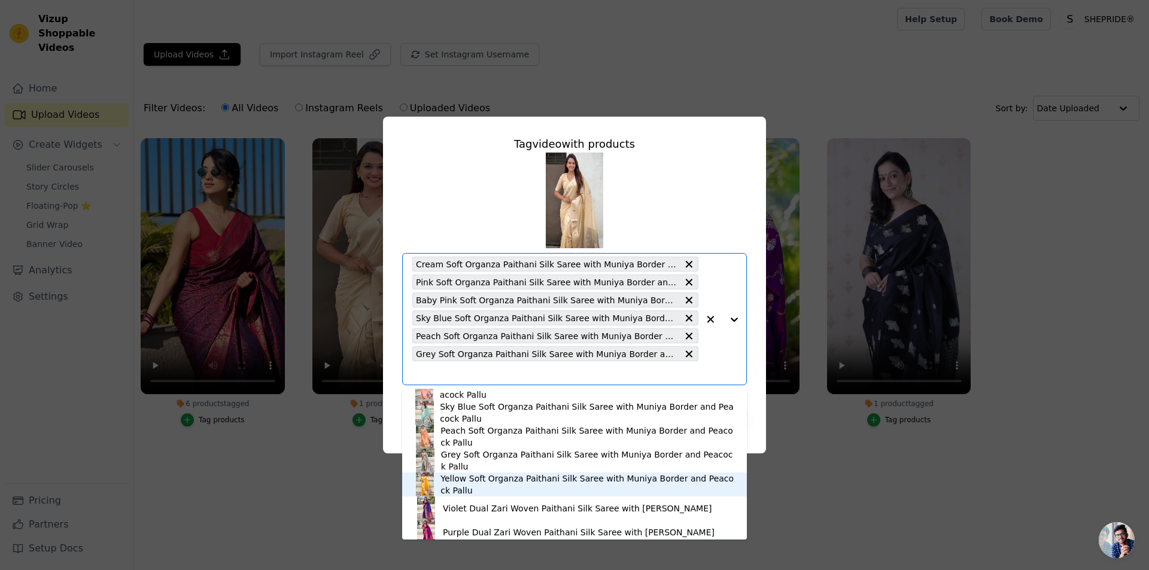
click at [485, 485] on div "Yellow Soft Organza Paithani Silk Saree with Muniya Border and Peacock Pallu" at bounding box center [588, 485] width 294 height 24
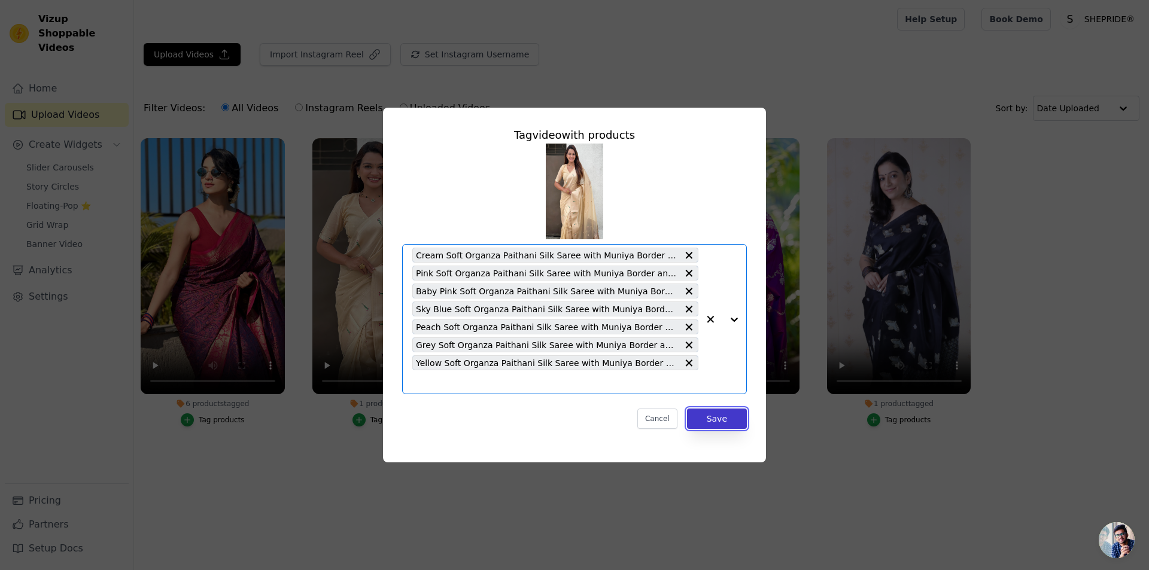
click at [703, 421] on button "Save" at bounding box center [717, 419] width 60 height 20
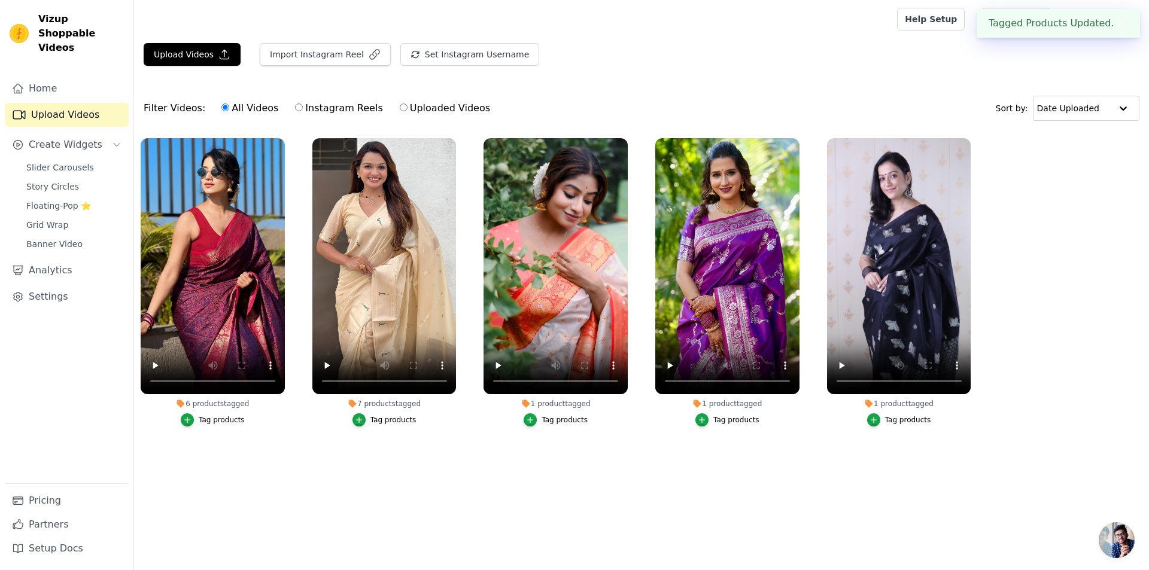
click at [561, 407] on div "1 product tagged" at bounding box center [556, 404] width 144 height 10
click at [533, 423] on icon "button" at bounding box center [530, 420] width 8 height 8
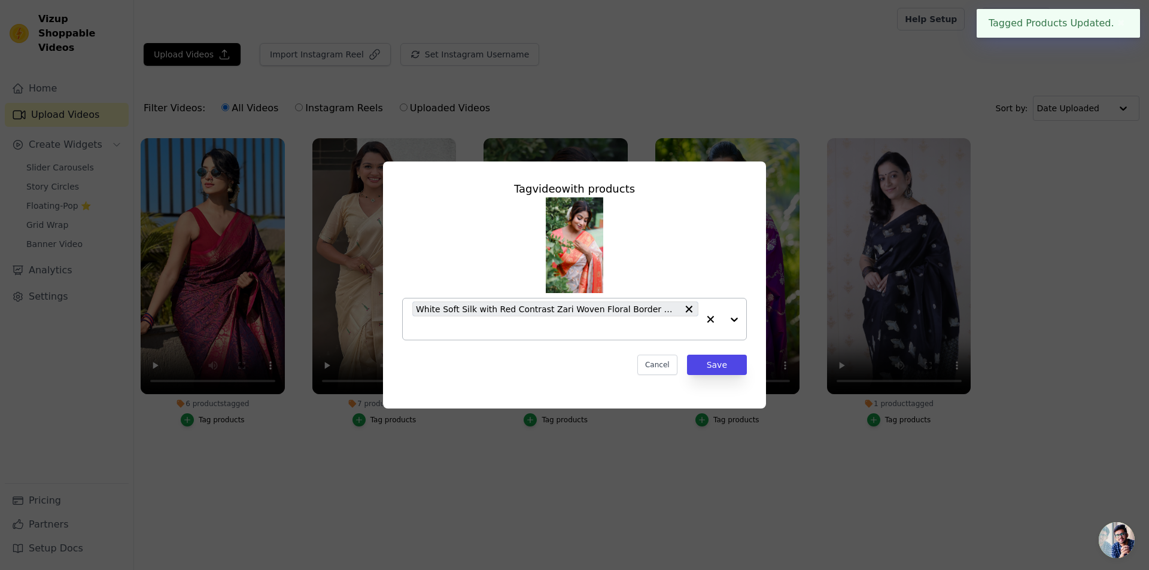
click at [497, 335] on div "White Soft Silk with Red Contrast Zari Woven Floral Border Durga Pooja Saree" at bounding box center [555, 319] width 286 height 41
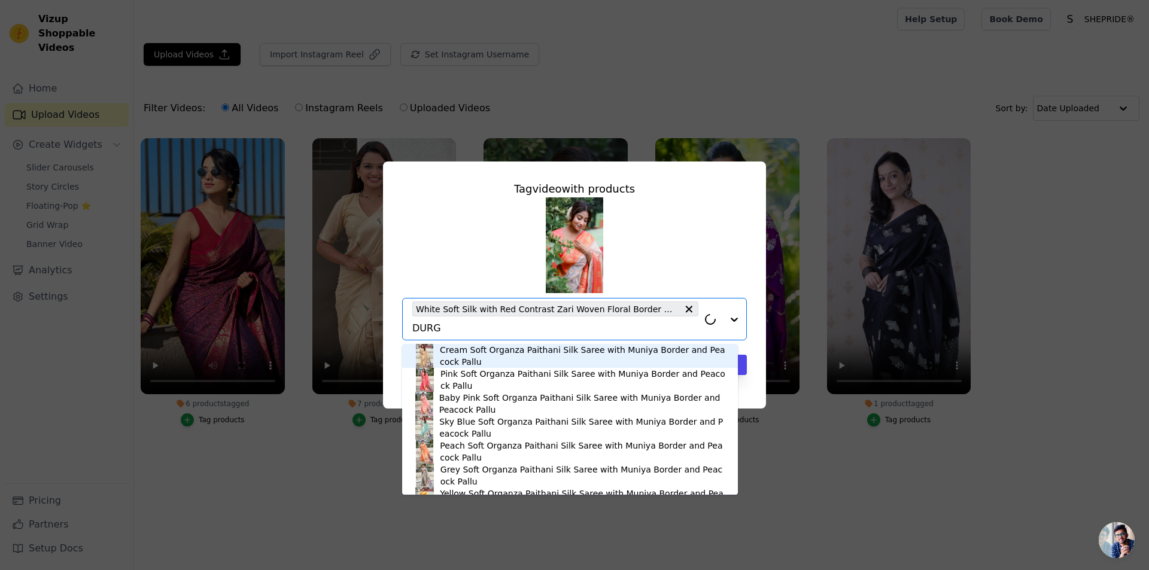
type input "DURGA"
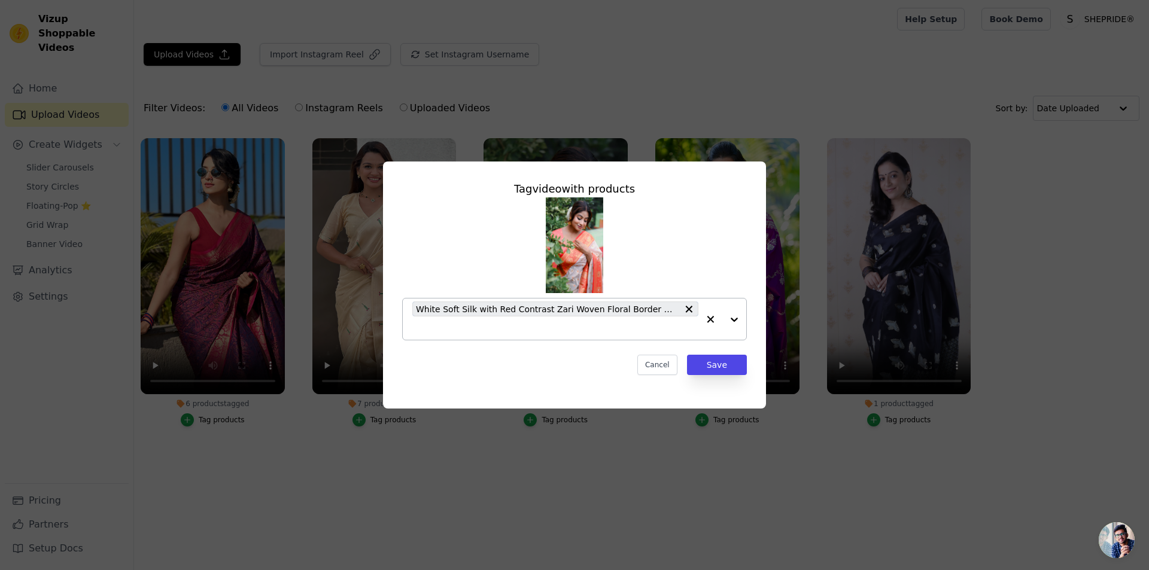
click at [497, 336] on div "White Soft Silk with Red Contrast Zari Woven Floral Border Durga Pooja Saree" at bounding box center [555, 319] width 286 height 41
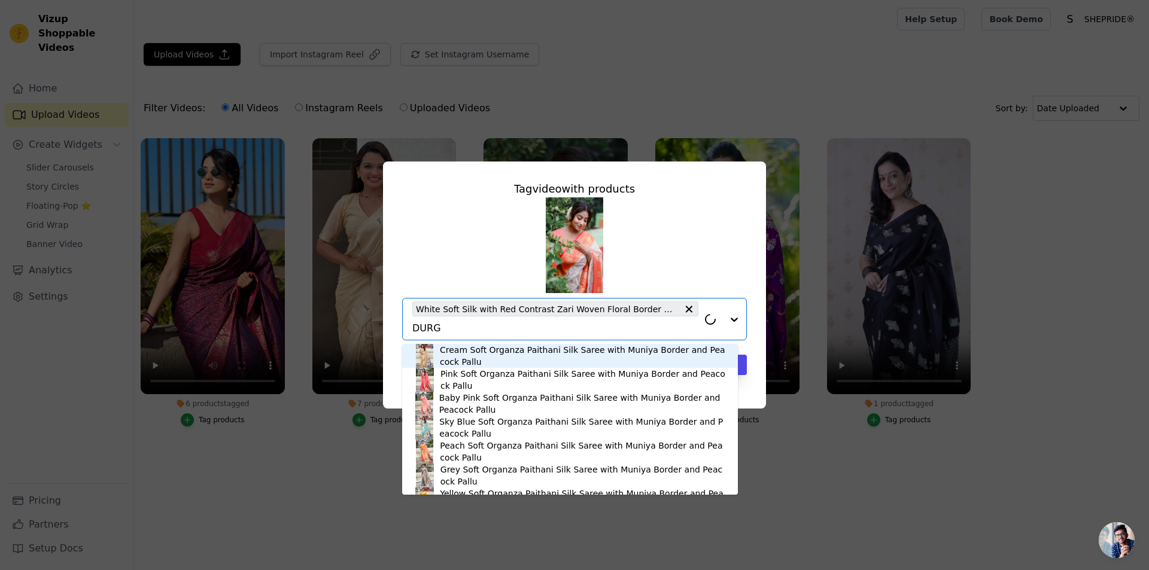
type input "DURGA"
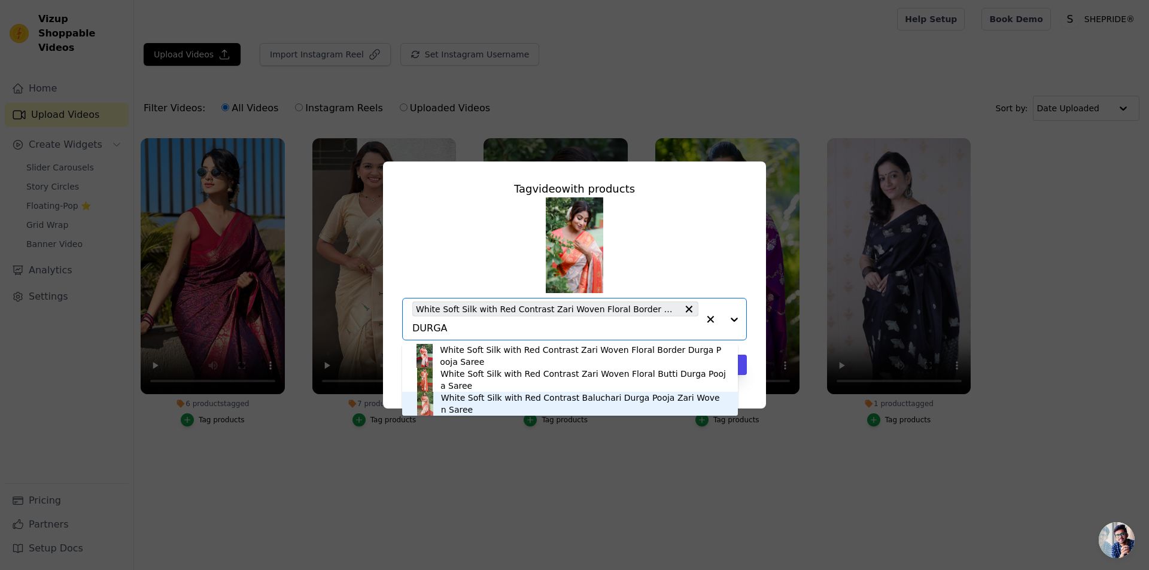
click at [494, 403] on div "White Soft Silk with Red Contrast Baluchari Durga Pooja Zari Woven Saree" at bounding box center [583, 404] width 285 height 24
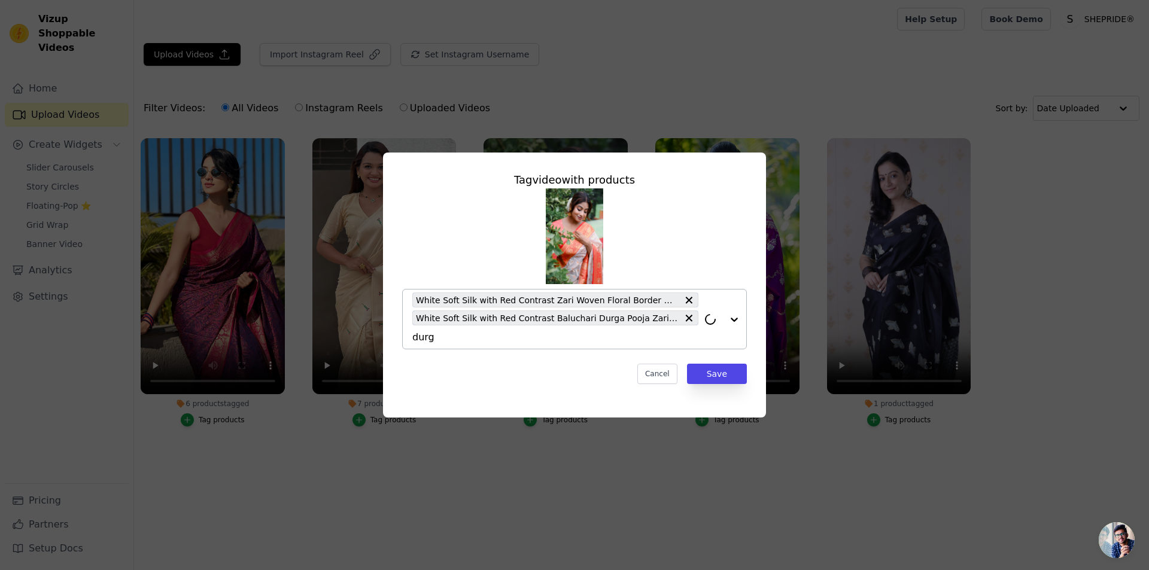
type input "durga"
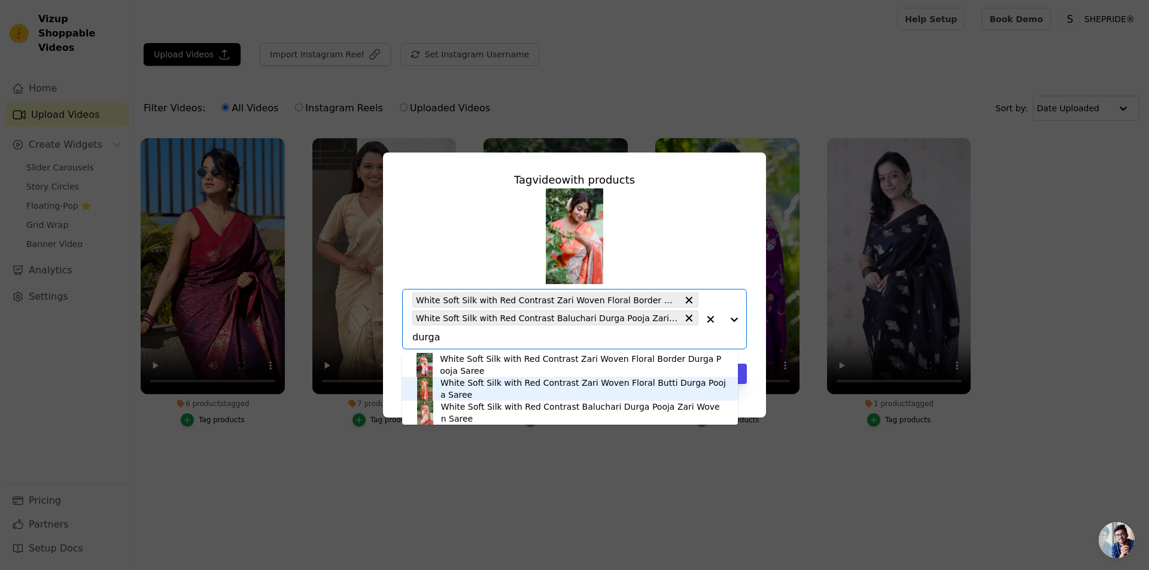
click at [618, 393] on div "White Soft Silk with Red Contrast Zari Woven Floral Butti Durga Pooja Saree" at bounding box center [584, 389] width 286 height 24
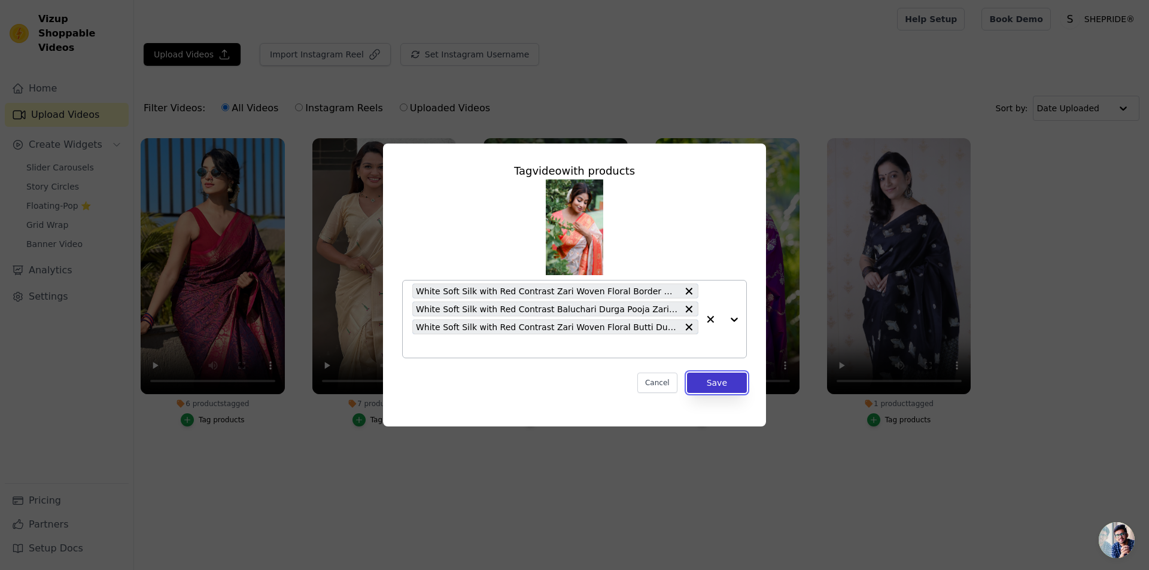
click at [728, 389] on button "Save" at bounding box center [717, 383] width 60 height 20
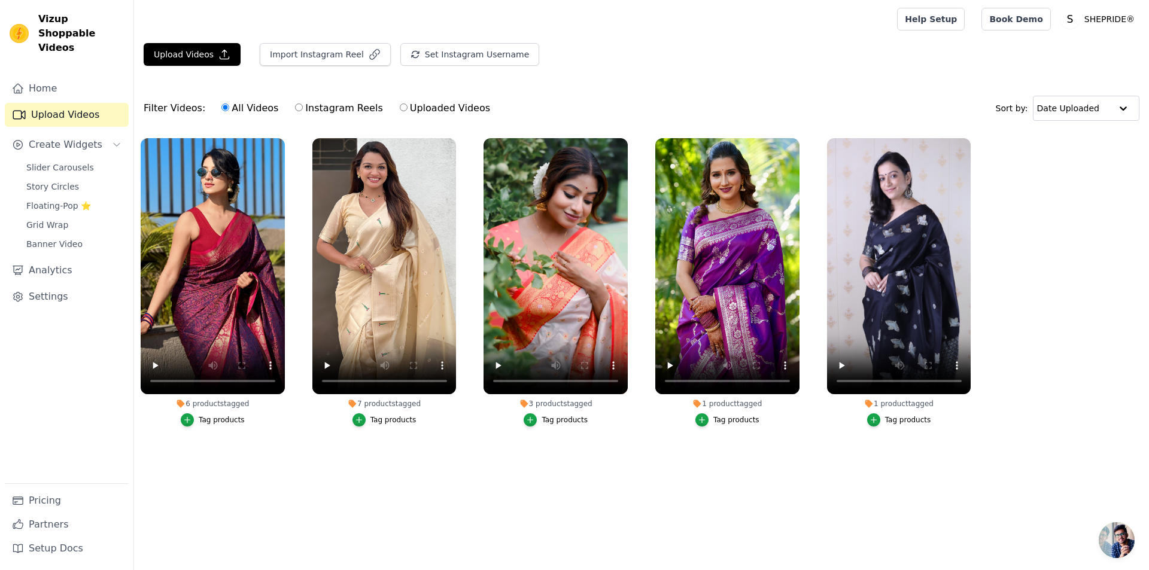
click at [718, 424] on div "Tag products" at bounding box center [736, 420] width 46 height 10
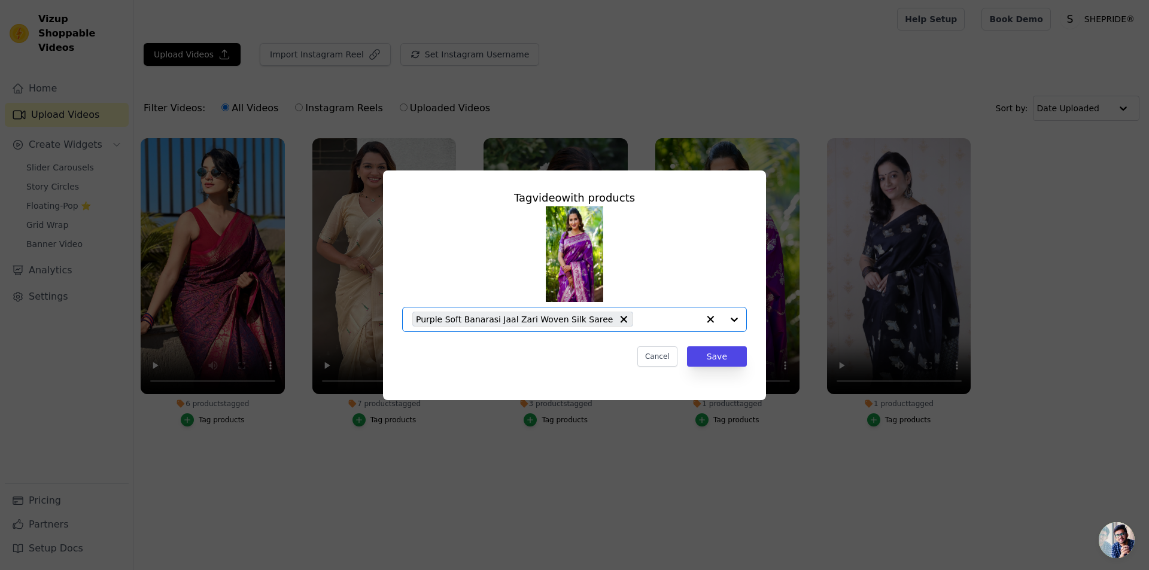
click at [639, 324] on input "1 product tagged Tag video with products Option Purple Soft Banarasi Jaal Zari …" at bounding box center [668, 319] width 59 height 11
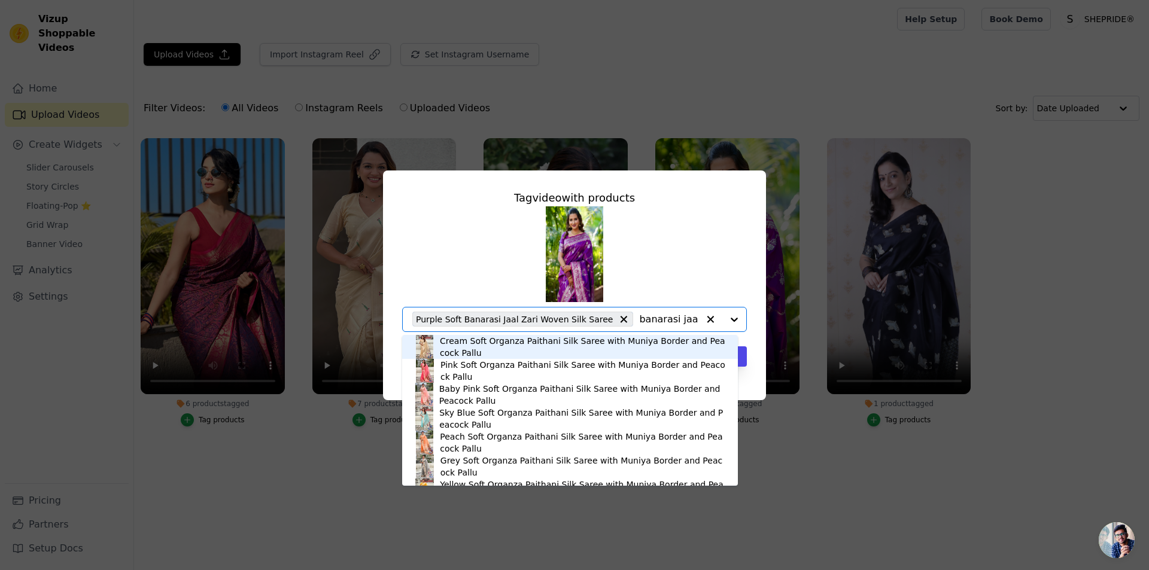
type input "banarasi jaal"
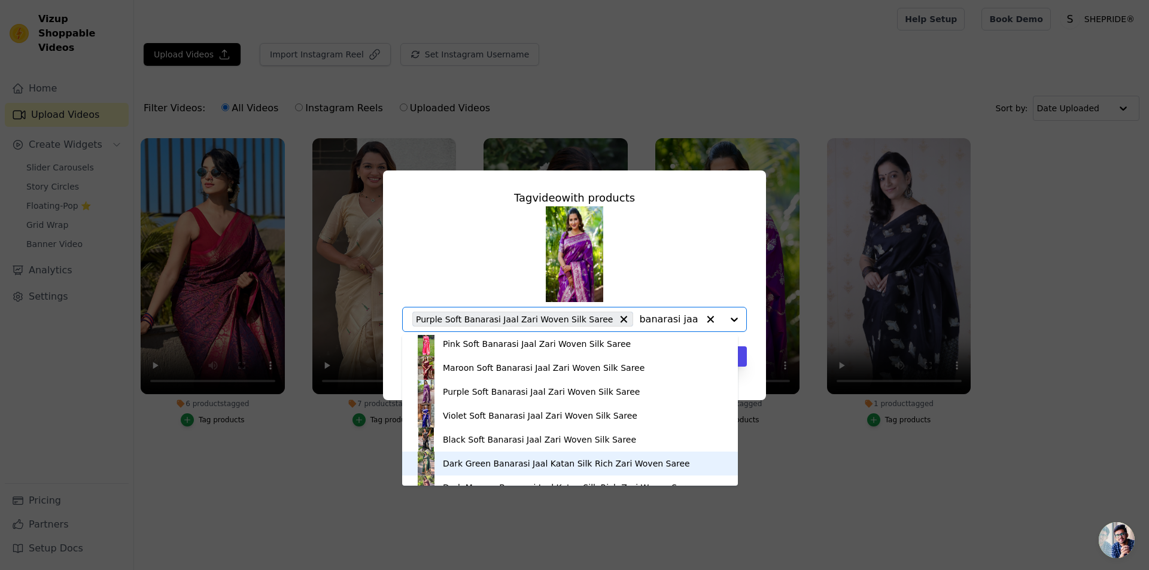
scroll to position [599, 0]
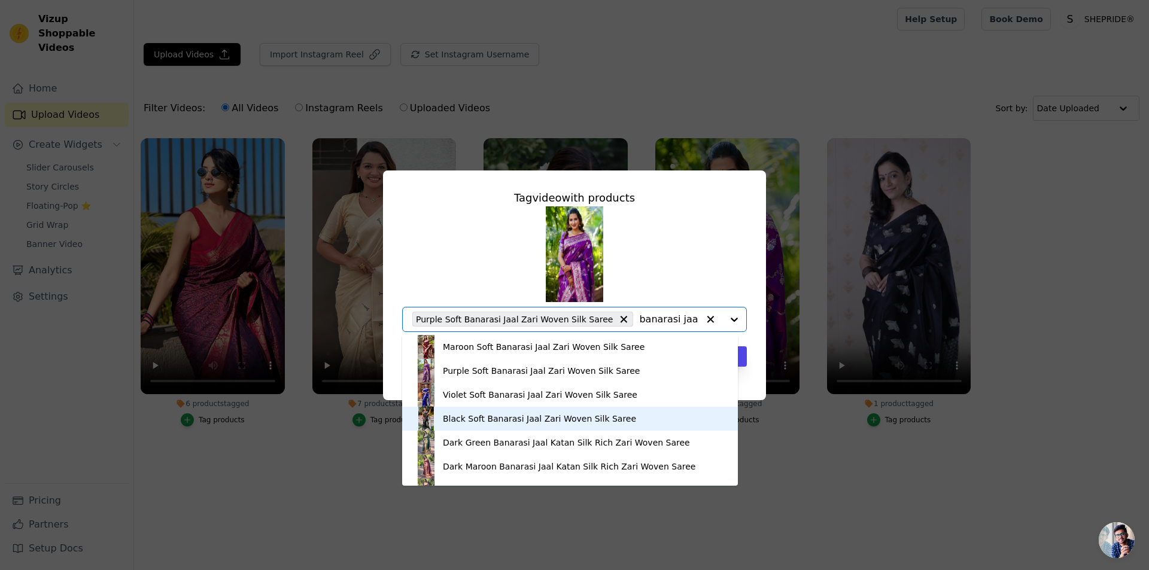
click at [467, 421] on div "Black Soft Banarasi Jaal Zari Woven Silk Saree" at bounding box center [539, 419] width 193 height 12
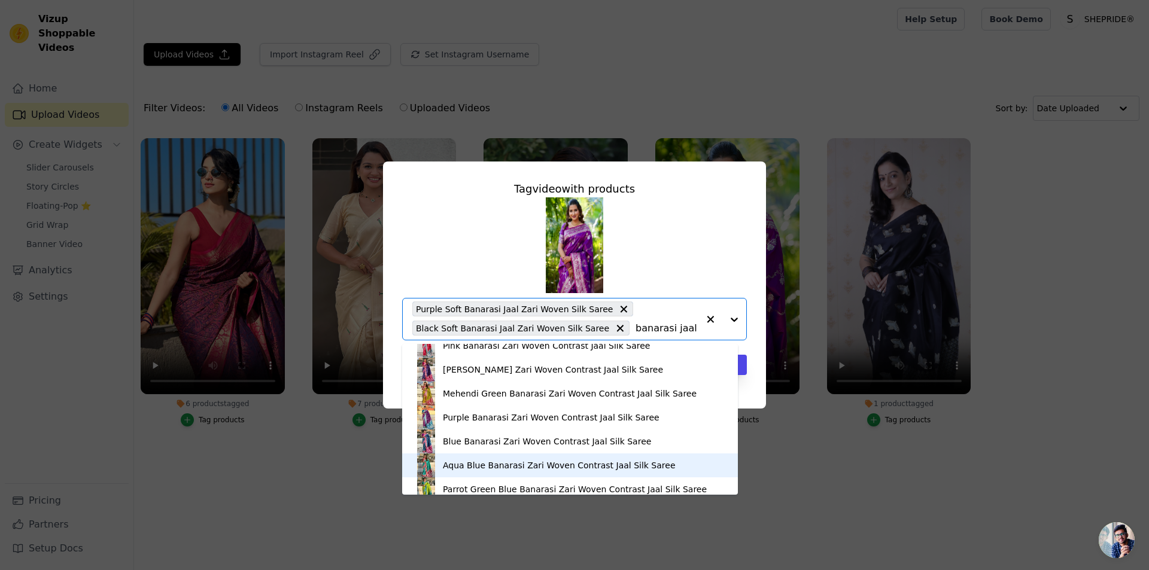
scroll to position [0, 0]
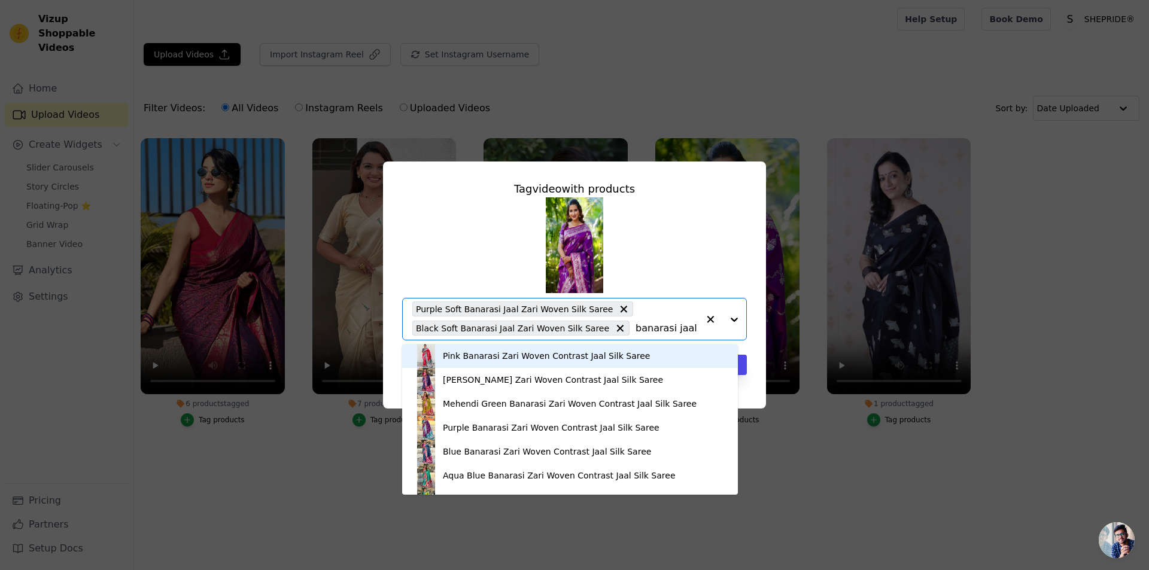
drag, startPoint x: 666, startPoint y: 328, endPoint x: 605, endPoint y: 326, distance: 61.1
click at [605, 326] on div "Purple Soft Banarasi Jaal Zari Woven Silk Saree Black Soft Banarasi Jaal Zari W…" at bounding box center [555, 319] width 286 height 41
type input "banarasi jaal"
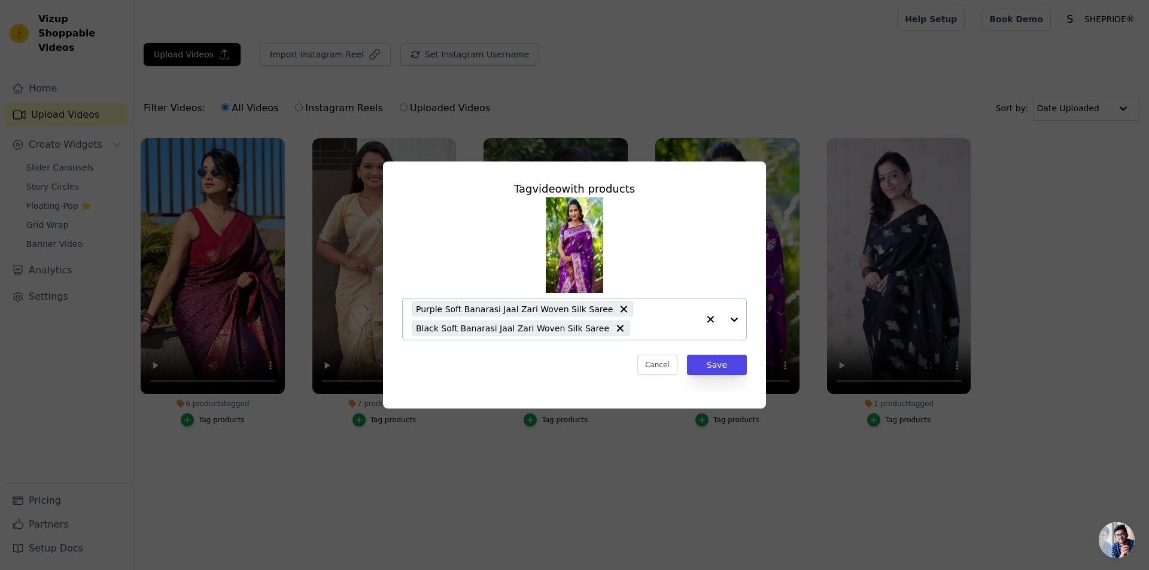
click at [678, 321] on div "Purple Soft Banarasi Jaal Zari Woven Silk Saree Black Soft Banarasi Jaal Zari W…" at bounding box center [555, 319] width 286 height 41
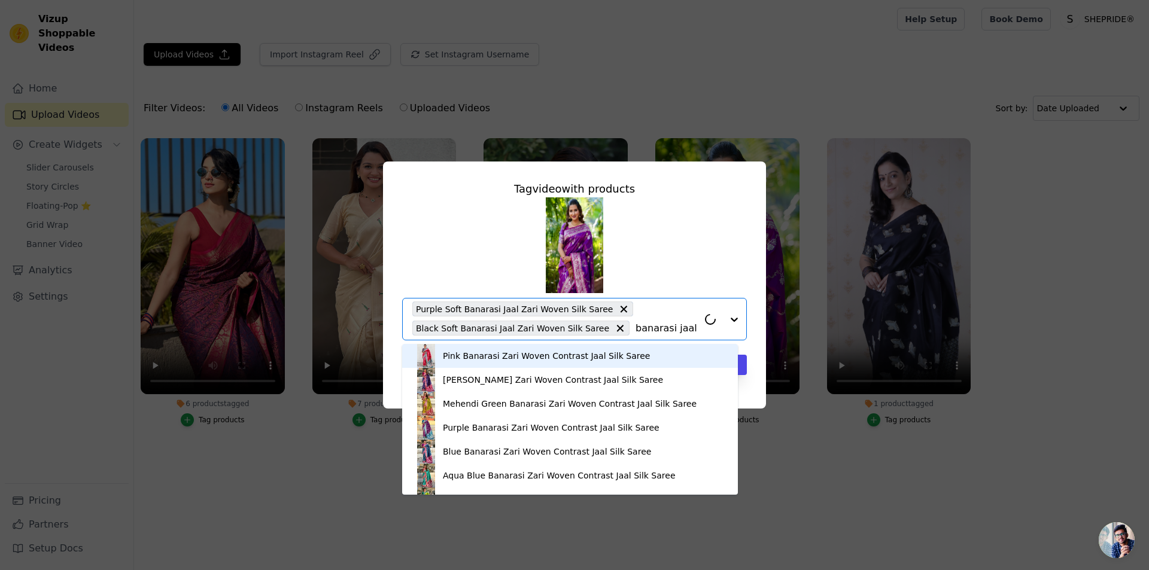
type input "banarasi jaal zari"
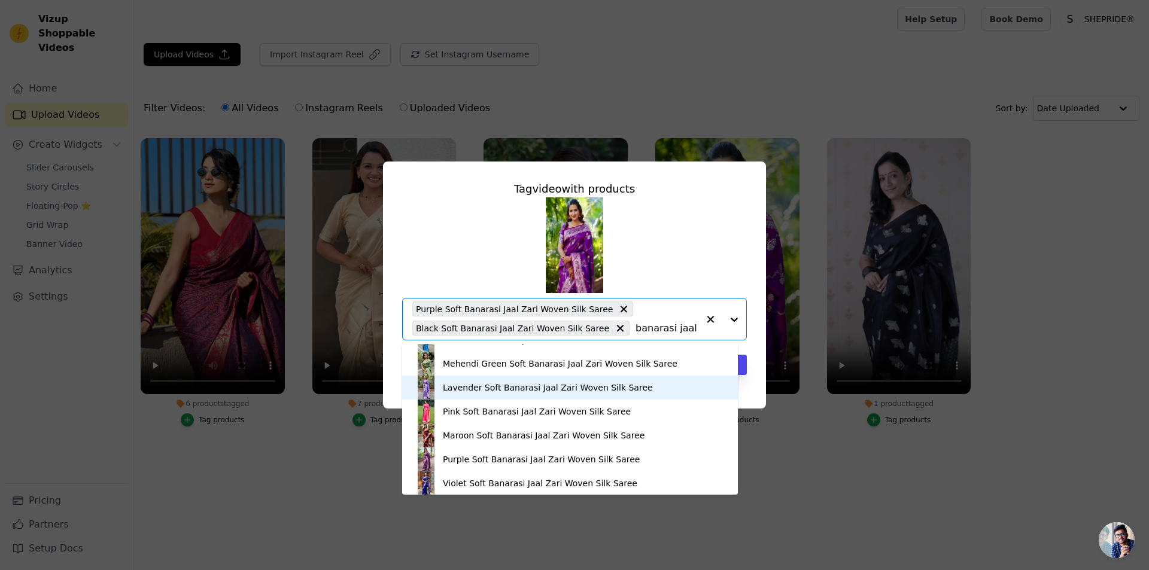
scroll to position [539, 0]
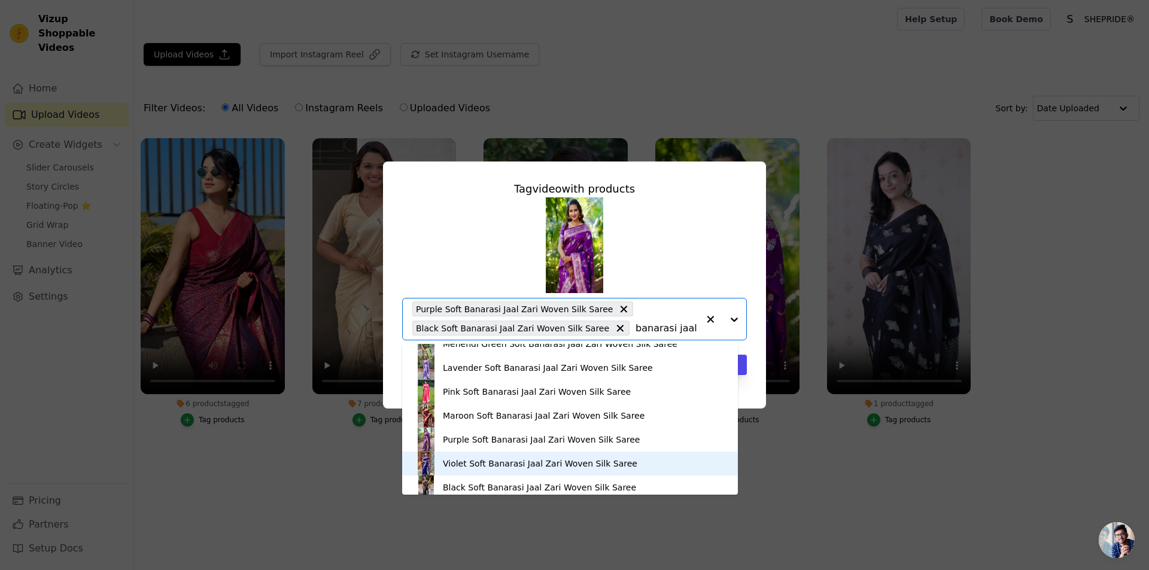
click at [485, 465] on div "Violet Soft Banarasi Jaal Zari Woven Silk Saree" at bounding box center [540, 464] width 195 height 12
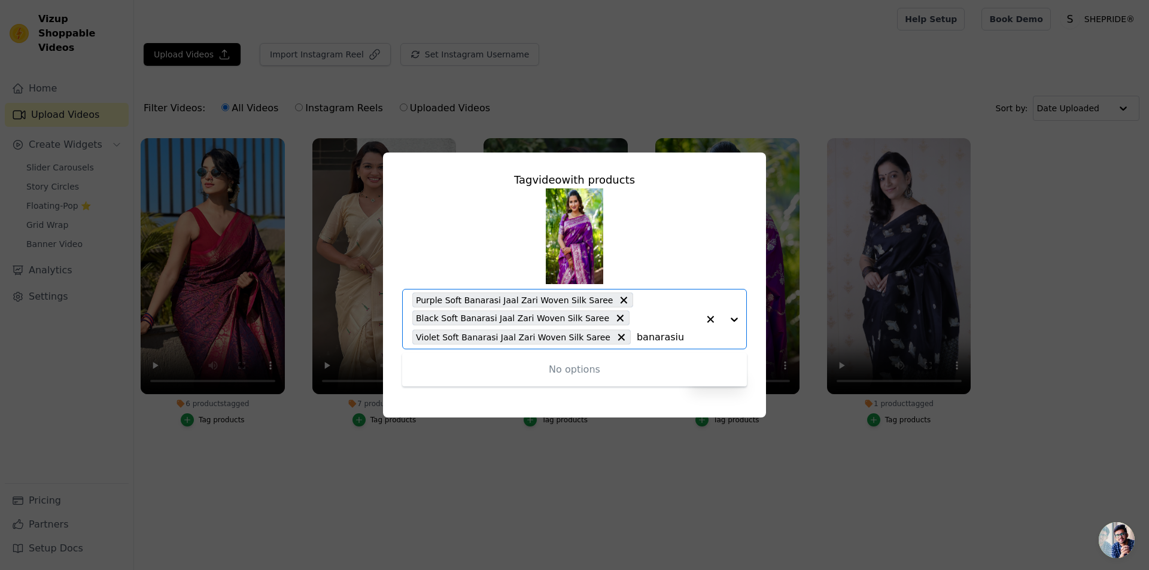
type input "banarasi"
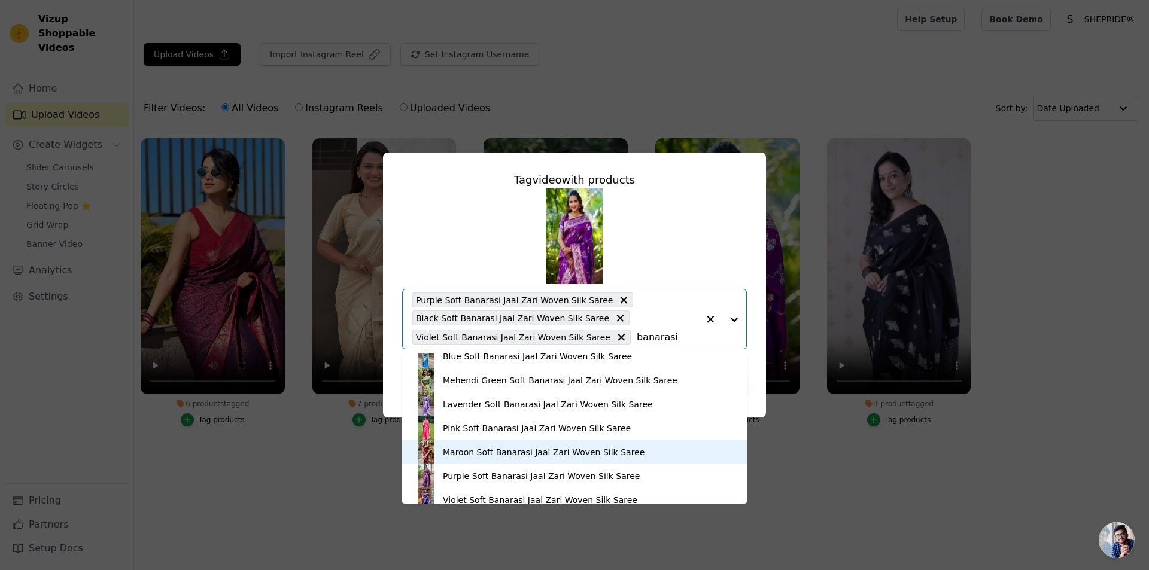
scroll to position [795, 0]
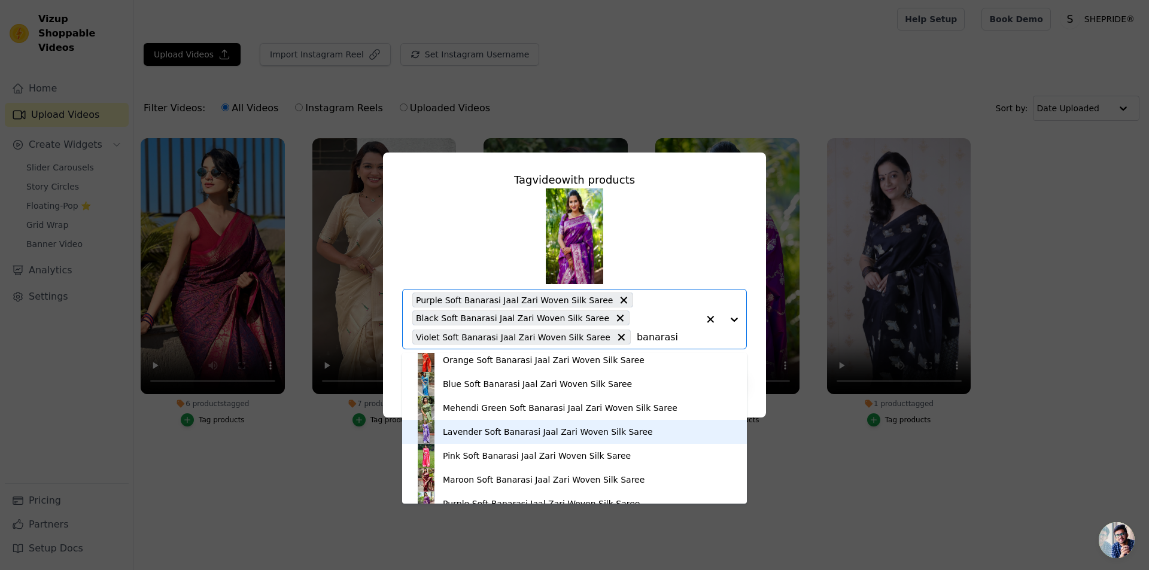
click at [470, 432] on div "Lavender Soft Banarasi Jaal Zari Woven Silk Saree" at bounding box center [548, 432] width 210 height 12
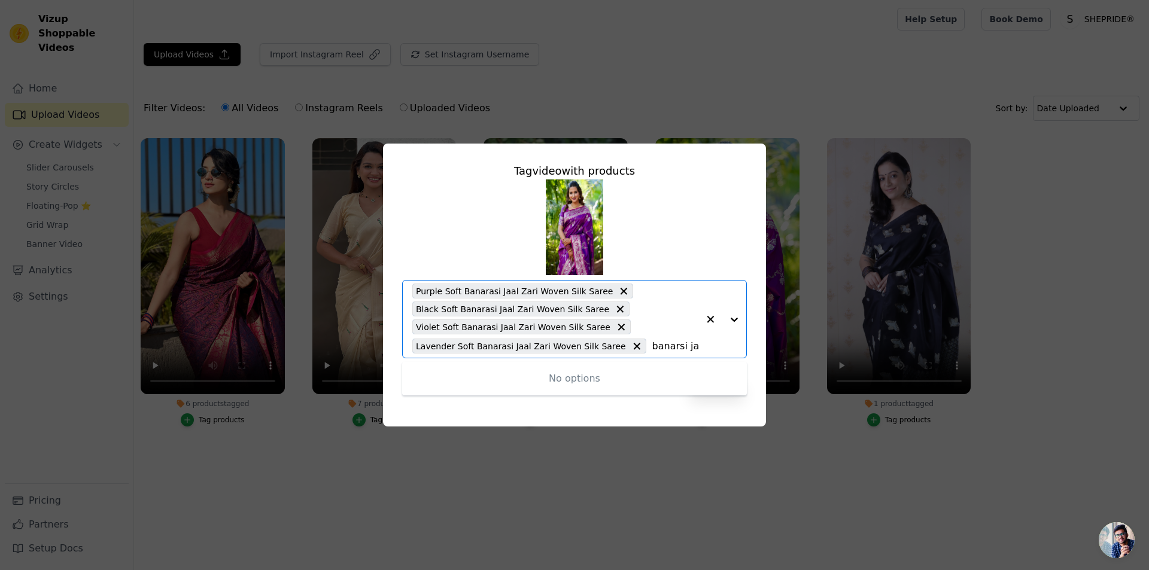
click at [652, 344] on input "banarsi jaal" at bounding box center [675, 346] width 46 height 11
type input "banarasi jaal"
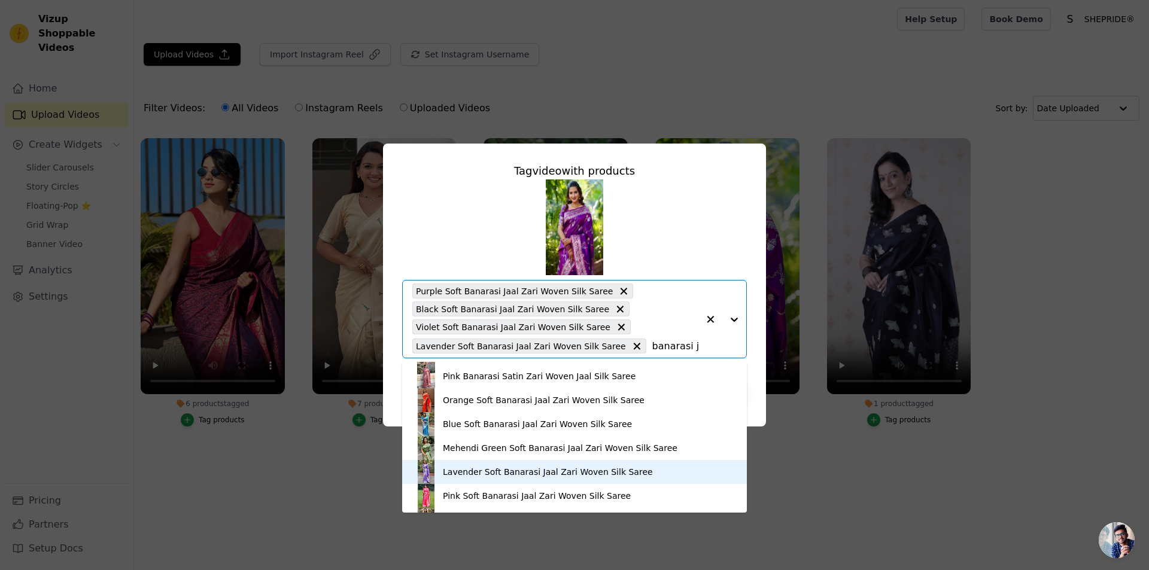
scroll to position [479, 0]
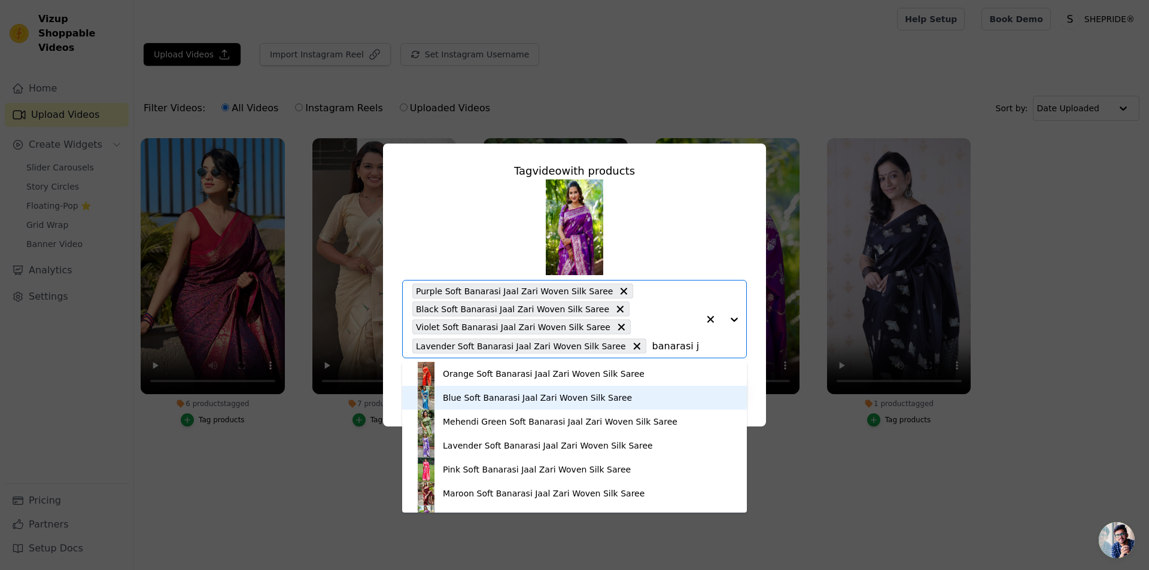
click at [473, 403] on div "Blue Soft Banarasi Jaal Zari Woven Silk Saree" at bounding box center [537, 398] width 189 height 12
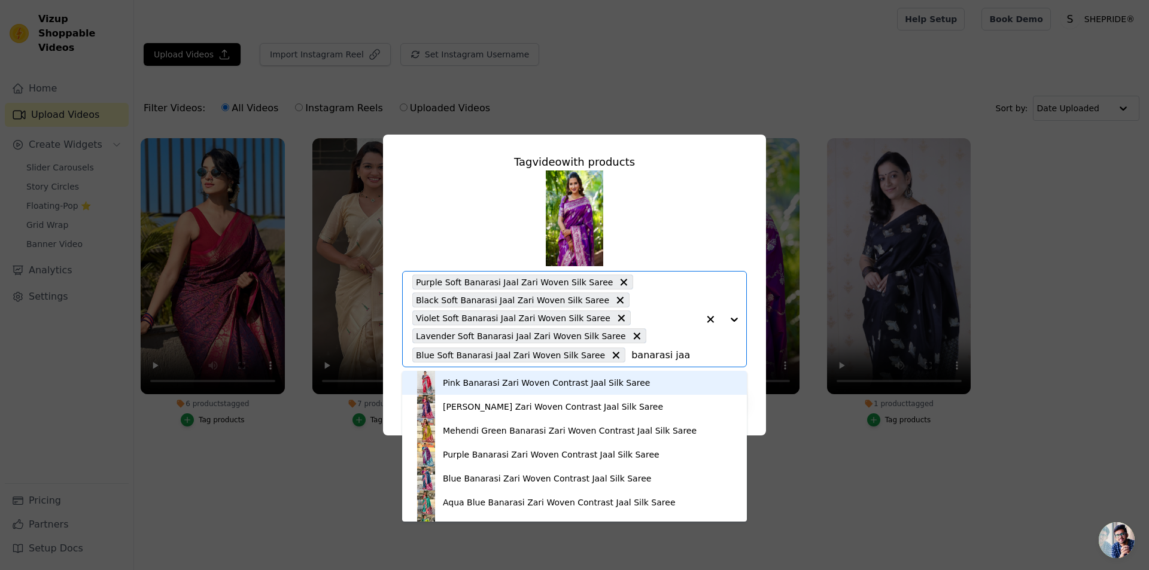
type input "banarasi jaal"
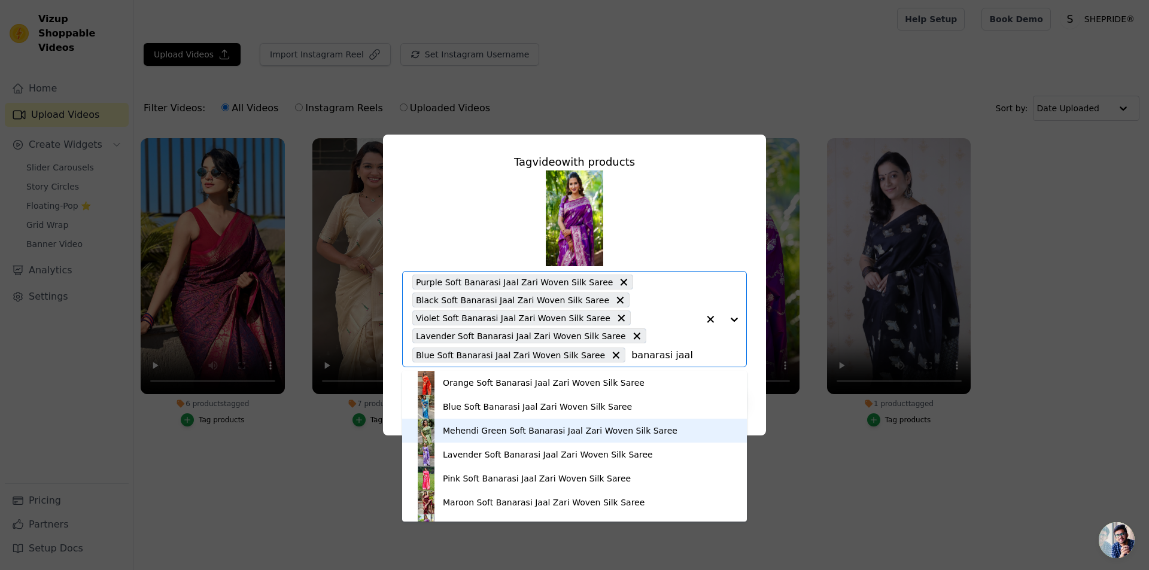
click at [505, 432] on div "Mehendi Green Soft Banarasi Jaal Zari Woven Silk Saree" at bounding box center [560, 431] width 235 height 12
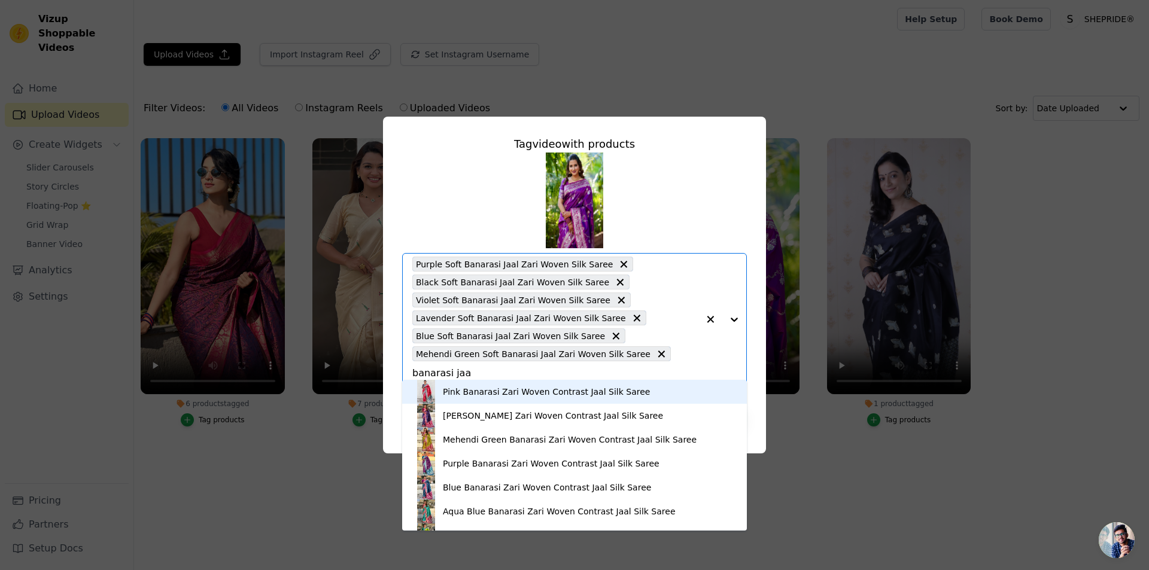
type input "banarasi jaal"
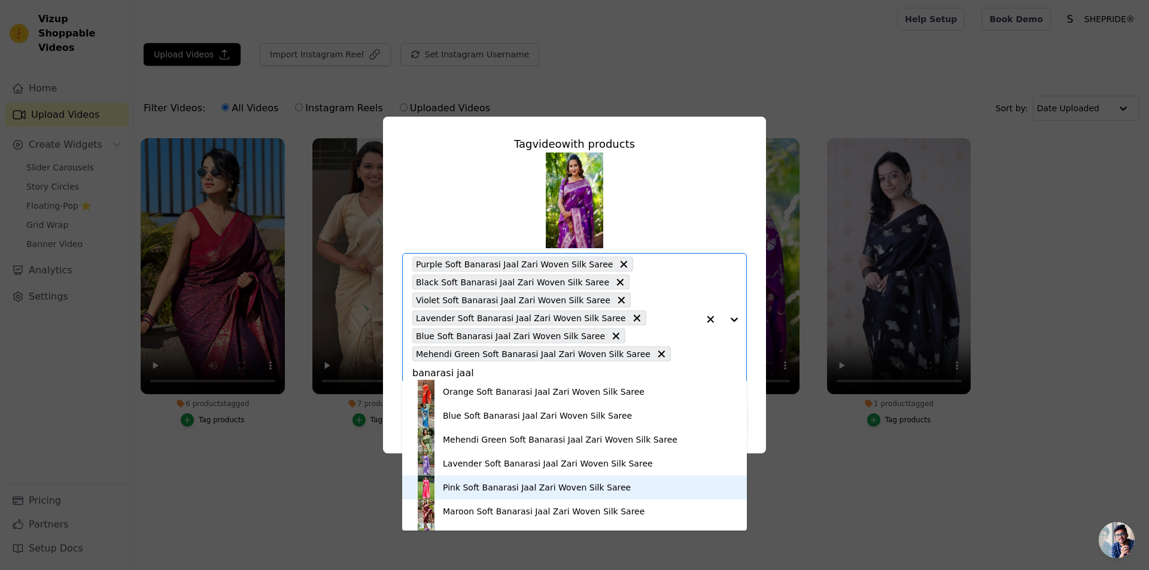
scroll to position [539, 0]
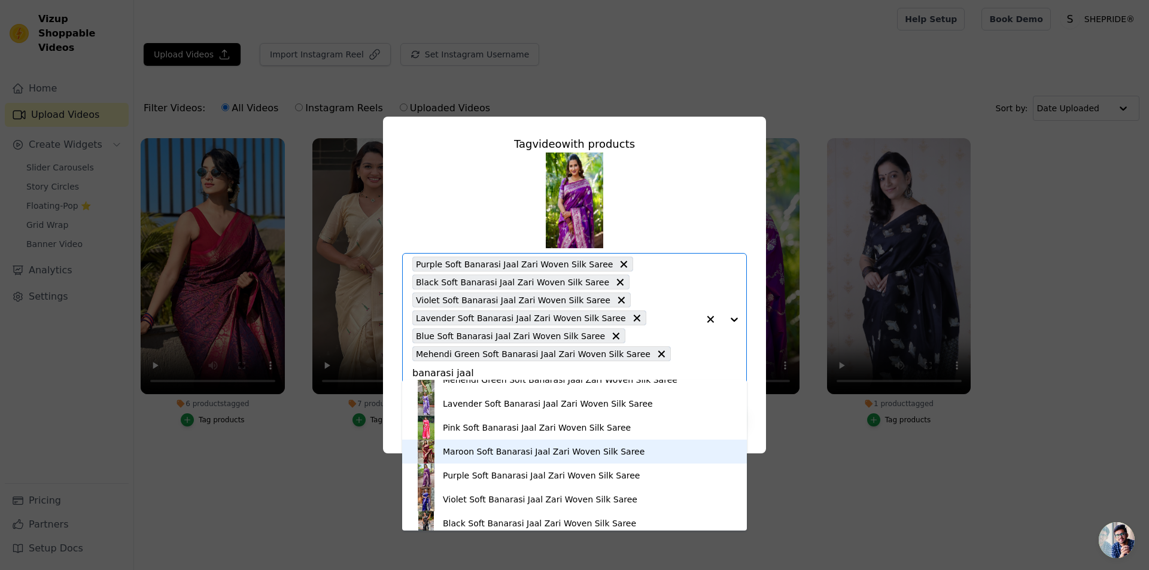
click at [457, 449] on div "Maroon Soft Banarasi Jaal Zari Woven Silk Saree" at bounding box center [544, 452] width 202 height 12
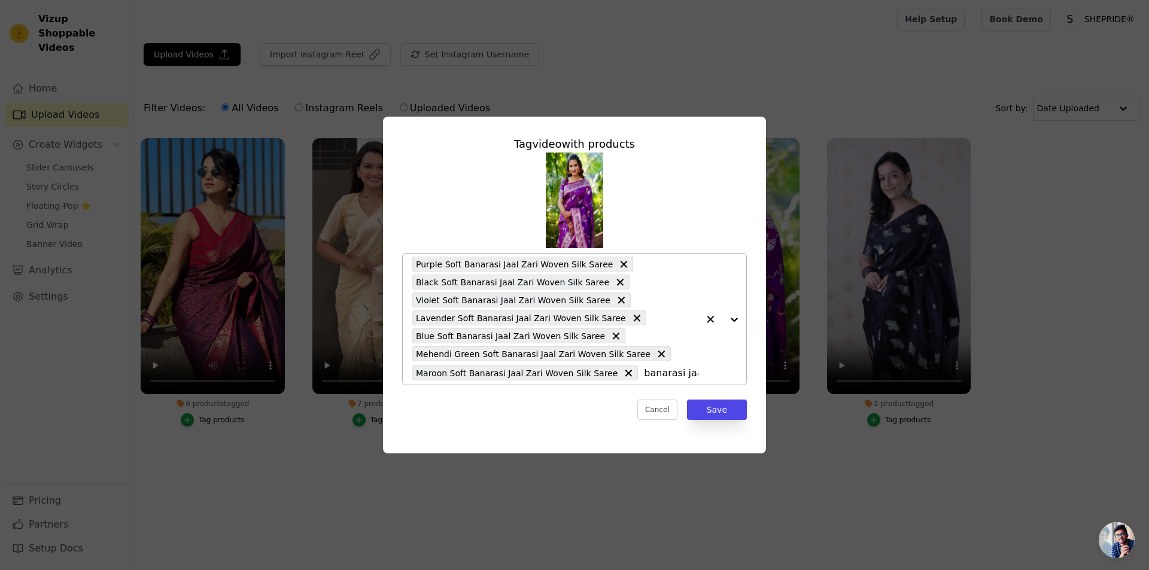
type input "banarasi jaal"
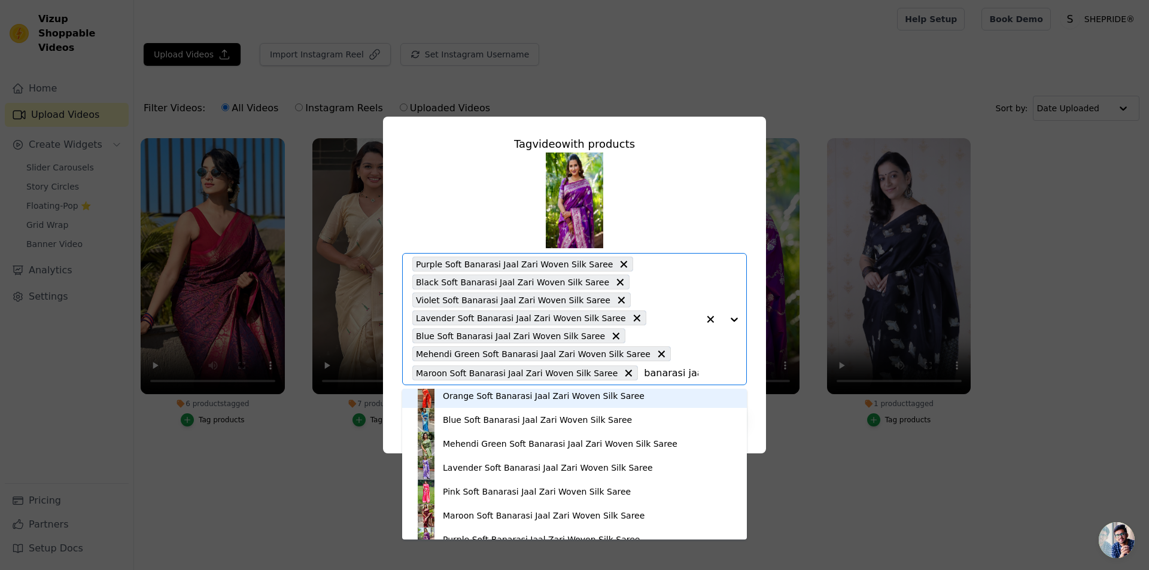
scroll to position [479, 0]
click at [460, 400] on div "Orange Soft Banarasi Jaal Zari Woven Silk Saree" at bounding box center [544, 401] width 202 height 12
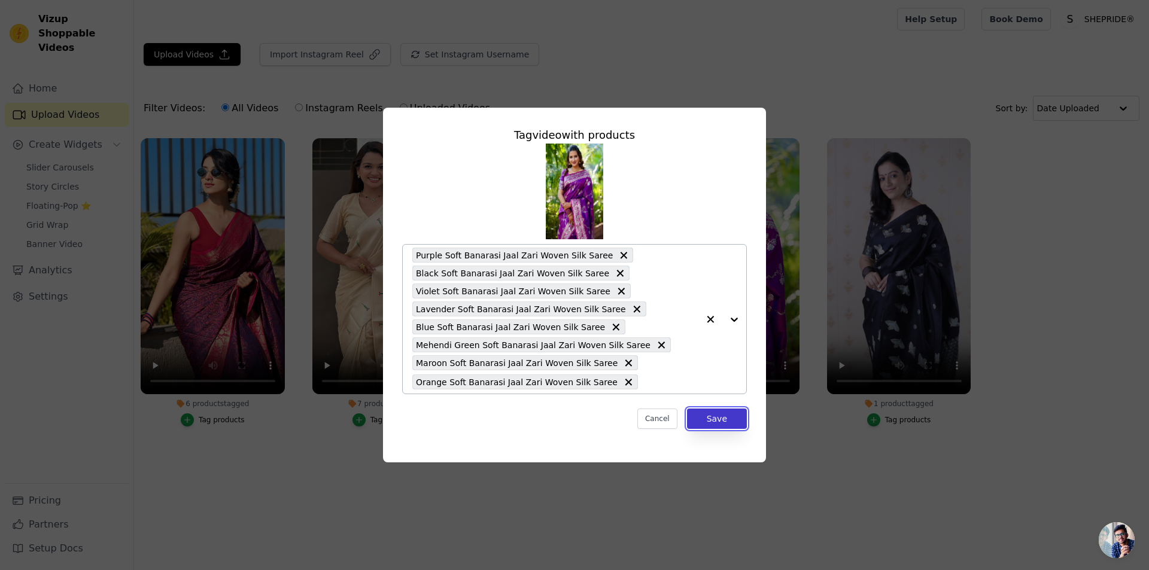
click at [713, 414] on button "Save" at bounding box center [717, 419] width 60 height 20
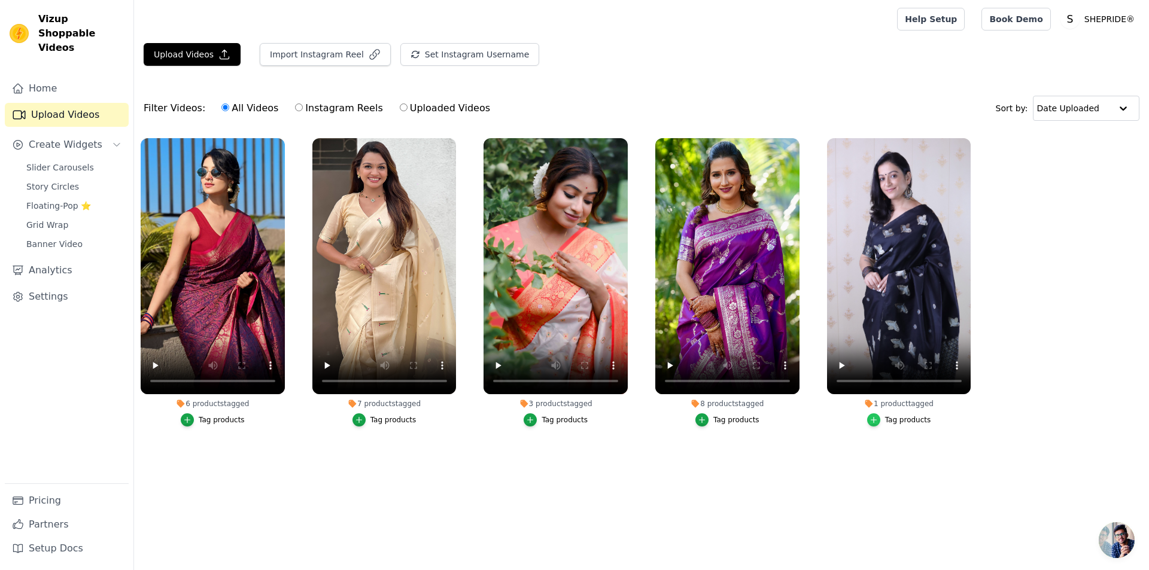
click at [873, 421] on icon "button" at bounding box center [874, 420] width 8 height 8
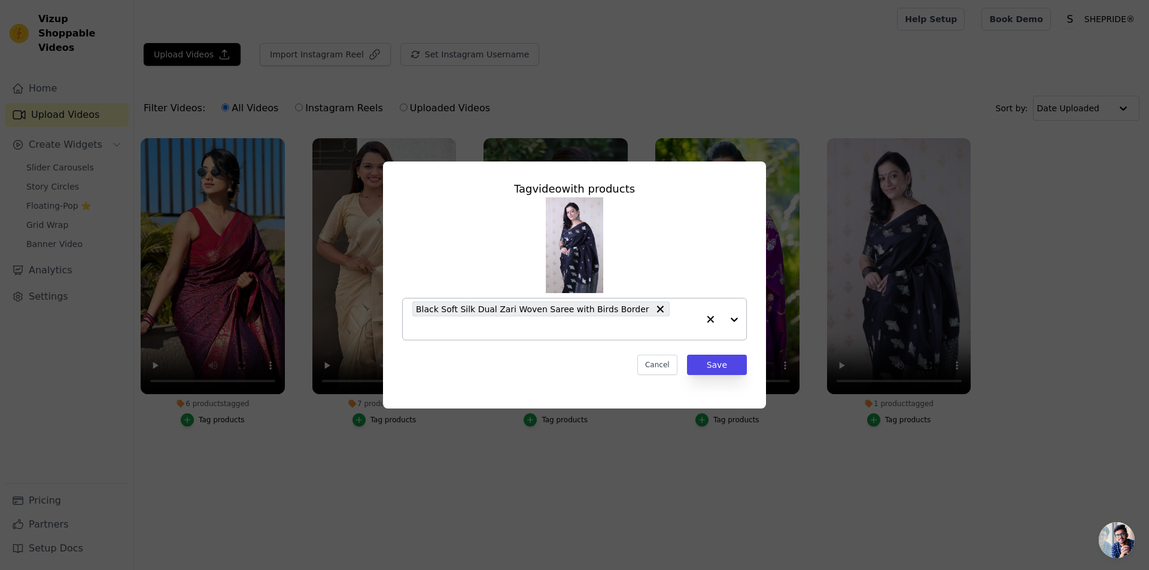
click at [694, 323] on input "1 product tagged Tag video with products Black Soft Silk Dual Zari Woven Saree …" at bounding box center [555, 328] width 286 height 11
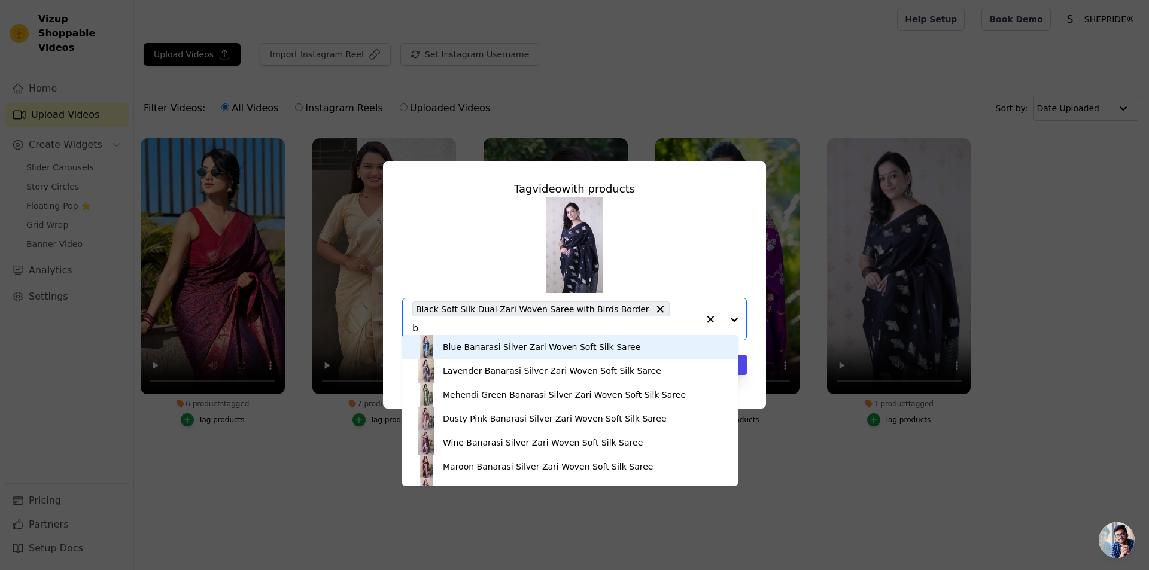
scroll to position [0, 0]
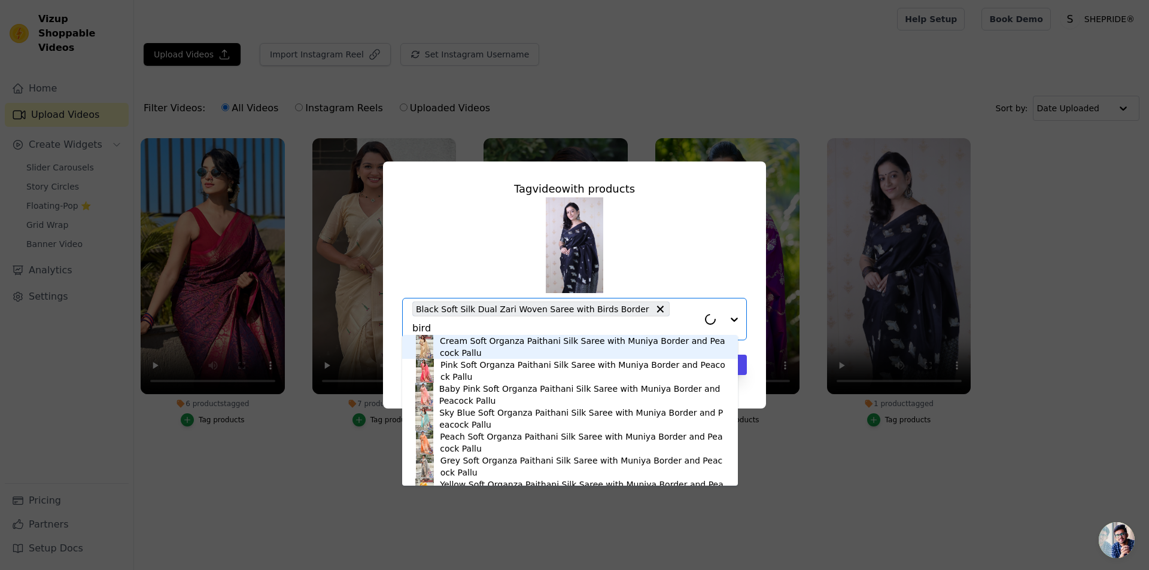
type input "birds"
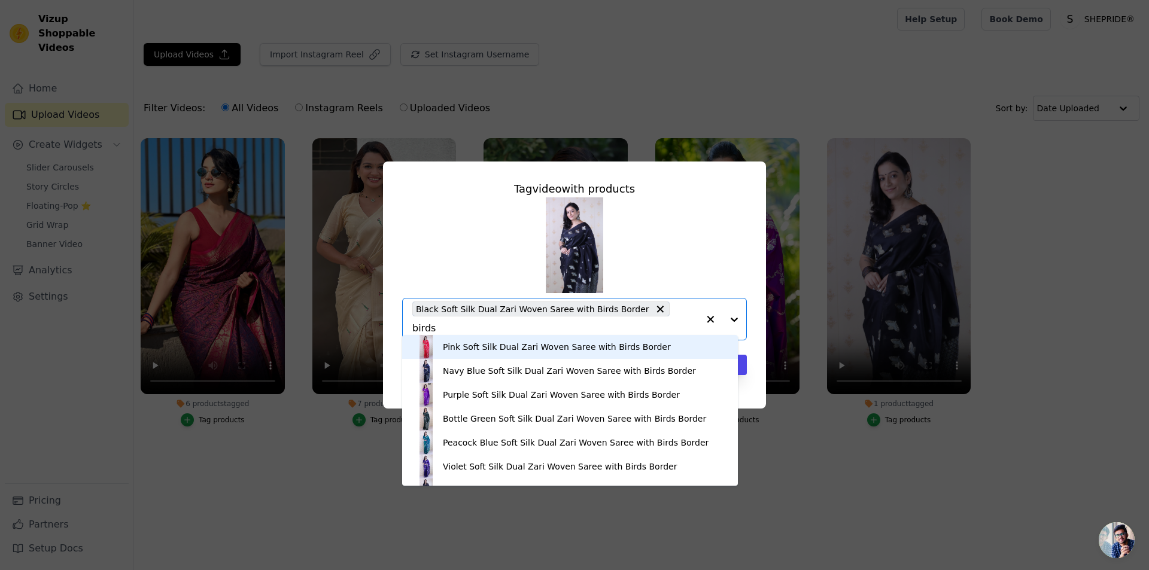
click at [491, 355] on div "Pink Soft Silk Dual Zari Woven Saree with Birds Border" at bounding box center [570, 347] width 312 height 24
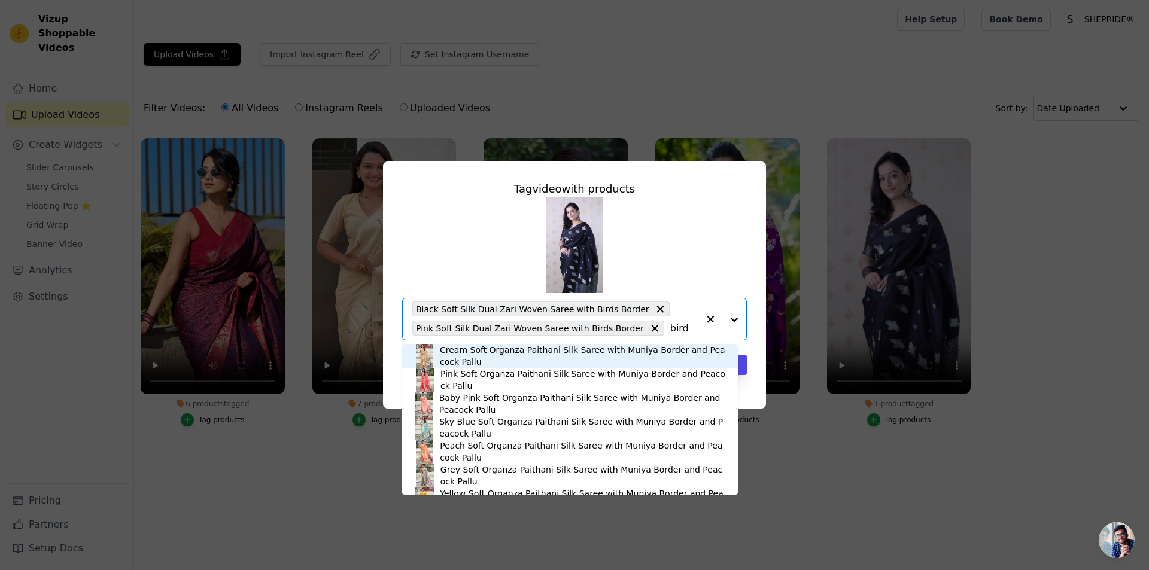
type input "birds"
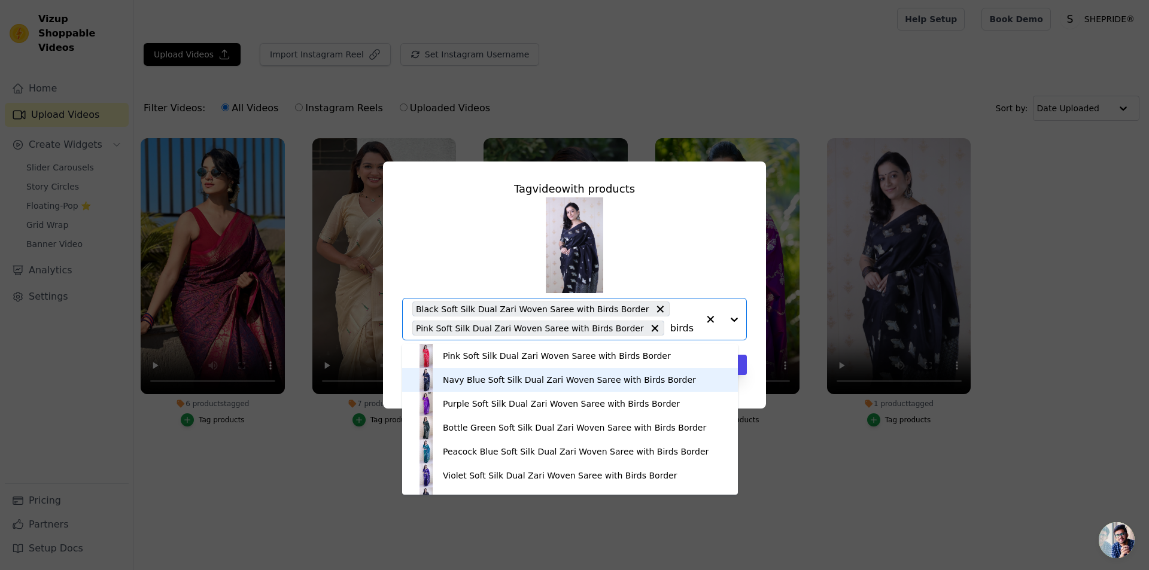
click at [506, 379] on div "Navy Blue Soft Silk Dual Zari Woven Saree with Birds Border" at bounding box center [569, 380] width 253 height 12
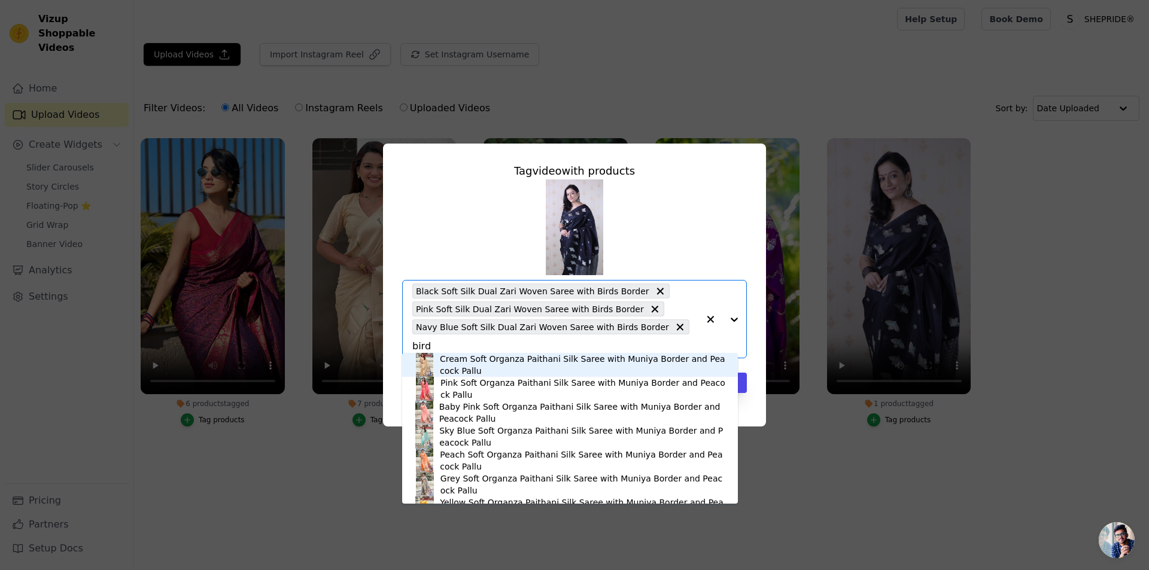
type input "birds"
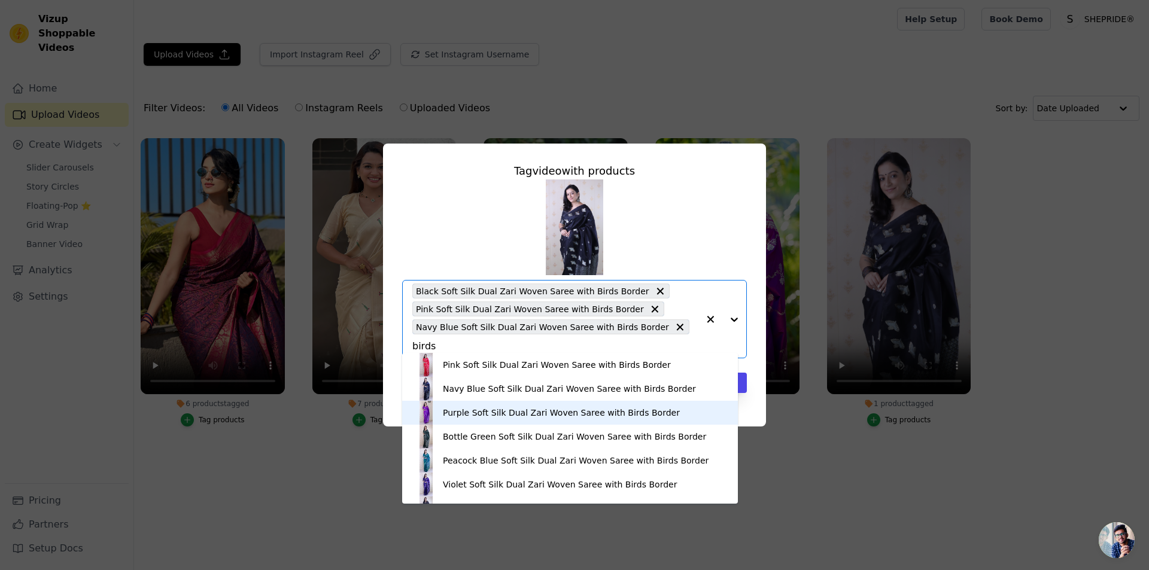
click at [501, 415] on div "Purple Soft Silk Dual Zari Woven Saree with Birds Border" at bounding box center [561, 413] width 237 height 12
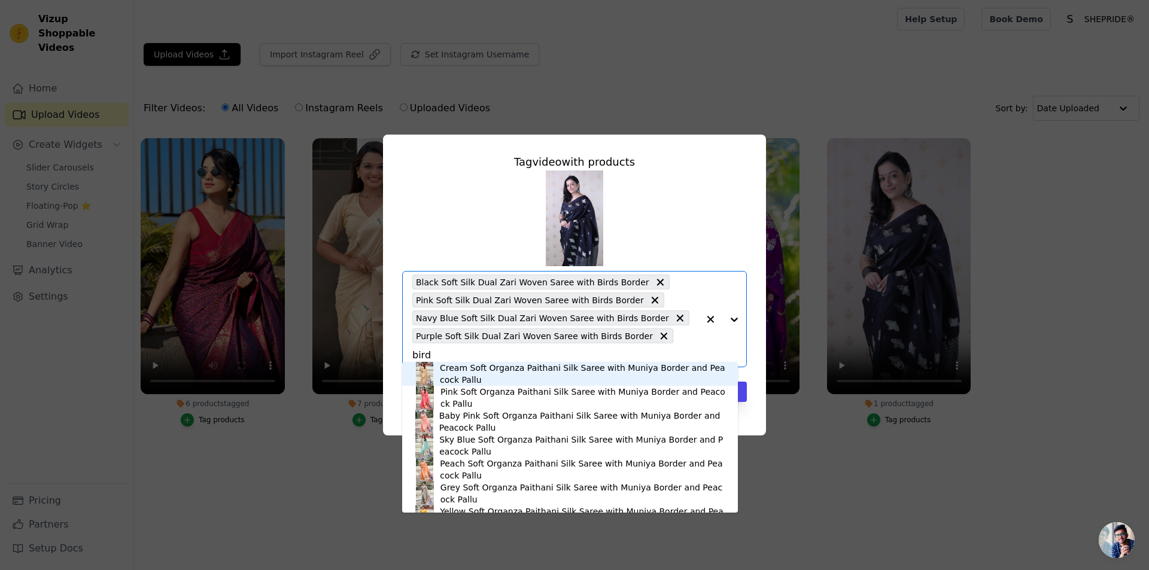
type input "birds"
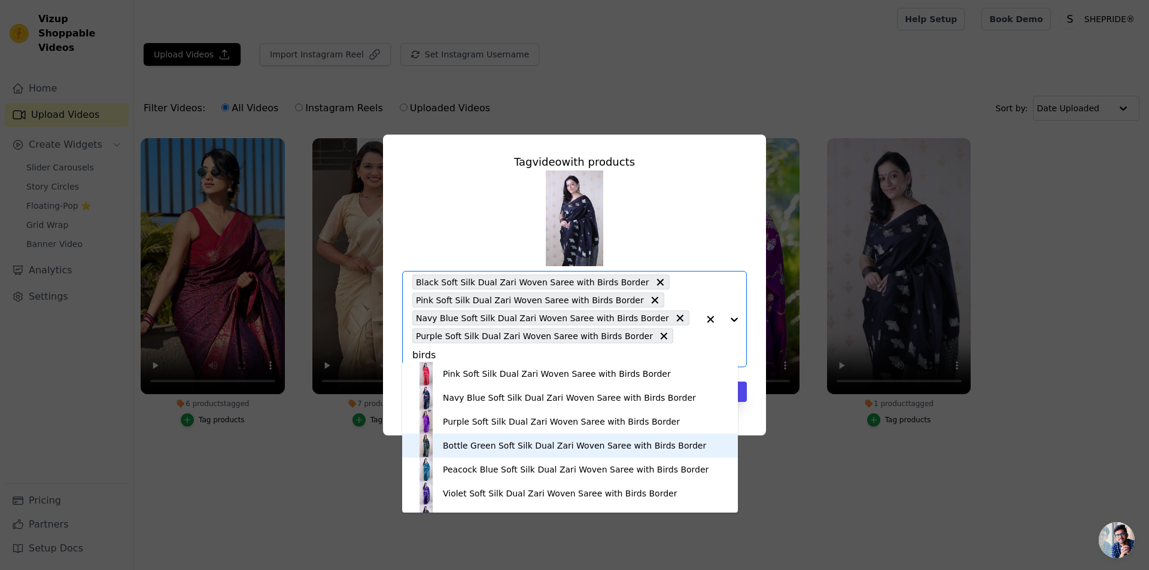
click at [479, 448] on div "Bottle Green Soft Silk Dual Zari Woven Saree with Birds Border" at bounding box center [574, 446] width 263 height 12
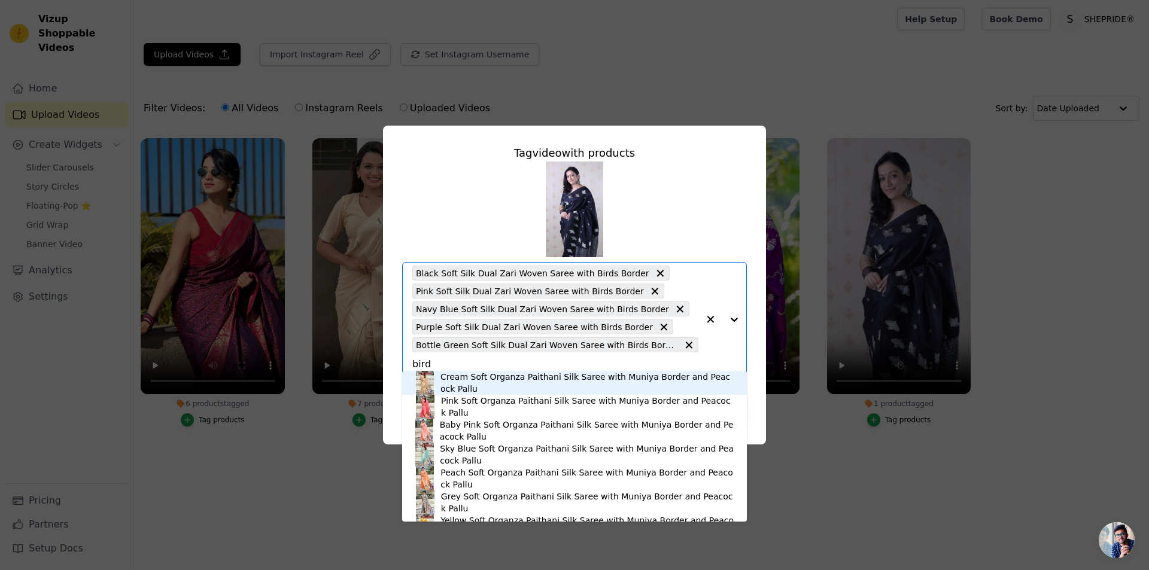
type input "birds"
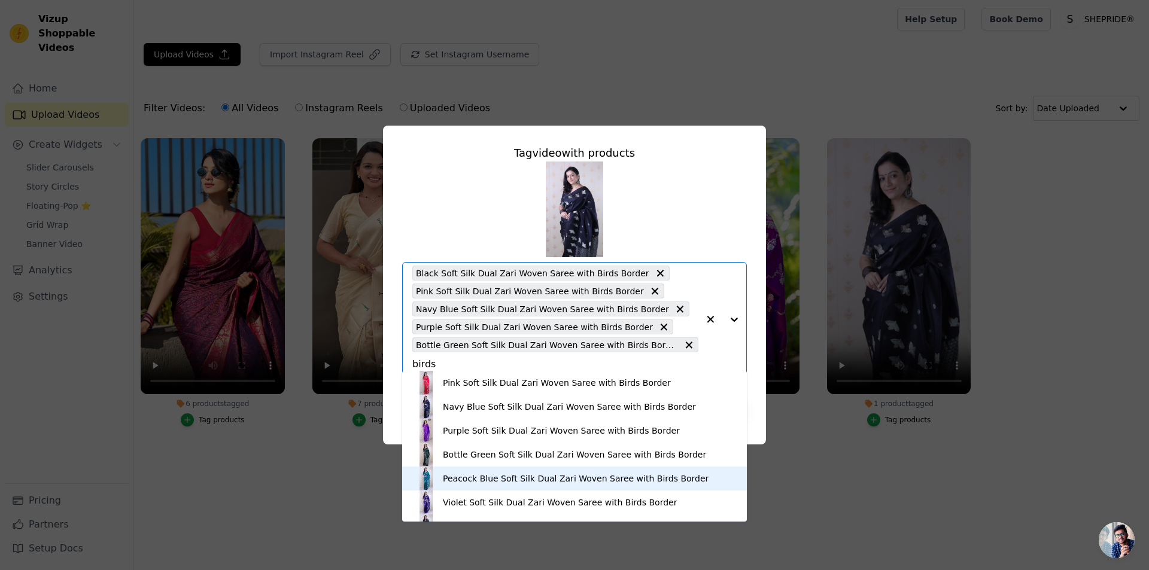
click at [484, 483] on div "Peacock Blue Soft Silk Dual Zari Woven Saree with Birds Border" at bounding box center [576, 479] width 266 height 12
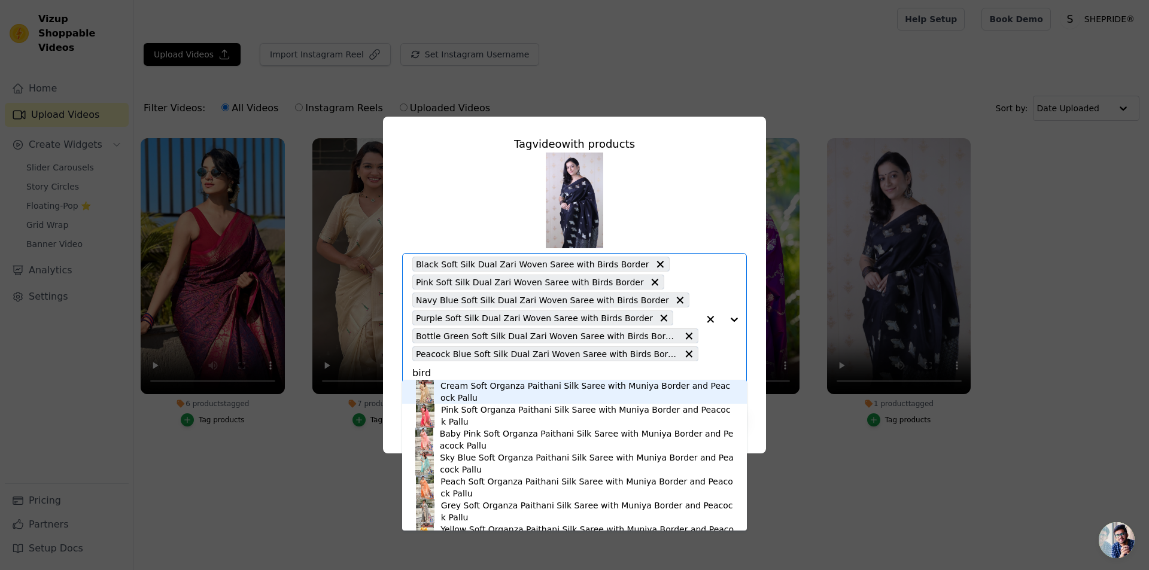
type input "birds"
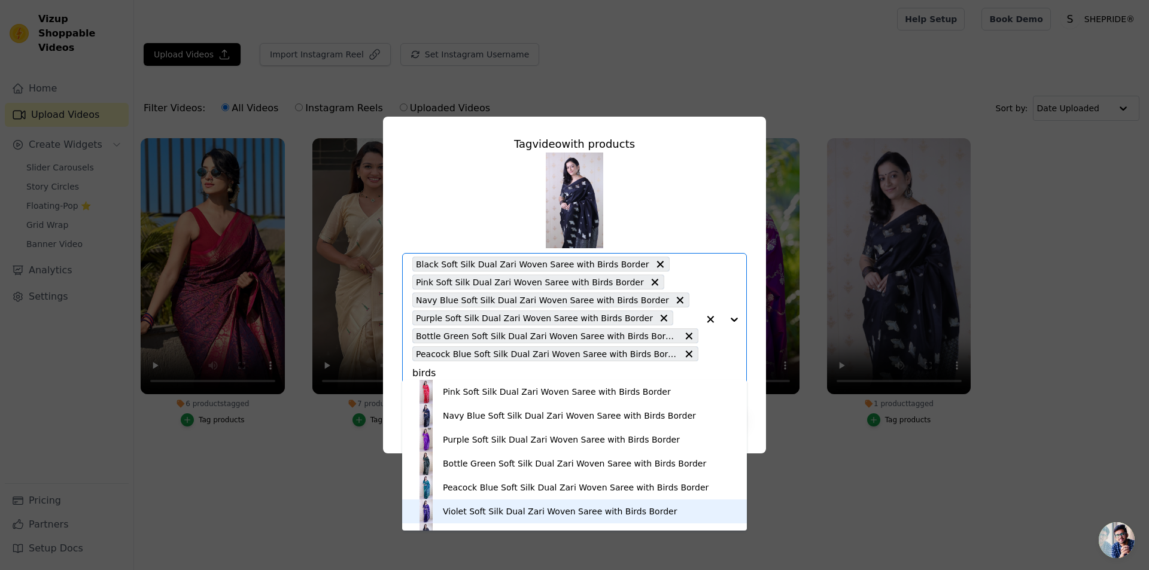
click at [473, 512] on div "Violet Soft Silk Dual Zari Woven Saree with Birds Border" at bounding box center [560, 512] width 234 height 12
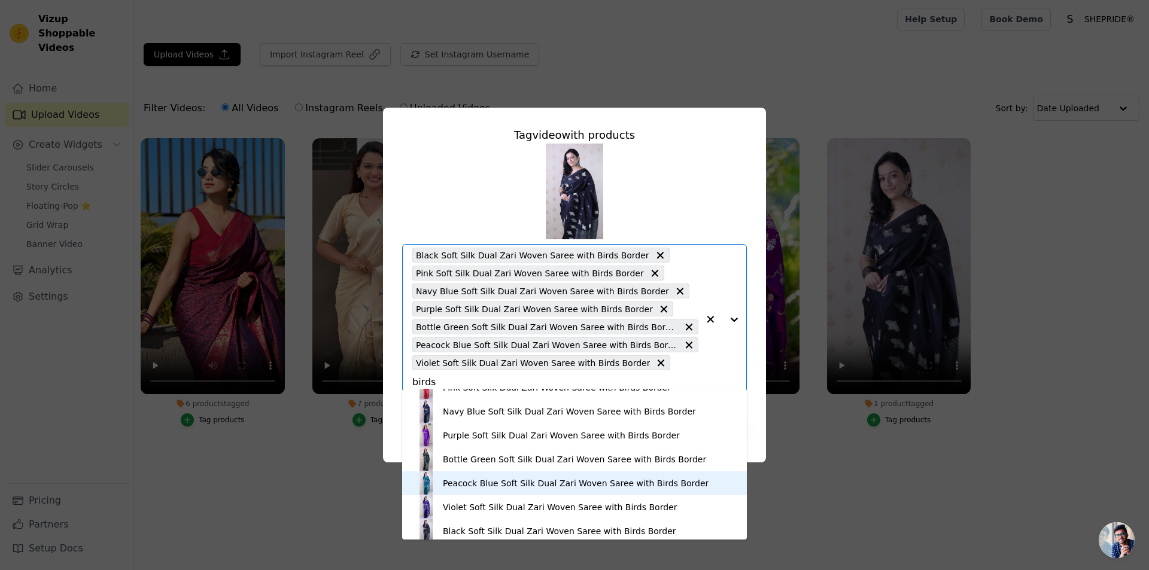
scroll to position [17, 0]
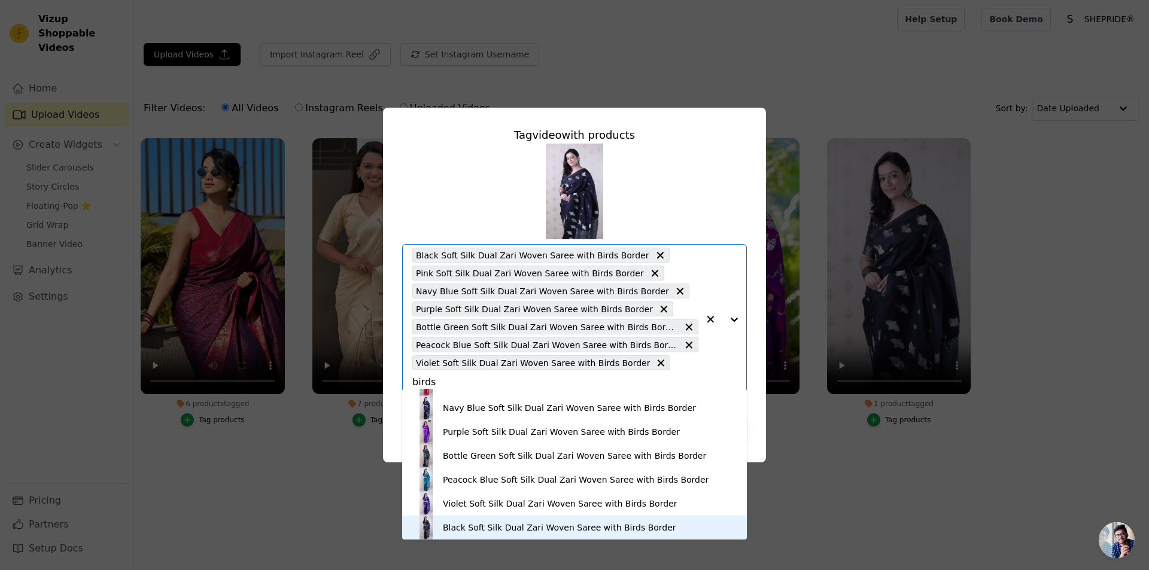
type input "birds"
click at [846, 518] on div "Tag video with products Pink Soft Silk Dual Zari Woven Saree with Birds Border …" at bounding box center [574, 285] width 1149 height 570
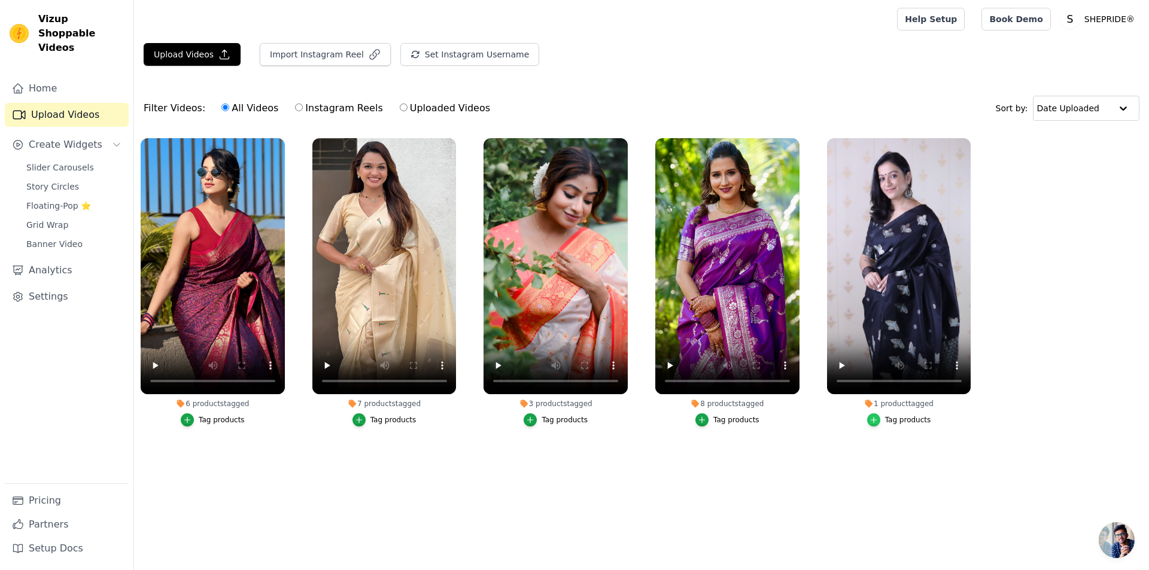
click at [876, 421] on icon "button" at bounding box center [874, 420] width 8 height 8
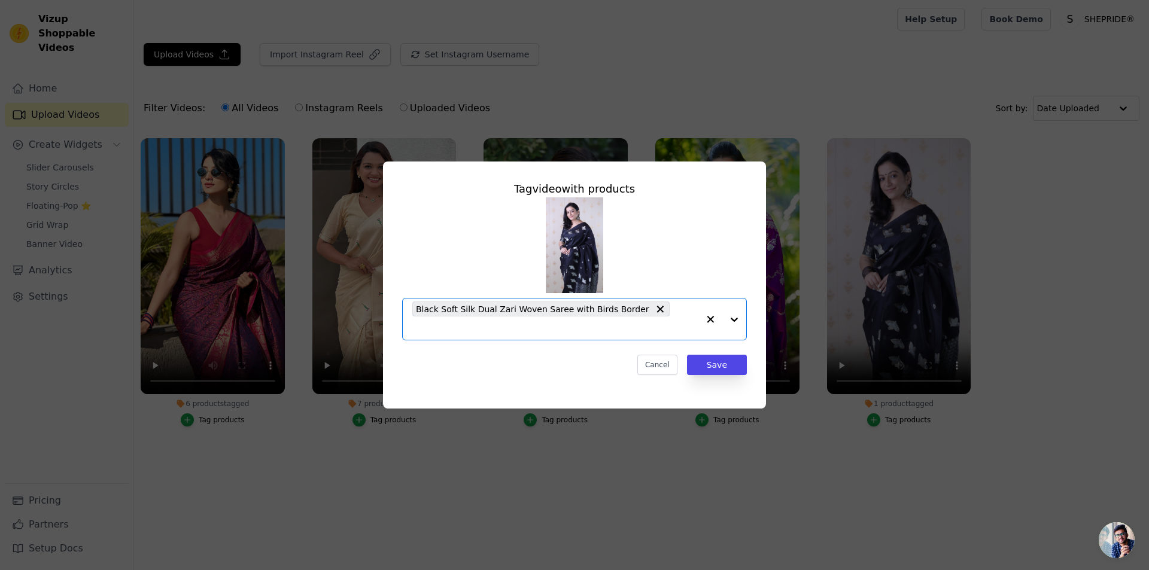
click at [657, 323] on input "1 product tagged Tag video with products Option Black Soft Silk Dual Zari Woven…" at bounding box center [555, 328] width 286 height 11
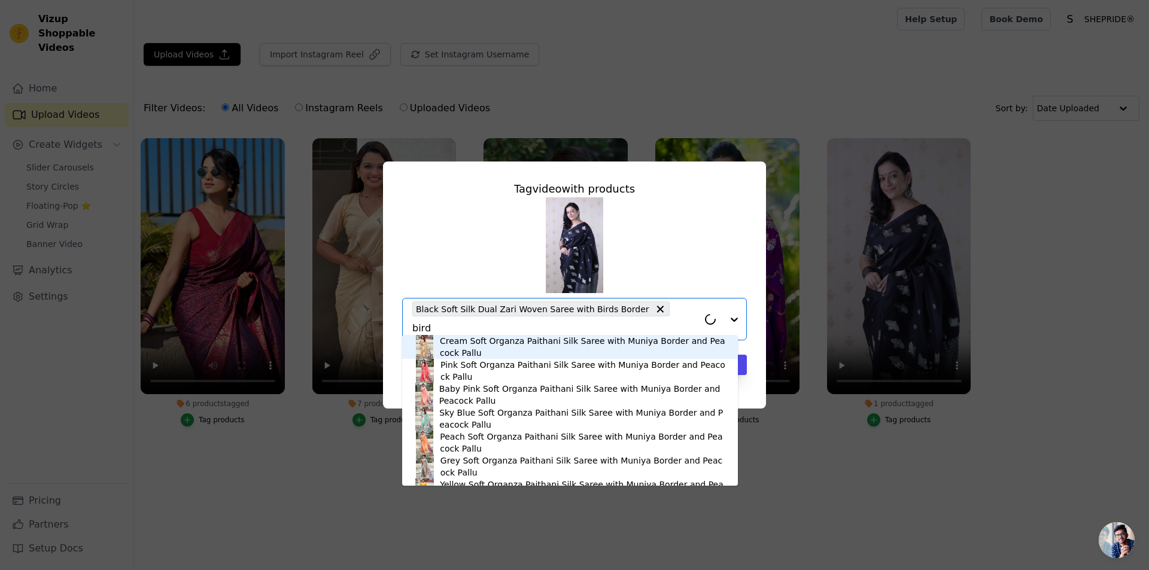
type input "birds"
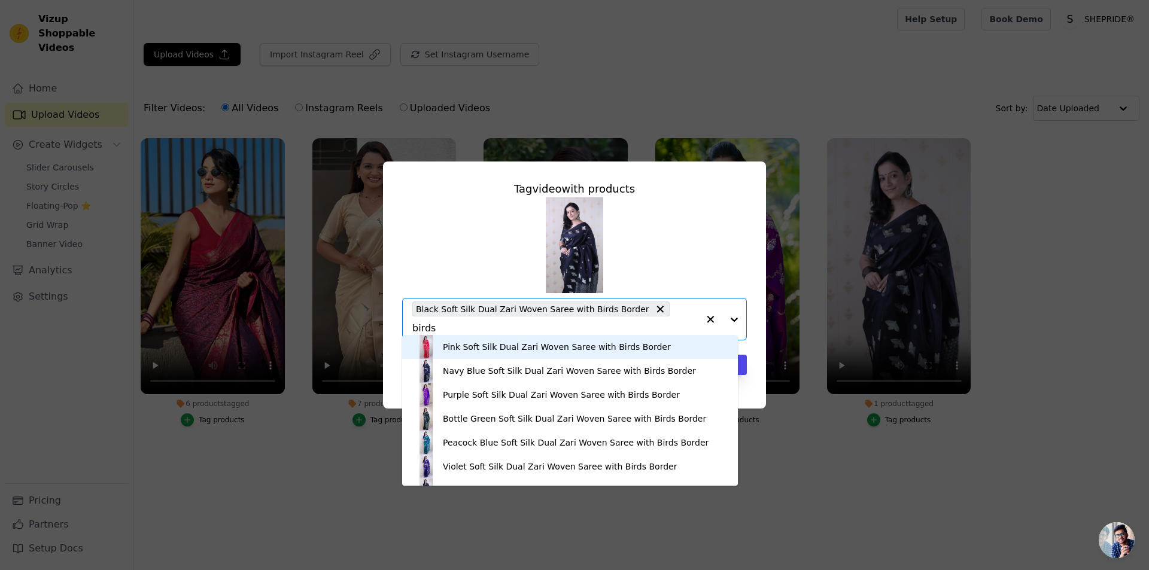
click at [502, 351] on div "Pink Soft Silk Dual Zari Woven Saree with Birds Border" at bounding box center [557, 347] width 228 height 12
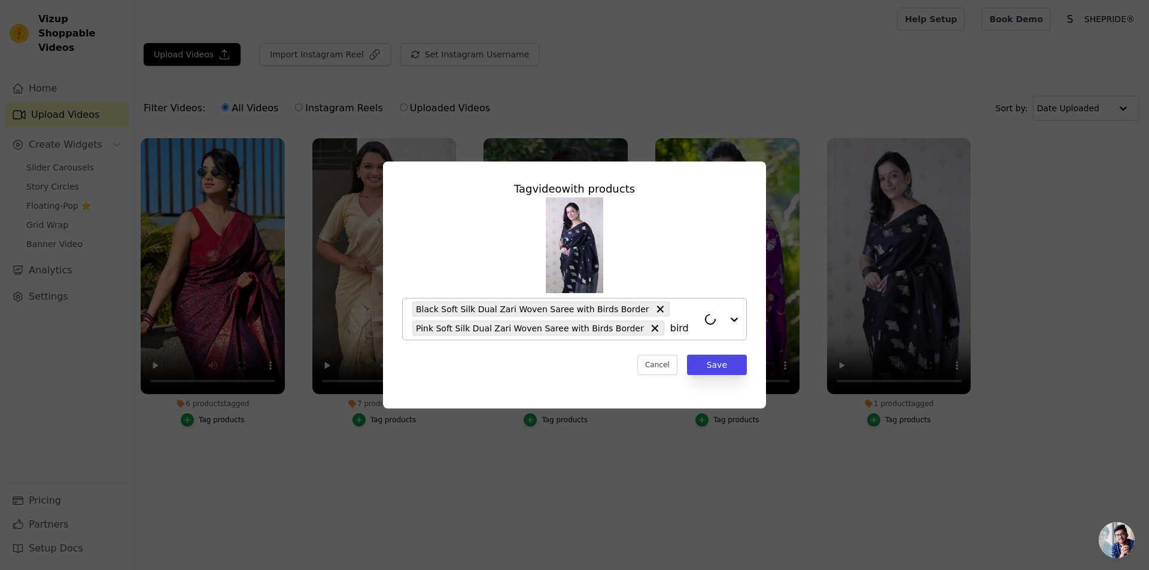
type input "birds"
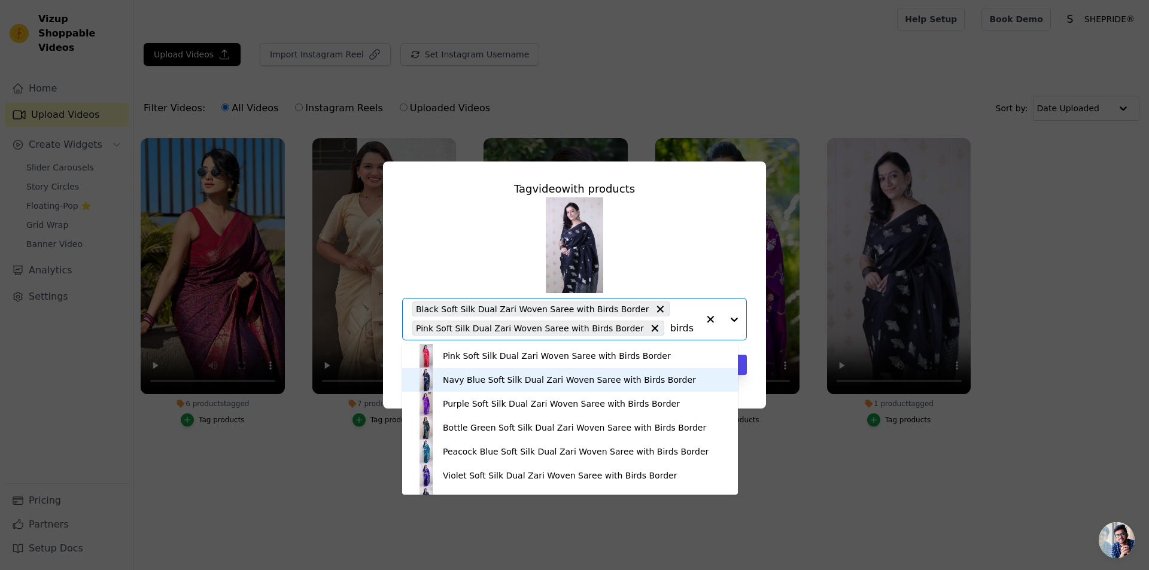
click at [572, 378] on div "Navy Blue Soft Silk Dual Zari Woven Saree with Birds Border" at bounding box center [569, 380] width 253 height 12
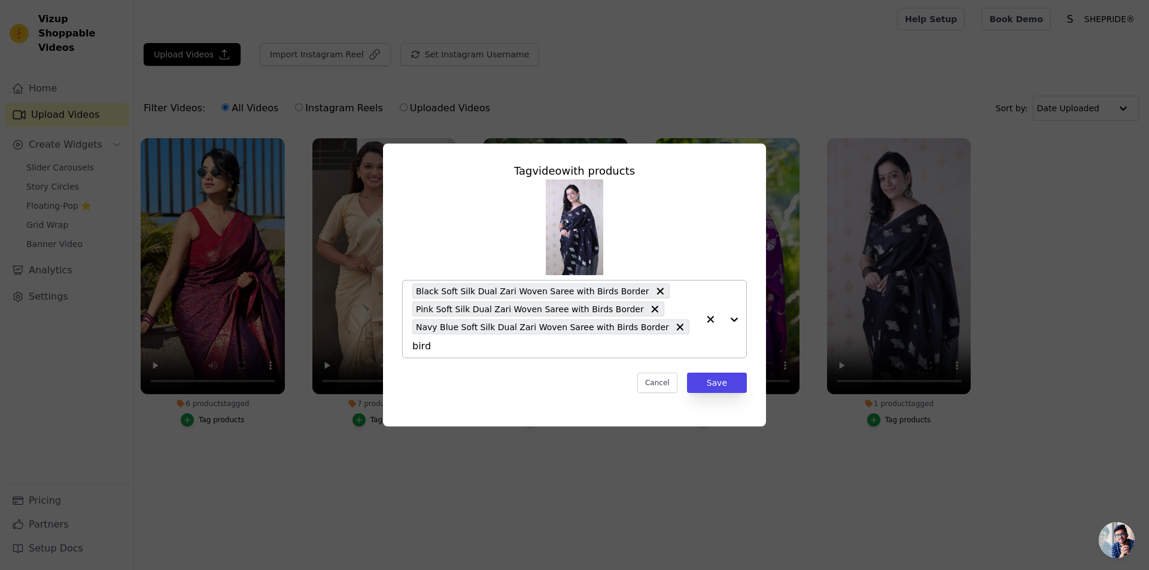
type input "birds"
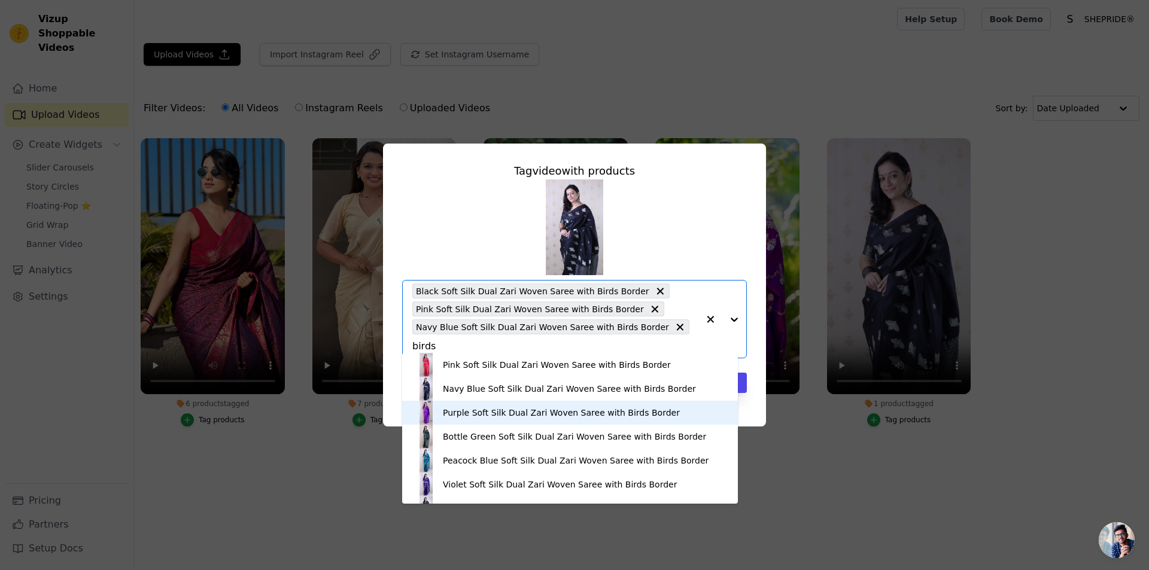
click at [463, 423] on div "Purple Soft Silk Dual Zari Woven Saree with Birds Border" at bounding box center [570, 413] width 312 height 24
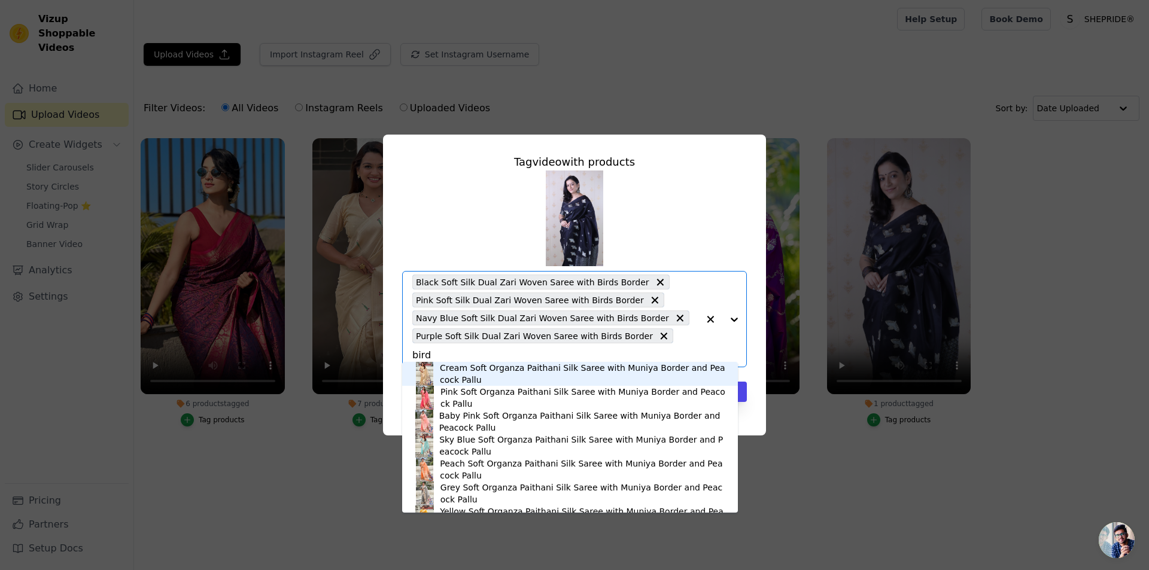
type input "birds"
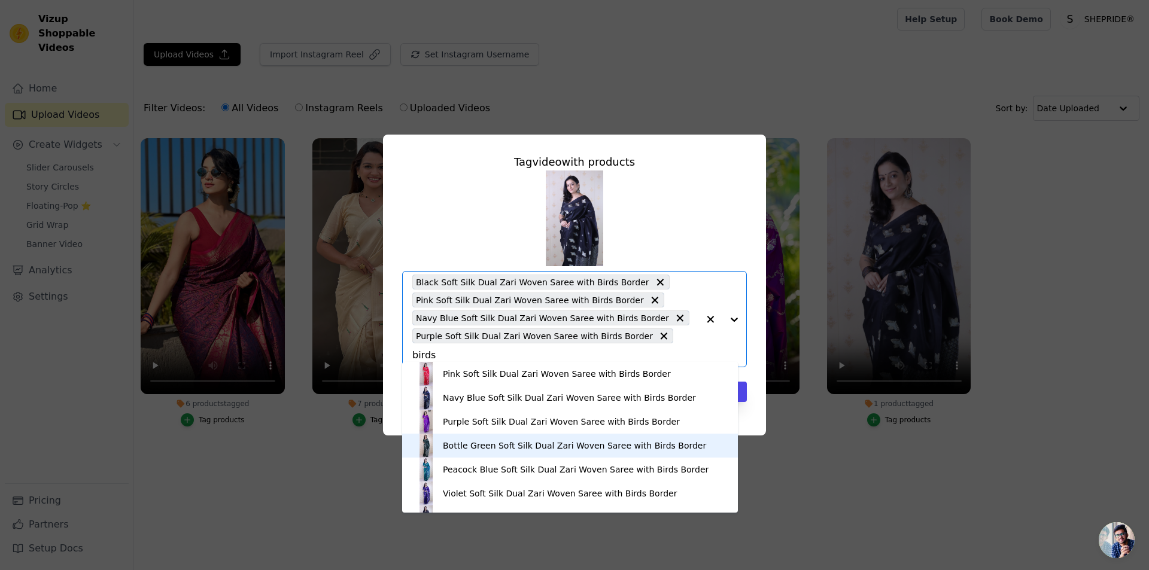
click at [456, 444] on div "Bottle Green Soft Silk Dual Zari Woven Saree with Birds Border" at bounding box center [574, 446] width 263 height 12
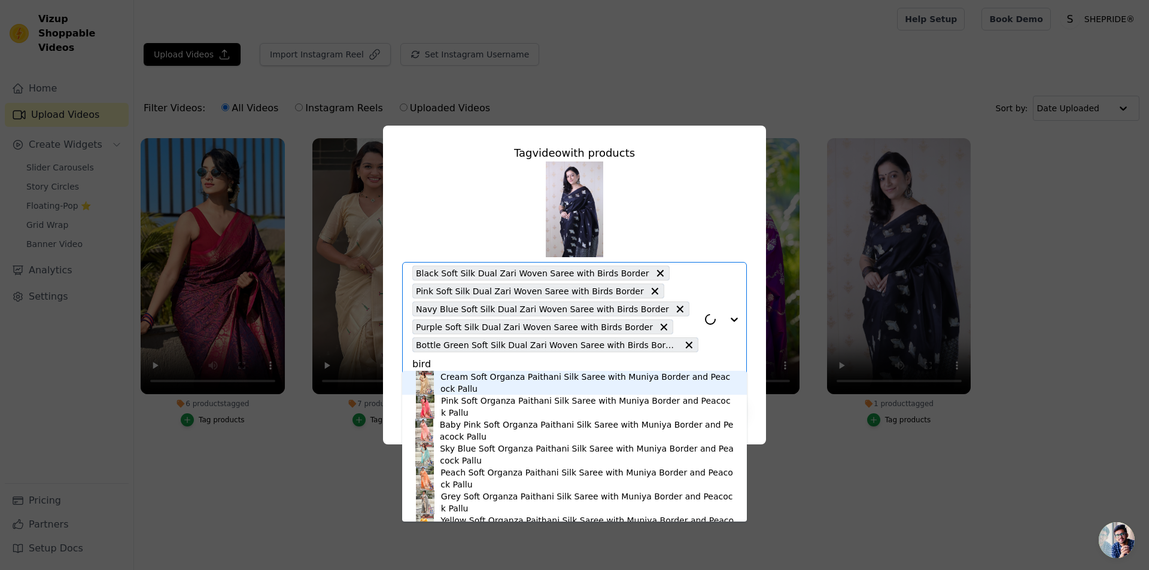
type input "birds"
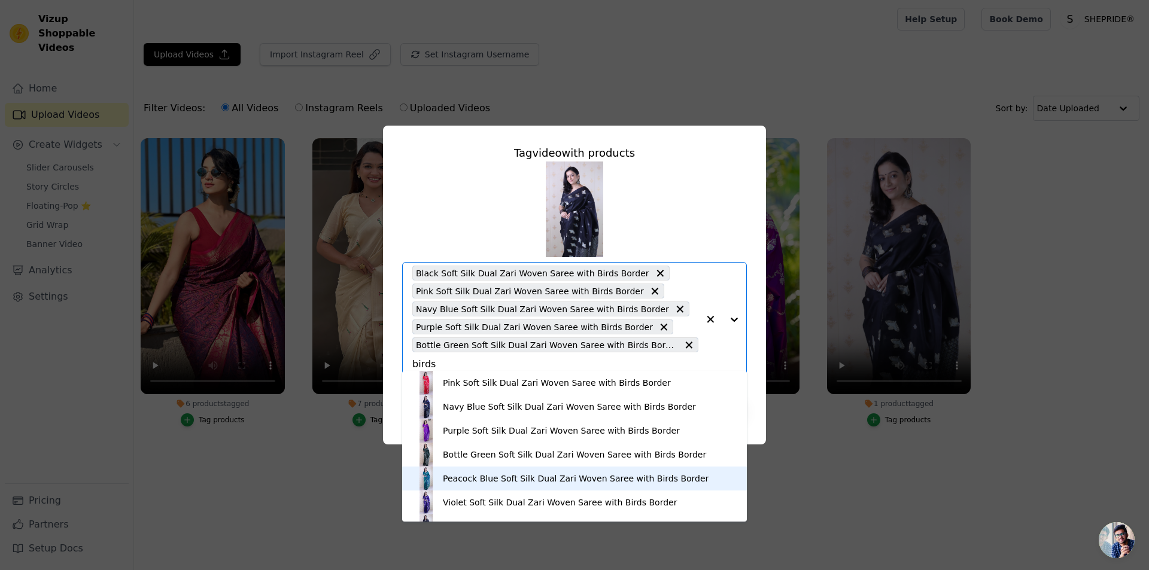
click at [466, 484] on div "Peacock Blue Soft Silk Dual Zari Woven Saree with Birds Border" at bounding box center [576, 479] width 266 height 12
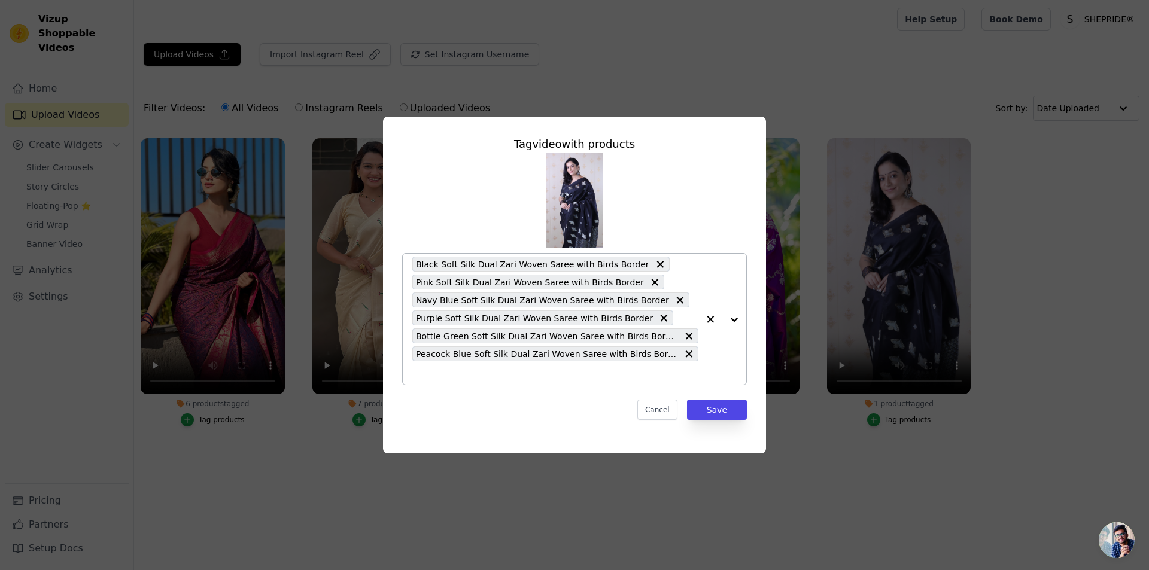
drag, startPoint x: 466, startPoint y: 484, endPoint x: 433, endPoint y: 395, distance: 94.5
click at [432, 400] on div "Cancel Save" at bounding box center [574, 410] width 345 height 20
click at [671, 365] on div "Black Soft Silk Dual Zari Woven Saree with Birds Border Pink Soft Silk Dual Zar…" at bounding box center [555, 319] width 286 height 131
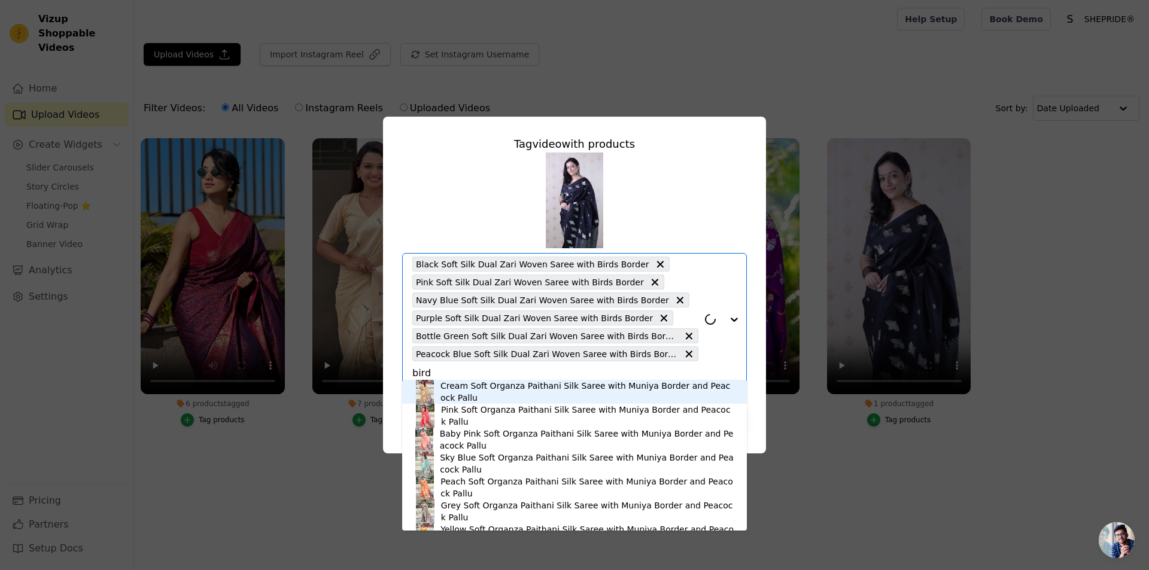
type input "birds"
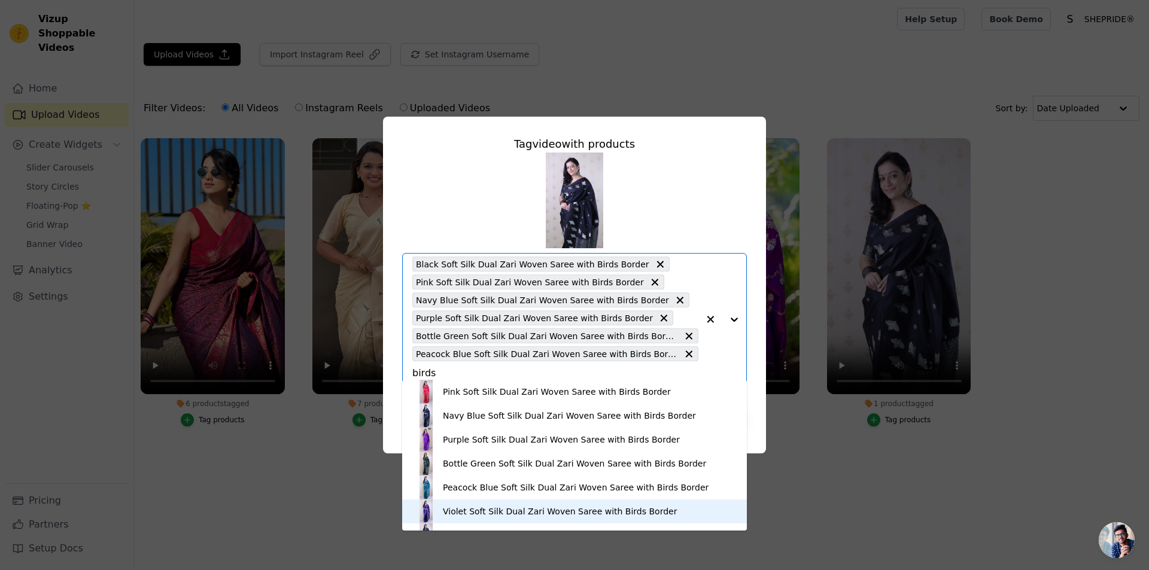
click at [533, 513] on div "Violet Soft Silk Dual Zari Woven Saree with Birds Border" at bounding box center [560, 512] width 234 height 12
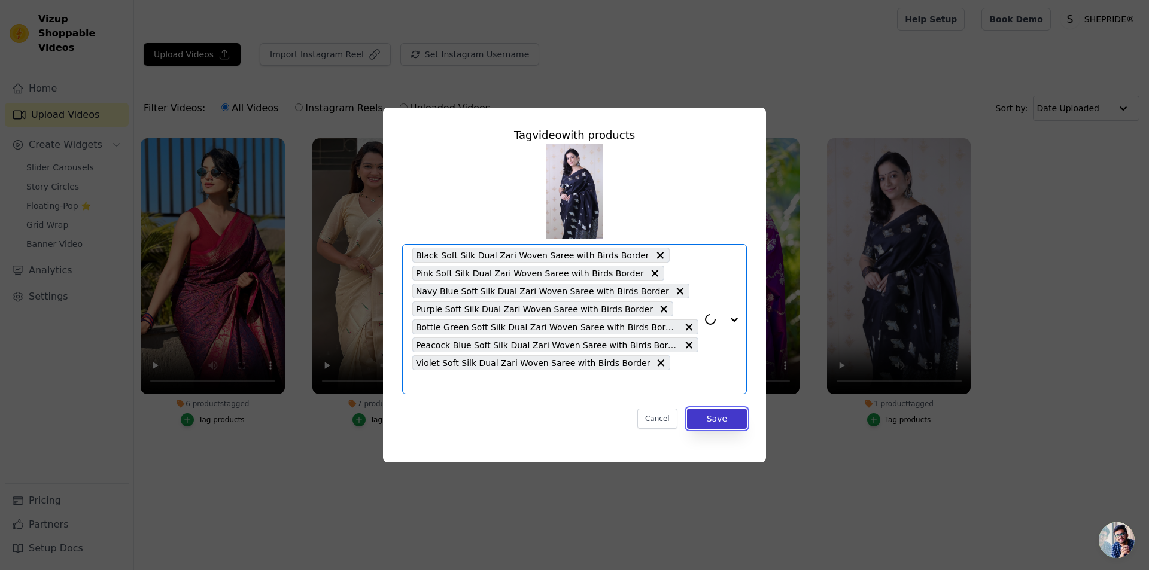
click at [743, 411] on button "Save" at bounding box center [717, 419] width 60 height 20
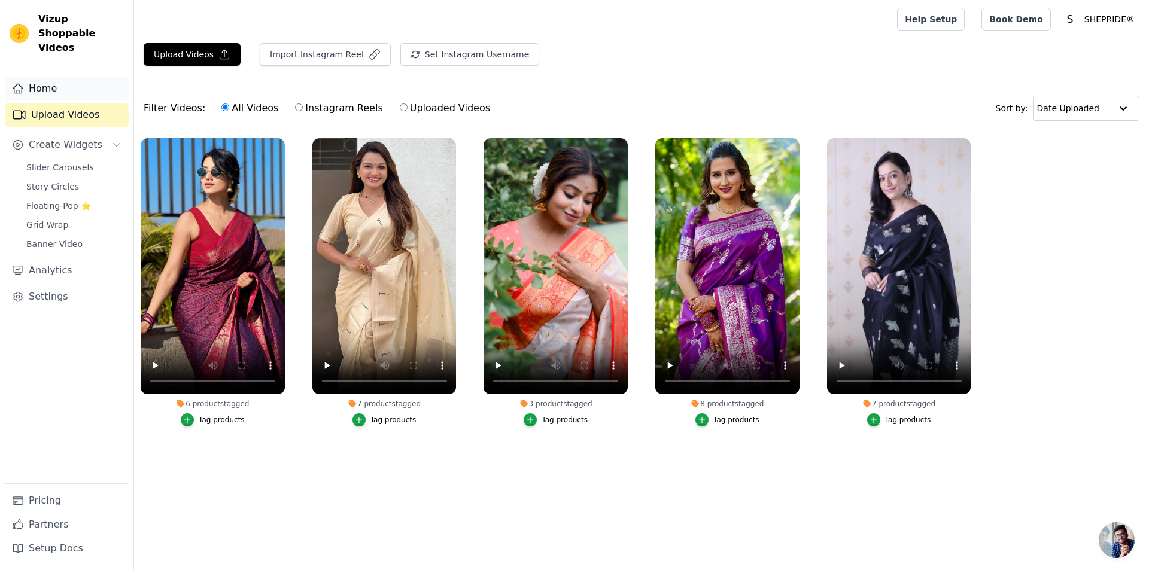
click at [52, 78] on link "Home" at bounding box center [67, 89] width 124 height 24
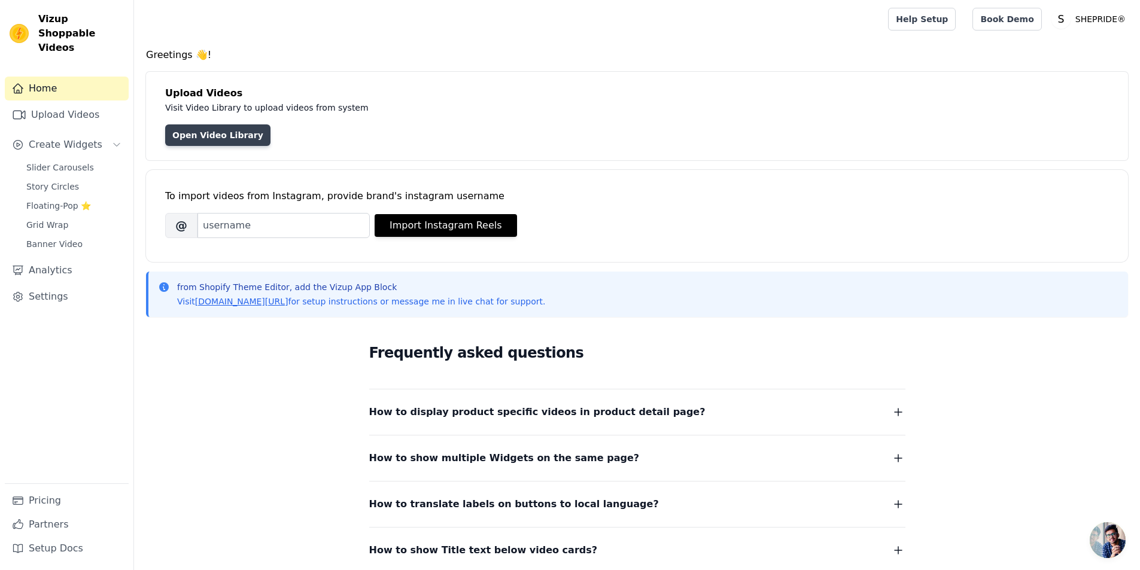
click at [218, 141] on link "Open Video Library" at bounding box center [217, 136] width 105 height 22
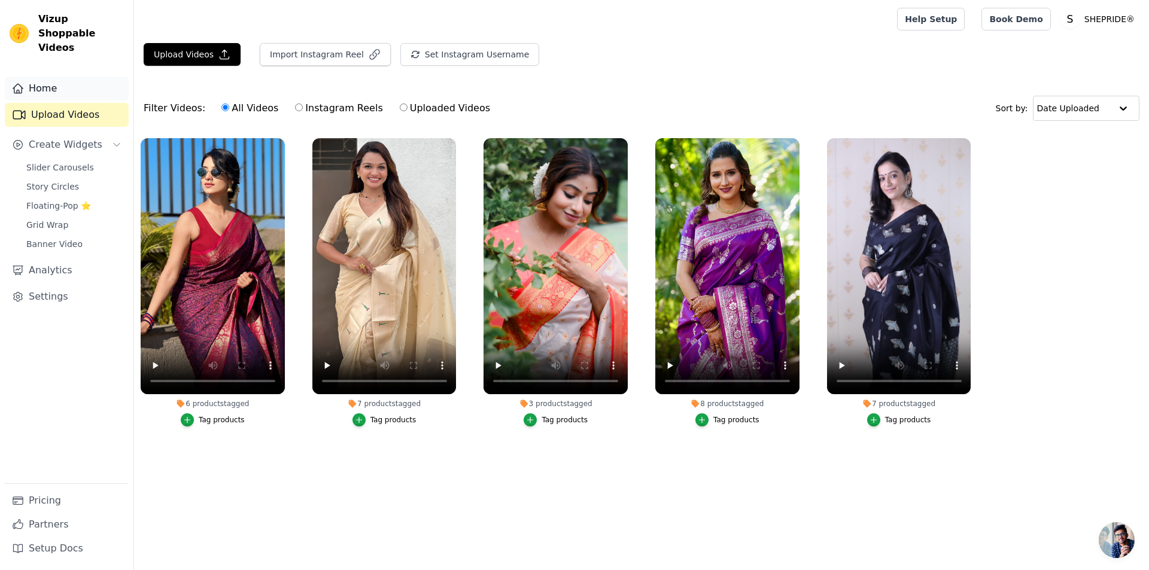
click at [60, 81] on link "Home" at bounding box center [67, 89] width 124 height 24
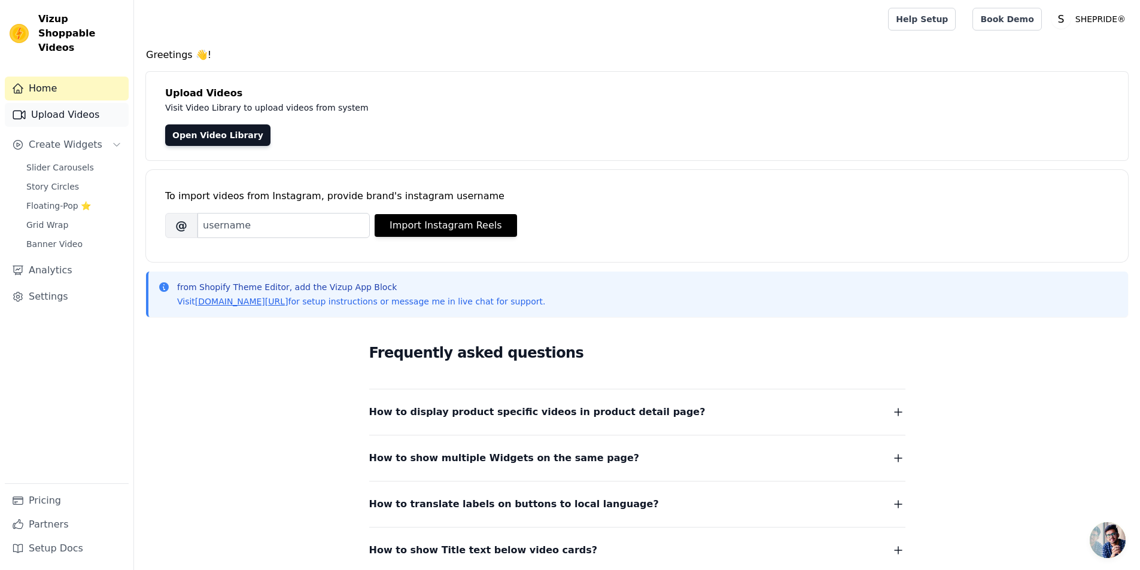
click at [96, 103] on link "Upload Videos" at bounding box center [67, 115] width 124 height 24
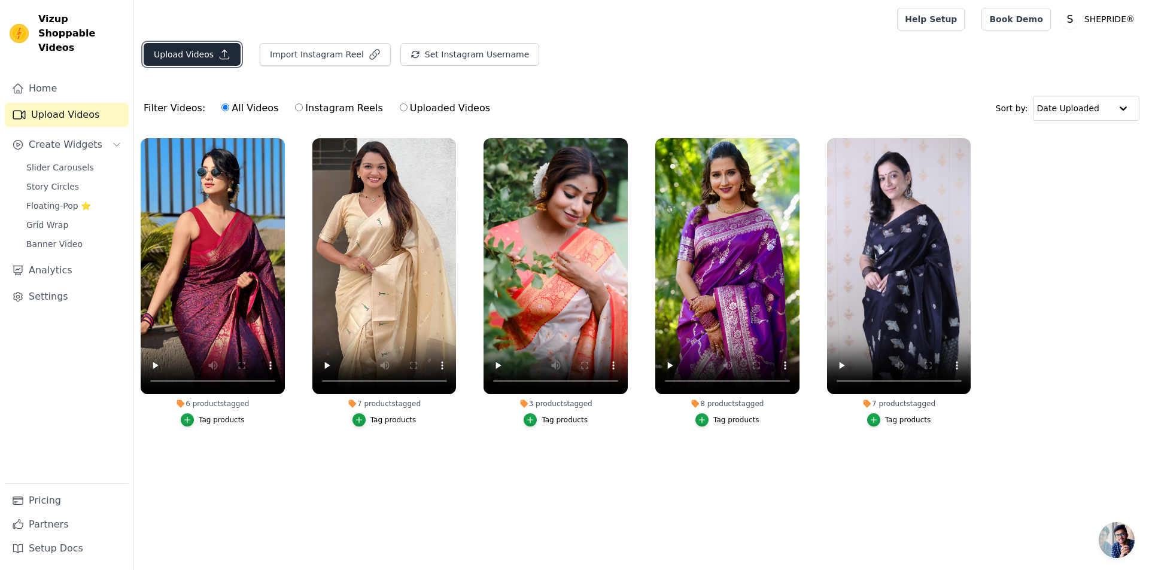
click at [195, 51] on button "Upload Videos" at bounding box center [192, 54] width 97 height 23
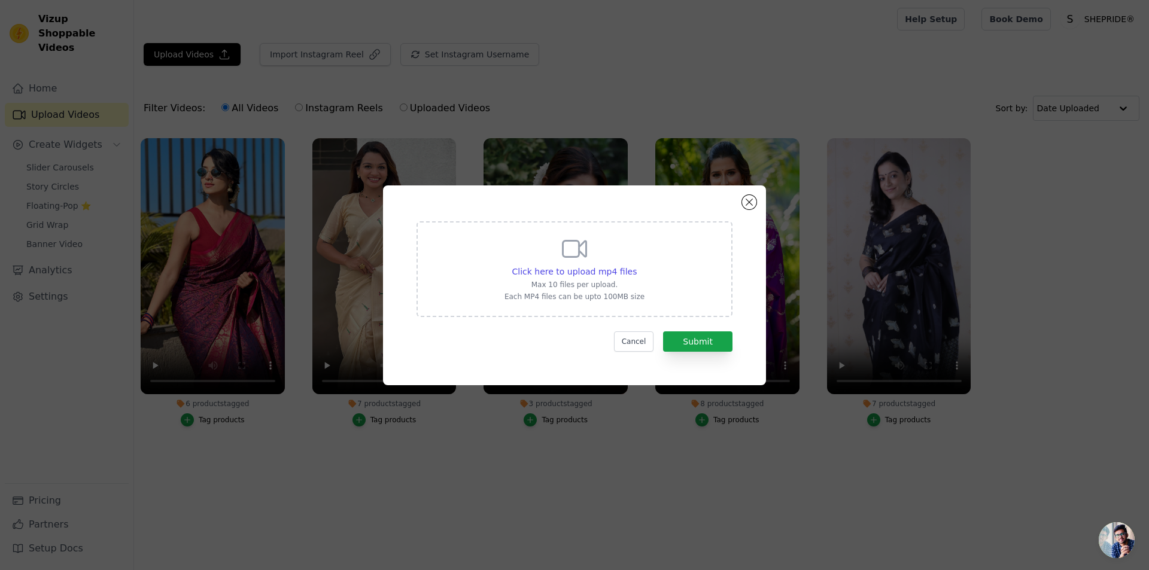
click at [758, 211] on div "Click here to upload mp4 files Max 10 files per upload. Each MP4 files can be u…" at bounding box center [574, 286] width 383 height 200
click at [755, 199] on button "Close modal" at bounding box center [749, 202] width 14 height 14
